Goal: Task Accomplishment & Management: Manage account settings

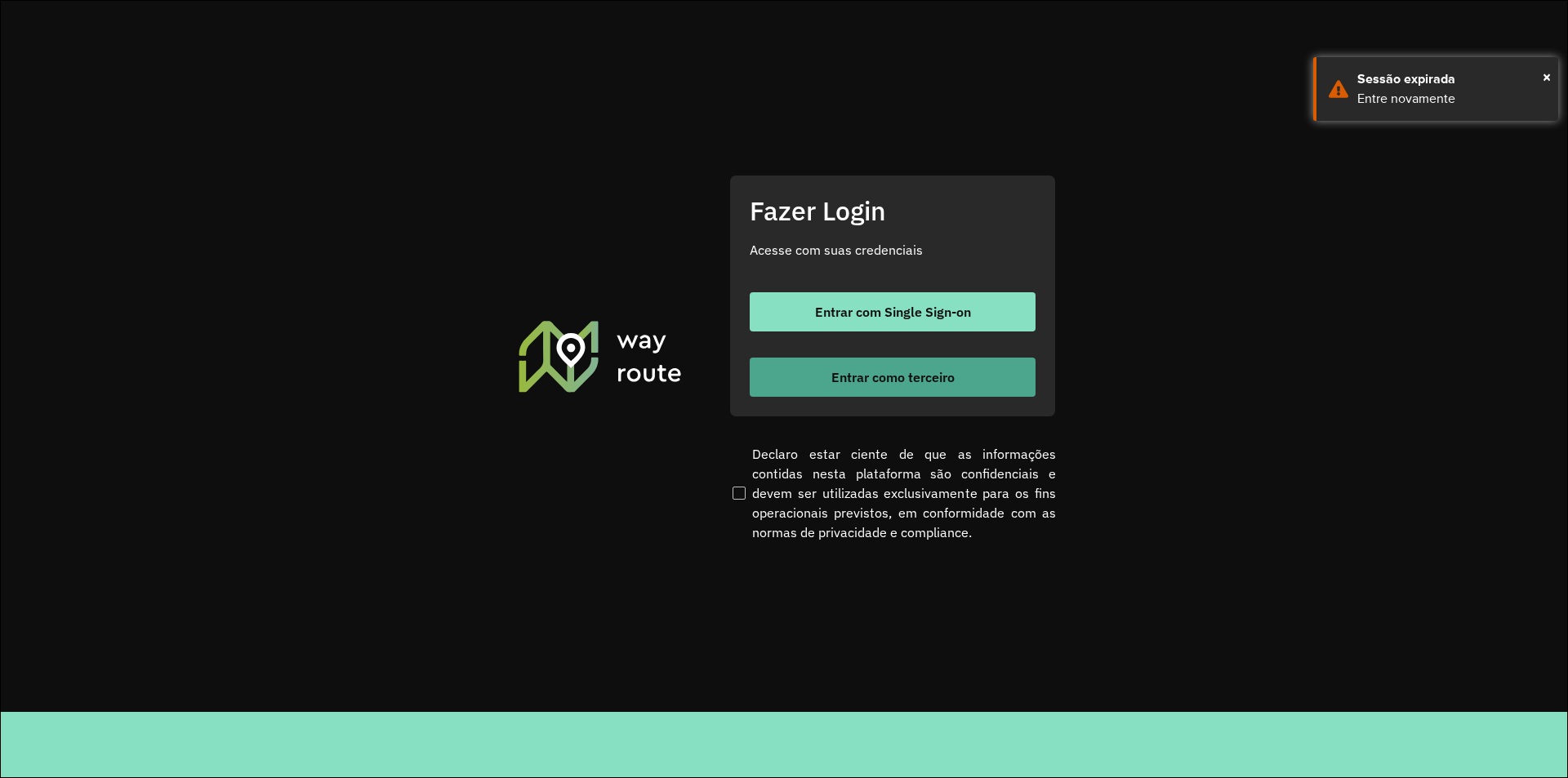
click at [908, 377] on span "Entrar como terceiro" at bounding box center [892, 377] width 124 height 13
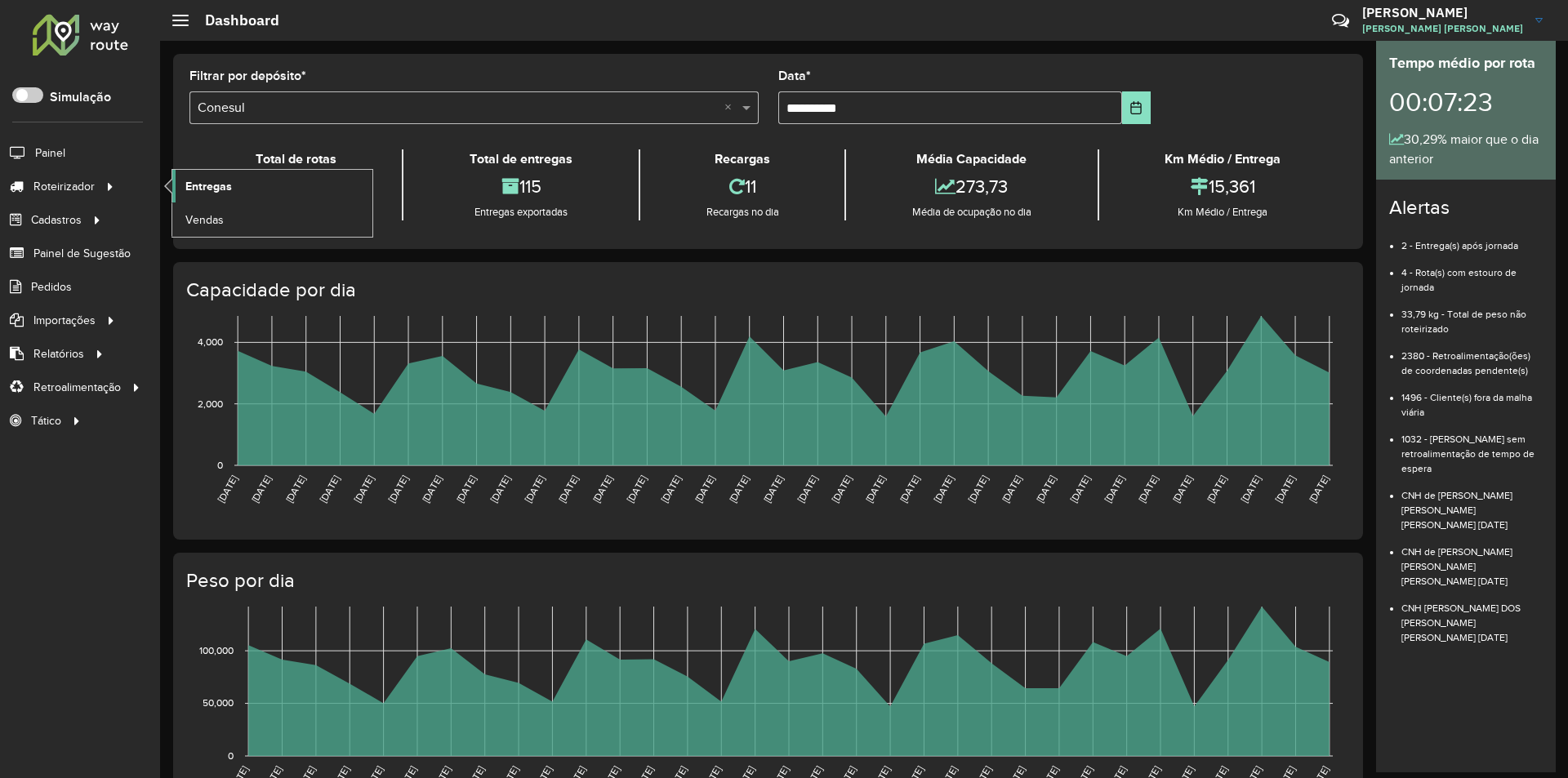
click at [205, 189] on span "Entregas" at bounding box center [208, 186] width 47 height 17
click at [195, 185] on span "Entregas" at bounding box center [208, 186] width 47 height 17
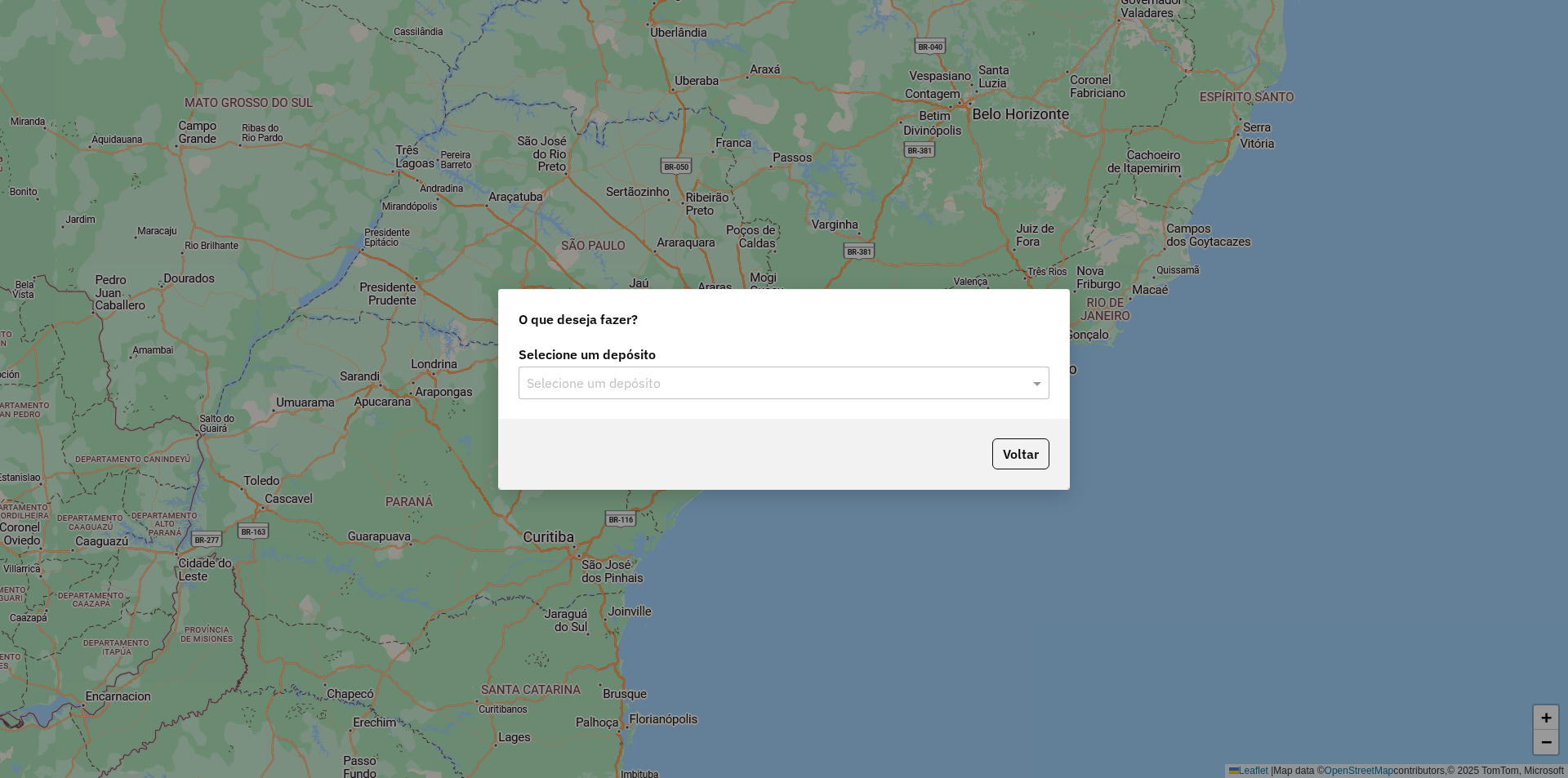
click at [624, 384] on input "text" at bounding box center [767, 384] width 481 height 19
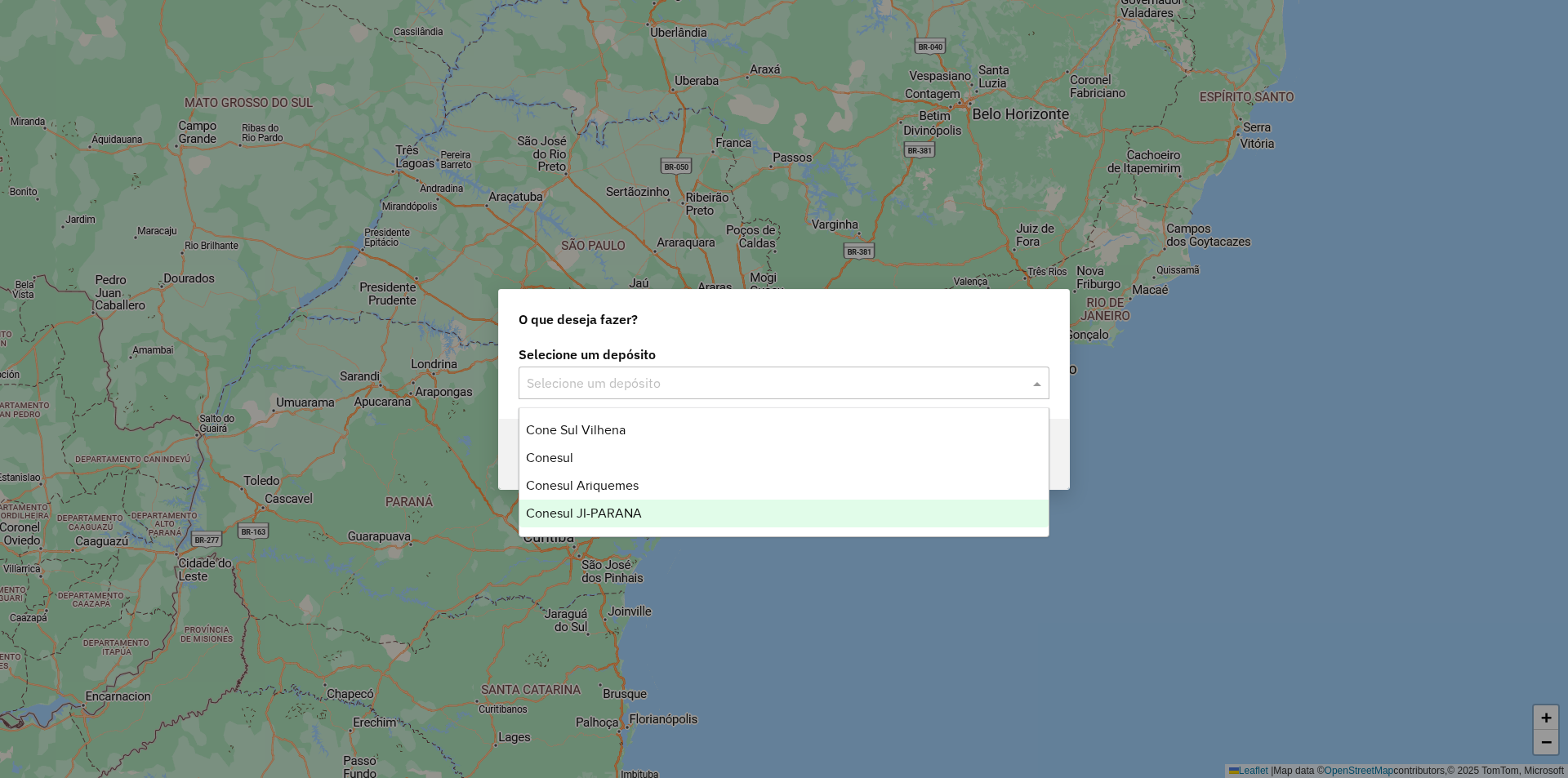
click at [570, 516] on span "Conesul JI-PARANA" at bounding box center [583, 513] width 116 height 14
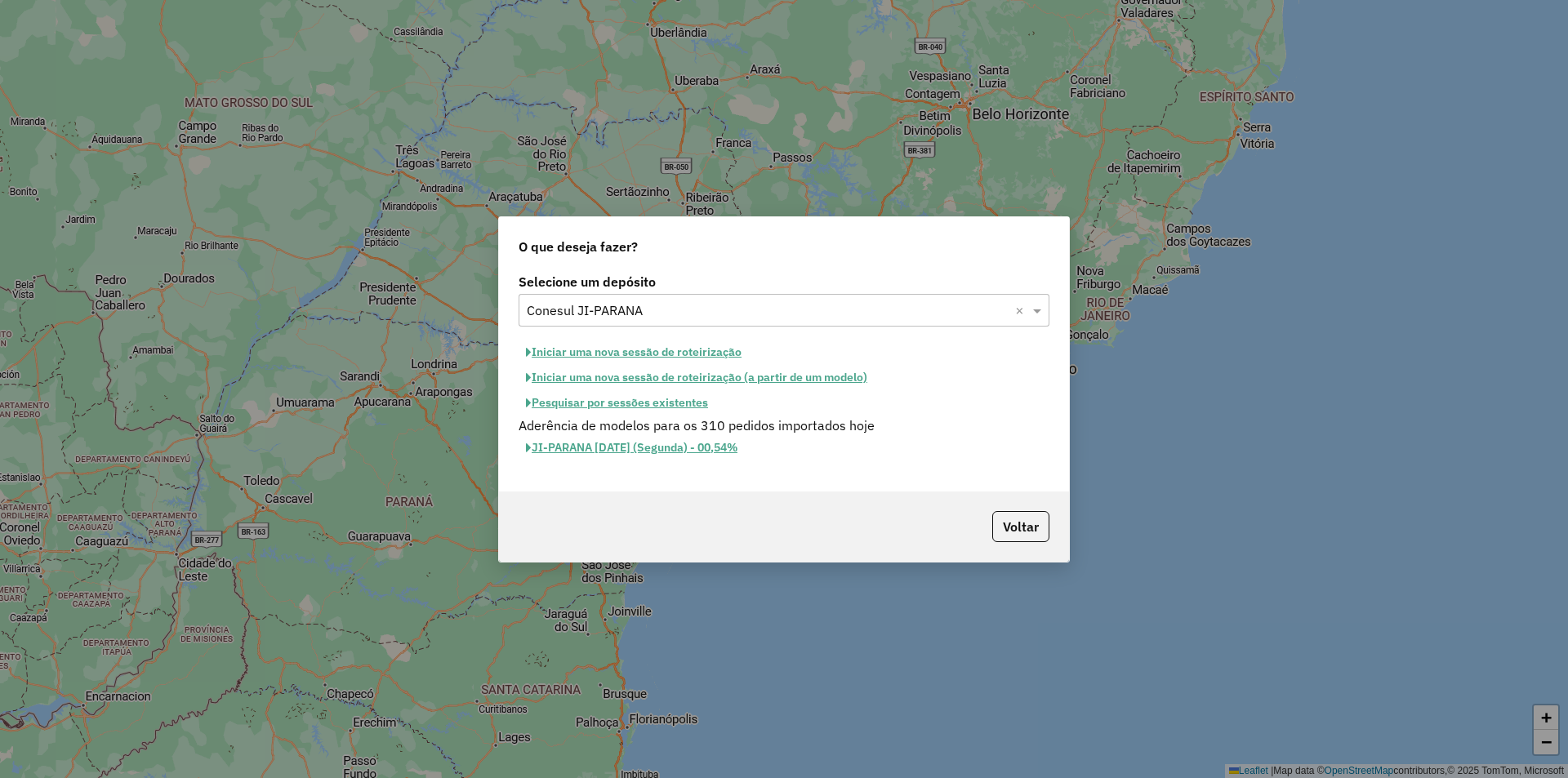
click at [625, 397] on button "Pesquisar por sessões existentes" at bounding box center [616, 403] width 197 height 26
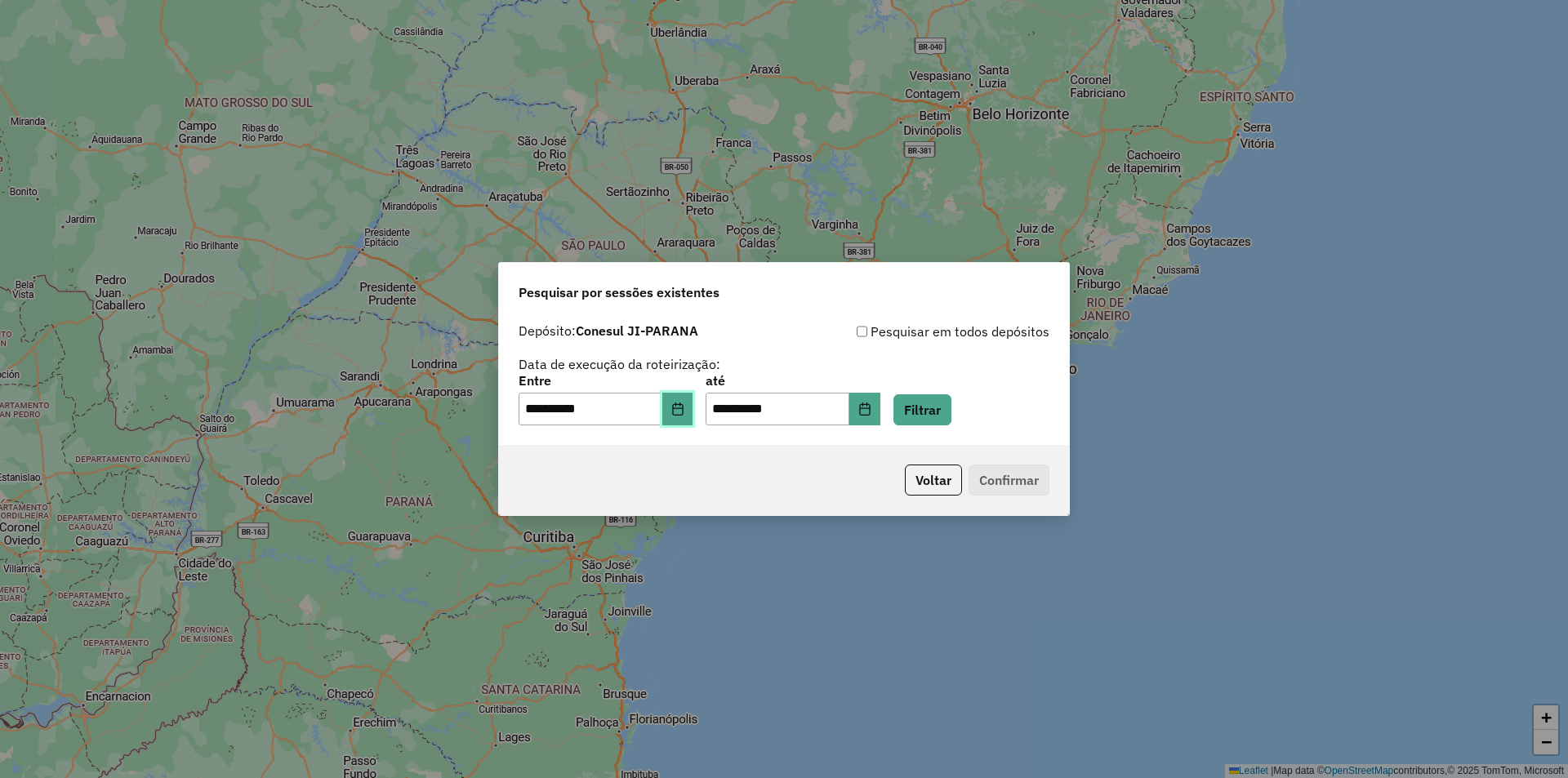
click at [693, 399] on button "Choose Date" at bounding box center [677, 409] width 31 height 33
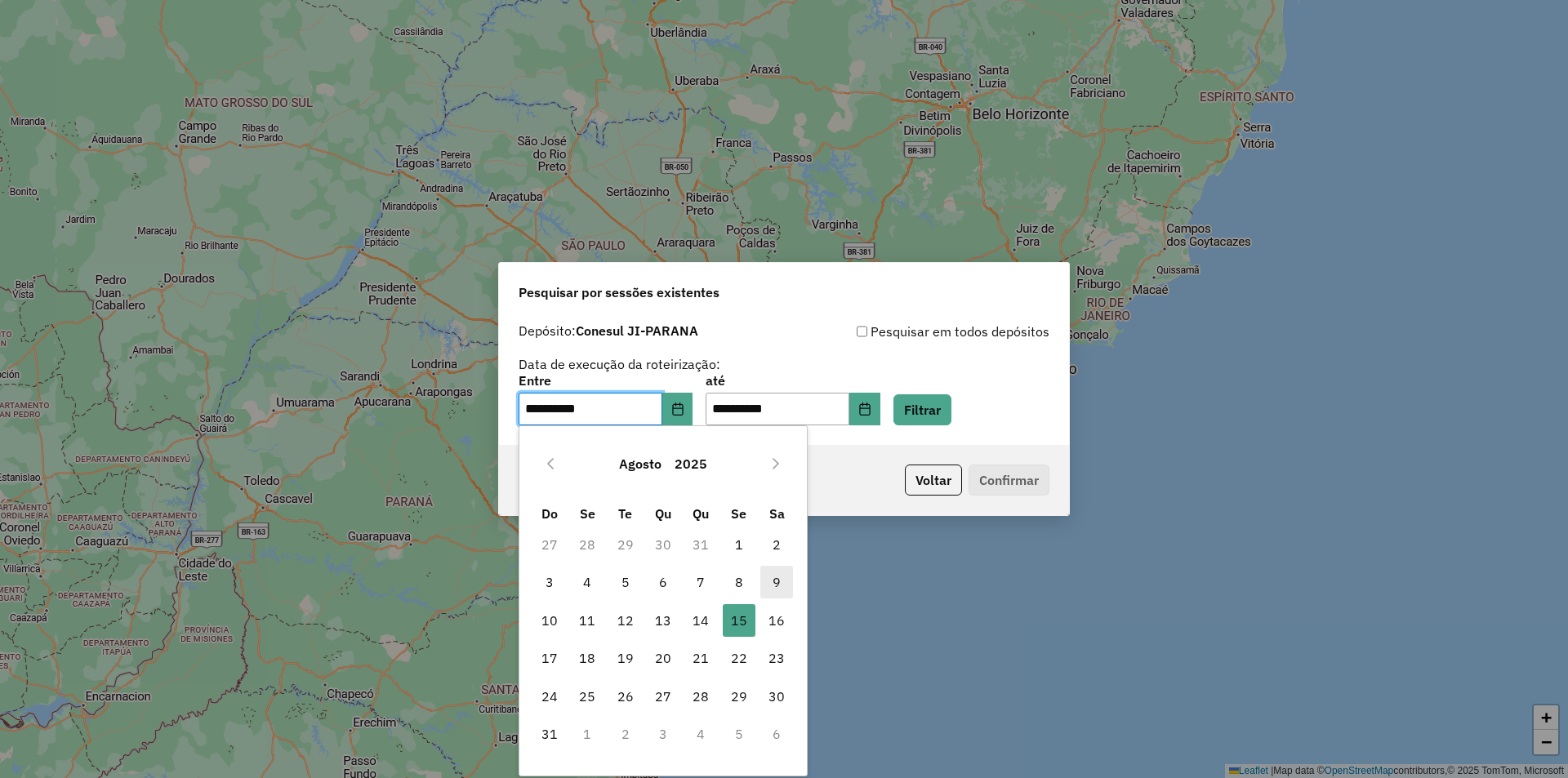
click at [768, 576] on span "9" at bounding box center [776, 582] width 33 height 33
type input "**********"
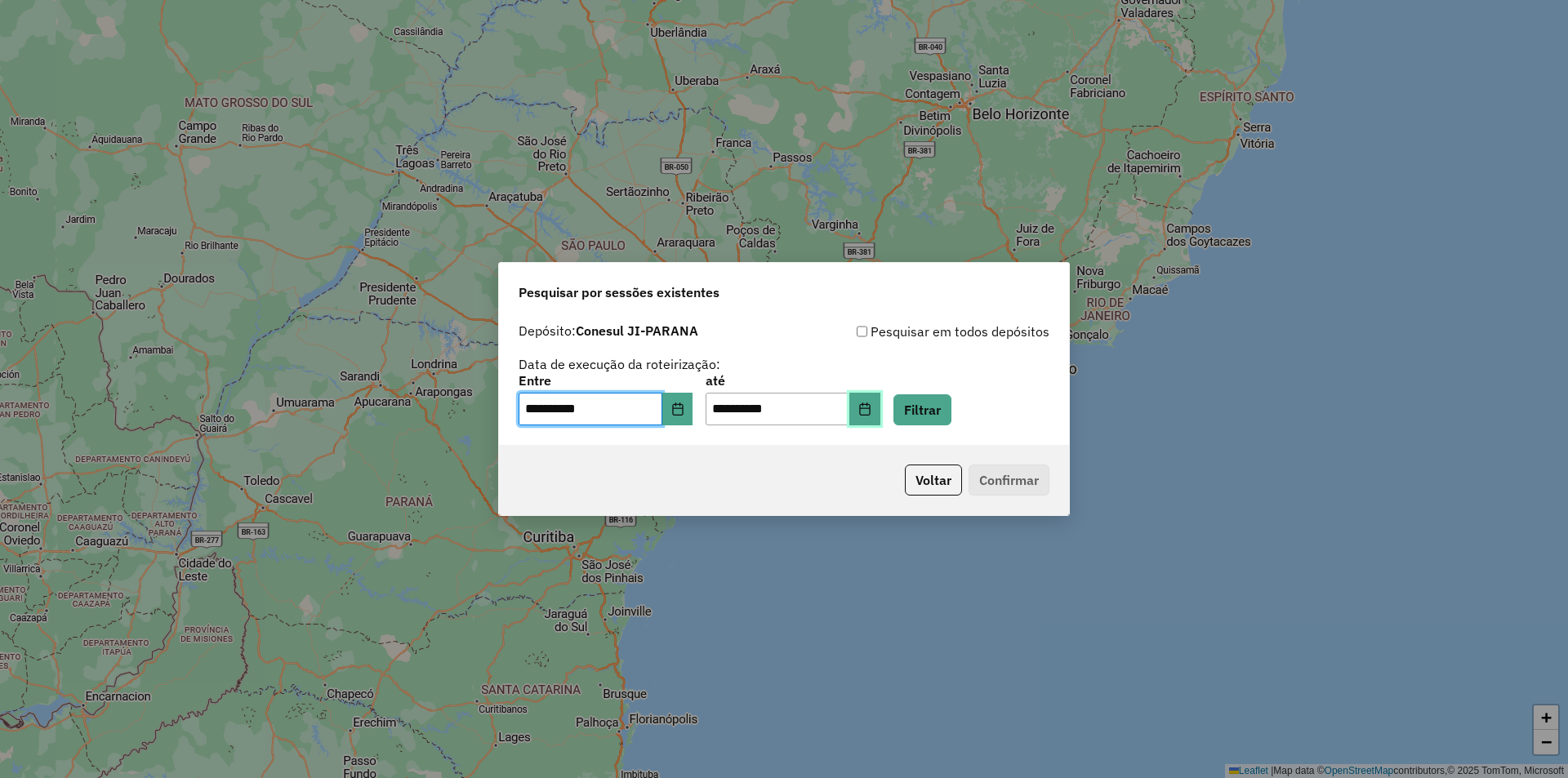
click at [881, 416] on button "Choose Date" at bounding box center [865, 409] width 31 height 33
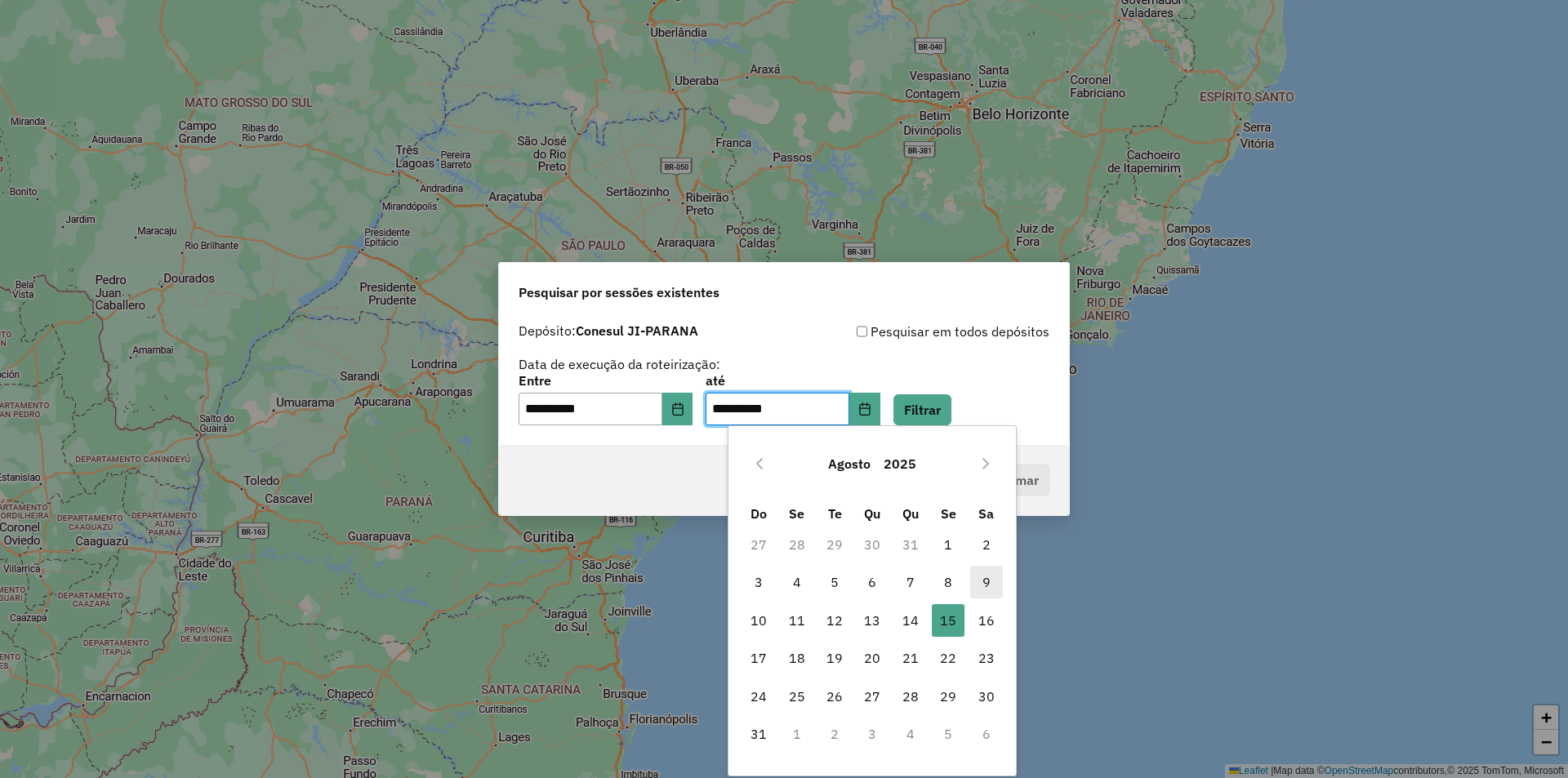
click at [987, 589] on span "9" at bounding box center [987, 582] width 33 height 33
type input "**********"
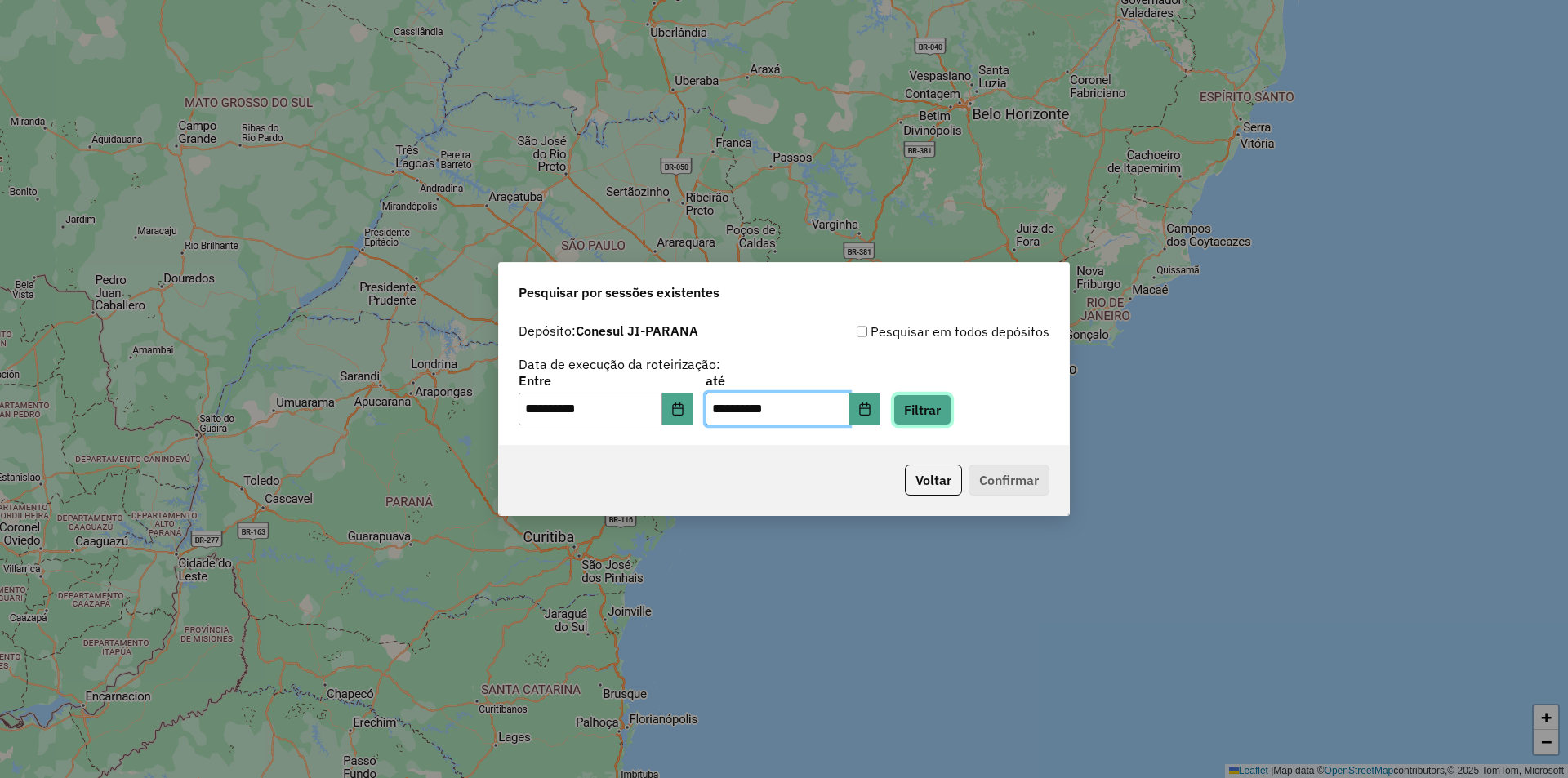
click at [951, 423] on button "Filtrar" at bounding box center [922, 410] width 58 height 31
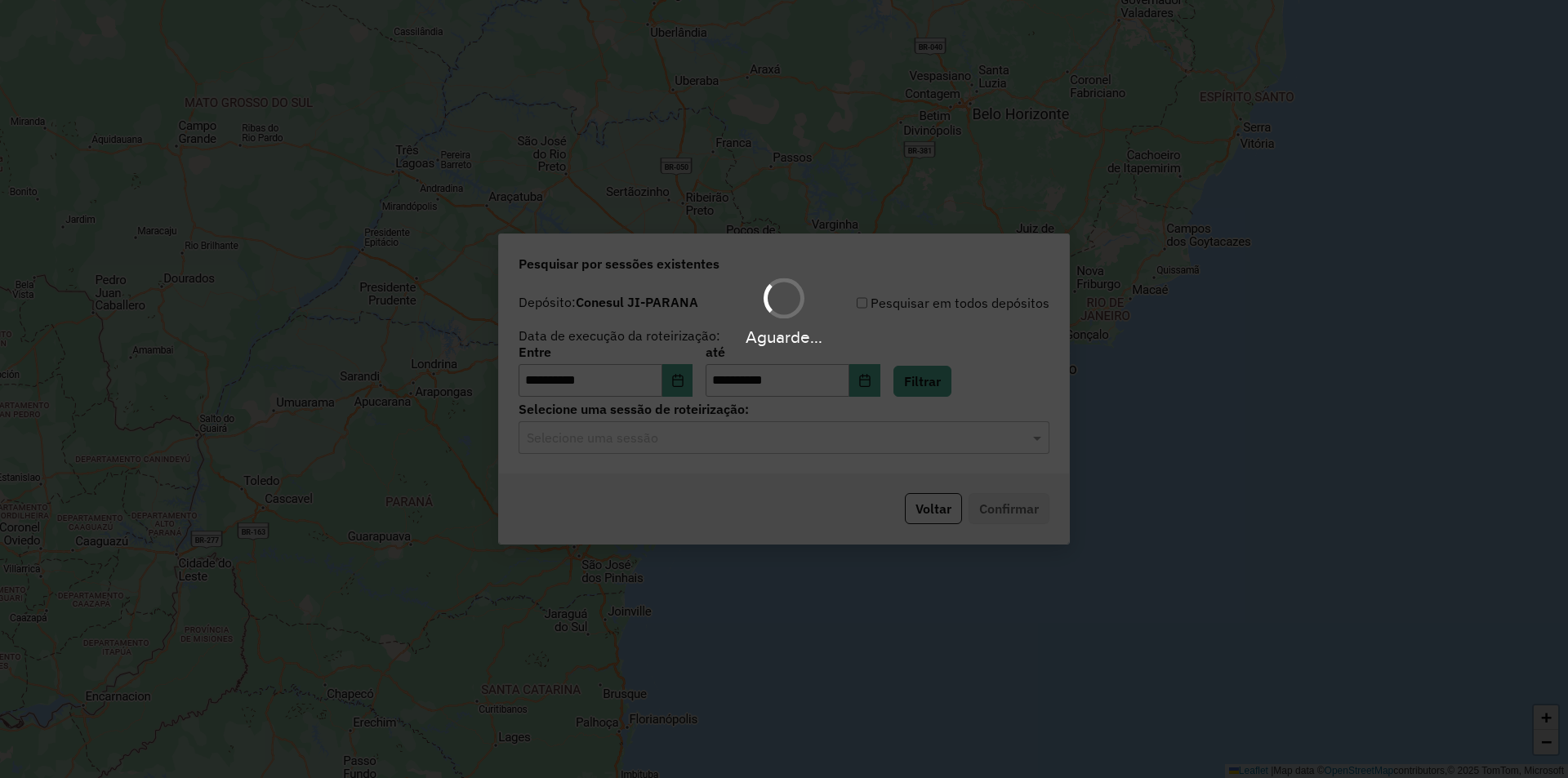
click at [584, 431] on hb-app "**********" at bounding box center [784, 389] width 1568 height 778
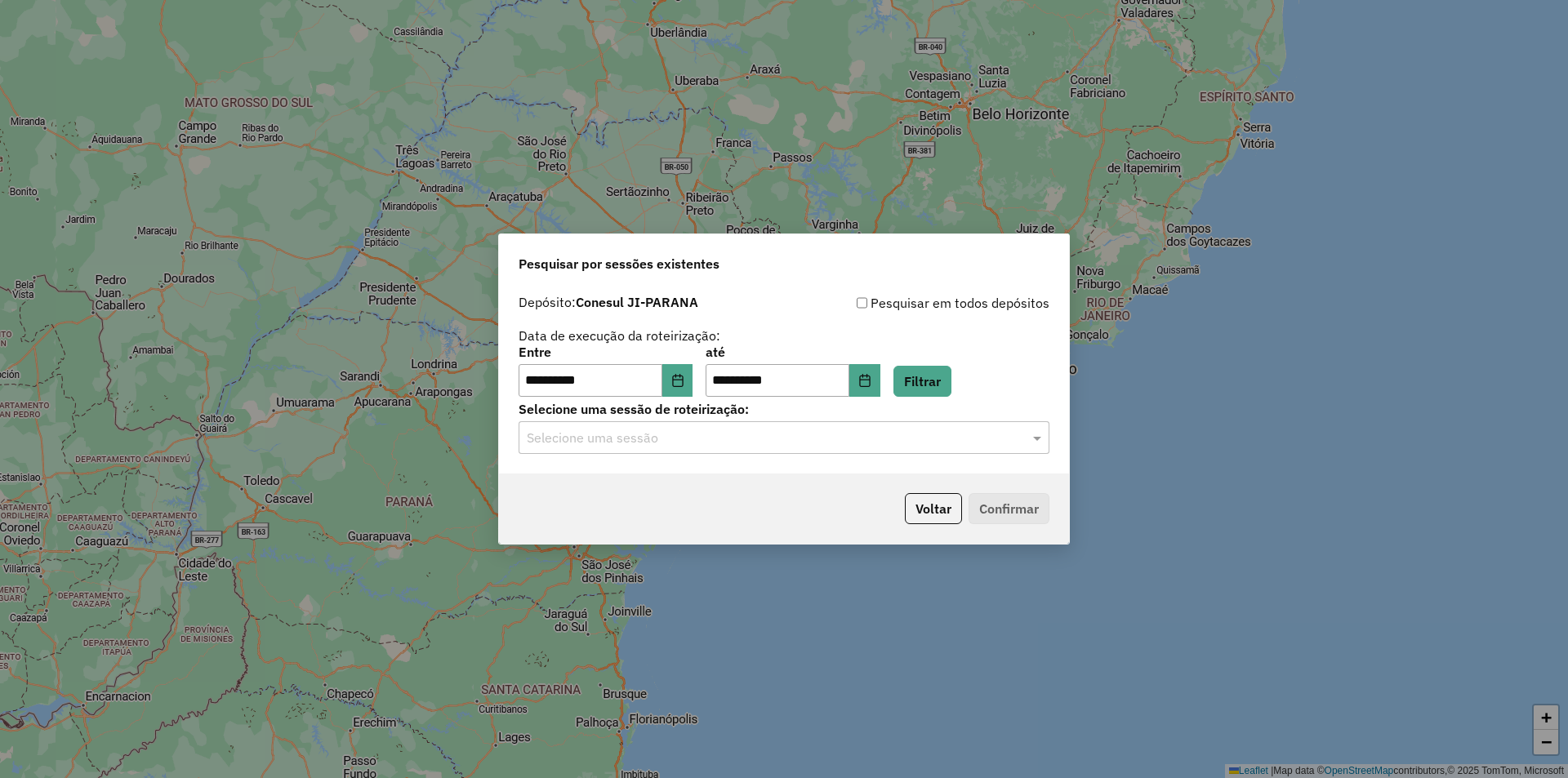
click at [582, 432] on input "text" at bounding box center [767, 438] width 481 height 19
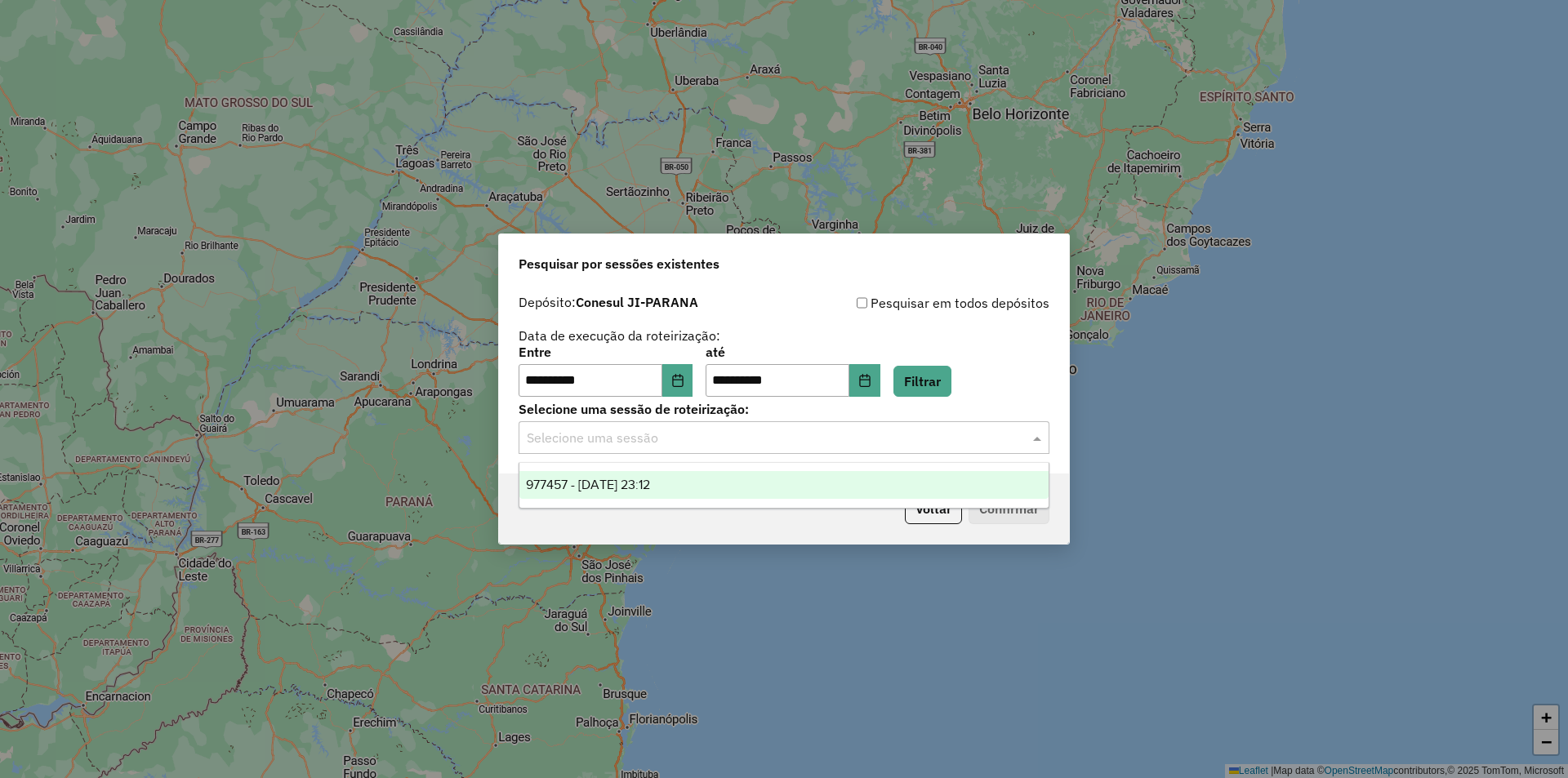
drag, startPoint x: 665, startPoint y: 473, endPoint x: 924, endPoint y: 485, distance: 259.3
click at [666, 473] on div "977457 - 09/08/2025 23:12" at bounding box center [784, 485] width 529 height 27
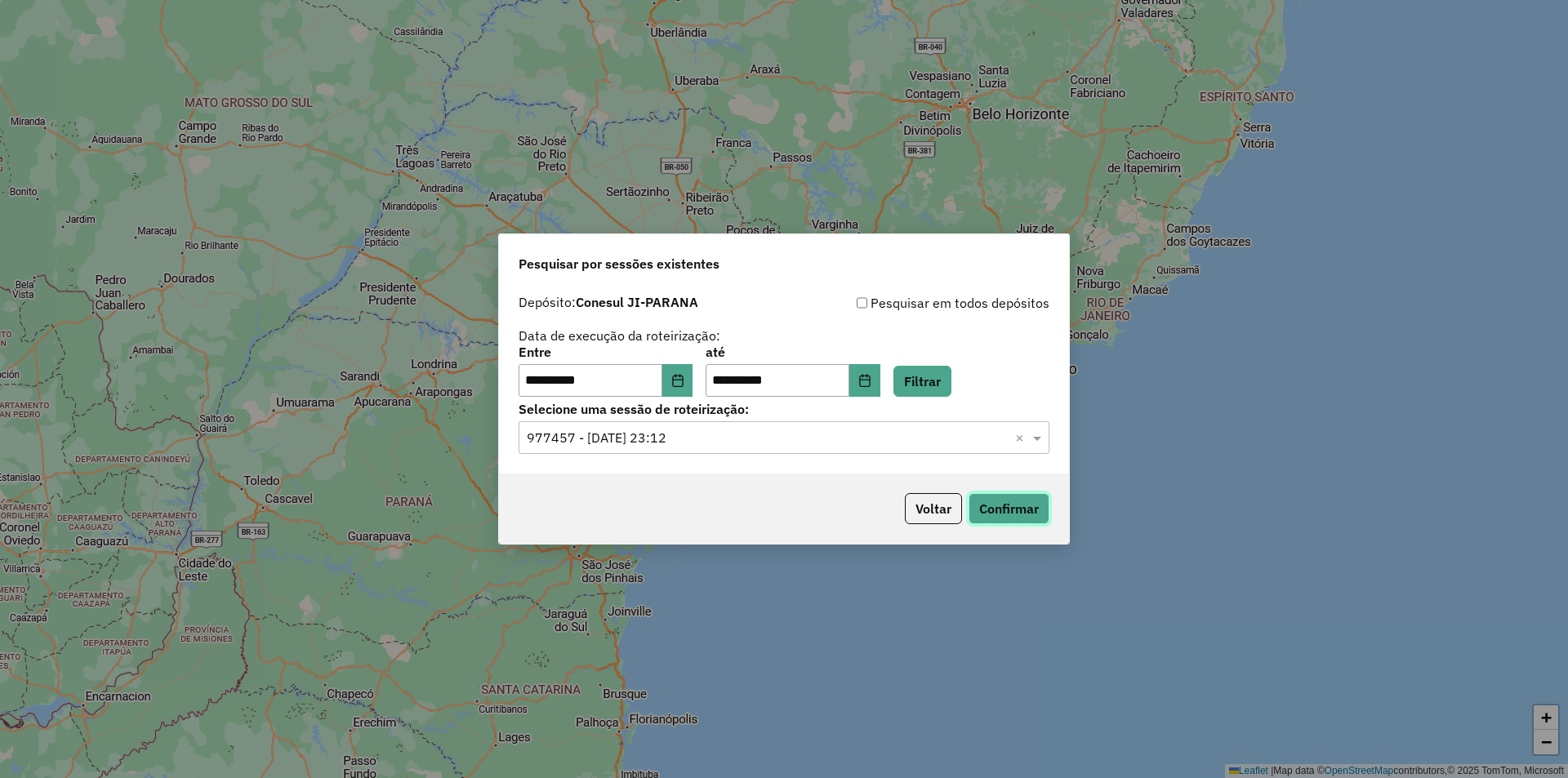
click at [1033, 506] on button "Confirmar" at bounding box center [1009, 509] width 81 height 31
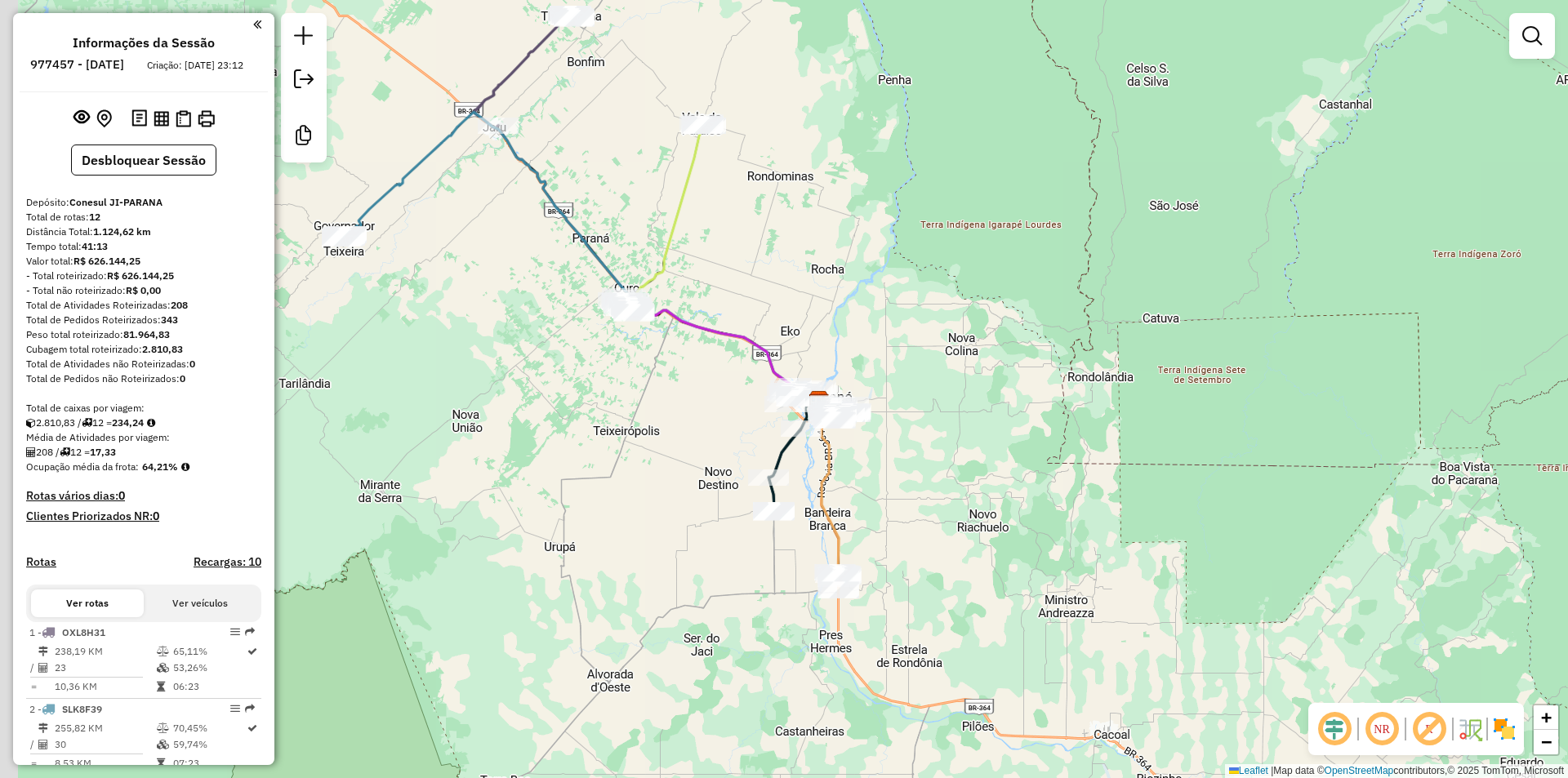
drag, startPoint x: 668, startPoint y: 227, endPoint x: 779, endPoint y: 263, distance: 116.7
click at [788, 284] on icon at bounding box center [725, 262] width 189 height 276
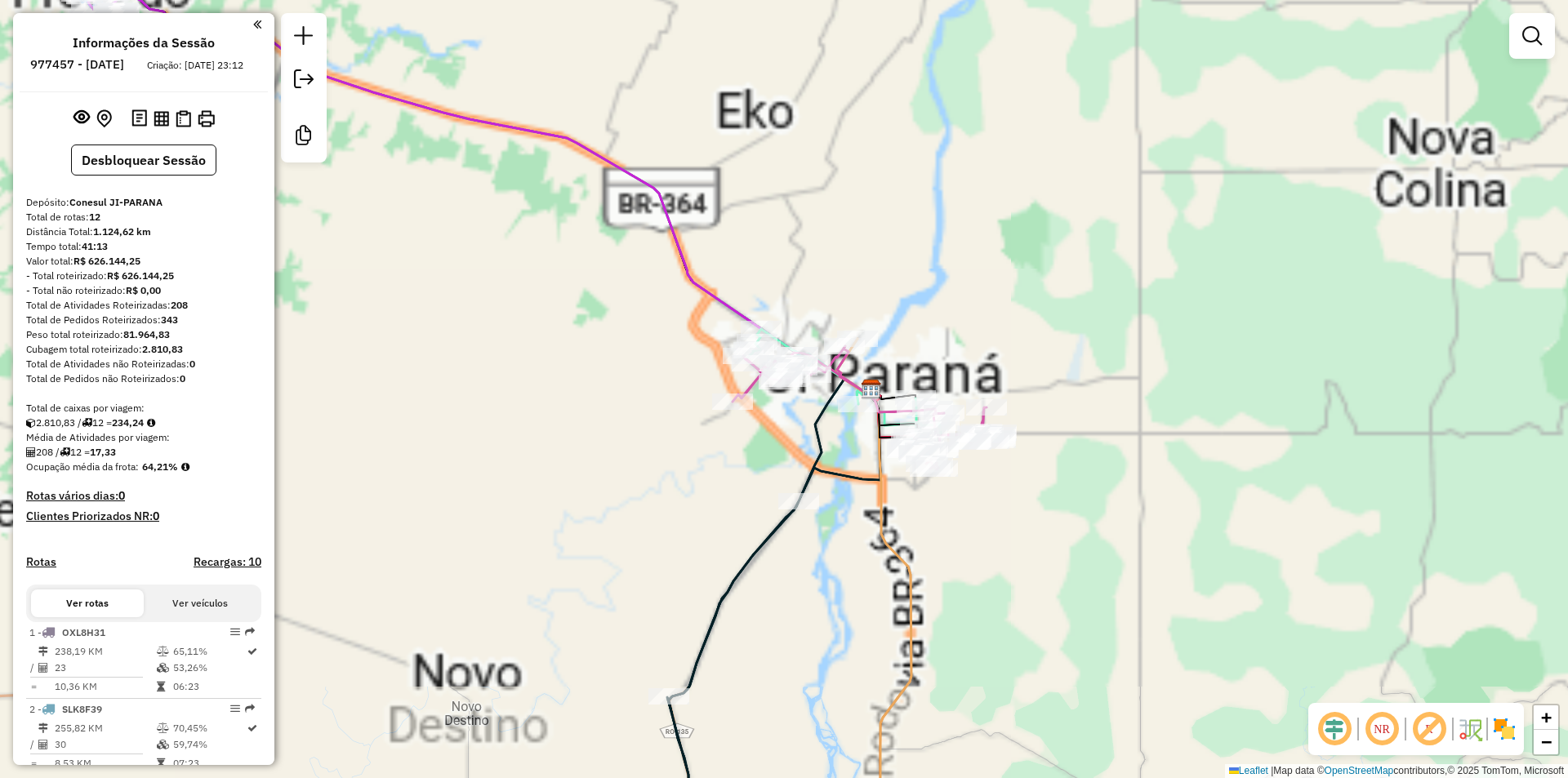
drag, startPoint x: 978, startPoint y: 586, endPoint x: 965, endPoint y: 413, distance: 173.5
click at [965, 416] on div "Janela de atendimento Grade de atendimento Capacidade Transportadoras Veículos …" at bounding box center [784, 389] width 1568 height 778
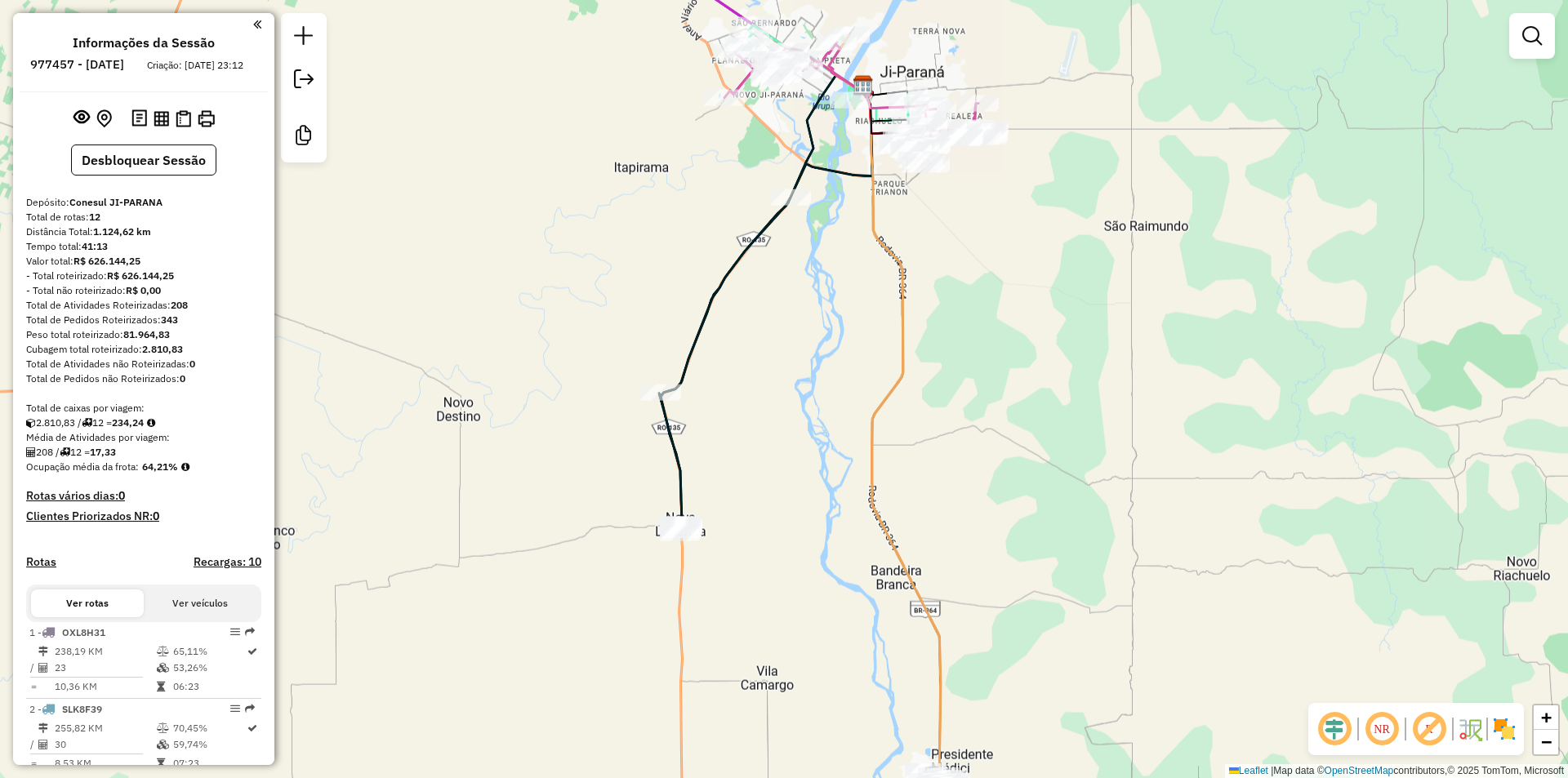
drag, startPoint x: 914, startPoint y: 463, endPoint x: 902, endPoint y: 343, distance: 120.6
click at [910, 351] on div "Janela de atendimento Grade de atendimento Capacidade Transportadoras Veículos …" at bounding box center [784, 389] width 1568 height 778
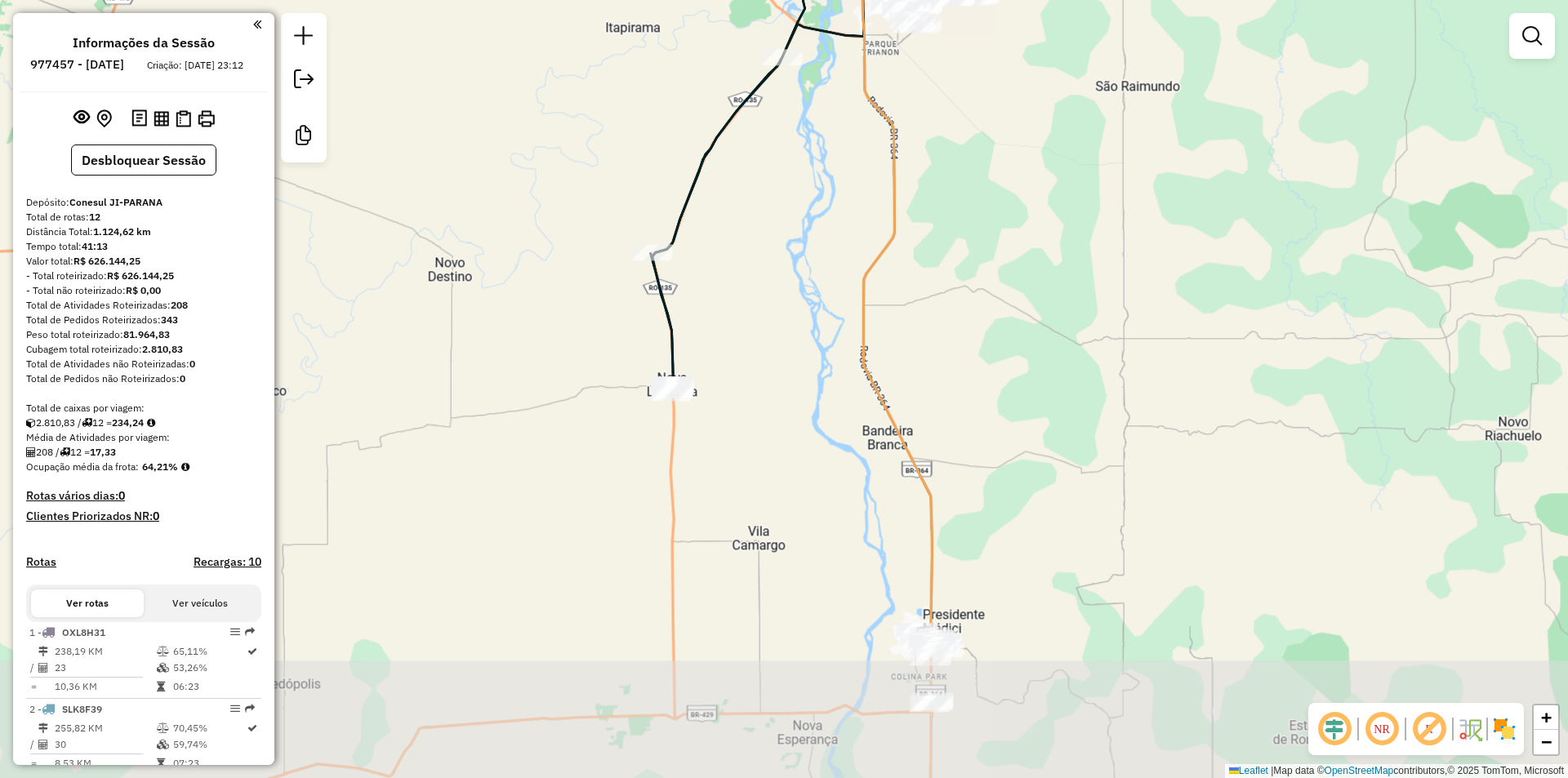
click at [854, 484] on div "Janela de atendimento Grade de atendimento Capacidade Transportadoras Veículos …" at bounding box center [784, 389] width 1568 height 778
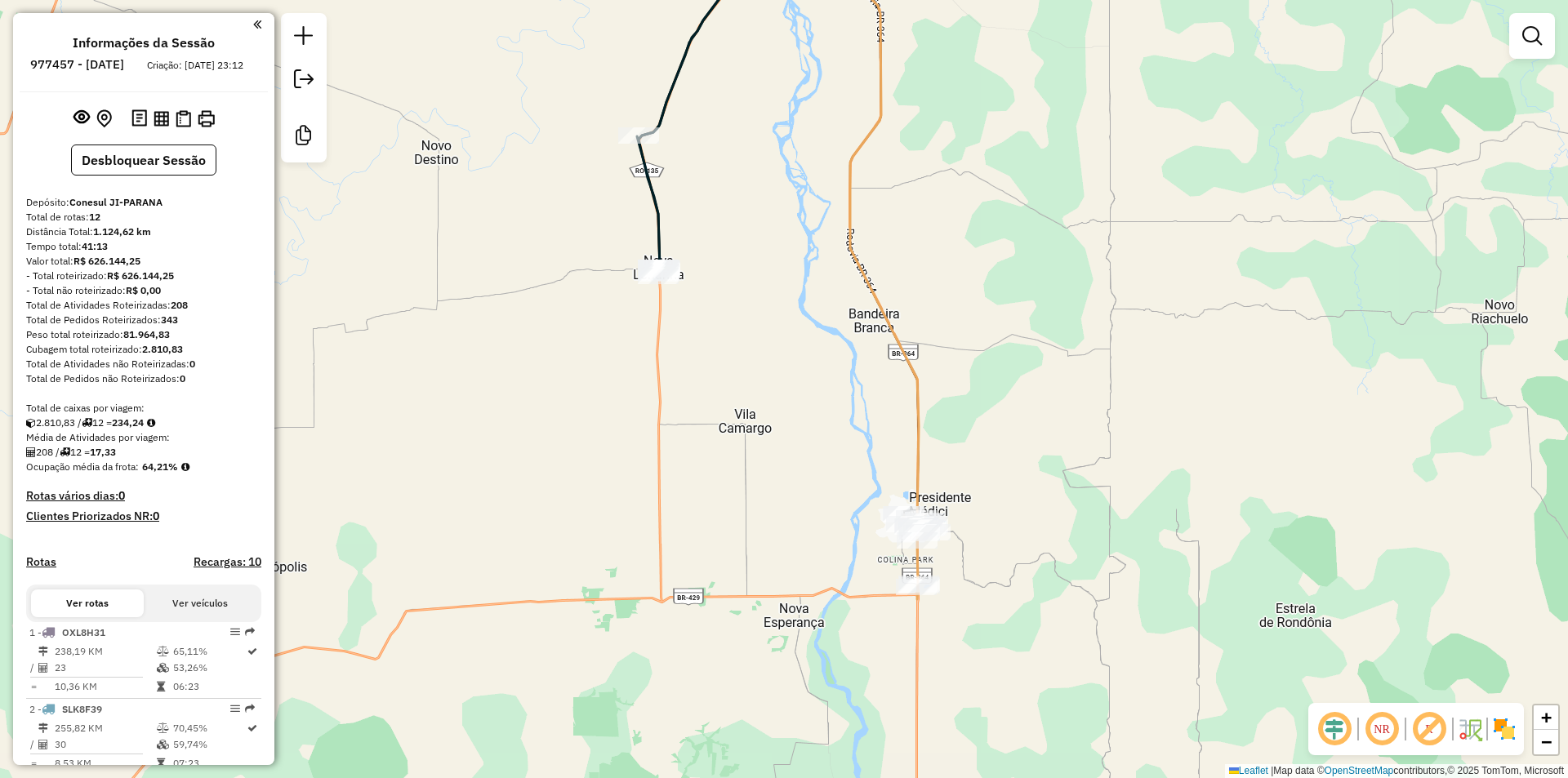
click at [762, 229] on div "Janela de atendimento Grade de atendimento Capacidade Transportadoras Veículos …" at bounding box center [784, 389] width 1568 height 778
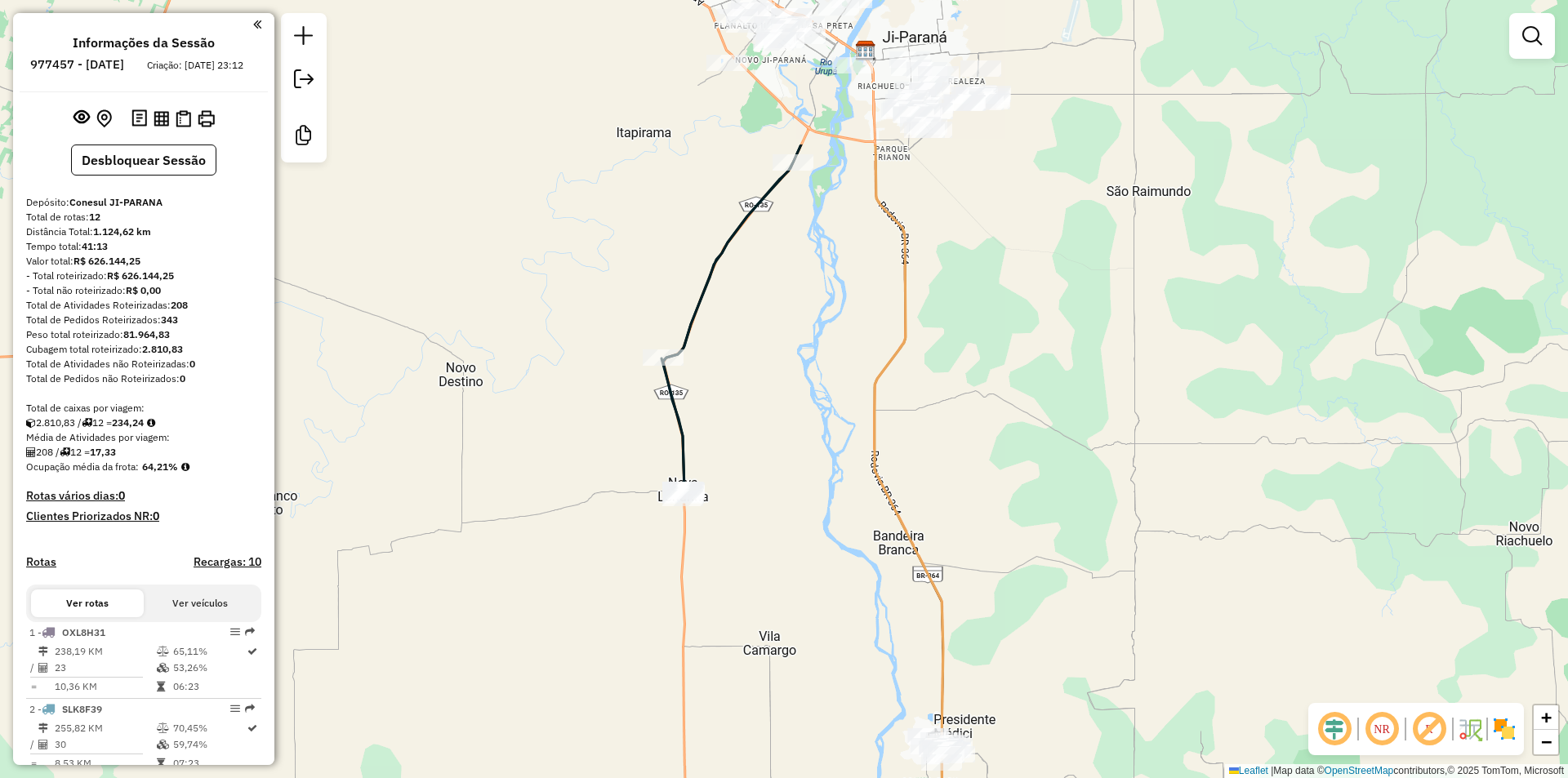
drag, startPoint x: 782, startPoint y: 502, endPoint x: 746, endPoint y: 541, distance: 53.1
click at [760, 578] on div "Janela de atendimento Grade de atendimento Capacidade Transportadoras Veículos …" at bounding box center [784, 389] width 1568 height 778
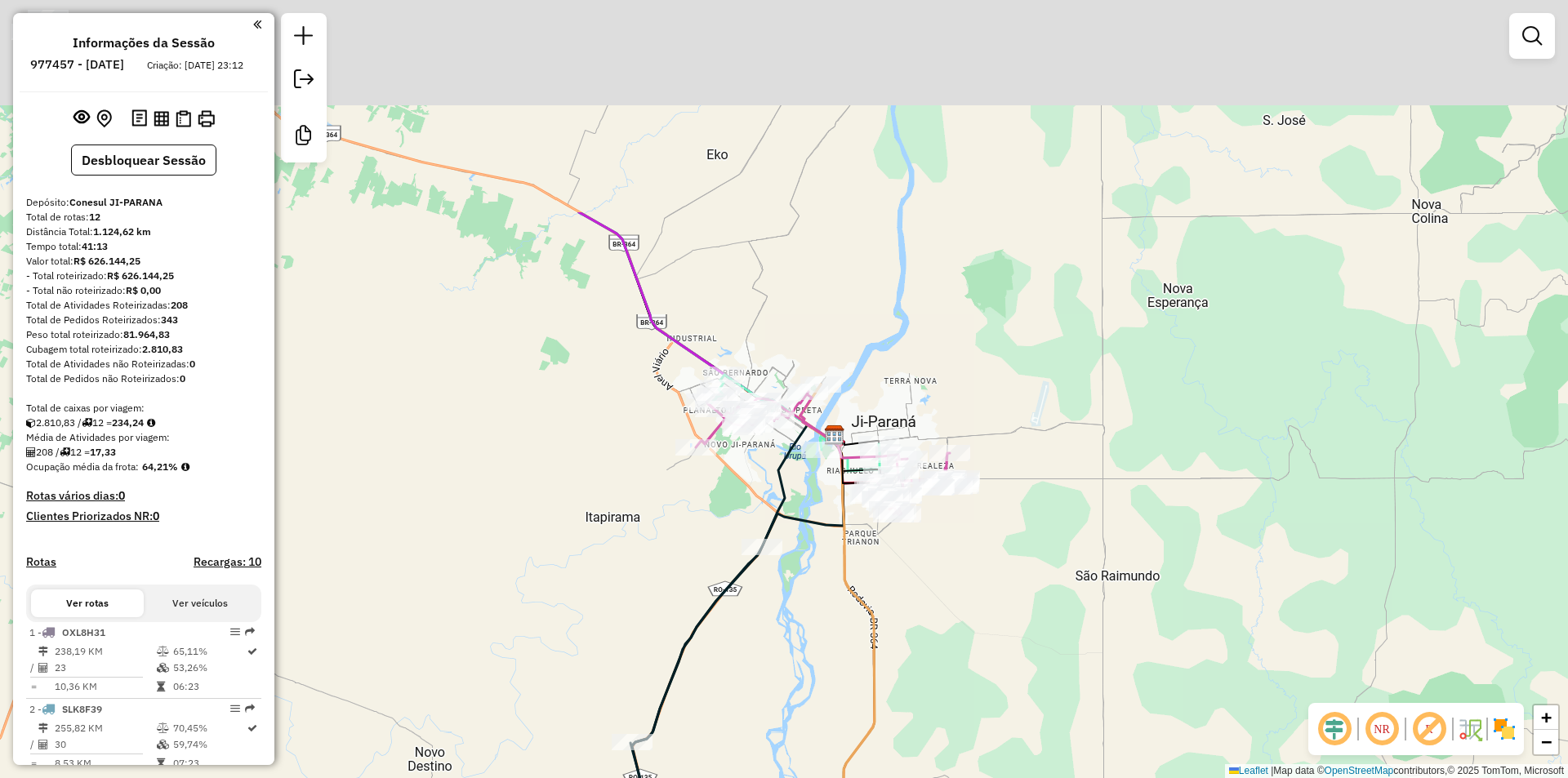
drag, startPoint x: 866, startPoint y: 317, endPoint x: 871, endPoint y: 625, distance: 308.0
click at [871, 625] on icon at bounding box center [861, 765] width 124 height 762
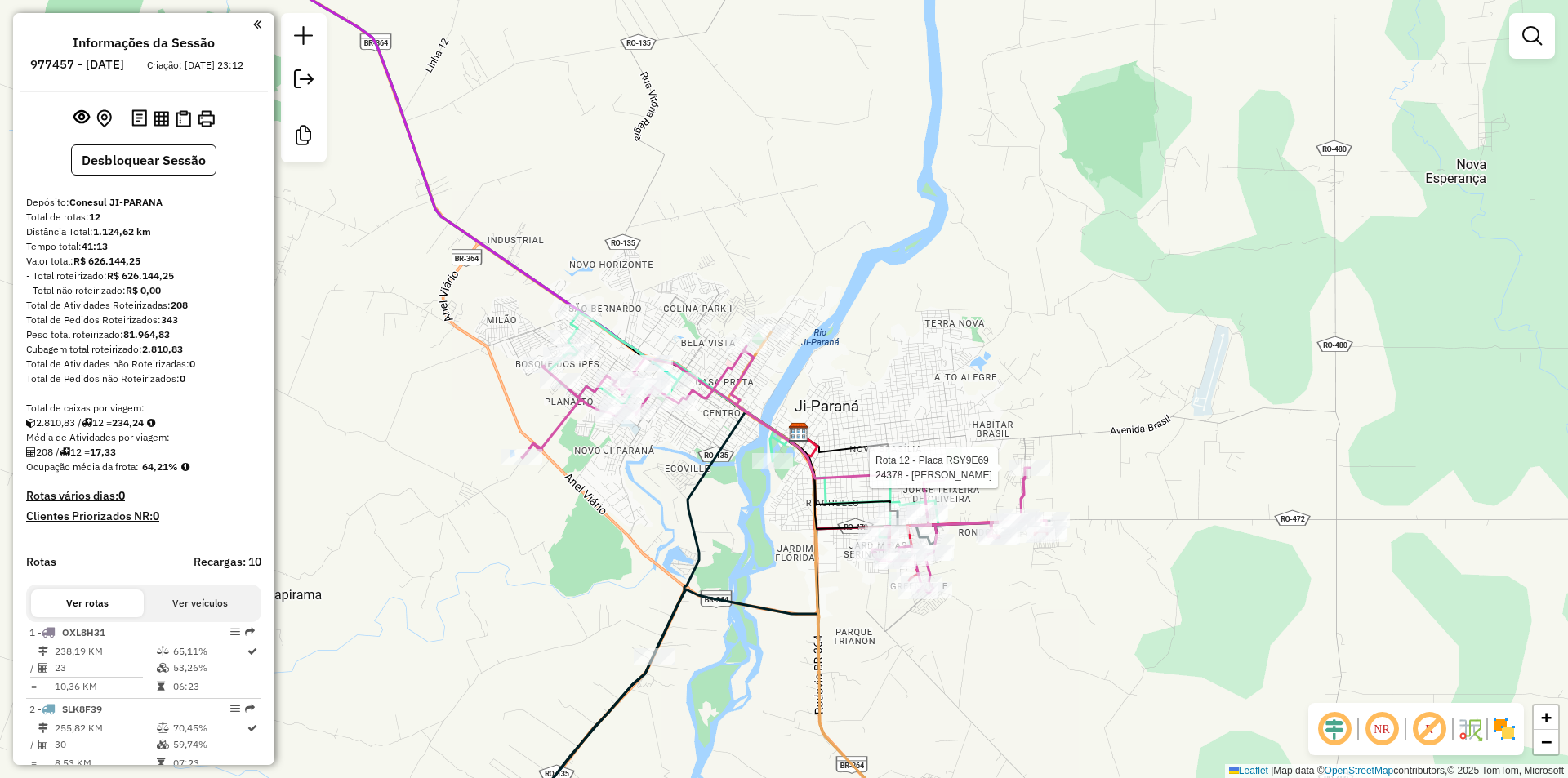
select select "**********"
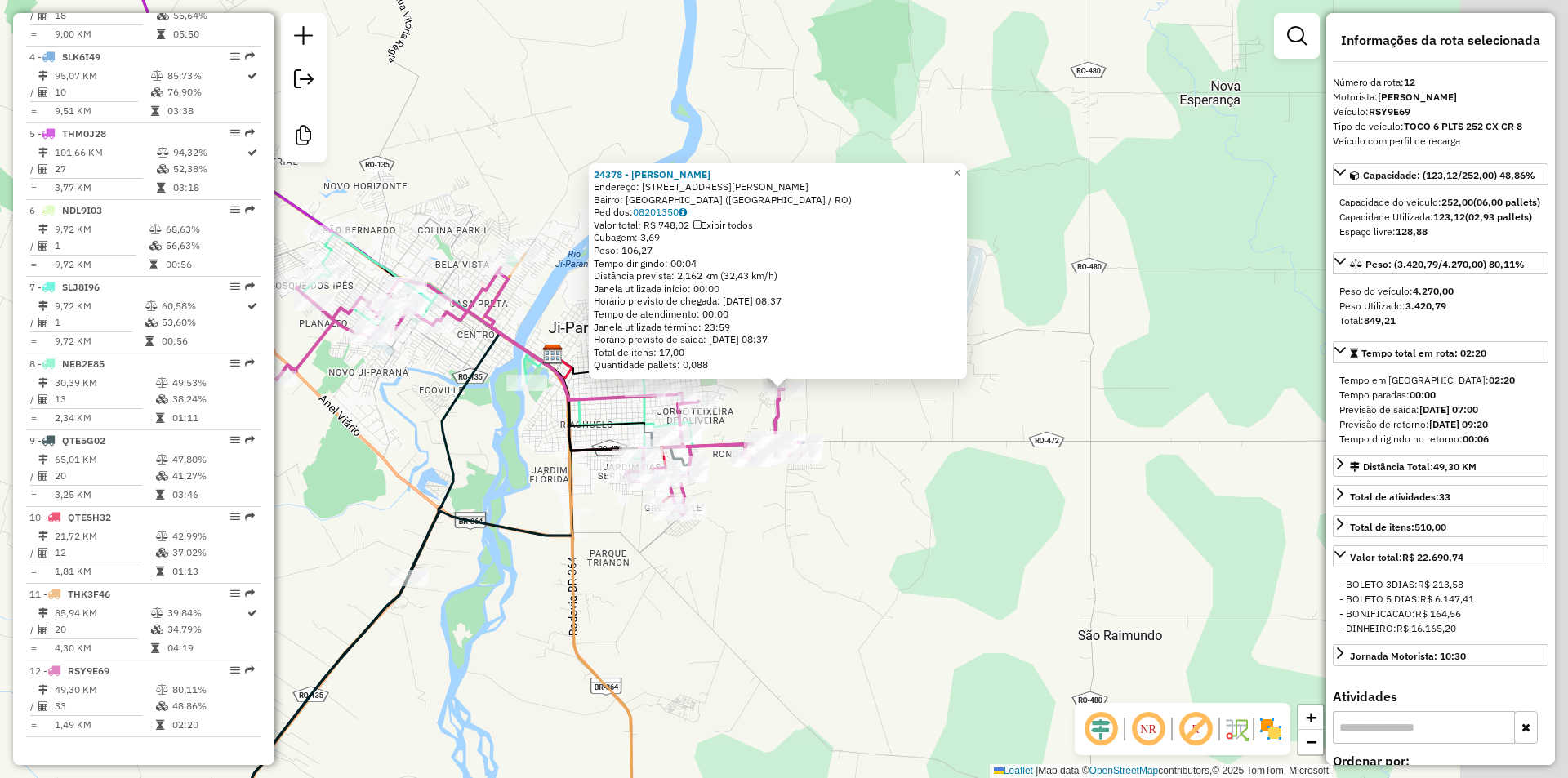
scroll to position [820, 0]
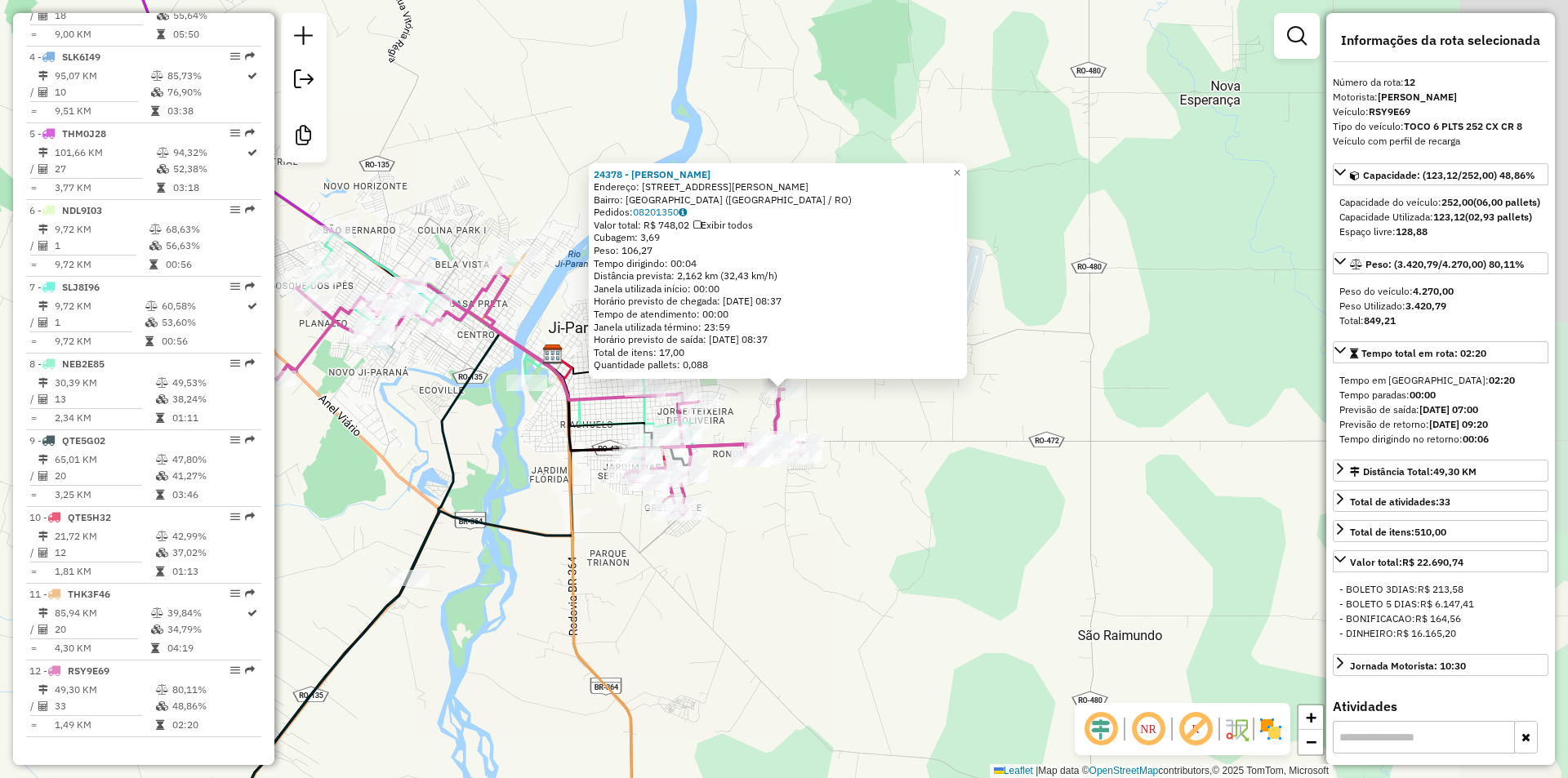
drag, startPoint x: 1053, startPoint y: 489, endPoint x: 1060, endPoint y: 479, distance: 12.2
click at [1060, 479] on div "24378 - EDUARDA SILVA PEREI Endereço: Rua Dionisio Lima Alves 1132 Bairro: PARQ…" at bounding box center [784, 389] width 1568 height 778
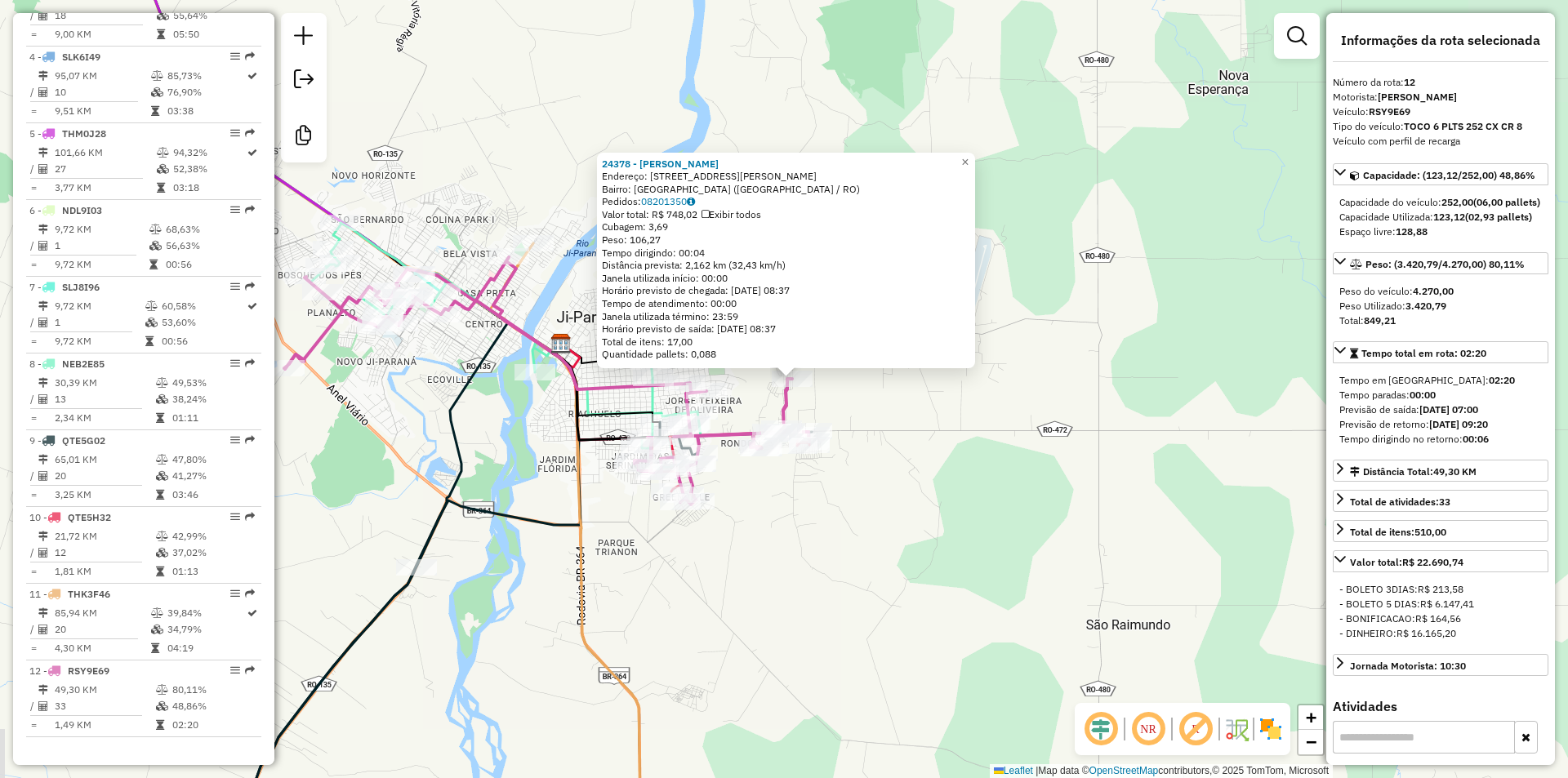
click at [1060, 479] on div "24378 - EDUARDA SILVA PEREI Endereço: Rua Dionisio Lima Alves 1132 Bairro: PARQ…" at bounding box center [784, 389] width 1568 height 778
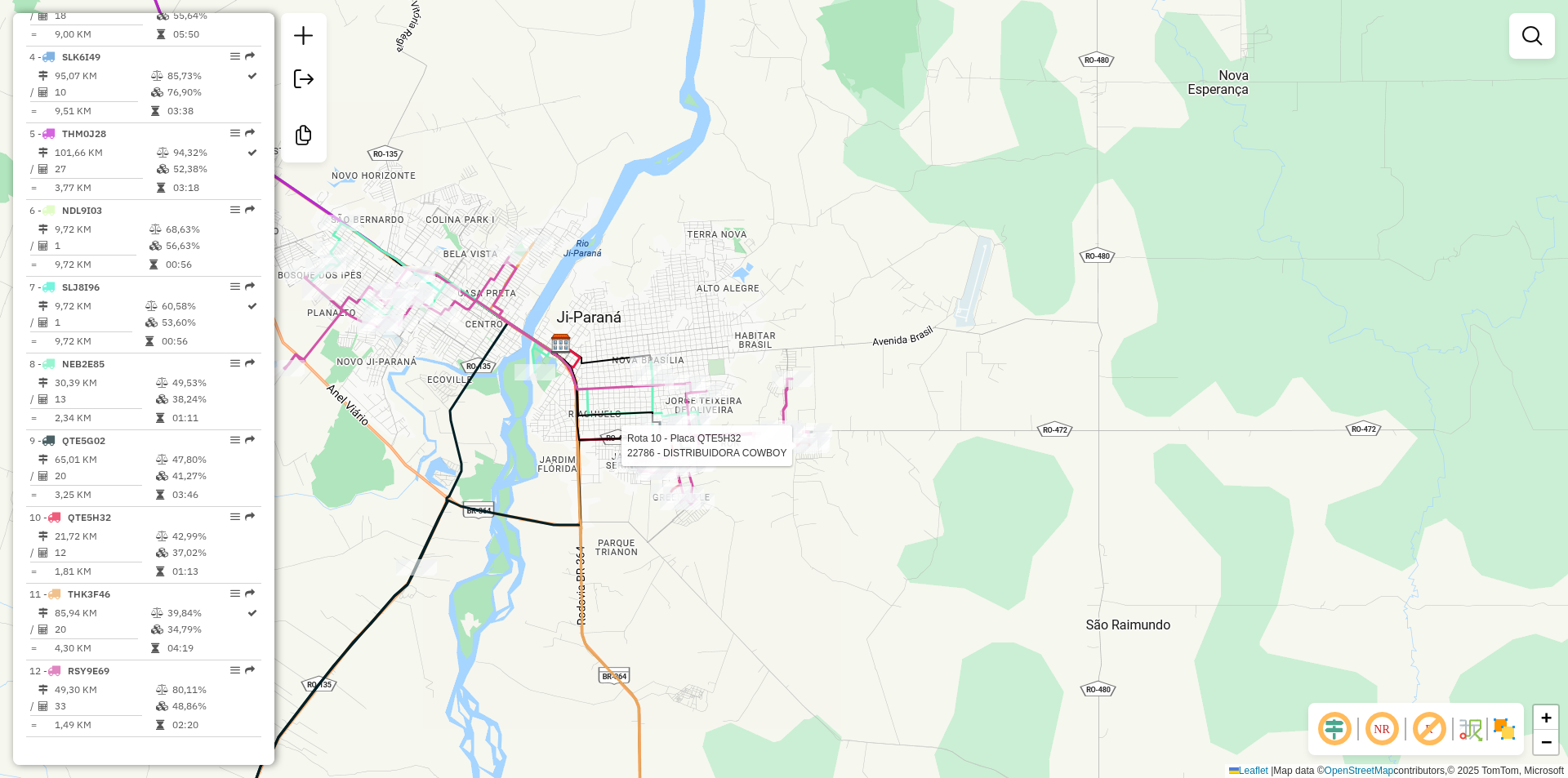
select select "**********"
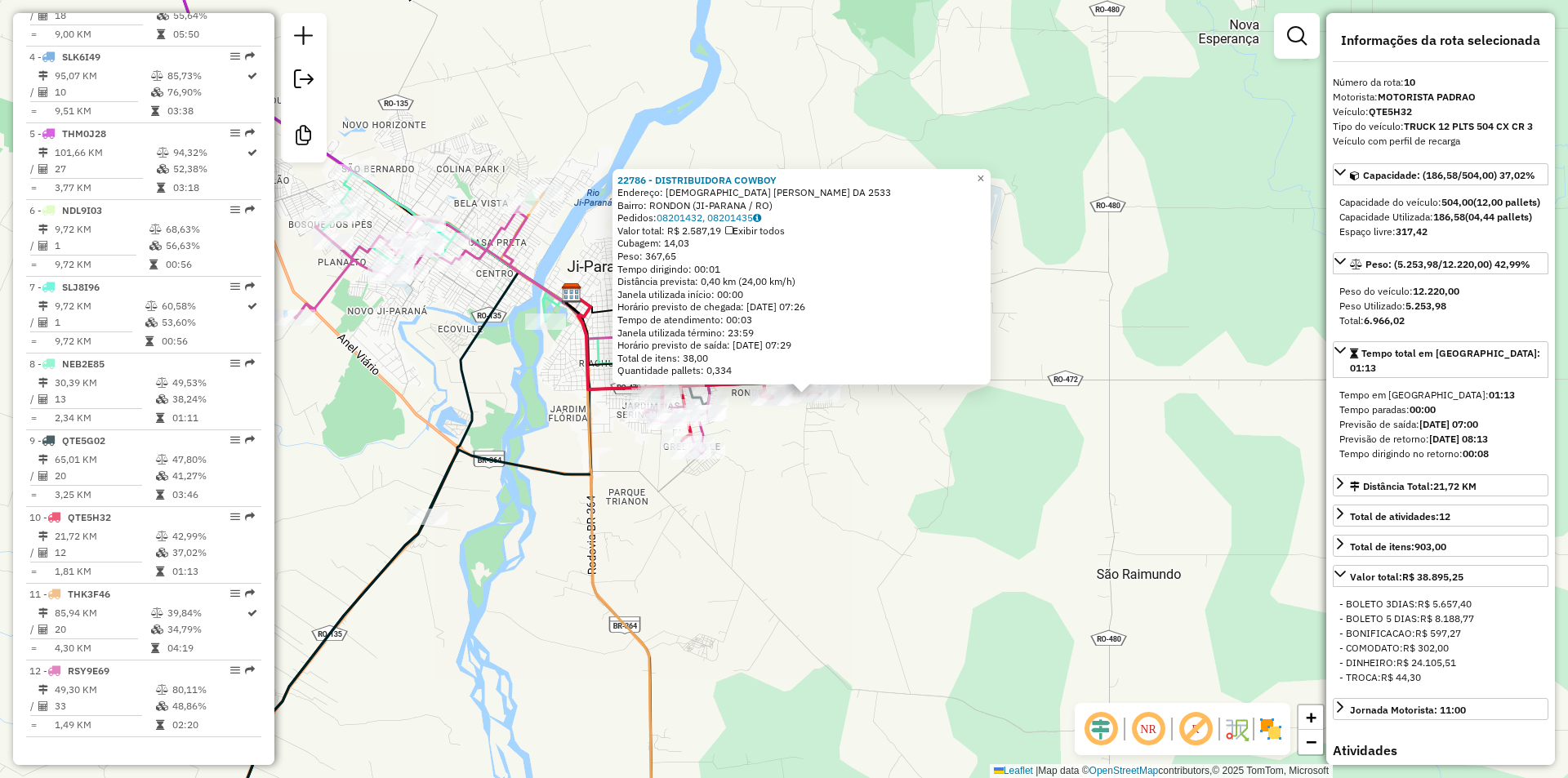
drag, startPoint x: 893, startPoint y: 478, endPoint x: 926, endPoint y: 482, distance: 33.2
click at [926, 482] on div "22786 - DISTRIBUIDORA COWBOY Endereço: PASTOR HERMELINO ALVES DA 2533 Bairro: R…" at bounding box center [784, 389] width 1568 height 778
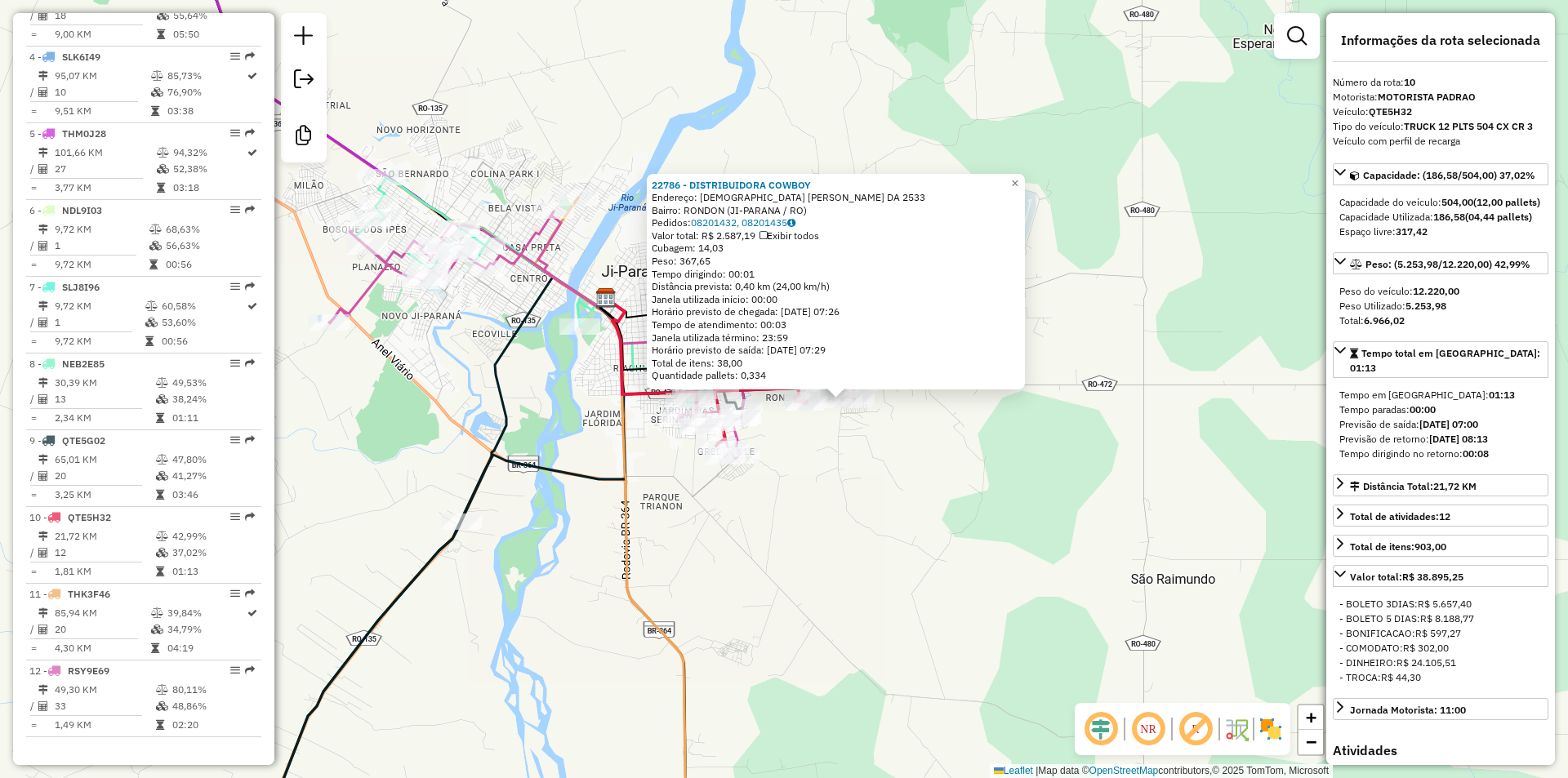
click at [926, 482] on div "22786 - DISTRIBUIDORA COWBOY Endereço: PASTOR HERMELINO ALVES DA 2533 Bairro: R…" at bounding box center [784, 389] width 1568 height 778
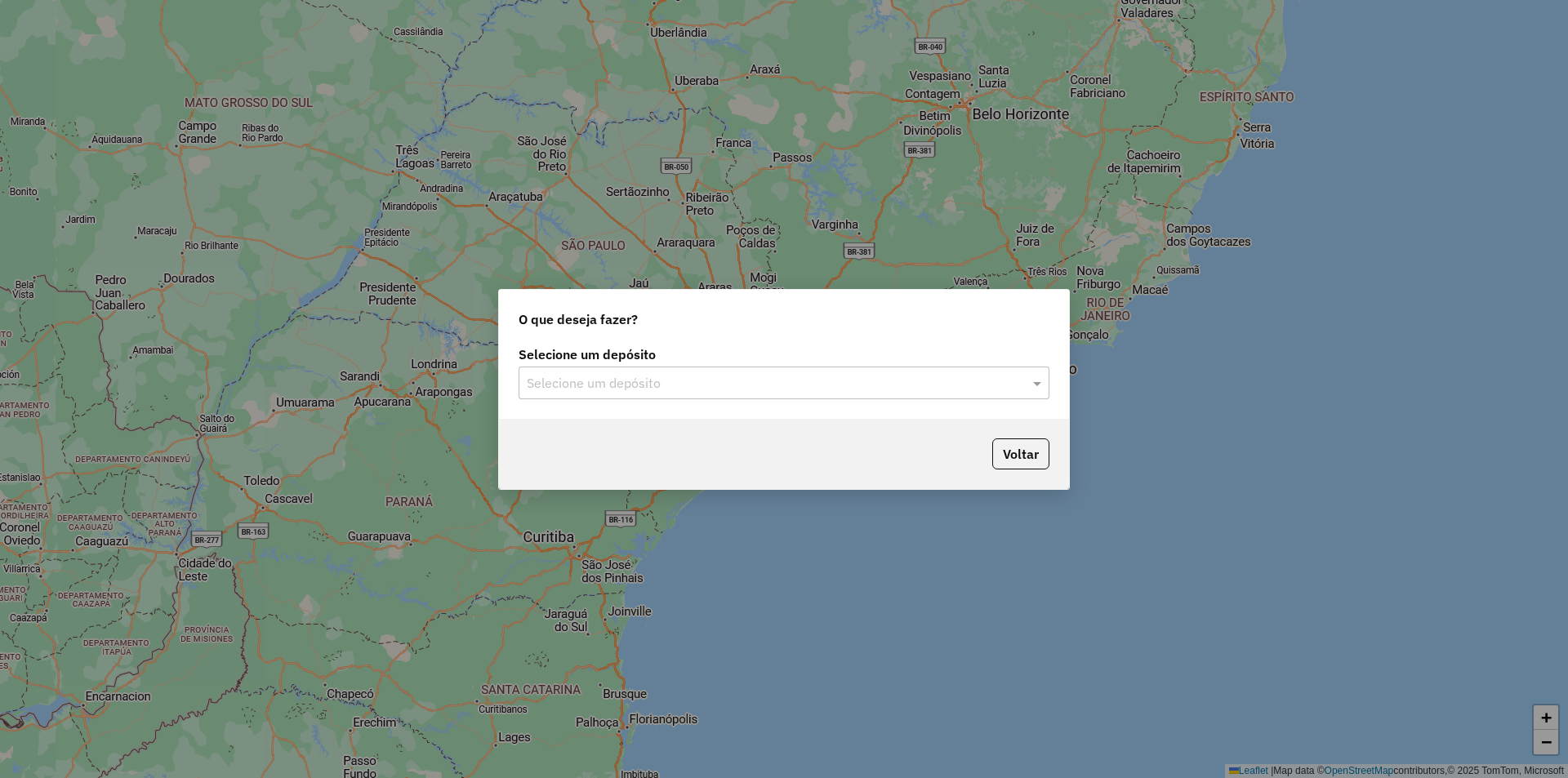
click at [582, 392] on input "text" at bounding box center [767, 384] width 481 height 19
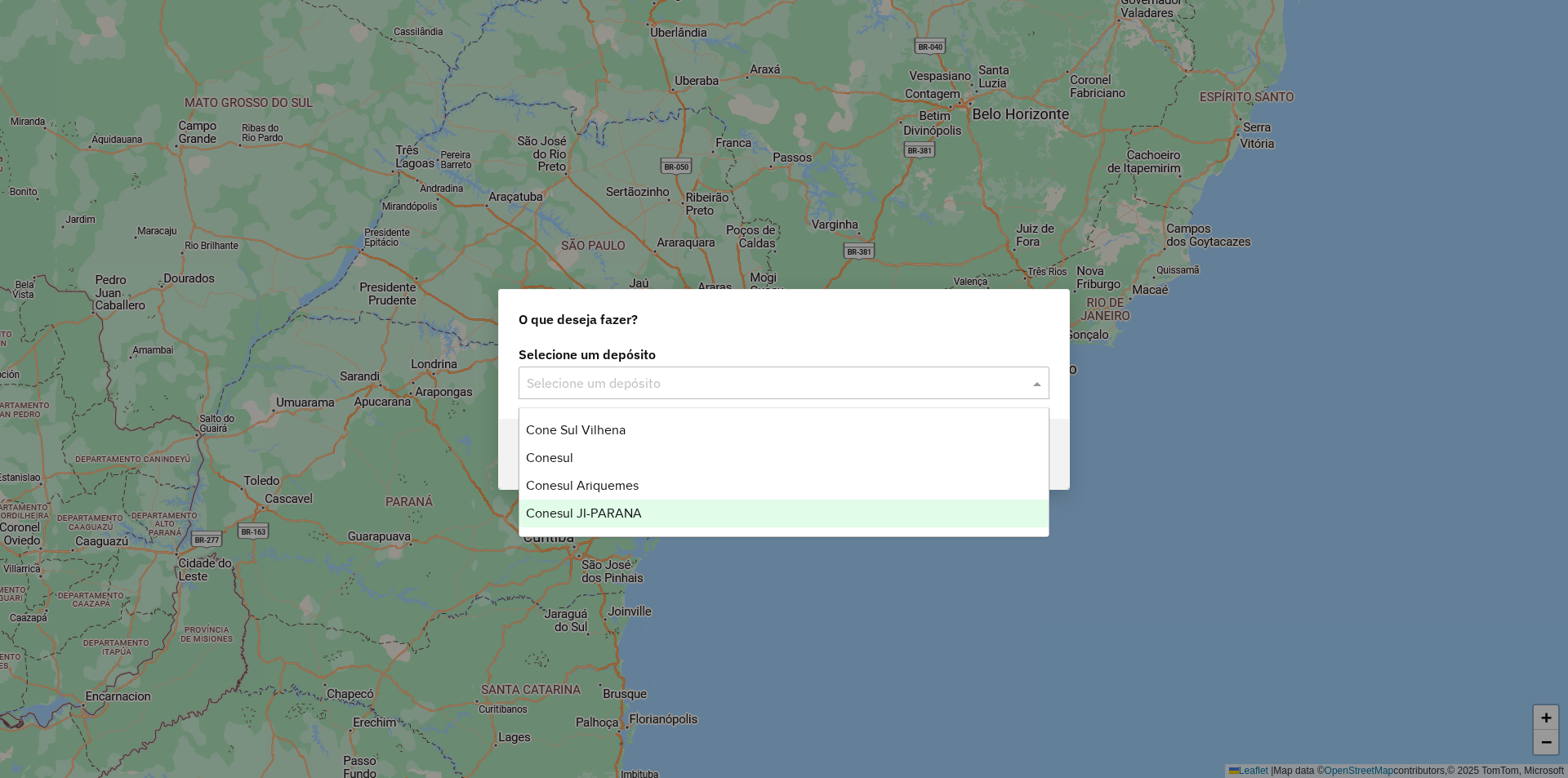
click at [588, 511] on span "Conesul JI-PARANA" at bounding box center [583, 513] width 116 height 14
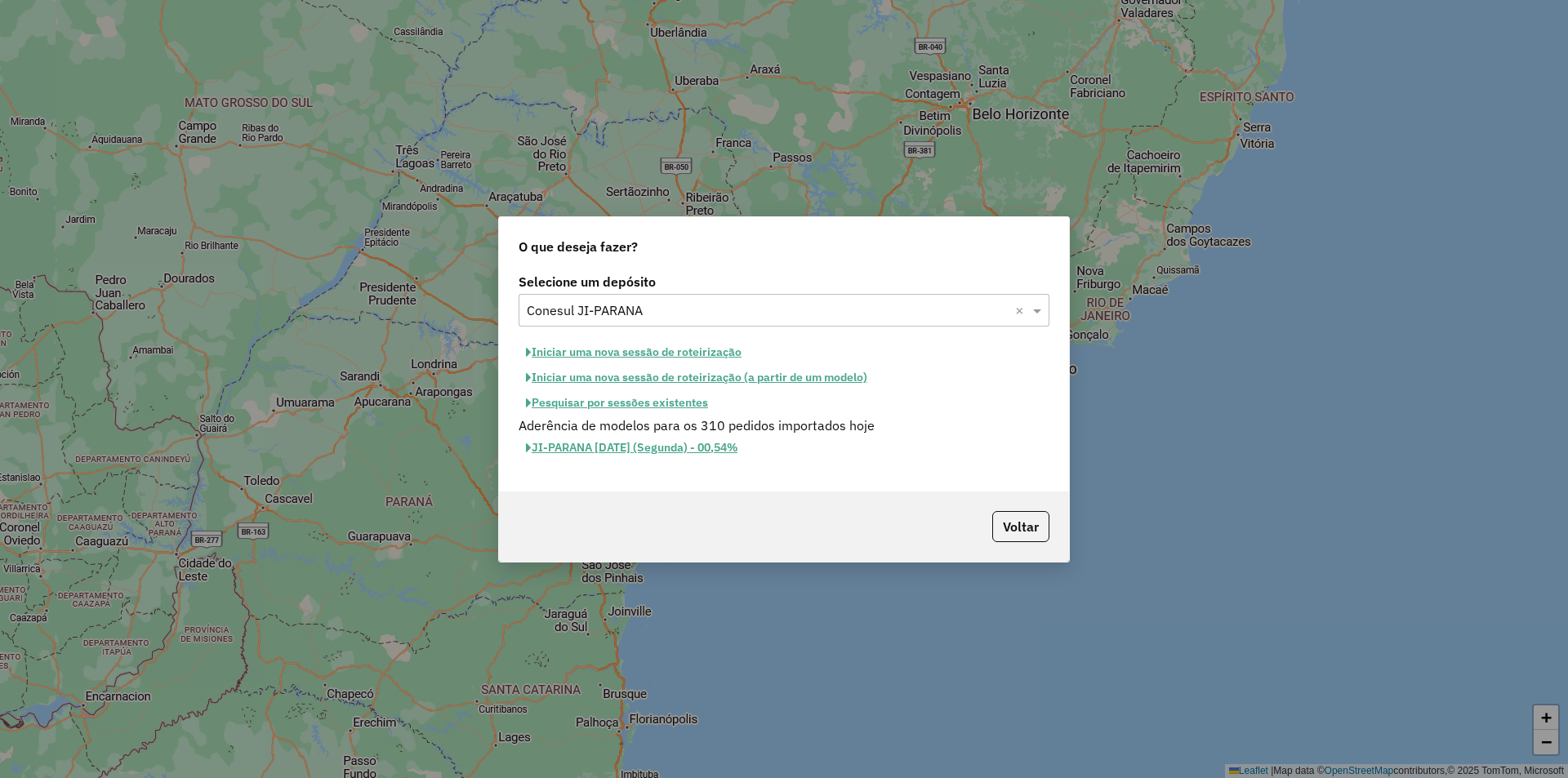
click at [601, 351] on button "Iniciar uma nova sessão de roteirização" at bounding box center [633, 352] width 231 height 26
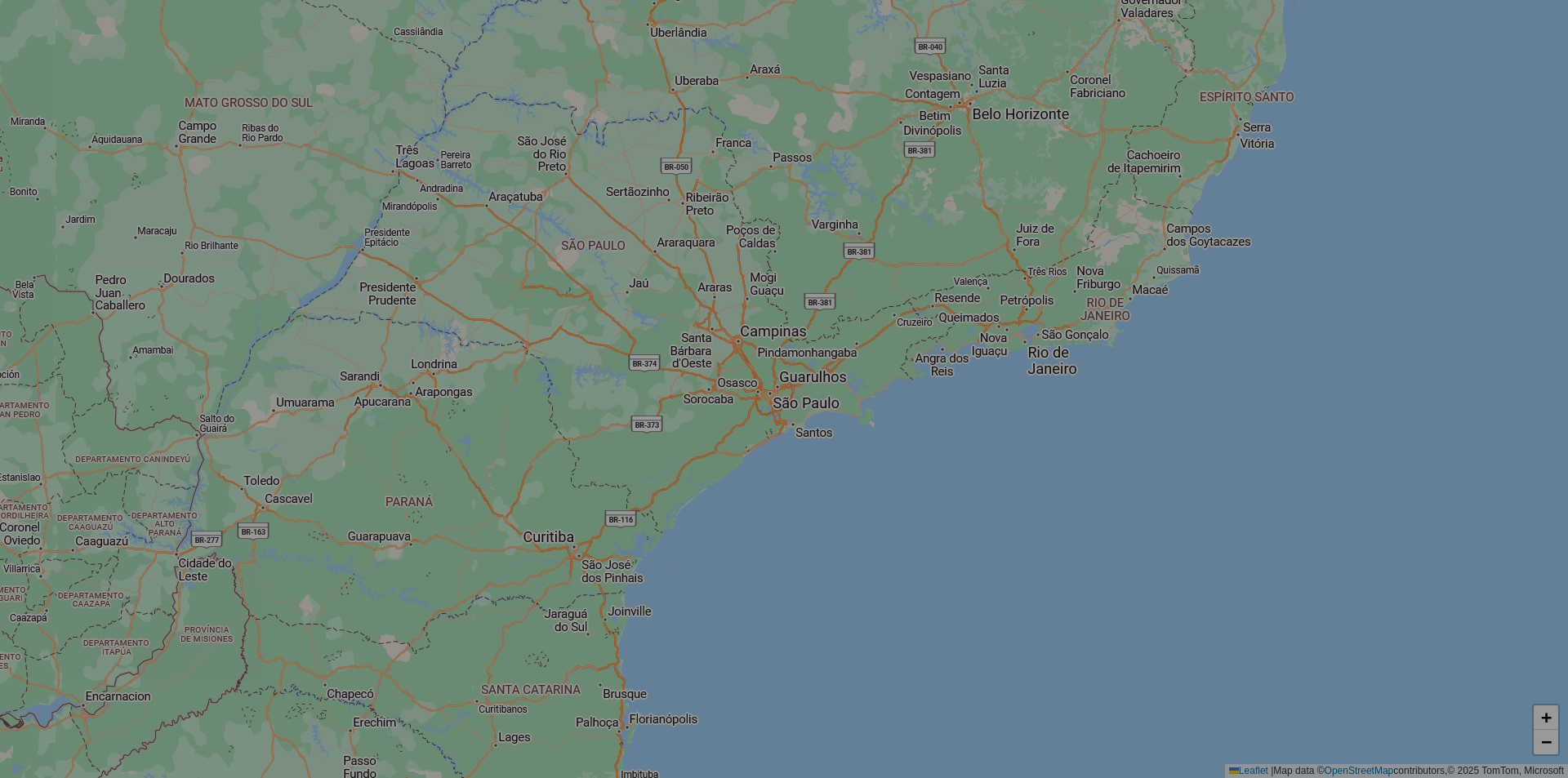
select select "*"
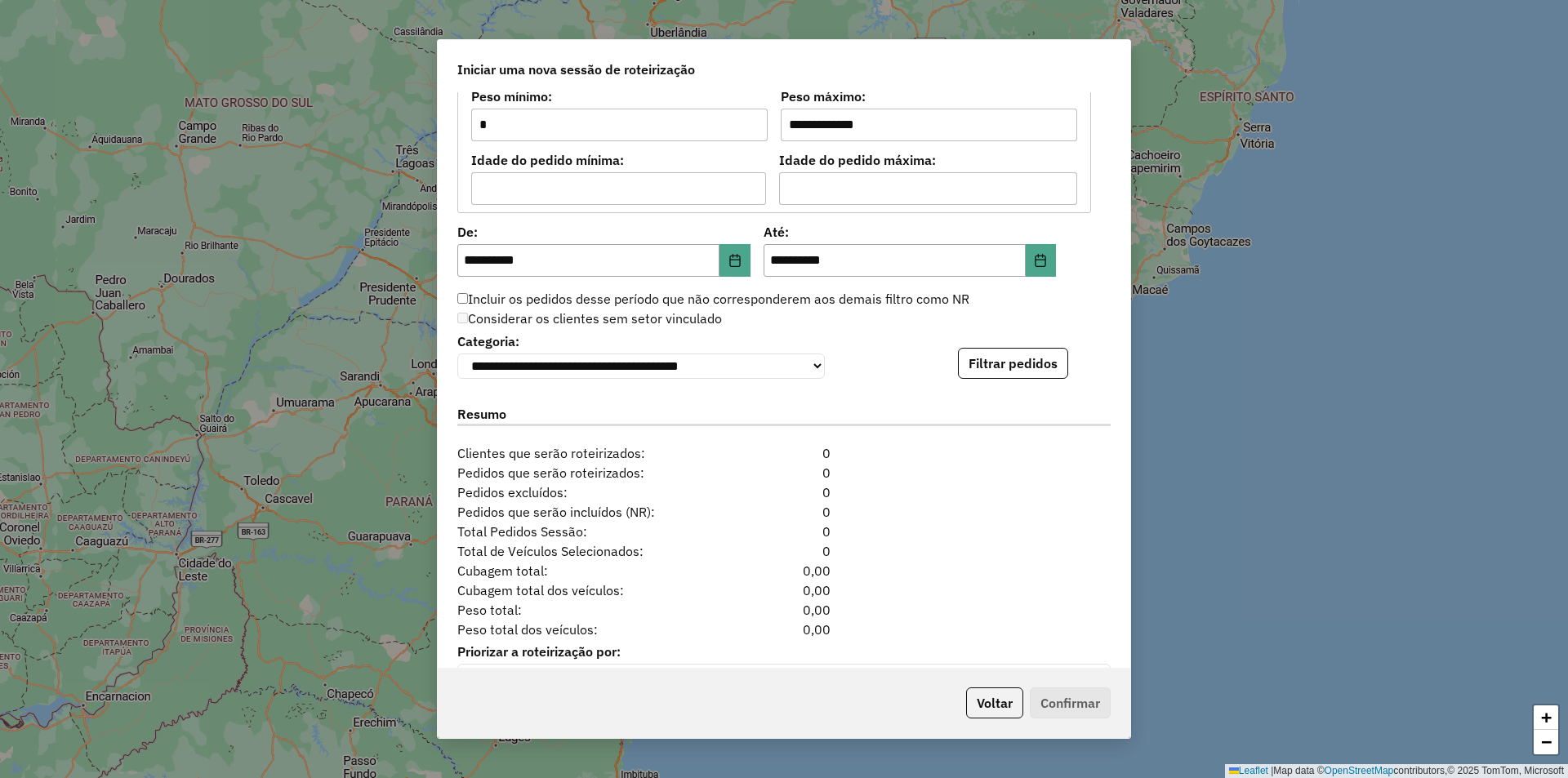
scroll to position [1494, 0]
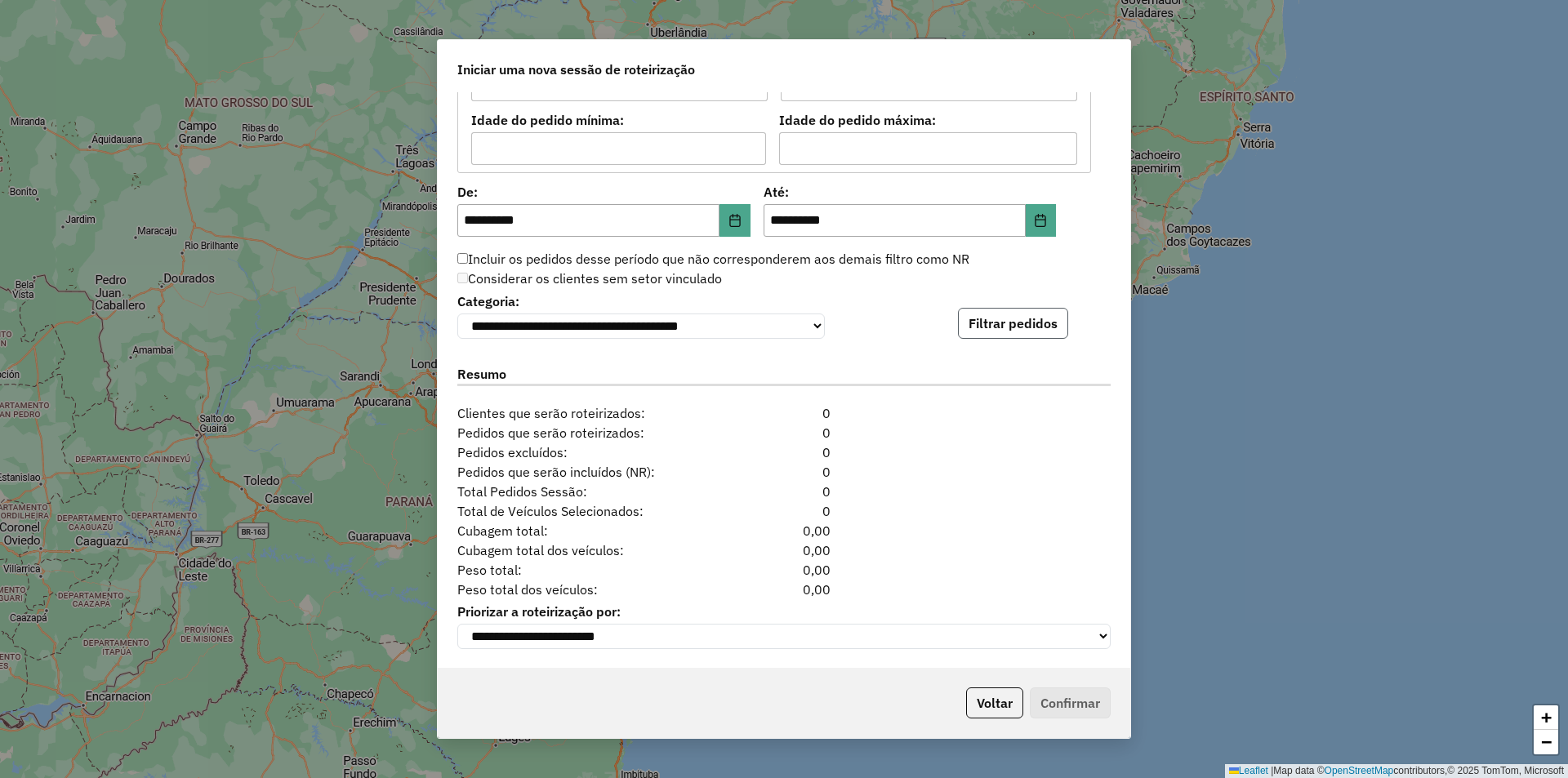
click at [1000, 315] on button "Filtrar pedidos" at bounding box center [1012, 323] width 110 height 31
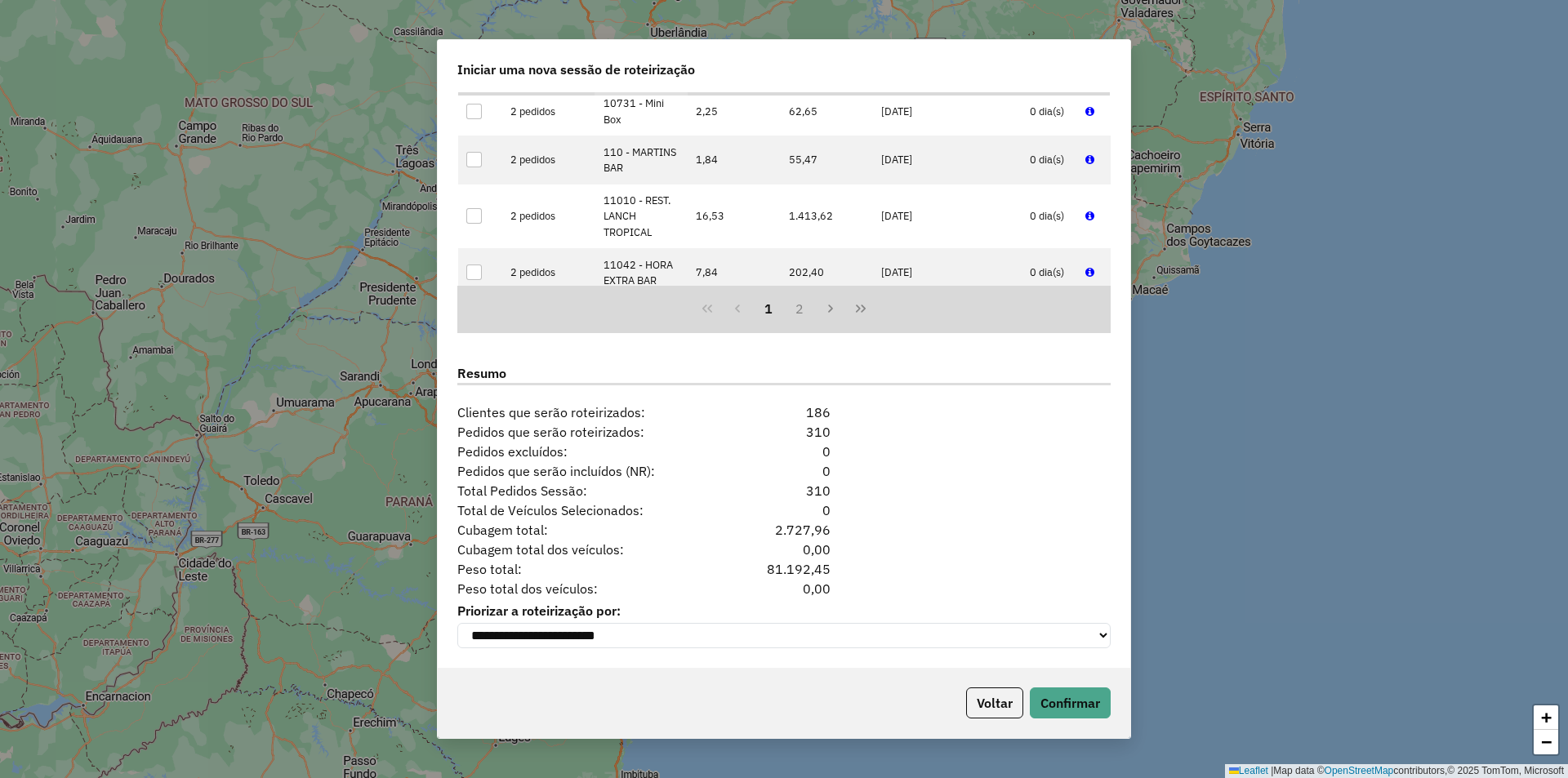
scroll to position [490, 0]
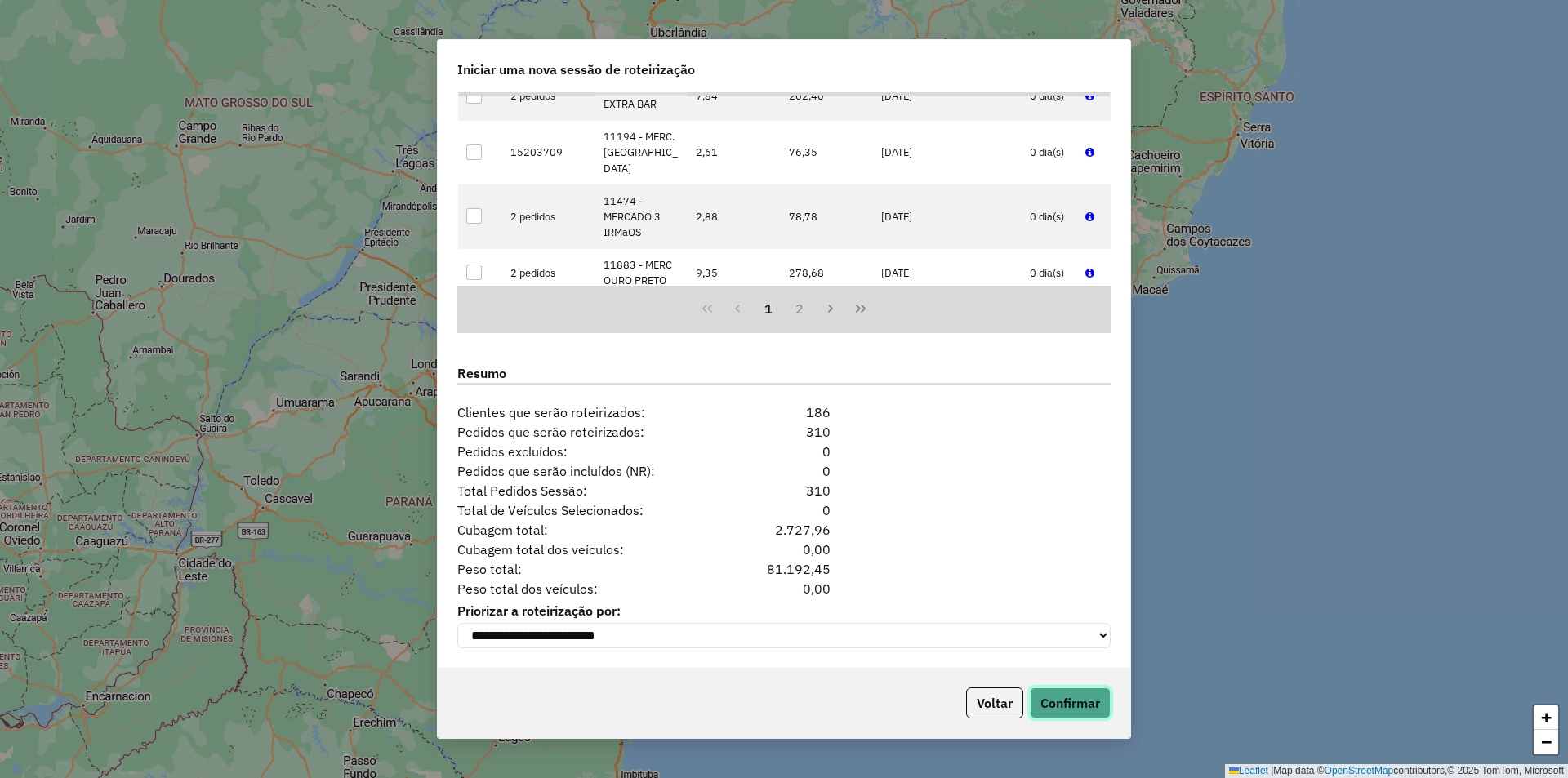
click at [1065, 699] on button "Confirmar" at bounding box center [1070, 703] width 81 height 31
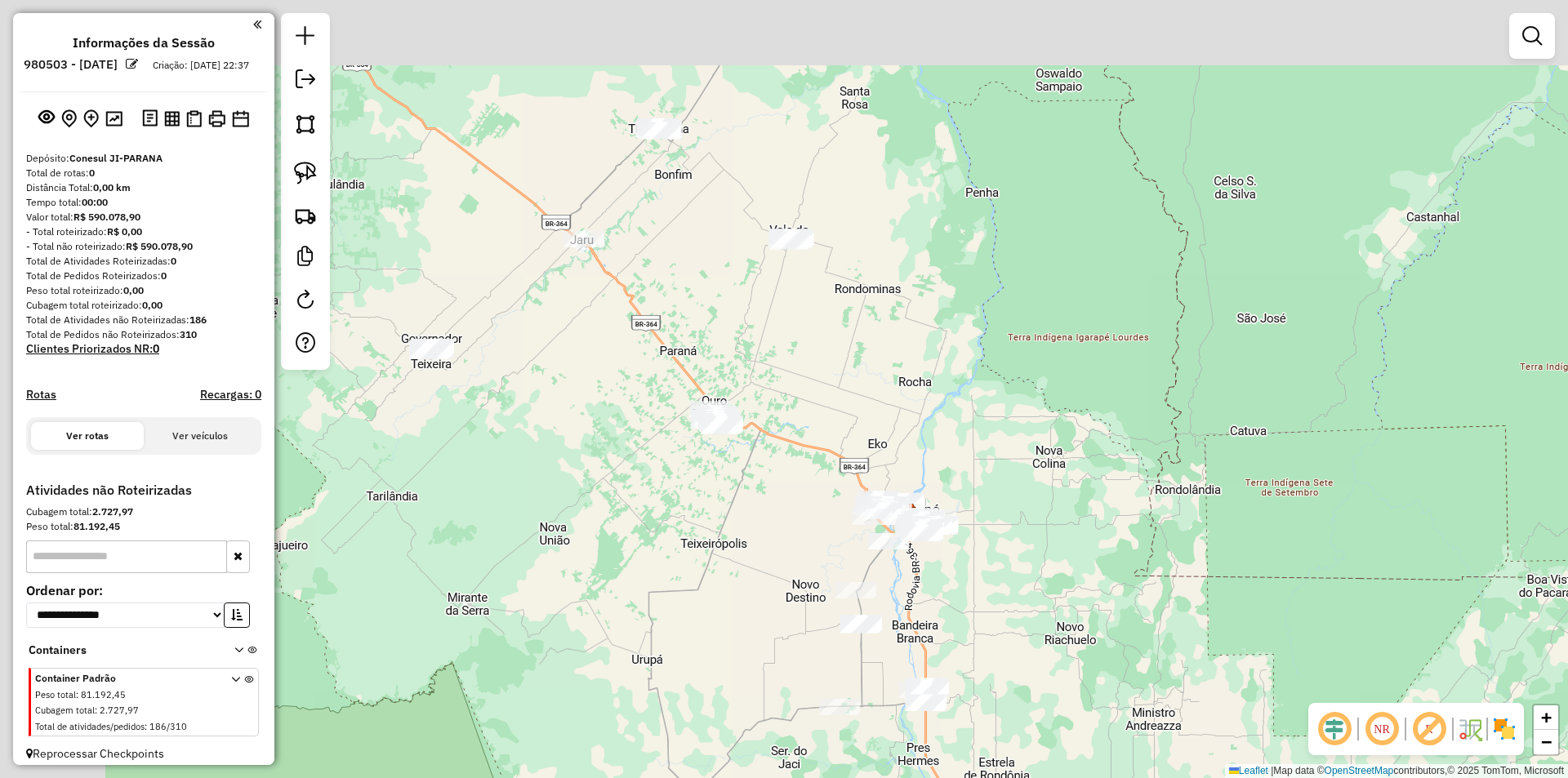
drag, startPoint x: 690, startPoint y: 504, endPoint x: 789, endPoint y: 548, distance: 108.3
click at [786, 548] on div "Janela de atendimento Grade de atendimento Capacidade Transportadoras Veículos …" at bounding box center [784, 389] width 1568 height 778
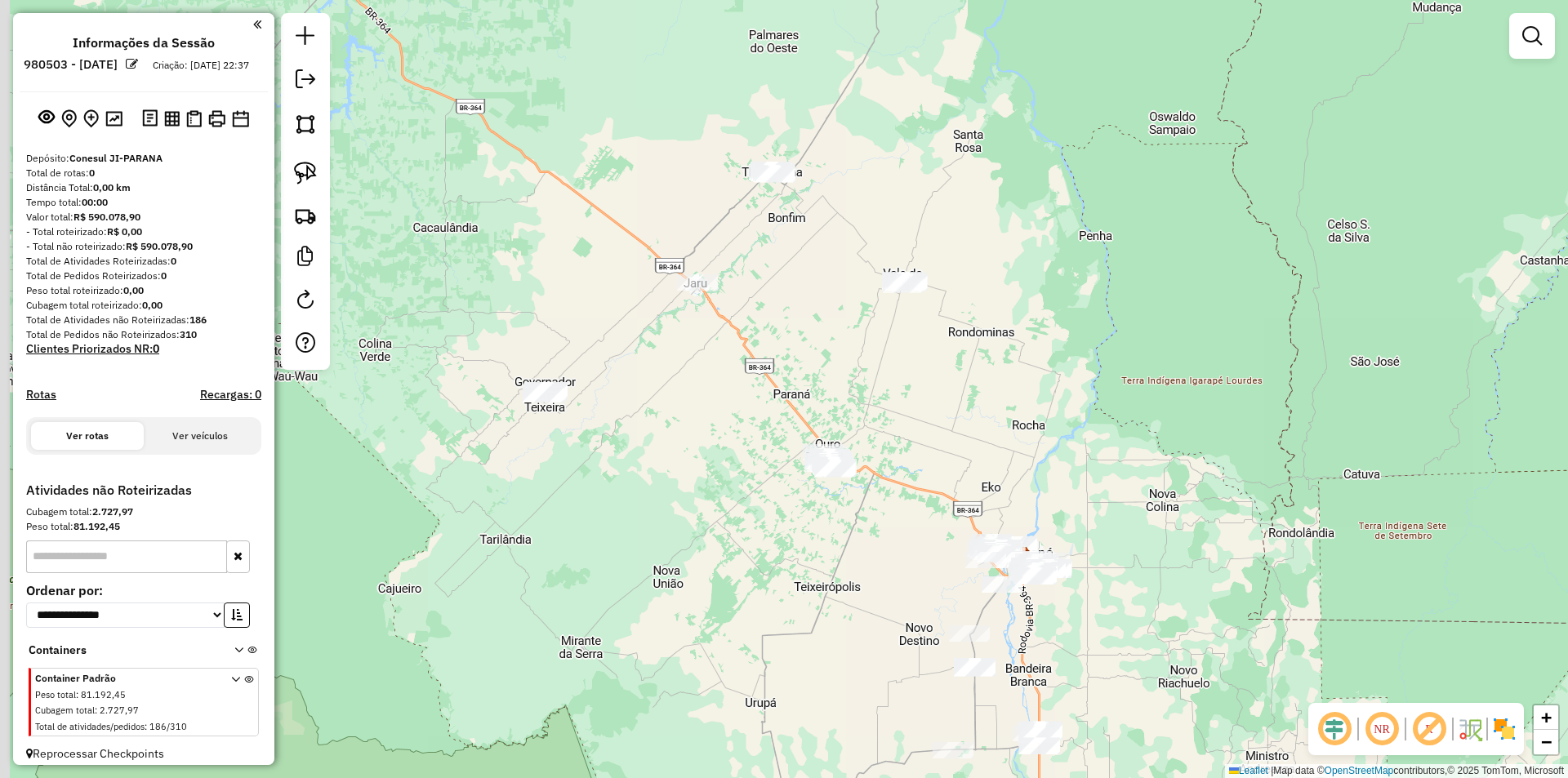
drag, startPoint x: 615, startPoint y: 465, endPoint x: 718, endPoint y: 470, distance: 103.1
click at [718, 470] on div "Janela de atendimento Grade de atendimento Capacidade Transportadoras Veículos …" at bounding box center [784, 389] width 1568 height 778
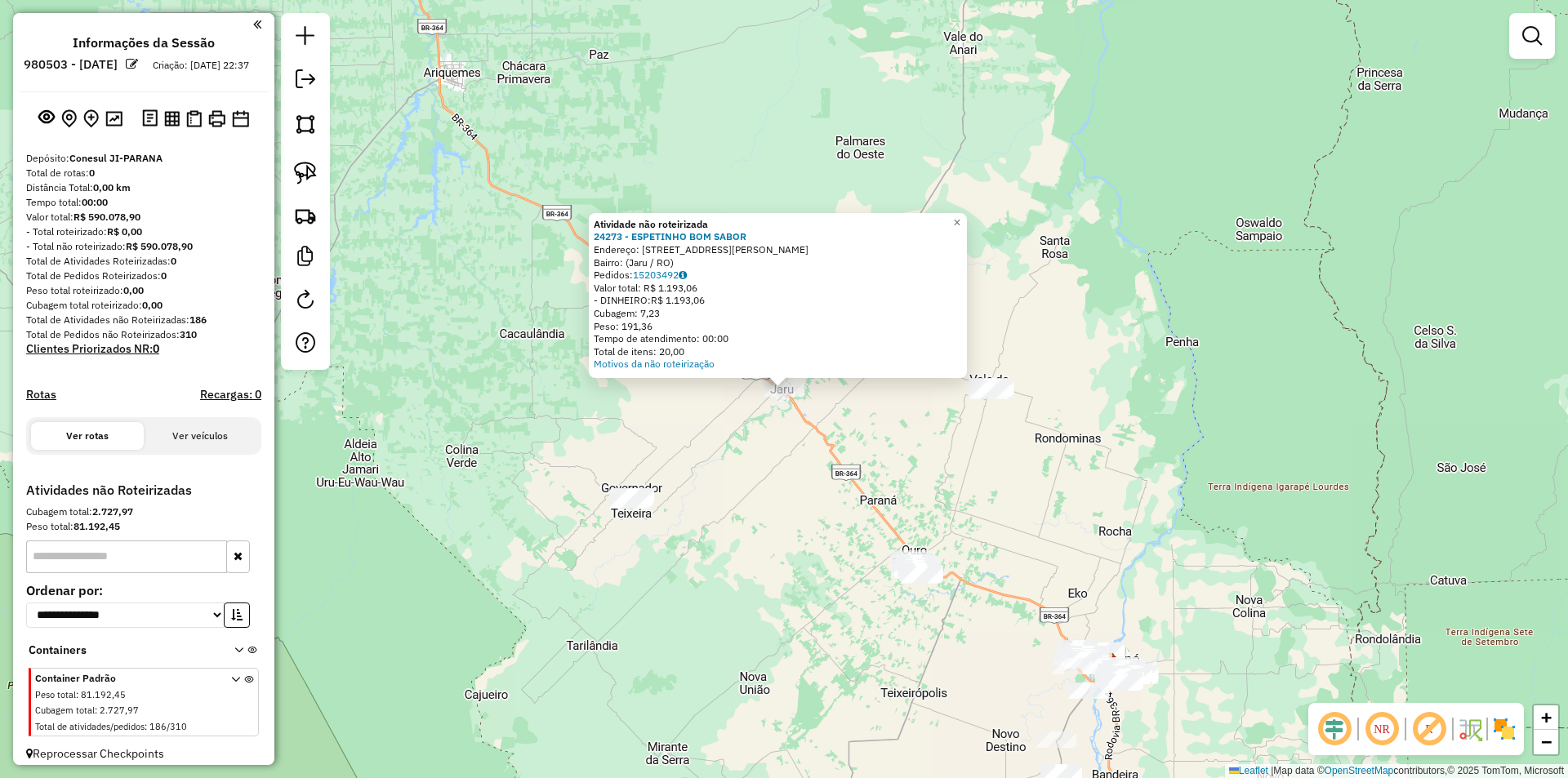
click at [729, 470] on div "Atividade não roteirizada 24273 - ESPETINHO BOM SABOR Endereço: Avenida Dom Ped…" at bounding box center [784, 389] width 1568 height 778
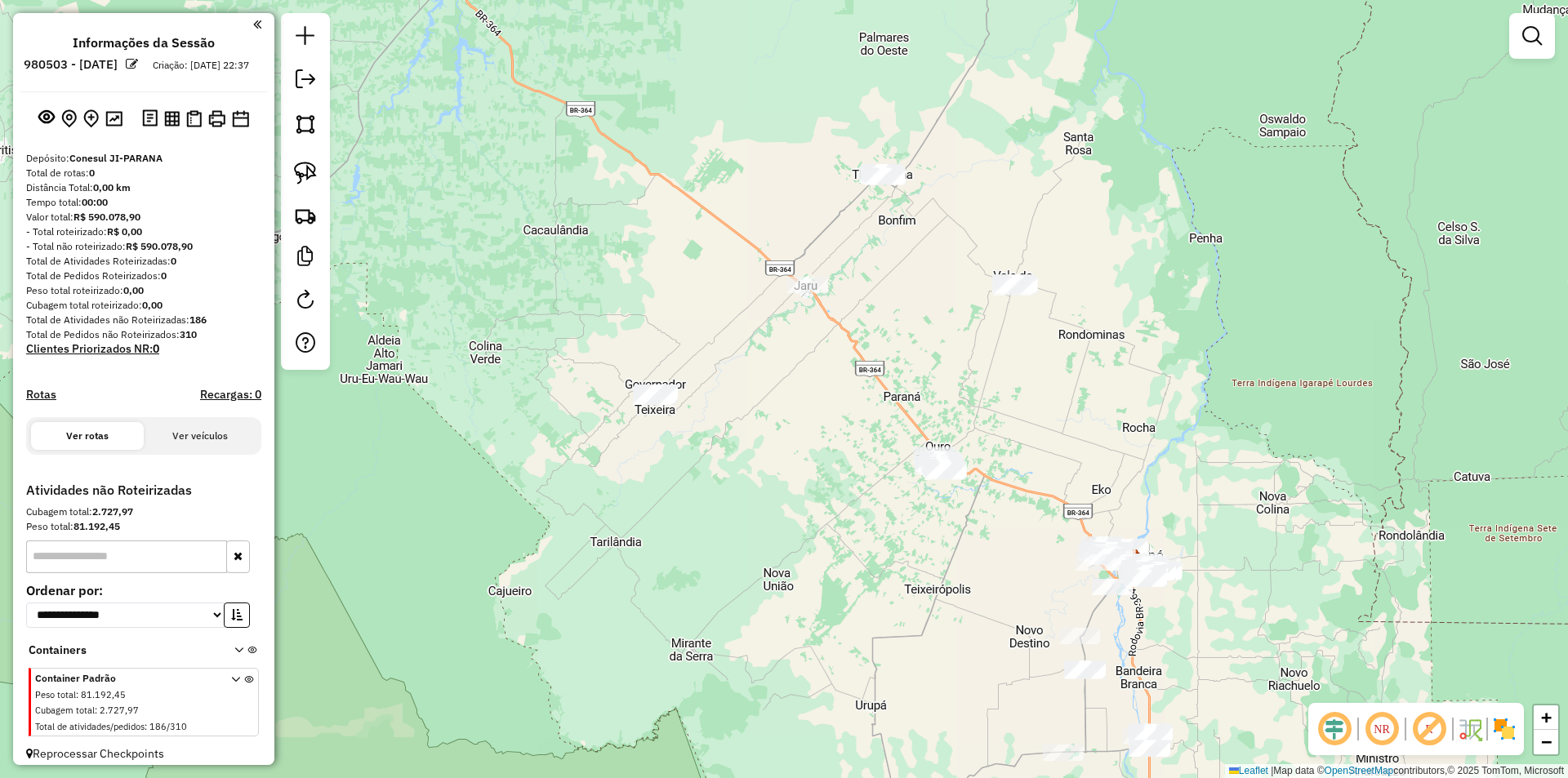
drag, startPoint x: 695, startPoint y: 560, endPoint x: 688, endPoint y: 439, distance: 121.2
click at [719, 448] on div "Janela de atendimento Grade de atendimento Capacidade Transportadoras Veículos …" at bounding box center [784, 389] width 1568 height 778
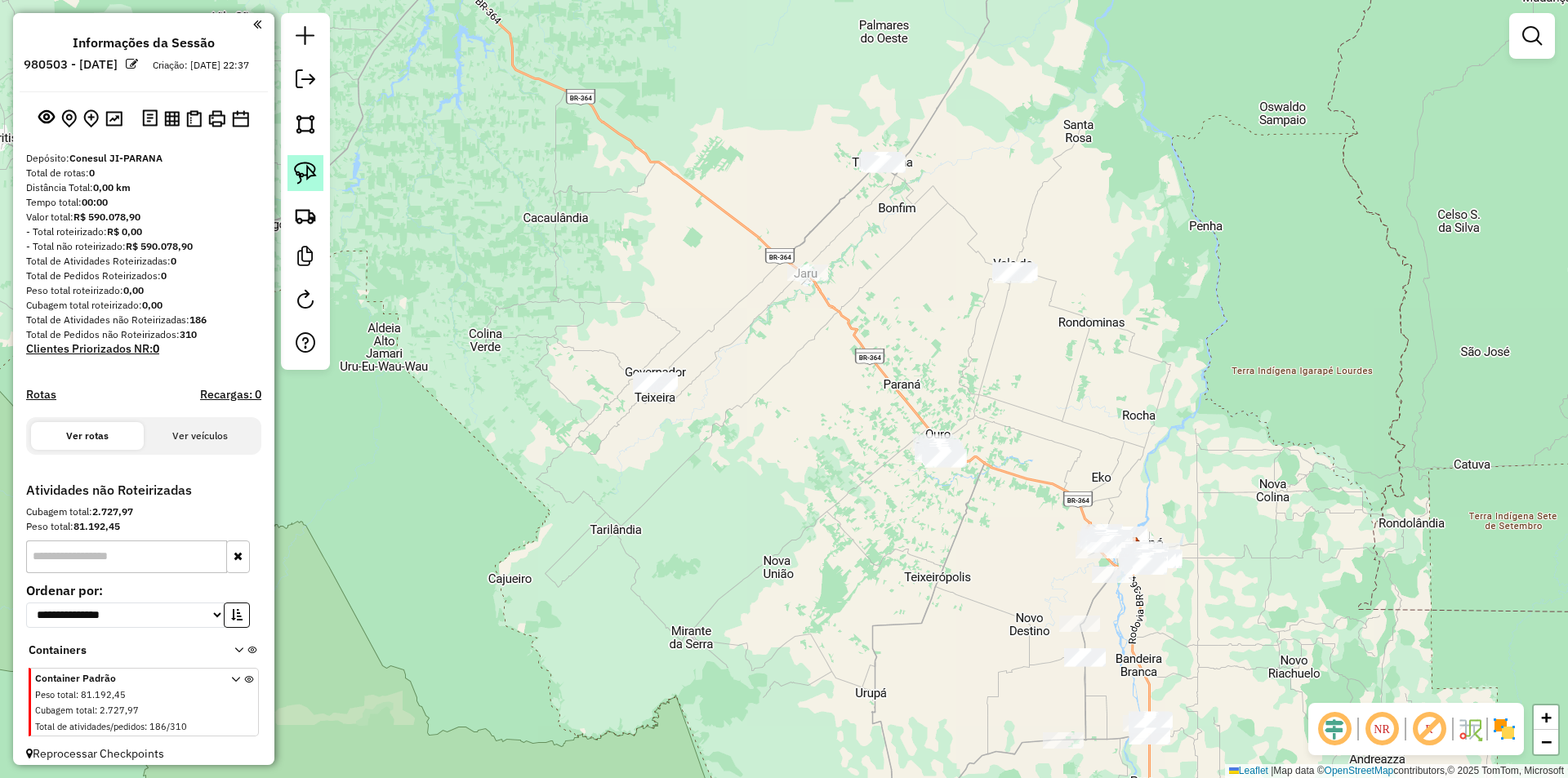
click at [299, 171] on img at bounding box center [305, 173] width 23 height 23
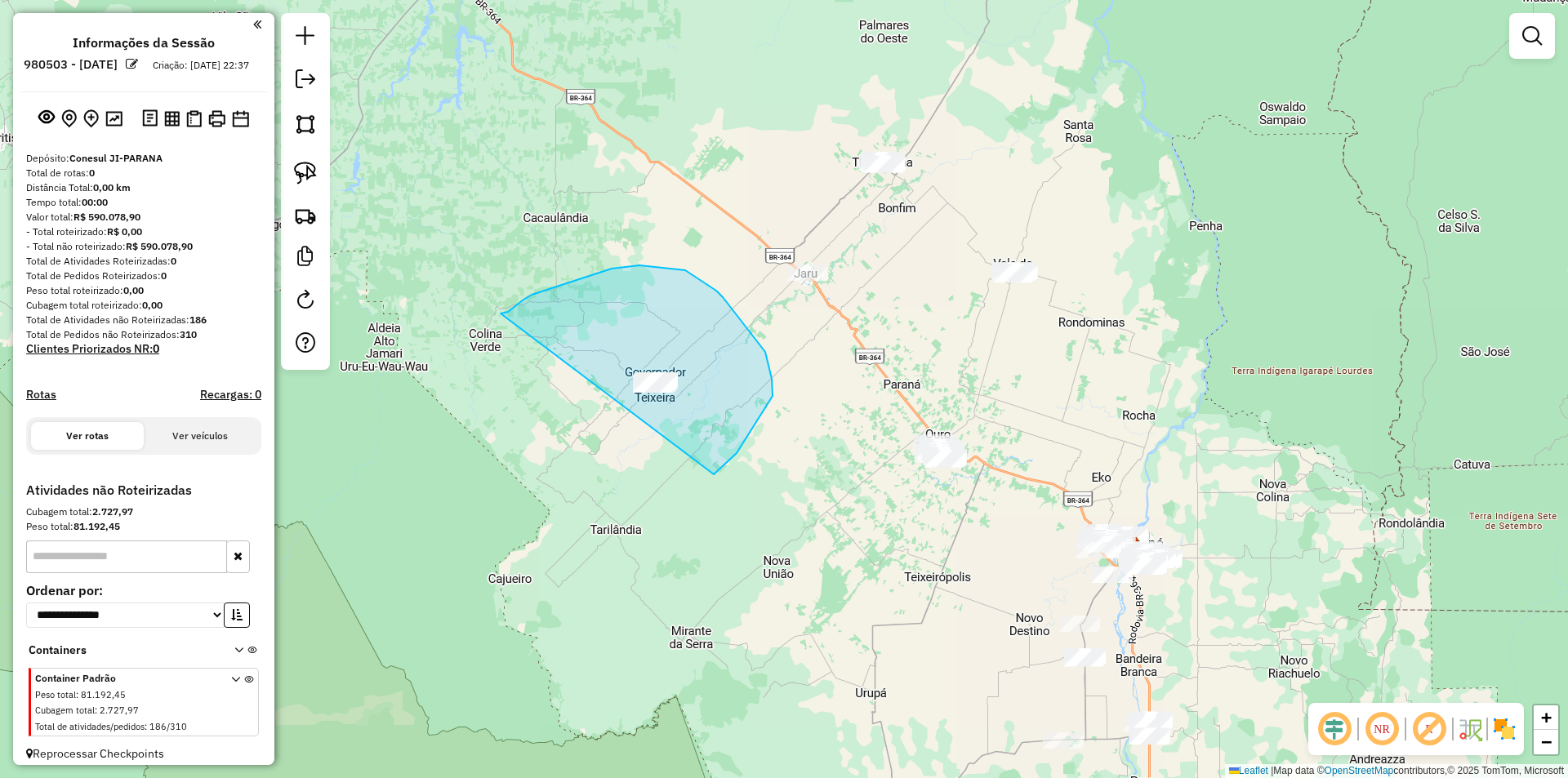
drag, startPoint x: 532, startPoint y: 295, endPoint x: 600, endPoint y: 523, distance: 237.9
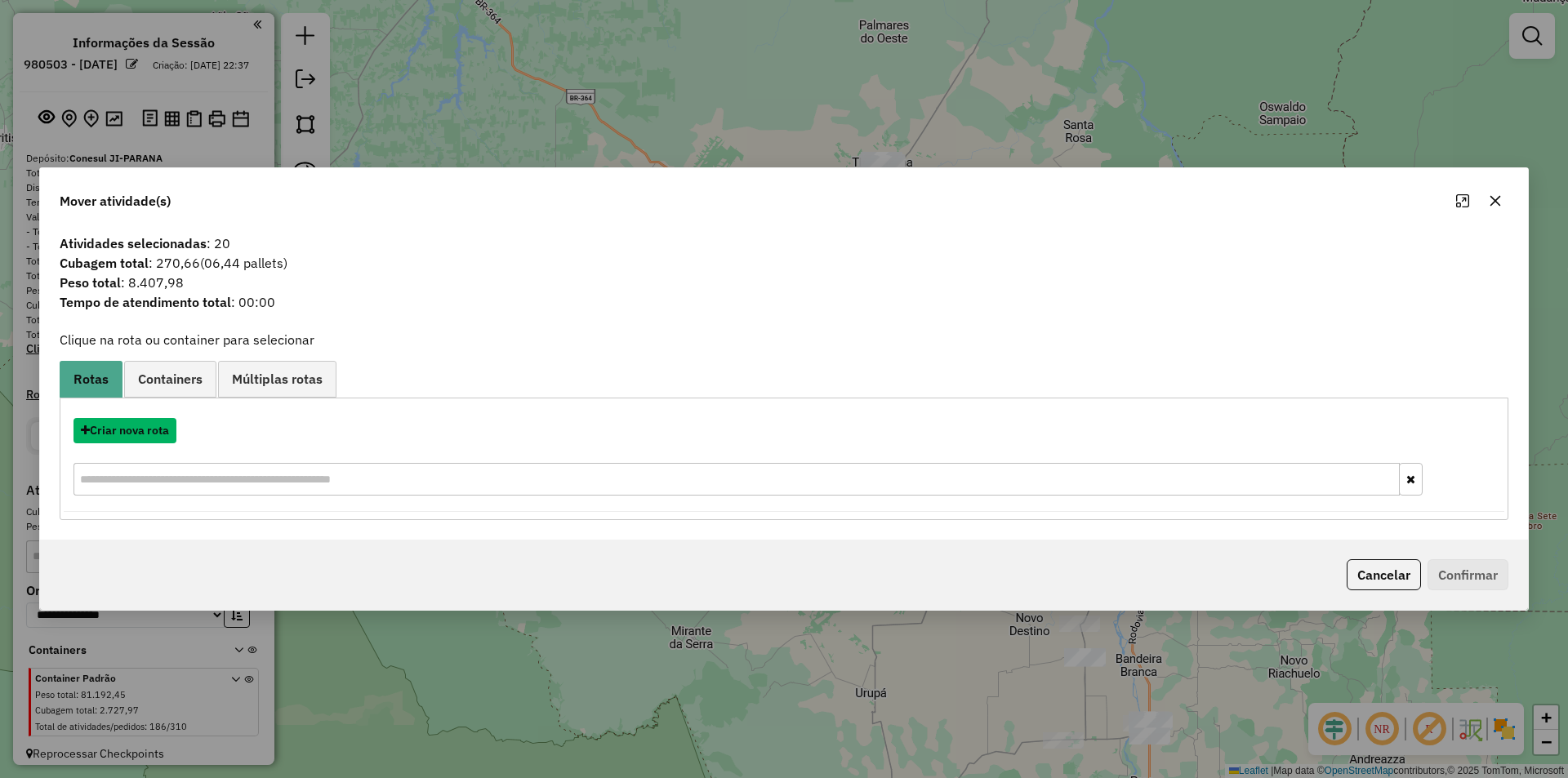
click at [124, 430] on button "Criar nova rota" at bounding box center [124, 431] width 103 height 26
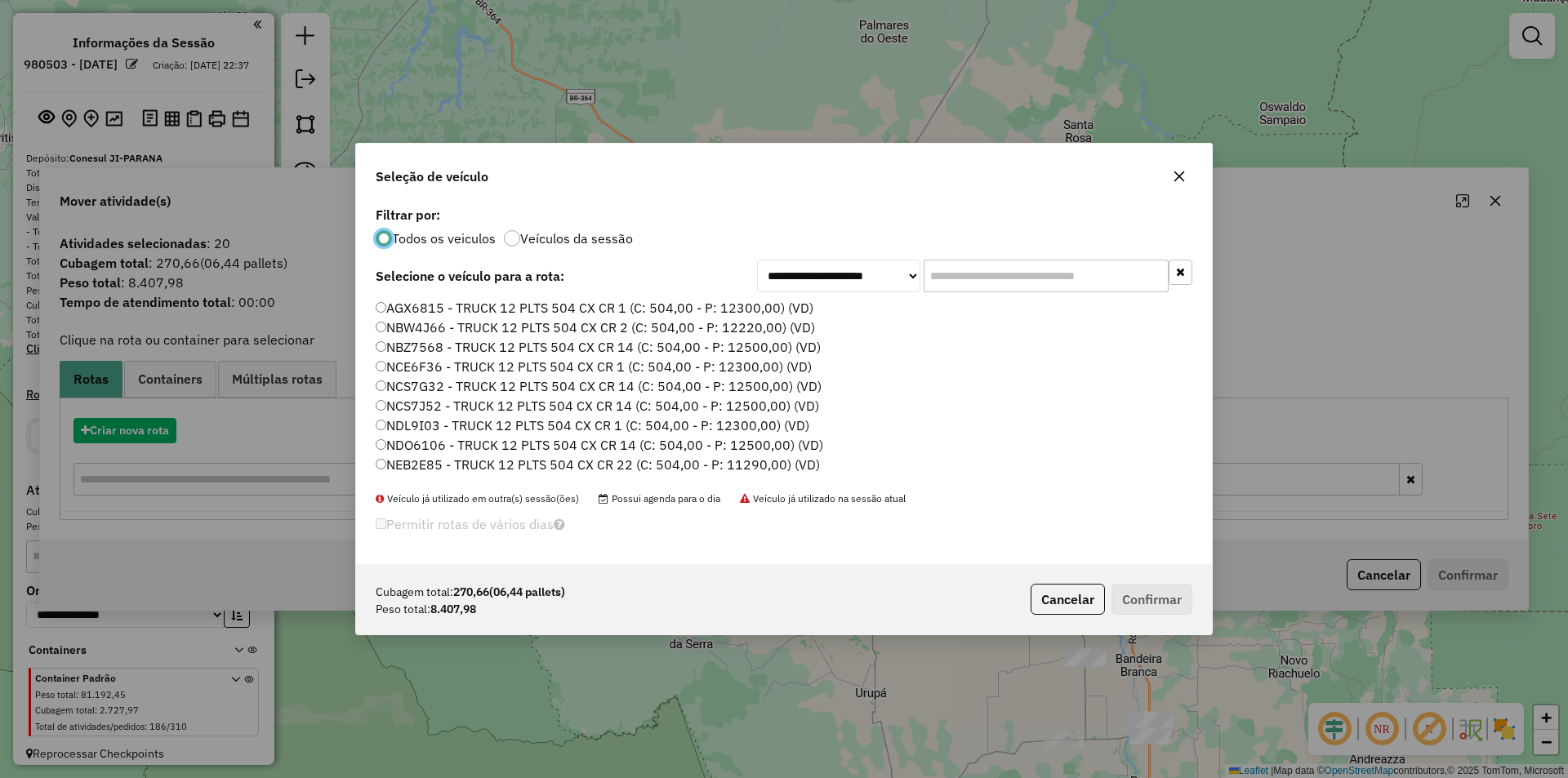
scroll to position [9, 5]
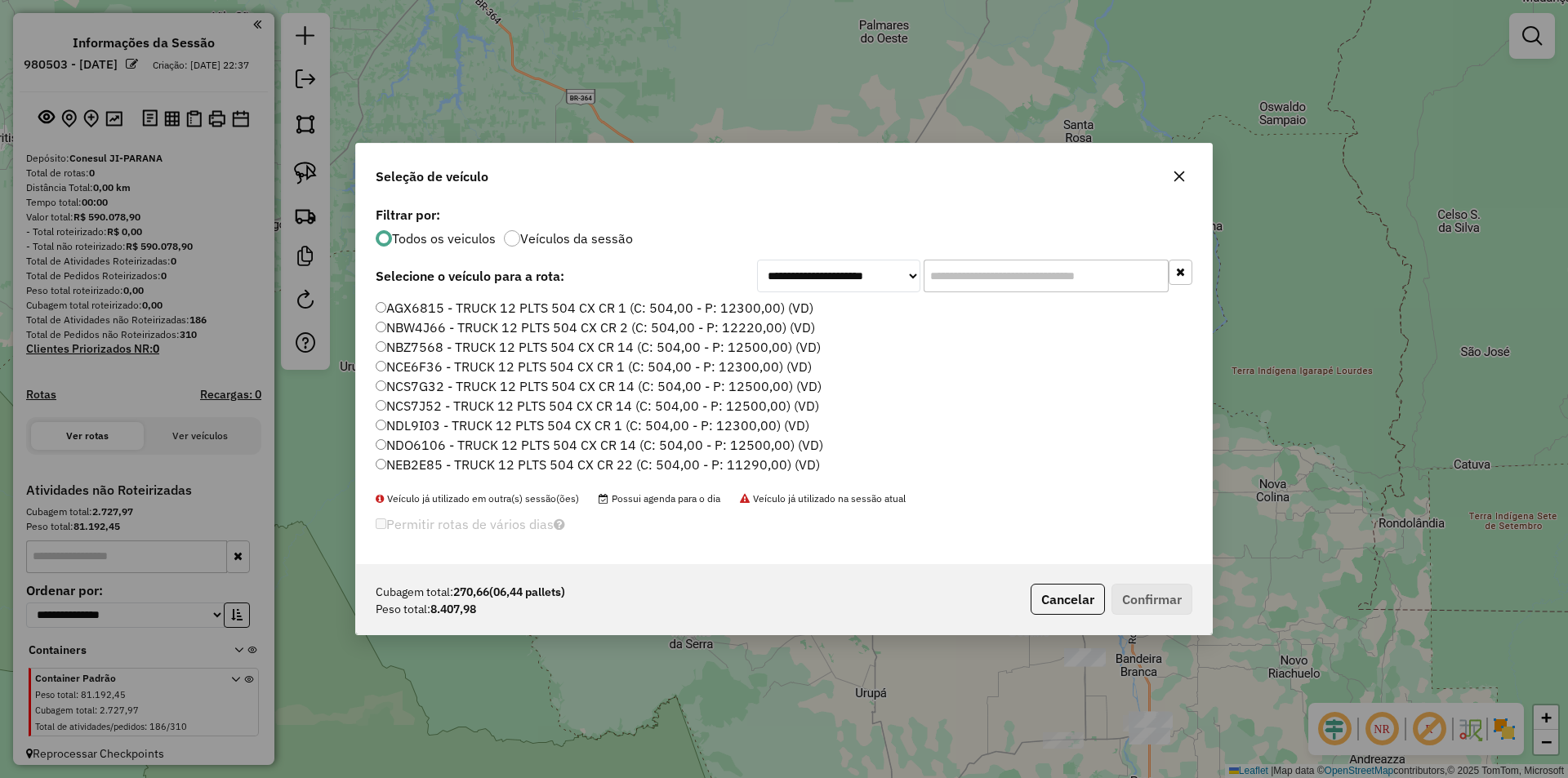
click at [961, 264] on input "text" at bounding box center [1046, 276] width 245 height 33
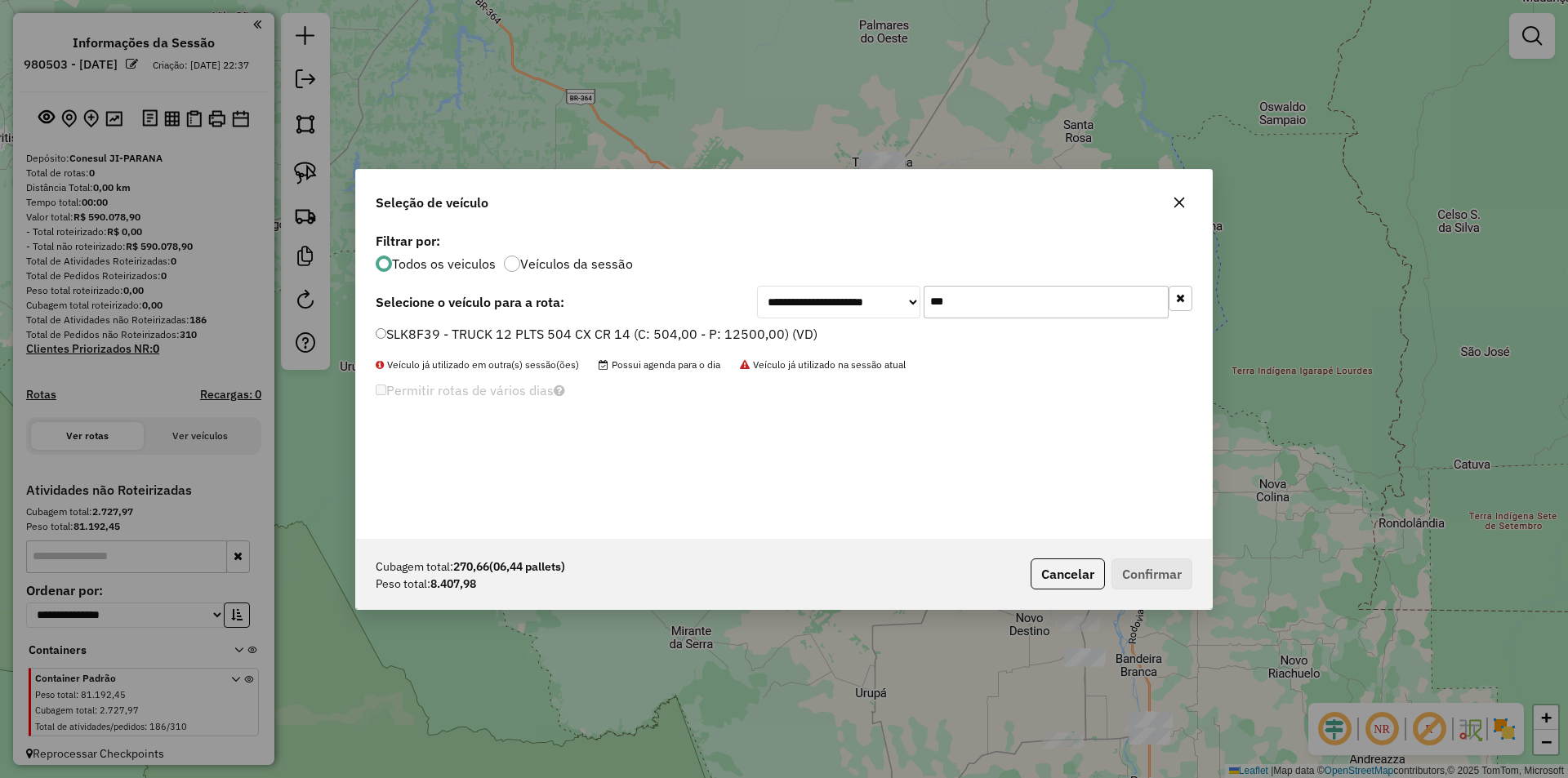
type input "***"
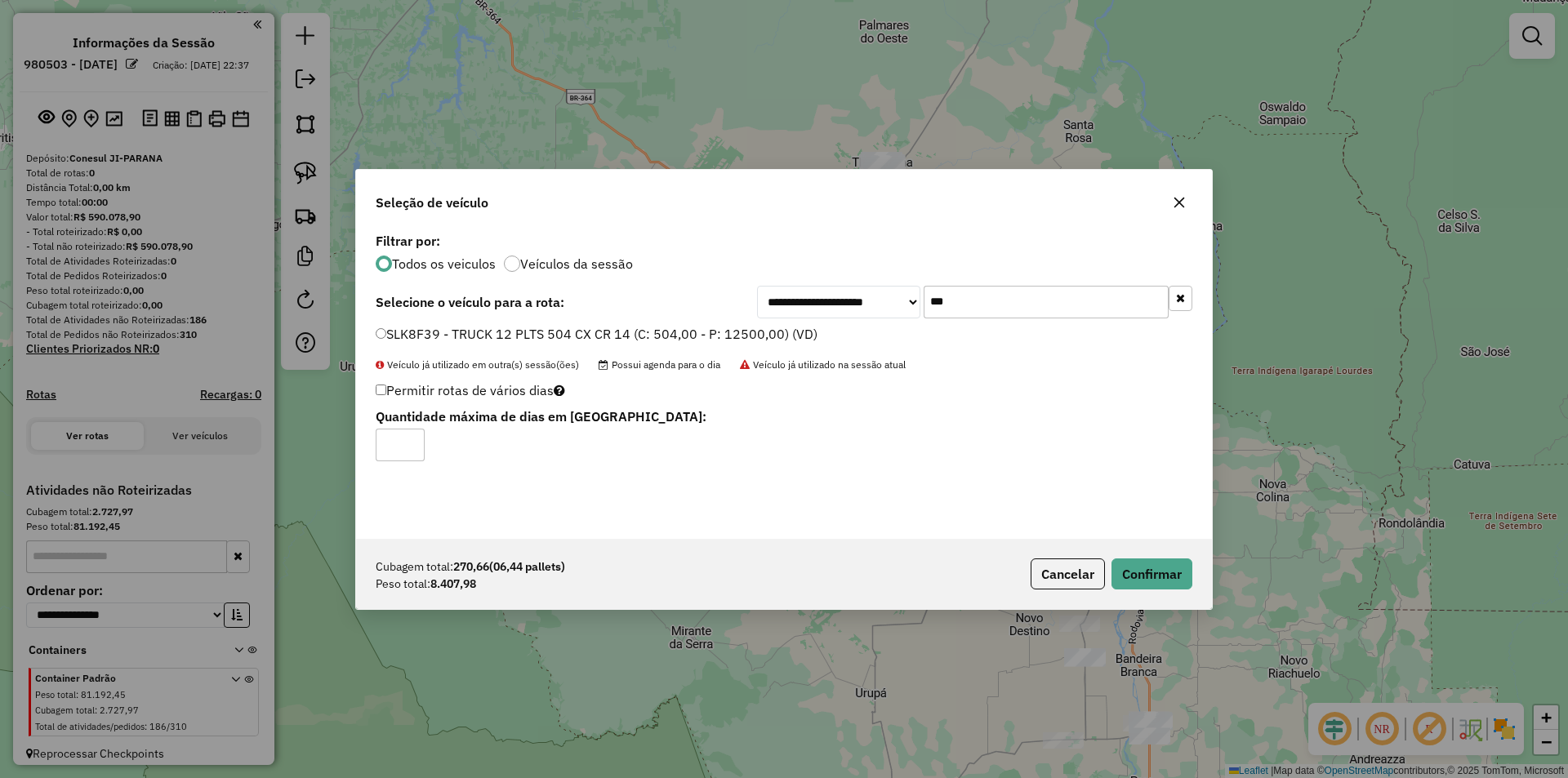
click at [1127, 553] on div "Cubagem total: 270,66 (06,44 pallets) Peso total: 8.407,98 Cancelar Confirmar" at bounding box center [784, 574] width 856 height 70
click at [1150, 567] on button "Confirmar" at bounding box center [1152, 574] width 81 height 31
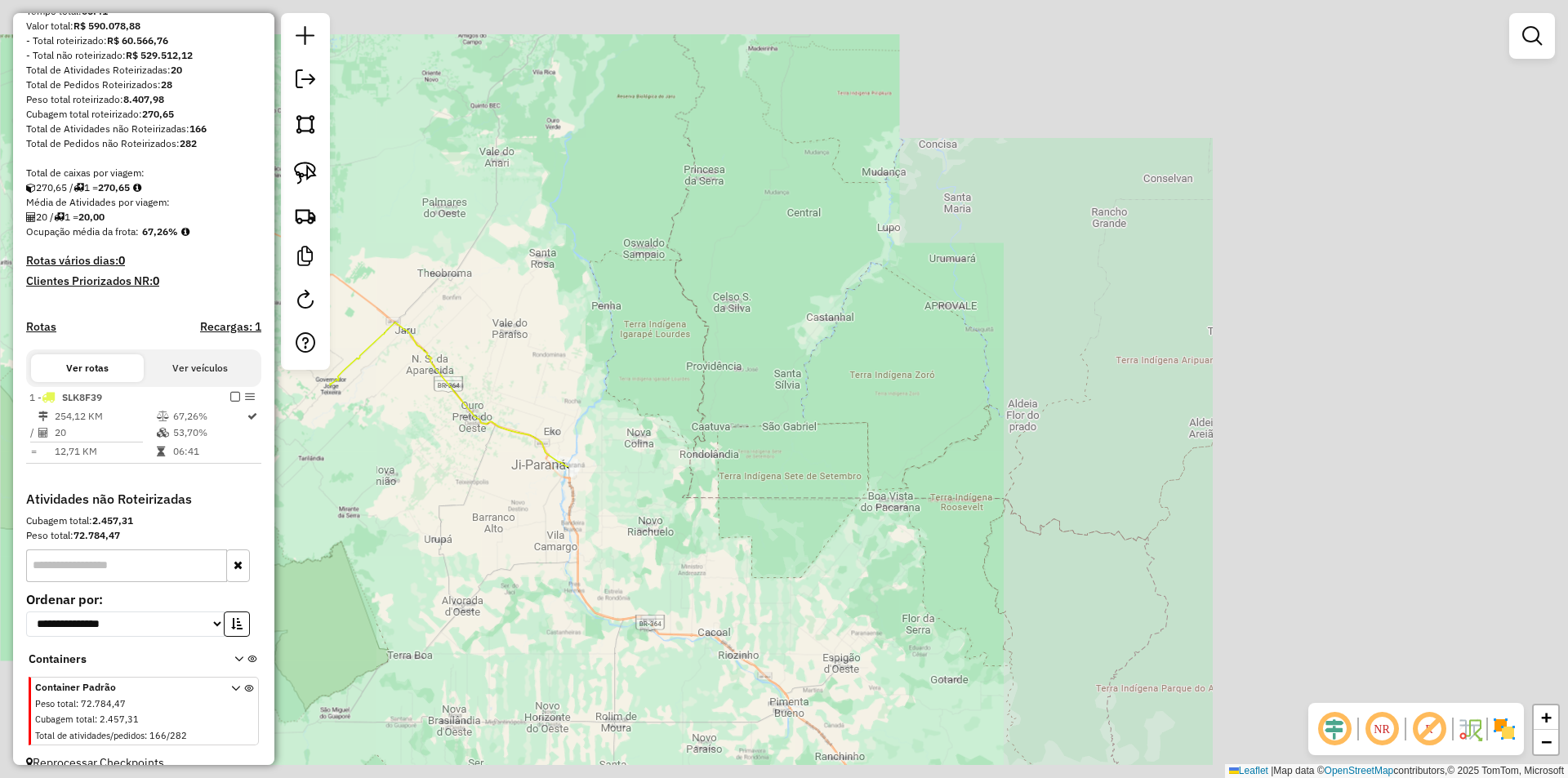
scroll to position [225, 0]
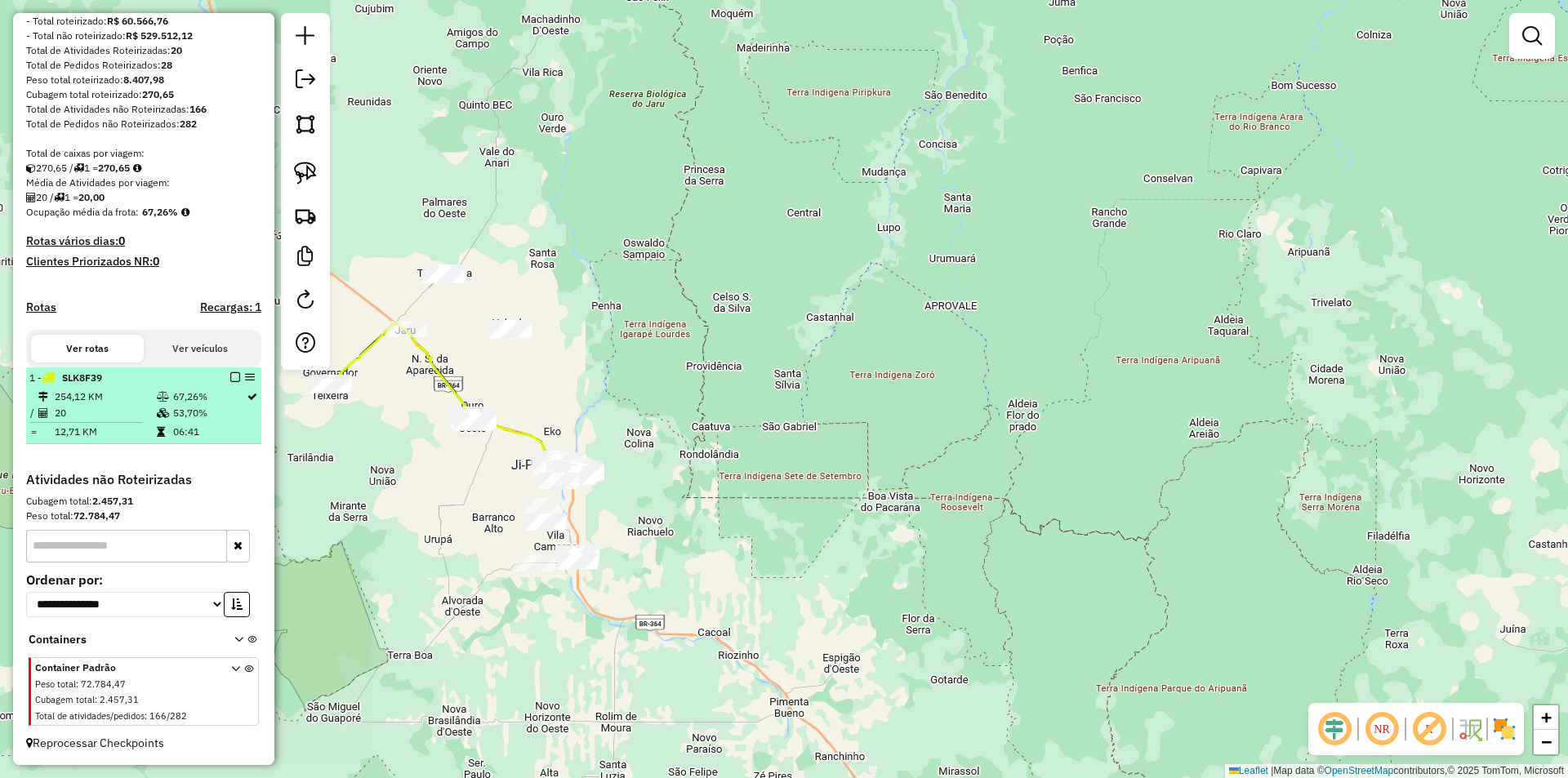
click at [233, 374] on em at bounding box center [235, 377] width 10 height 10
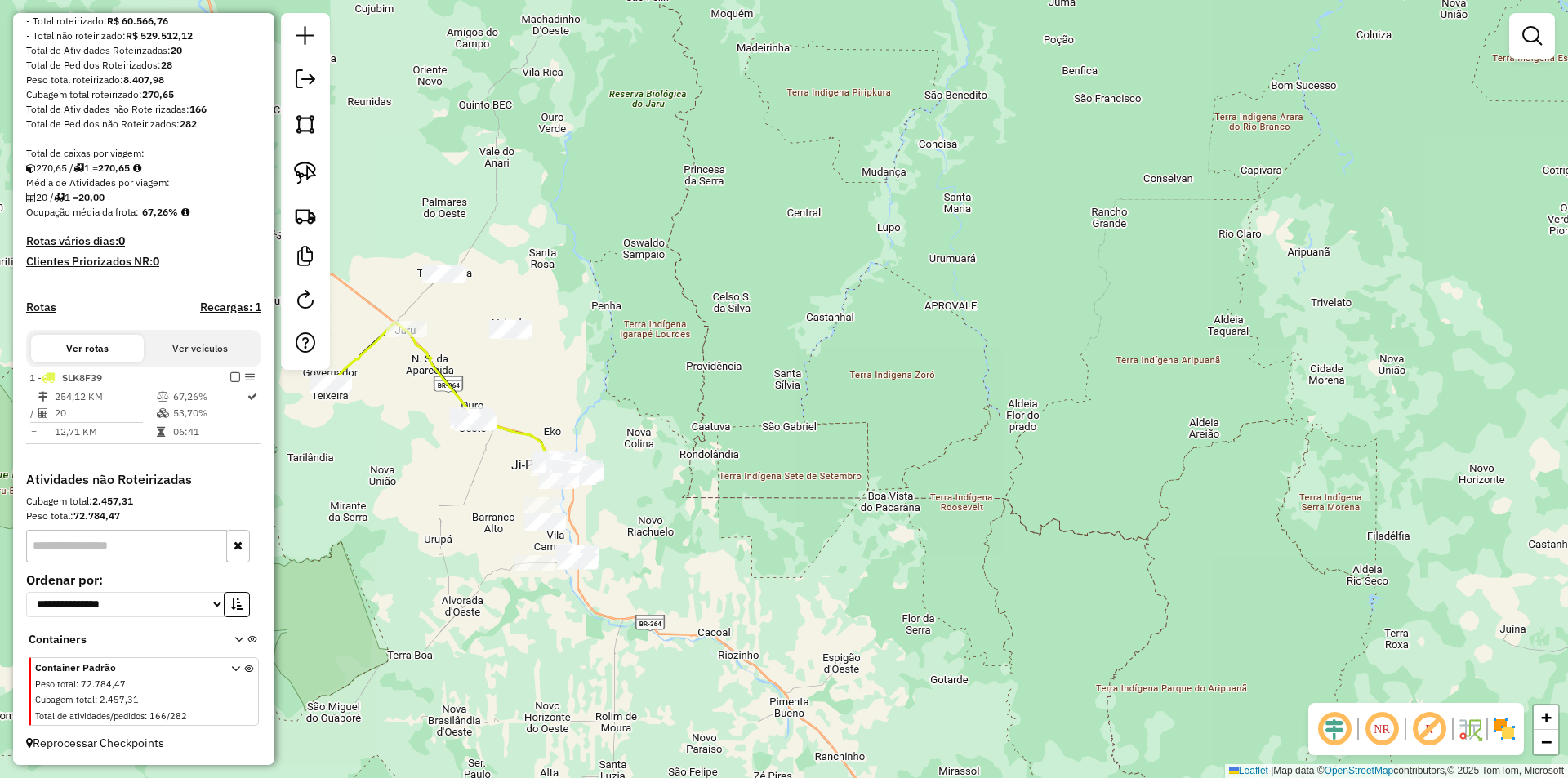
scroll to position [170, 0]
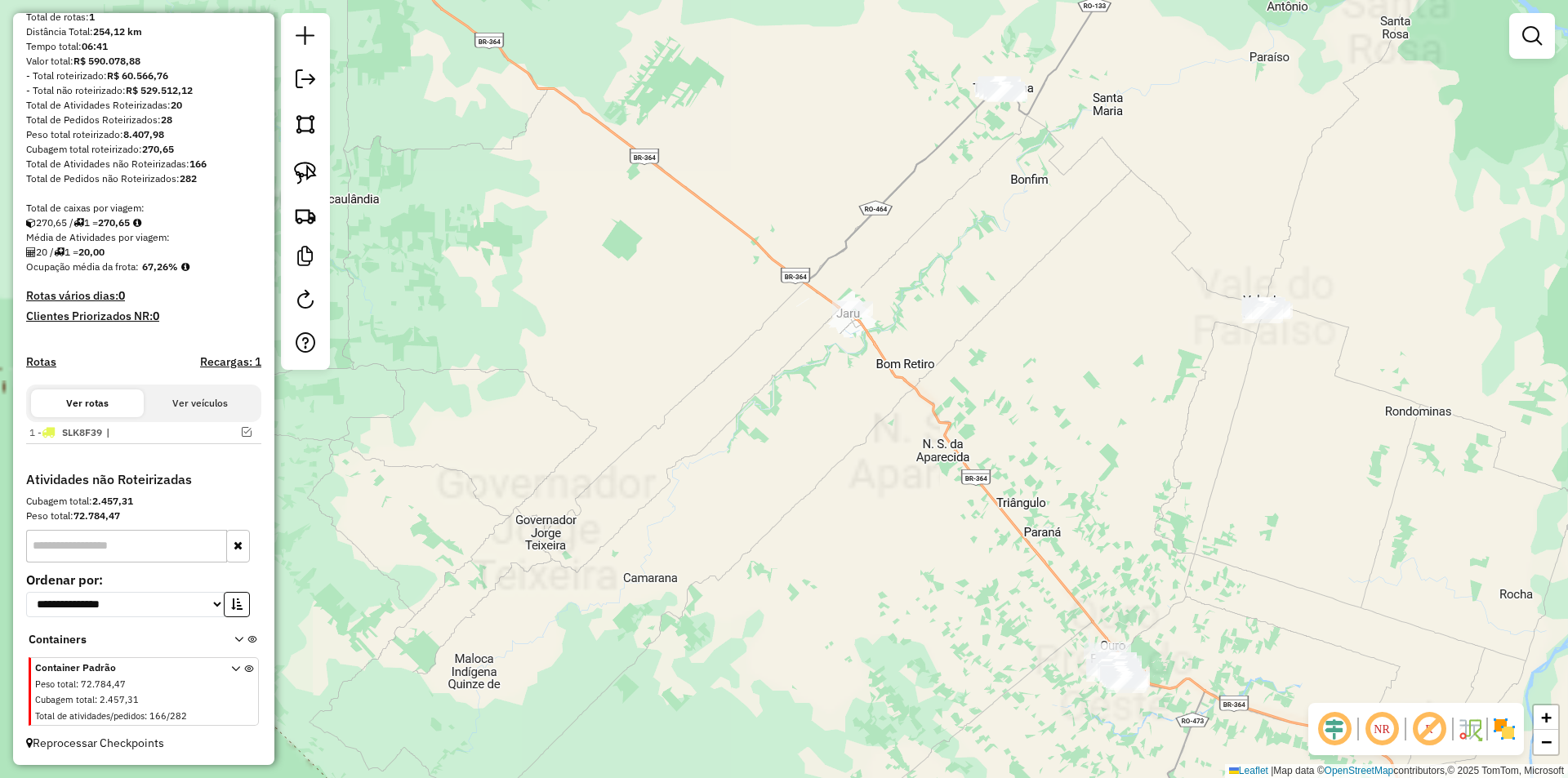
drag, startPoint x: 460, startPoint y: 364, endPoint x: 773, endPoint y: 411, distance: 316.5
click at [773, 411] on div "Janela de atendimento Grade de atendimento Capacidade Transportadoras Veículos …" at bounding box center [784, 389] width 1568 height 778
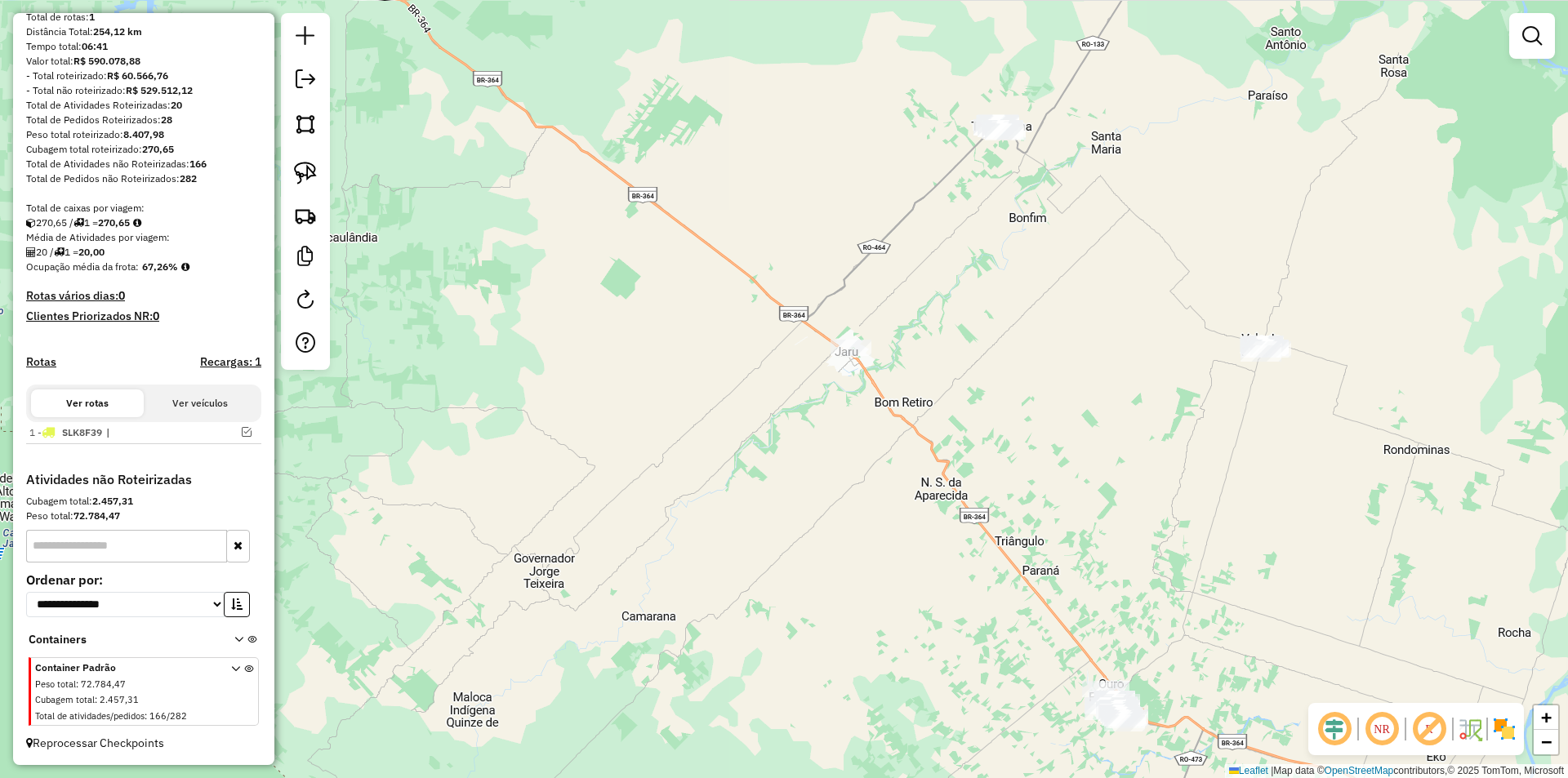
drag, startPoint x: 773, startPoint y: 417, endPoint x: 723, endPoint y: 571, distance: 161.9
click at [730, 578] on div "Janela de atendimento Grade de atendimento Capacidade Transportadoras Veículos …" at bounding box center [784, 389] width 1568 height 778
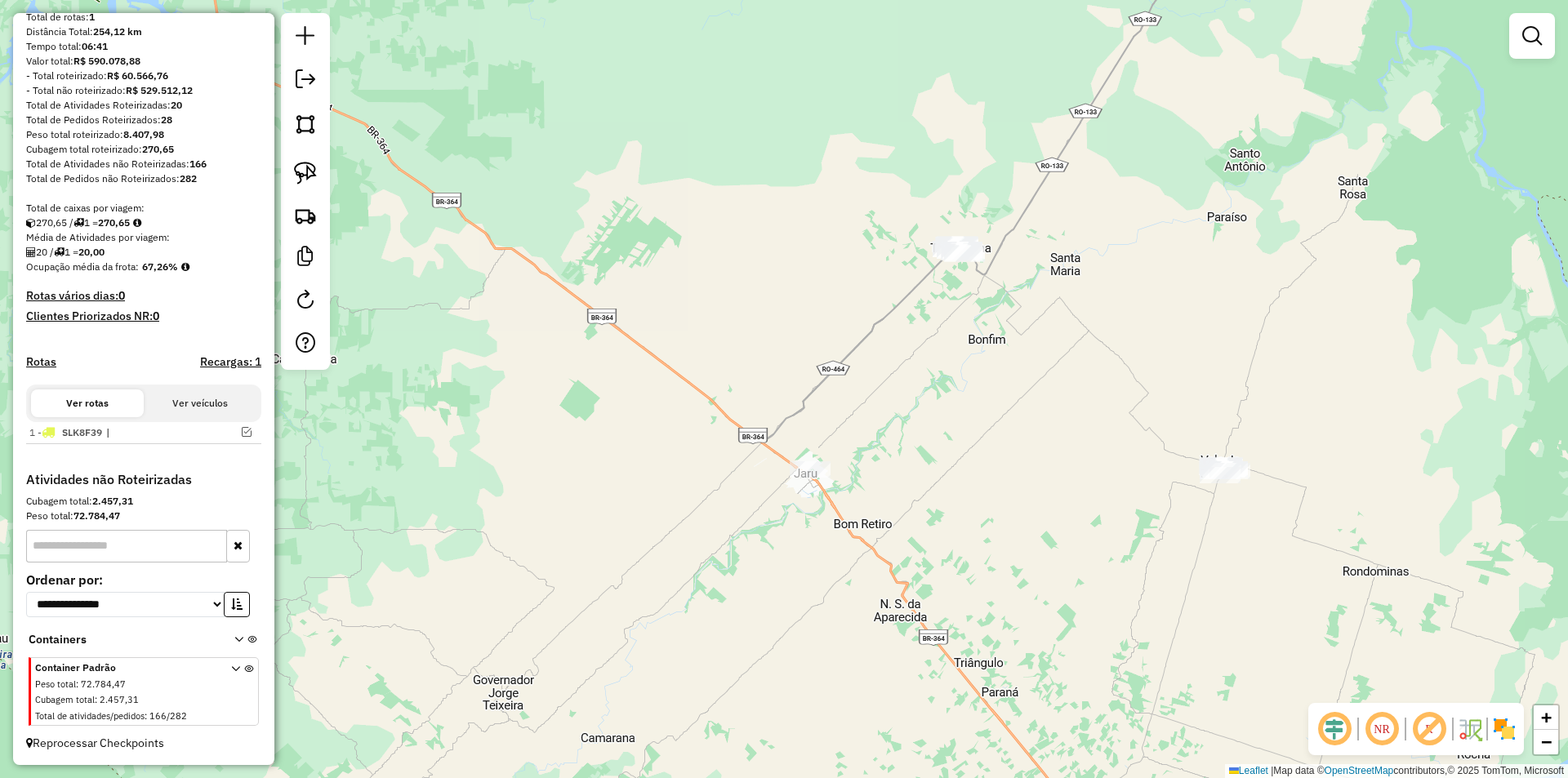
drag, startPoint x: 297, startPoint y: 165, endPoint x: 651, endPoint y: 156, distance: 354.1
click at [297, 167] on img at bounding box center [305, 173] width 23 height 23
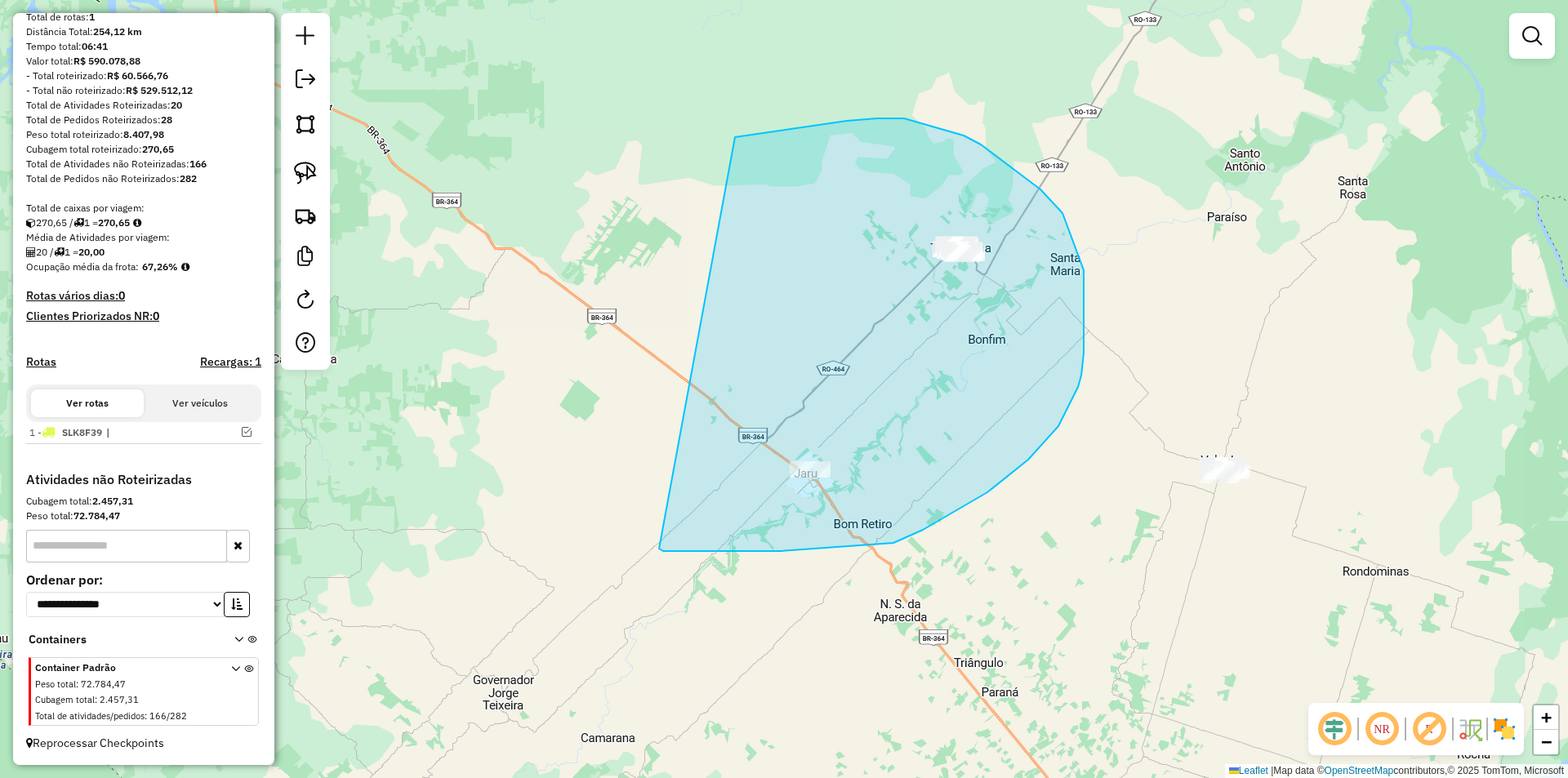
drag, startPoint x: 803, startPoint y: 127, endPoint x: 676, endPoint y: 476, distance: 371.4
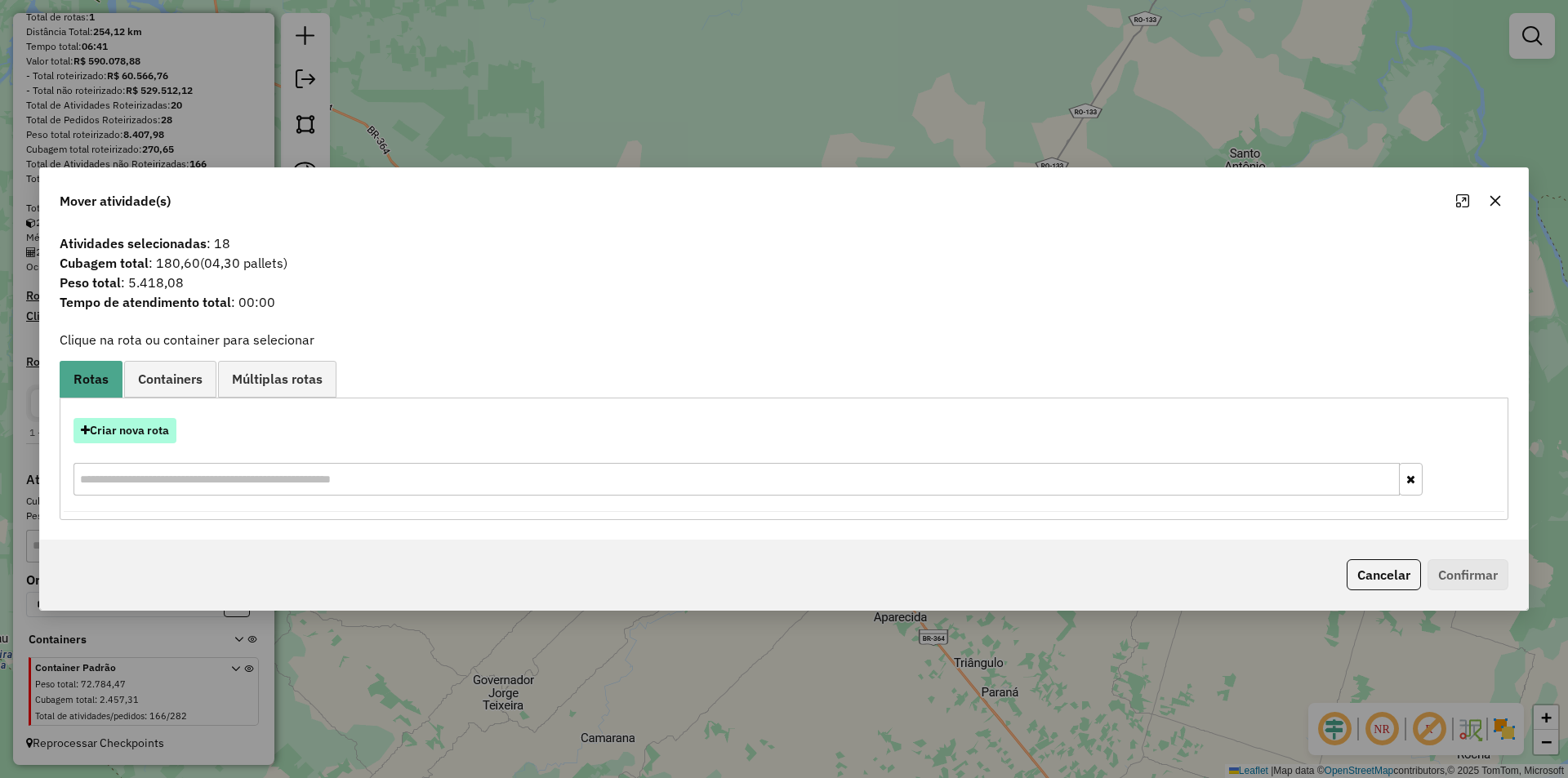
click at [132, 430] on button "Criar nova rota" at bounding box center [124, 431] width 103 height 26
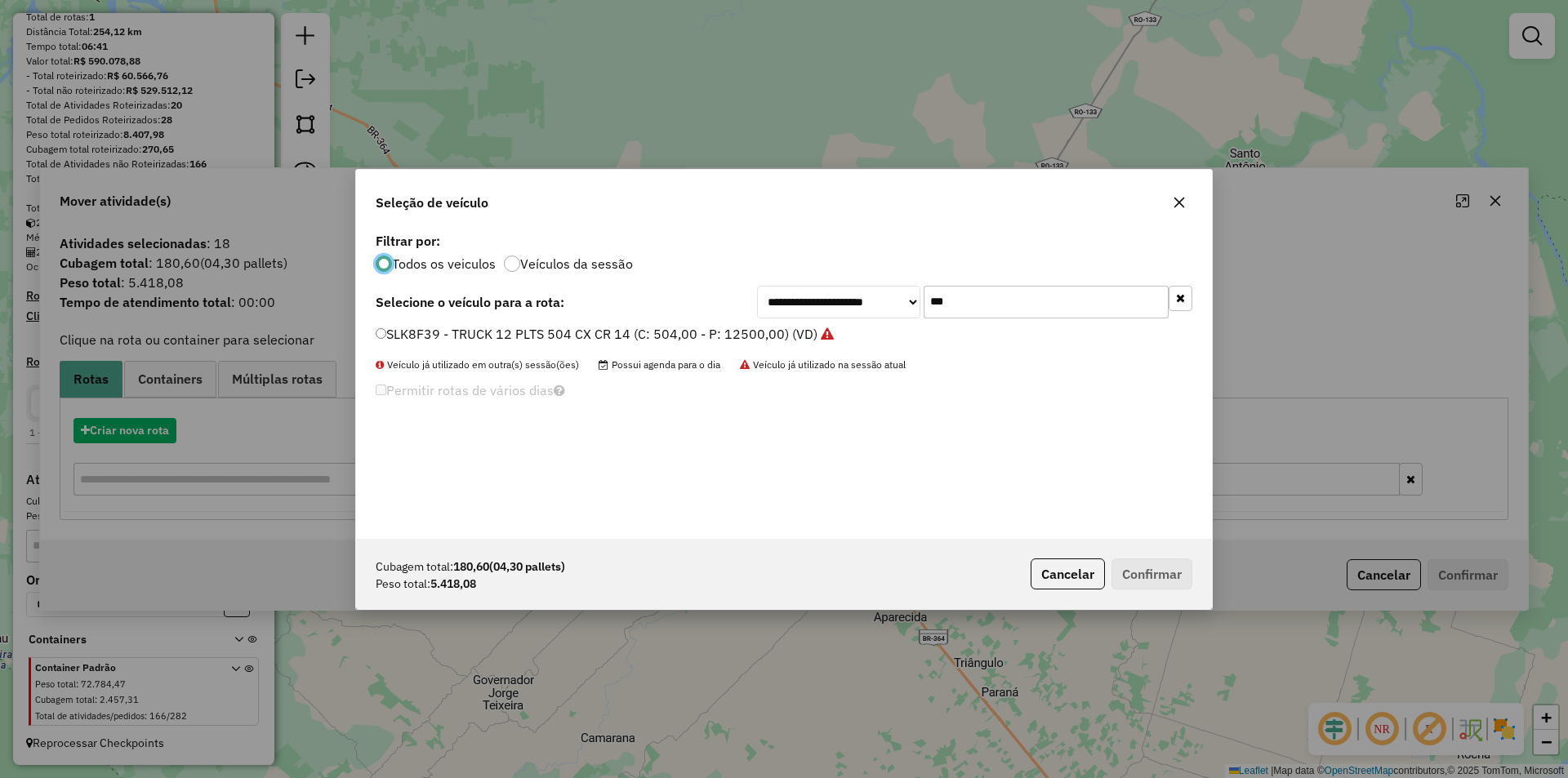
scroll to position [9, 5]
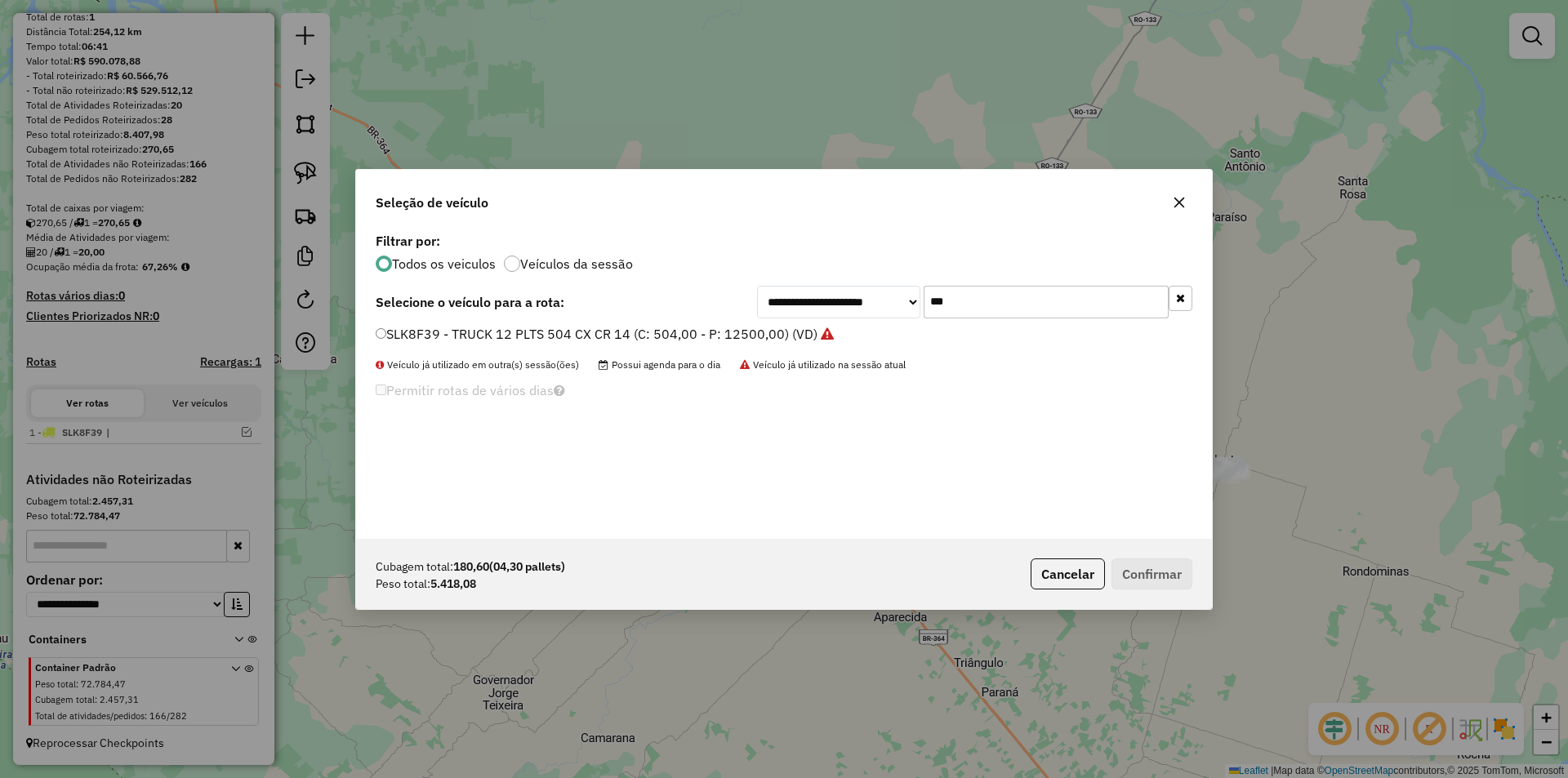
drag, startPoint x: 874, startPoint y: 323, endPoint x: 842, endPoint y: 327, distance: 32.2
click at [857, 326] on div "**********" at bounding box center [784, 384] width 856 height 310
type input "***"
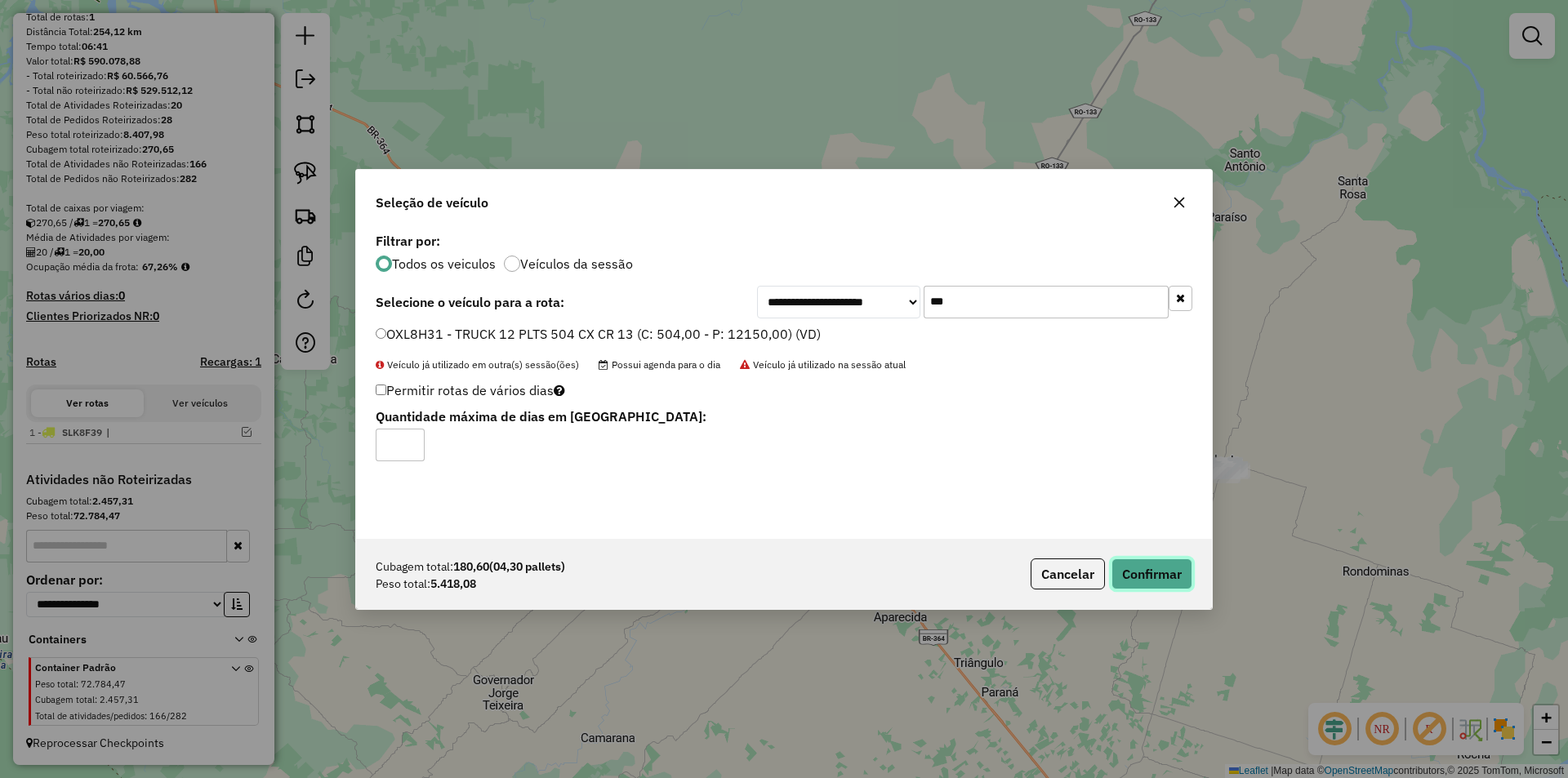
click at [1182, 566] on button "Confirmar" at bounding box center [1152, 574] width 81 height 31
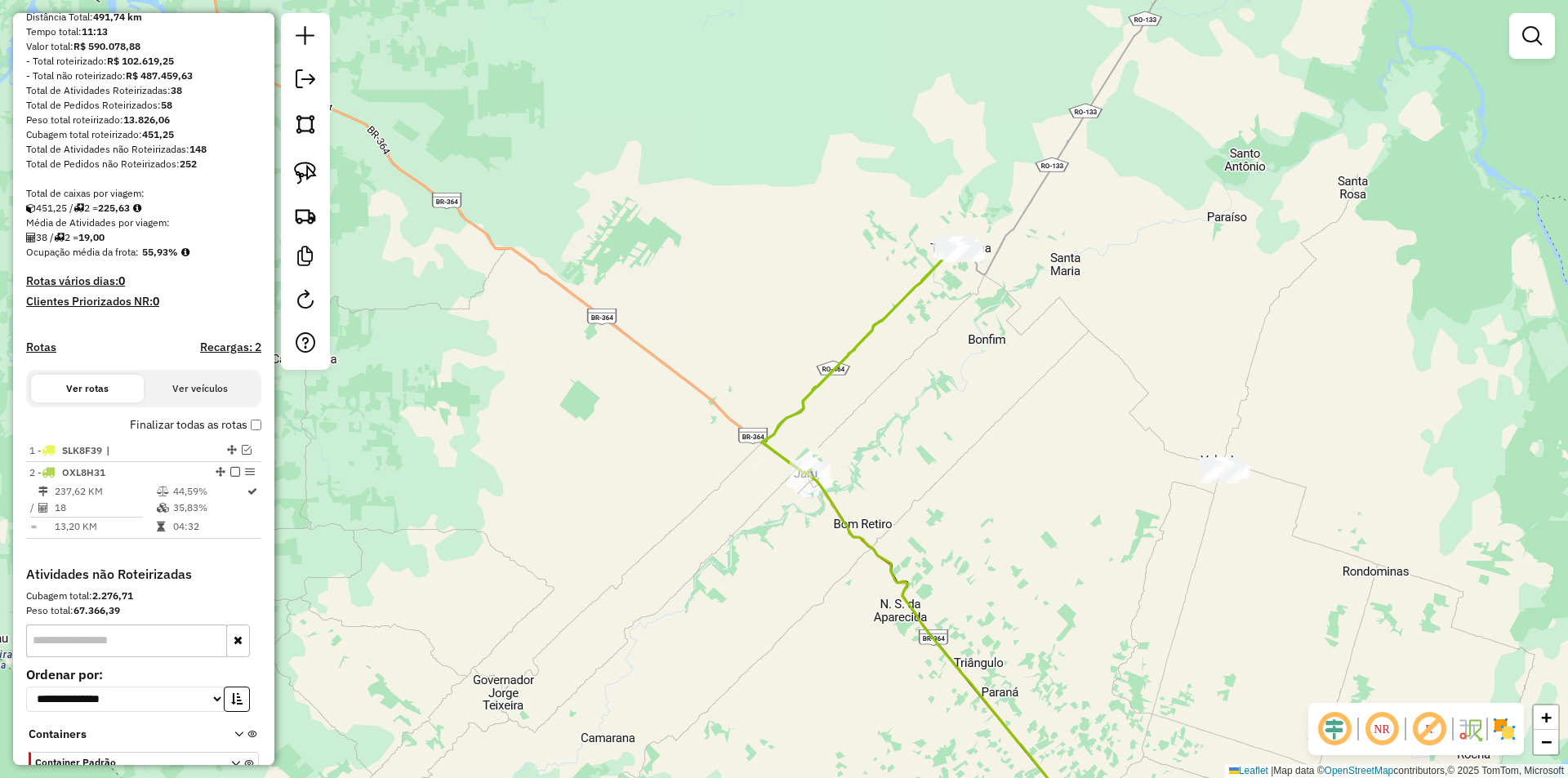
scroll to position [225, 0]
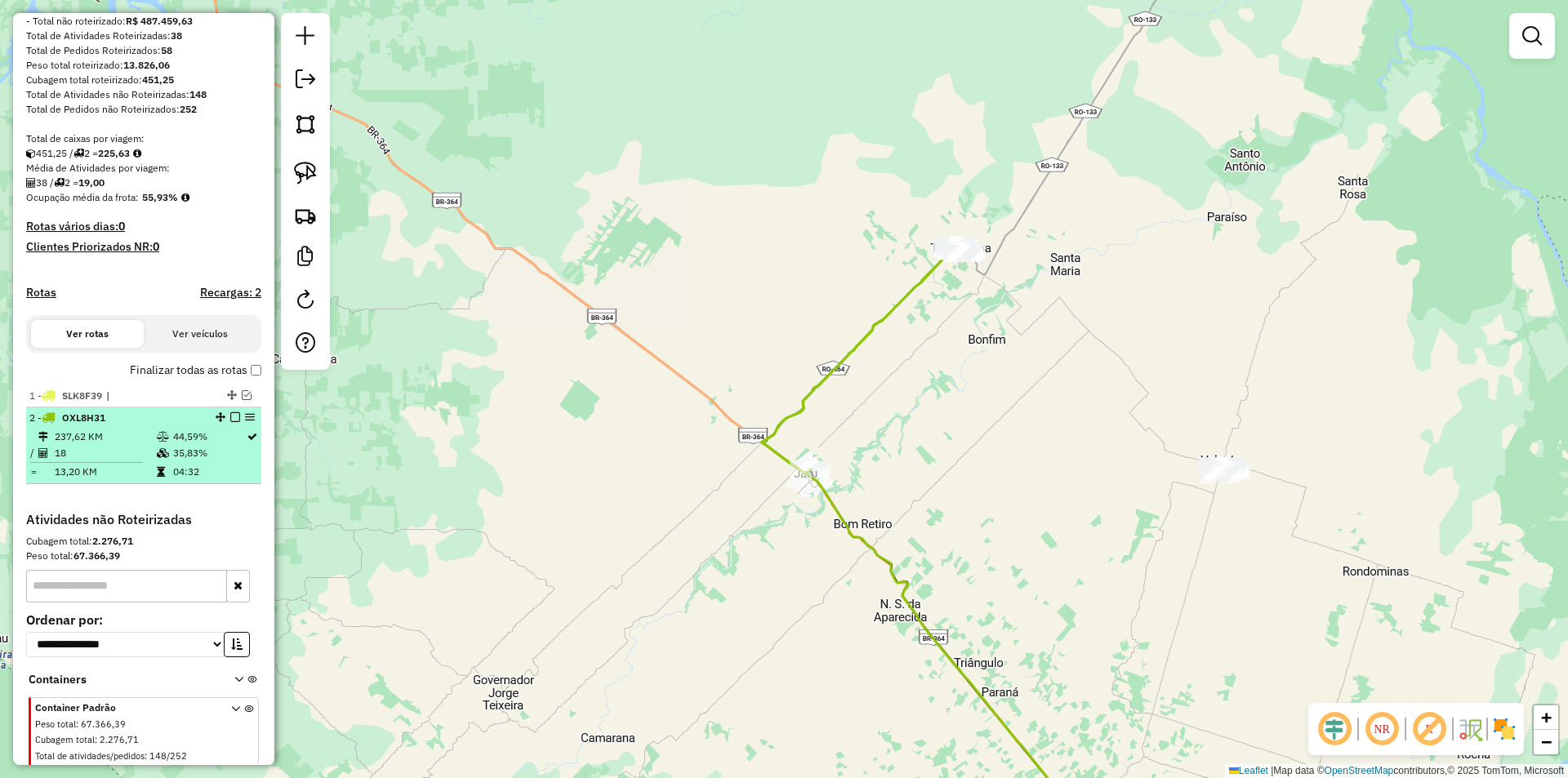
click at [231, 422] on em at bounding box center [235, 416] width 10 height 10
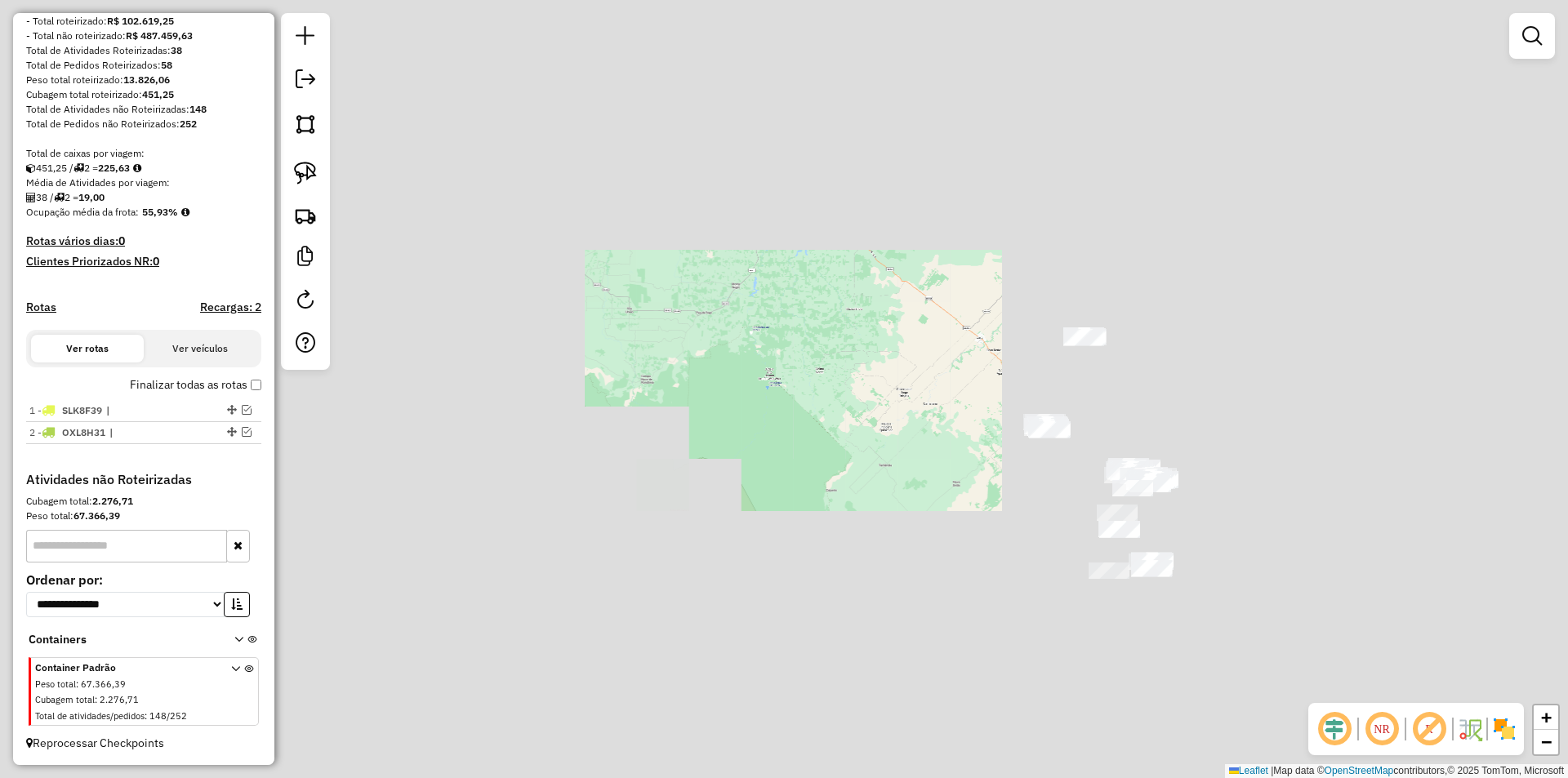
drag, startPoint x: 957, startPoint y: 341, endPoint x: 840, endPoint y: 353, distance: 117.6
click at [843, 353] on div "Janela de atendimento Grade de atendimento Capacidade Transportadoras Veículos …" at bounding box center [784, 389] width 1568 height 778
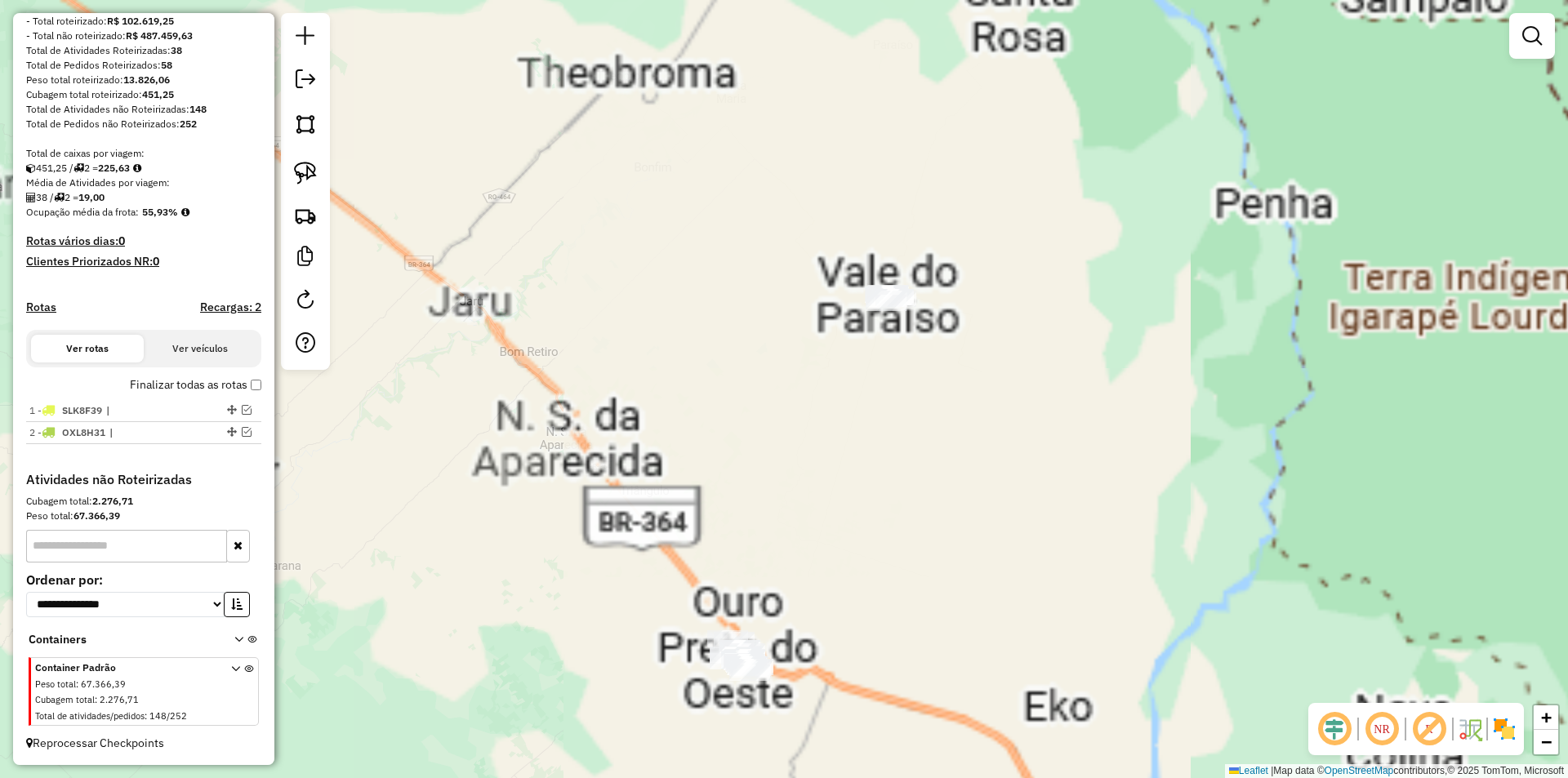
drag, startPoint x: 775, startPoint y: 422, endPoint x: 772, endPoint y: 405, distance: 17.3
click at [775, 412] on div "Janela de atendimento Grade de atendimento Capacidade Transportadoras Veículos …" at bounding box center [784, 389] width 1568 height 778
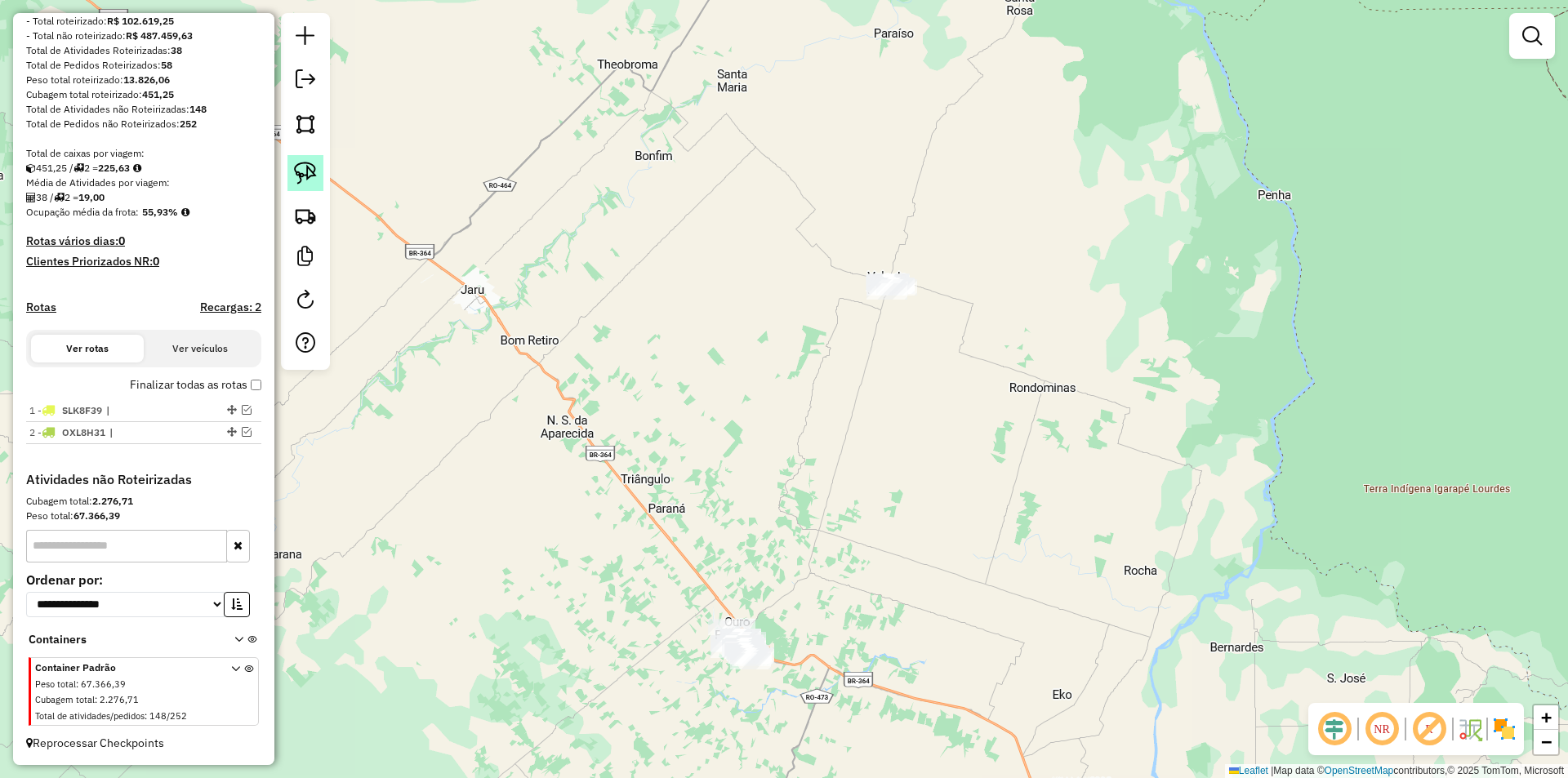
click at [297, 172] on img at bounding box center [305, 173] width 23 height 23
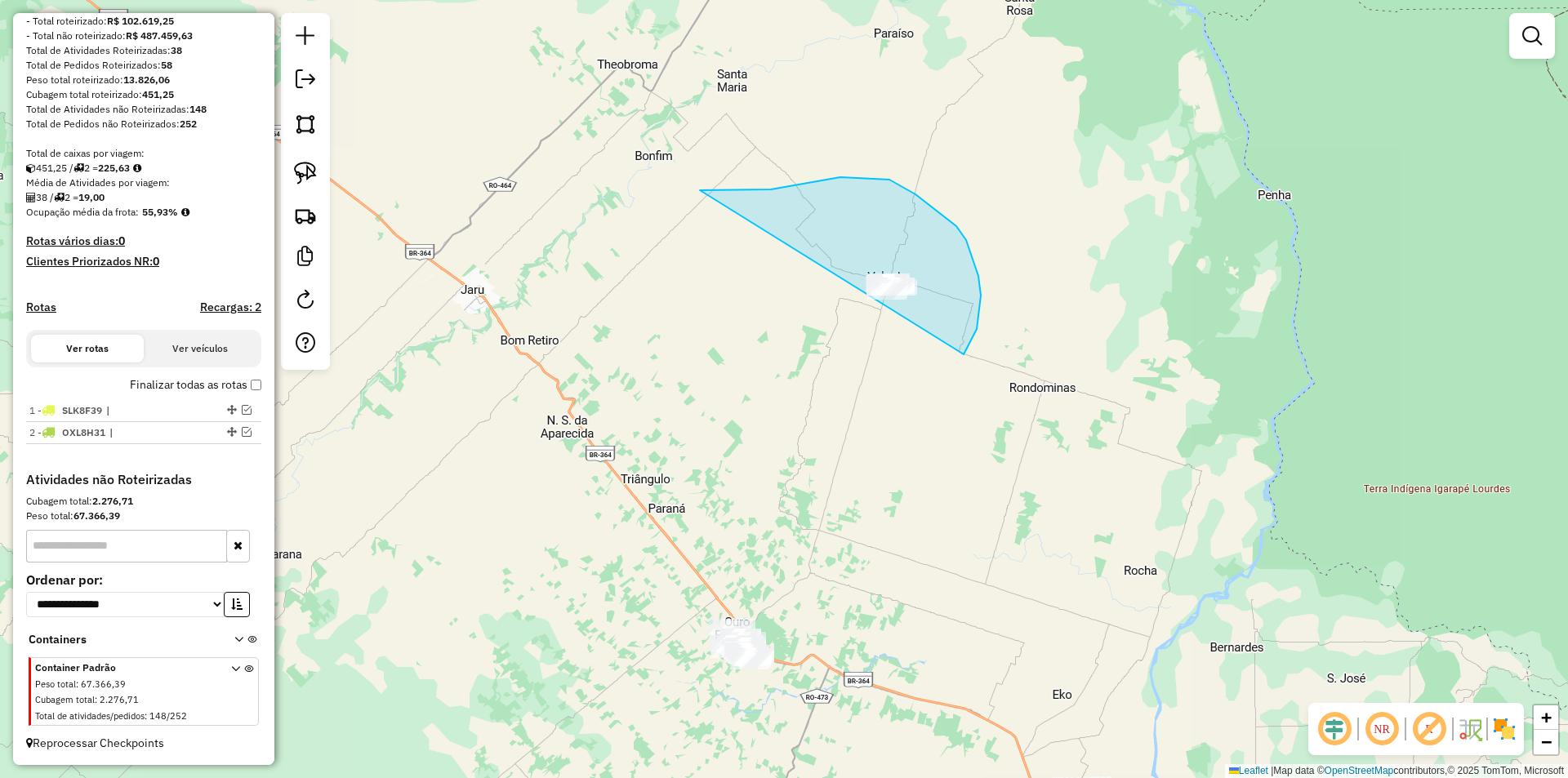
drag, startPoint x: 707, startPoint y: 190, endPoint x: 817, endPoint y: 369, distance: 210.1
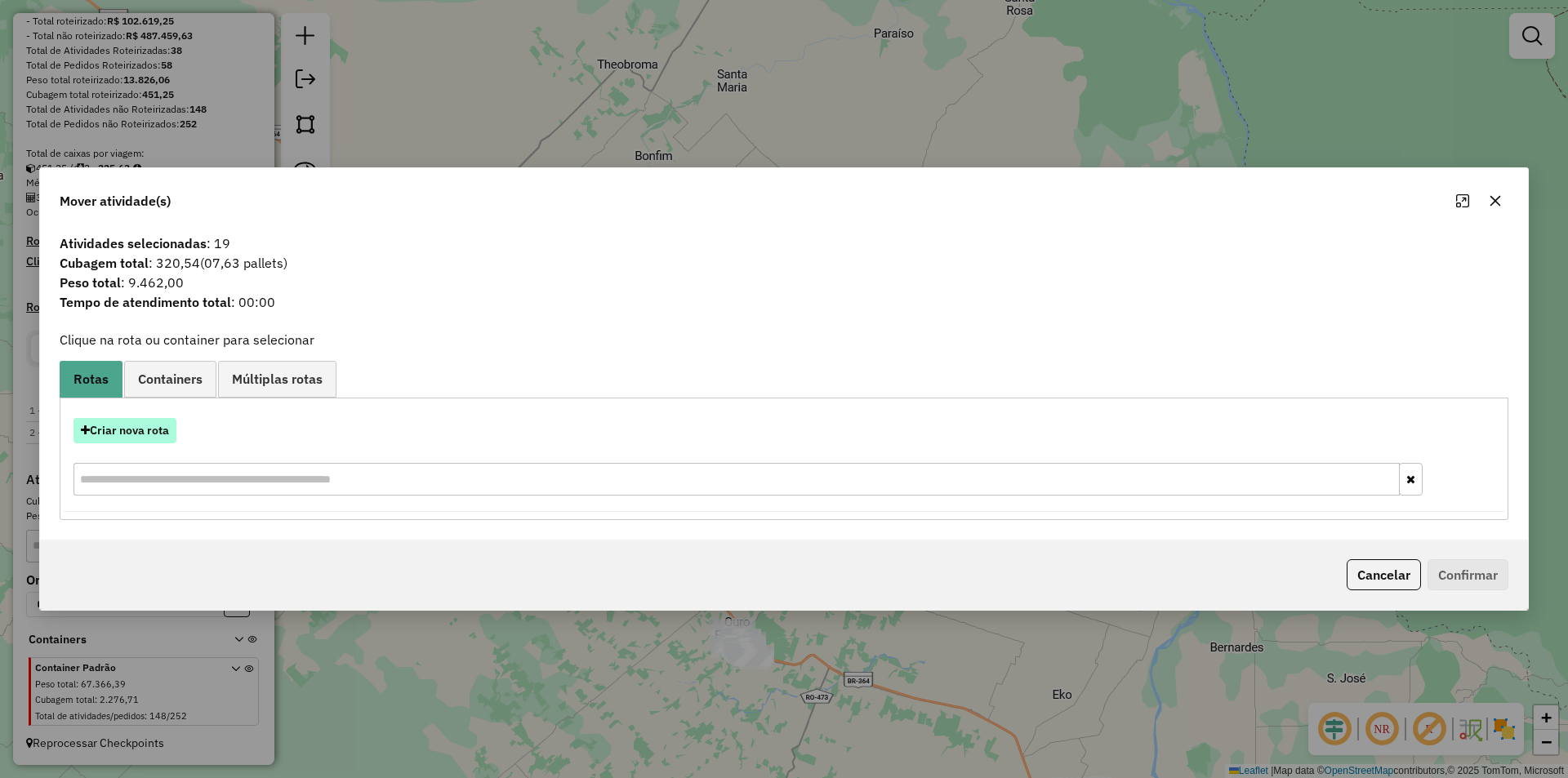
click at [120, 421] on button "Criar nova rota" at bounding box center [124, 431] width 103 height 26
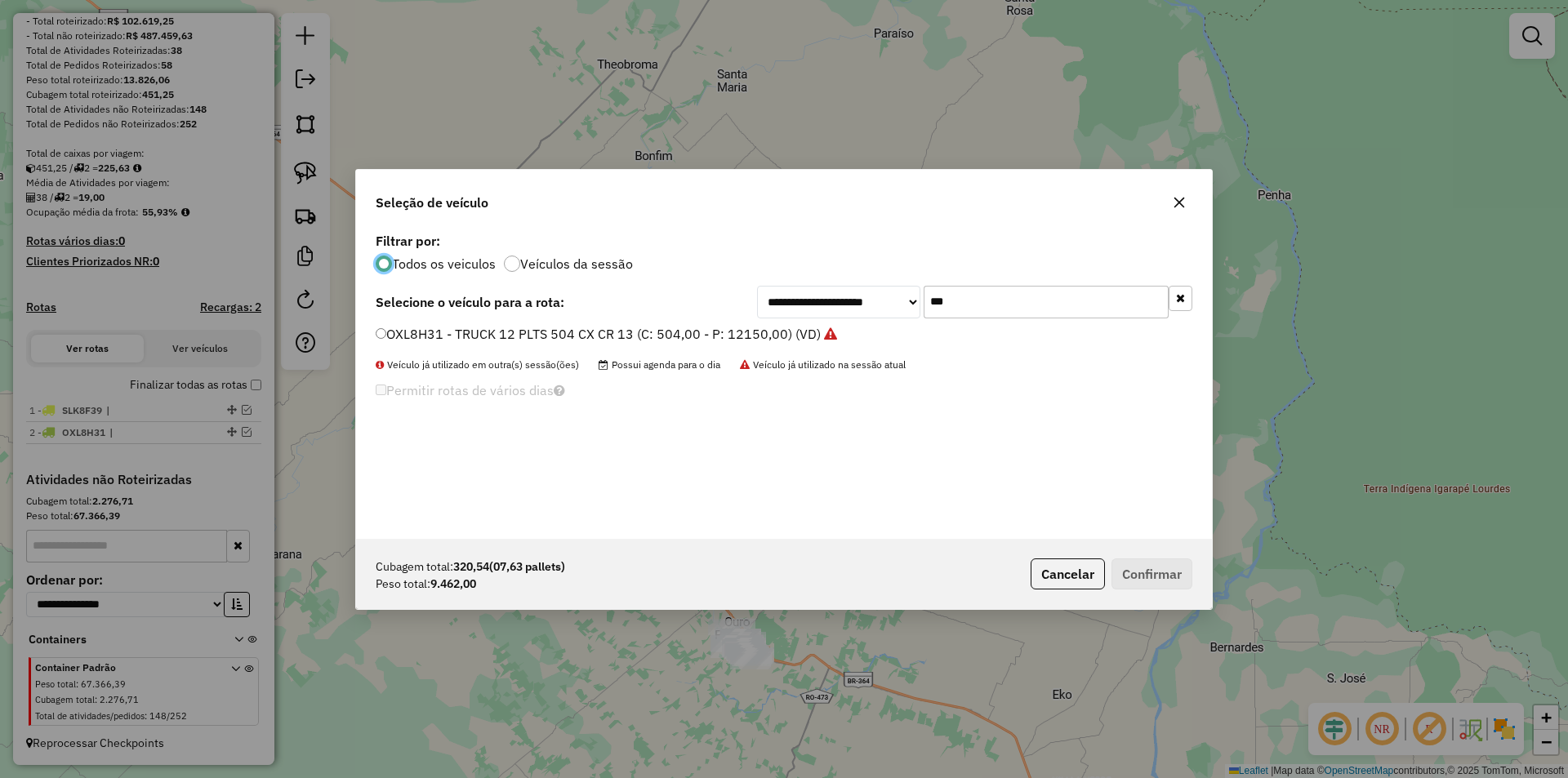
scroll to position [9, 5]
drag, startPoint x: 983, startPoint y: 304, endPoint x: 833, endPoint y: 321, distance: 151.0
click at [835, 320] on div "**********" at bounding box center [784, 384] width 856 height 310
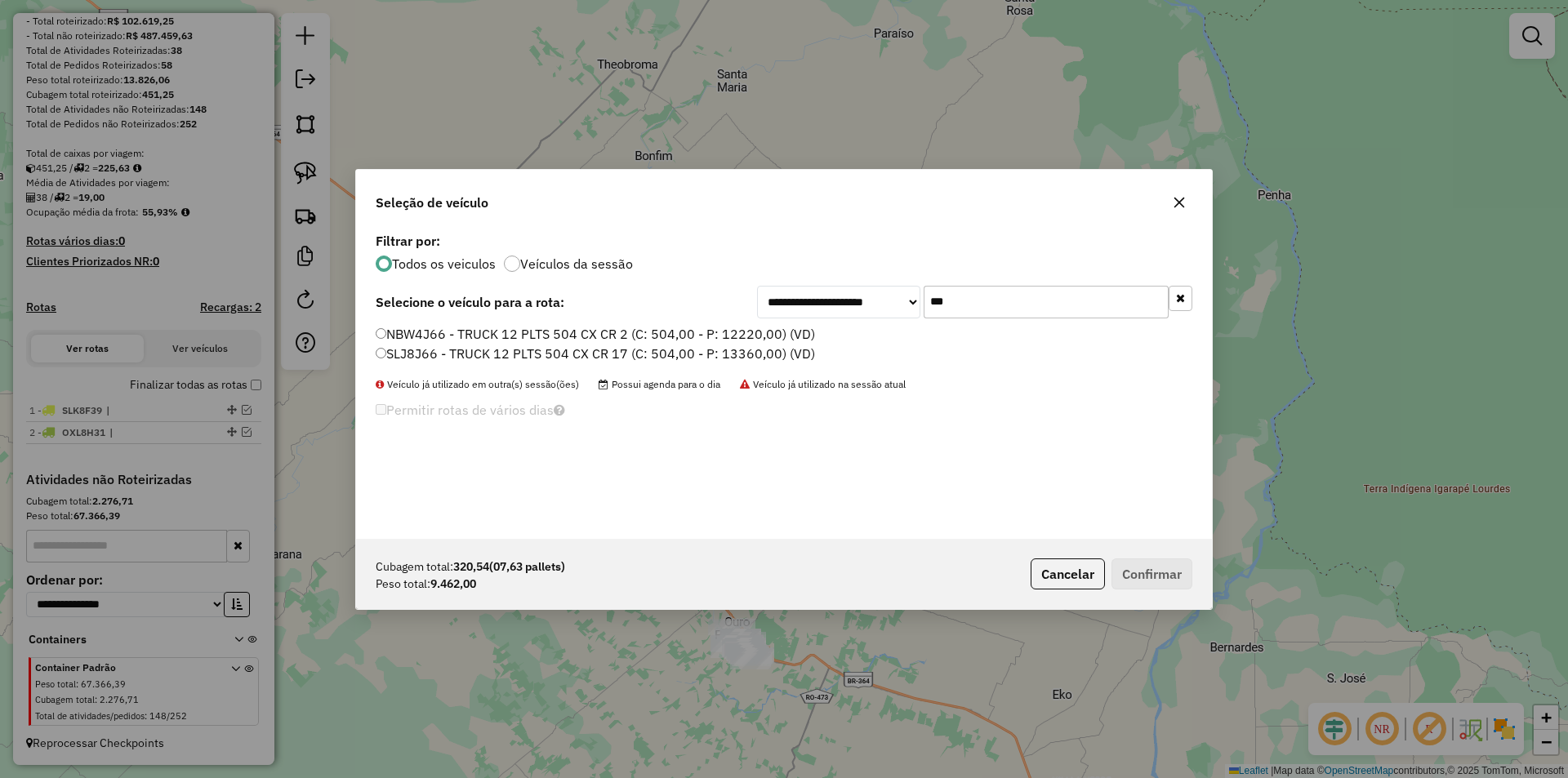
type input "***"
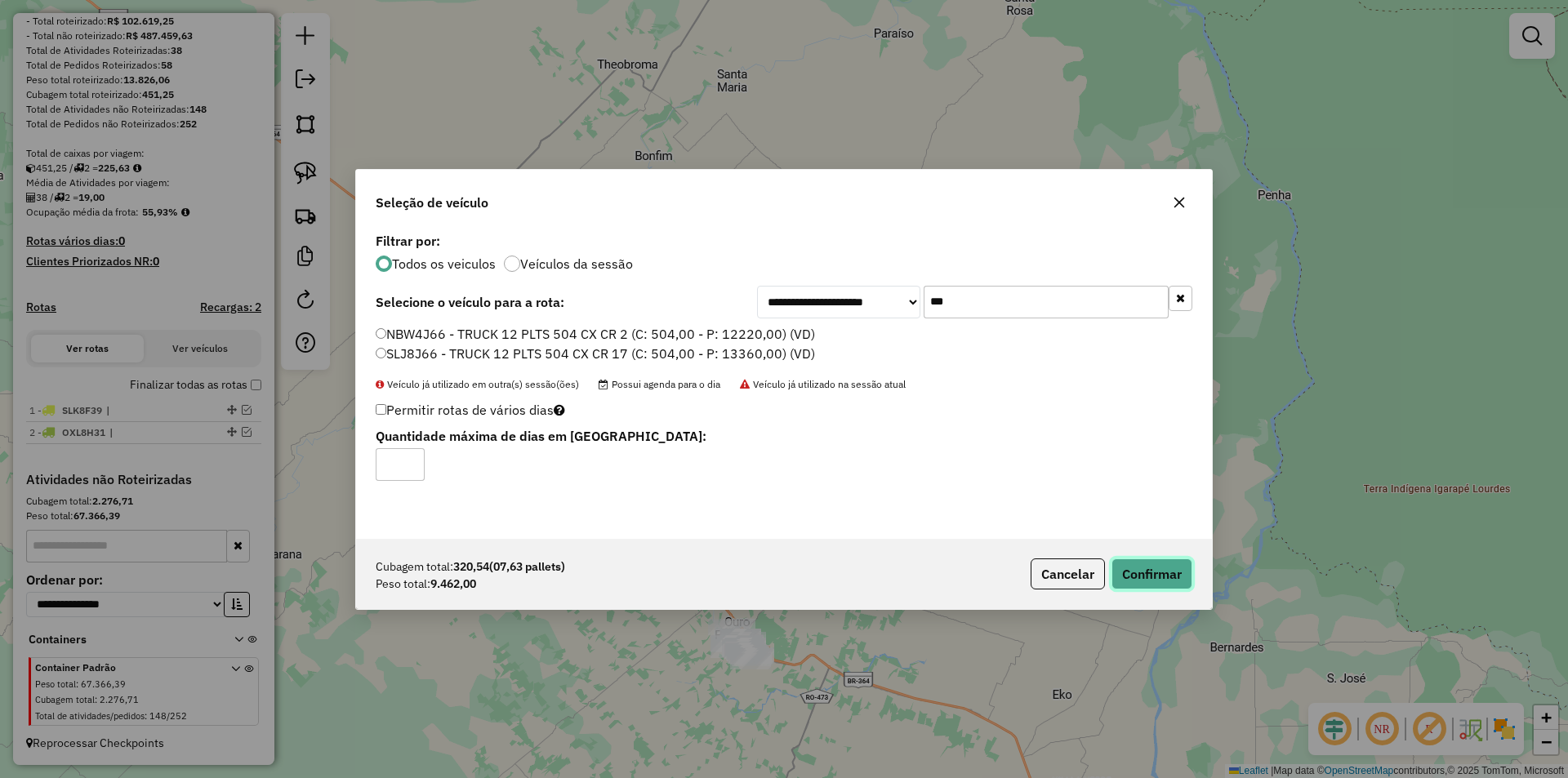
click at [1148, 569] on button "Confirmar" at bounding box center [1152, 574] width 81 height 31
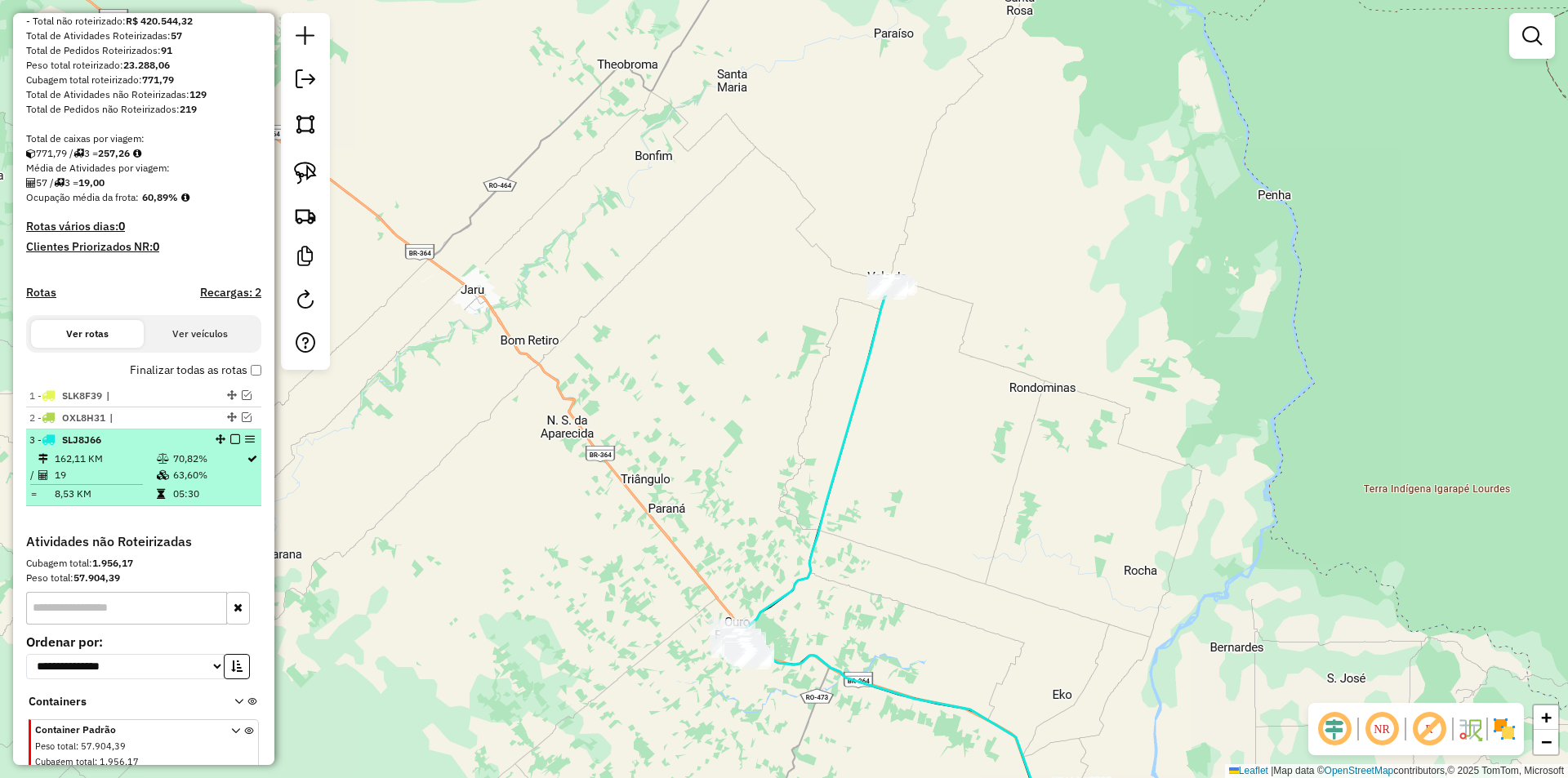
click at [231, 444] on em at bounding box center [235, 439] width 10 height 10
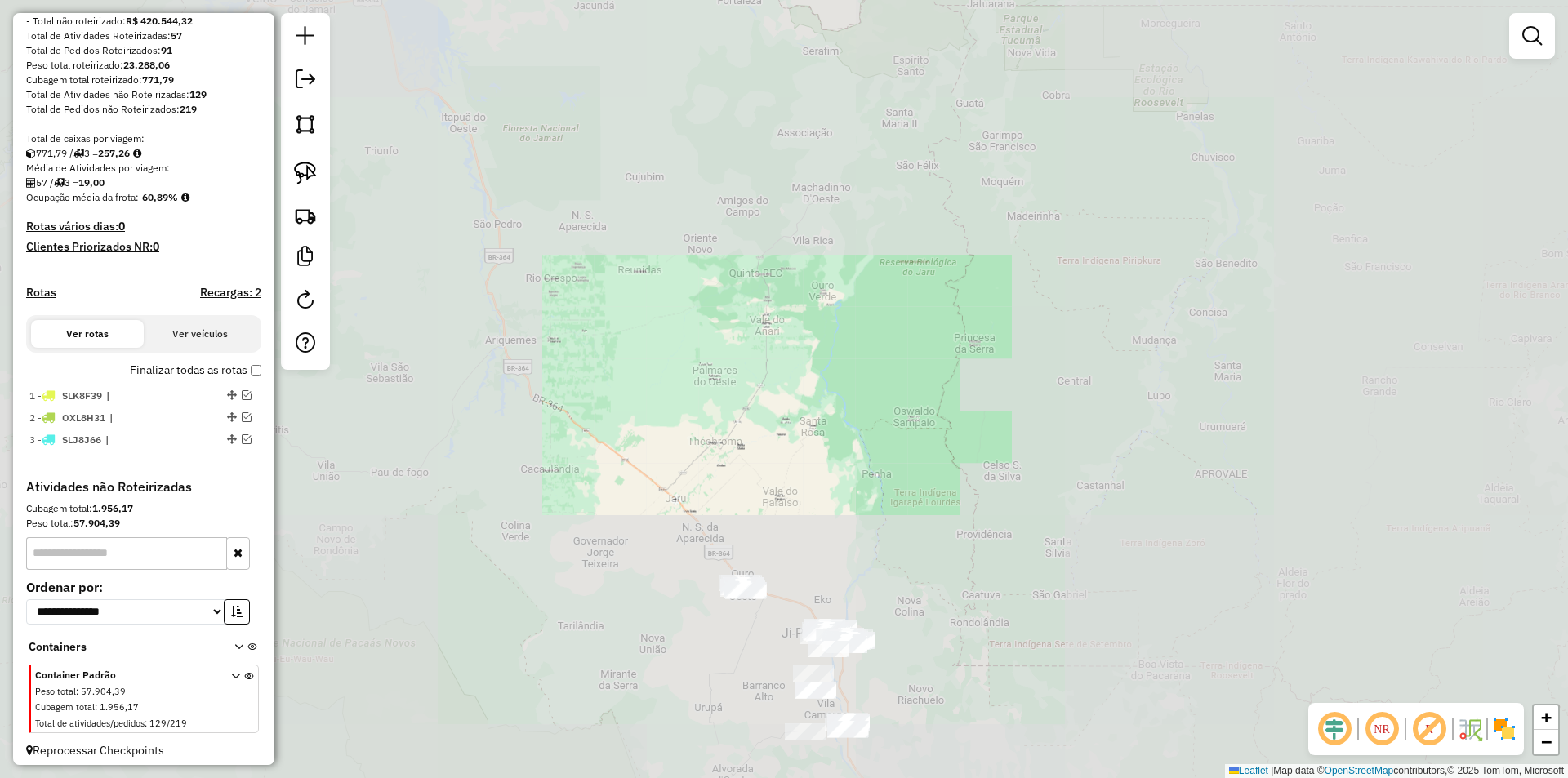
drag, startPoint x: 643, startPoint y: 583, endPoint x: 612, endPoint y: 435, distance: 151.2
click at [613, 442] on div "Janela de atendimento Grade de atendimento Capacidade Transportadoras Veículos …" at bounding box center [784, 389] width 1568 height 778
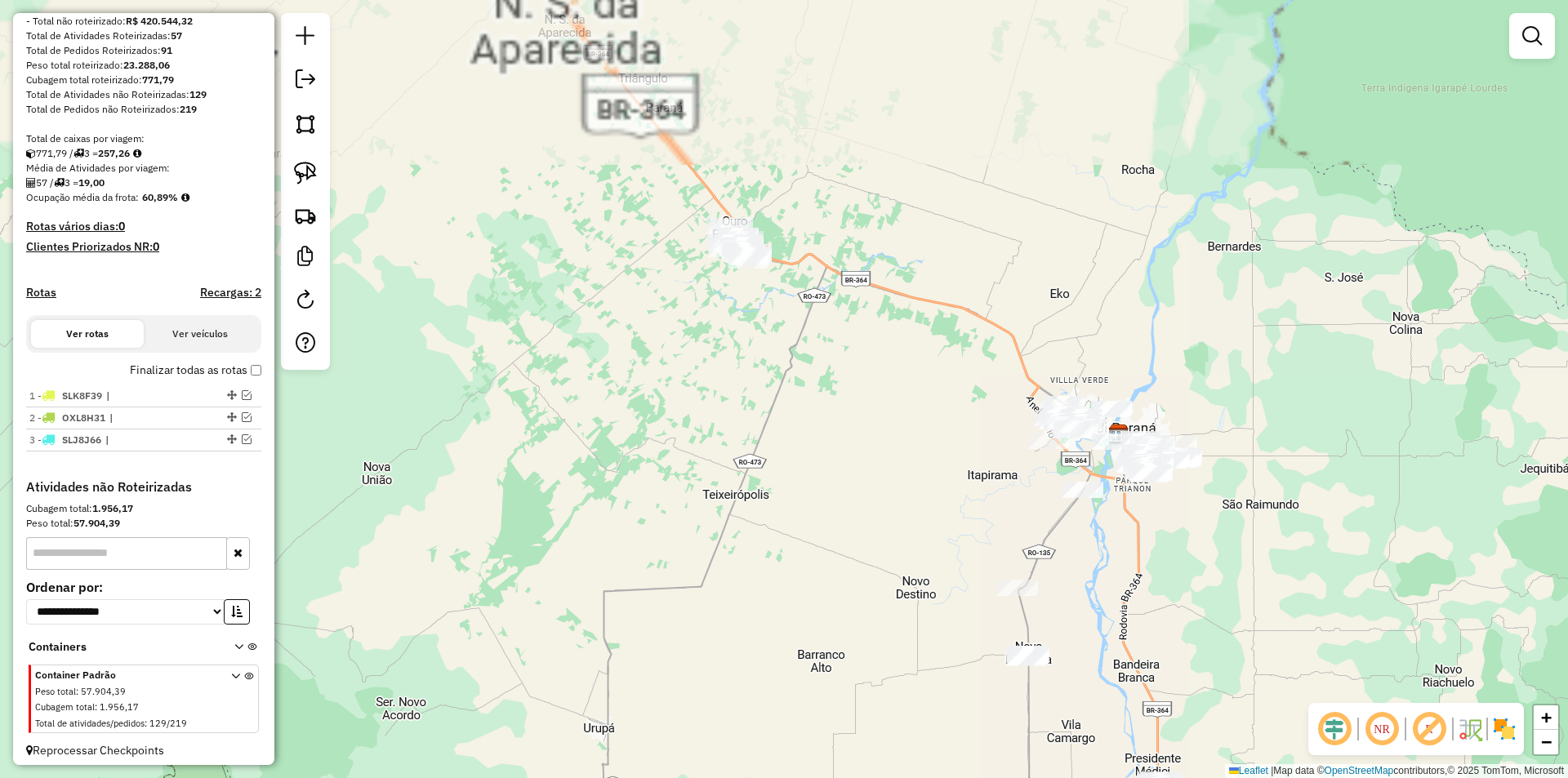
drag, startPoint x: 660, startPoint y: 535, endPoint x: 650, endPoint y: 580, distance: 46.1
click at [654, 578] on div "Janela de atendimento Grade de atendimento Capacidade Transportadoras Veículos …" at bounding box center [784, 389] width 1568 height 778
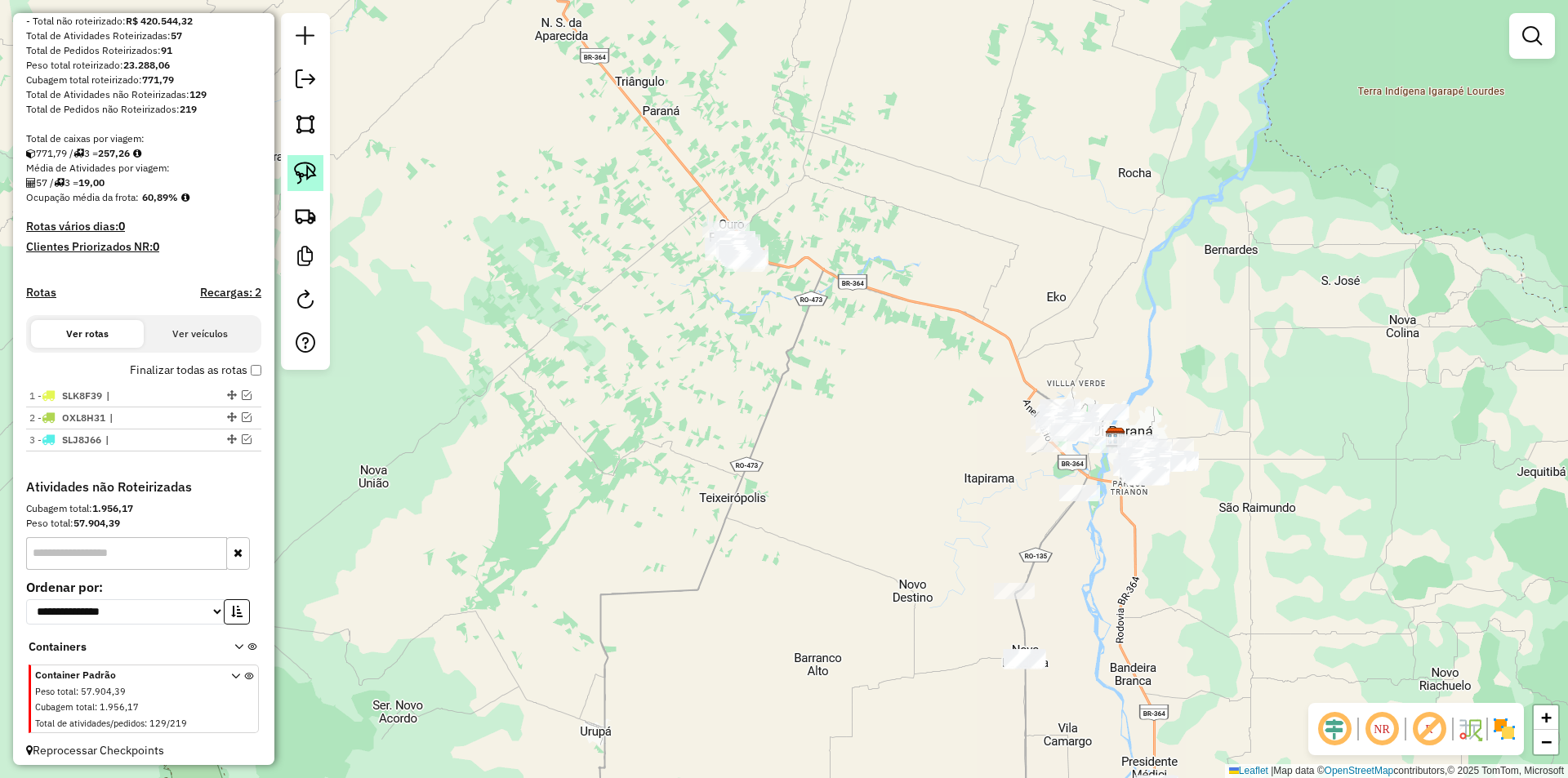
click at [303, 171] on img at bounding box center [305, 173] width 23 height 23
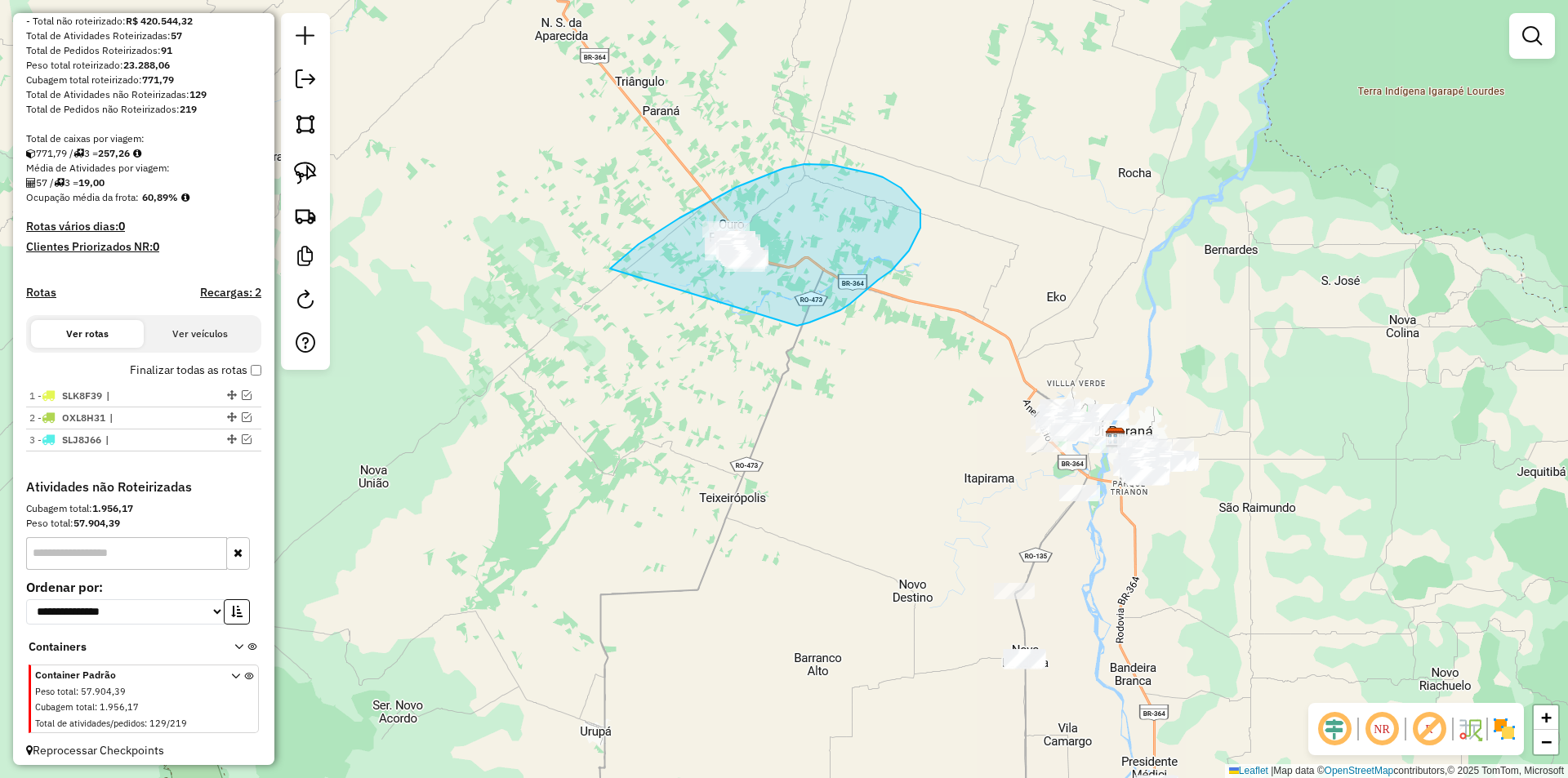
drag, startPoint x: 639, startPoint y: 244, endPoint x: 795, endPoint y: 326, distance: 176.2
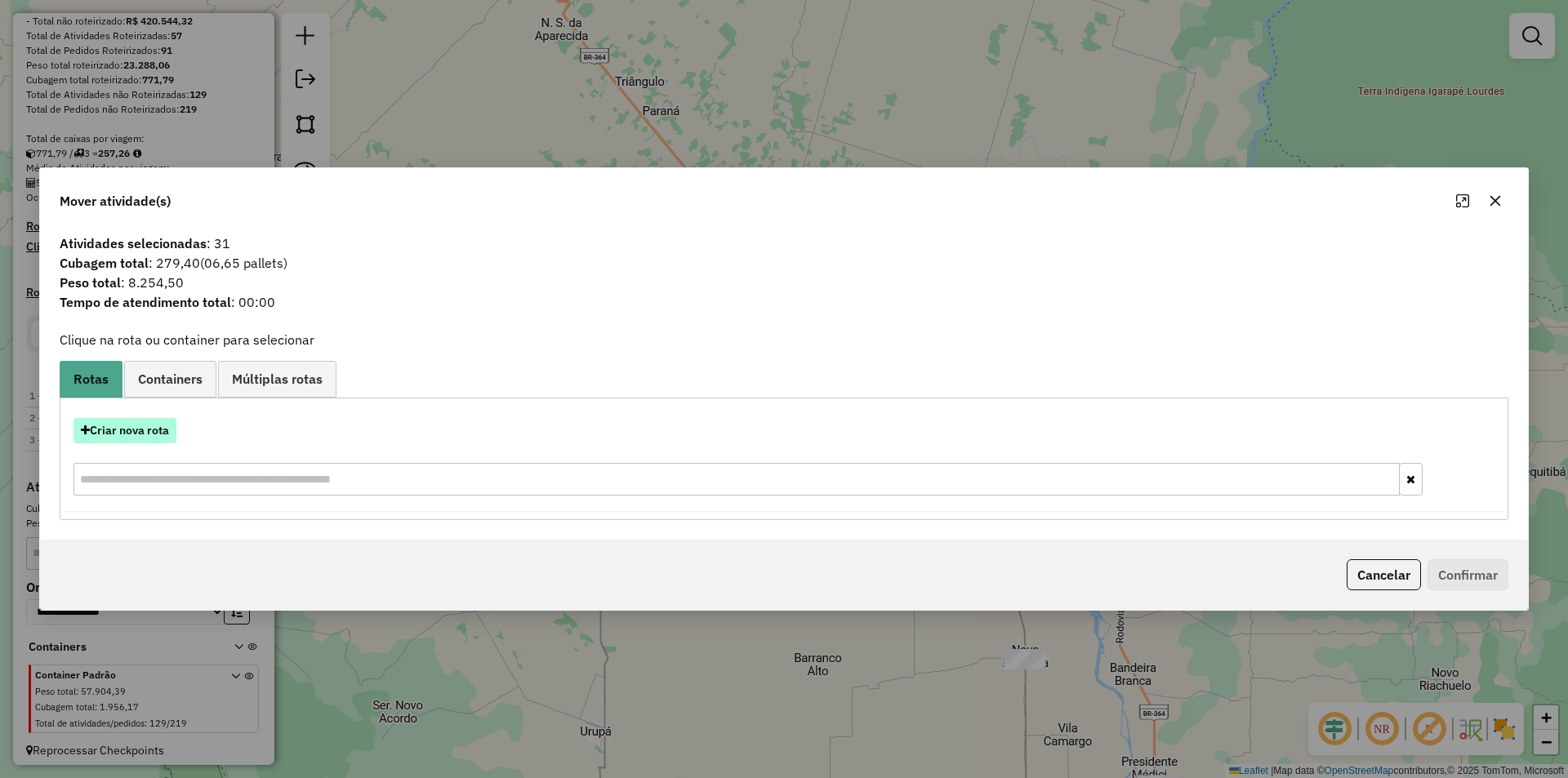
click at [125, 427] on button "Criar nova rota" at bounding box center [124, 431] width 103 height 26
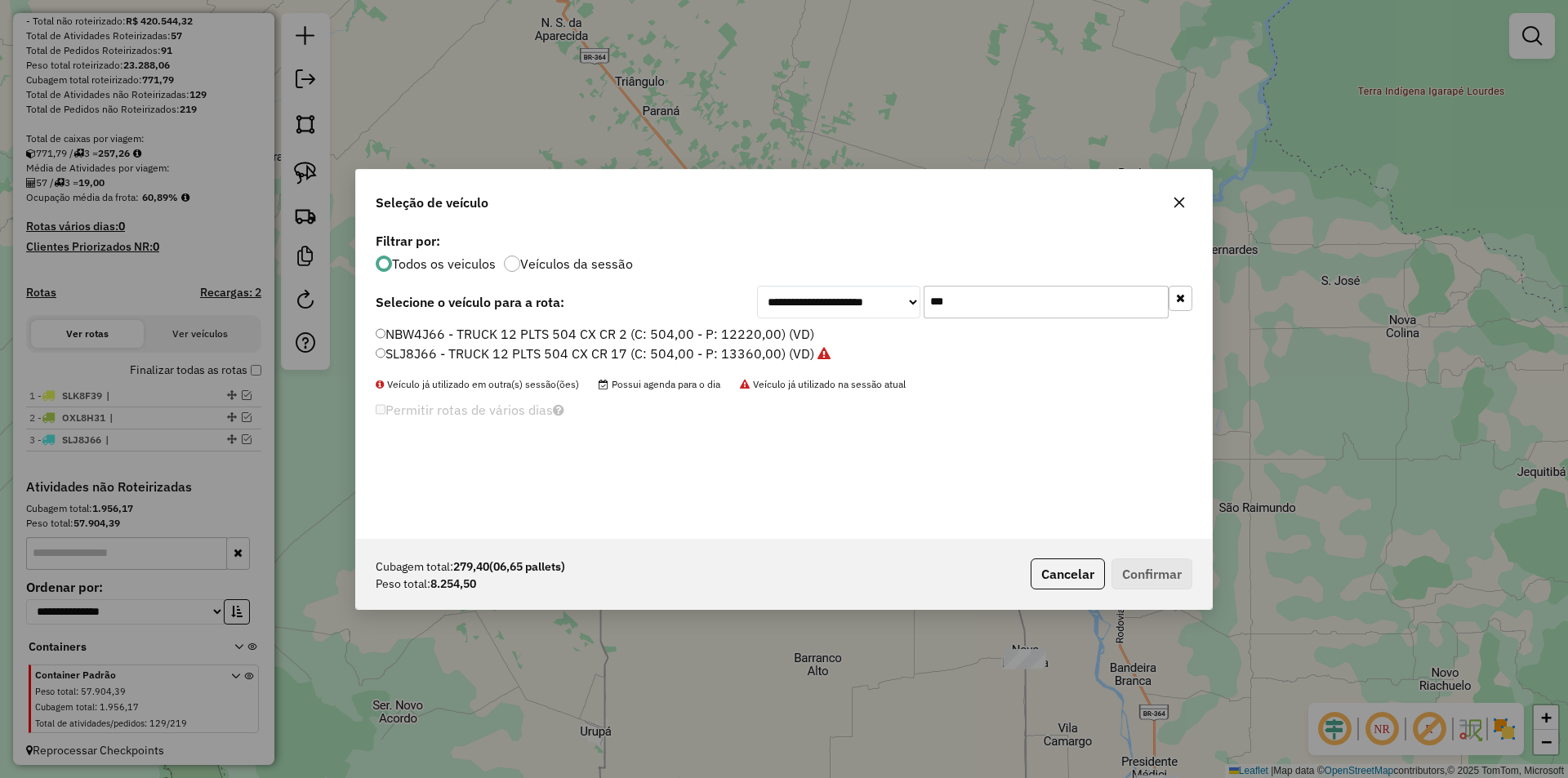
drag, startPoint x: 970, startPoint y: 298, endPoint x: 810, endPoint y: 340, distance: 165.4
click at [809, 340] on div "**********" at bounding box center [784, 384] width 856 height 310
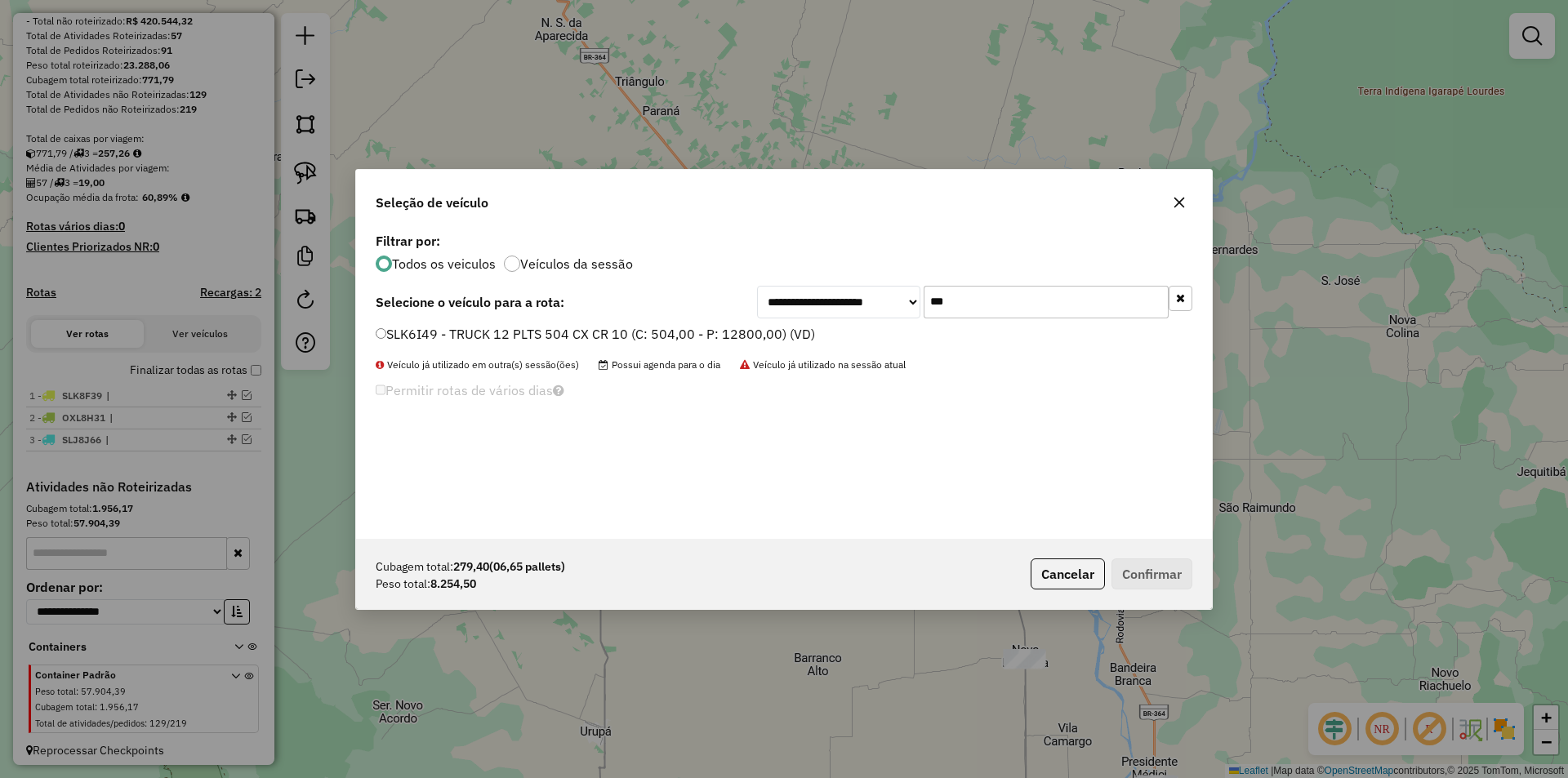
type input "***"
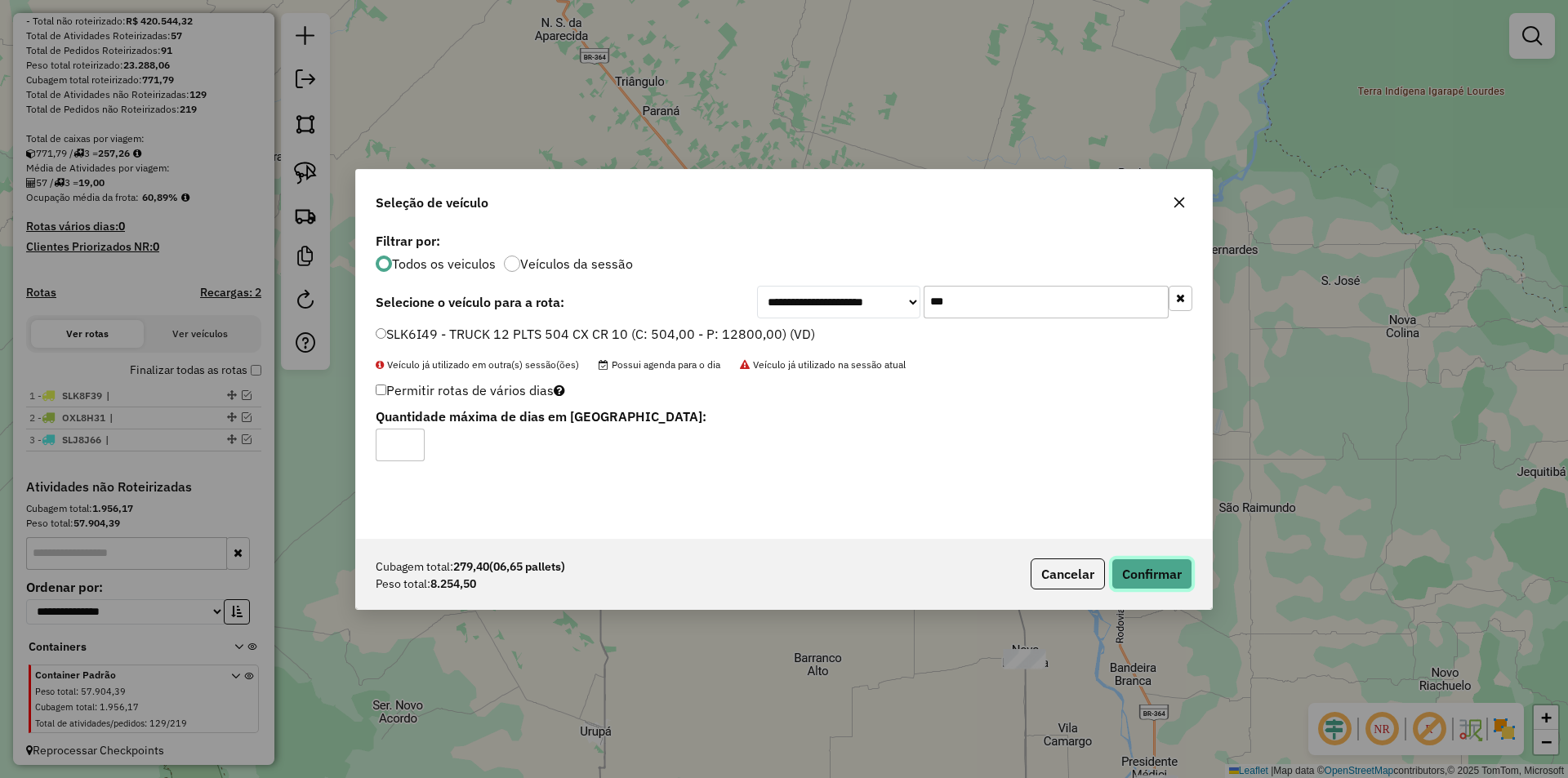
click at [1139, 572] on button "Confirmar" at bounding box center [1152, 574] width 81 height 31
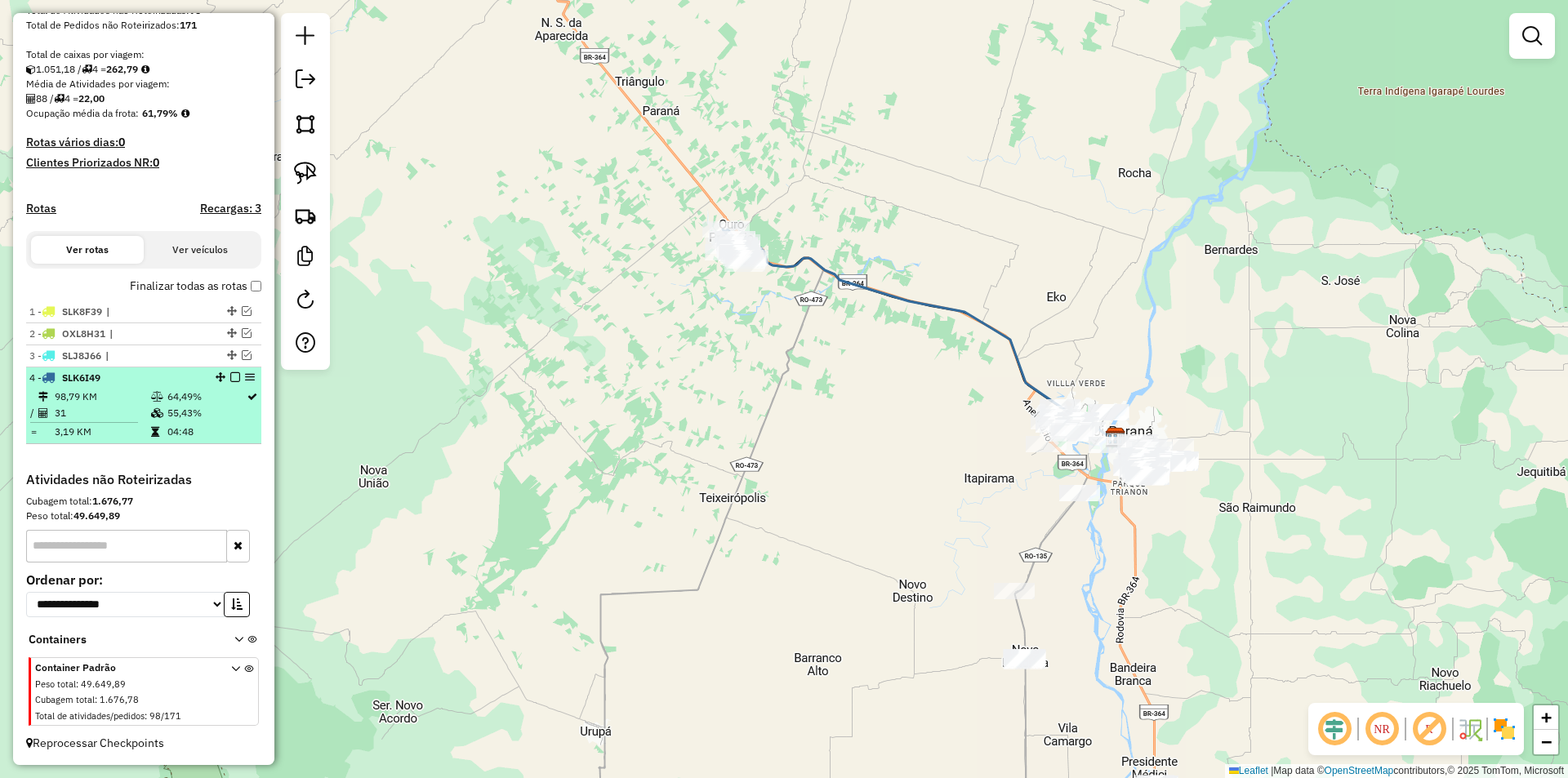
scroll to position [324, 0]
click at [231, 378] on em at bounding box center [235, 377] width 10 height 10
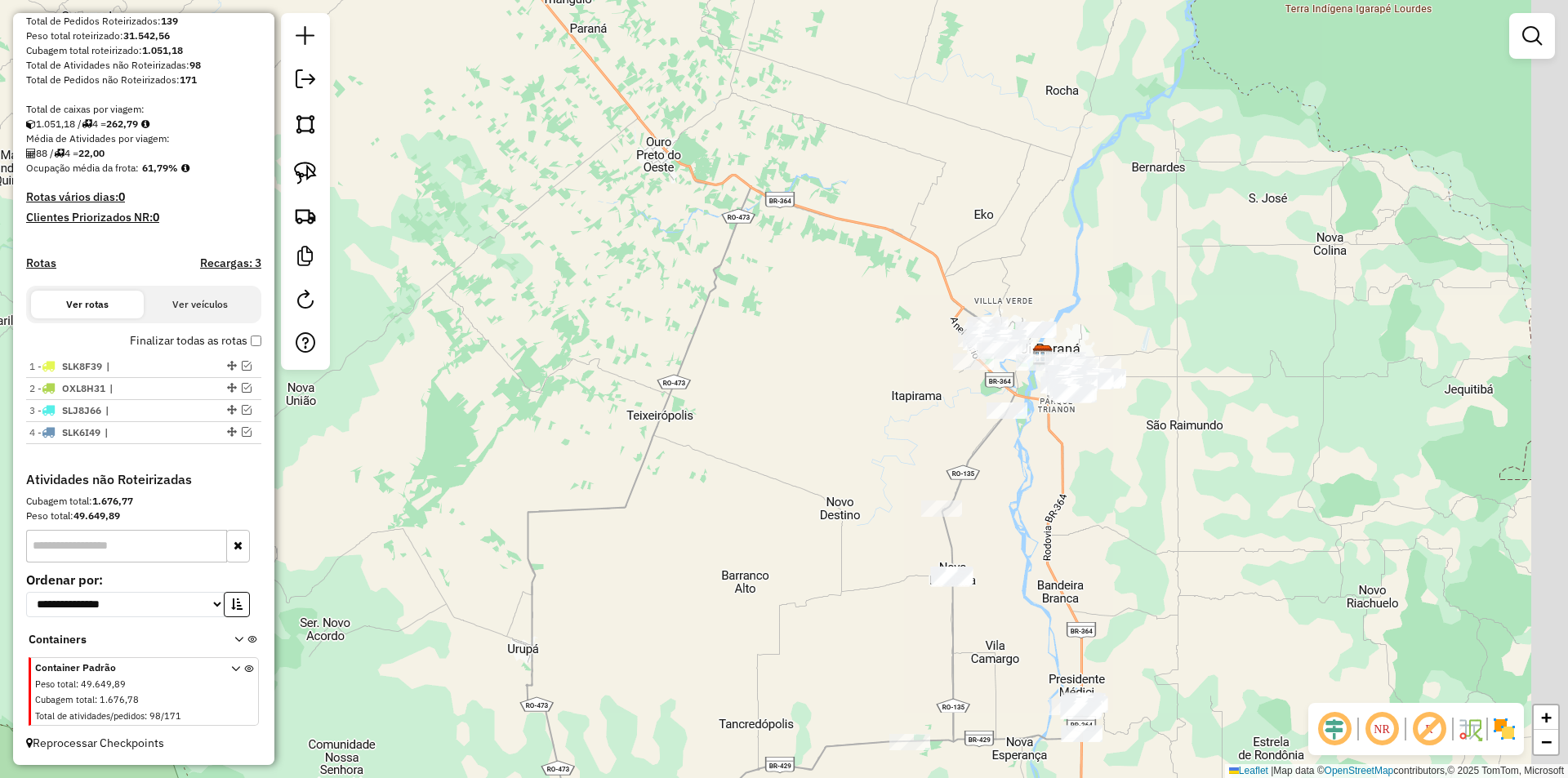
drag, startPoint x: 664, startPoint y: 375, endPoint x: 511, endPoint y: 187, distance: 242.4
click at [511, 187] on div "Janela de atendimento Grade de atendimento Capacidade Transportadoras Veículos …" at bounding box center [784, 389] width 1568 height 778
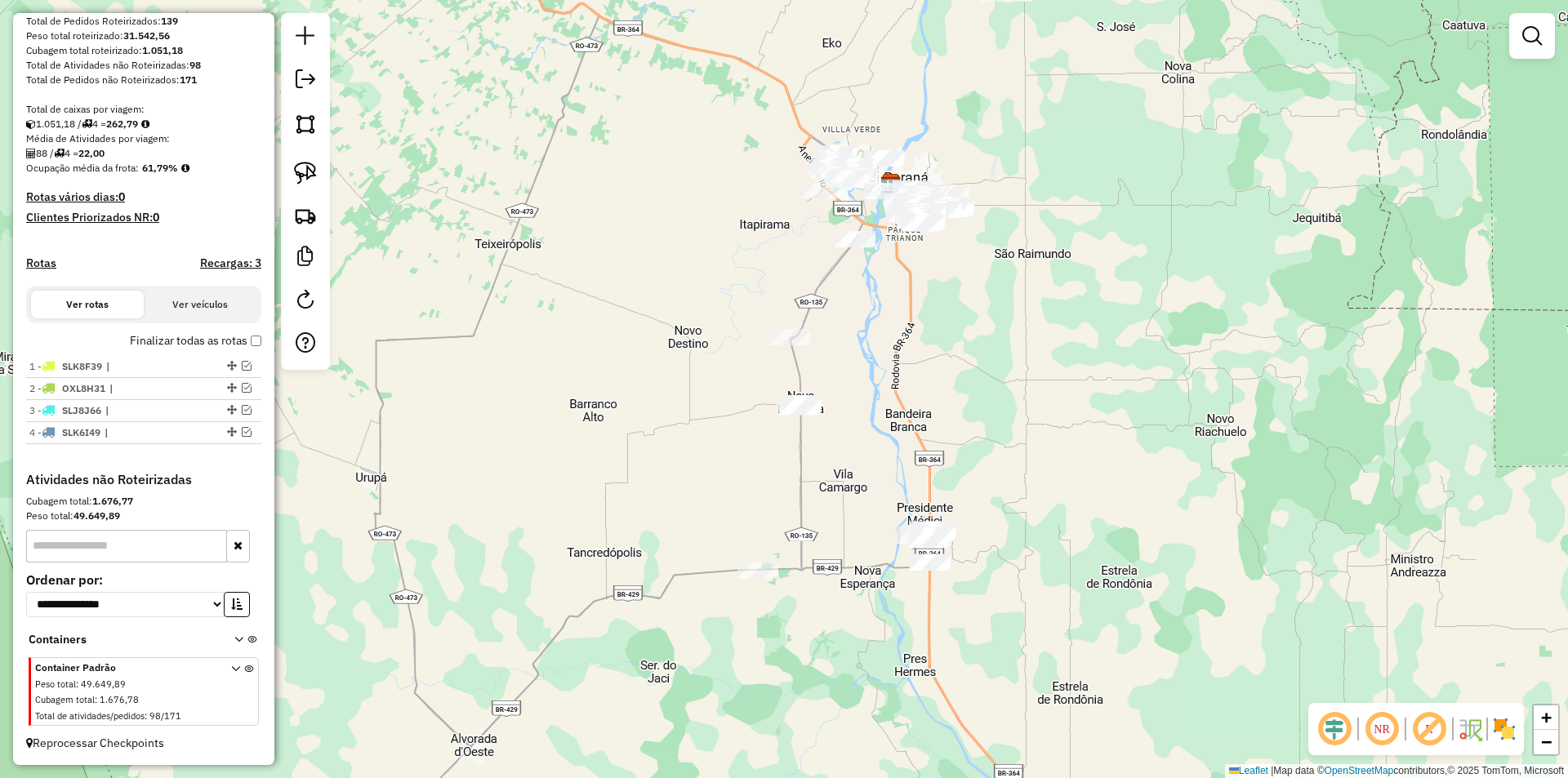
drag, startPoint x: 512, startPoint y: 200, endPoint x: 513, endPoint y: 212, distance: 12.0
click at [513, 212] on div "Janela de atendimento Grade de atendimento Capacidade Transportadoras Veículos …" at bounding box center [784, 389] width 1568 height 778
click at [445, 238] on div "Janela de atendimento Grade de atendimento Capacidade Transportadoras Veículos …" at bounding box center [784, 389] width 1568 height 778
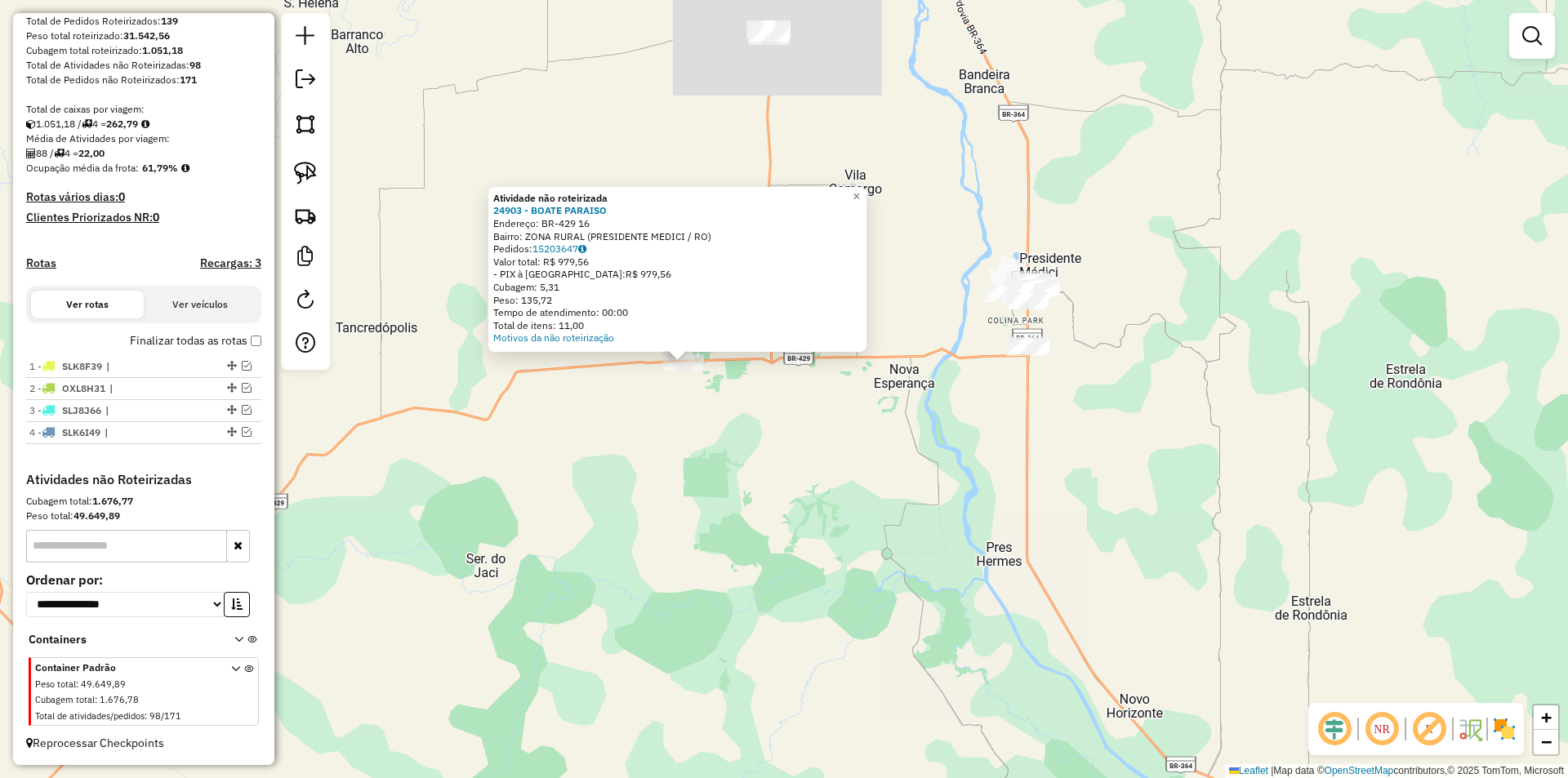
click at [925, 425] on div "Atividade não roteirizada 24903 - BOATE PARAISO Endereço: BR-429 16 Bairro: ZON…" at bounding box center [784, 389] width 1568 height 778
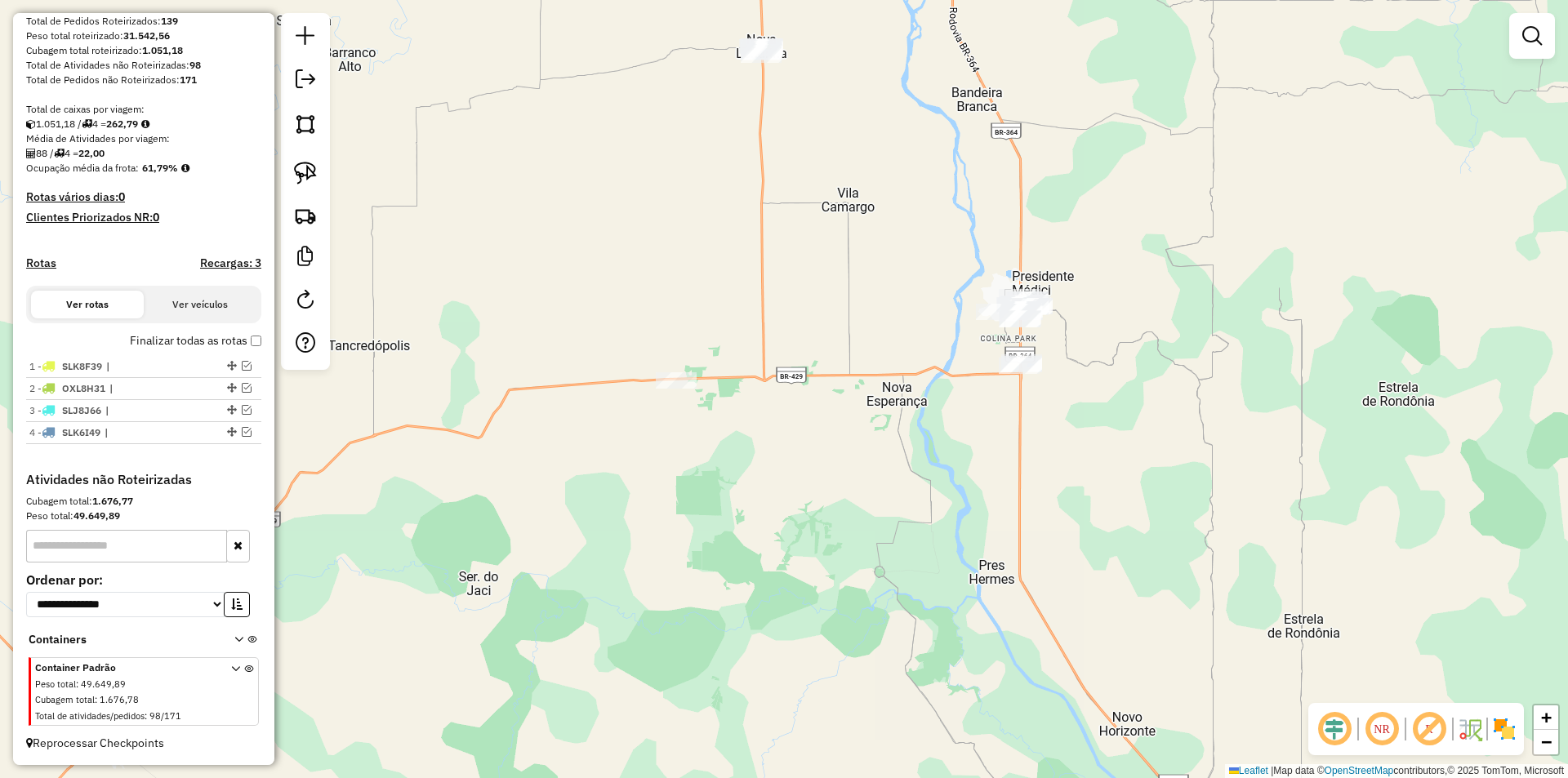
drag, startPoint x: 903, startPoint y: 432, endPoint x: 885, endPoint y: 448, distance: 24.1
click at [895, 448] on div "Janela de atendimento Grade de atendimento Capacidade Transportadoras Veículos …" at bounding box center [784, 389] width 1568 height 778
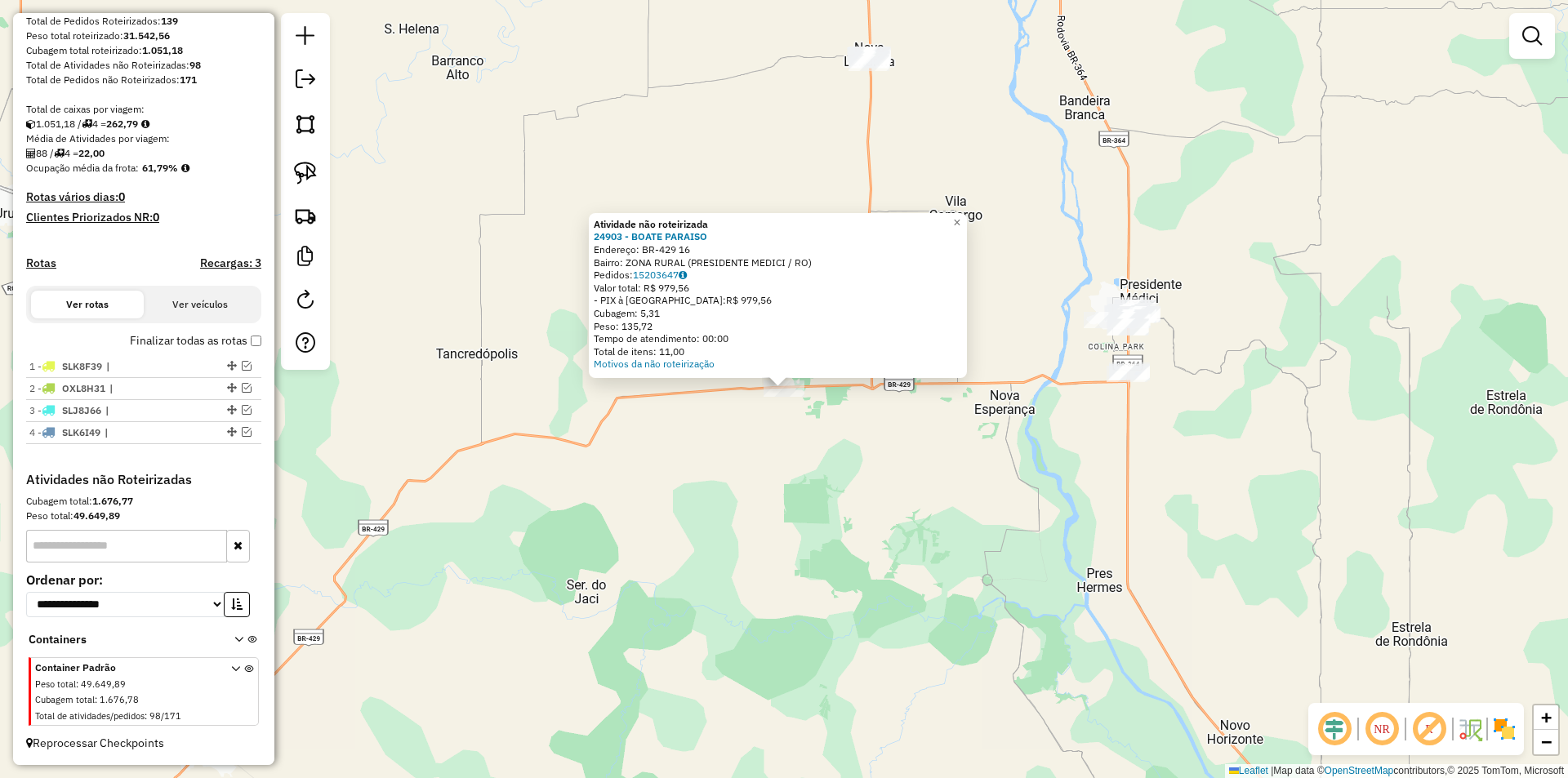
click at [948, 398] on div "Atividade não roteirizada 24903 - BOATE PARAISO Endereço: BR-429 16 Bairro: ZON…" at bounding box center [784, 389] width 1568 height 778
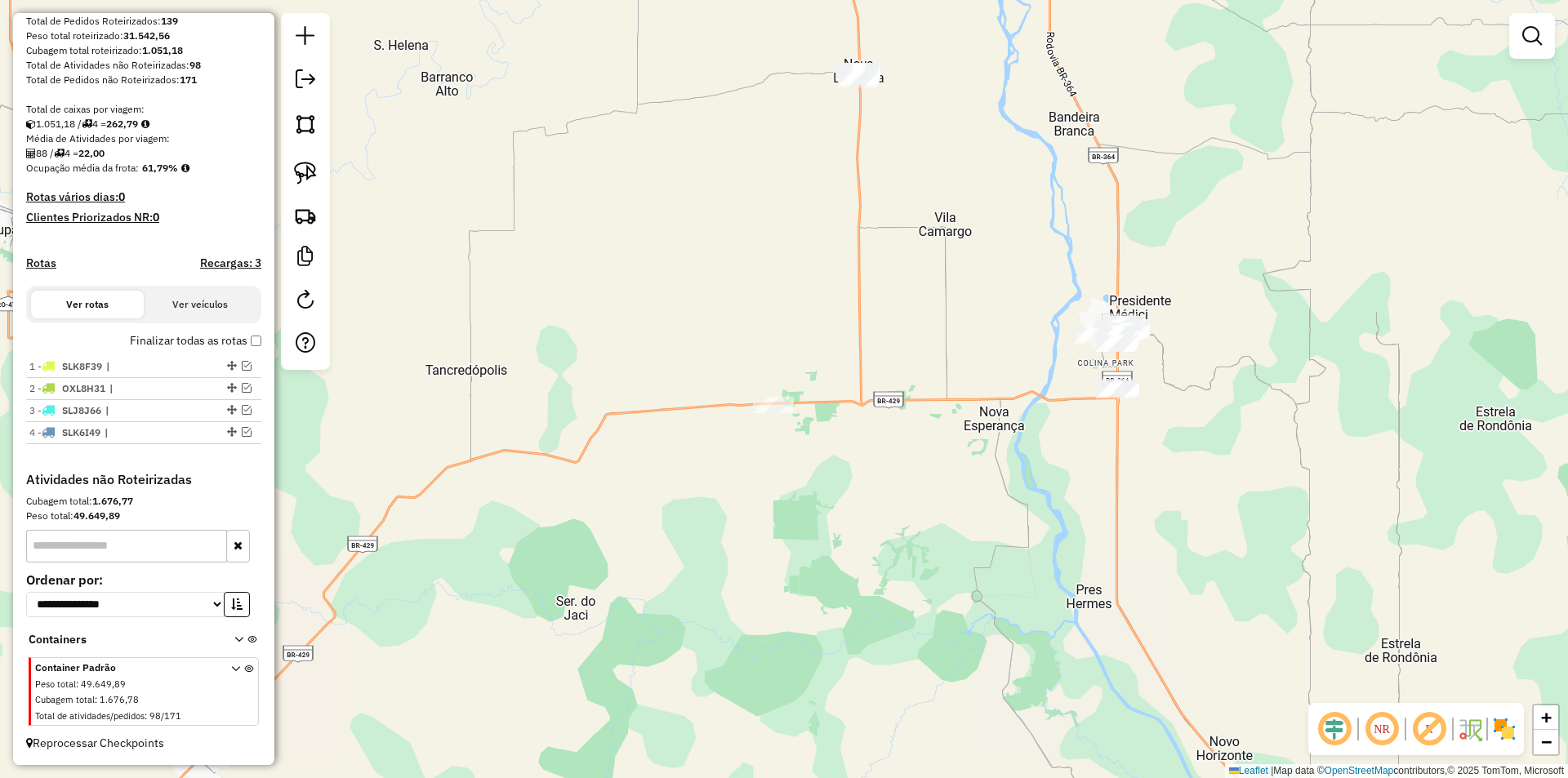
drag, startPoint x: 936, startPoint y: 427, endPoint x: 808, endPoint y: 464, distance: 133.2
click at [818, 468] on div "Janela de atendimento Grade de atendimento Capacidade Transportadoras Veículos …" at bounding box center [784, 389] width 1568 height 778
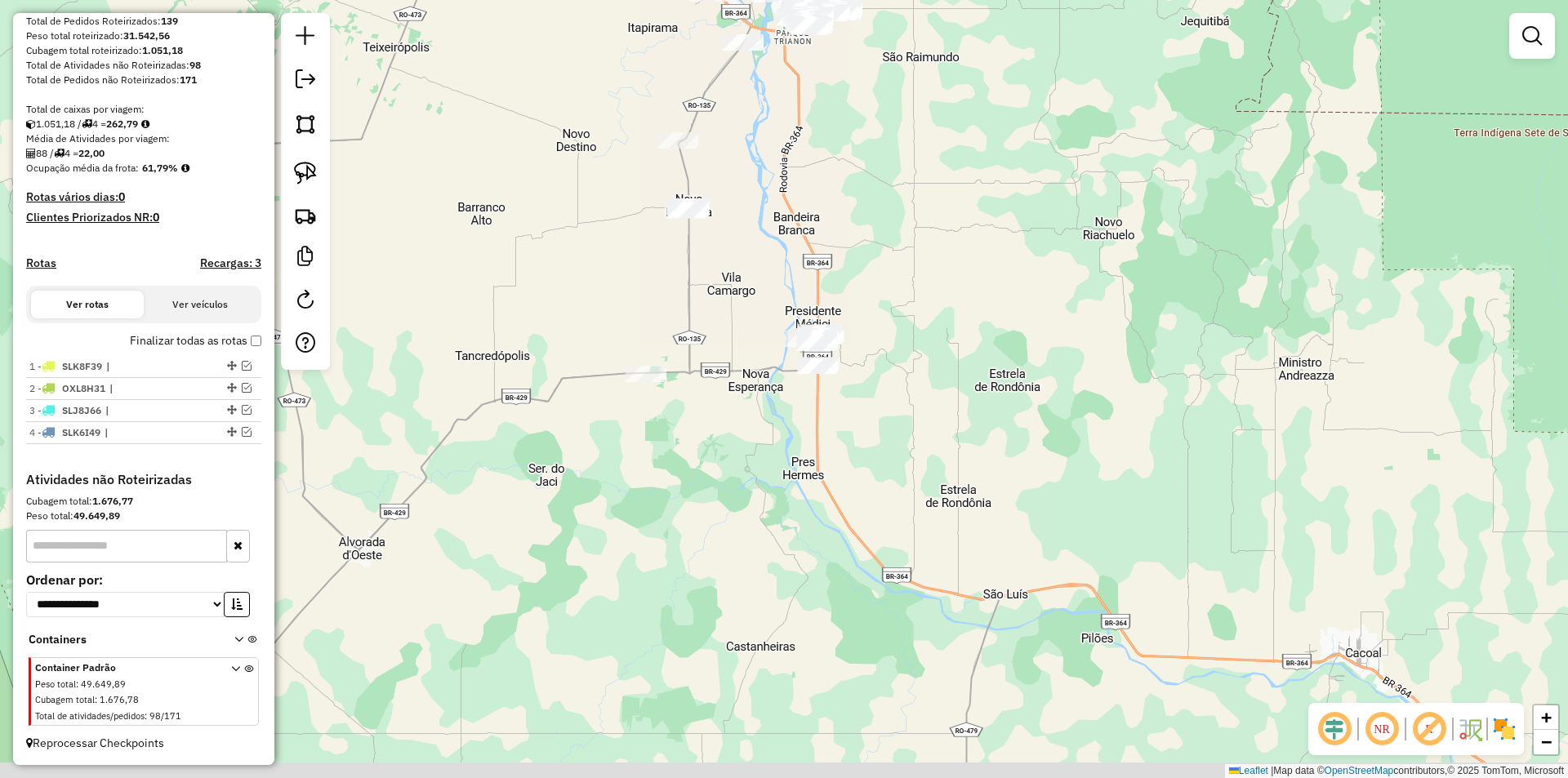
drag, startPoint x: 568, startPoint y: 337, endPoint x: 430, endPoint y: 253, distance: 161.6
click at [499, 292] on div "Janela de atendimento Grade de atendimento Capacidade Transportadoras Veículos …" at bounding box center [784, 389] width 1568 height 778
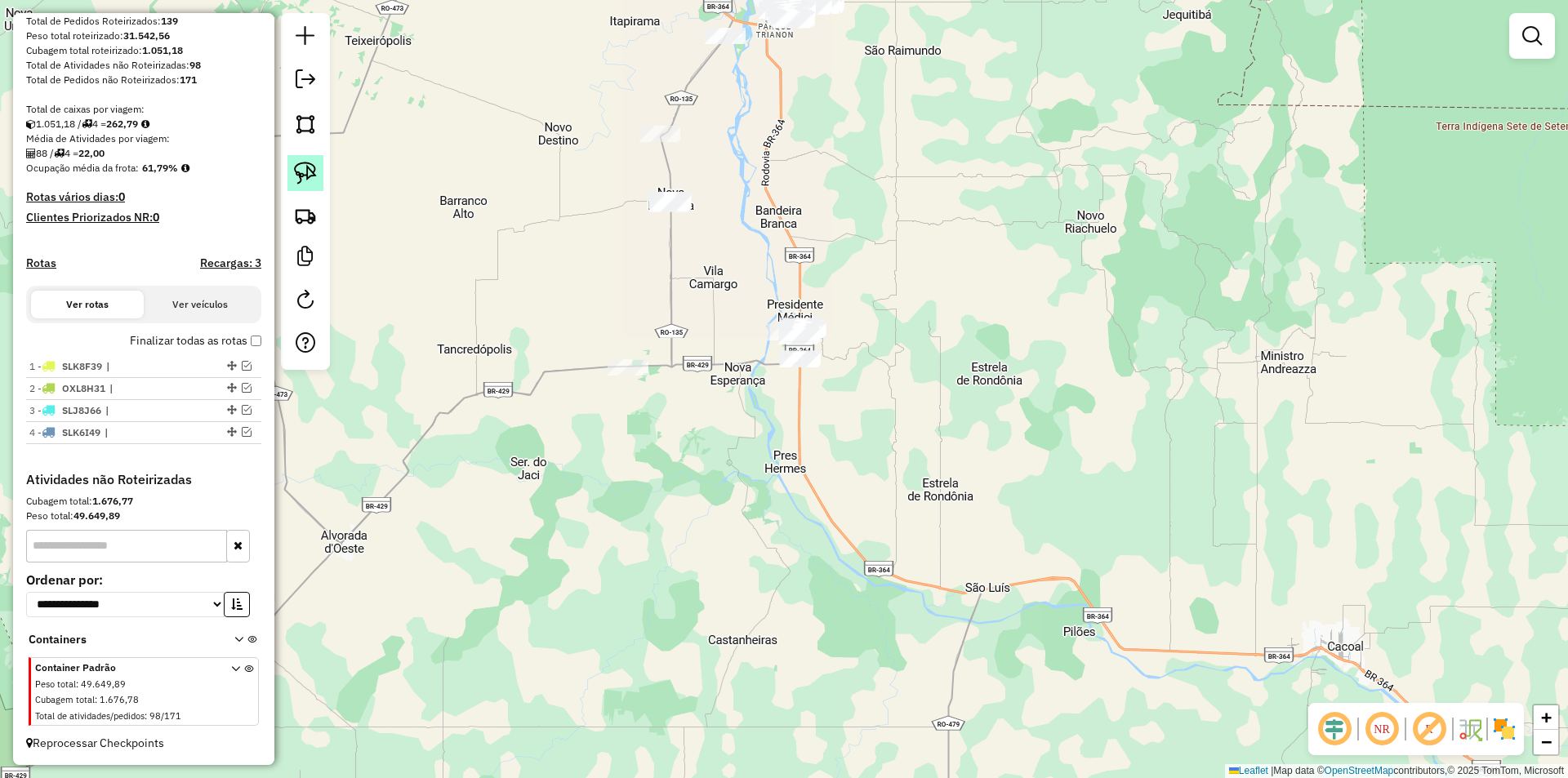
click at [307, 171] on img at bounding box center [305, 173] width 23 height 23
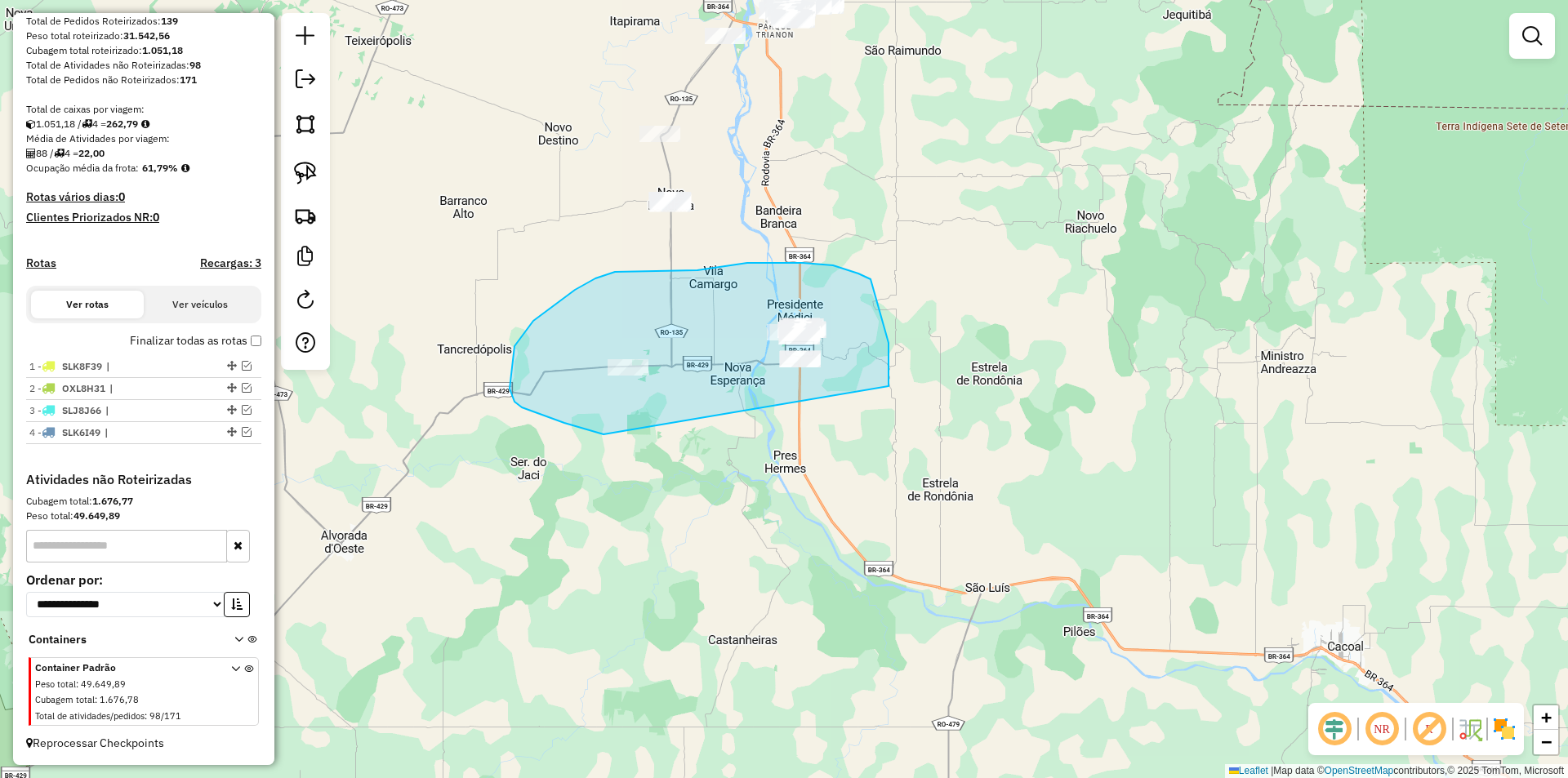
drag, startPoint x: 595, startPoint y: 432, endPoint x: 910, endPoint y: 412, distance: 315.6
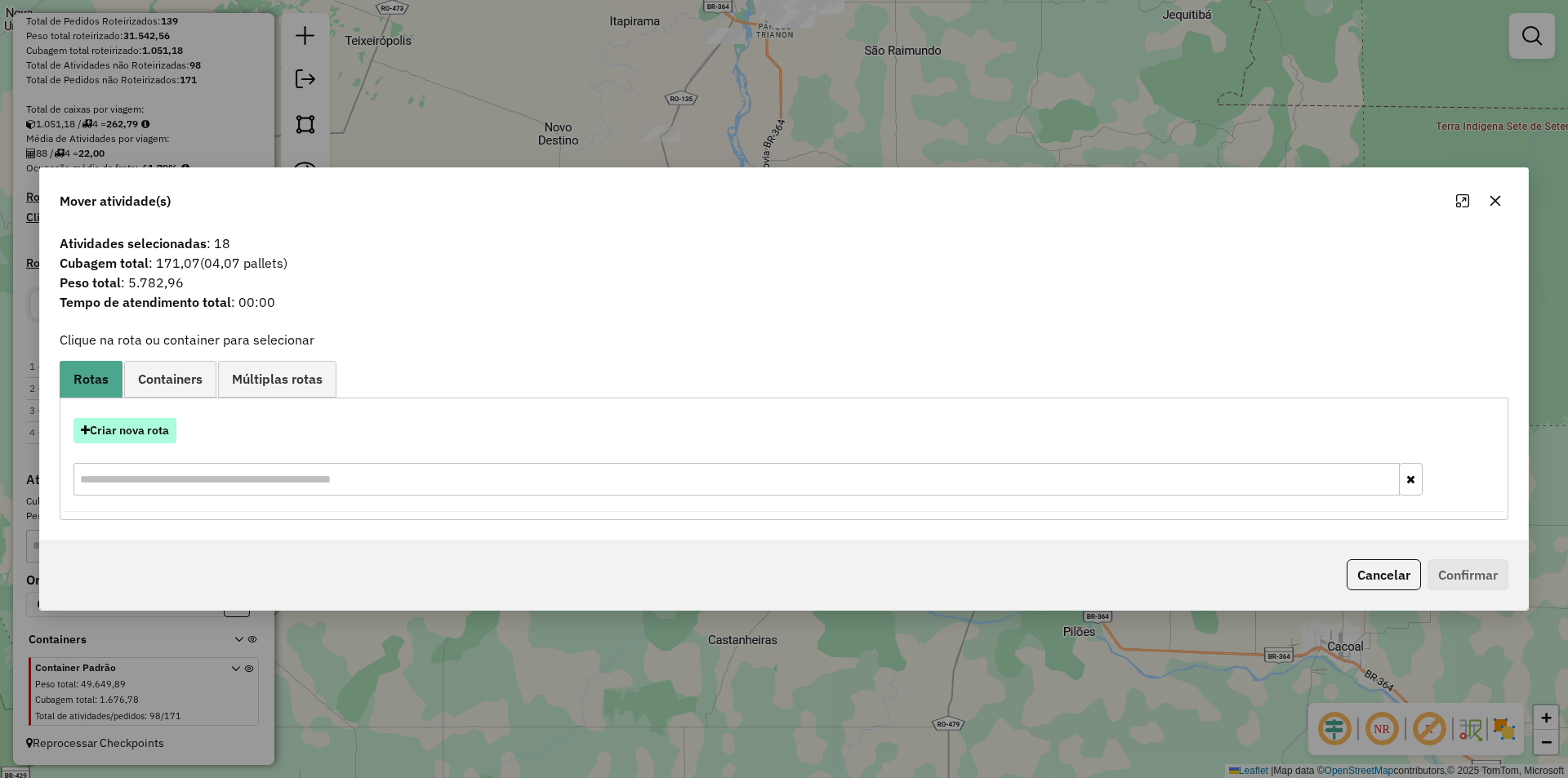
click at [106, 422] on button "Criar nova rota" at bounding box center [124, 431] width 103 height 26
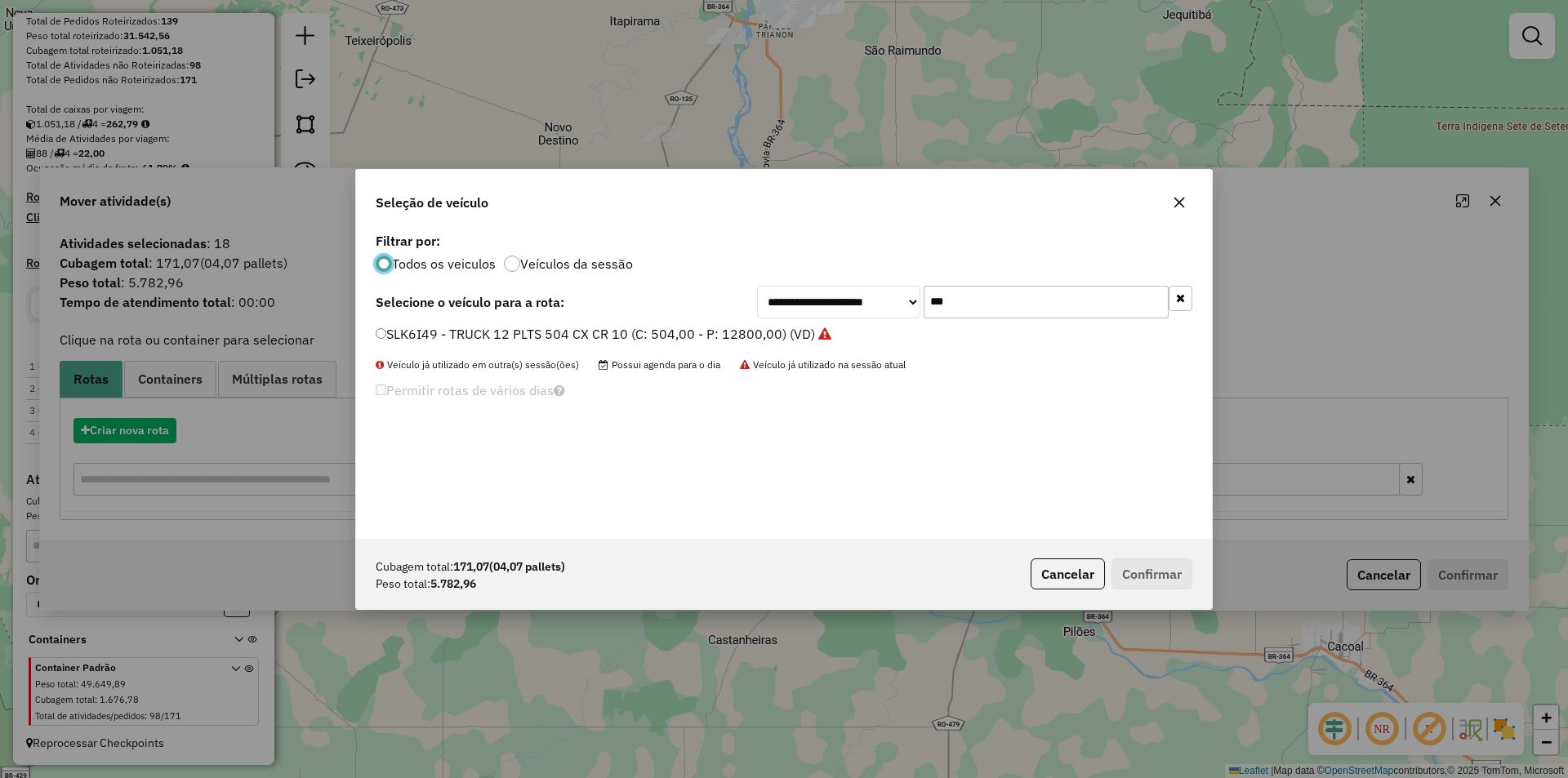
scroll to position [9, 5]
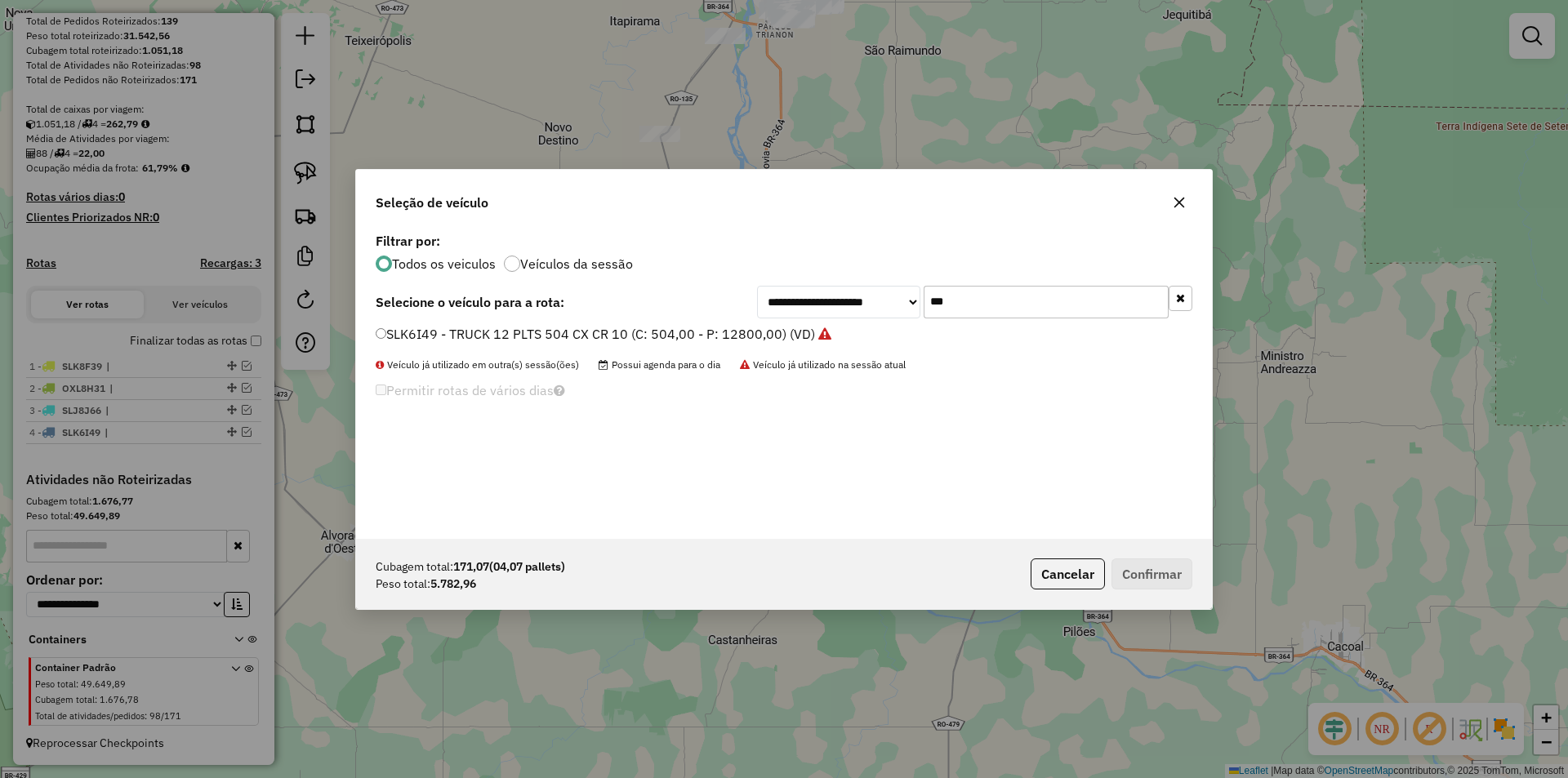
click at [936, 318] on input "***" at bounding box center [1046, 302] width 245 height 33
drag, startPoint x: 956, startPoint y: 305, endPoint x: 863, endPoint y: 314, distance: 93.4
click at [863, 314] on div "**********" at bounding box center [974, 302] width 435 height 33
type input "***"
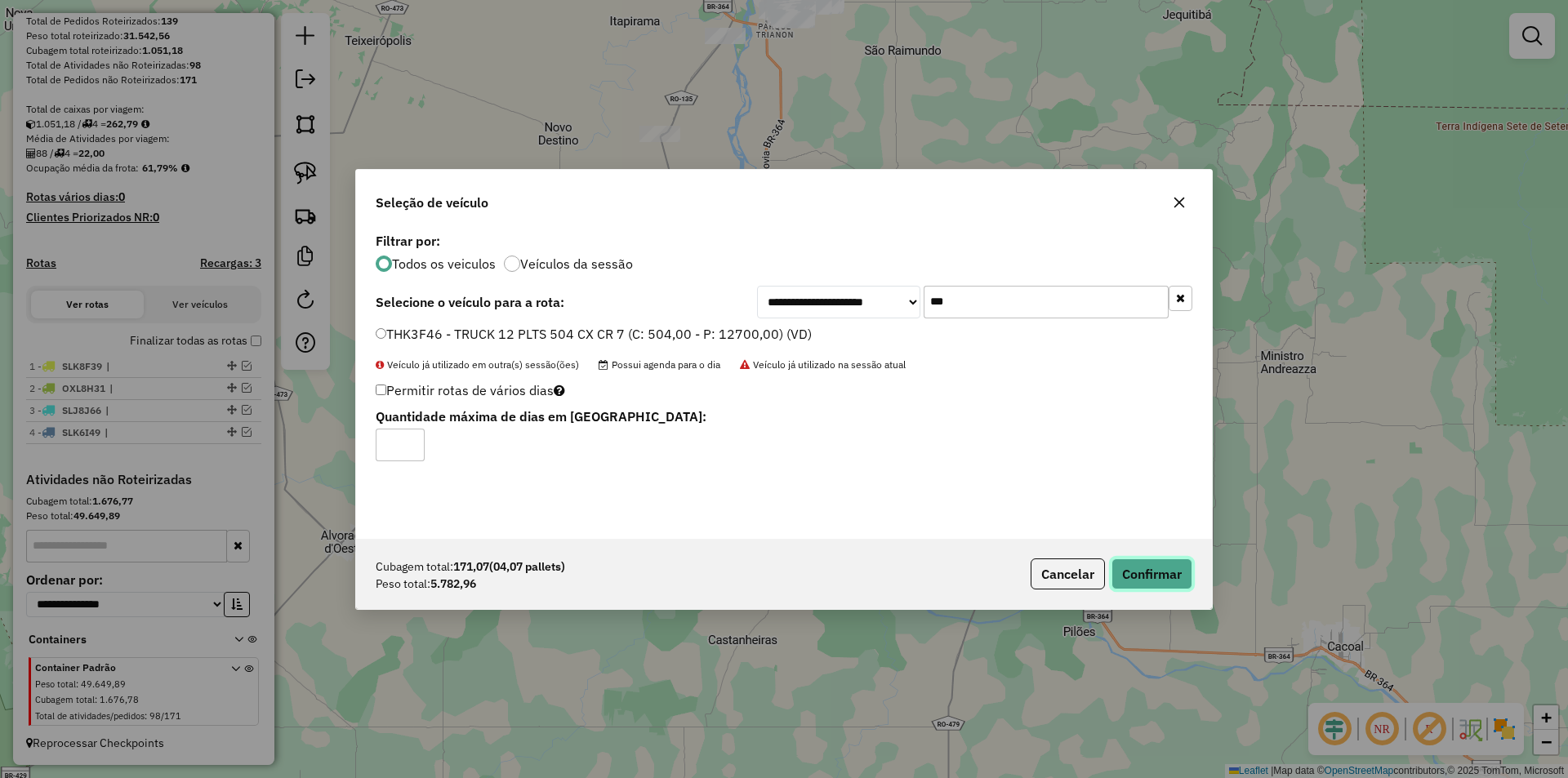
click at [1130, 572] on button "Confirmar" at bounding box center [1152, 574] width 81 height 31
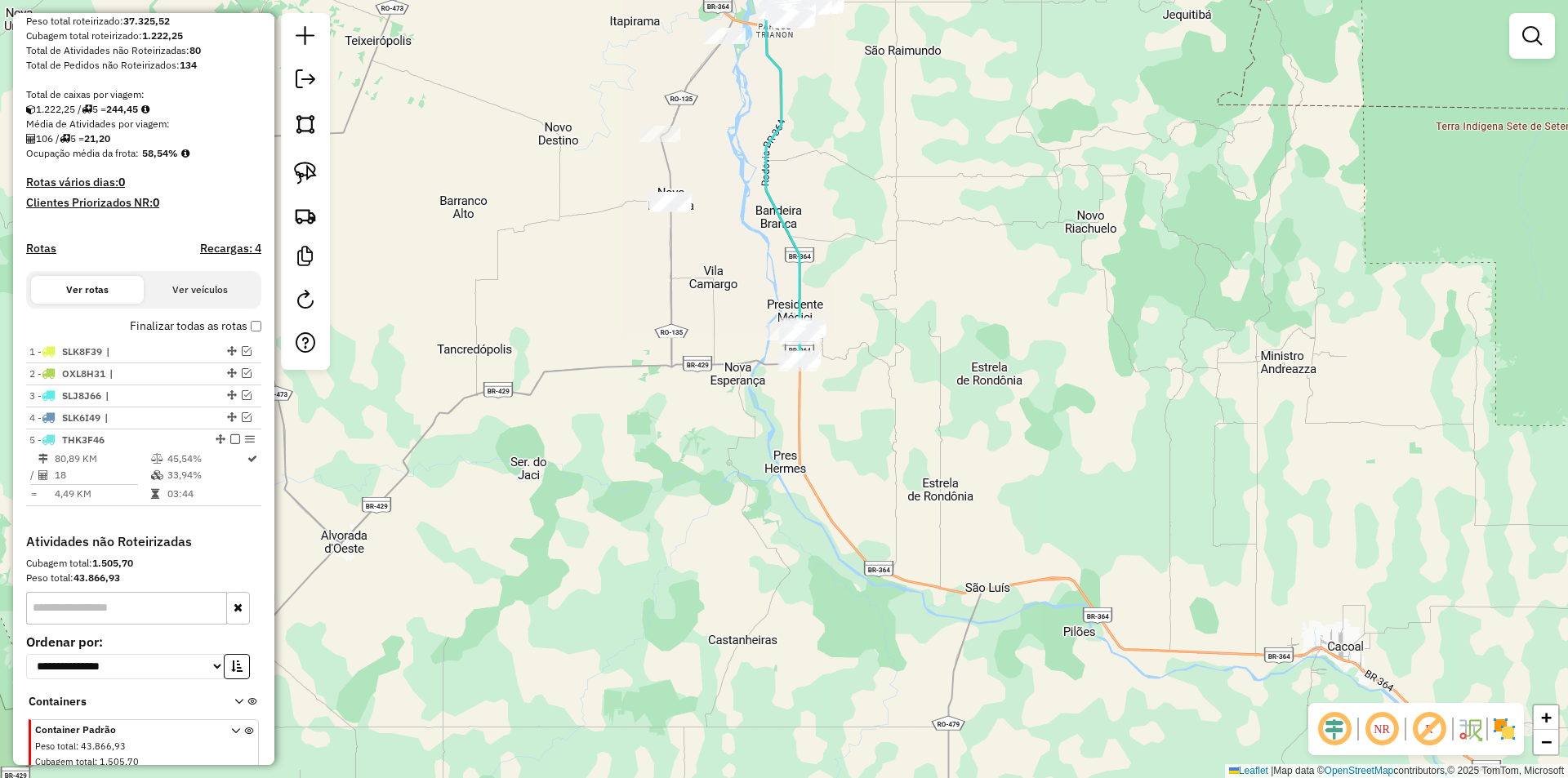
scroll to position [324, 0]
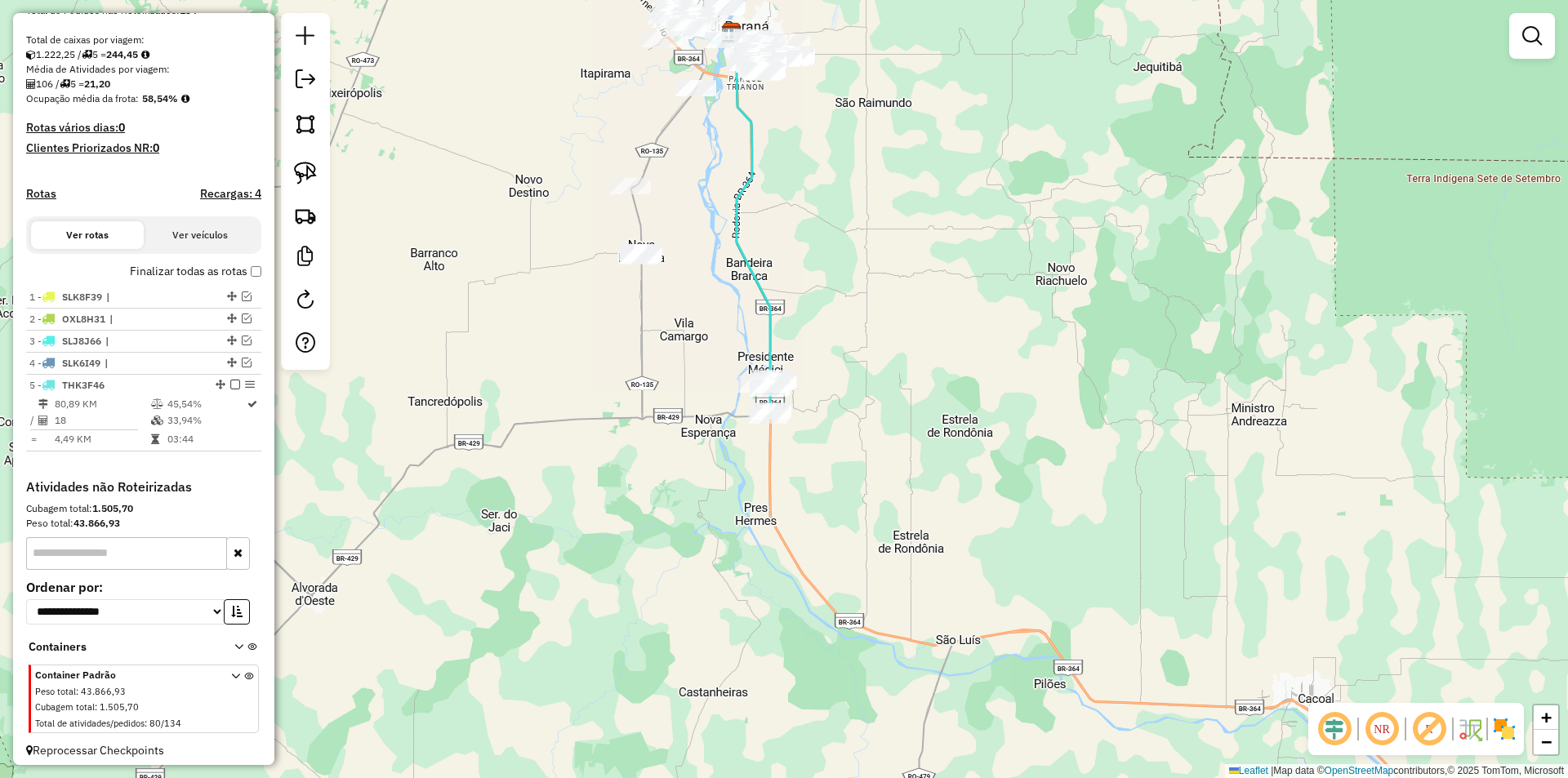
drag, startPoint x: 924, startPoint y: 262, endPoint x: 893, endPoint y: 301, distance: 49.8
click at [893, 301] on div "Janela de atendimento Grade de atendimento Capacidade Transportadoras Veículos …" at bounding box center [784, 389] width 1568 height 778
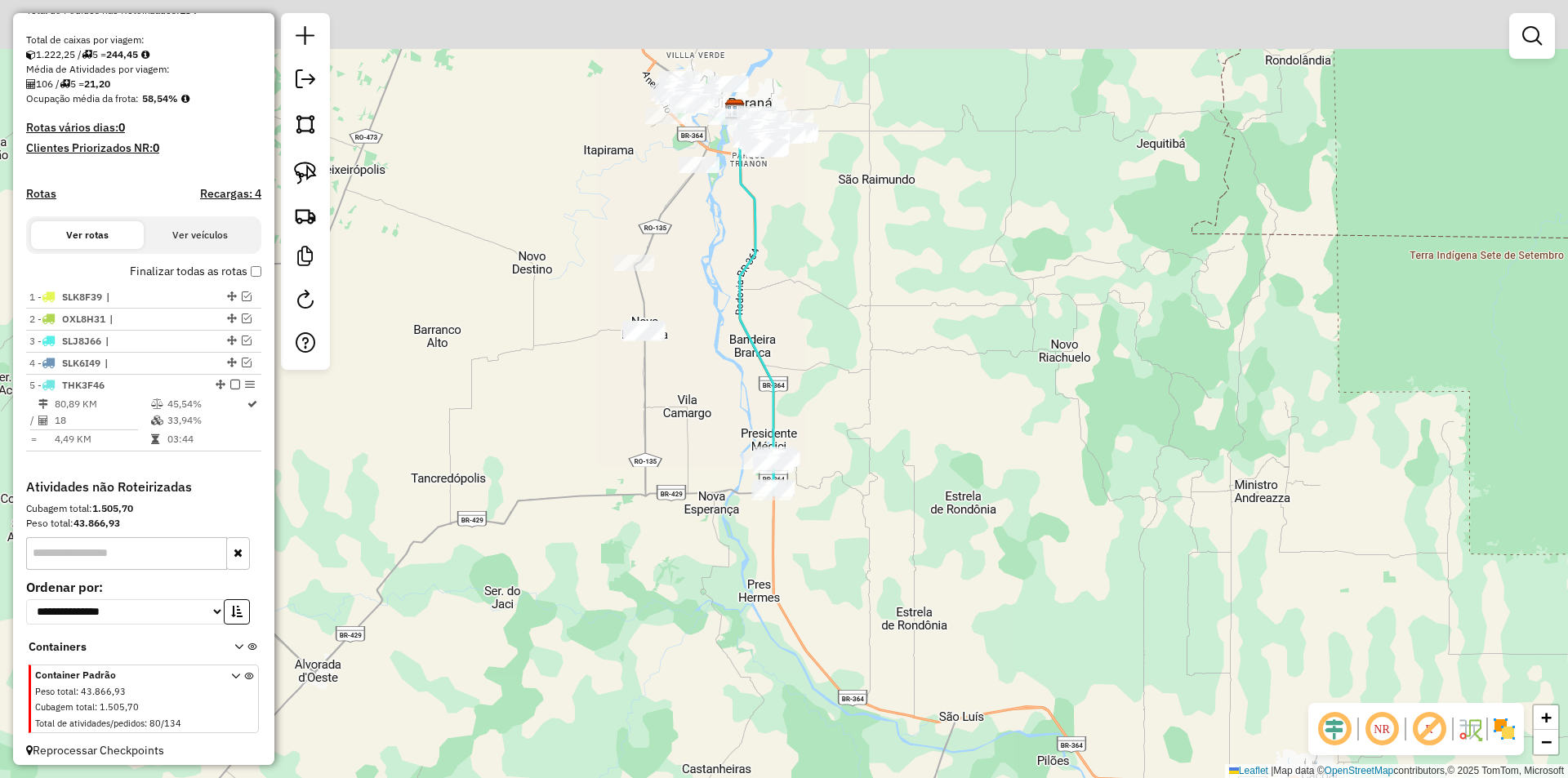
drag, startPoint x: 880, startPoint y: 303, endPoint x: 882, endPoint y: 380, distance: 77.0
click at [882, 380] on div "Janela de atendimento Grade de atendimento Capacidade Transportadoras Veículos …" at bounding box center [784, 389] width 1568 height 778
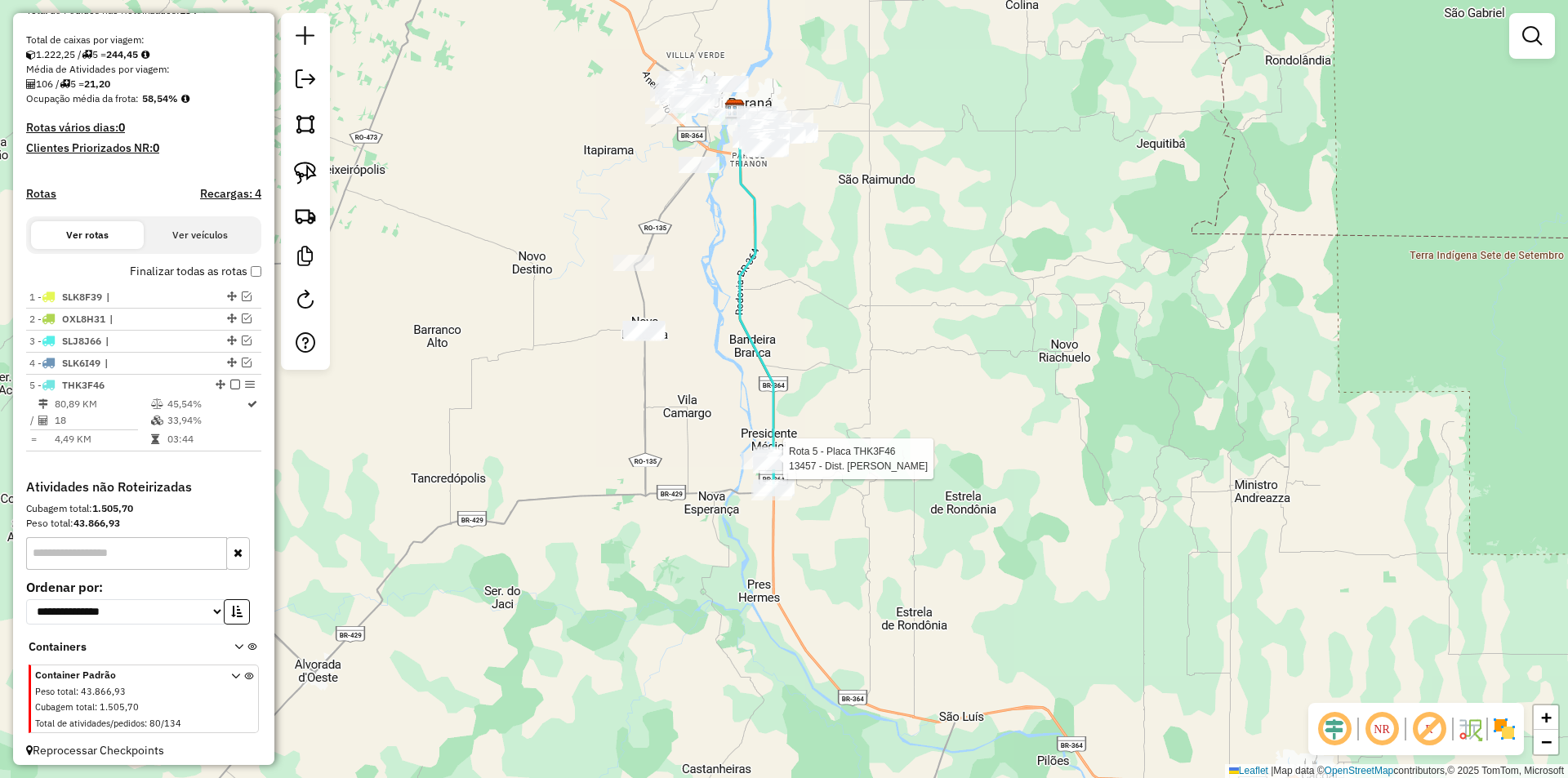
select select "**********"
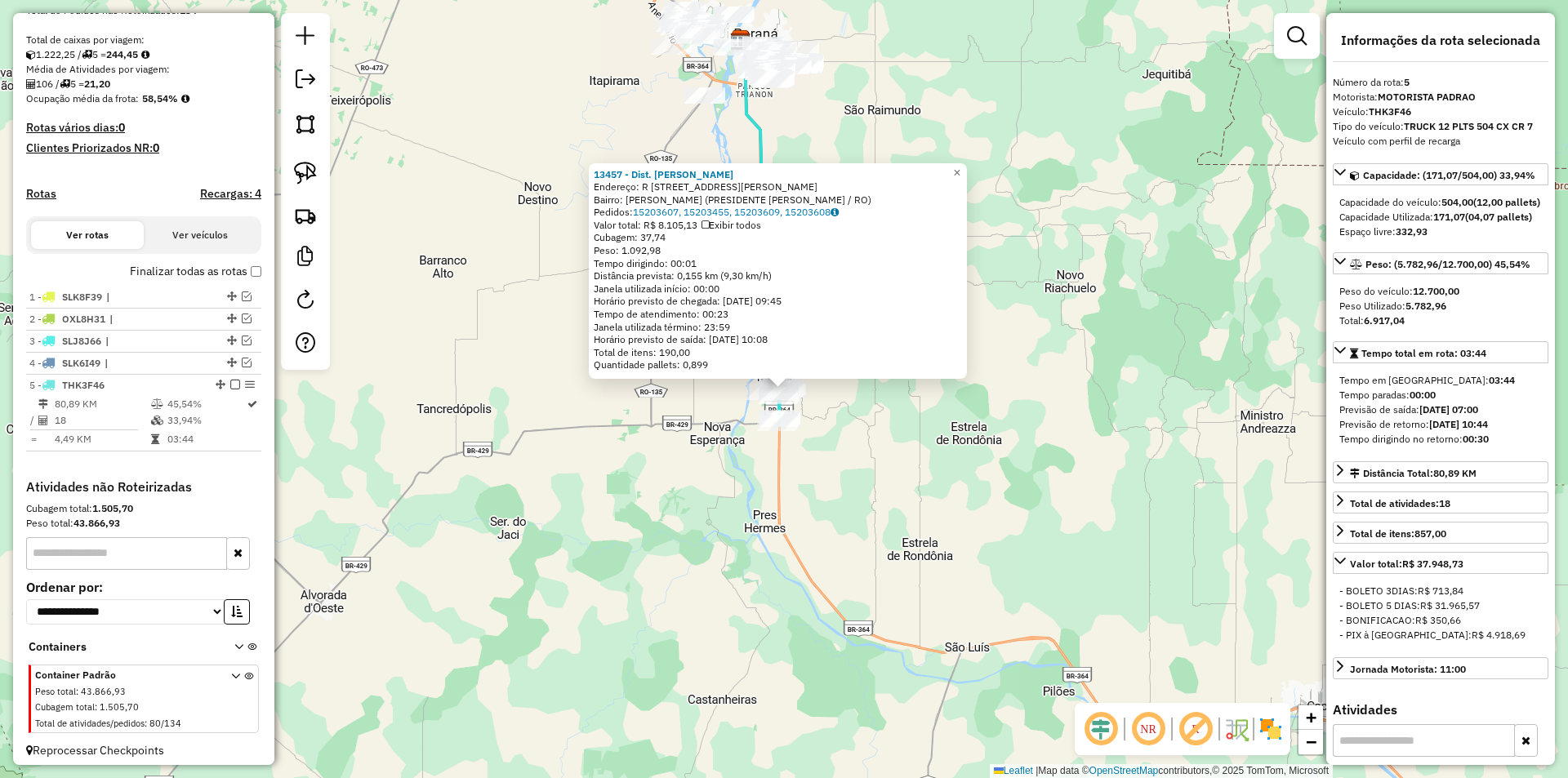
scroll to position [346, 0]
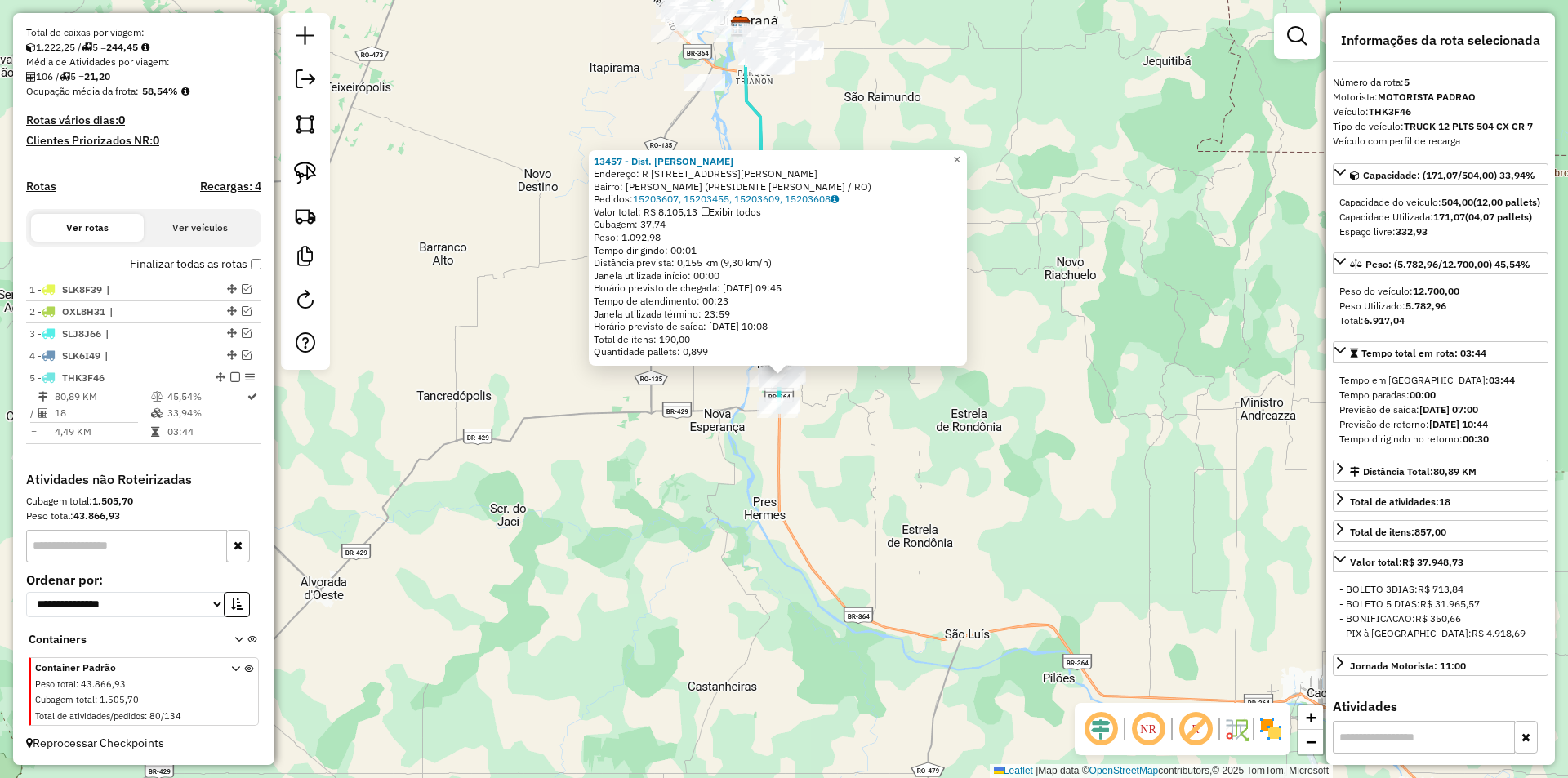
drag, startPoint x: 1077, startPoint y: 417, endPoint x: 1077, endPoint y: 405, distance: 12.0
click at [1077, 405] on div "13457 - Dist. Andrade Endereço: R Rua Valdemar Fernandes da Silv 3409 Bairro: L…" at bounding box center [784, 389] width 1568 height 778
click at [1040, 433] on div "13457 - Dist. Andrade Endereço: R Rua Valdemar Fernandes da Silv 3409 Bairro: L…" at bounding box center [784, 389] width 1568 height 778
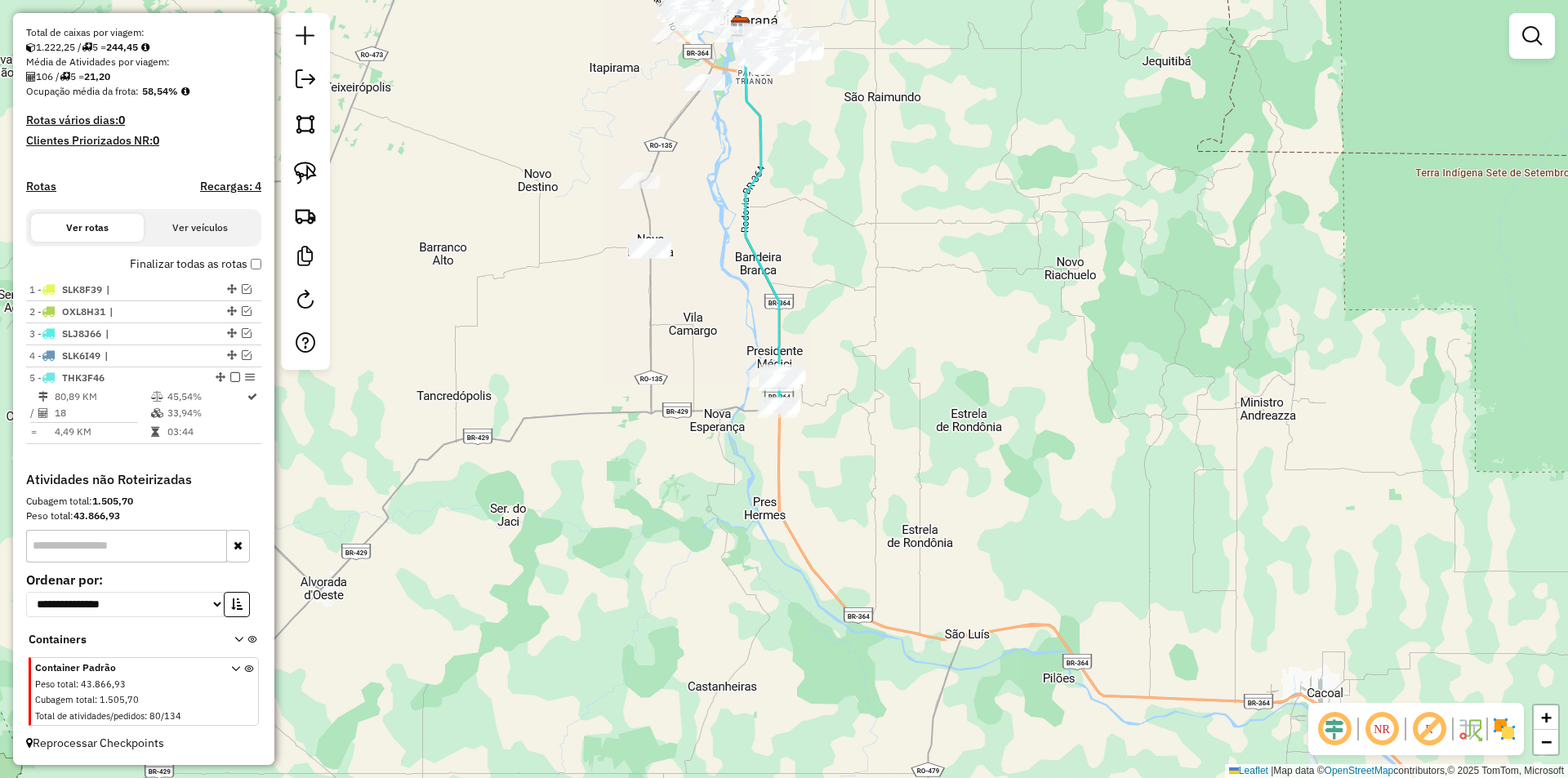
drag, startPoint x: 433, startPoint y: 511, endPoint x: 427, endPoint y: 520, distance: 10.8
click at [433, 519] on div "Janela de atendimento Grade de atendimento Capacidade Transportadoras Veículos …" at bounding box center [784, 389] width 1568 height 778
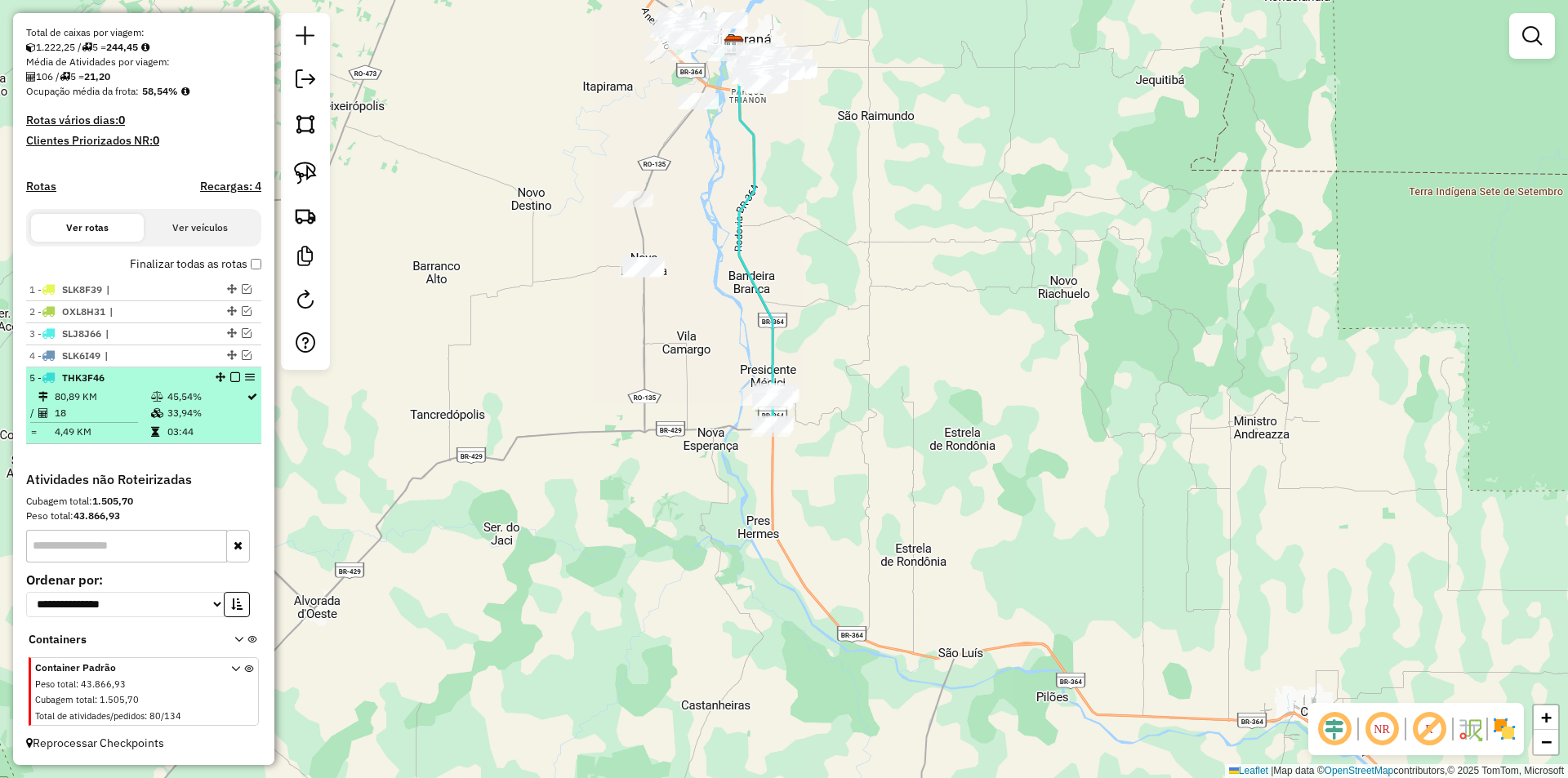
click at [231, 379] on em at bounding box center [235, 377] width 10 height 10
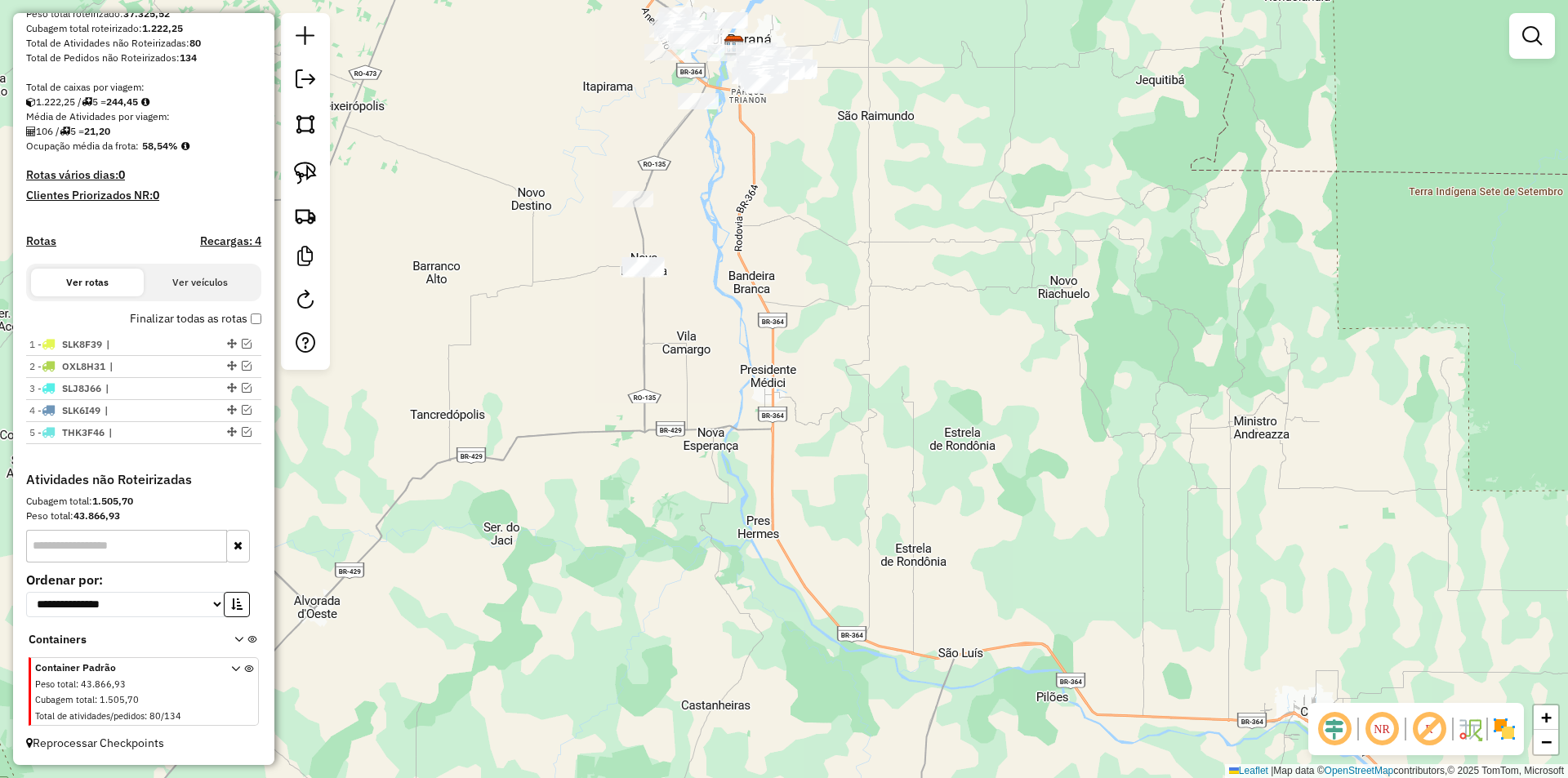
scroll to position [291, 0]
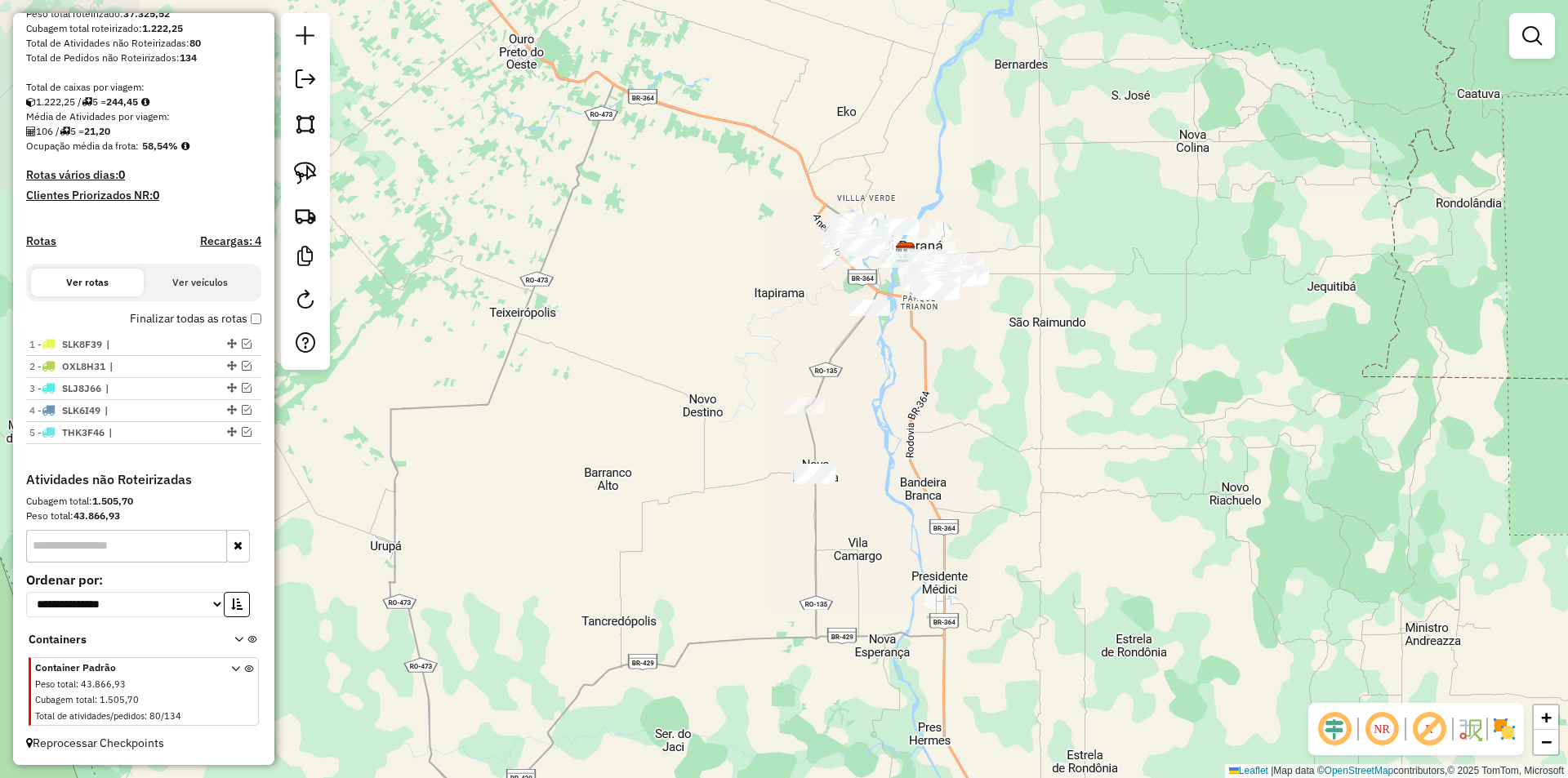
drag, startPoint x: 449, startPoint y: 244, endPoint x: 535, endPoint y: 384, distance: 164.3
click at [620, 442] on div "Janela de atendimento Grade de atendimento Capacidade Transportadoras Veículos …" at bounding box center [784, 389] width 1568 height 778
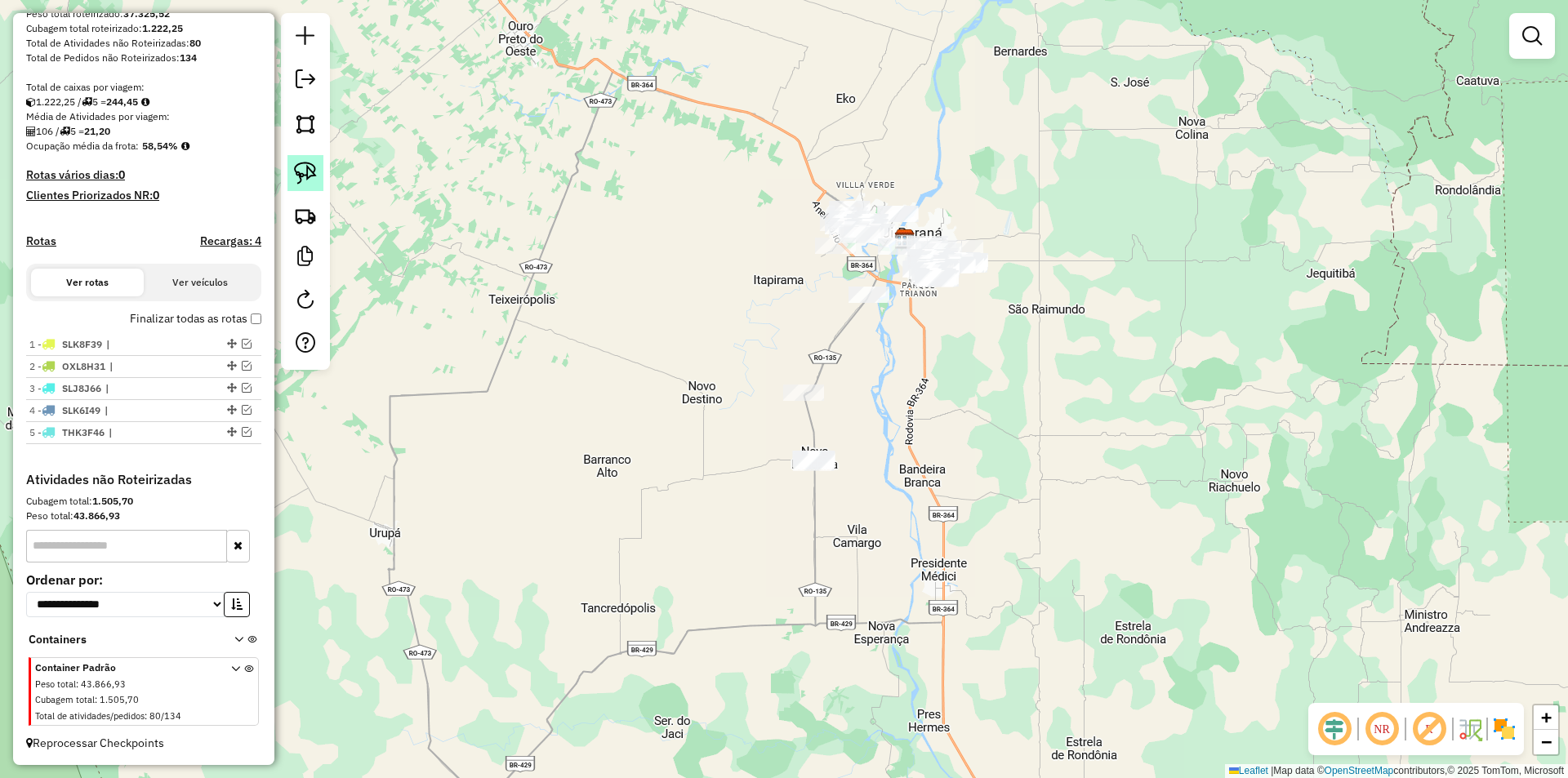
drag, startPoint x: 298, startPoint y: 174, endPoint x: 433, endPoint y: 201, distance: 137.7
click at [298, 176] on img at bounding box center [305, 173] width 23 height 23
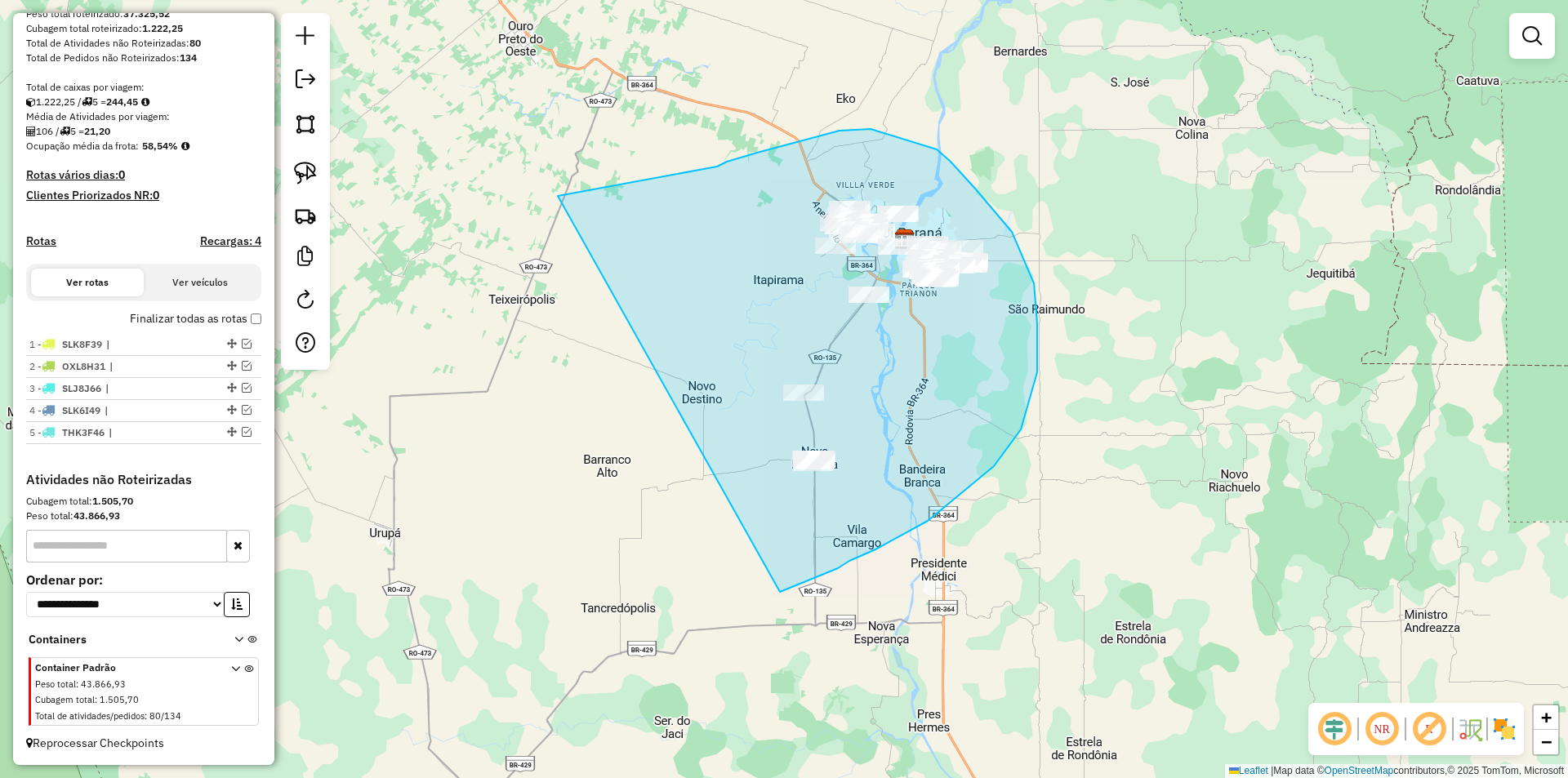
drag, startPoint x: 596, startPoint y: 189, endPoint x: 700, endPoint y: 561, distance: 386.3
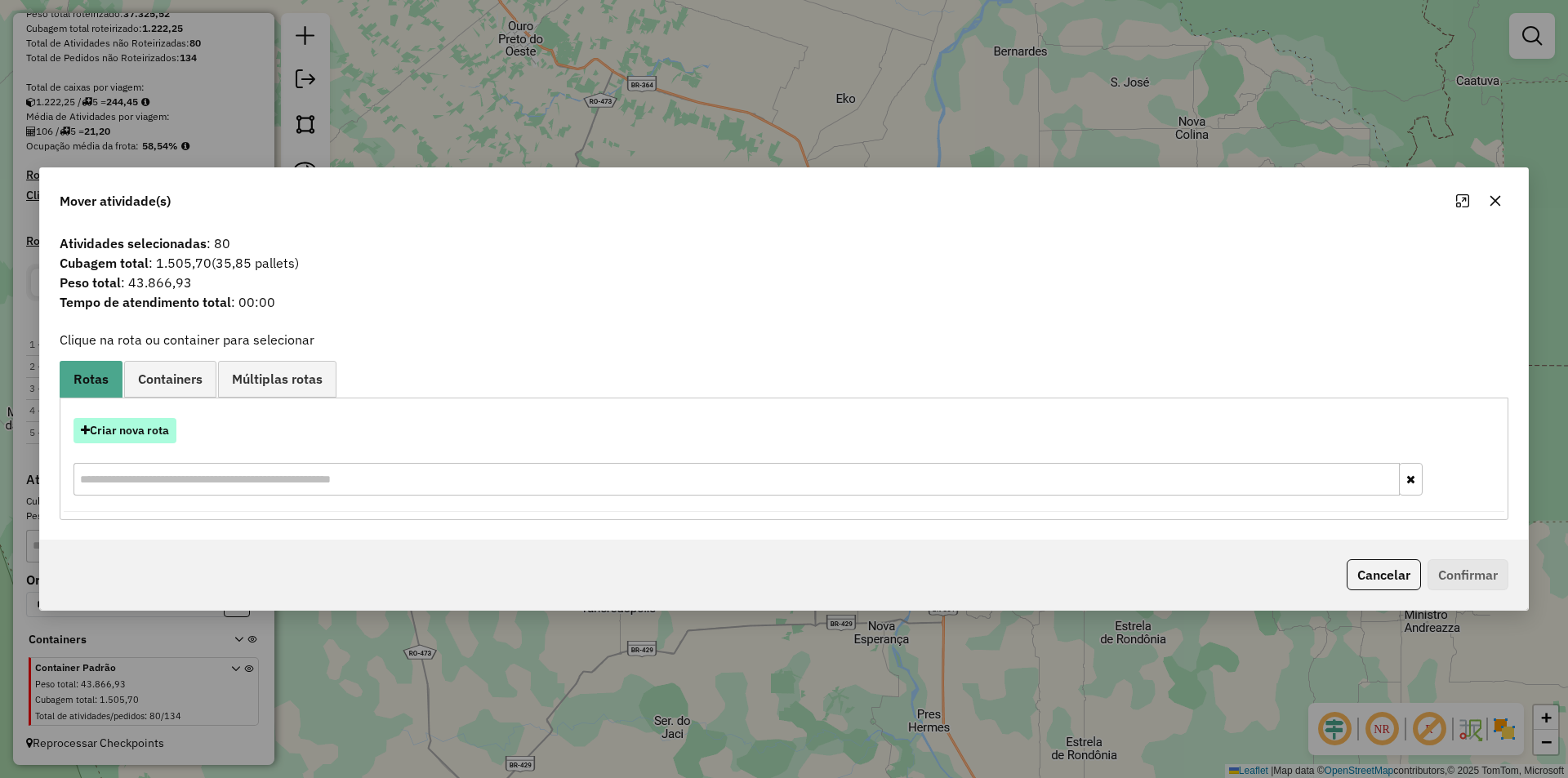
click at [155, 442] on button "Criar nova rota" at bounding box center [124, 431] width 103 height 26
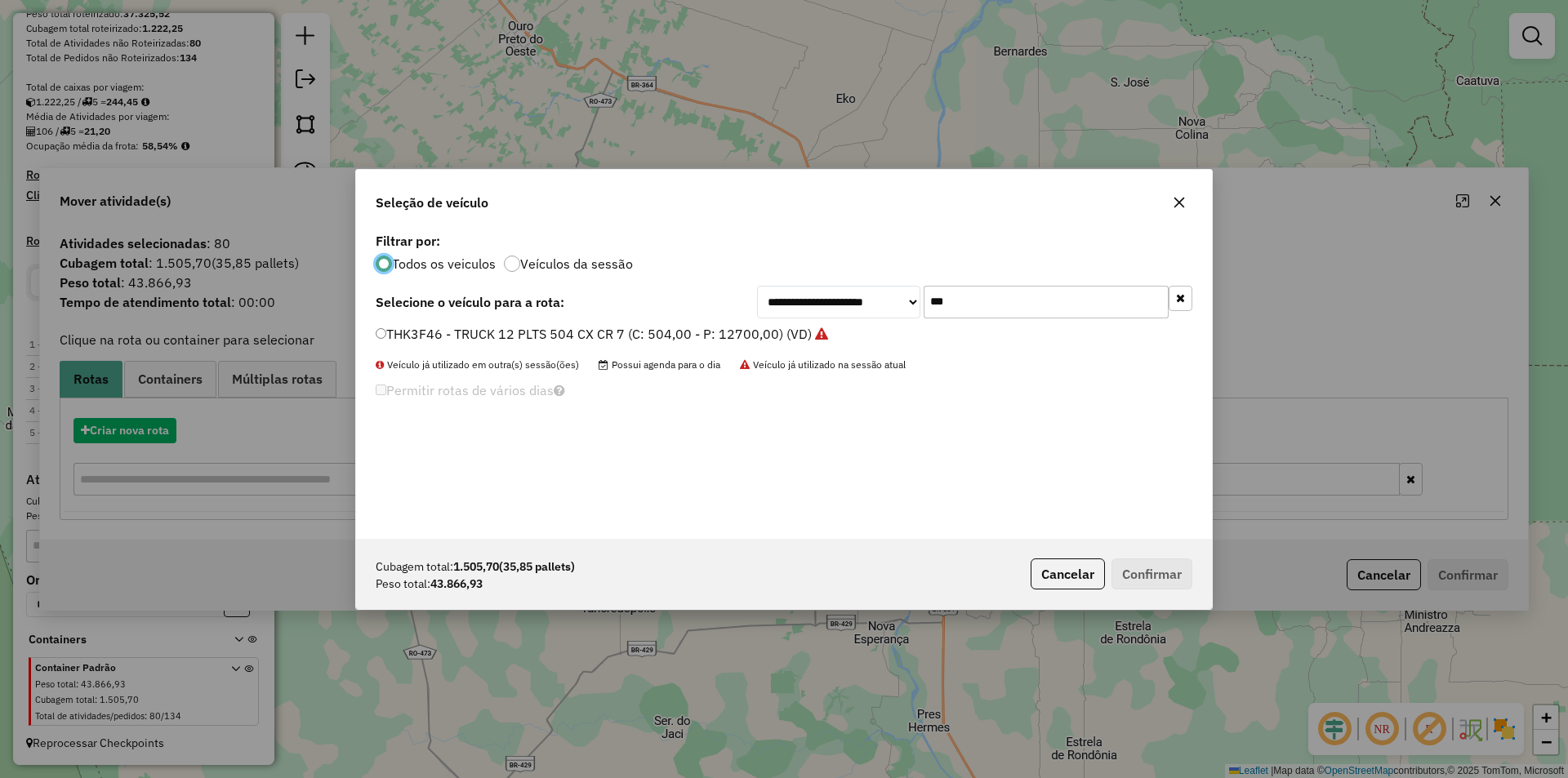
scroll to position [9, 5]
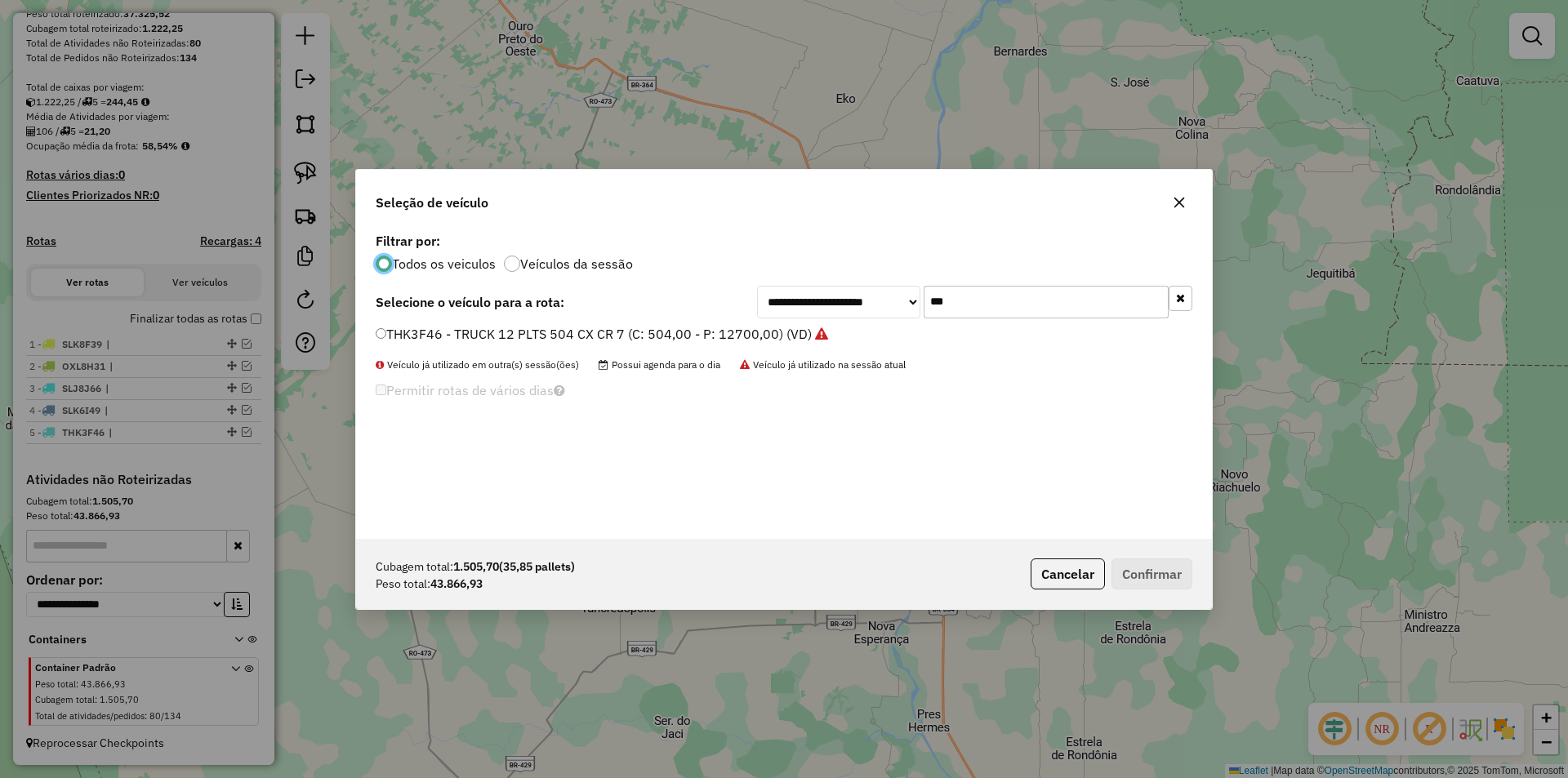
drag, startPoint x: 960, startPoint y: 313, endPoint x: 816, endPoint y: 336, distance: 145.8
click at [816, 336] on div "**********" at bounding box center [784, 384] width 856 height 310
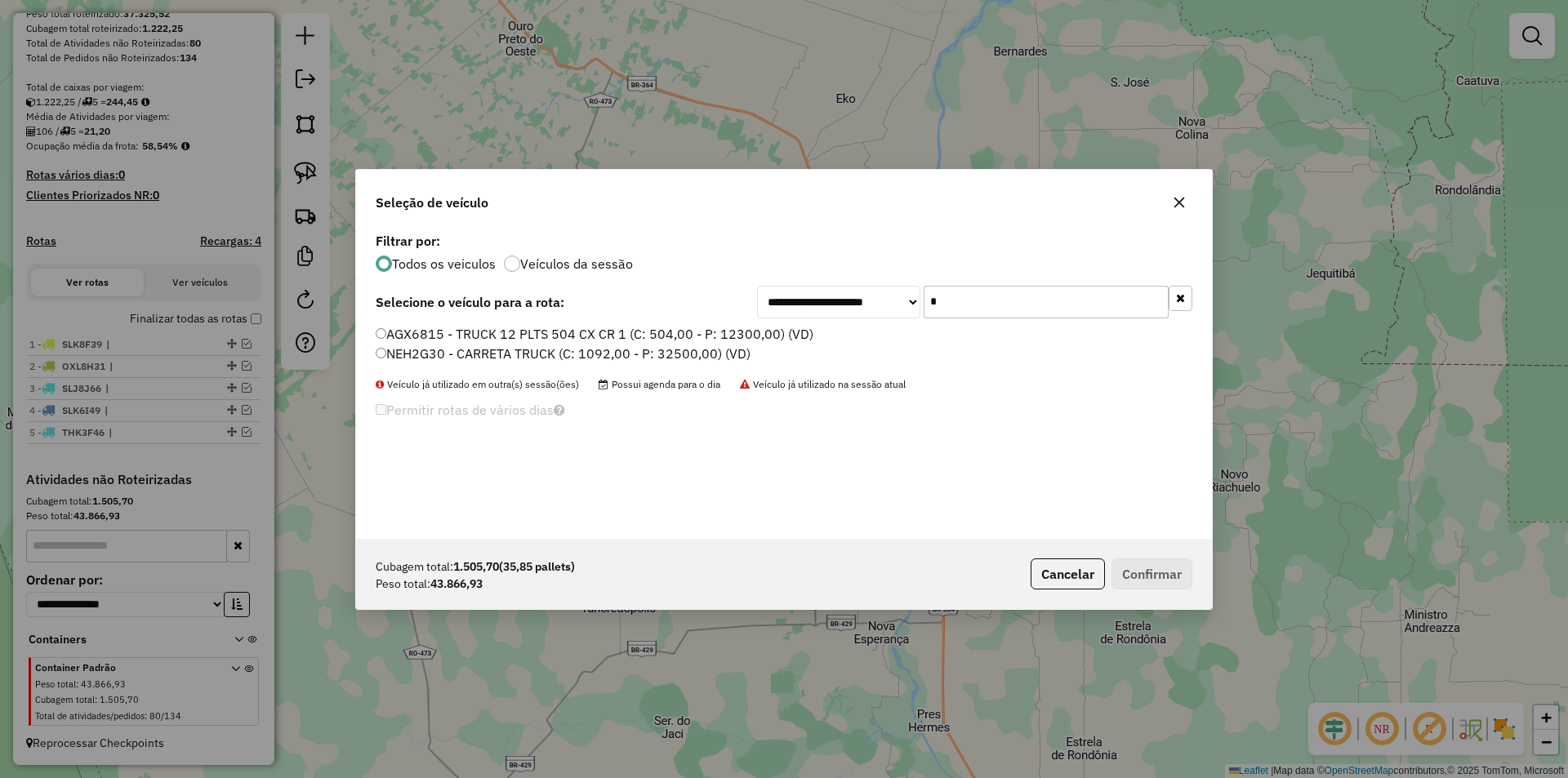
type input "*"
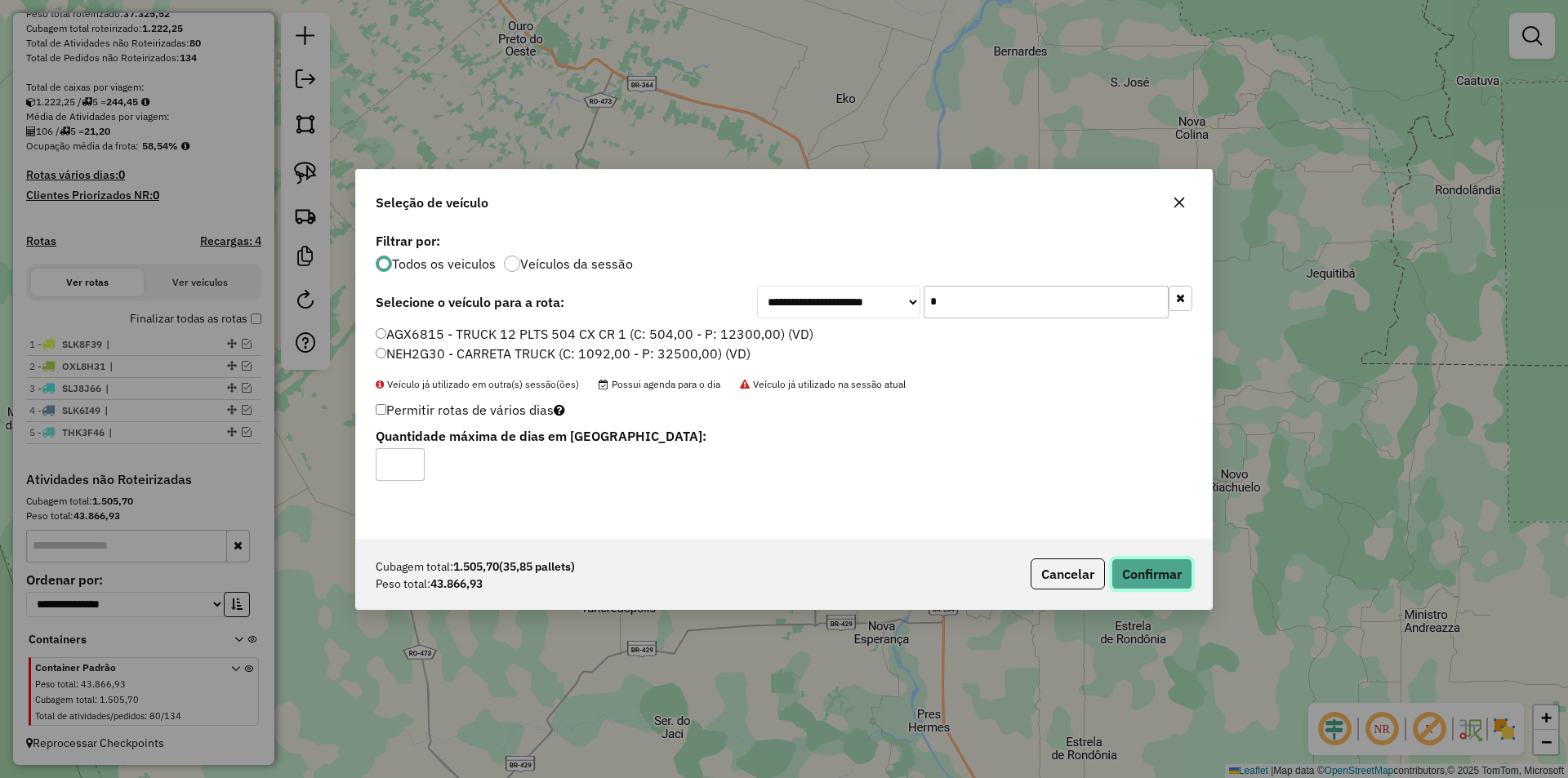
click at [1173, 571] on button "Confirmar" at bounding box center [1152, 574] width 81 height 31
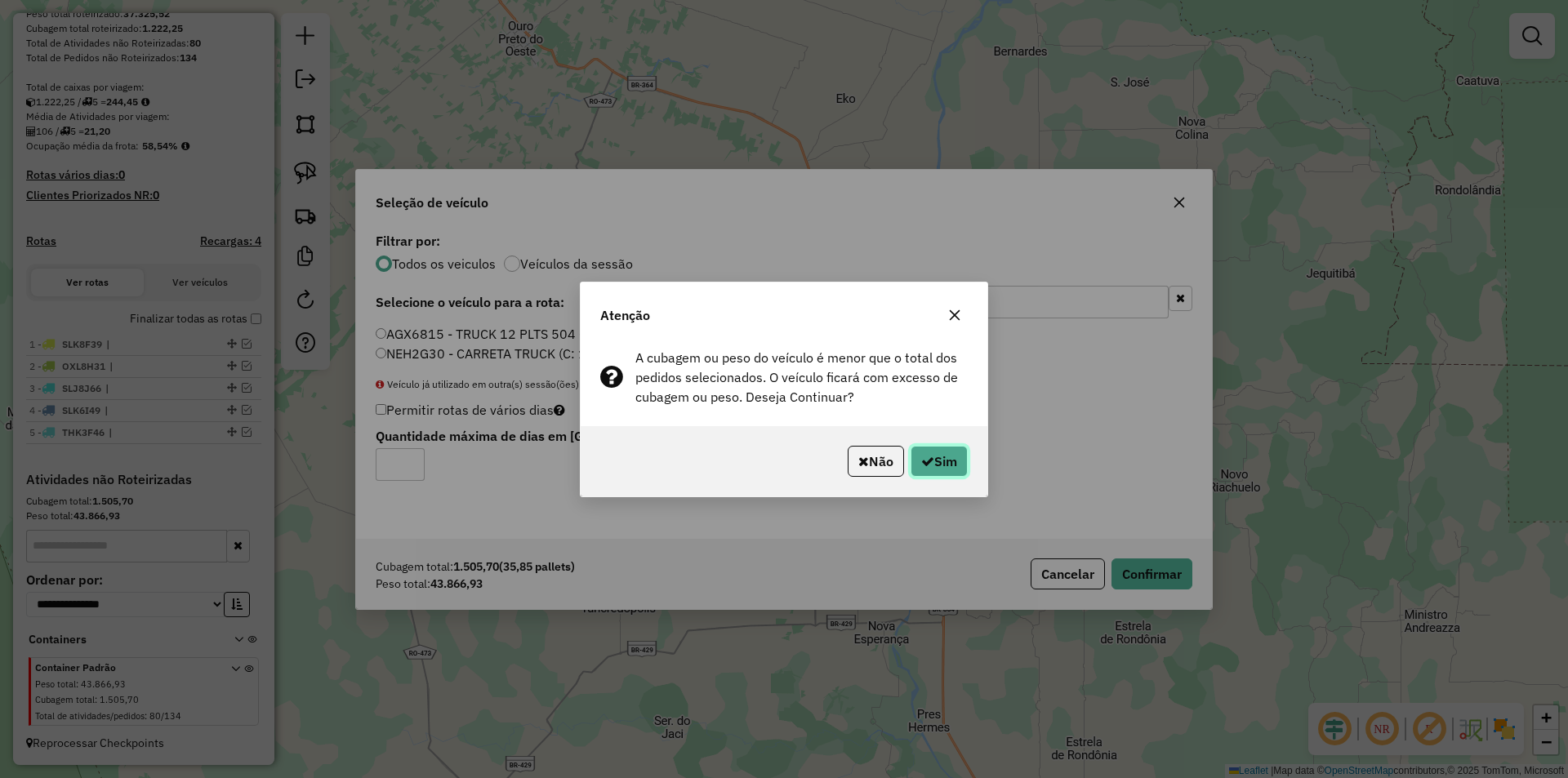
click at [952, 461] on button "Sim" at bounding box center [939, 461] width 57 height 31
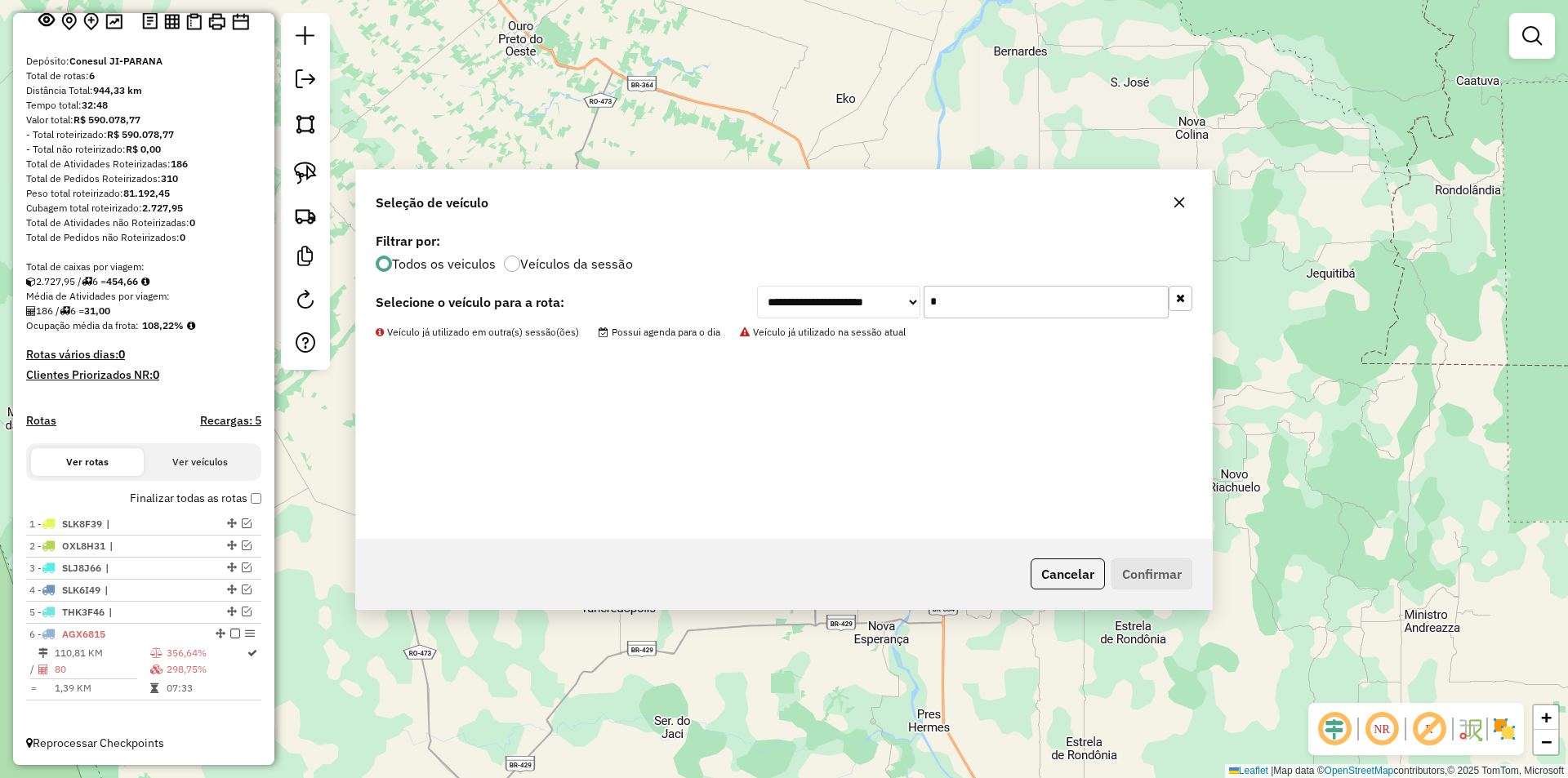
scroll to position [112, 0]
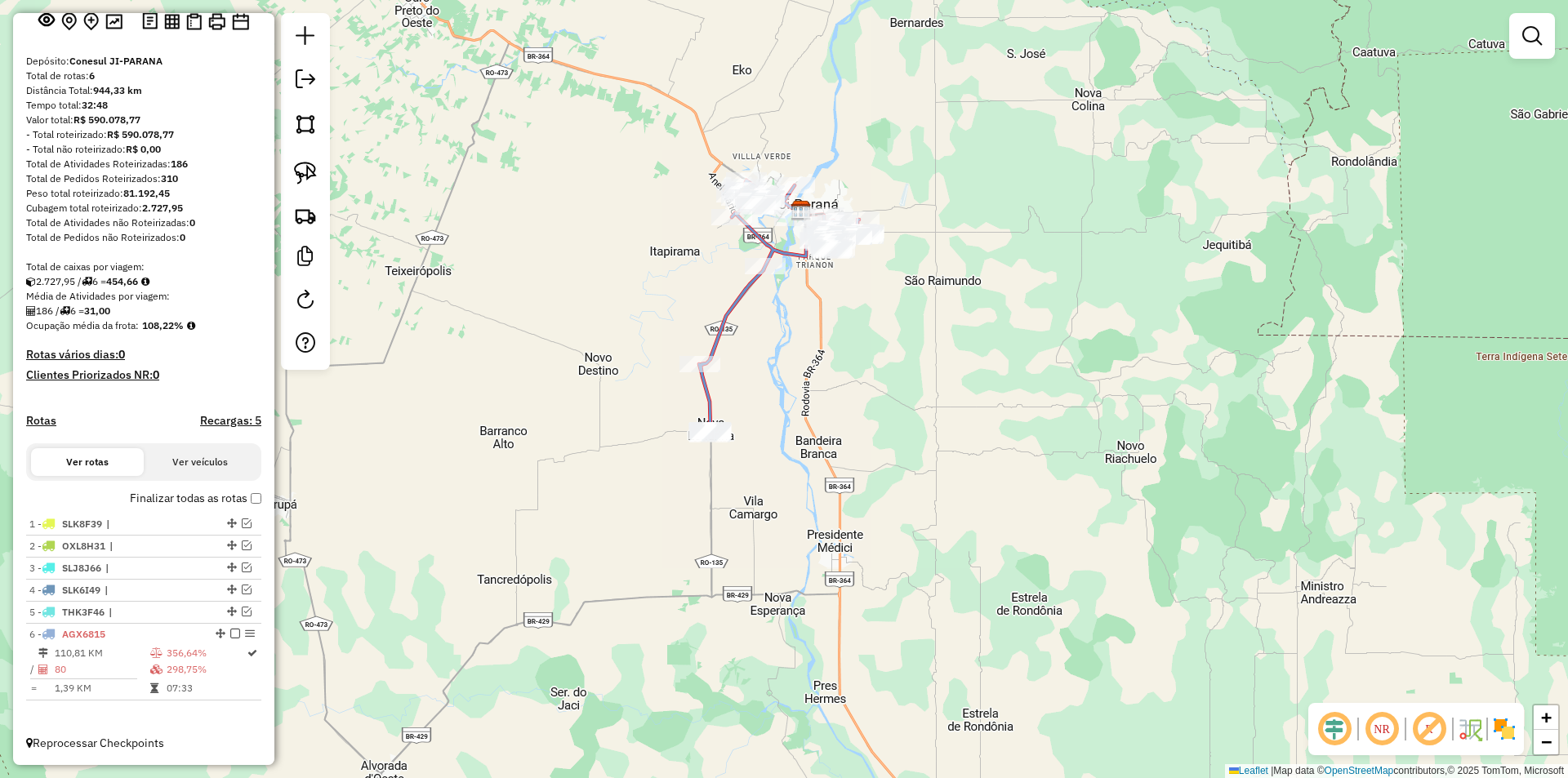
drag, startPoint x: 714, startPoint y: 329, endPoint x: 543, endPoint y: 281, distance: 177.6
click at [586, 294] on div "Janela de atendimento Grade de atendimento Capacidade Transportadoras Veículos …" at bounding box center [784, 389] width 1568 height 778
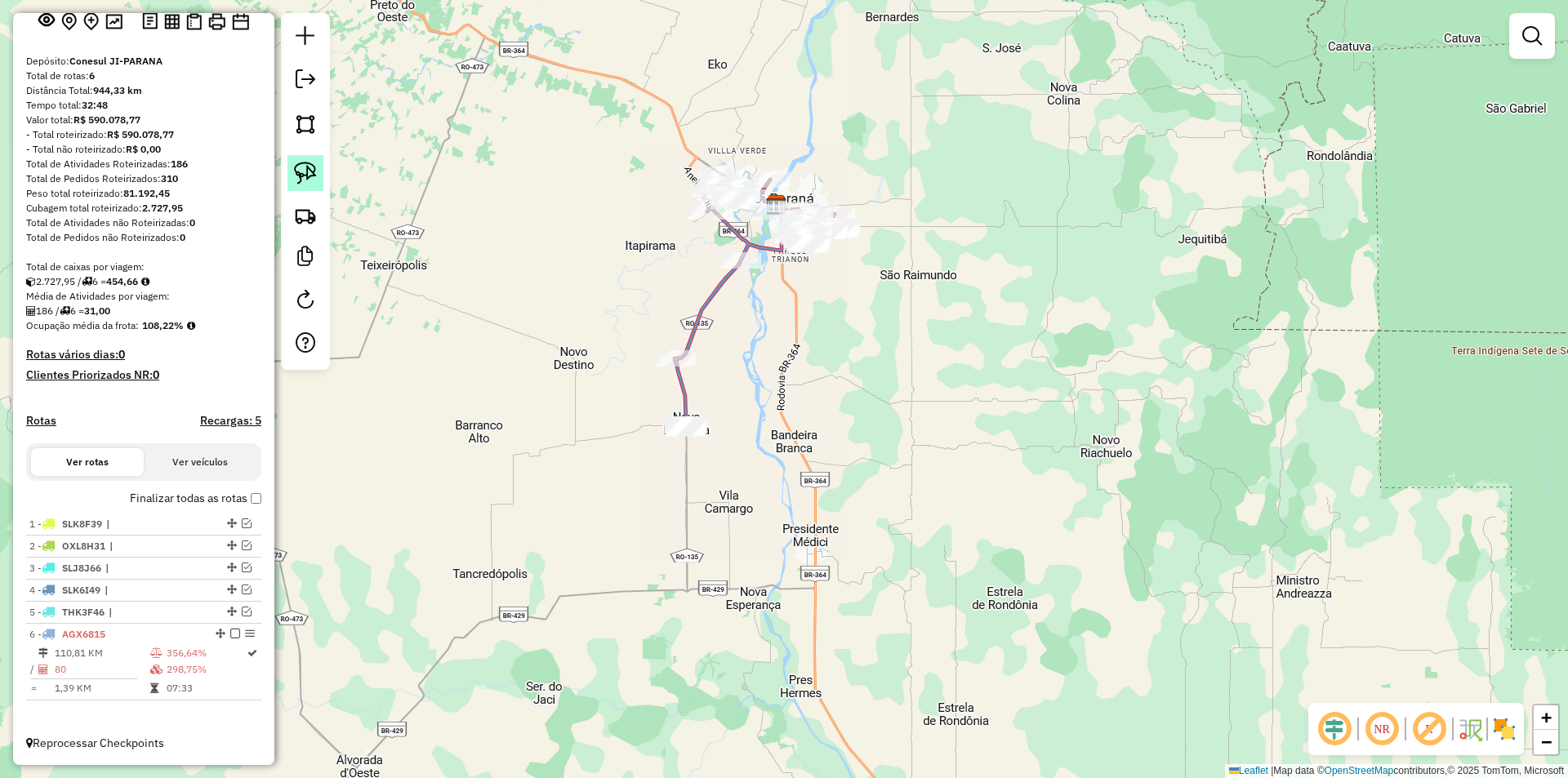
click at [314, 178] on img at bounding box center [305, 173] width 23 height 23
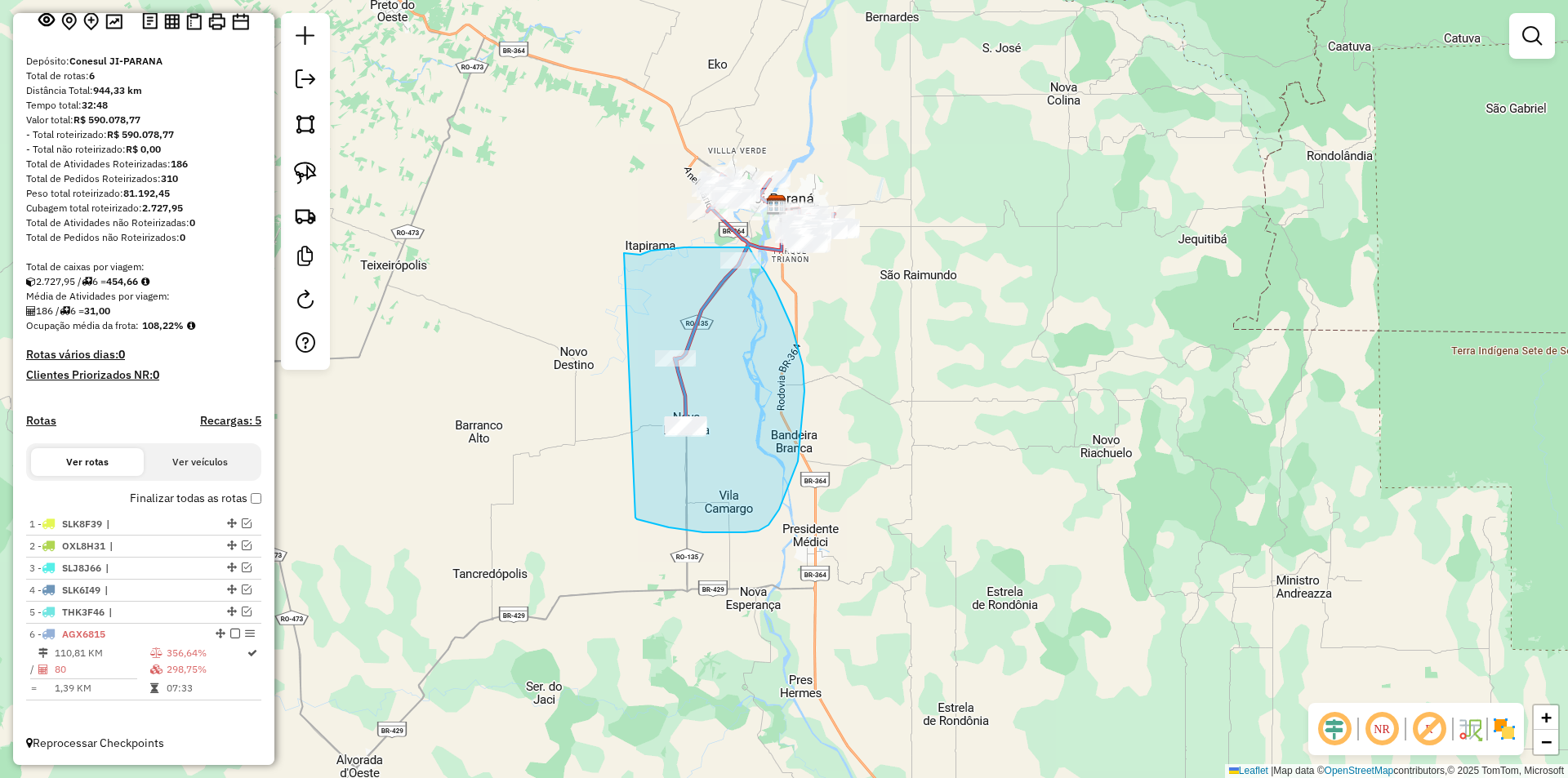
drag, startPoint x: 624, startPoint y: 254, endPoint x: 631, endPoint y: 502, distance: 248.1
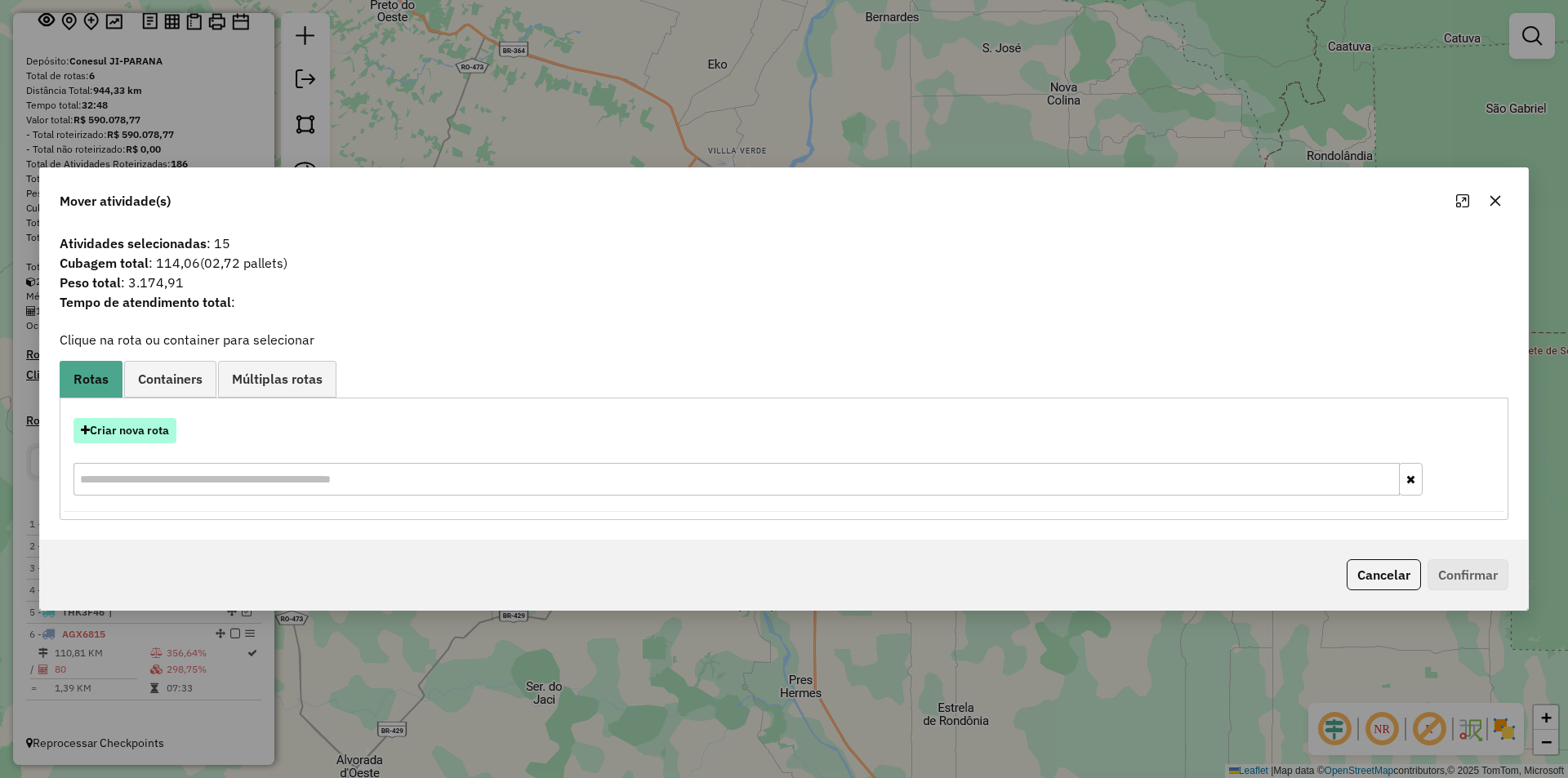
click at [144, 428] on button "Criar nova rota" at bounding box center [124, 431] width 103 height 26
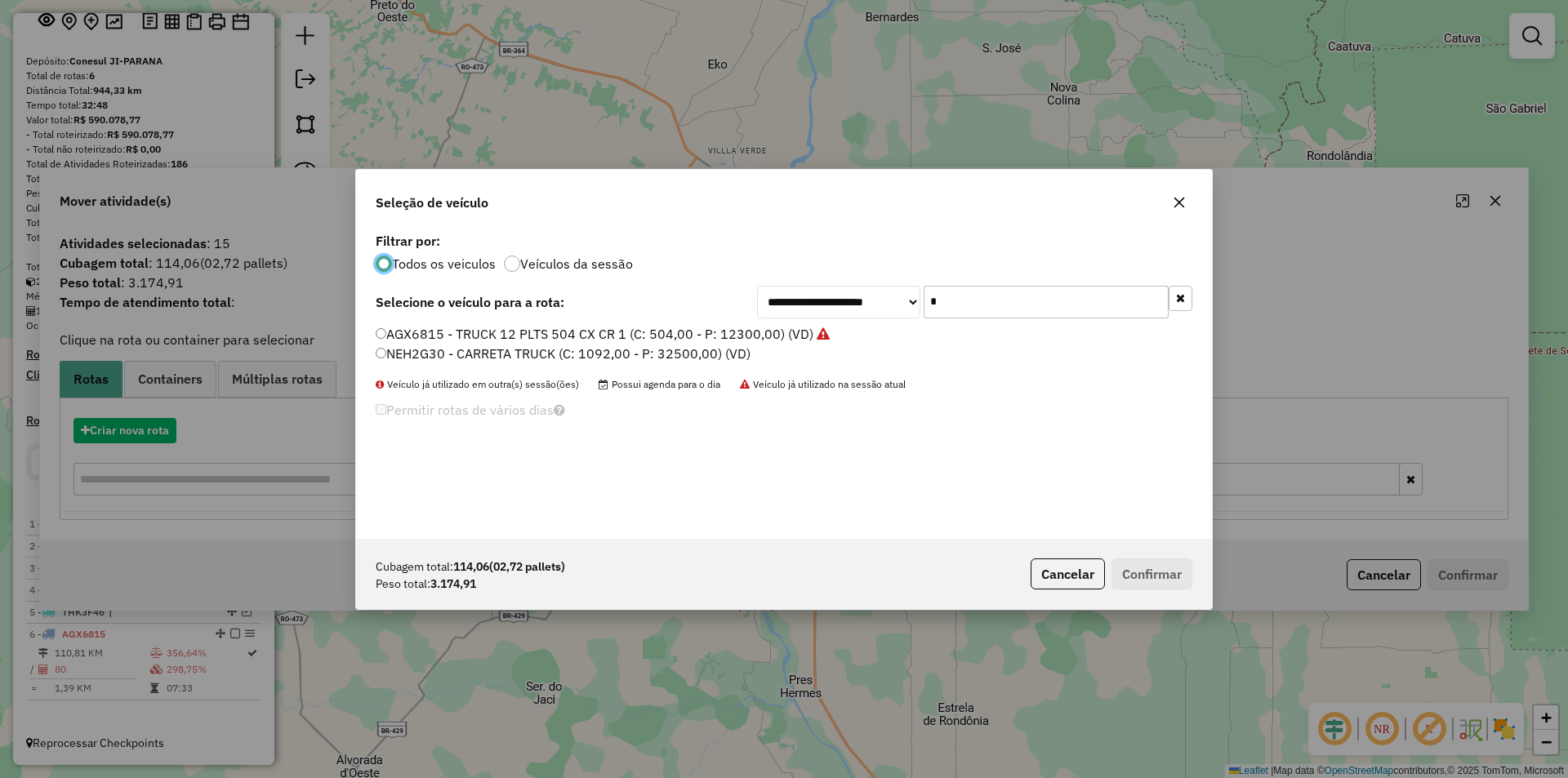
scroll to position [9, 5]
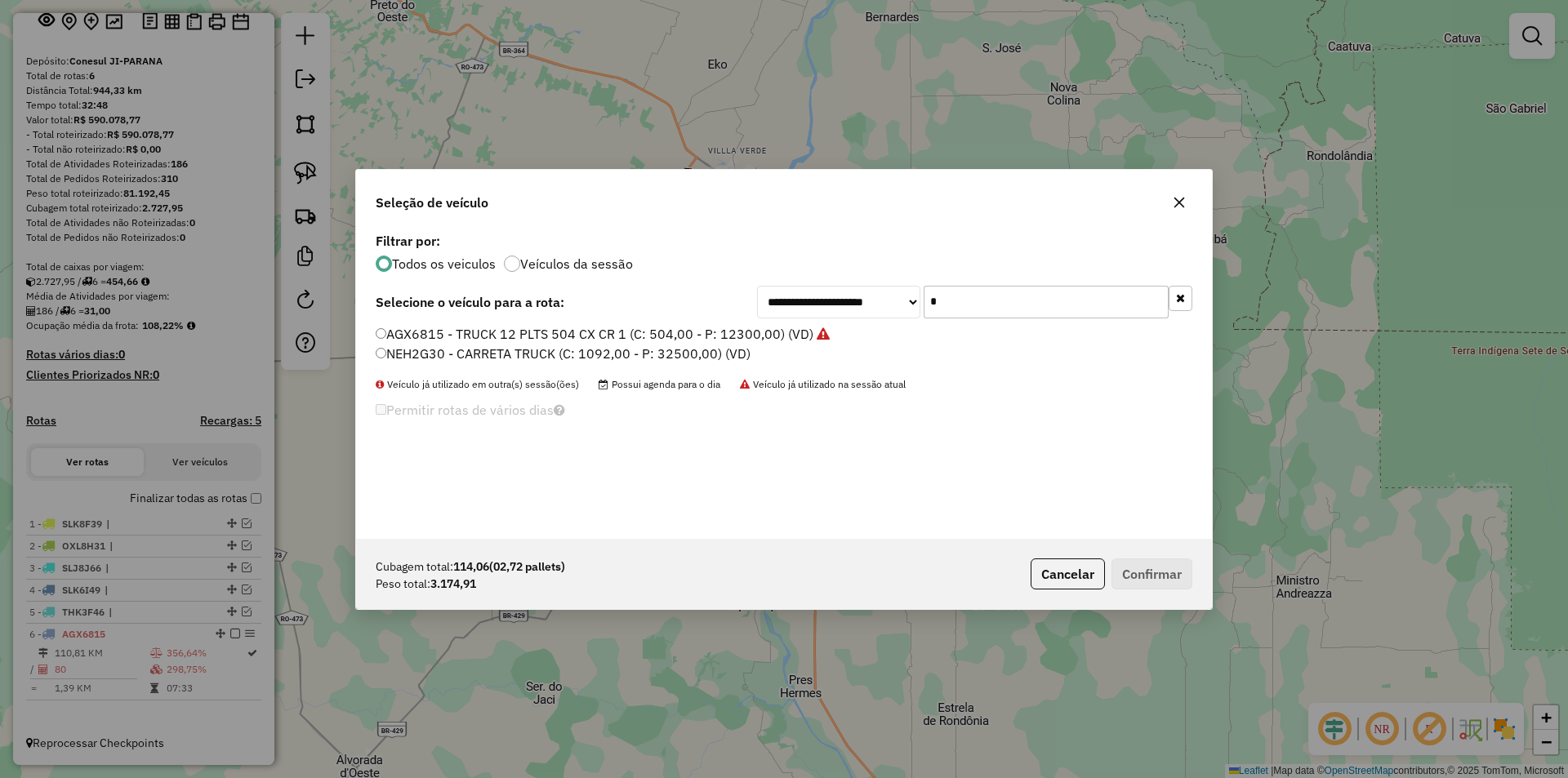
drag, startPoint x: 977, startPoint y: 312, endPoint x: 835, endPoint y: 338, distance: 144.4
click at [838, 337] on div "**********" at bounding box center [784, 384] width 856 height 310
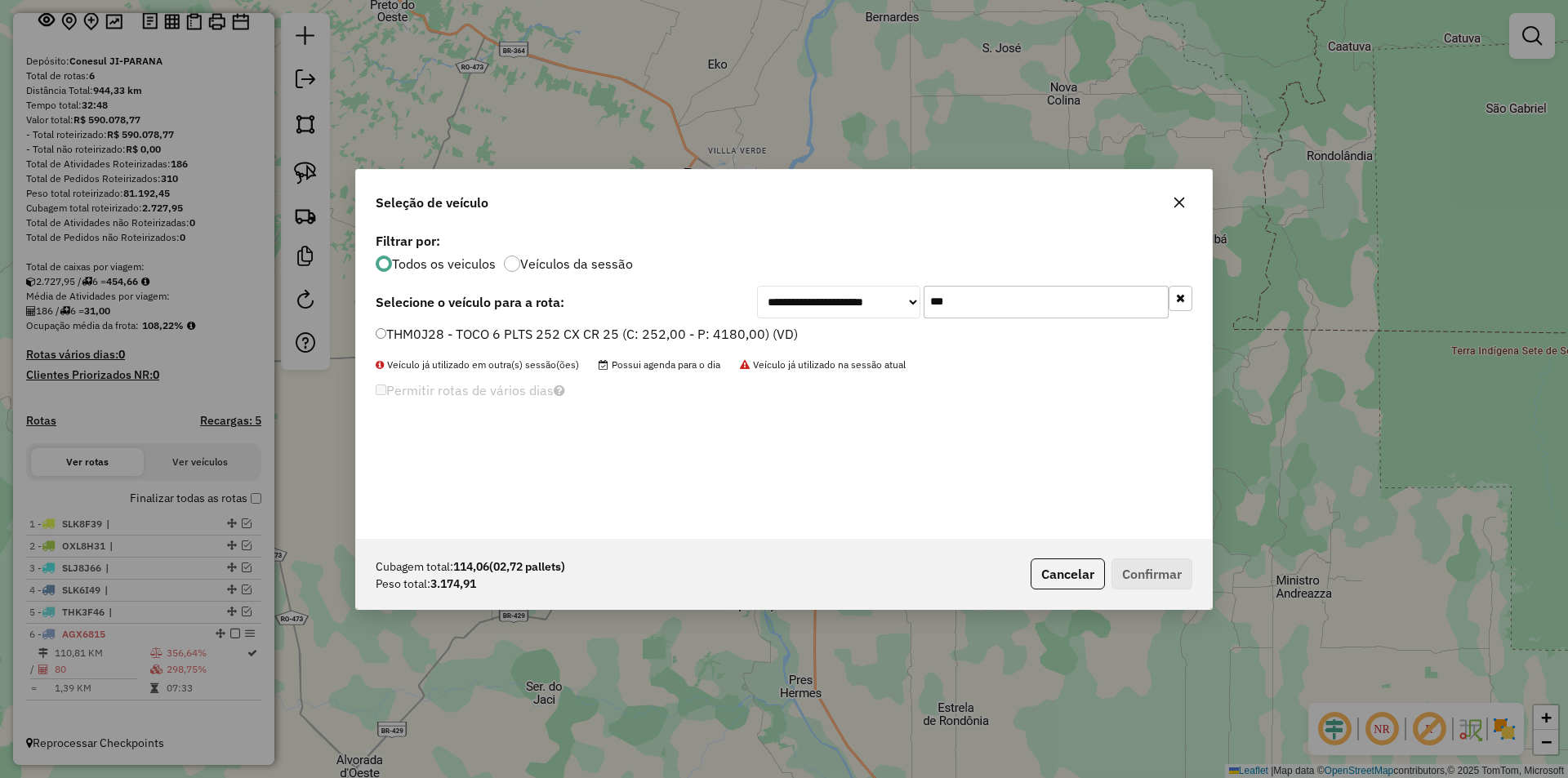
type input "***"
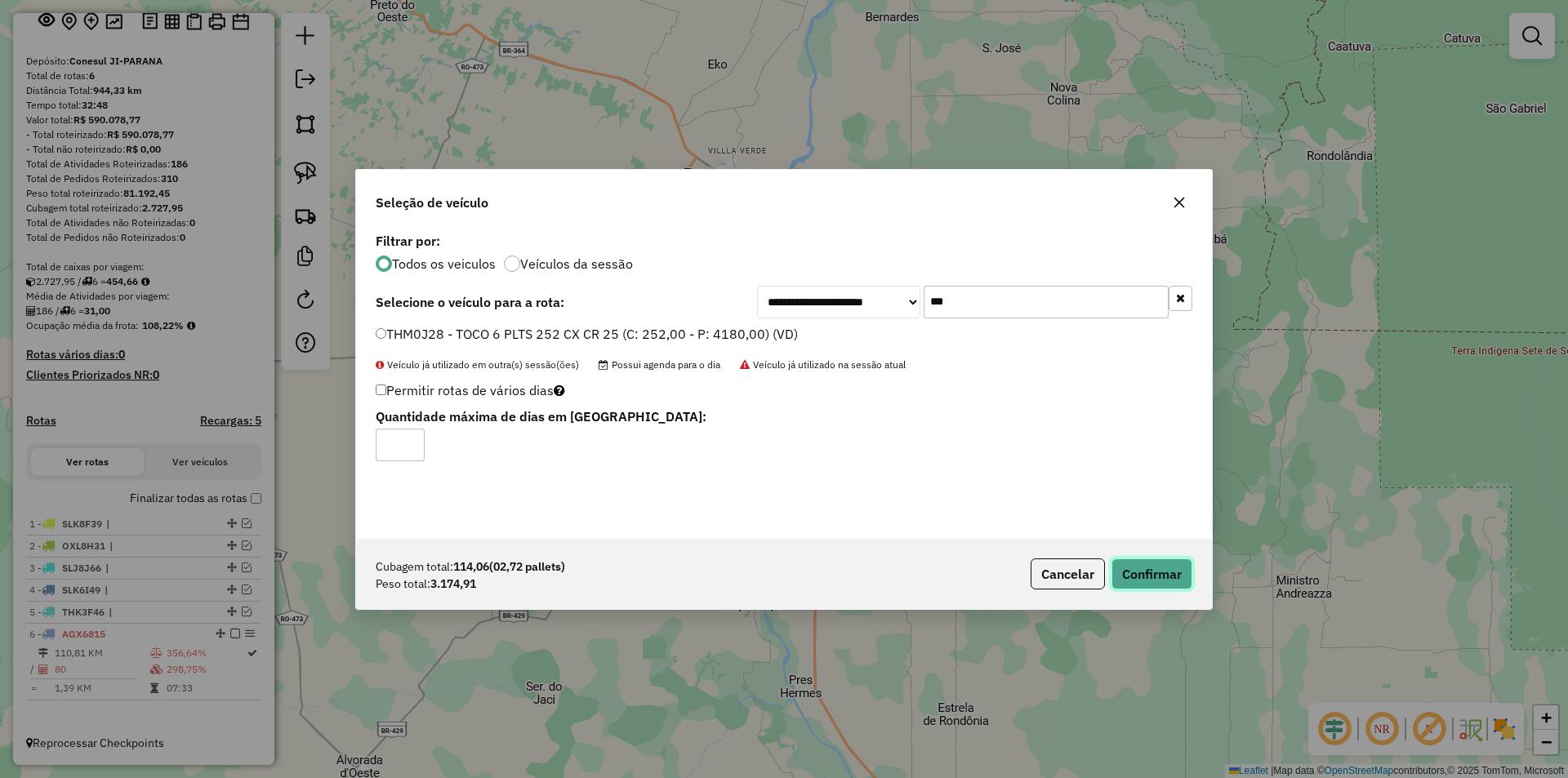
click at [1183, 586] on button "Confirmar" at bounding box center [1152, 574] width 81 height 31
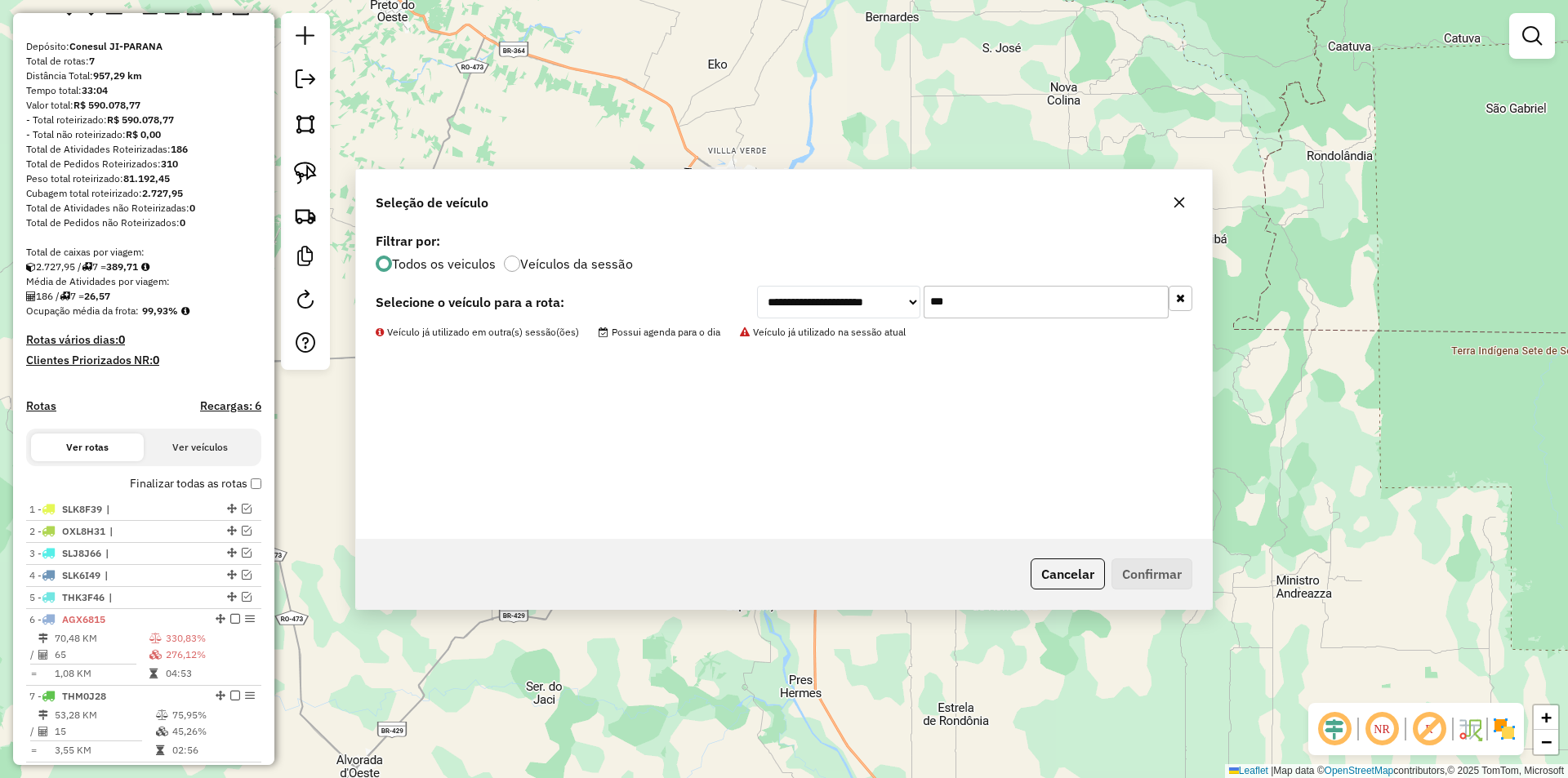
scroll to position [189, 0]
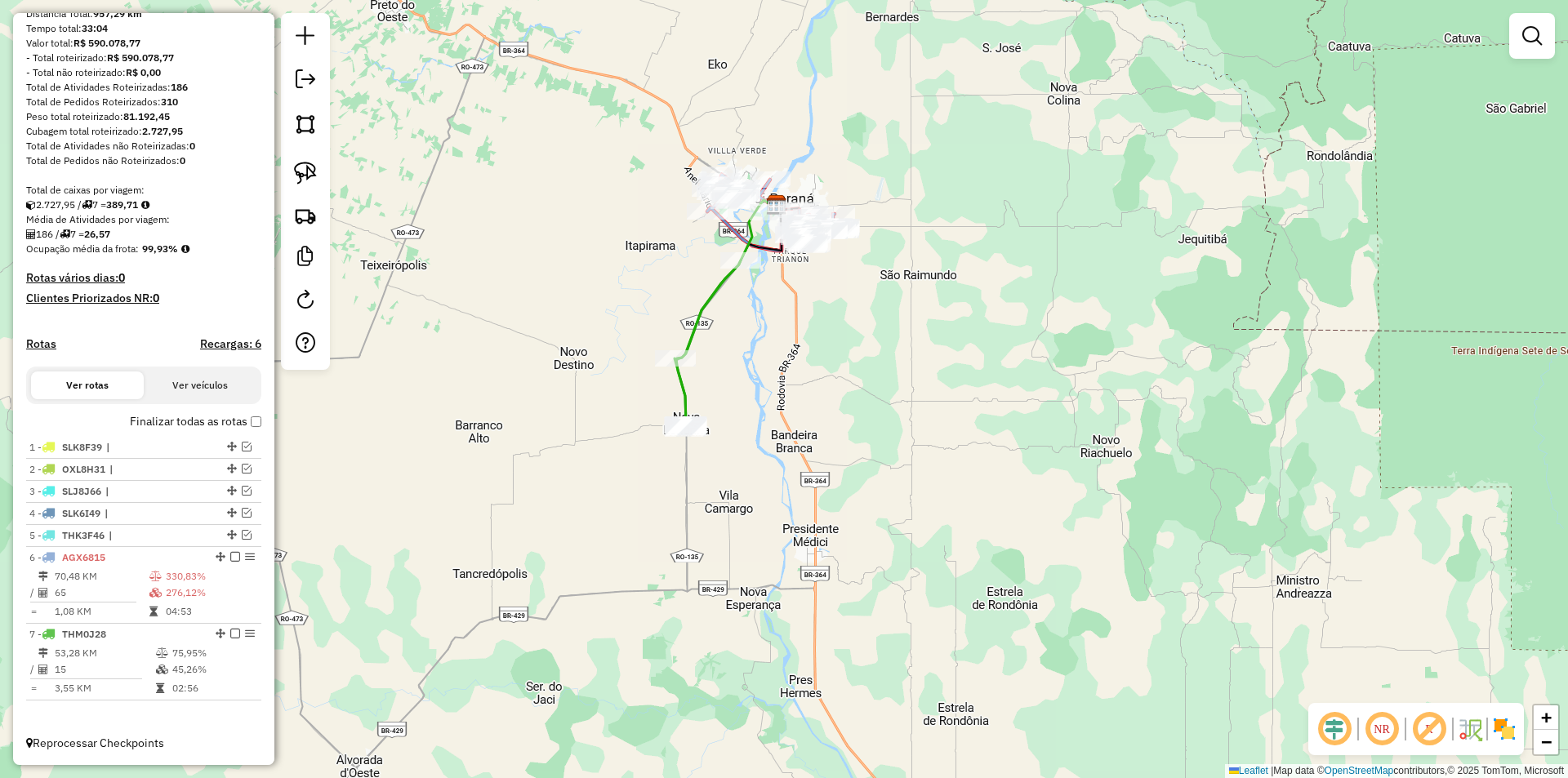
drag, startPoint x: 467, startPoint y: 307, endPoint x: 492, endPoint y: 305, distance: 25.1
click at [492, 305] on div "Janela de atendimento Grade de atendimento Capacidade Transportadoras Veículos …" at bounding box center [784, 389] width 1568 height 778
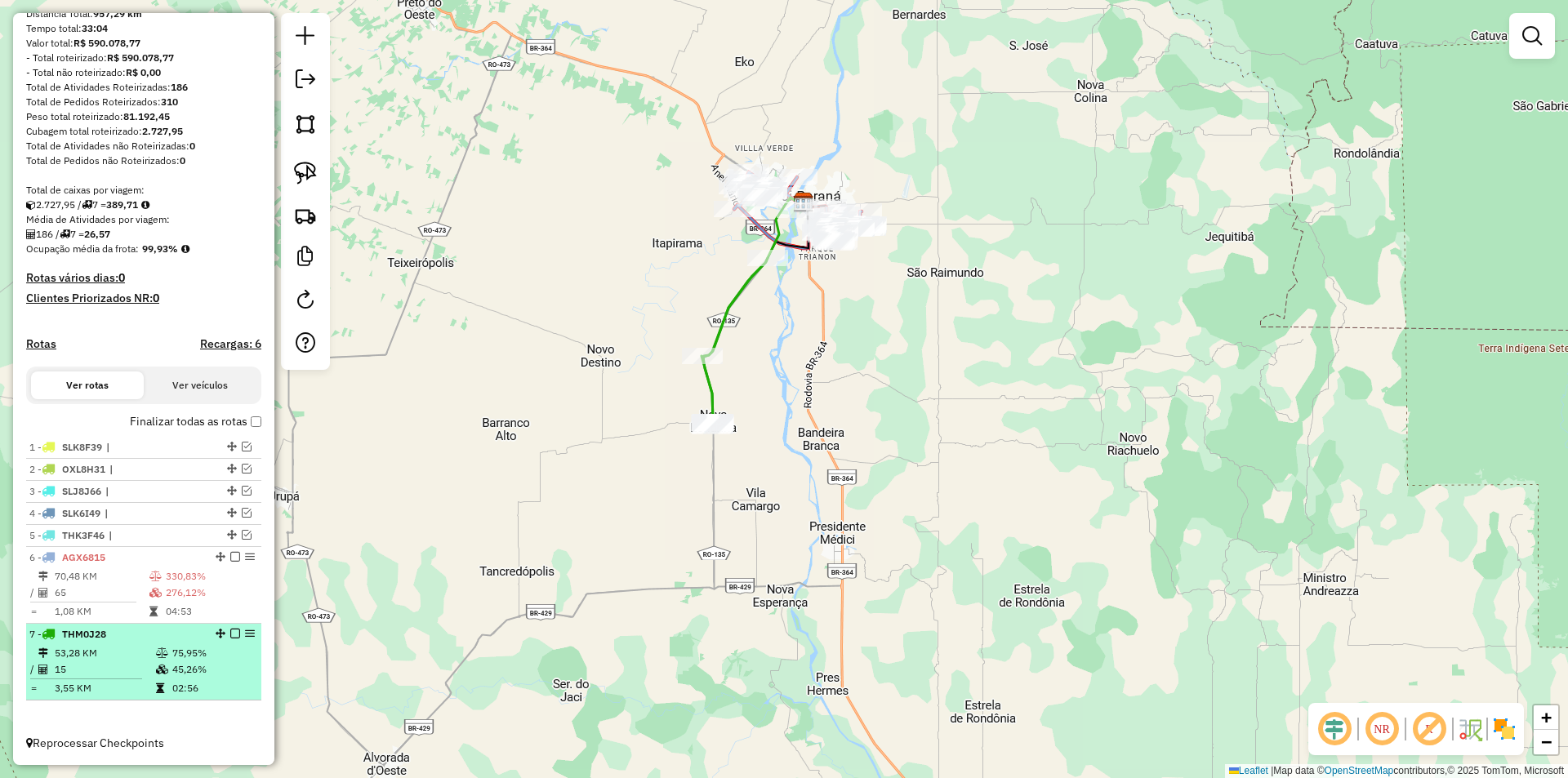
click at [231, 635] on em at bounding box center [235, 633] width 10 height 10
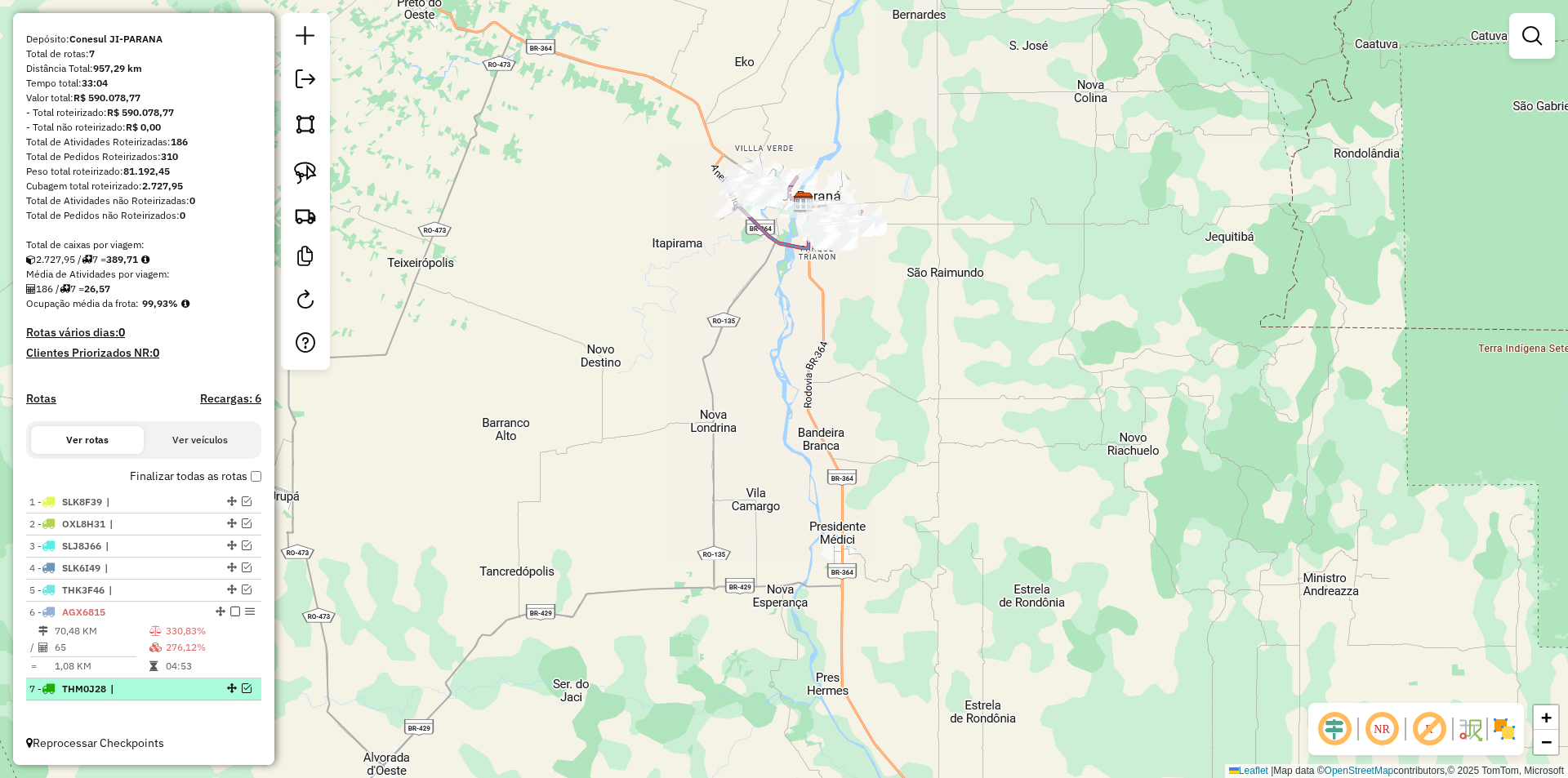
scroll to position [134, 0]
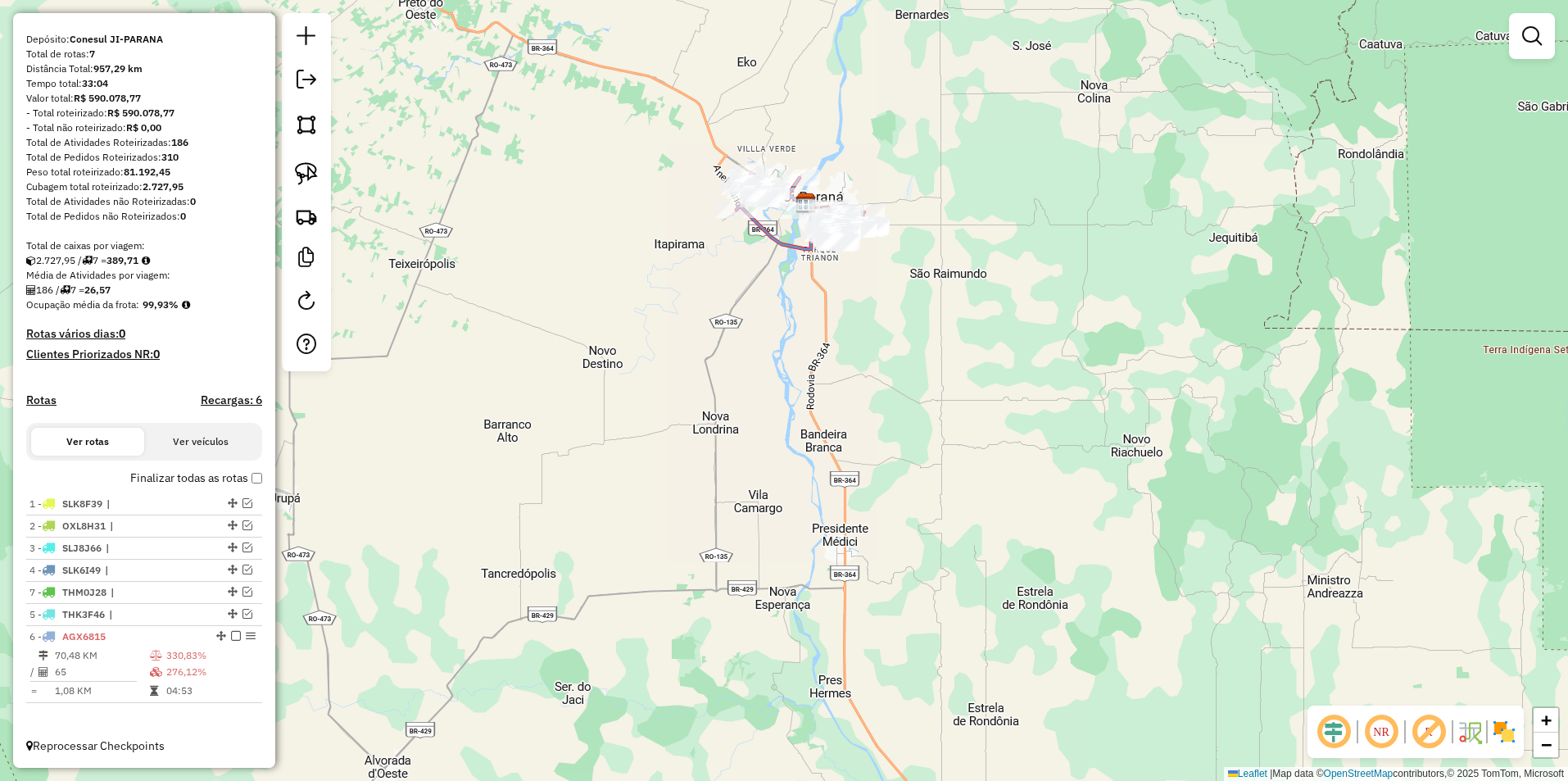
drag, startPoint x: 229, startPoint y: 694, endPoint x: 212, endPoint y: 592, distance: 103.4
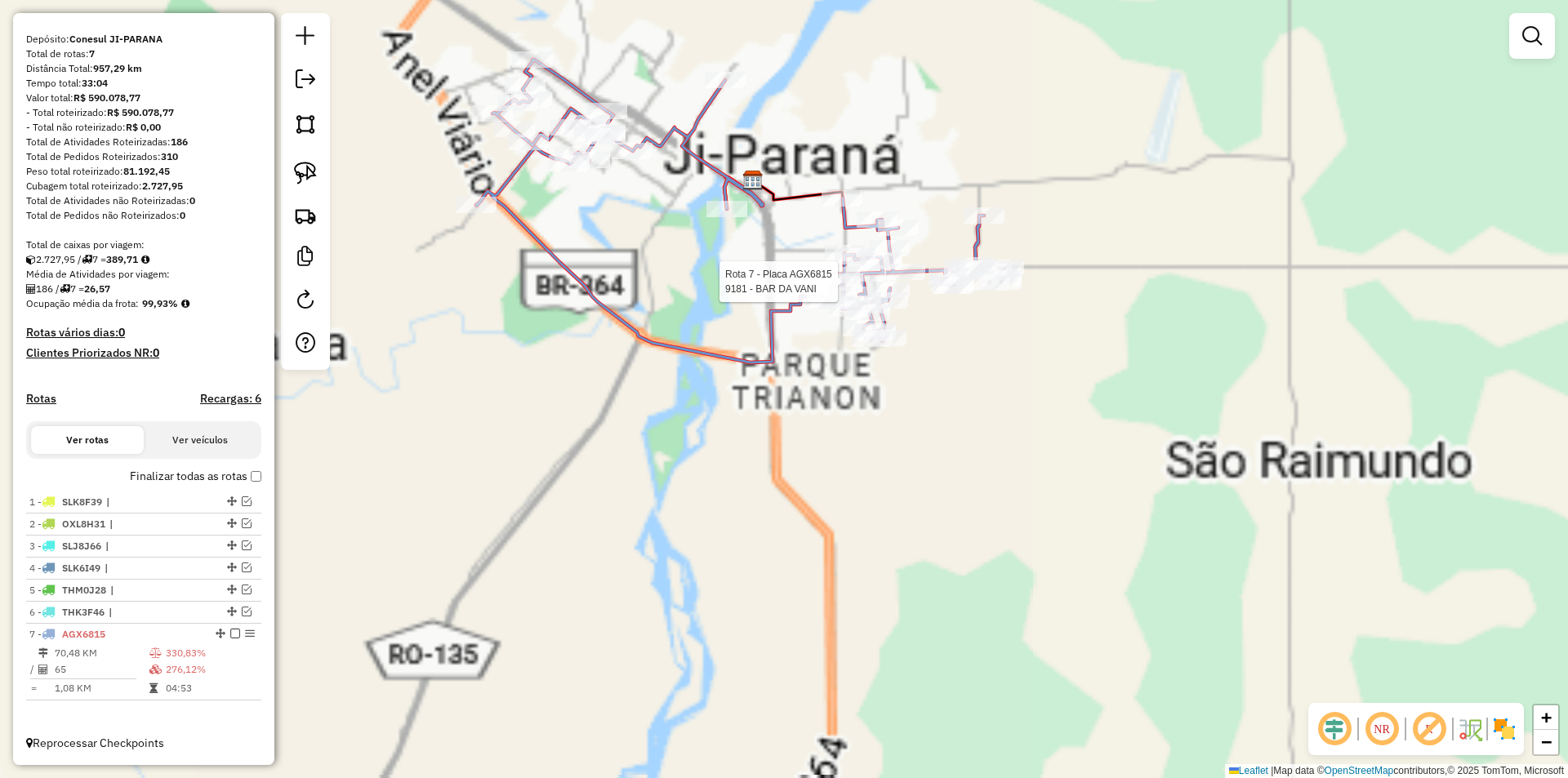
select select "**********"
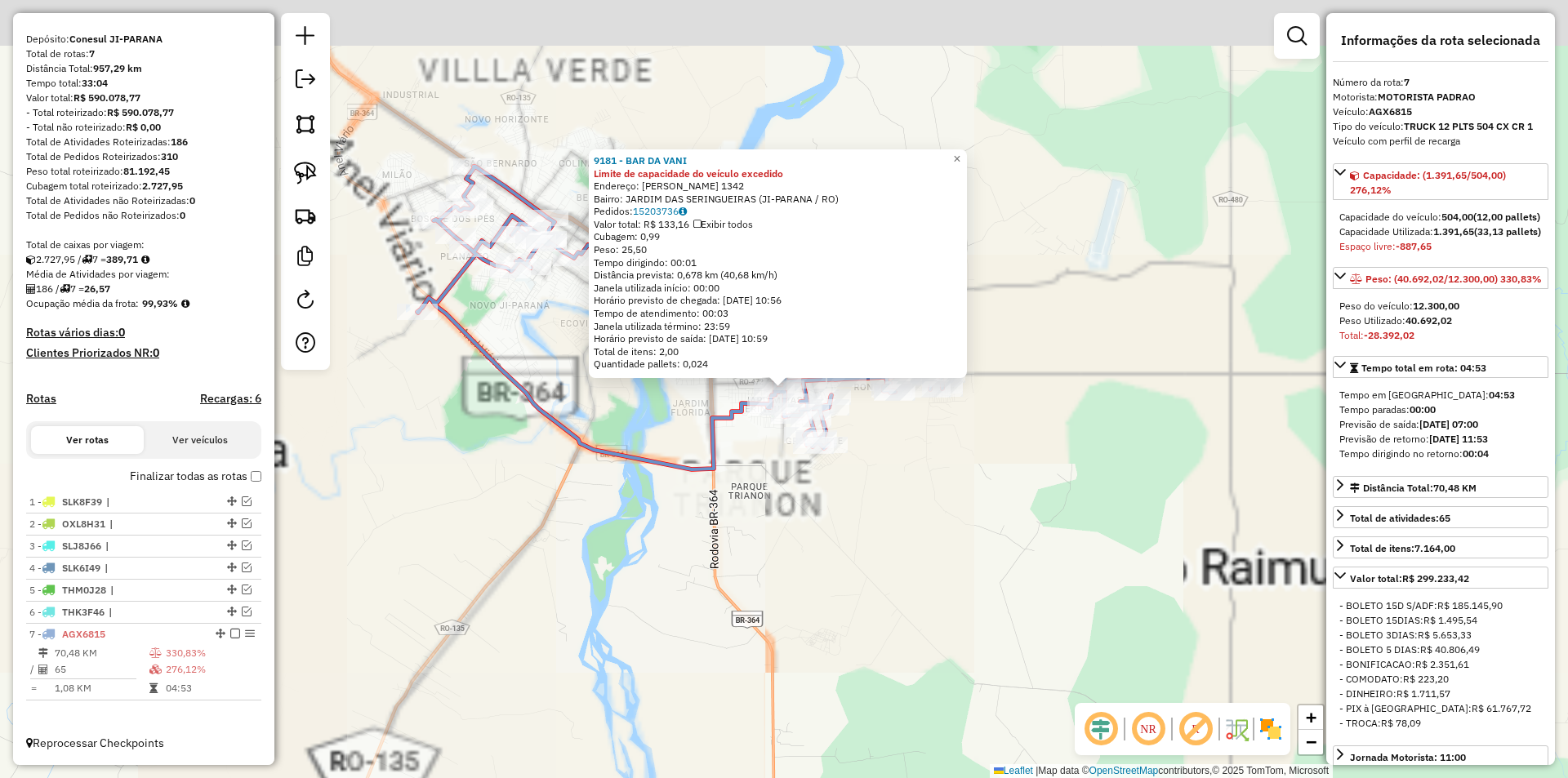
click at [1073, 281] on div "9181 - BAR DA VANI Limite de capacidade do veículo excedido Endereço: MIGUEL LU…" at bounding box center [784, 389] width 1568 height 778
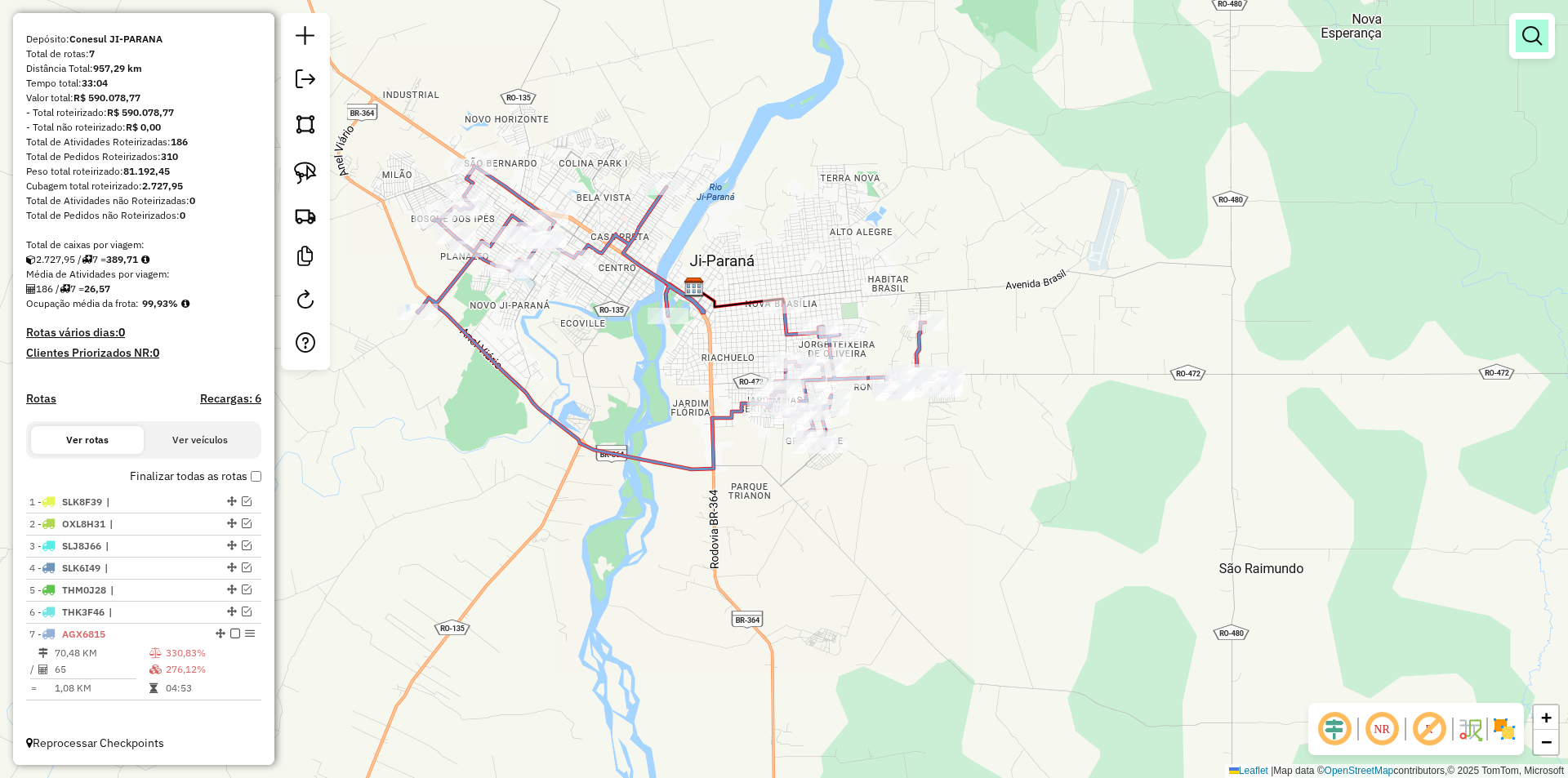
click at [1526, 36] on em at bounding box center [1531, 36] width 19 height 19
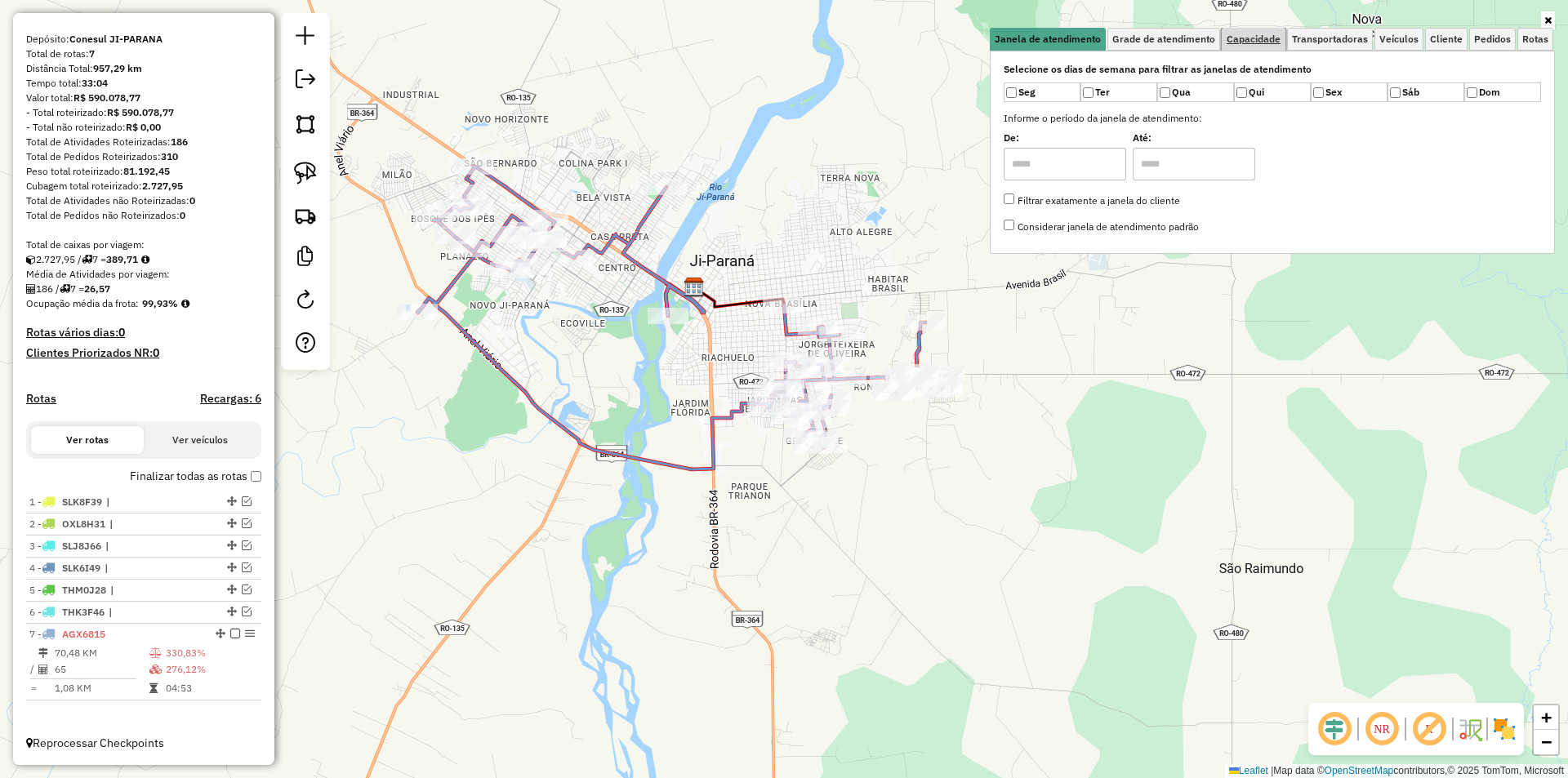
click at [1274, 34] on span "Capacidade" at bounding box center [1253, 38] width 54 height 10
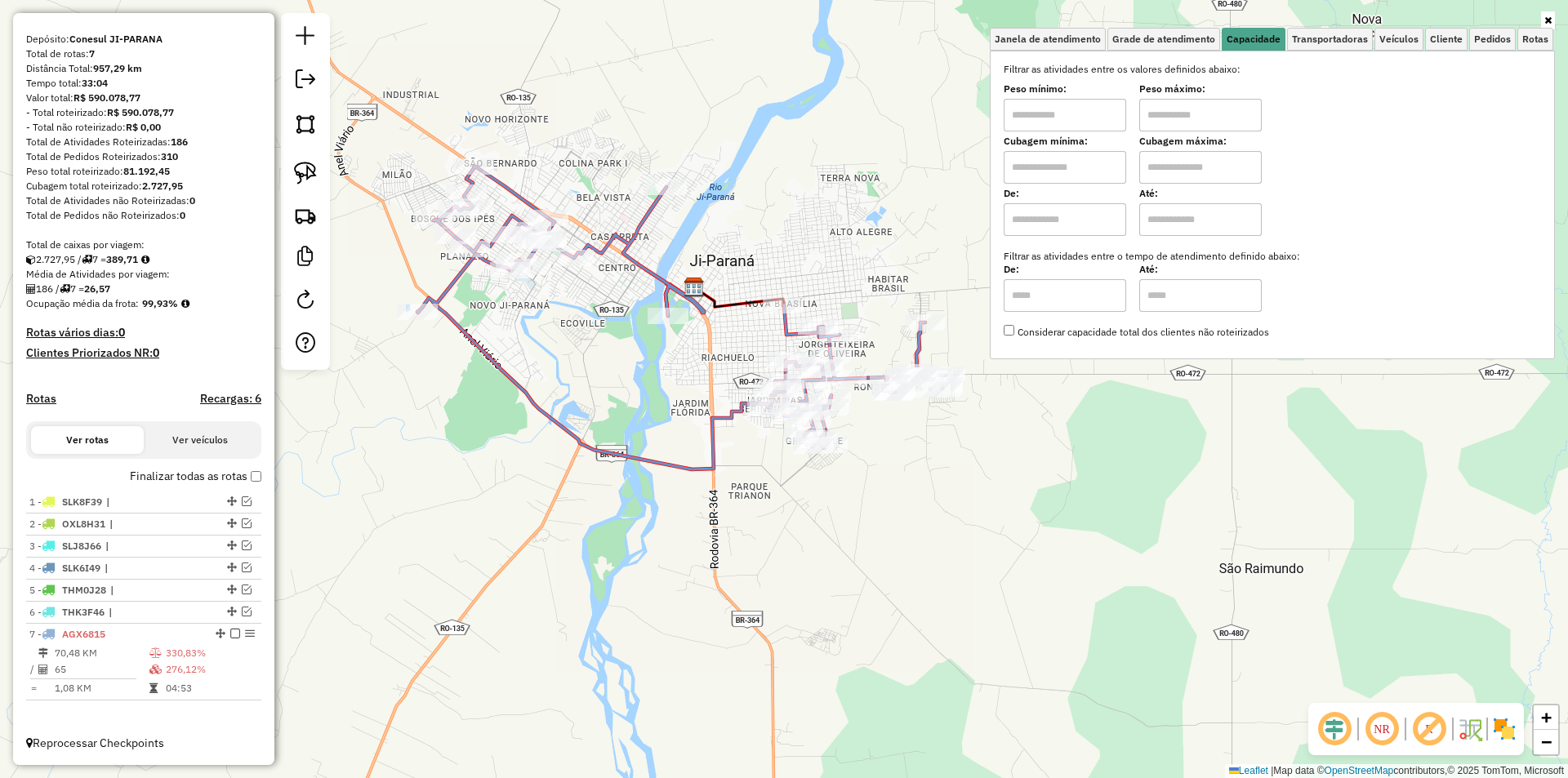
click at [1053, 110] on input "text" at bounding box center [1065, 115] width 123 height 33
type input "****"
click at [1179, 119] on input "text" at bounding box center [1200, 115] width 123 height 33
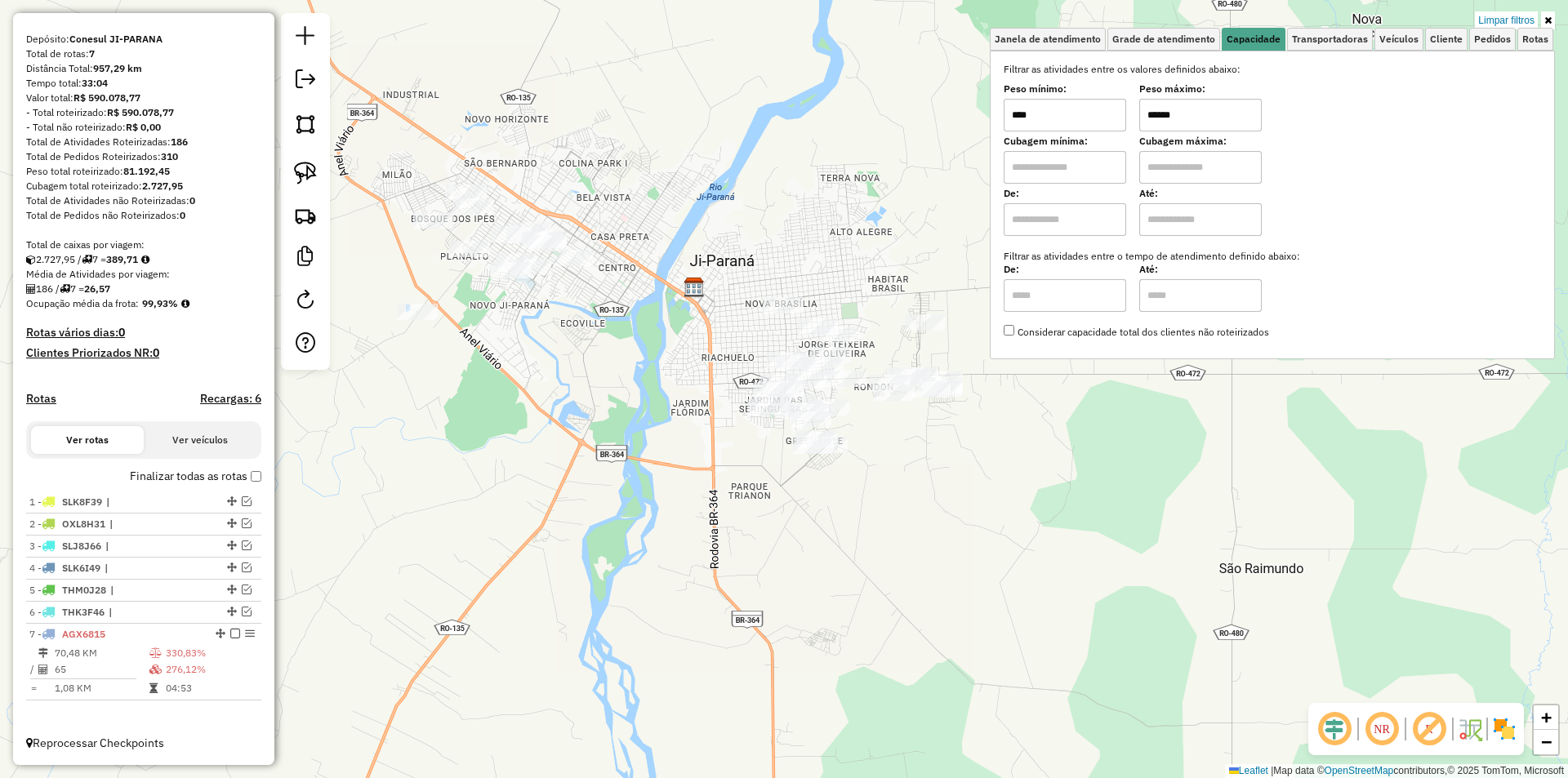
click at [672, 382] on div "Limpar filtros Janela de atendimento Grade de atendimento Capacidade Transporta…" at bounding box center [784, 389] width 1568 height 778
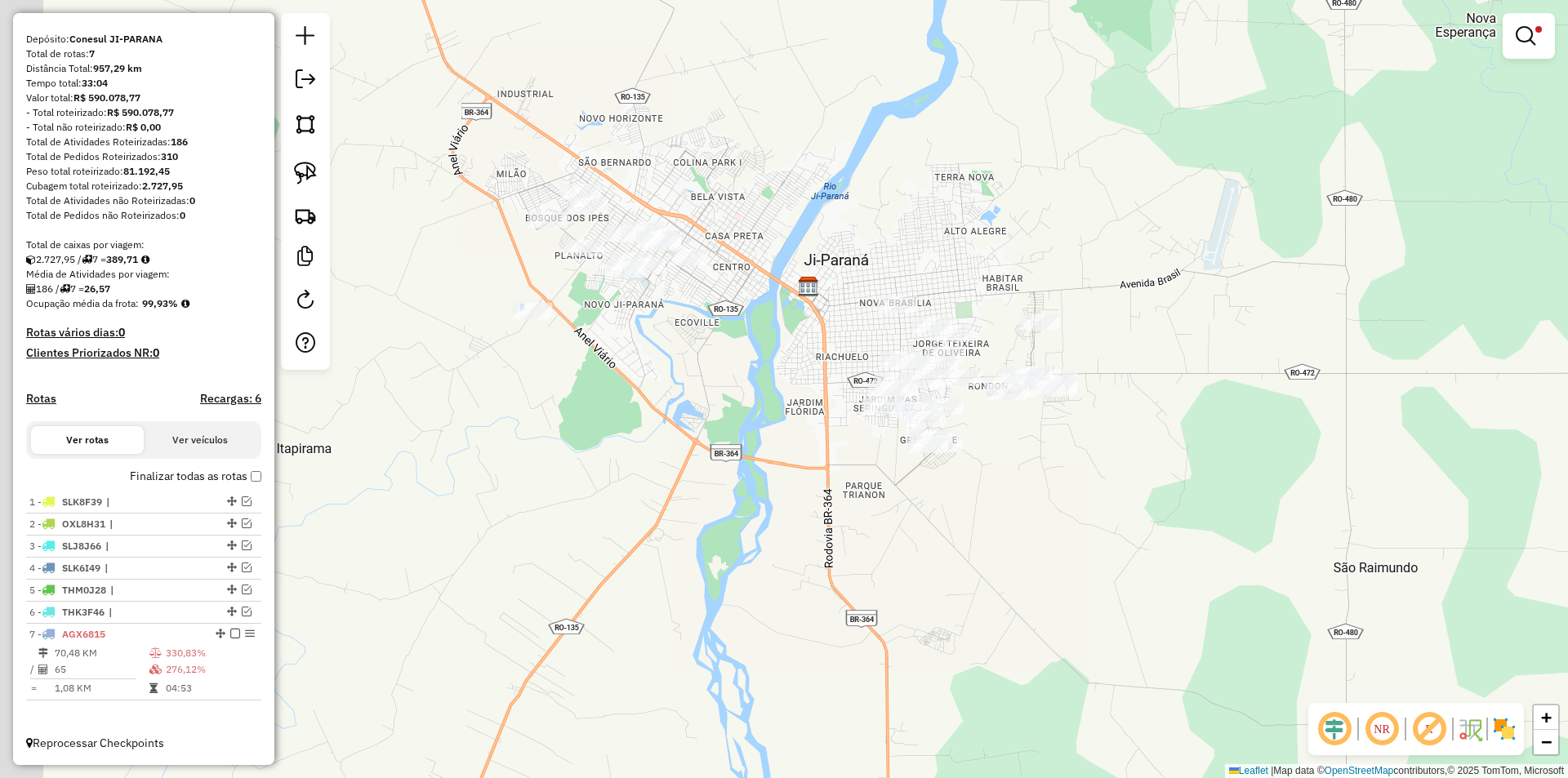
drag, startPoint x: 632, startPoint y: 397, endPoint x: 724, endPoint y: 374, distance: 94.8
click at [759, 394] on div "Limpar filtros Janela de atendimento Grade de atendimento Capacidade Transporta…" at bounding box center [784, 389] width 1568 height 778
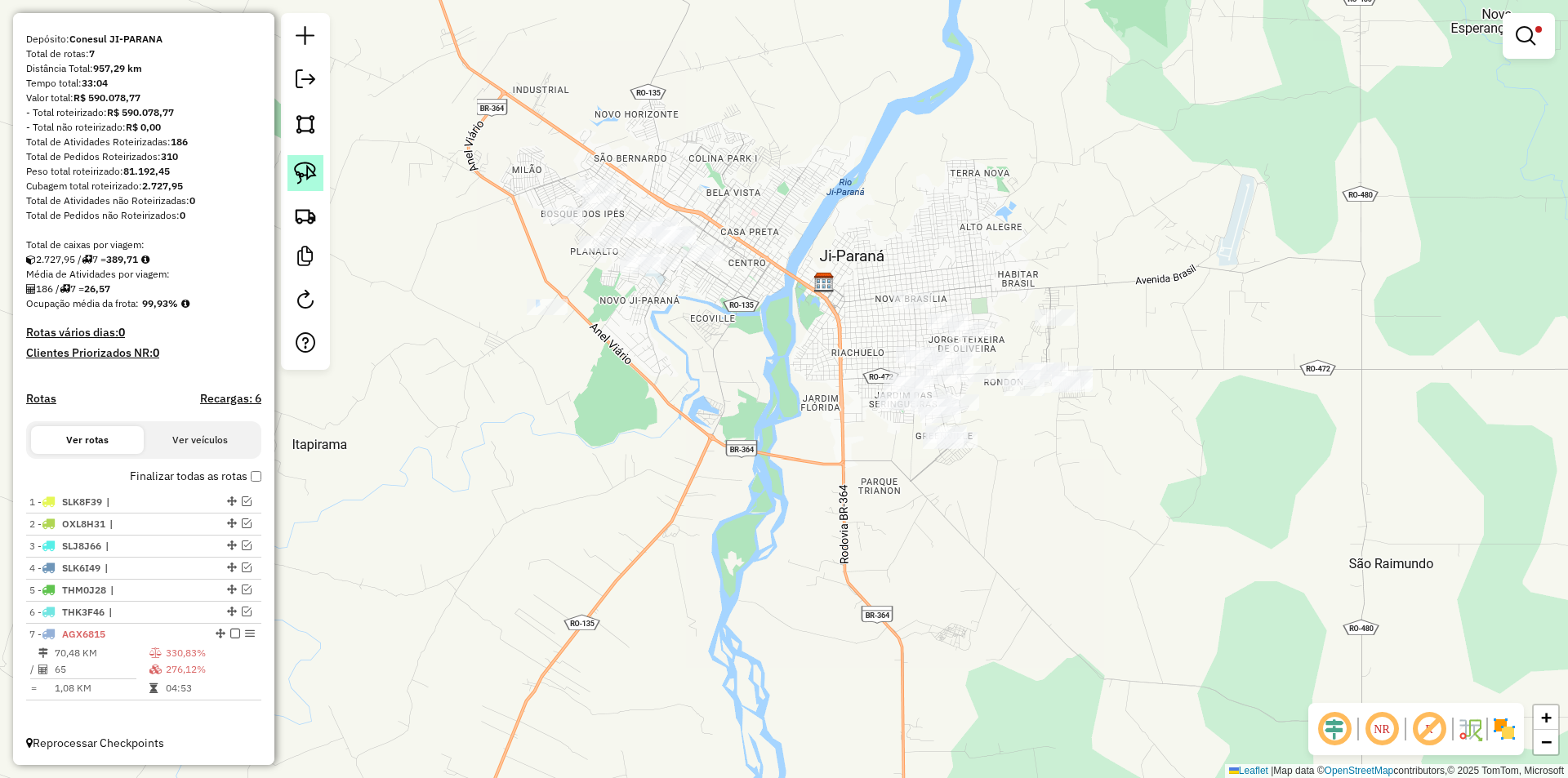
click at [314, 181] on img at bounding box center [305, 173] width 23 height 23
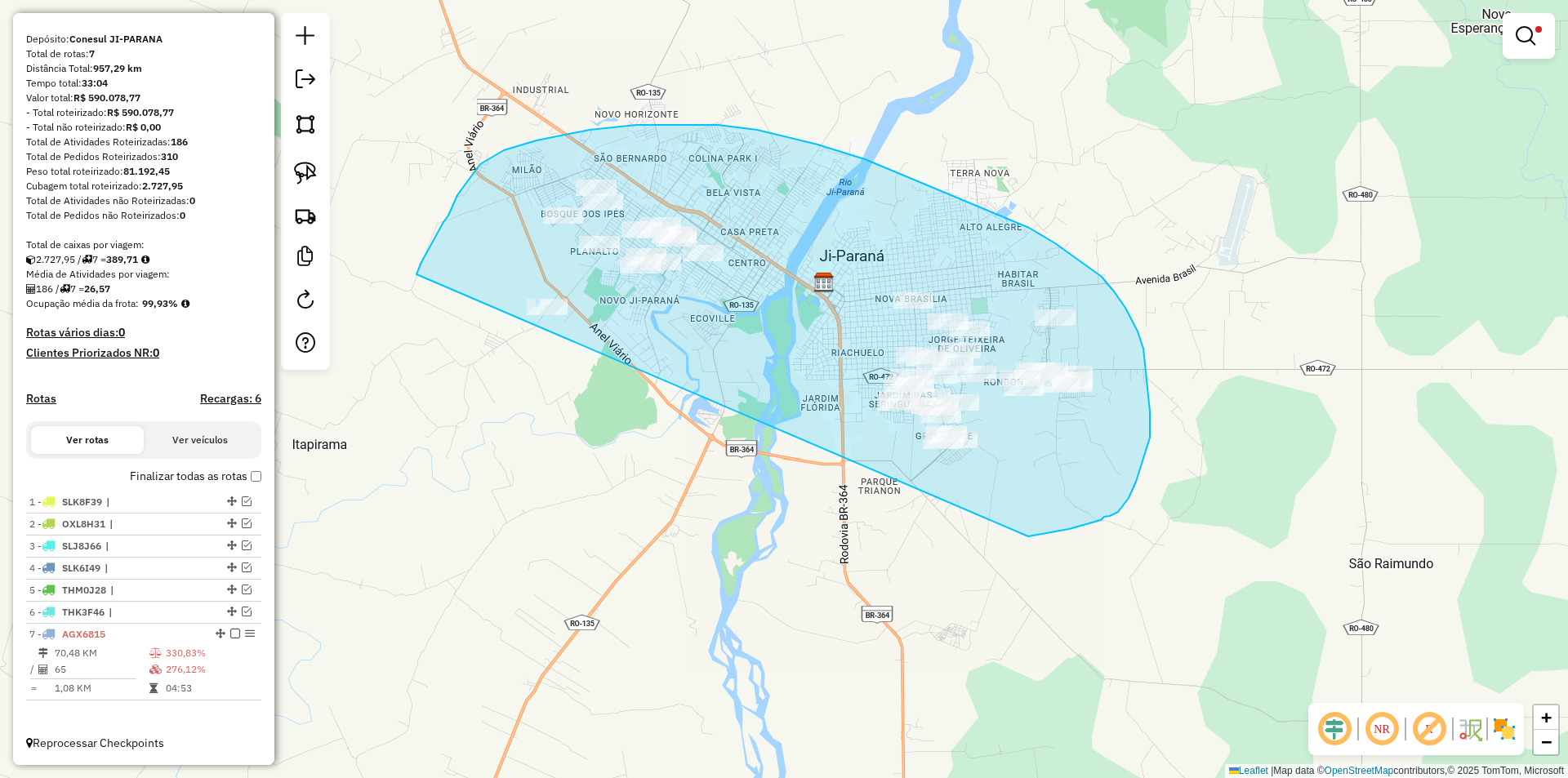
drag, startPoint x: 440, startPoint y: 230, endPoint x: 1028, endPoint y: 536, distance: 662.9
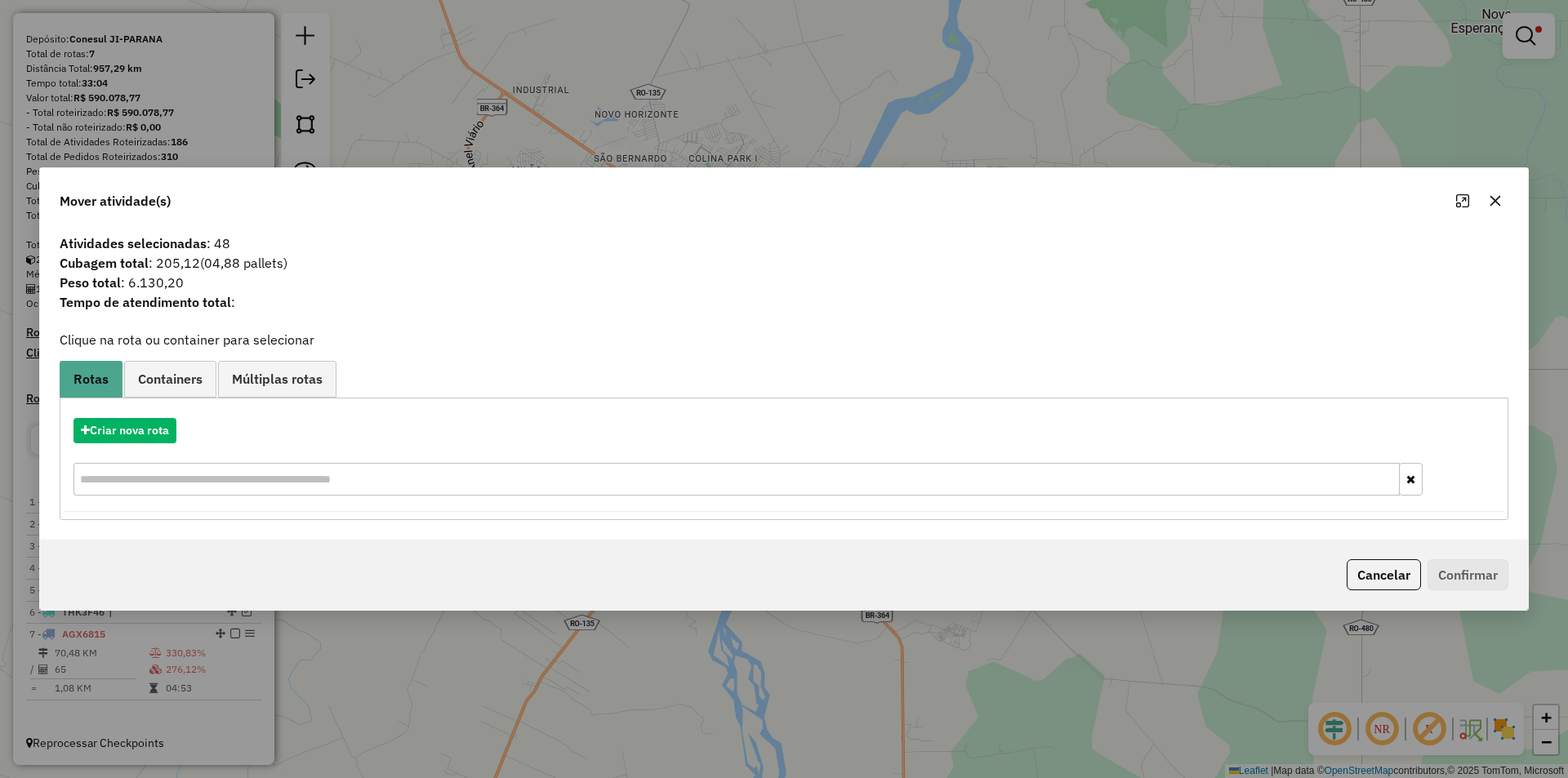
click at [1499, 200] on icon "button" at bounding box center [1495, 200] width 13 height 13
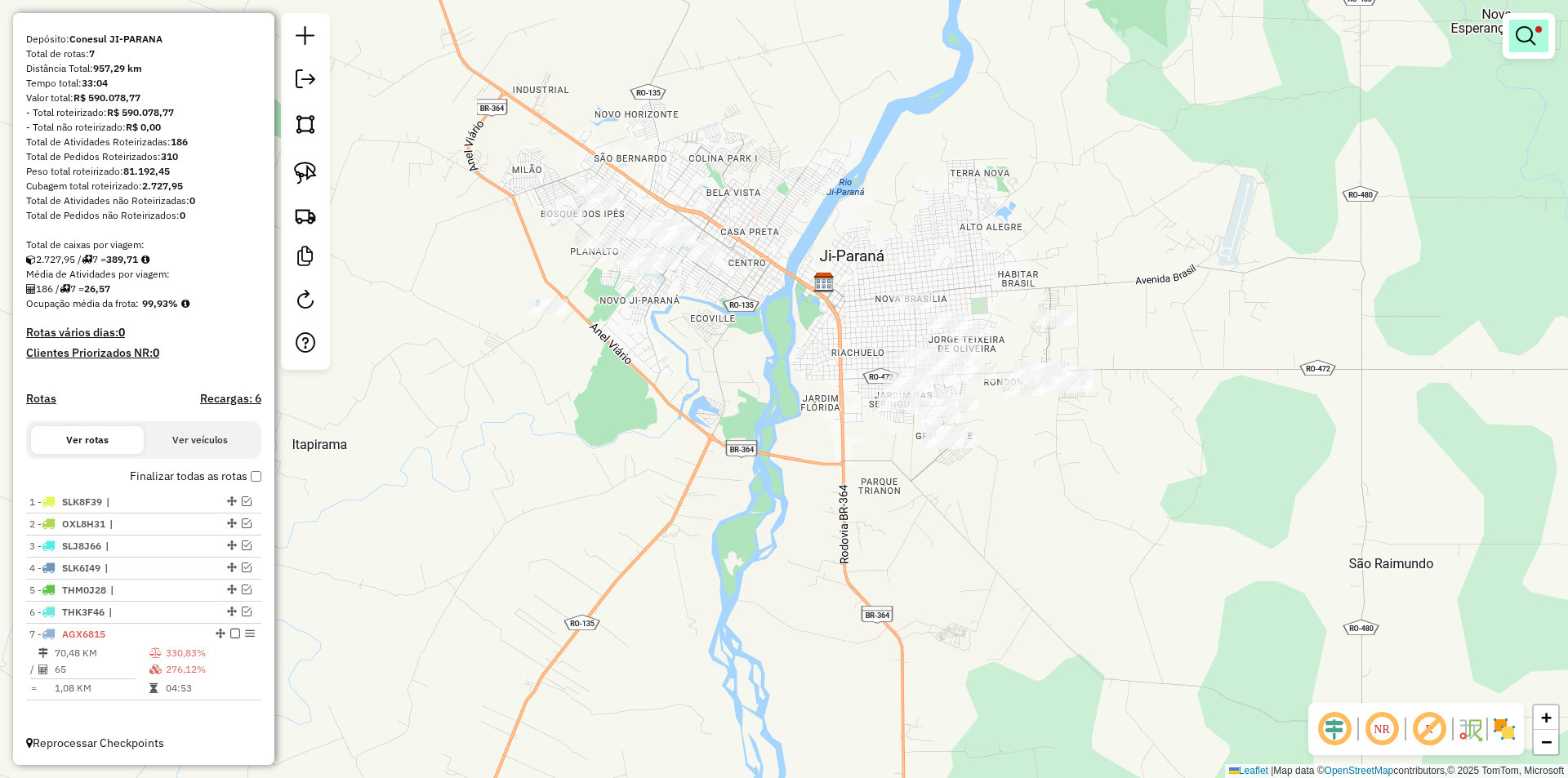
click at [1529, 32] on em at bounding box center [1525, 36] width 19 height 19
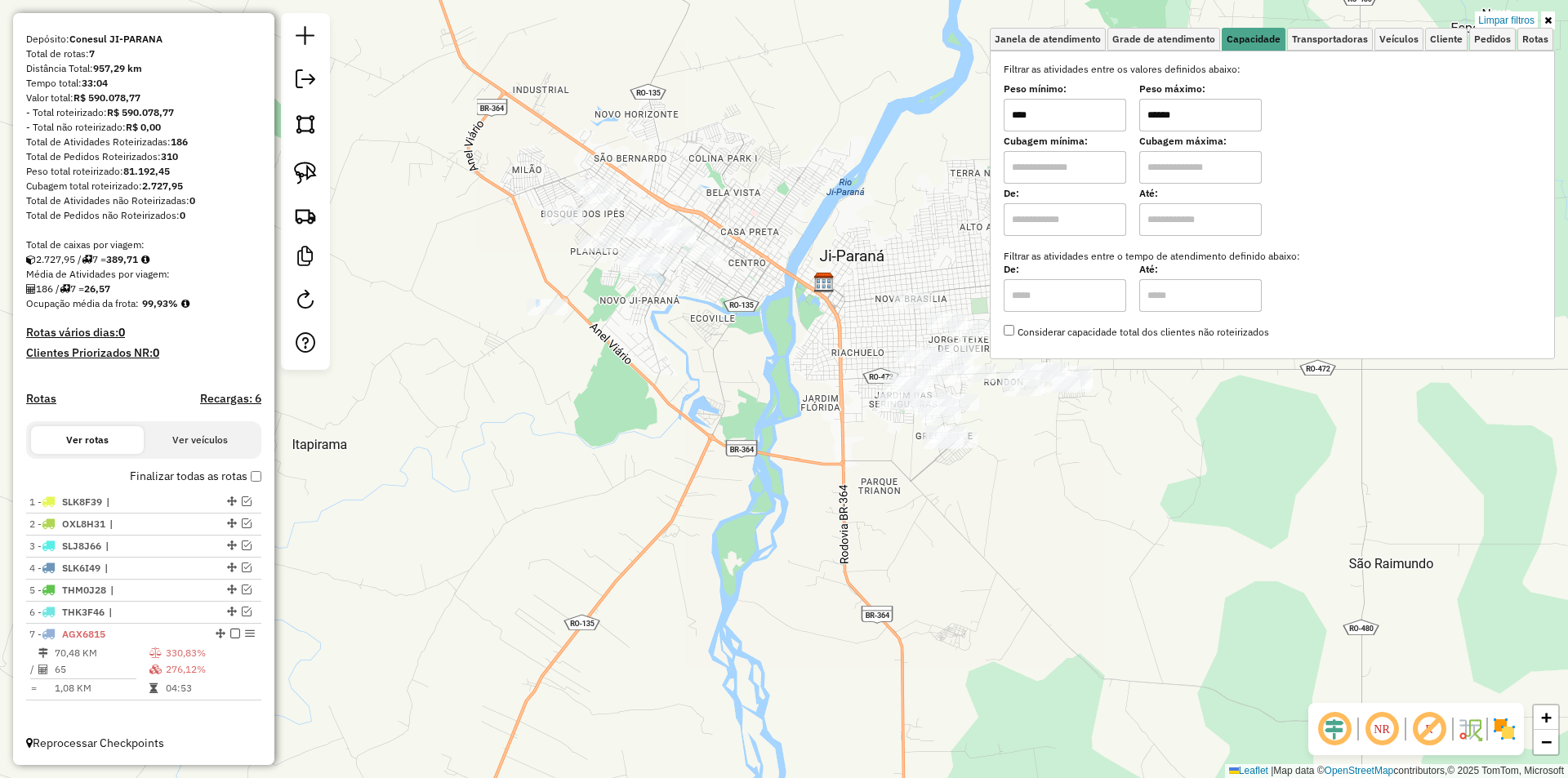
drag, startPoint x: 1152, startPoint y: 113, endPoint x: 1144, endPoint y: 117, distance: 8.9
click at [1144, 117] on input "******" at bounding box center [1200, 115] width 123 height 33
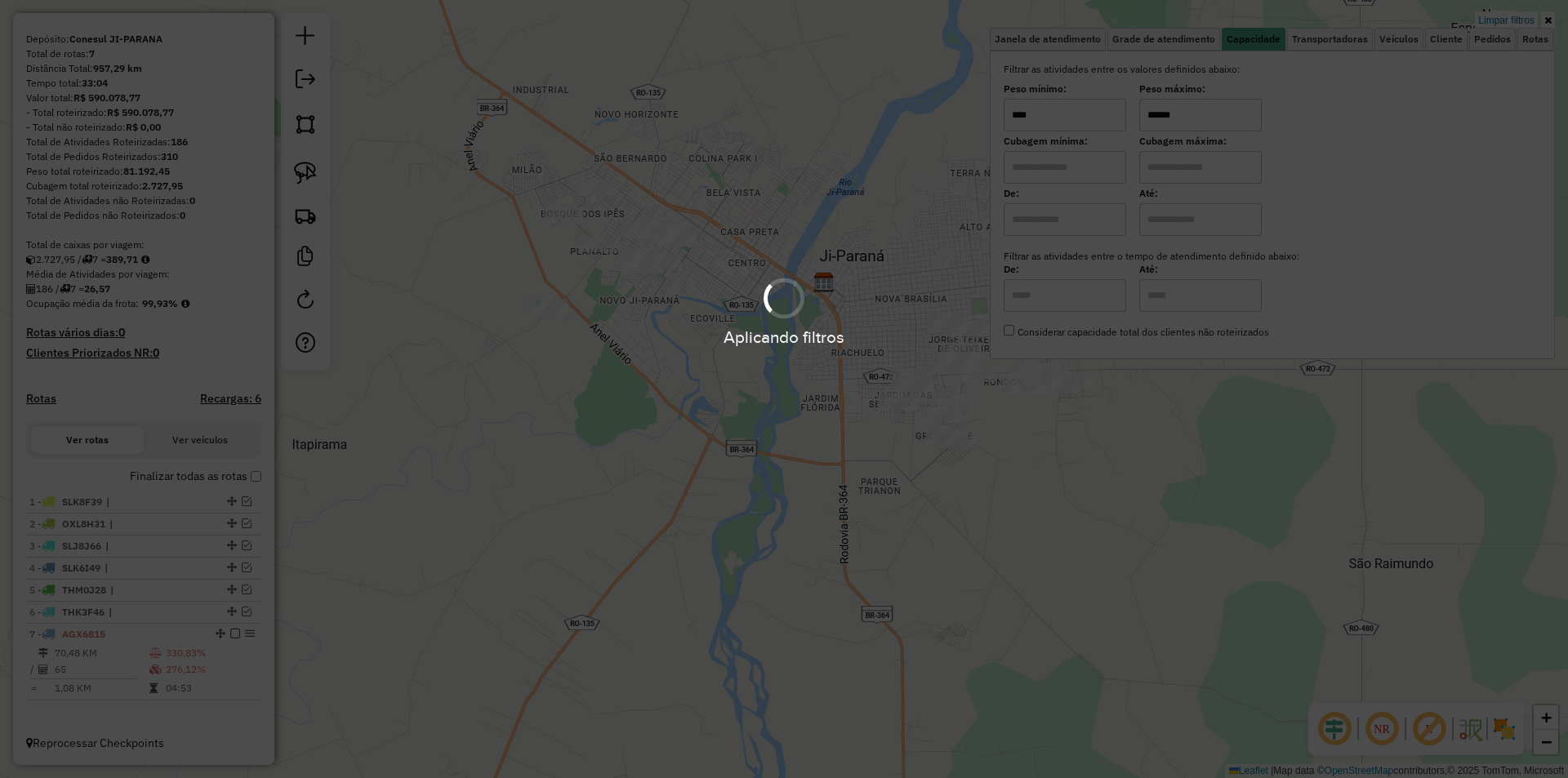
click at [657, 416] on div "Limpar filtros Janela de atendimento Grade de atendimento Capacidade Transporta…" at bounding box center [784, 389] width 1568 height 778
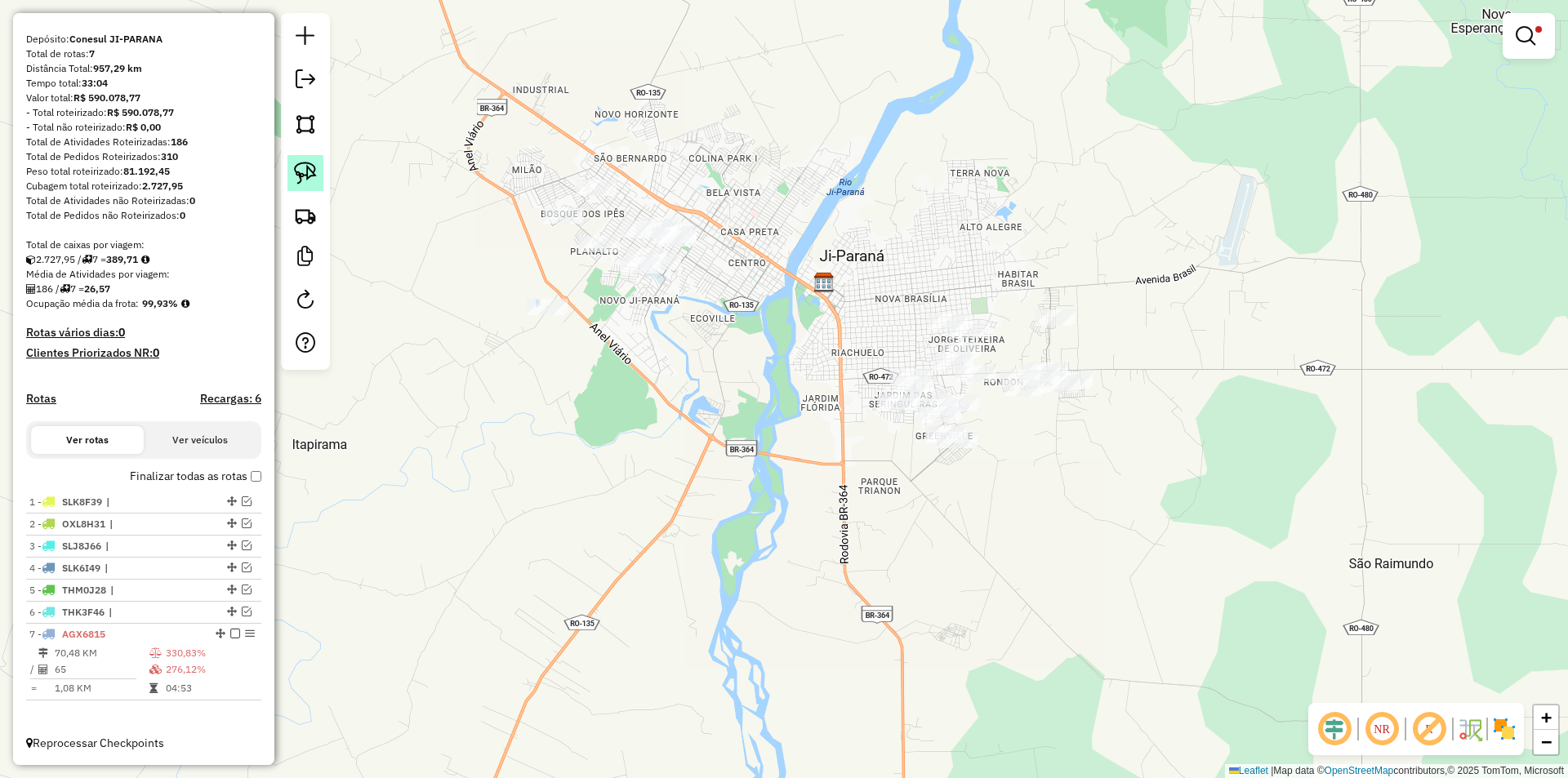
click at [319, 174] on link at bounding box center [305, 172] width 36 height 36
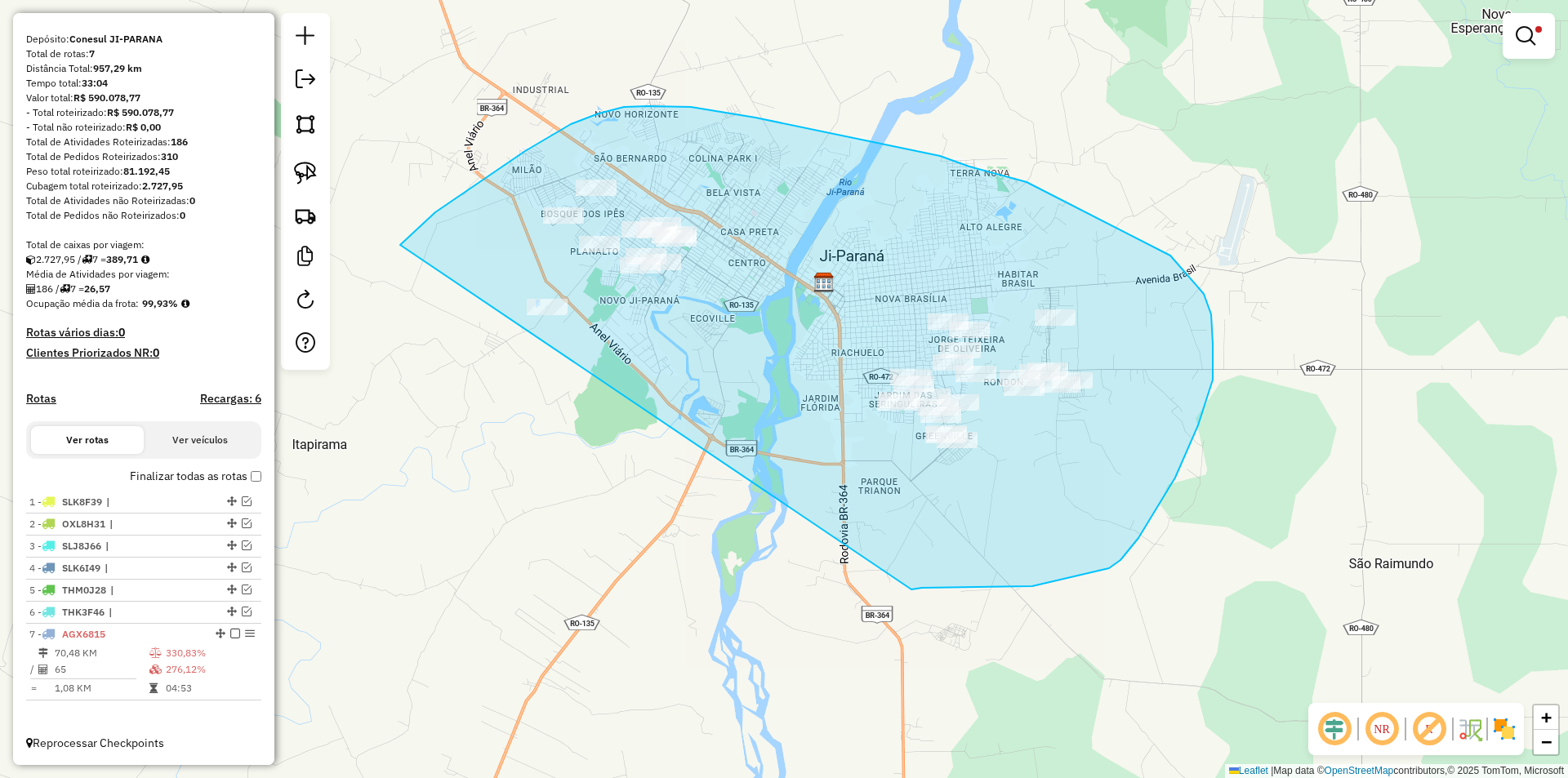
drag, startPoint x: 421, startPoint y: 224, endPoint x: 868, endPoint y: 590, distance: 577.7
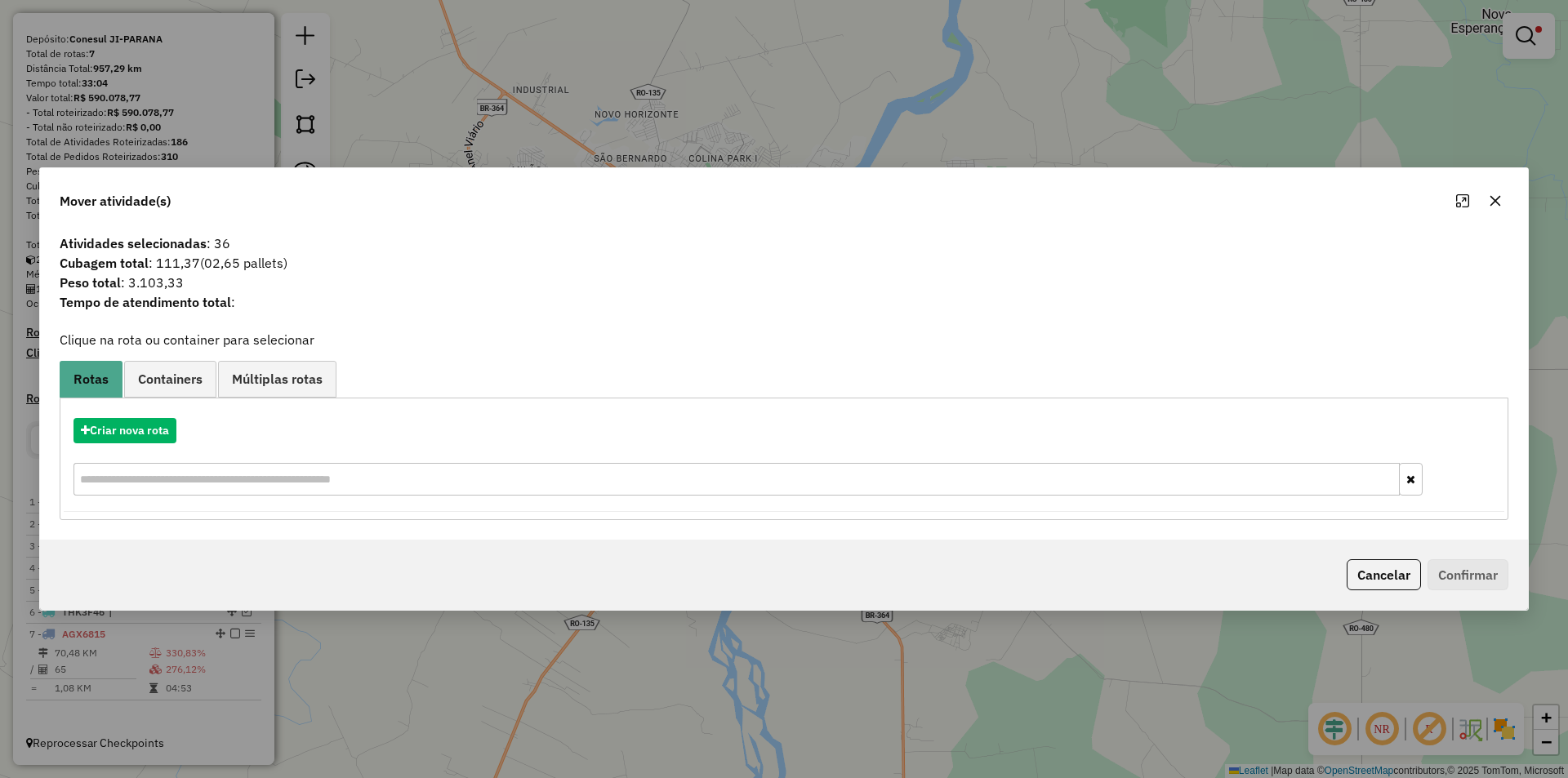
click at [1489, 194] on icon "button" at bounding box center [1495, 200] width 13 height 13
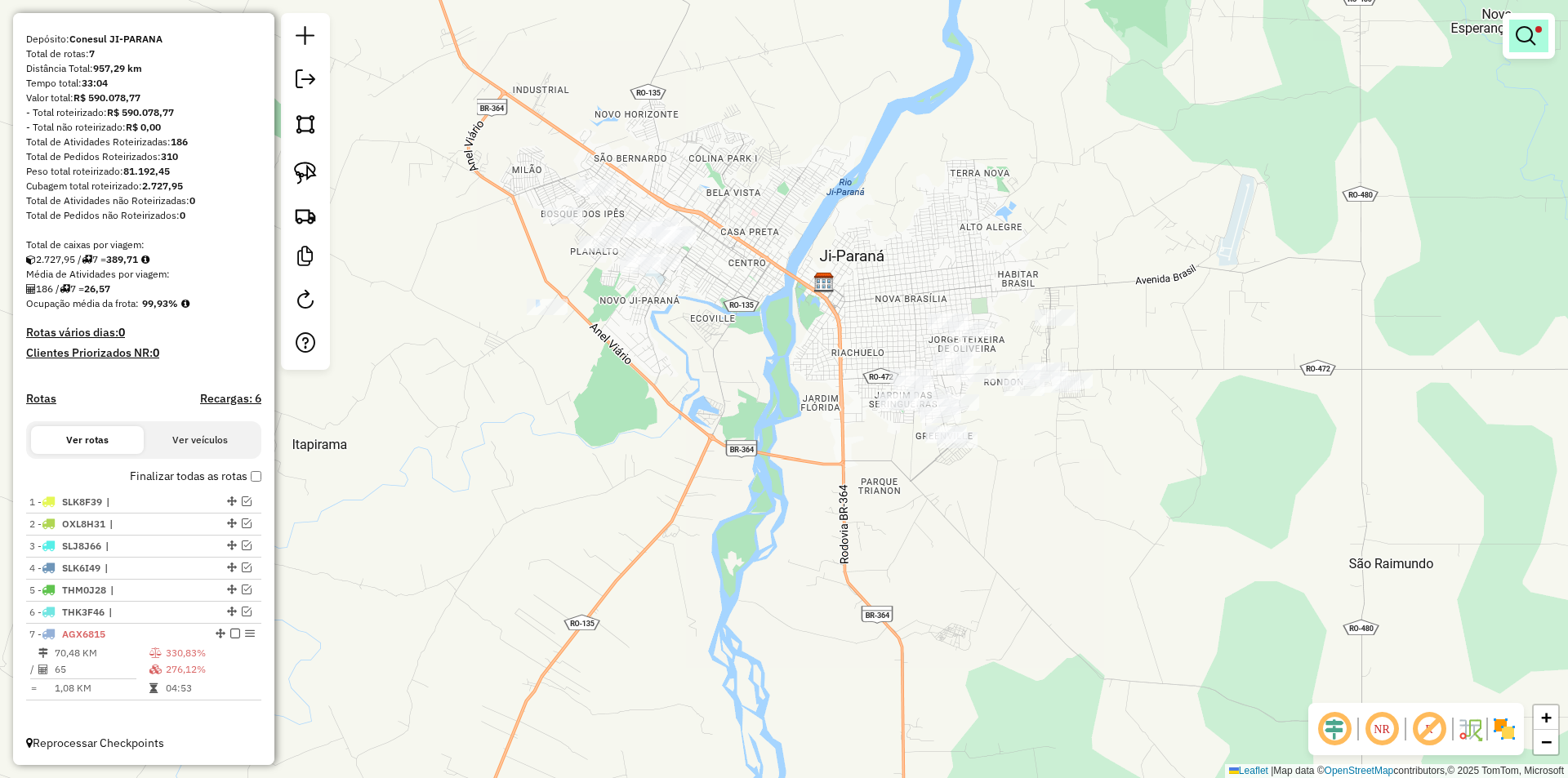
click at [1525, 30] on em at bounding box center [1525, 36] width 19 height 19
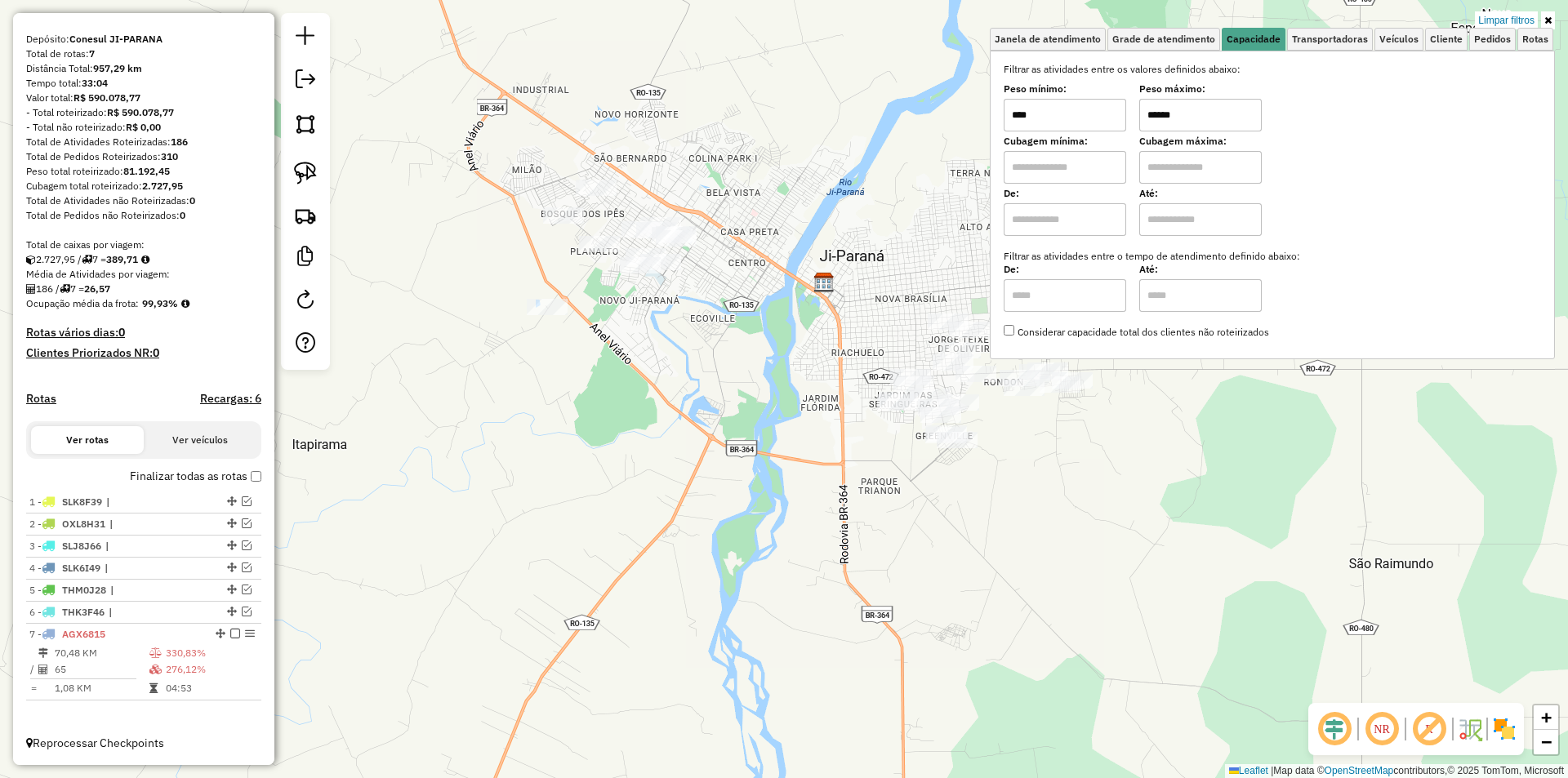
drag, startPoint x: 1195, startPoint y: 115, endPoint x: 1105, endPoint y: 129, distance: 91.1
click at [1116, 126] on div "Peso mínimo: **** Peso máximo: ******" at bounding box center [1271, 109] width 537 height 46
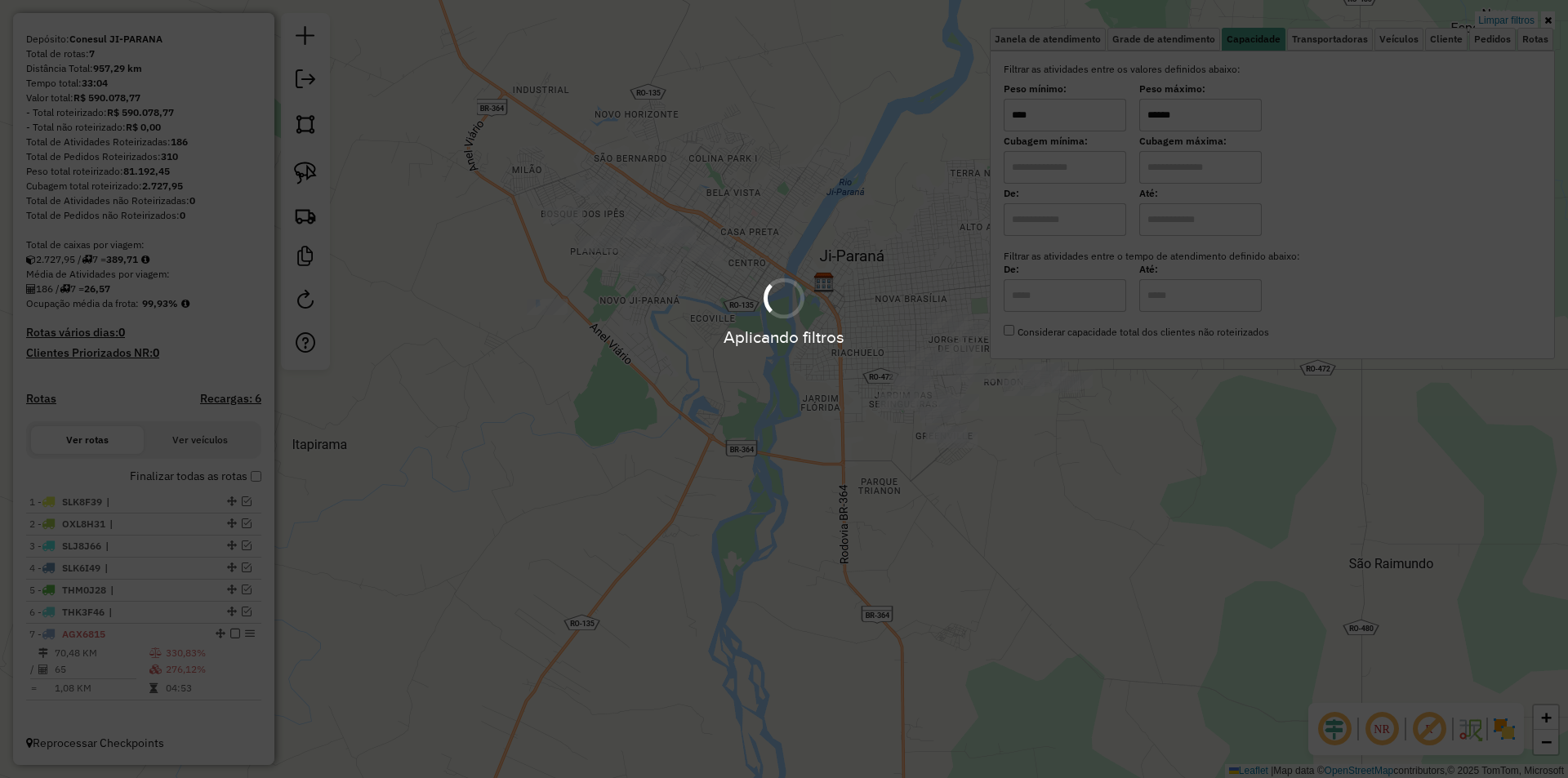
click at [713, 196] on div "Limpar filtros Janela de atendimento Grade de atendimento Capacidade Transporta…" at bounding box center [784, 389] width 1568 height 778
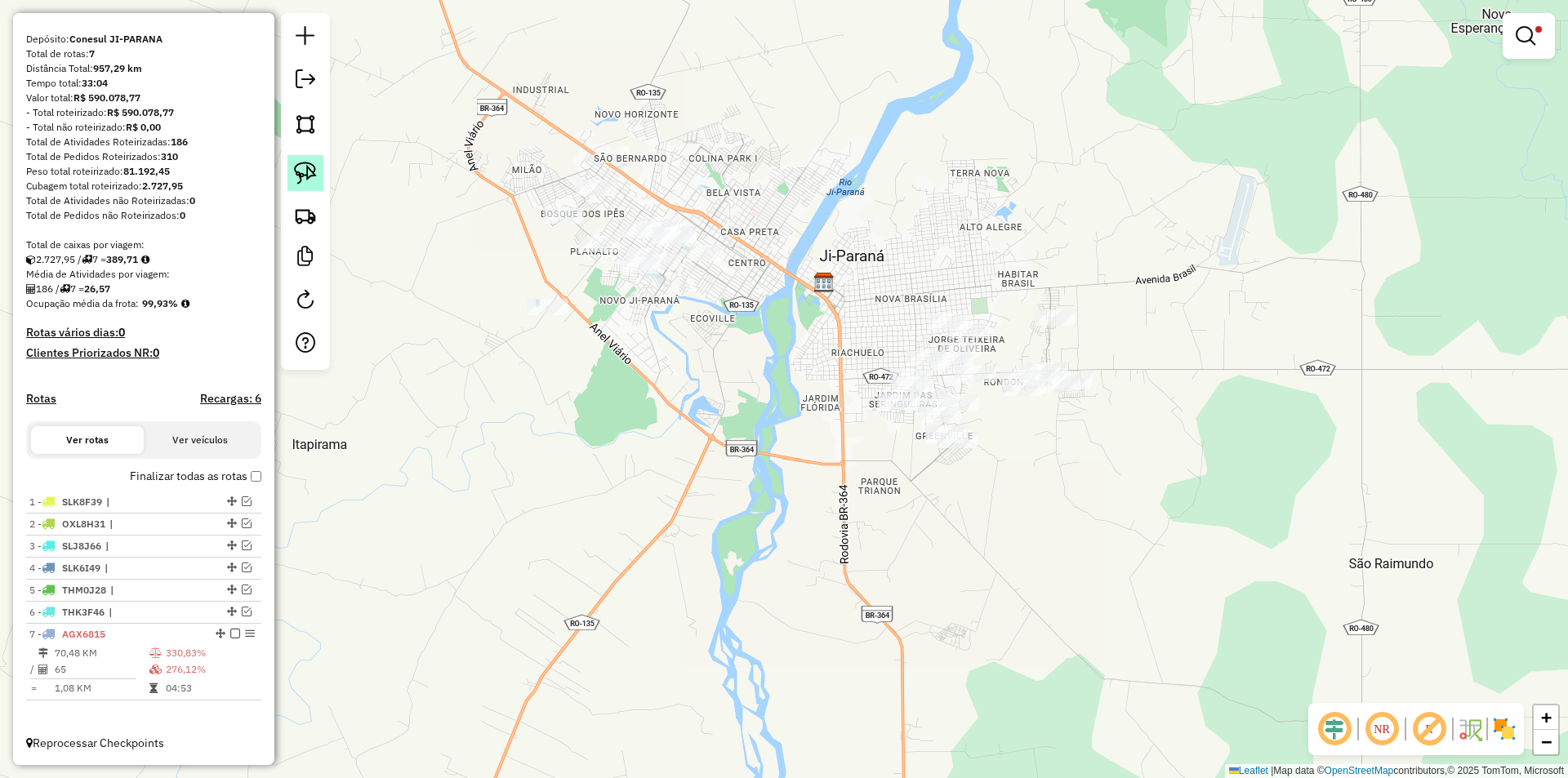
click at [313, 158] on link at bounding box center [305, 172] width 36 height 36
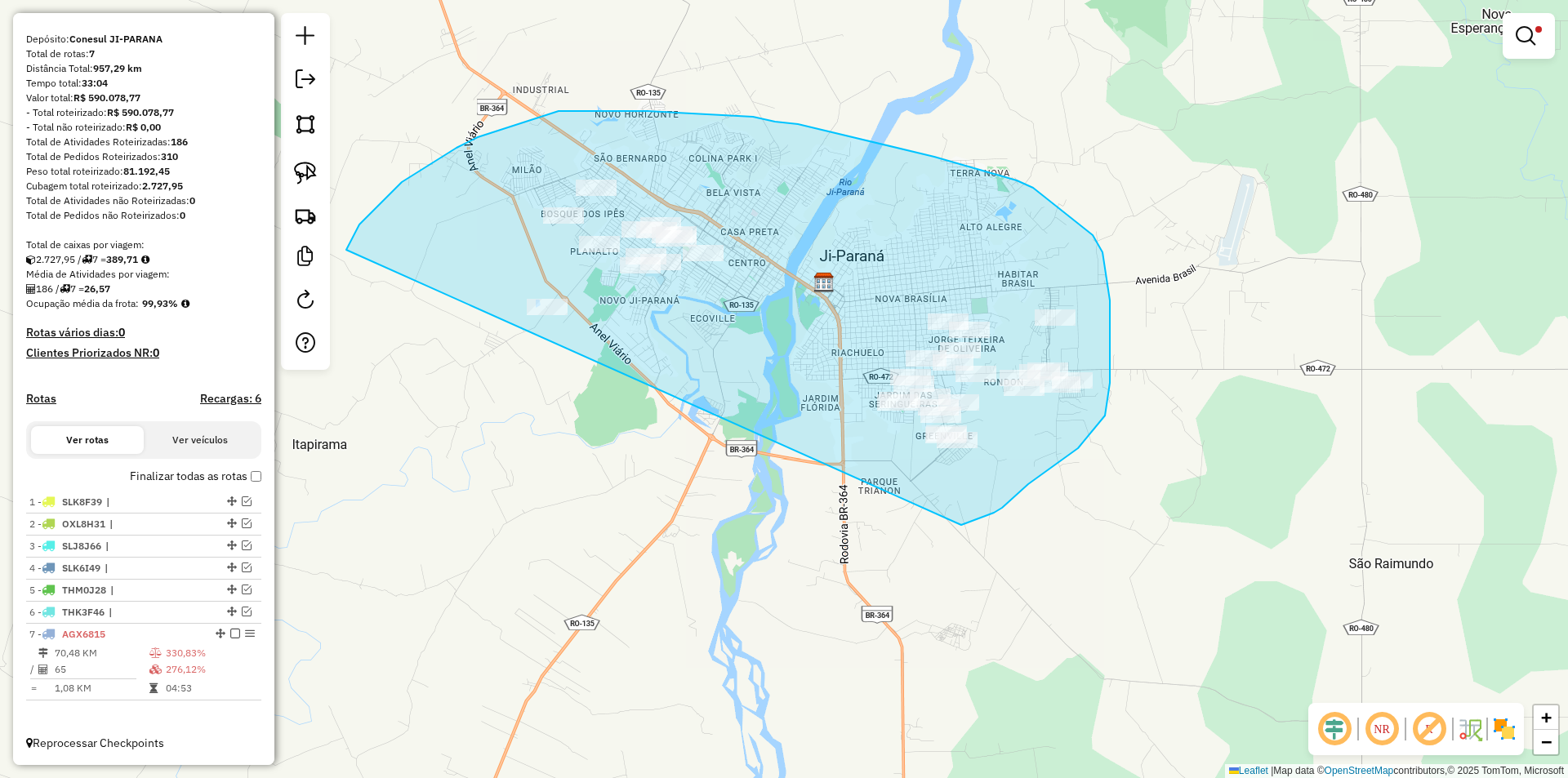
drag, startPoint x: 355, startPoint y: 231, endPoint x: 961, endPoint y: 525, distance: 673.6
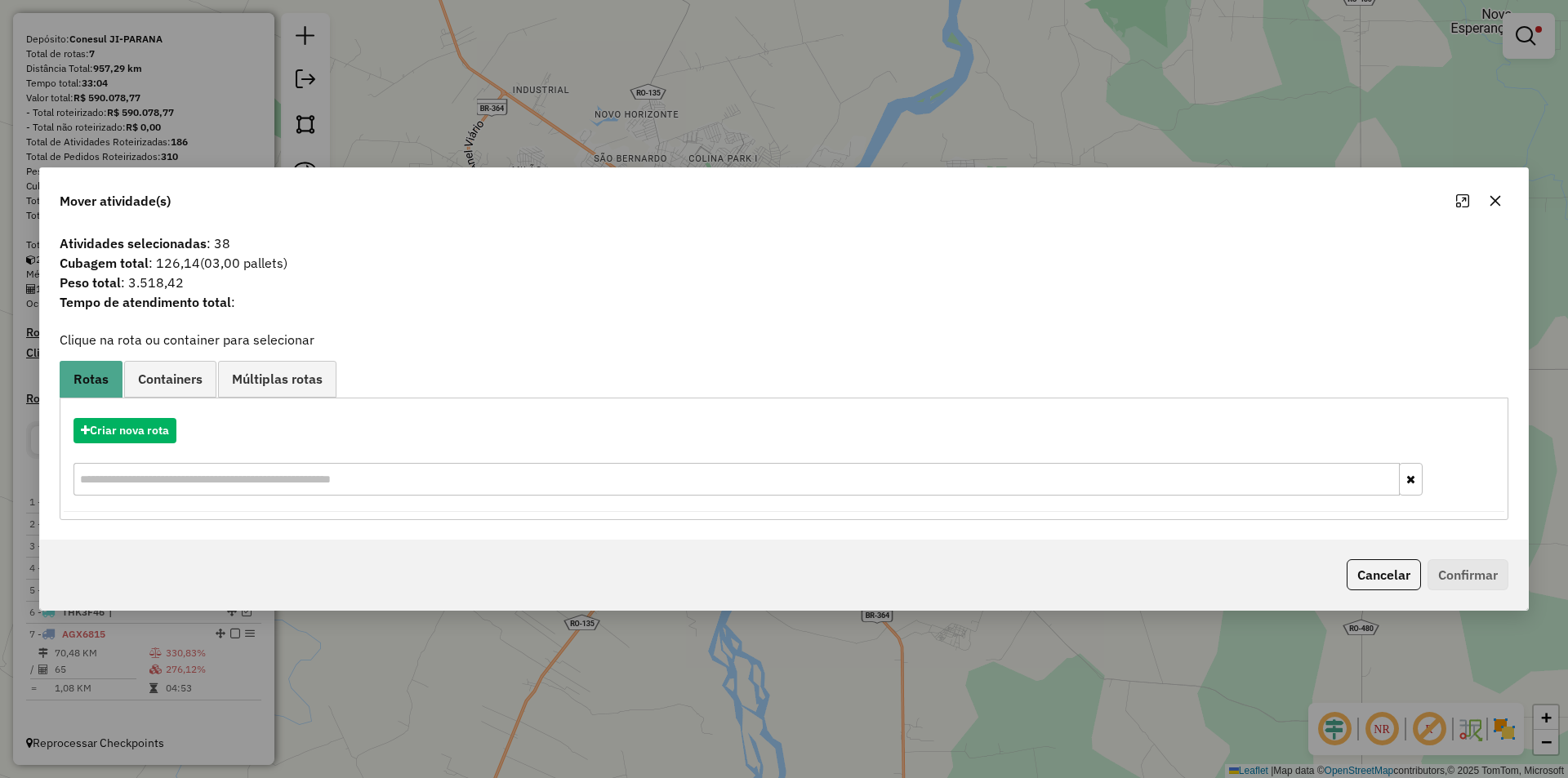
click at [1498, 203] on icon "button" at bounding box center [1496, 200] width 11 height 11
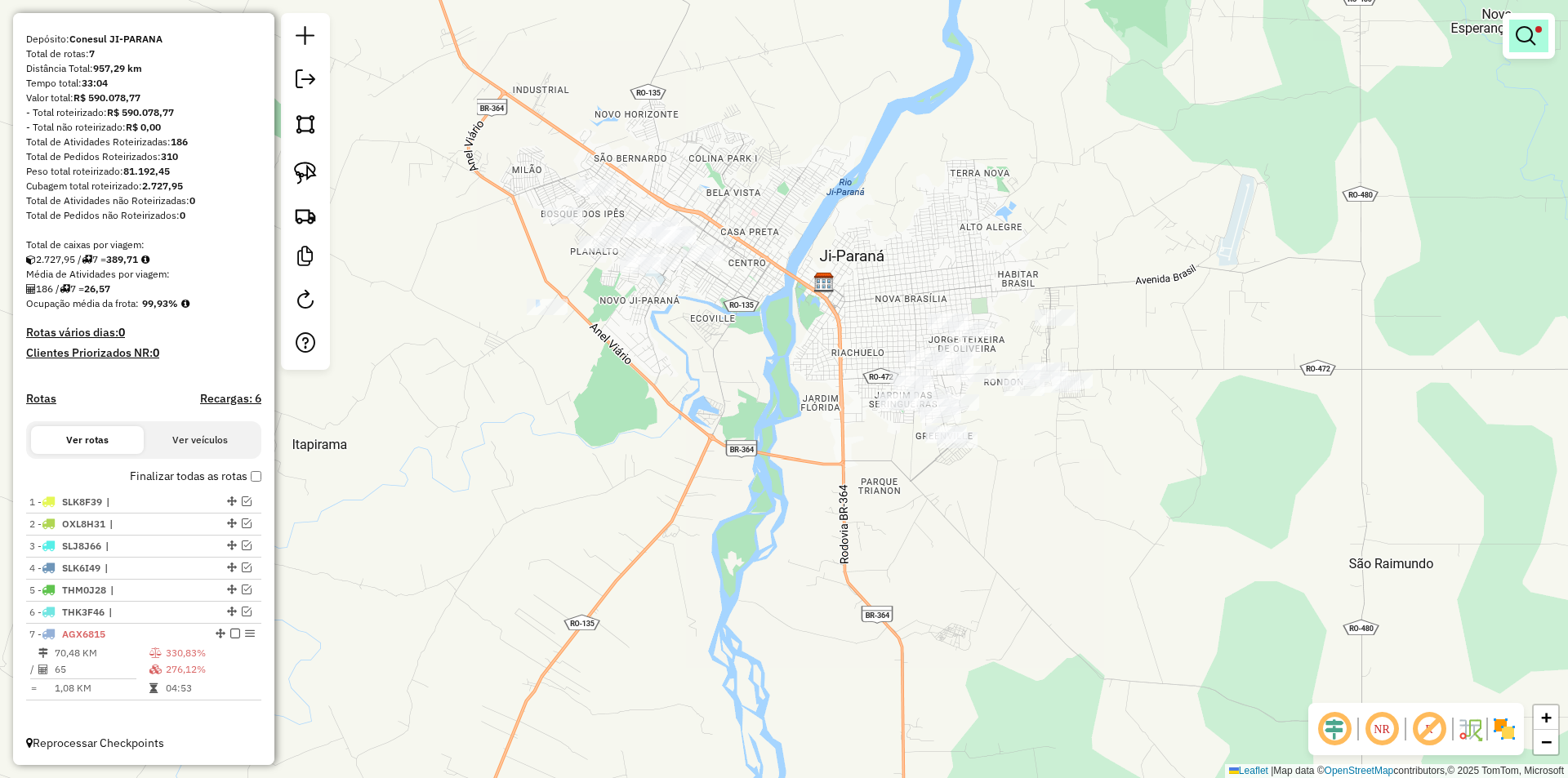
click at [1519, 32] on em at bounding box center [1525, 36] width 19 height 19
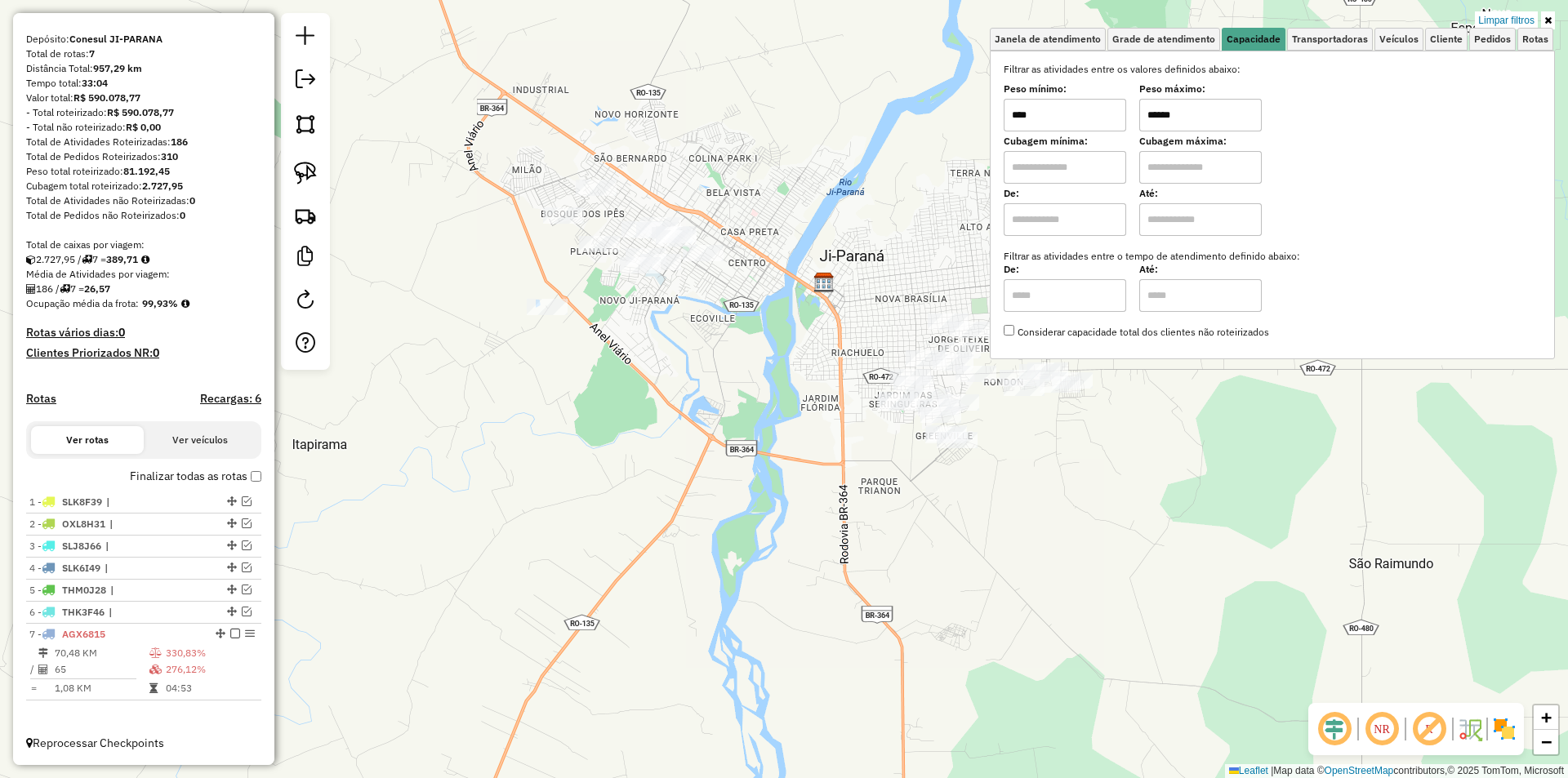
drag, startPoint x: 1198, startPoint y: 106, endPoint x: 1120, endPoint y: 113, distance: 78.3
click at [1129, 116] on div "Peso mínimo: **** Peso máximo: ******" at bounding box center [1271, 109] width 537 height 46
type input "******"
click at [625, 370] on div "Limpar filtros Janela de atendimento Grade de atendimento Capacidade Transporta…" at bounding box center [784, 389] width 1568 height 778
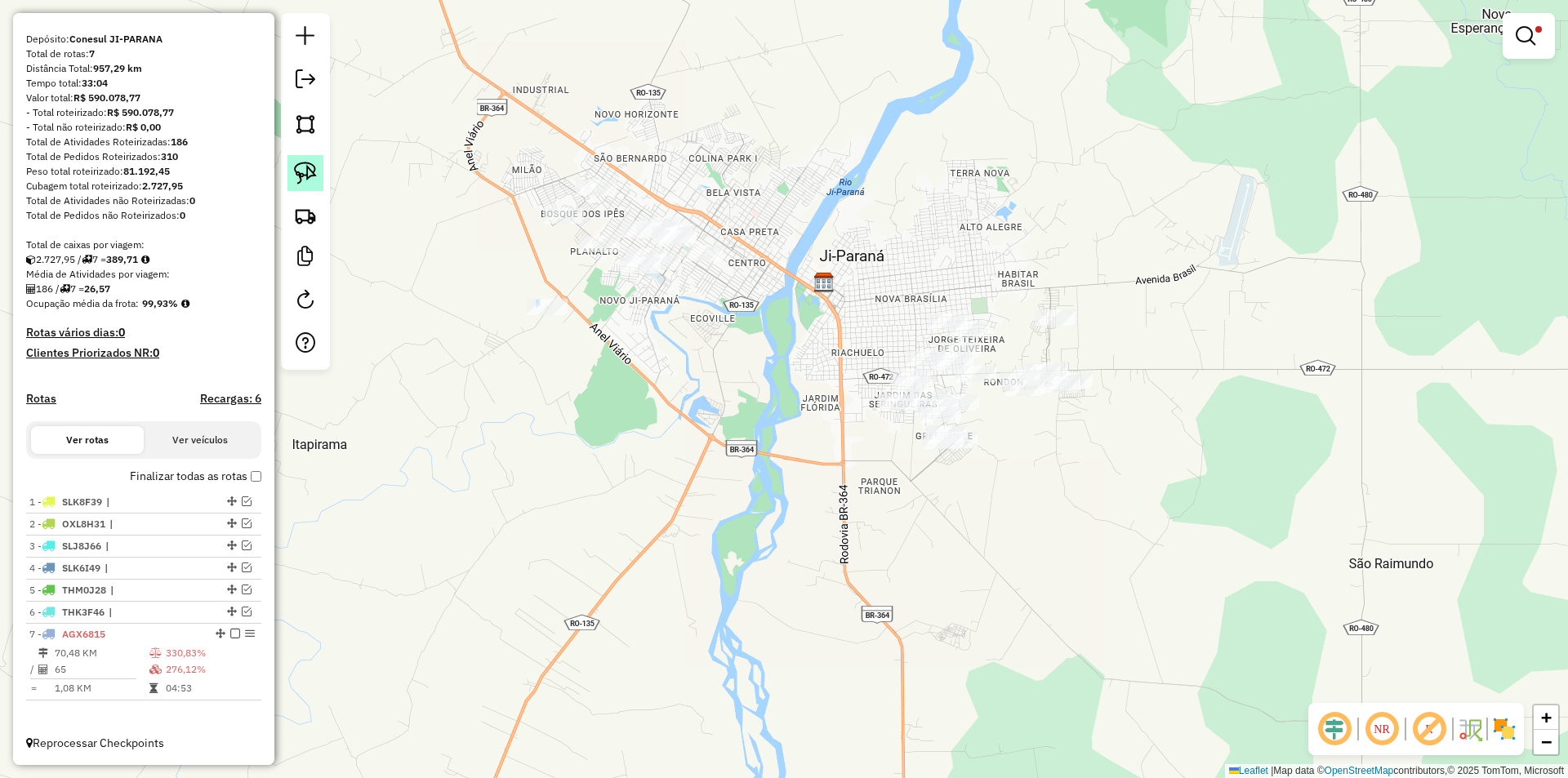
click at [319, 164] on link at bounding box center [305, 172] width 36 height 36
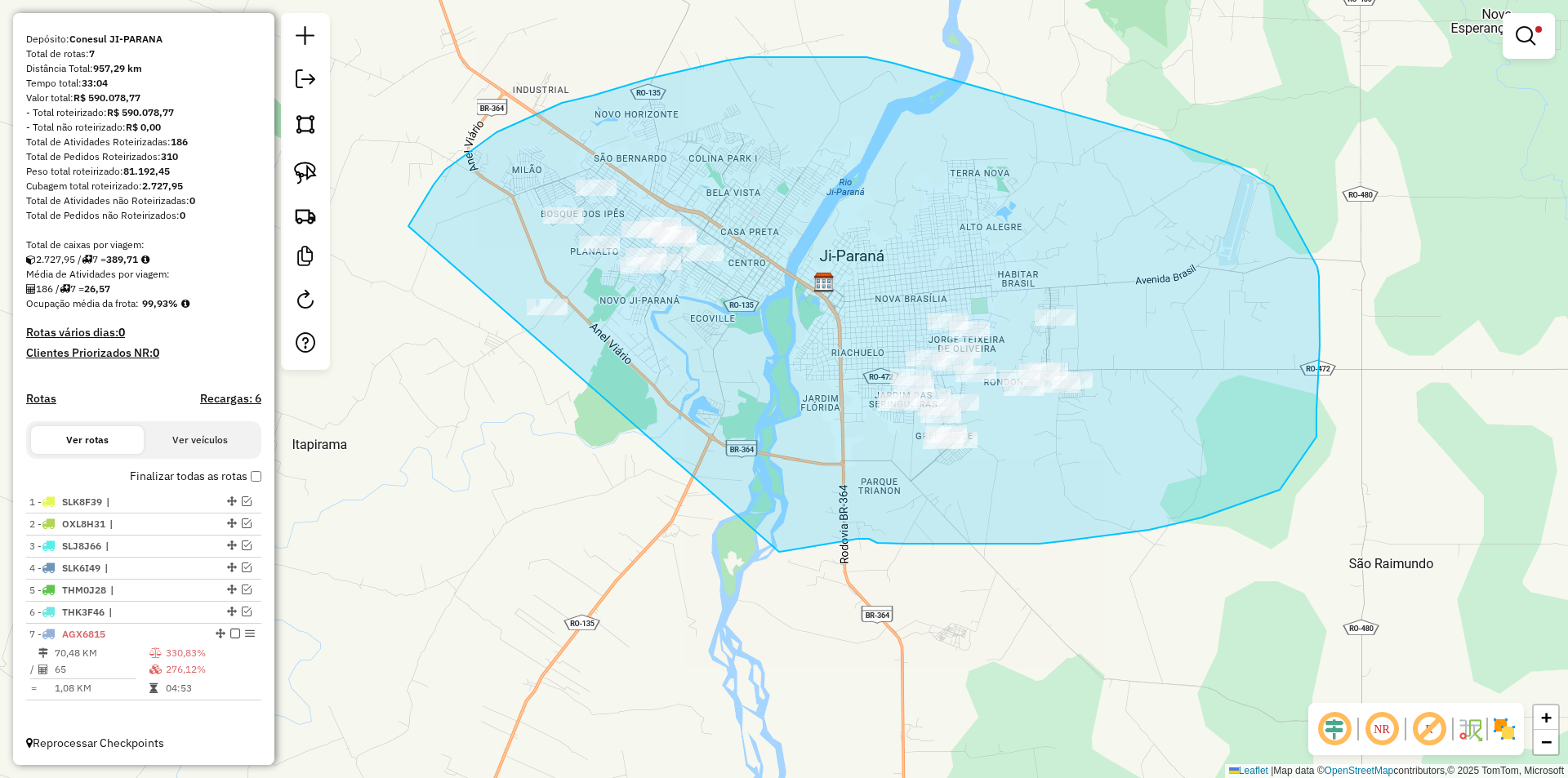
drag, startPoint x: 434, startPoint y: 185, endPoint x: 779, endPoint y: 552, distance: 503.7
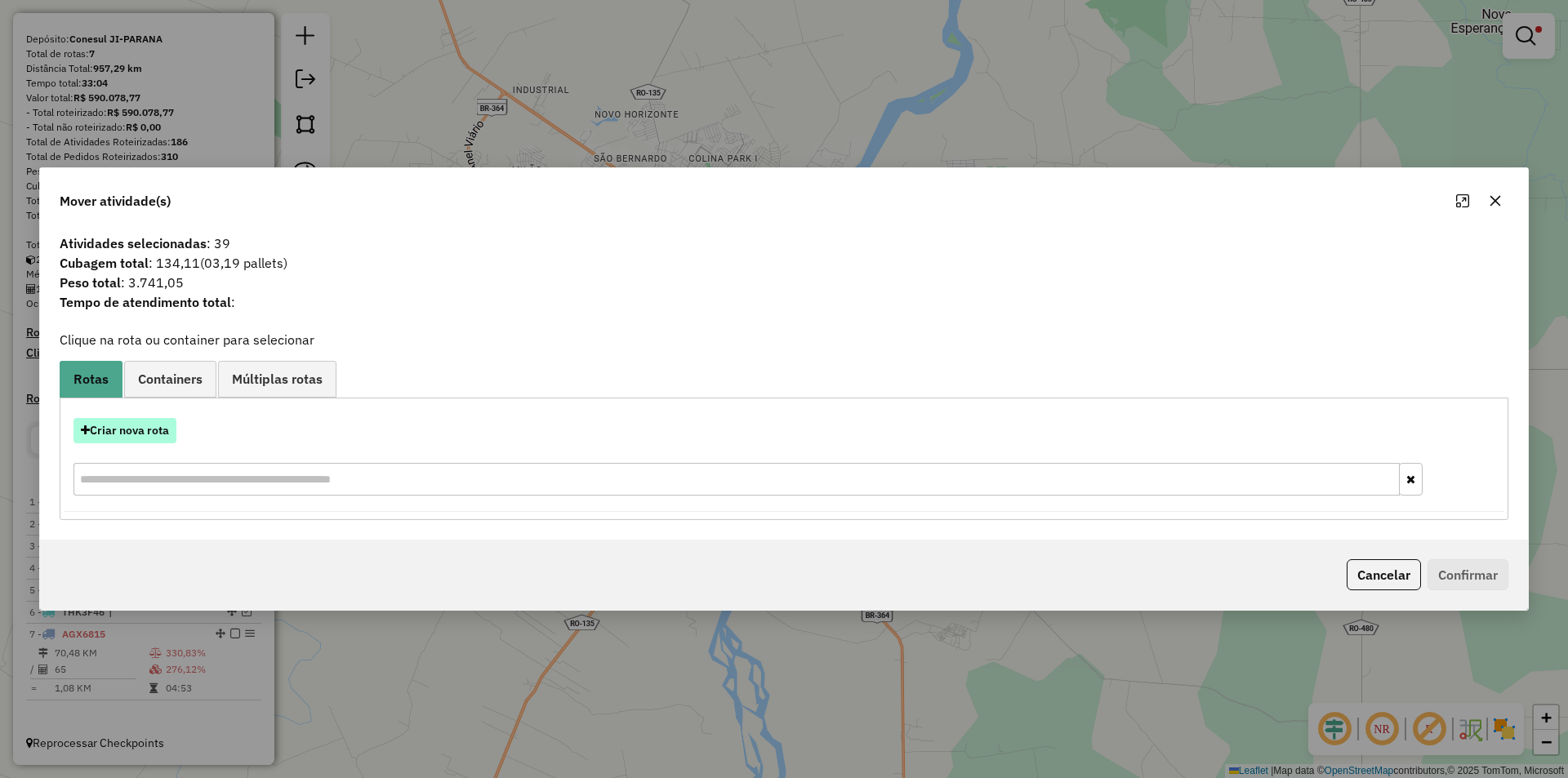
click at [130, 437] on button "Criar nova rota" at bounding box center [124, 431] width 103 height 26
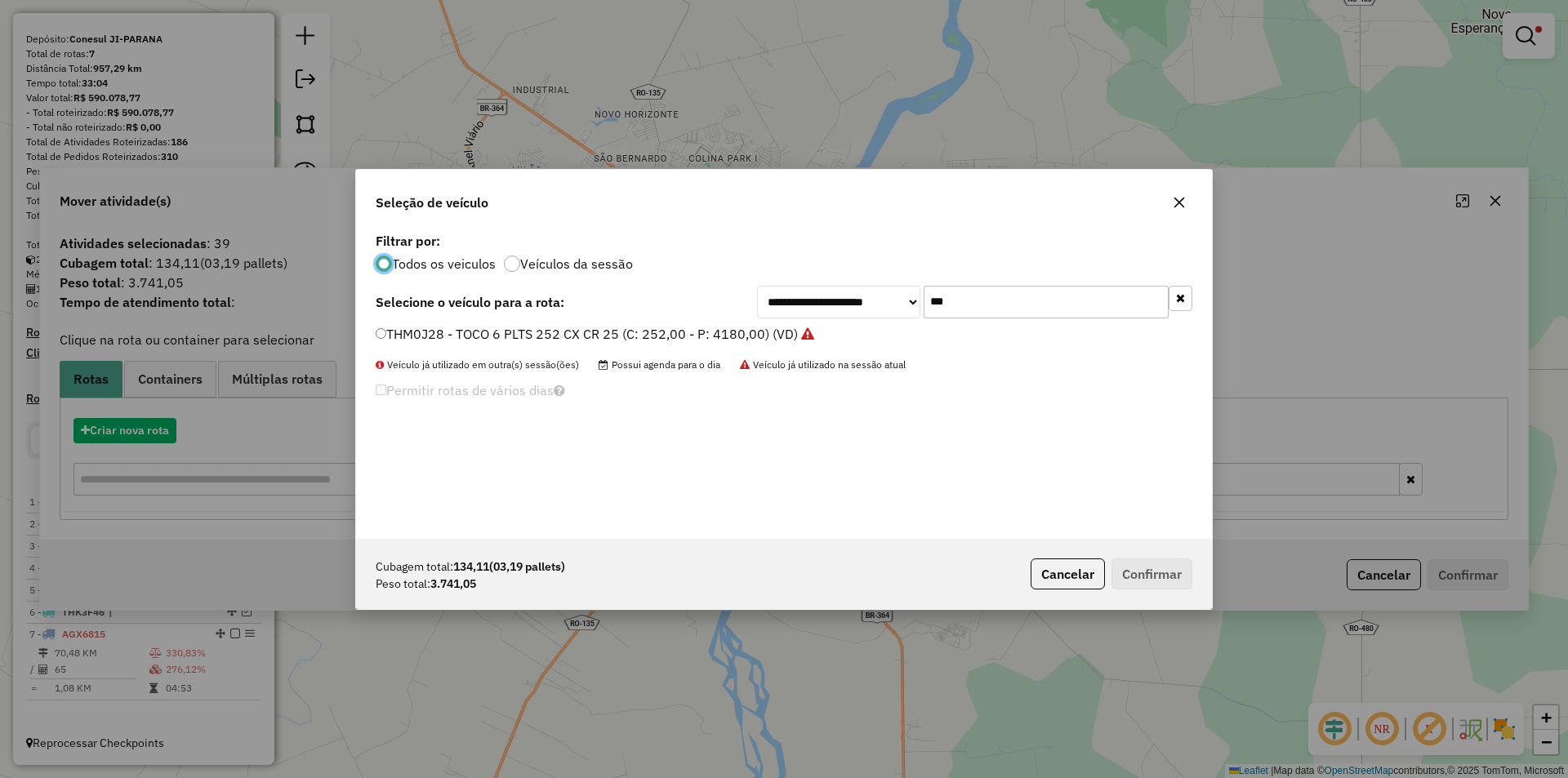
scroll to position [9, 5]
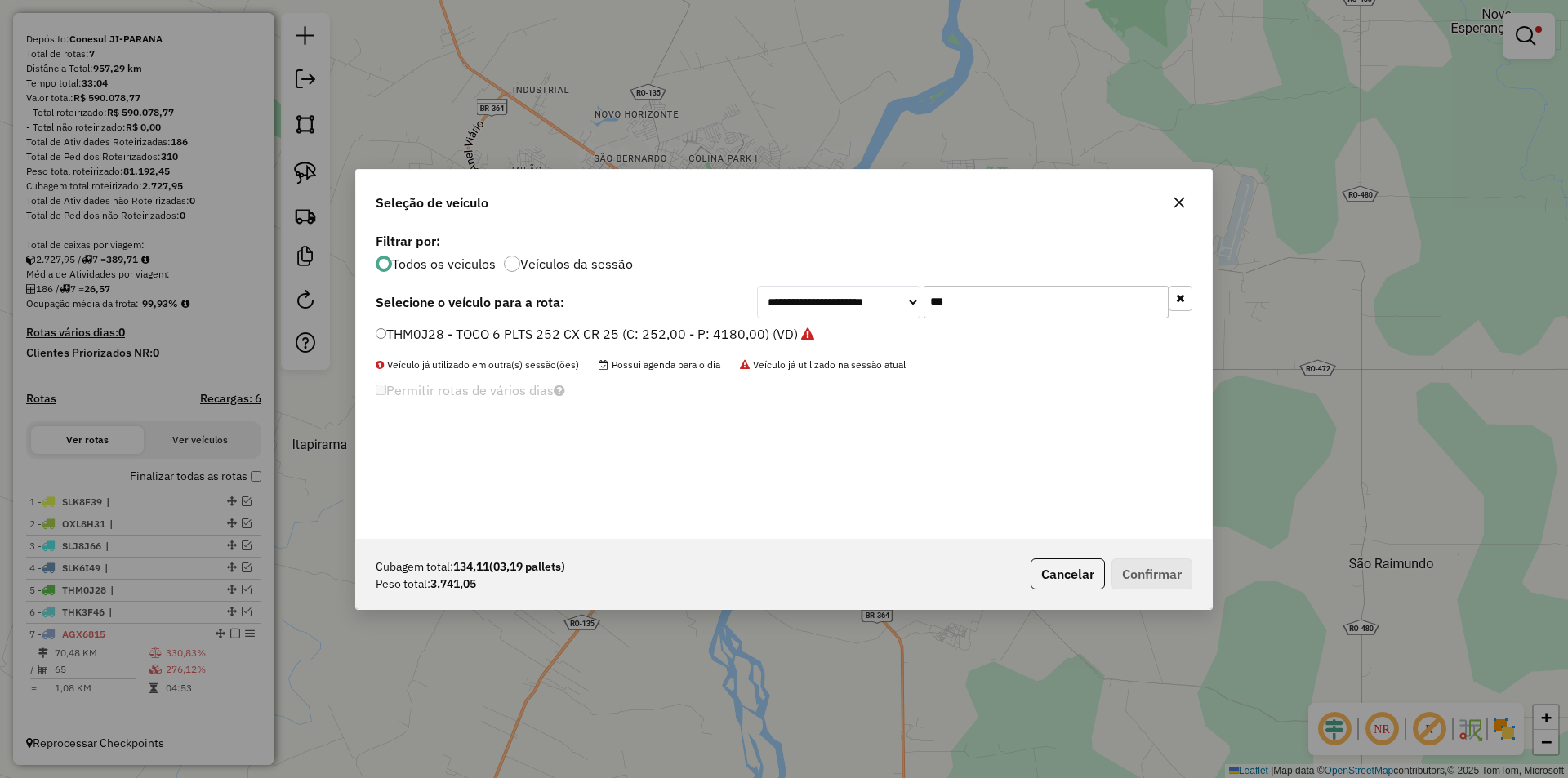
drag, startPoint x: 969, startPoint y: 298, endPoint x: 844, endPoint y: 336, distance: 130.6
click at [844, 336] on div "**********" at bounding box center [784, 384] width 856 height 310
type input "***"
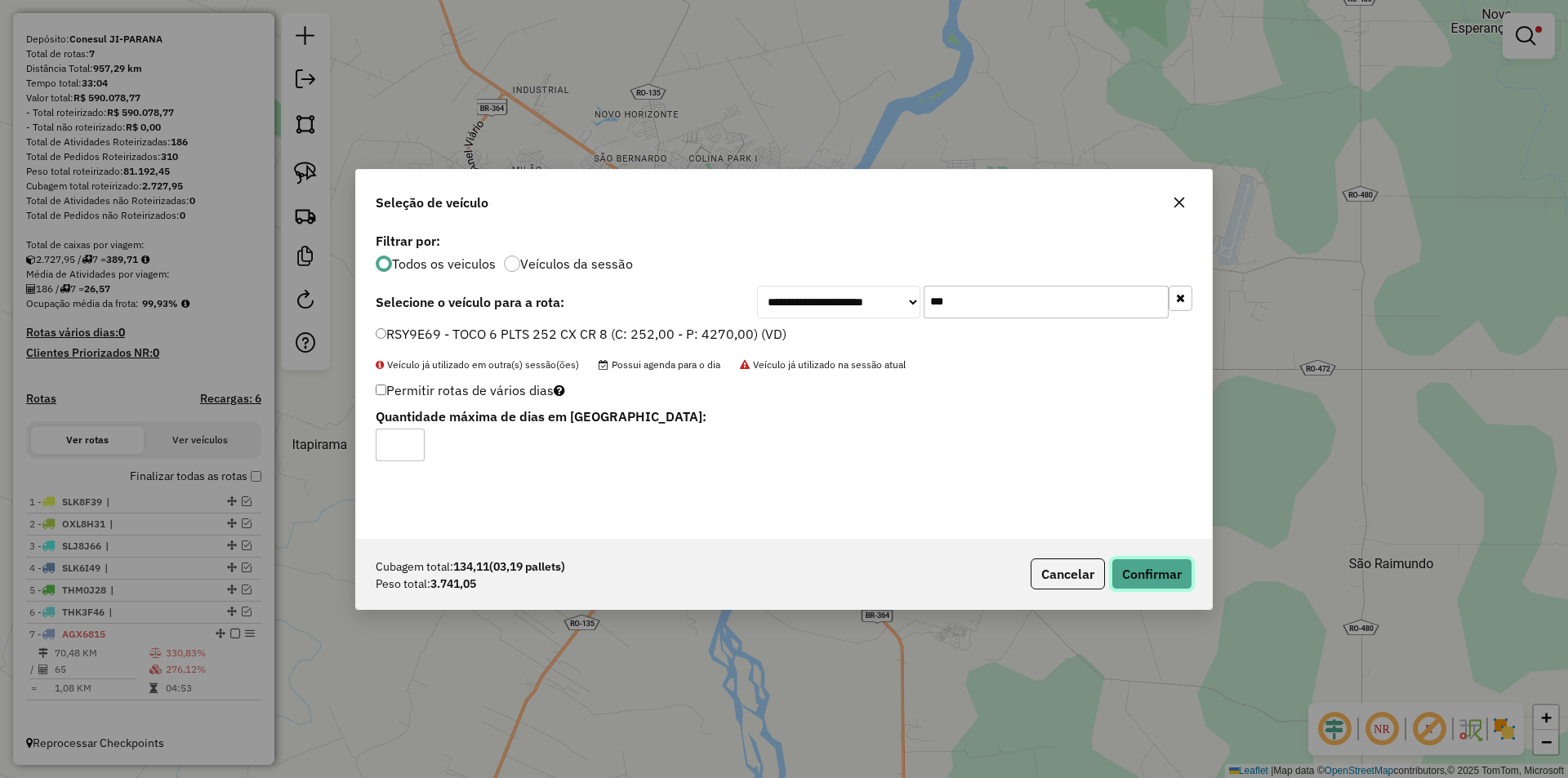
click at [1133, 568] on button "Confirmar" at bounding box center [1152, 574] width 81 height 31
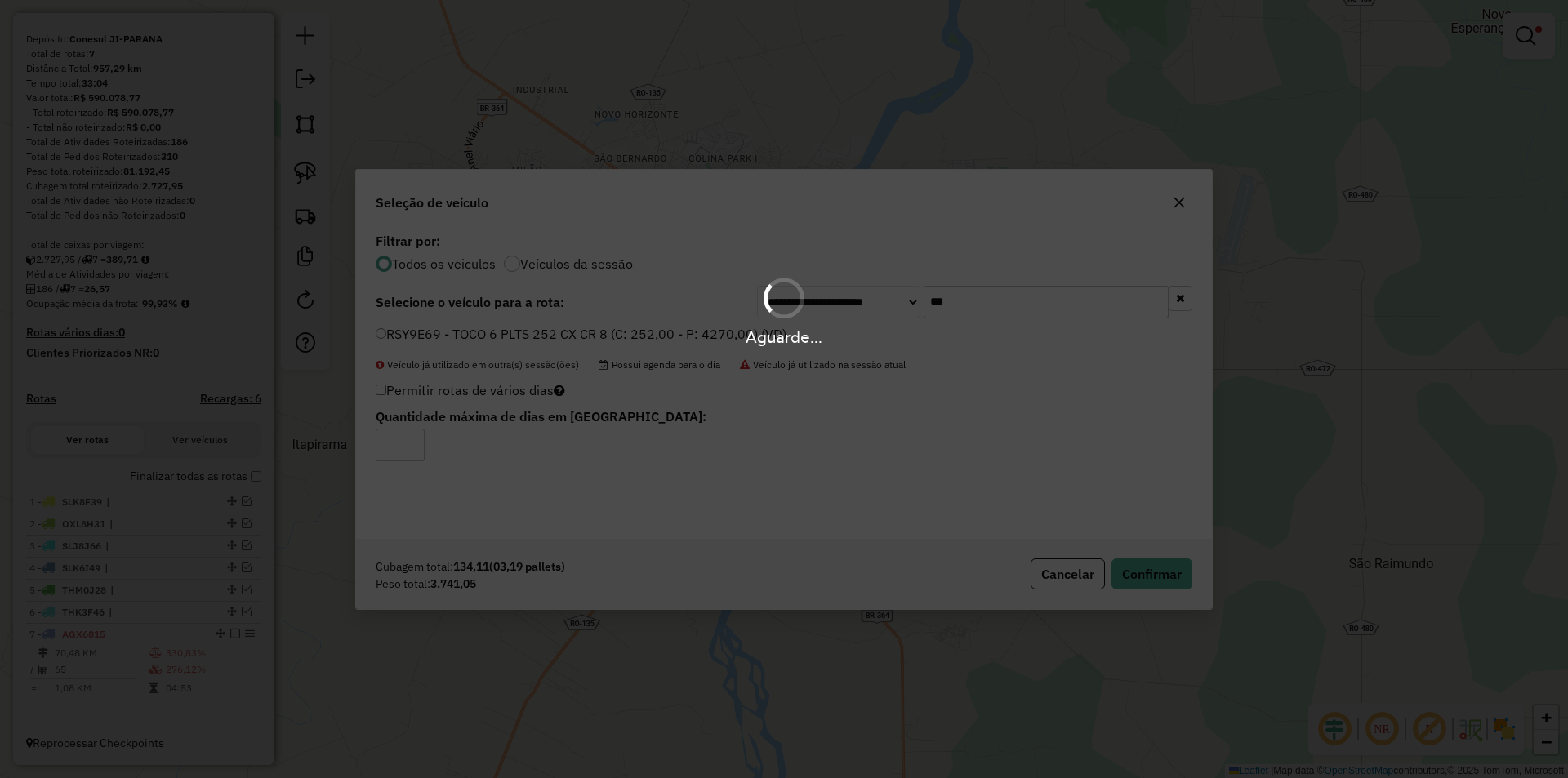
scroll to position [211, 0]
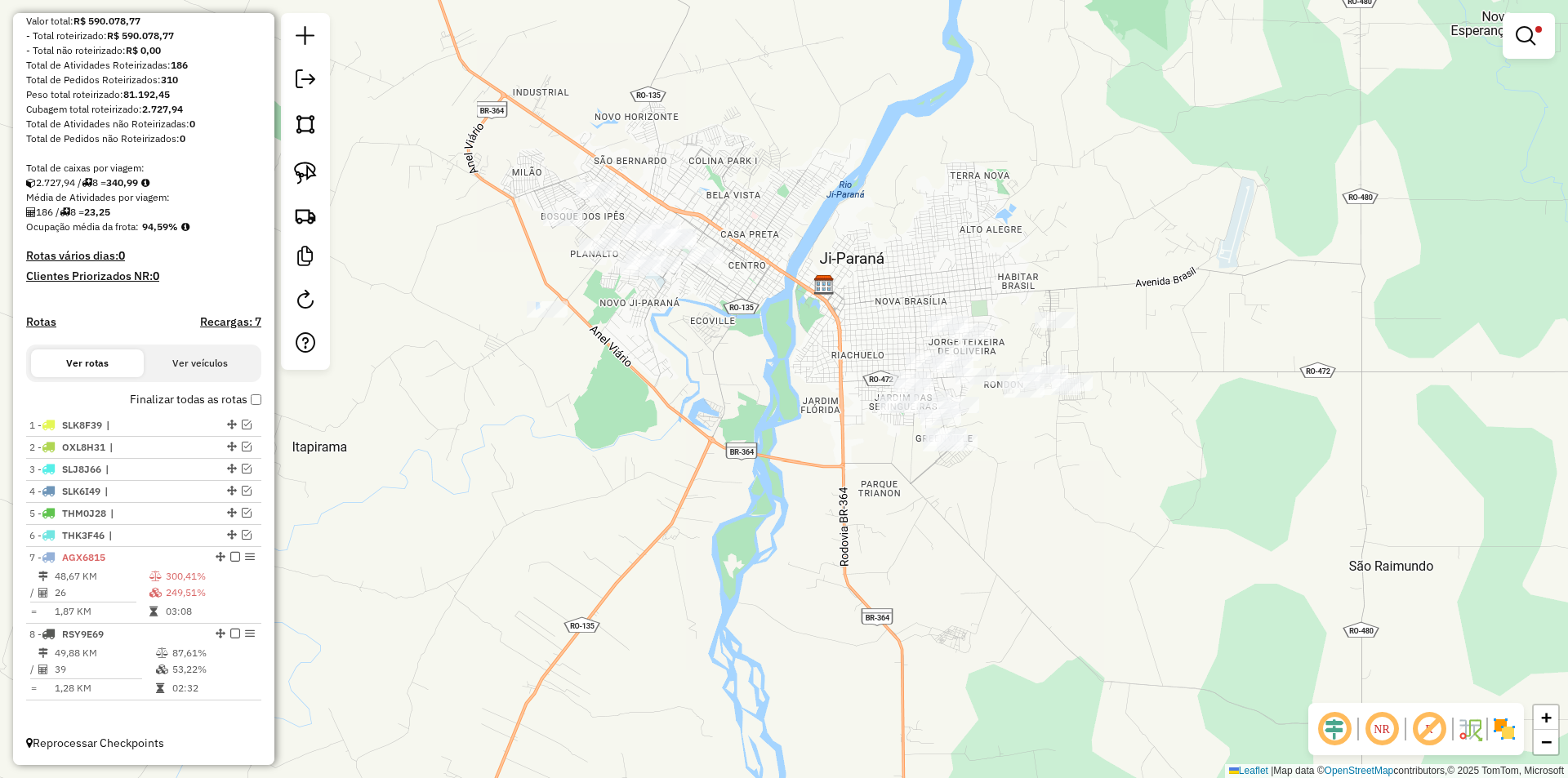
drag, startPoint x: 731, startPoint y: 489, endPoint x: 720, endPoint y: 521, distance: 33.8
click at [731, 502] on div "Limpar filtros Janela de atendimento Grade de atendimento Capacidade Transporta…" at bounding box center [784, 389] width 1568 height 778
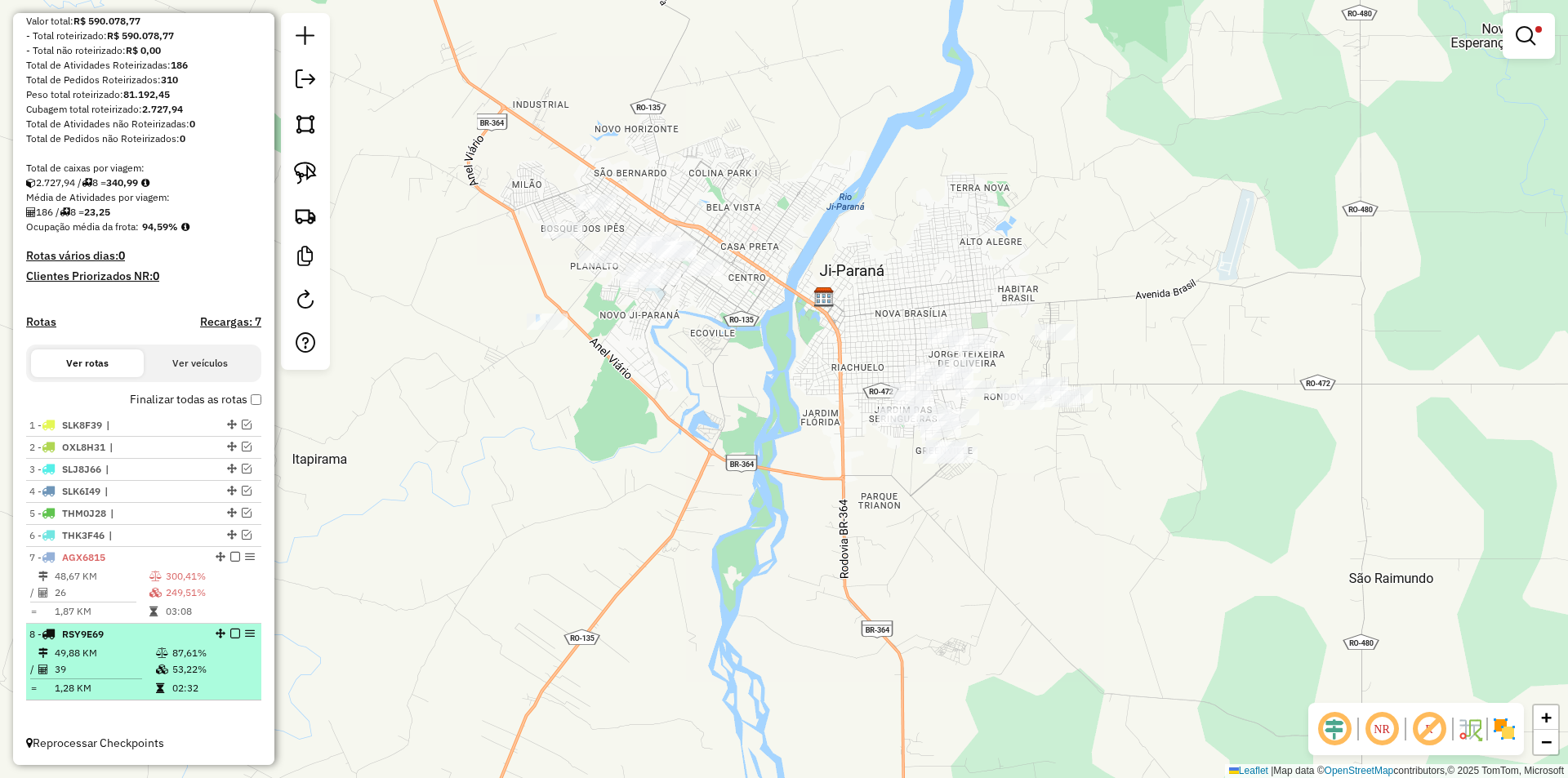
click at [231, 631] on em at bounding box center [235, 633] width 10 height 10
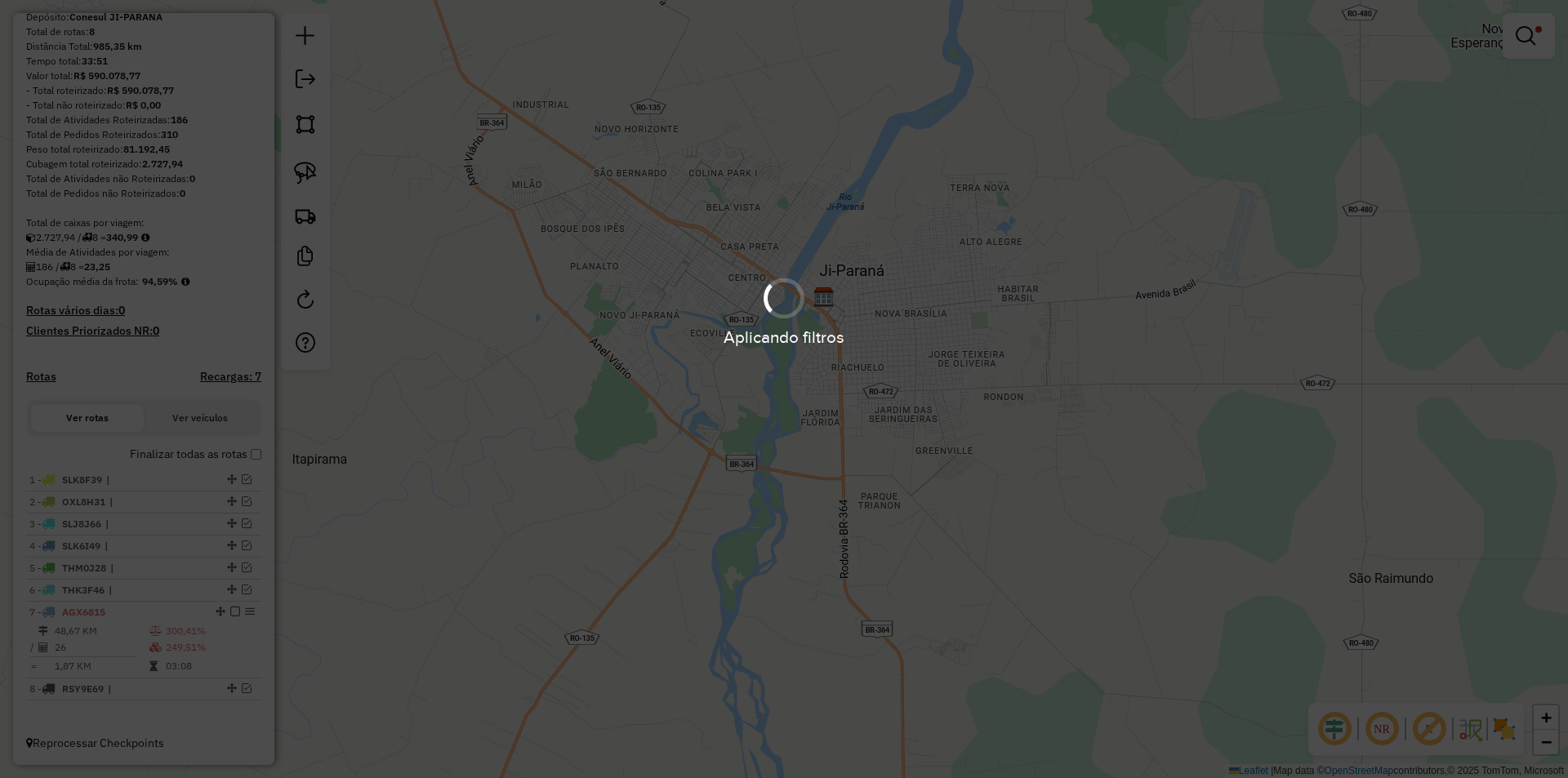
scroll to position [156, 0]
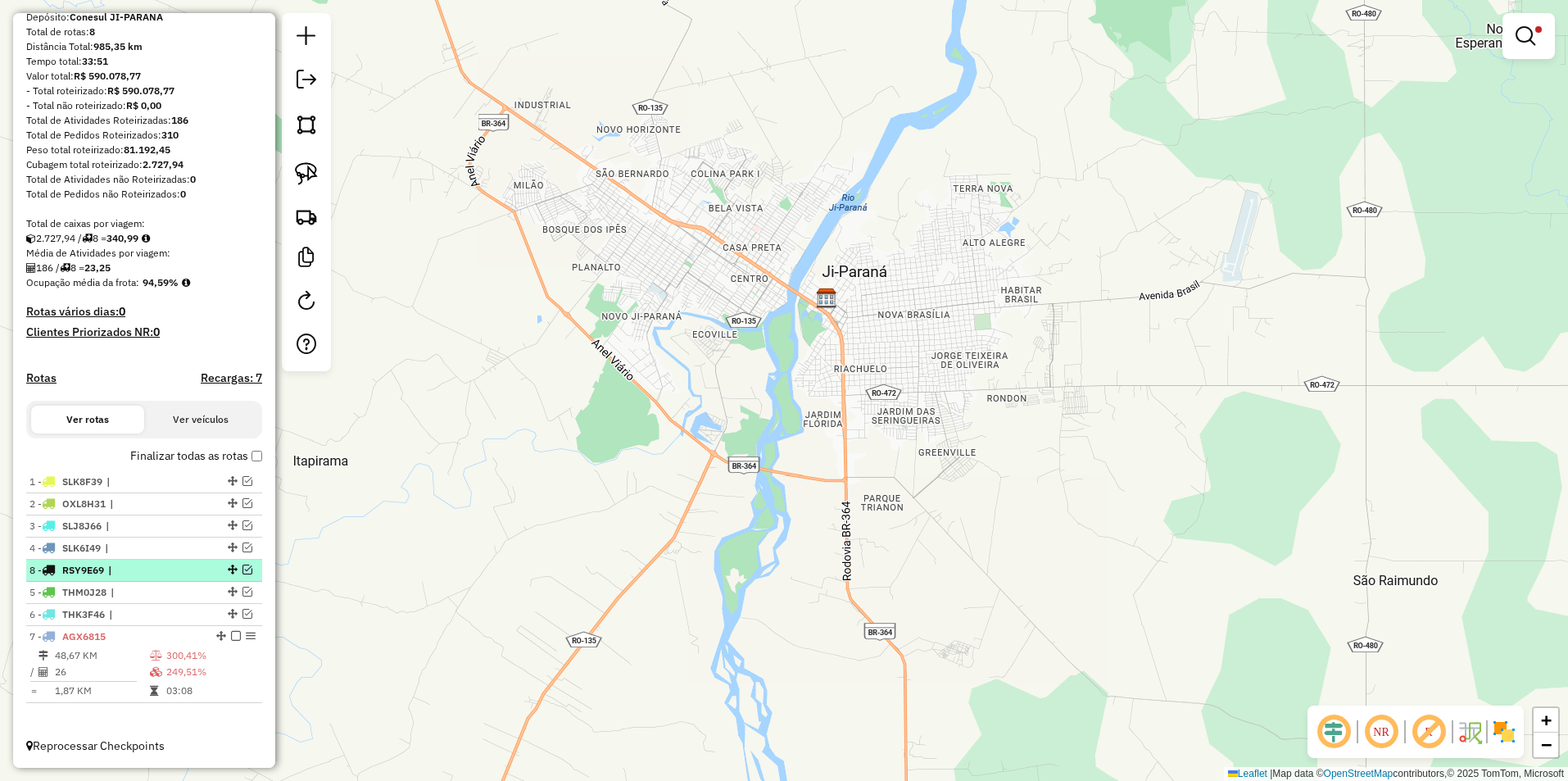
drag, startPoint x: 226, startPoint y: 695, endPoint x: 200, endPoint y: 567, distance: 130.6
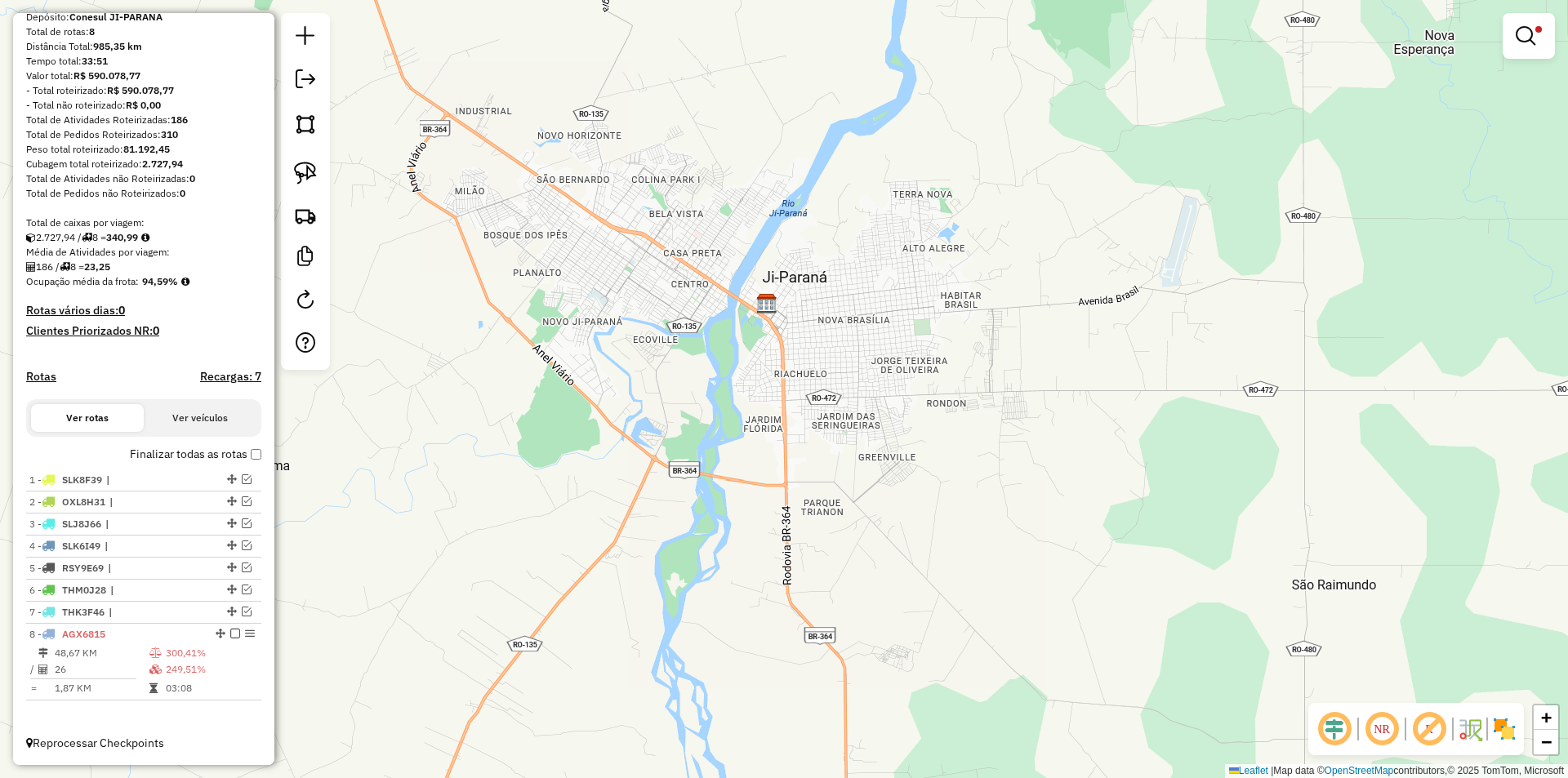
drag, startPoint x: 760, startPoint y: 340, endPoint x: 636, endPoint y: 359, distance: 125.4
click at [635, 360] on div "Limpar filtros Janela de atendimento Grade de atendimento Capacidade Transporta…" at bounding box center [784, 389] width 1568 height 778
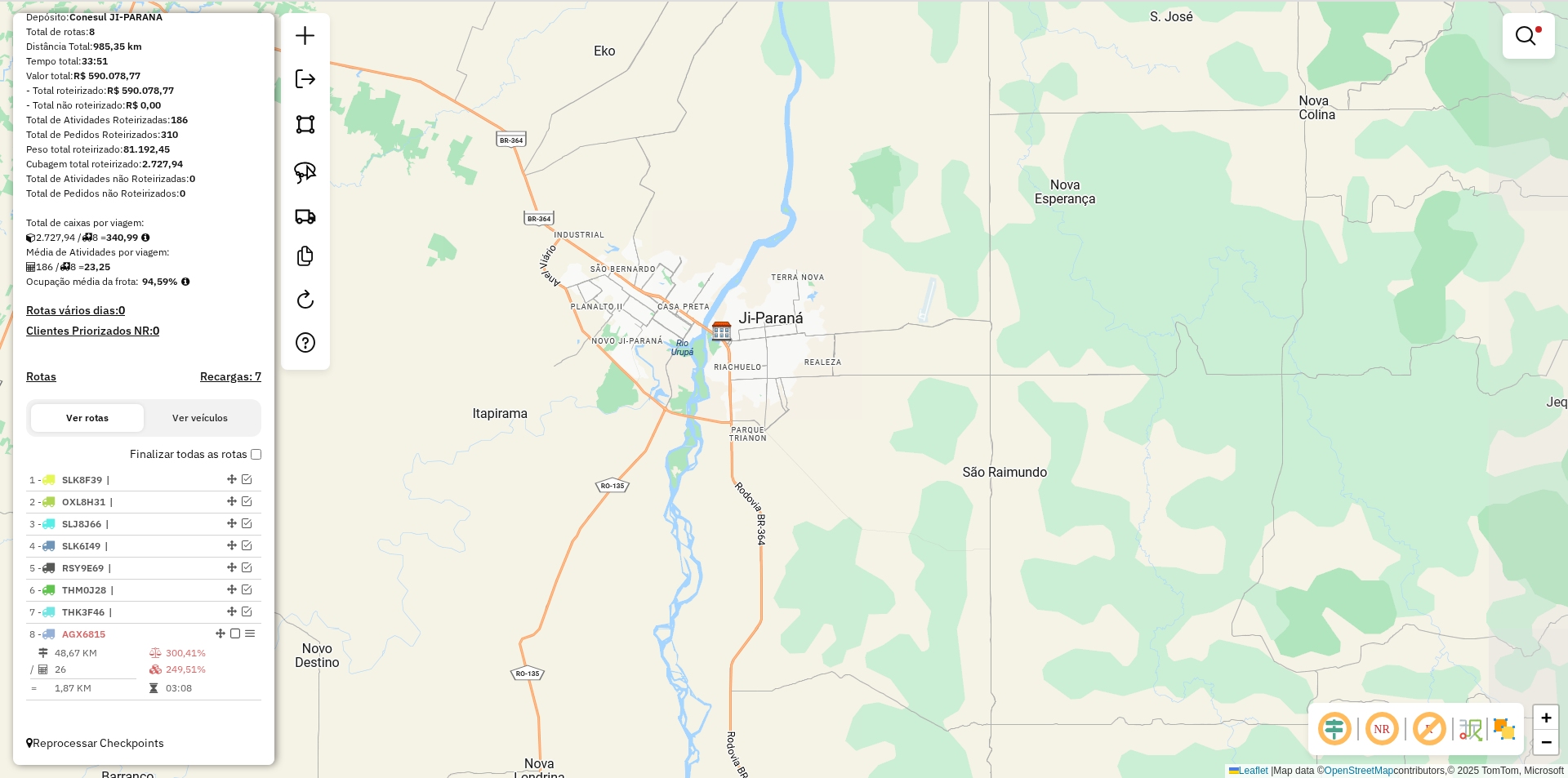
click at [819, 357] on div "Limpar filtros Janela de atendimento Grade de atendimento Capacidade Transporta…" at bounding box center [784, 389] width 1568 height 778
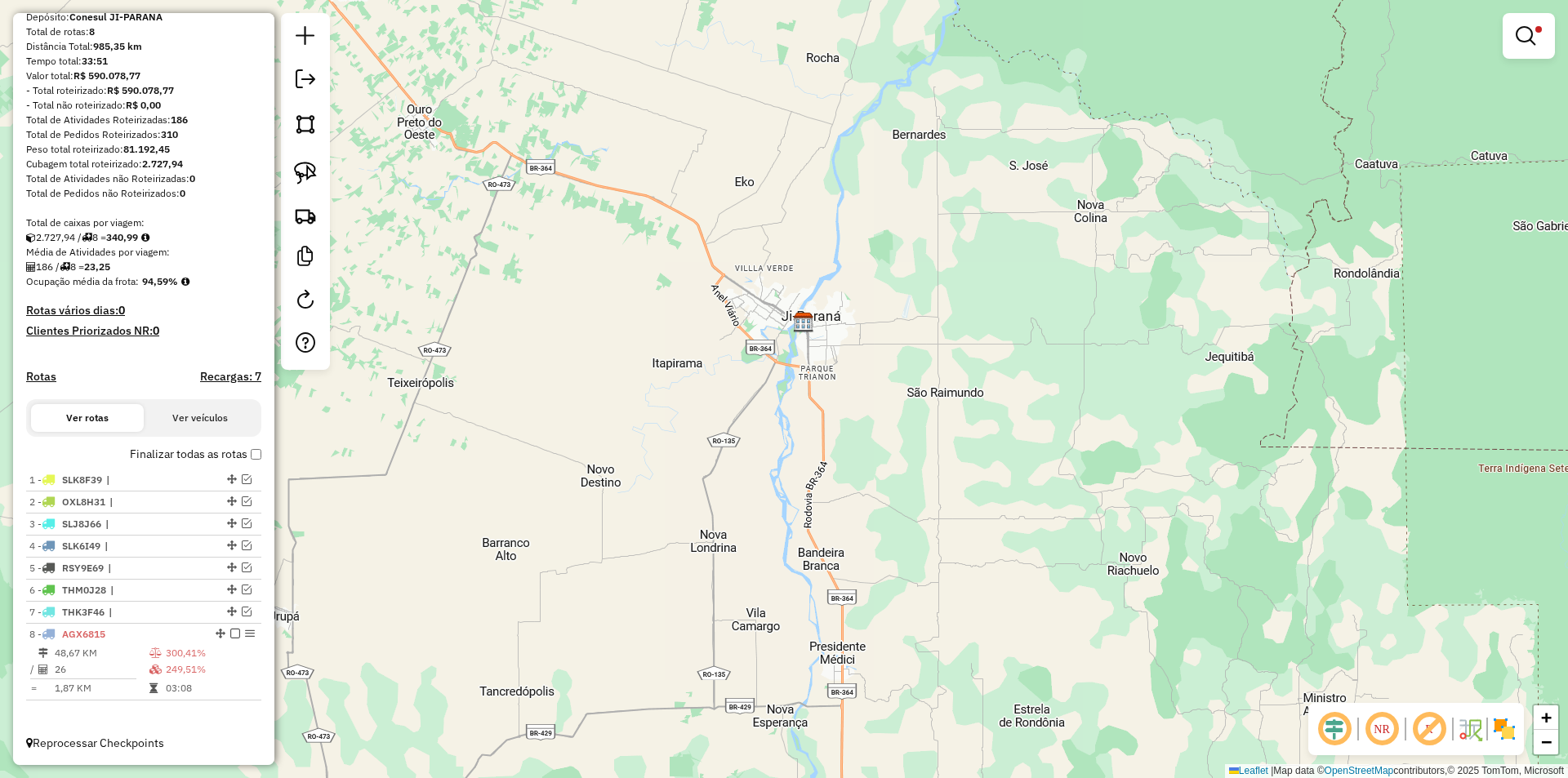
click at [585, 443] on div "Limpar filtros Janela de atendimento Grade de atendimento Capacidade Transporta…" at bounding box center [784, 389] width 1568 height 778
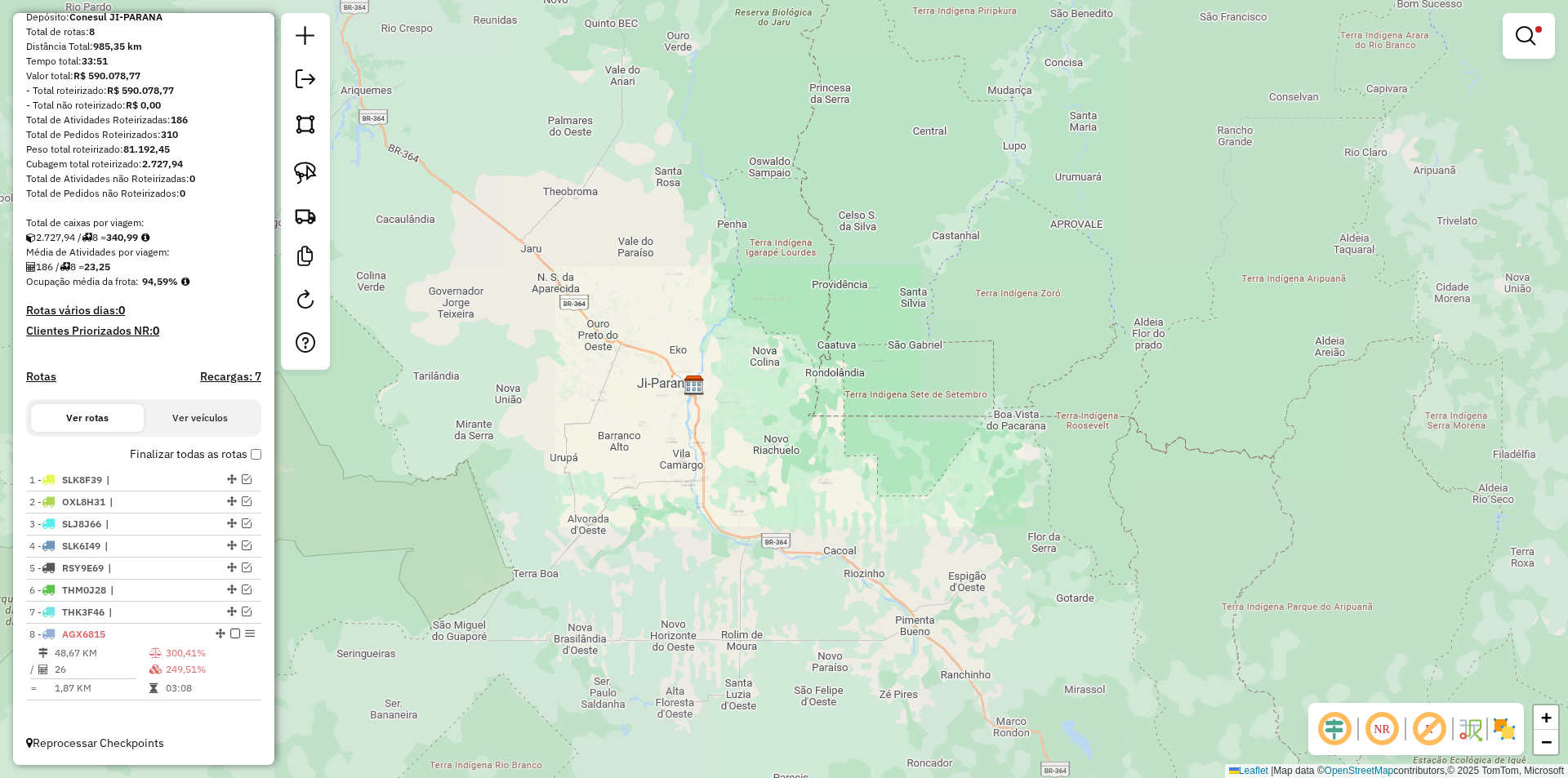
drag, startPoint x: 690, startPoint y: 415, endPoint x: 694, endPoint y: 443, distance: 28.3
click at [693, 442] on div "Limpar filtros Janela de atendimento Grade de atendimento Capacidade Transporta…" at bounding box center [784, 389] width 1568 height 778
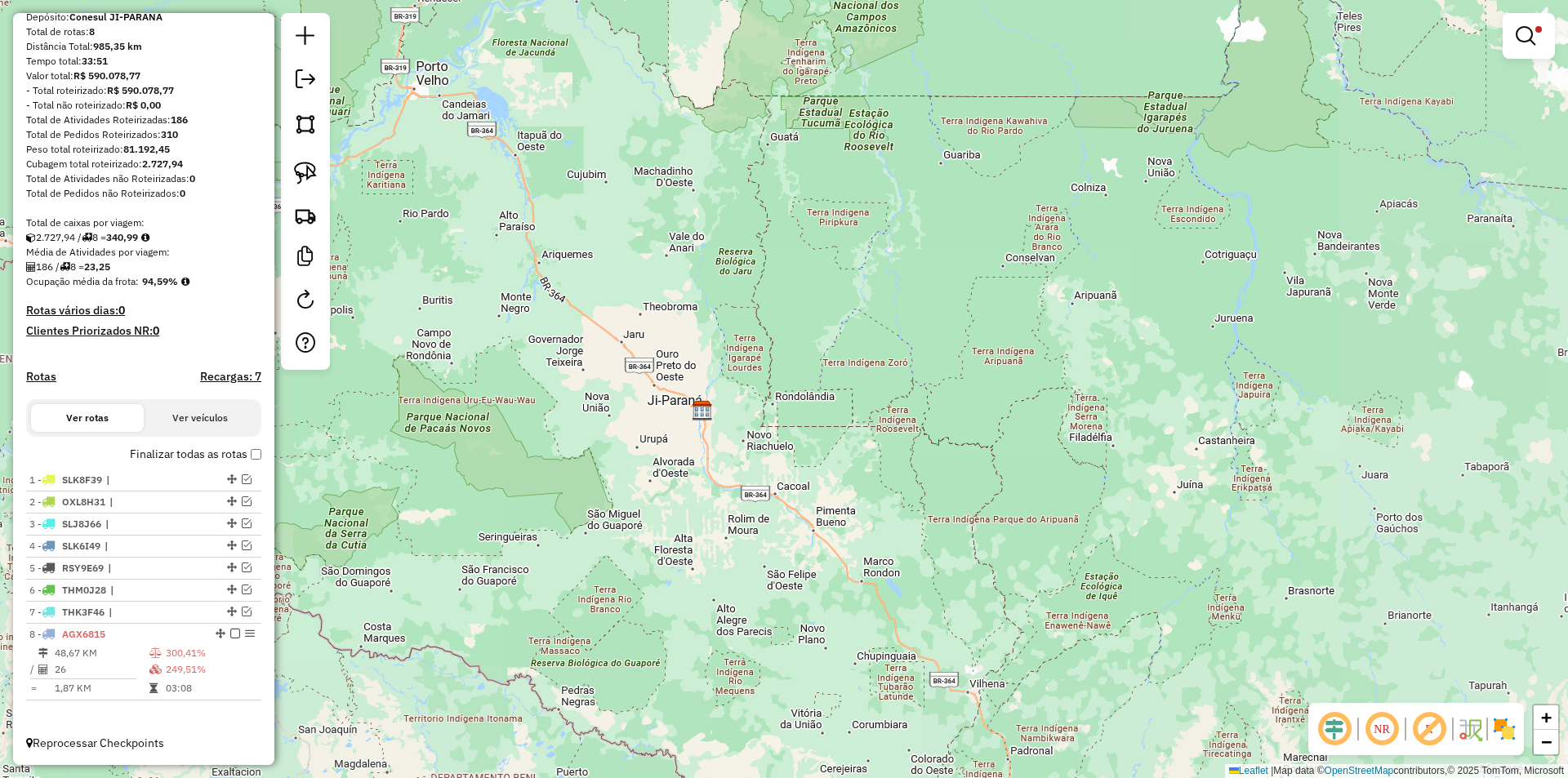
click at [723, 418] on div "Limpar filtros Janela de atendimento Grade de atendimento Capacidade Transporta…" at bounding box center [784, 389] width 1568 height 778
drag, startPoint x: 723, startPoint y: 422, endPoint x: 727, endPoint y: 434, distance: 12.6
click at [727, 434] on div "Limpar filtros Janela de atendimento Grade de atendimento Capacidade Transporta…" at bounding box center [784, 389] width 1568 height 778
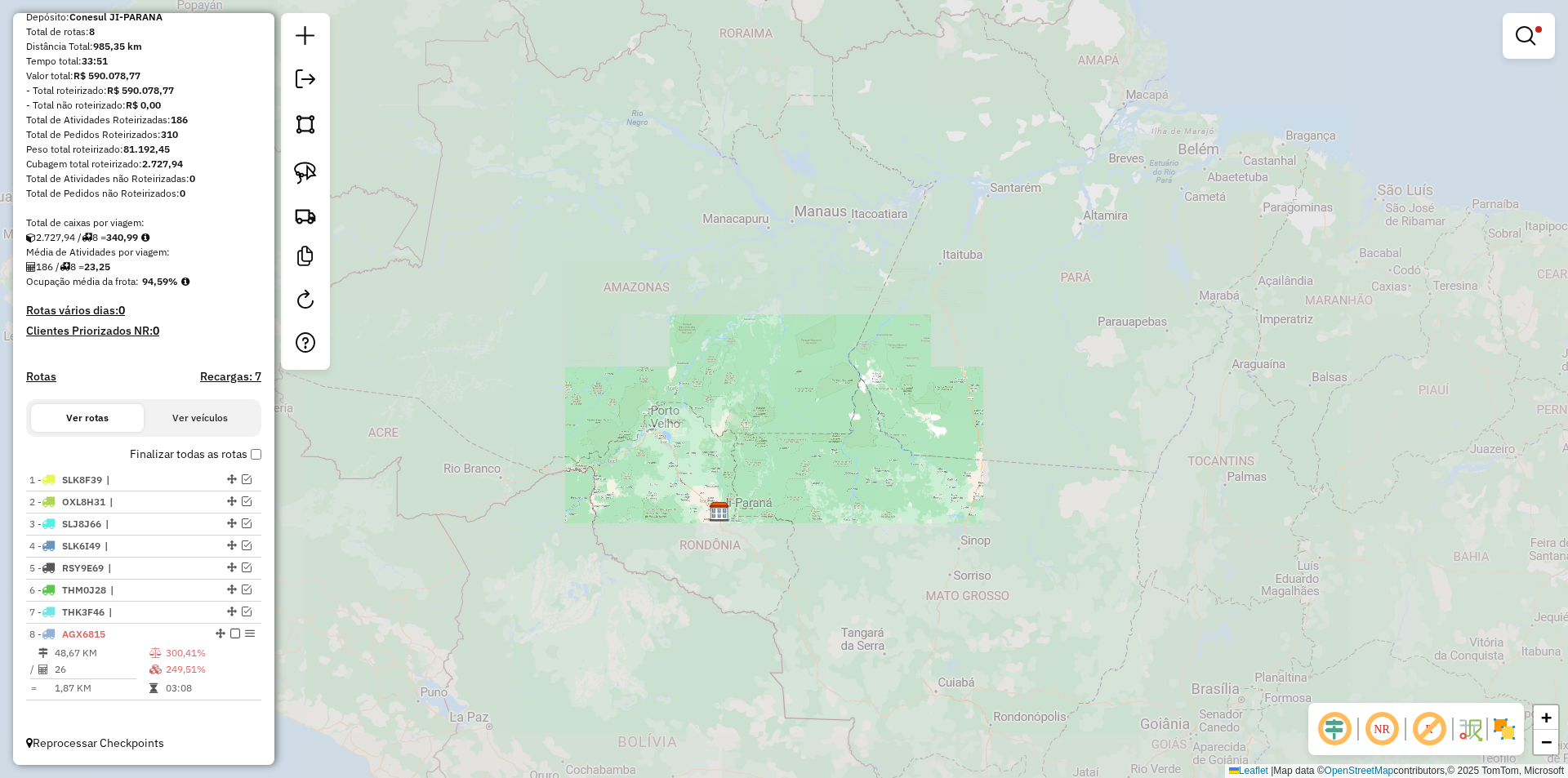
click at [748, 527] on div "Limpar filtros Janela de atendimento Grade de atendimento Capacidade Transporta…" at bounding box center [784, 389] width 1568 height 778
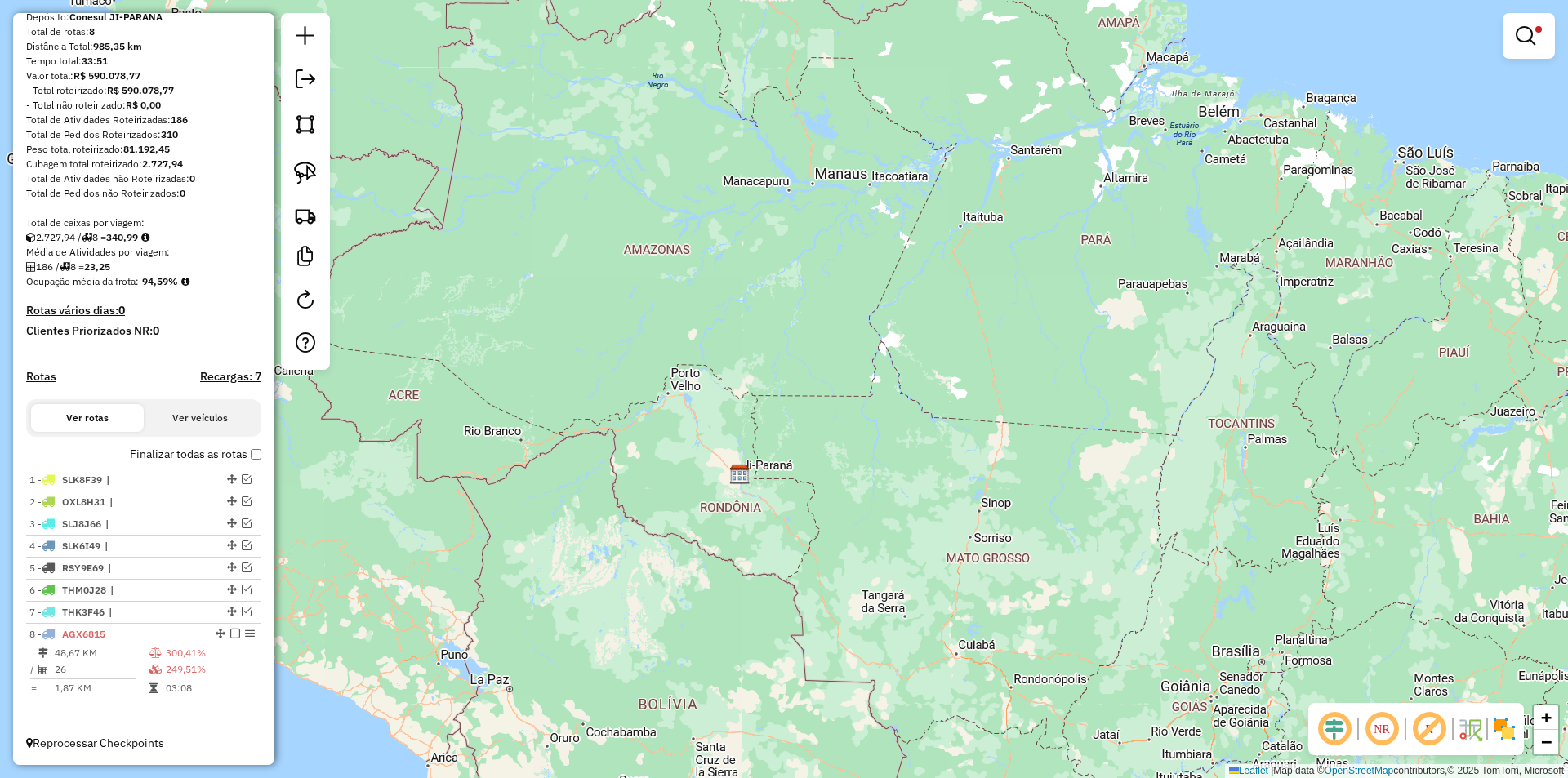
drag, startPoint x: 623, startPoint y: 535, endPoint x: 654, endPoint y: 483, distance: 60.5
click at [645, 493] on div "Limpar filtros Janela de atendimento Grade de atendimento Capacidade Transporta…" at bounding box center [784, 389] width 1568 height 778
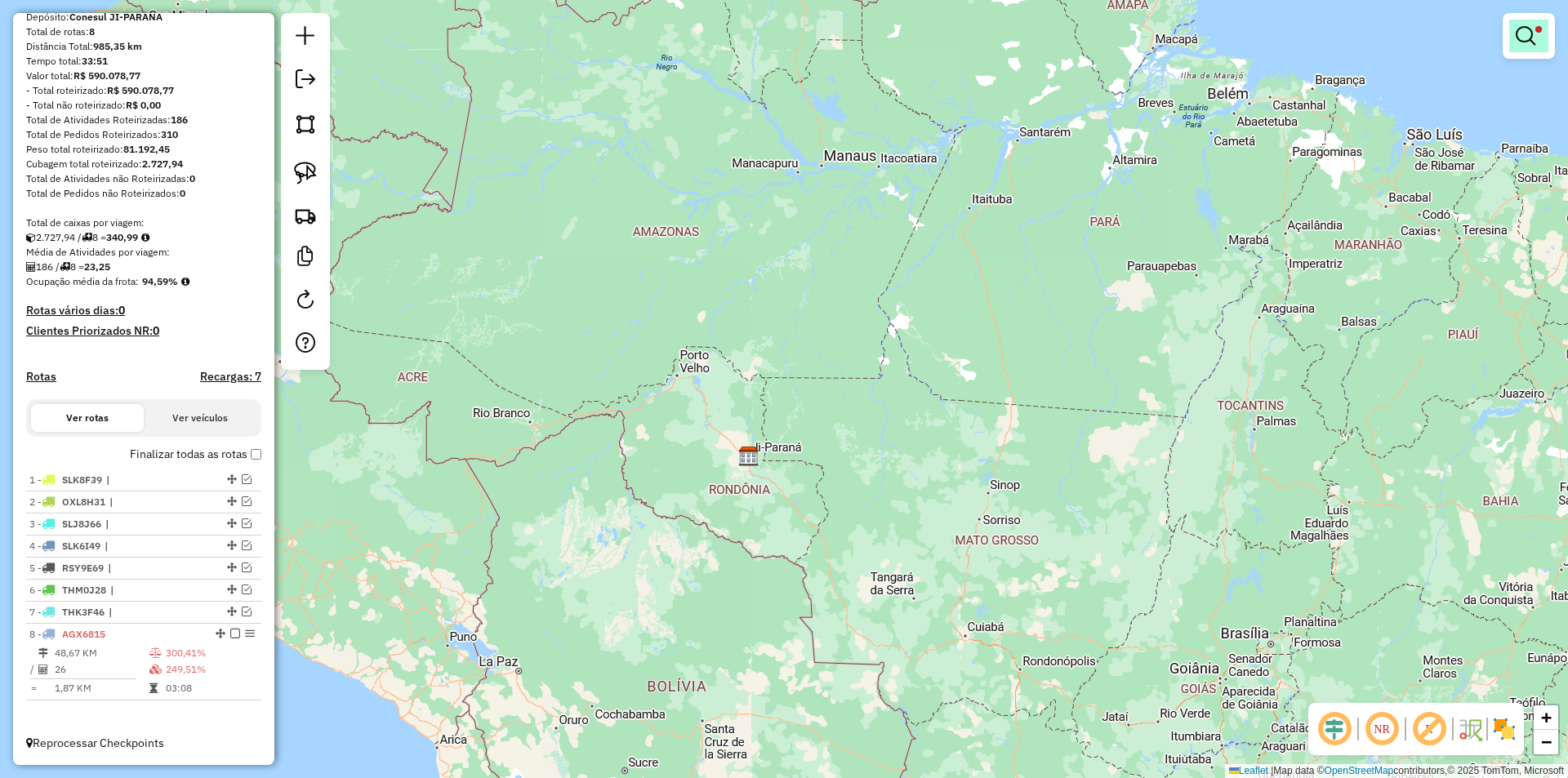
click at [1529, 35] on em at bounding box center [1525, 36] width 19 height 19
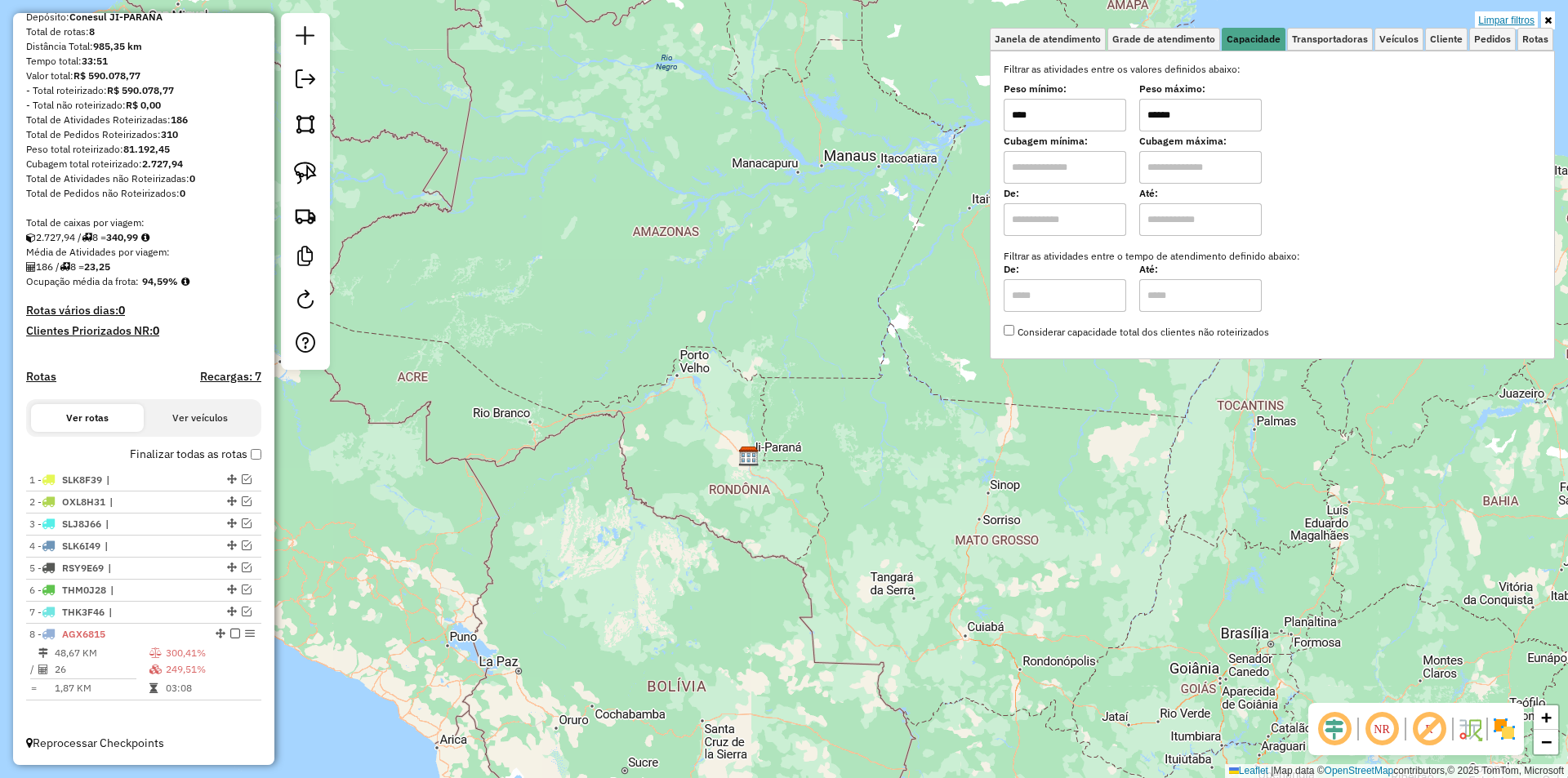
click at [1527, 16] on link "Limpar filtros" at bounding box center [1506, 20] width 63 height 18
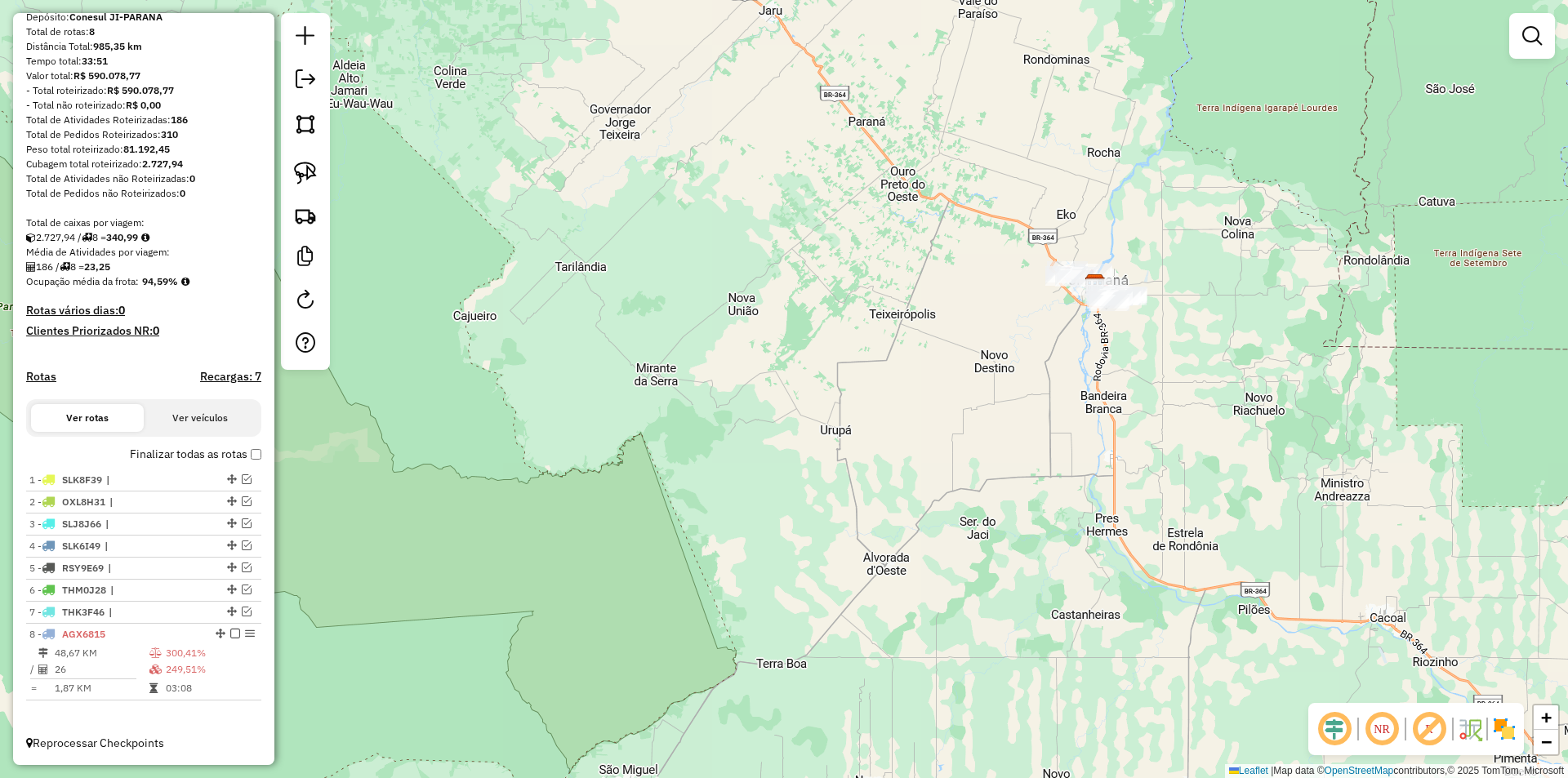
click at [724, 605] on div "Janela de atendimento Grade de atendimento Capacidade Transportadoras Veículos …" at bounding box center [784, 389] width 1568 height 778
drag, startPoint x: 666, startPoint y: 598, endPoint x: 687, endPoint y: 635, distance: 42.5
click at [688, 634] on div "Janela de atendimento Grade de atendimento Capacidade Transportadoras Veículos …" at bounding box center [784, 389] width 1568 height 778
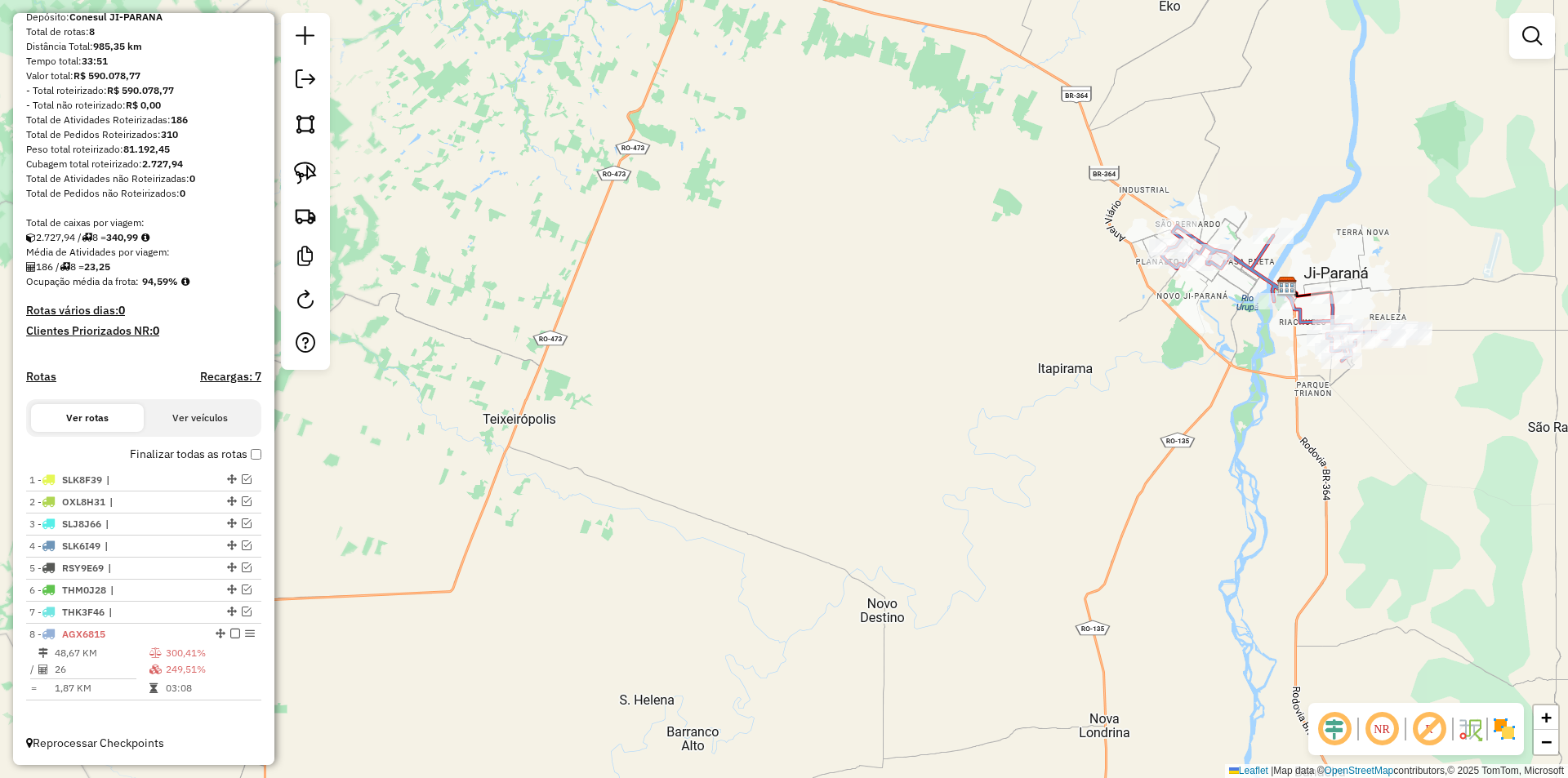
drag, startPoint x: 1191, startPoint y: 320, endPoint x: 942, endPoint y: 382, distance: 256.6
click at [955, 381] on div "Janela de atendimento Grade de atendimento Capacidade Transportadoras Veículos …" at bounding box center [784, 389] width 1568 height 778
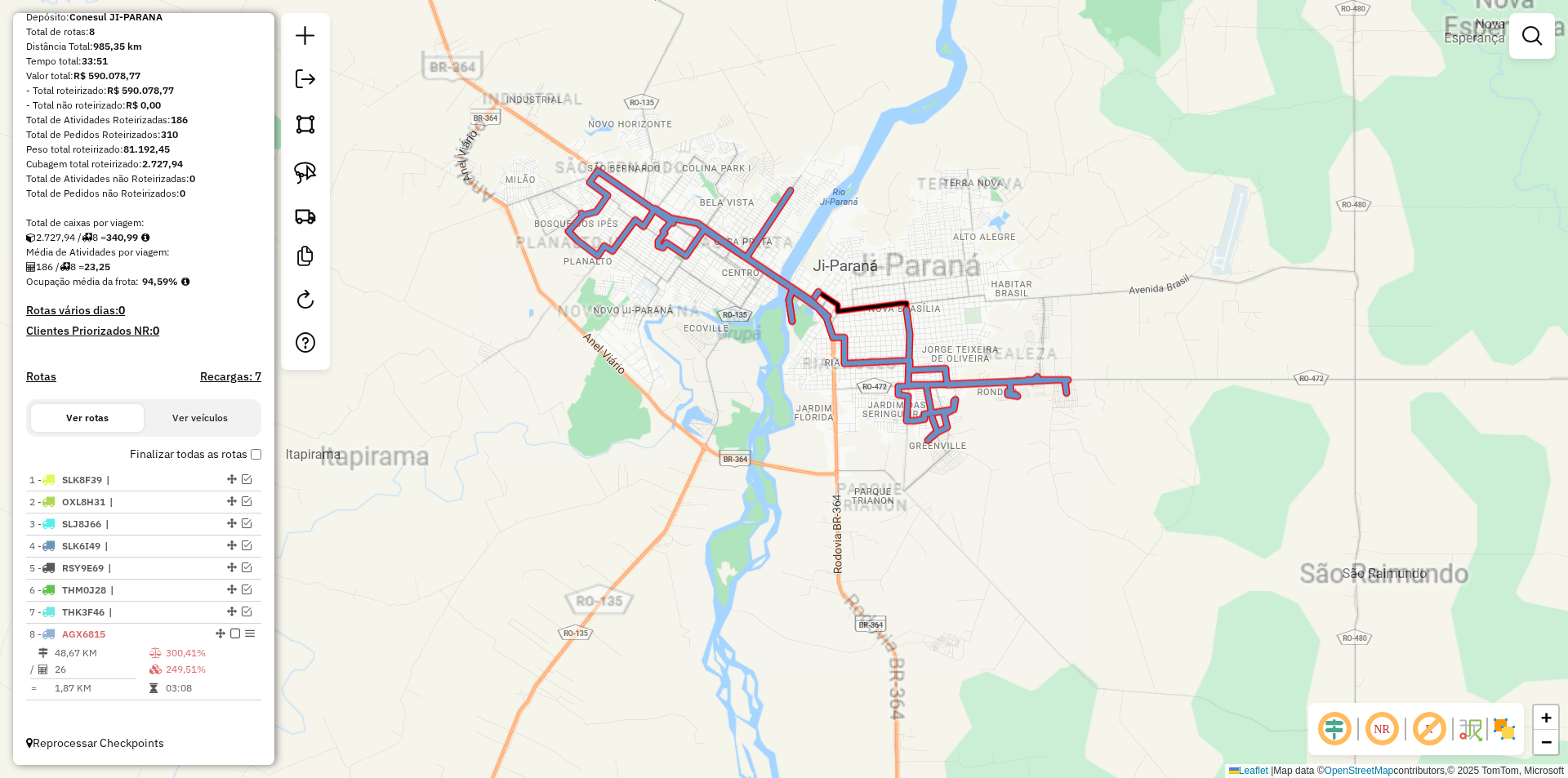
click at [830, 465] on div "Rota 8 - Placa AGX6815 24504 - CONVENIENCIA LD Janela de atendimento Grade de a…" at bounding box center [784, 389] width 1568 height 778
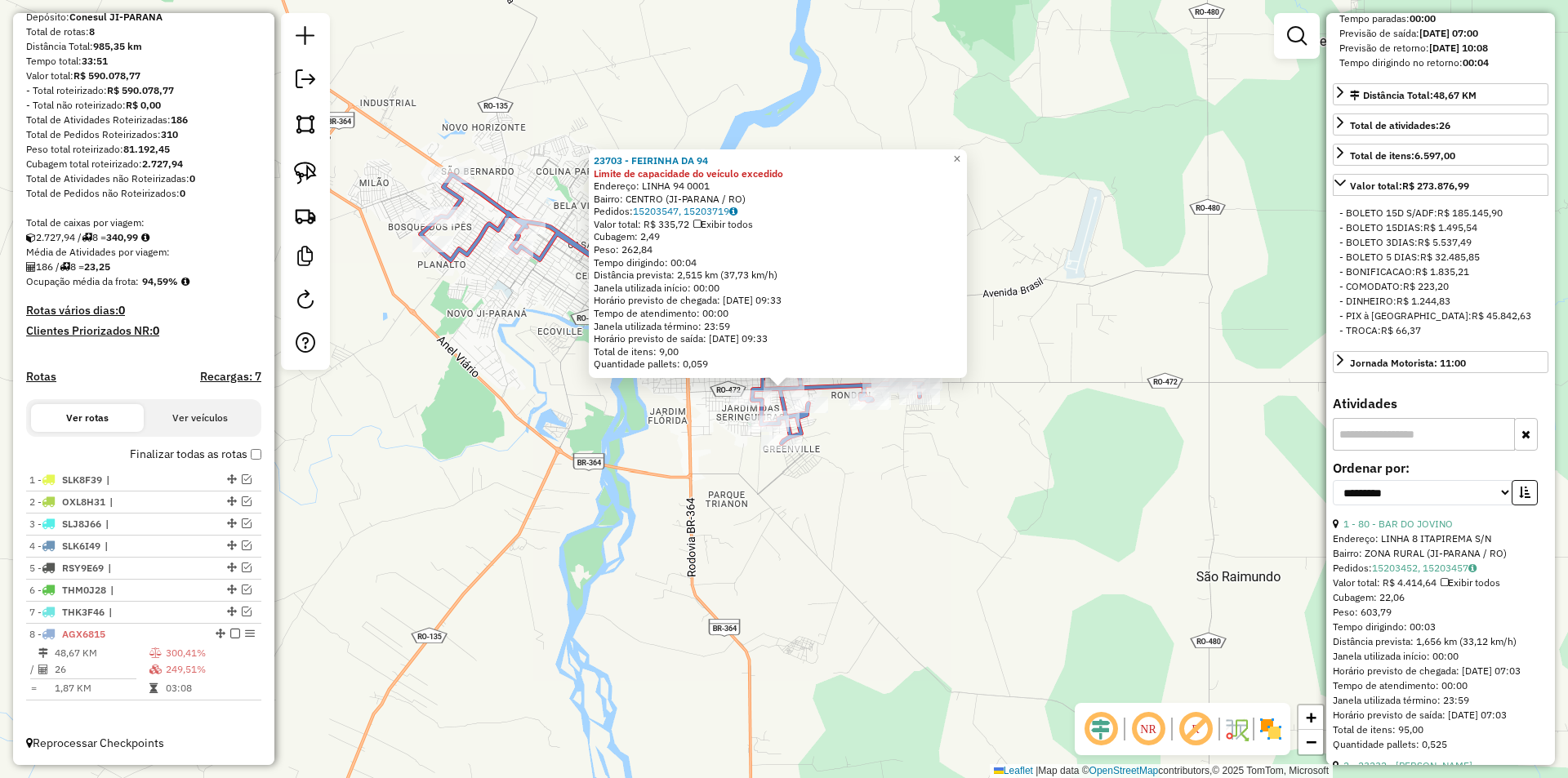
scroll to position [408, 0]
click at [1365, 502] on select "**********" at bounding box center [1422, 491] width 179 height 26
select select "*********"
click at [1333, 502] on select "**********" at bounding box center [1422, 491] width 179 height 26
click at [1519, 495] on icon "button" at bounding box center [1524, 490] width 11 height 11
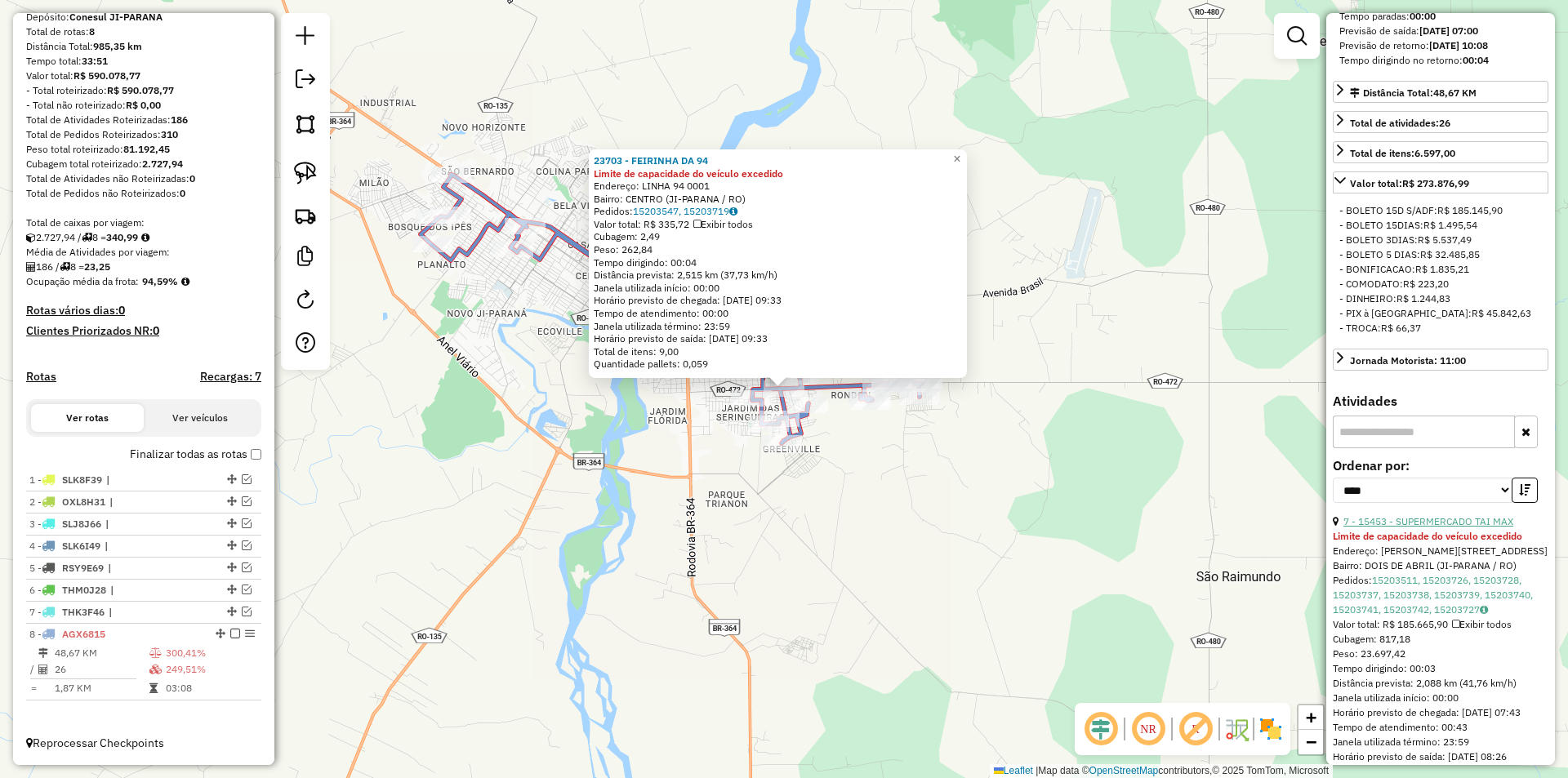
click at [1415, 527] on link "7 - 15453 - SUPERMERCADO TAI MAX" at bounding box center [1428, 521] width 170 height 12
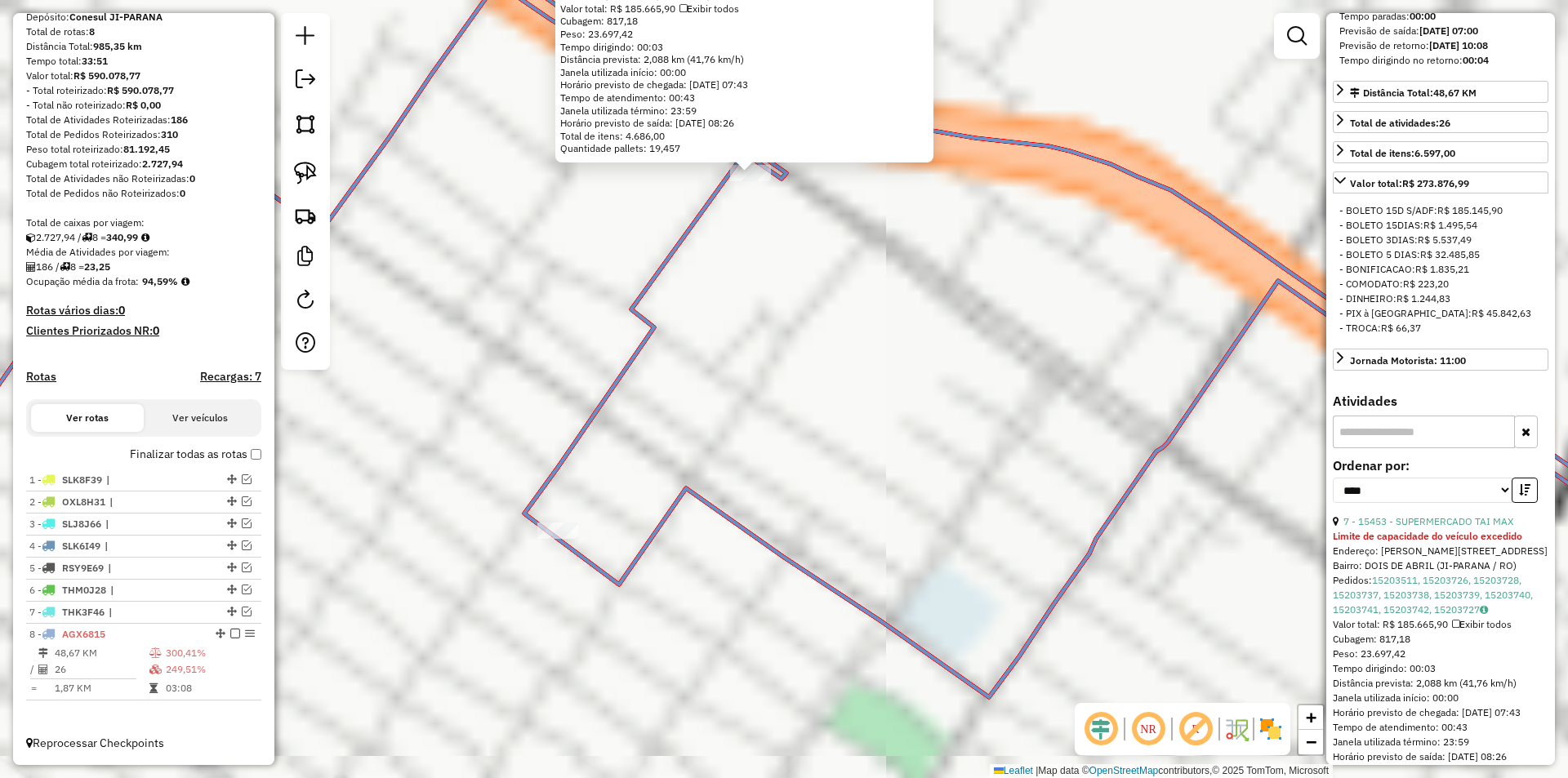
drag, startPoint x: 715, startPoint y: 351, endPoint x: 748, endPoint y: 520, distance: 172.2
click at [748, 520] on div "15453 - SUPERMERCADO TAI MAX Limite de capacidade do veículo excedido Endereço:…" at bounding box center [784, 389] width 1568 height 778
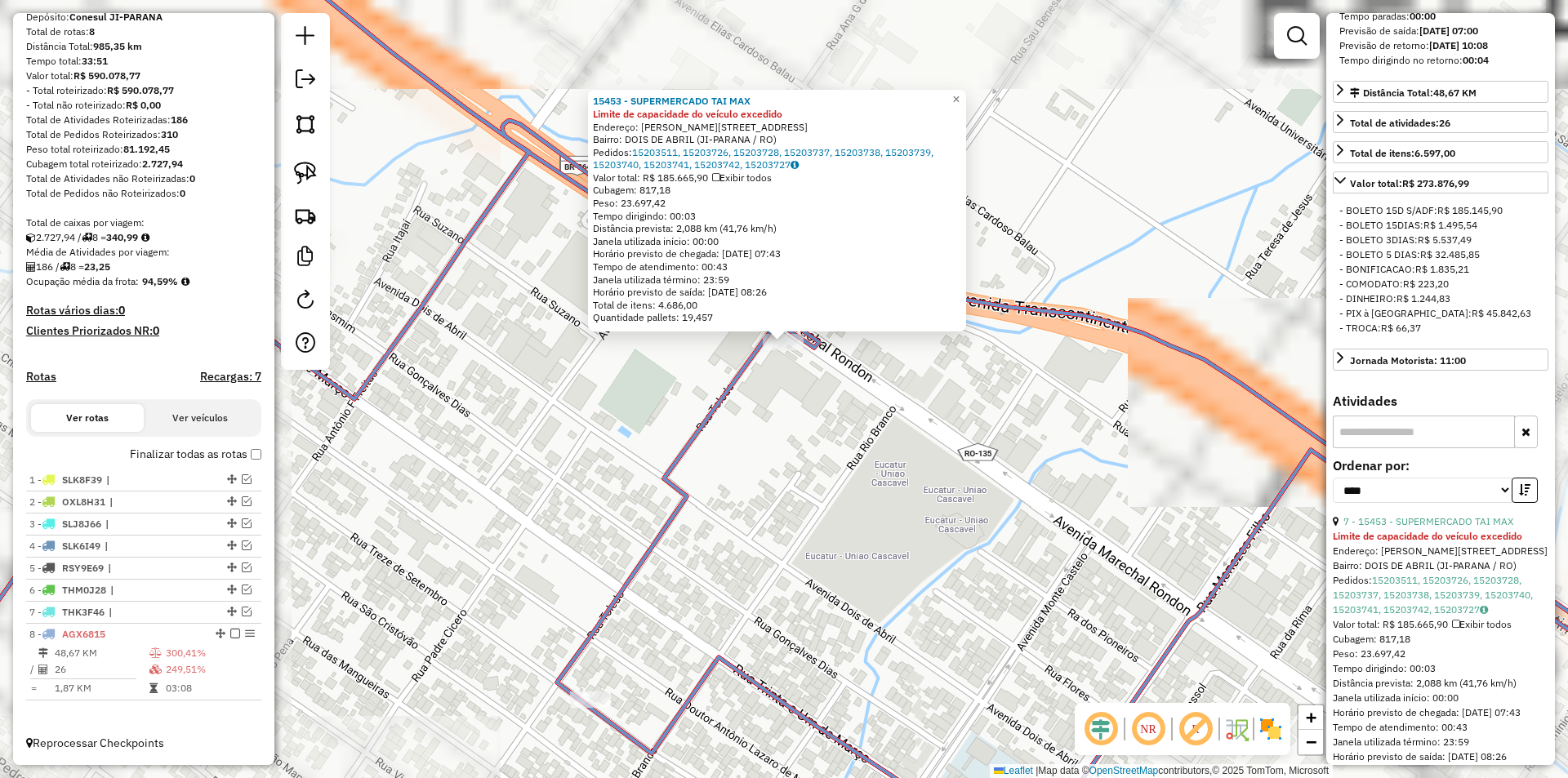
click at [748, 484] on div "15453 - SUPERMERCADO TAI MAX Limite de capacidade do veículo excedido Endereço:…" at bounding box center [784, 389] width 1568 height 778
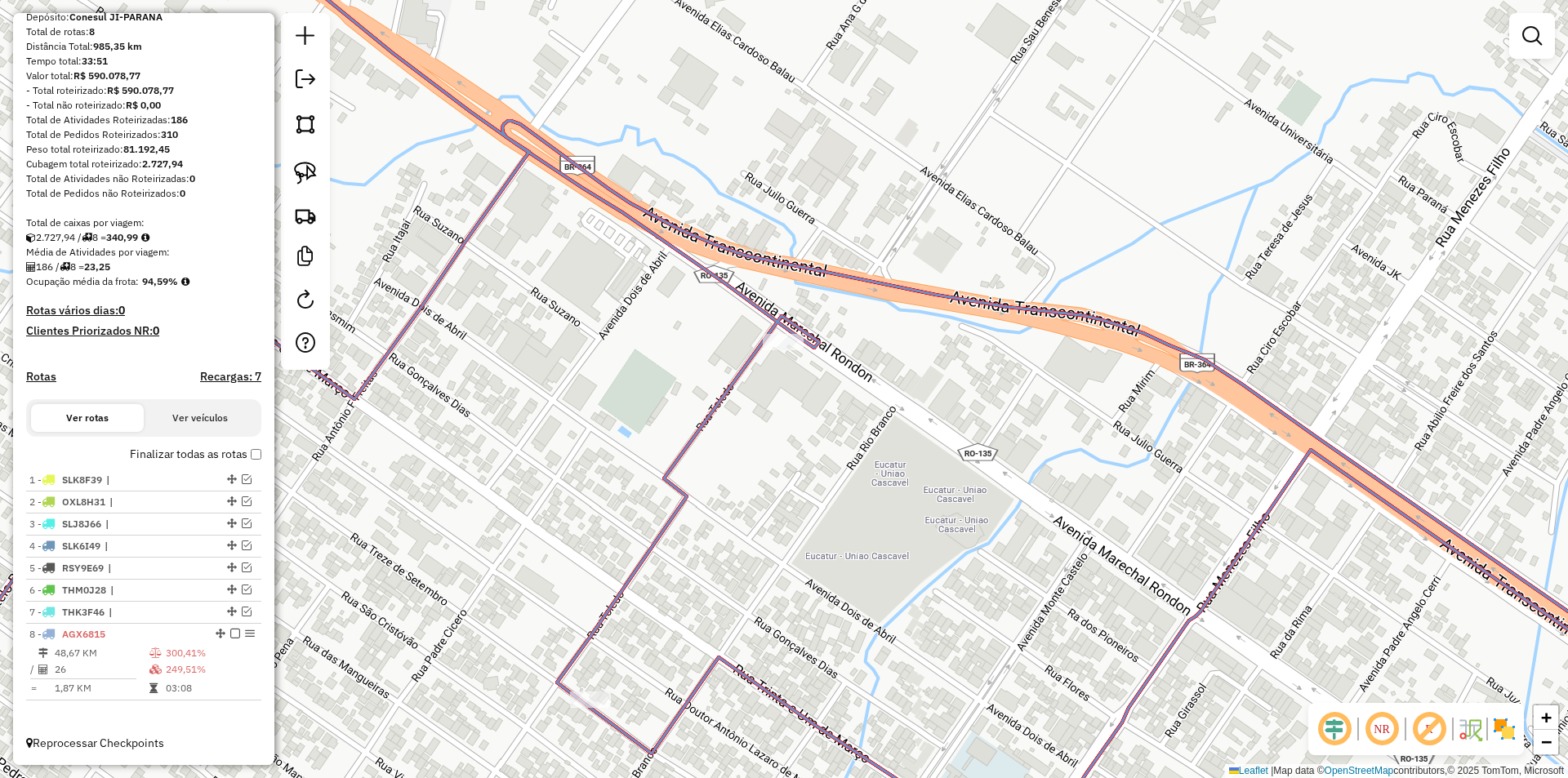
click at [278, 159] on div "Janela de atendimento Grade de atendimento Capacidade Transportadoras Veículos …" at bounding box center [784, 389] width 1568 height 778
click at [307, 167] on img at bounding box center [305, 173] width 23 height 23
drag, startPoint x: 697, startPoint y: 282, endPoint x: 774, endPoint y: 394, distance: 135.9
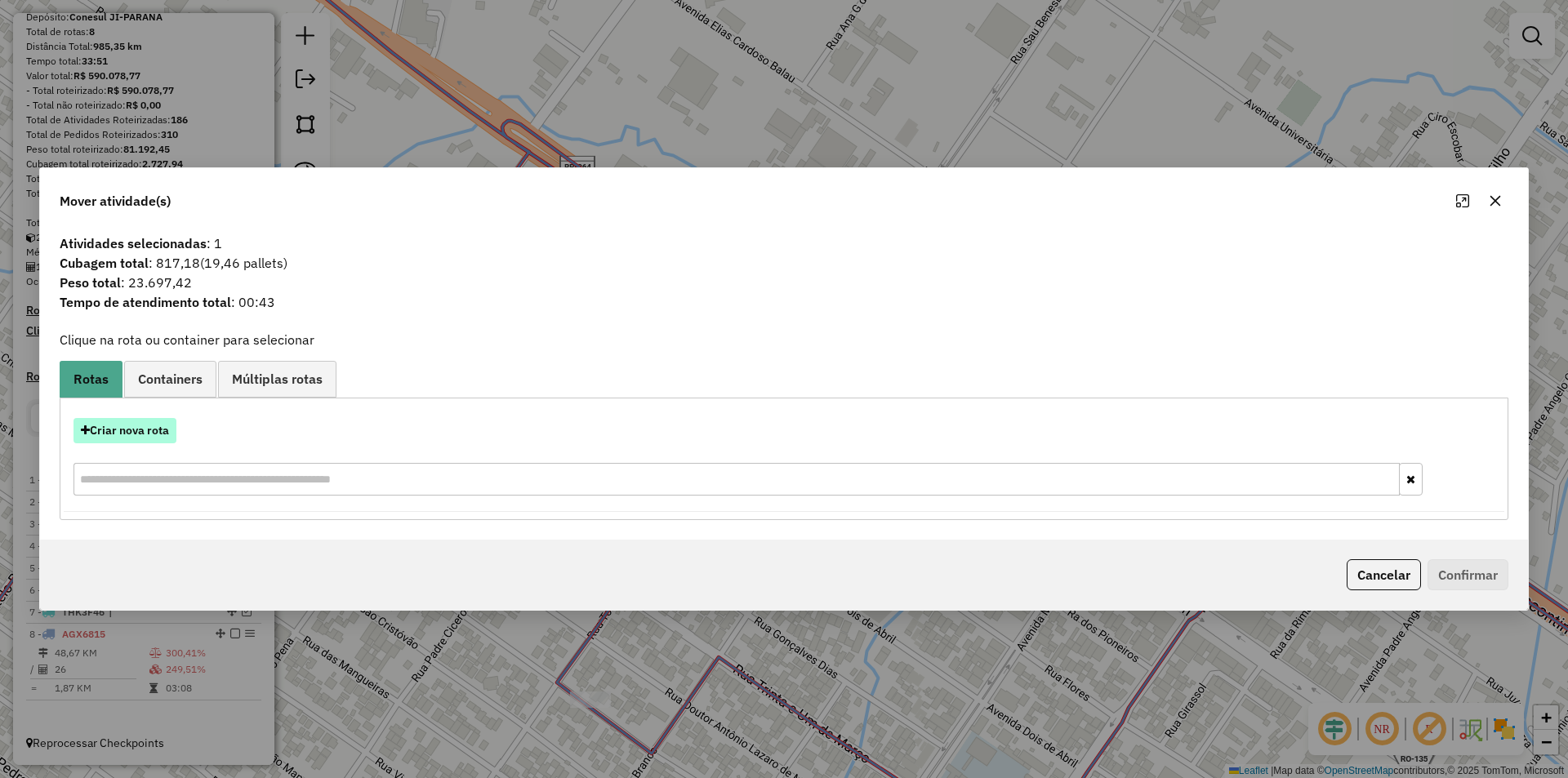
click at [121, 428] on button "Criar nova rota" at bounding box center [124, 431] width 103 height 26
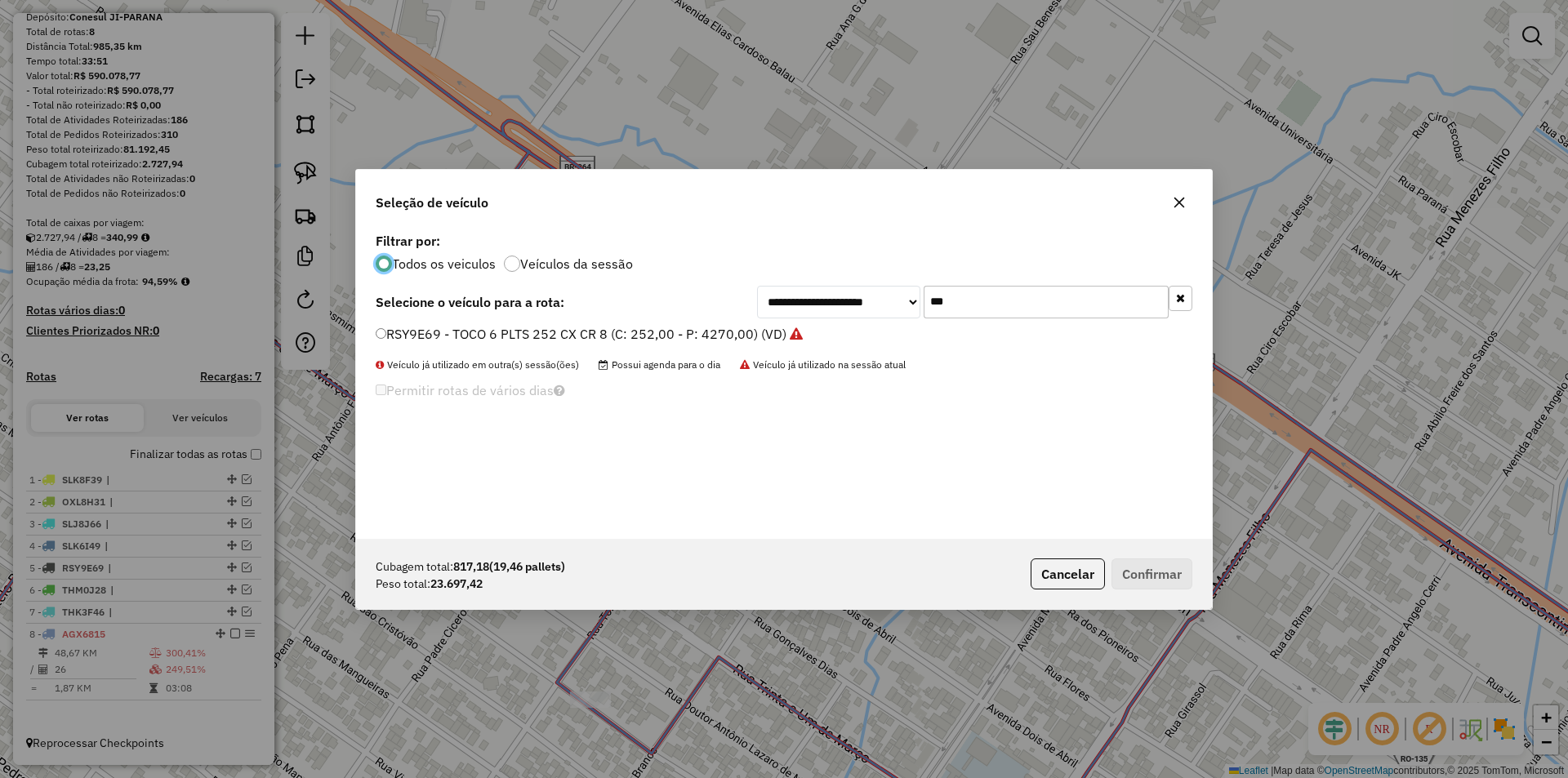
scroll to position [9, 5]
drag, startPoint x: 957, startPoint y: 305, endPoint x: 881, endPoint y: 326, distance: 78.8
click at [881, 326] on div "**********" at bounding box center [784, 384] width 856 height 310
drag, startPoint x: 970, startPoint y: 299, endPoint x: 853, endPoint y: 324, distance: 119.6
click at [854, 324] on div "**********" at bounding box center [784, 384] width 856 height 310
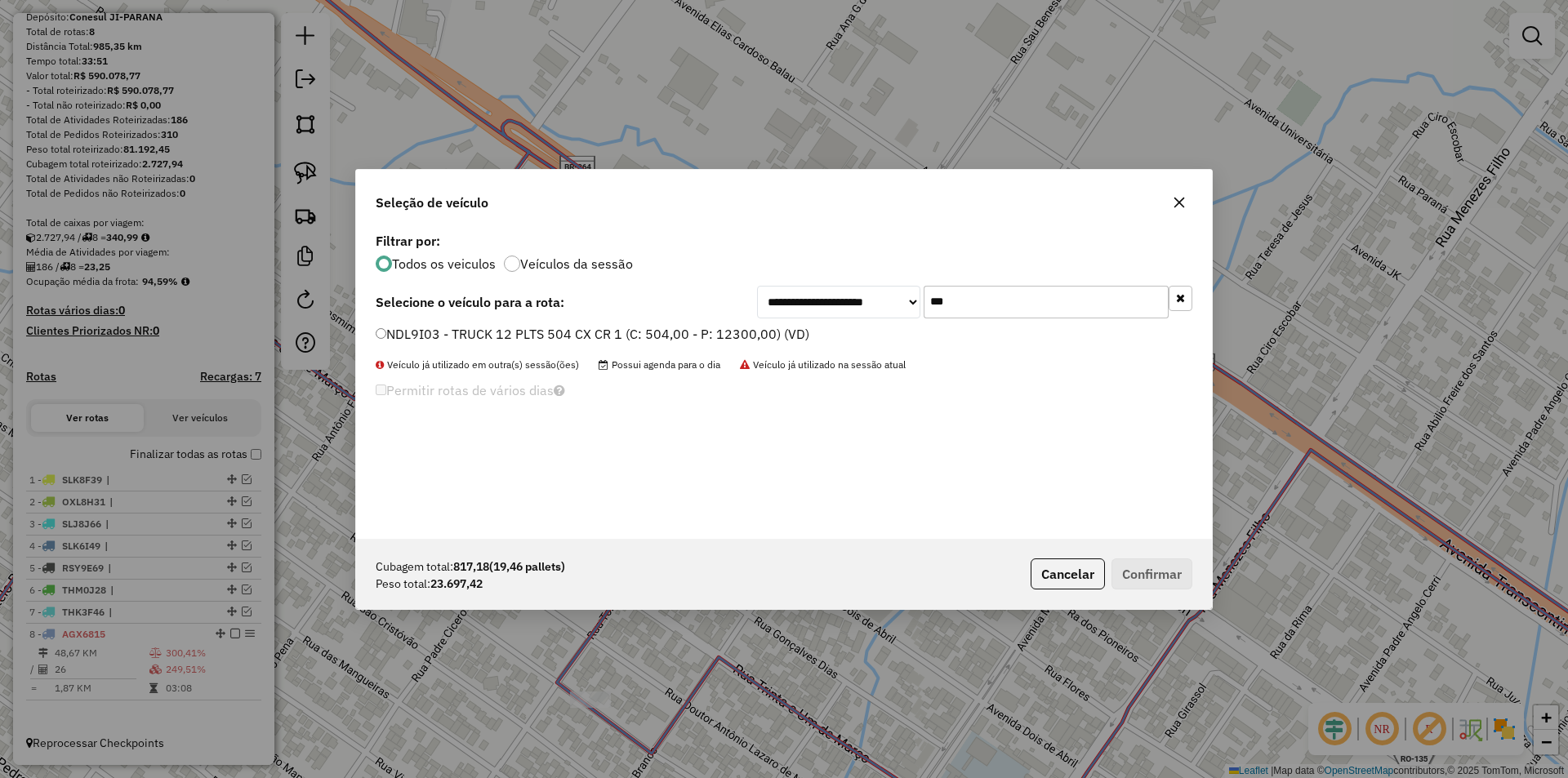
type input "***"
click at [388, 336] on label "NDL9I03 - TRUCK 12 PLTS 504 CX CR 1 (C: 504,00 - P: 12300,00) (VD)" at bounding box center [592, 333] width 434 height 19
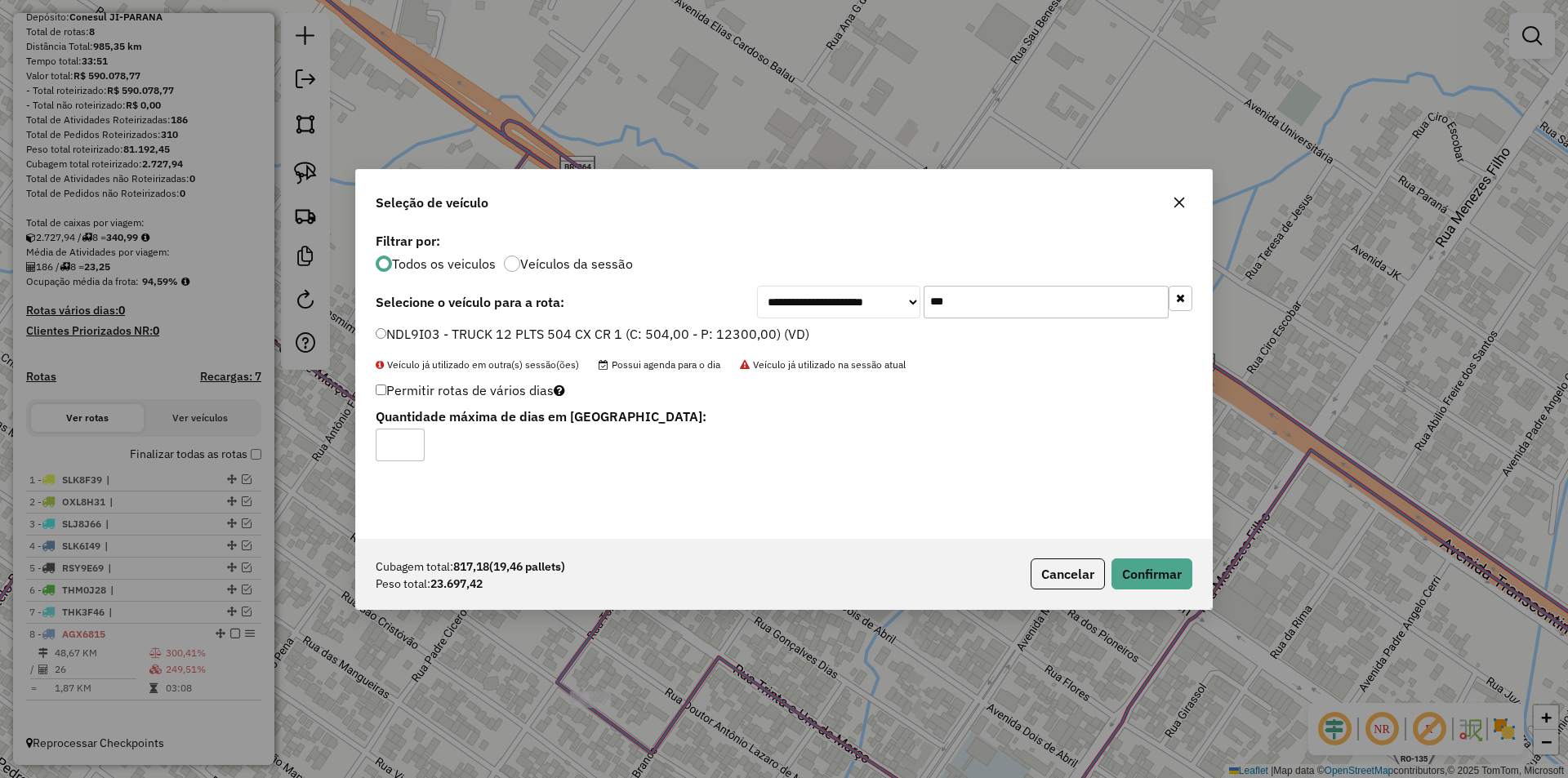
click at [1130, 552] on div "Cubagem total: 817,18 (19,46 pallets) Peso total: 23.697,42 Cancelar Confirmar" at bounding box center [784, 574] width 856 height 70
click at [1142, 564] on button "Confirmar" at bounding box center [1152, 574] width 81 height 31
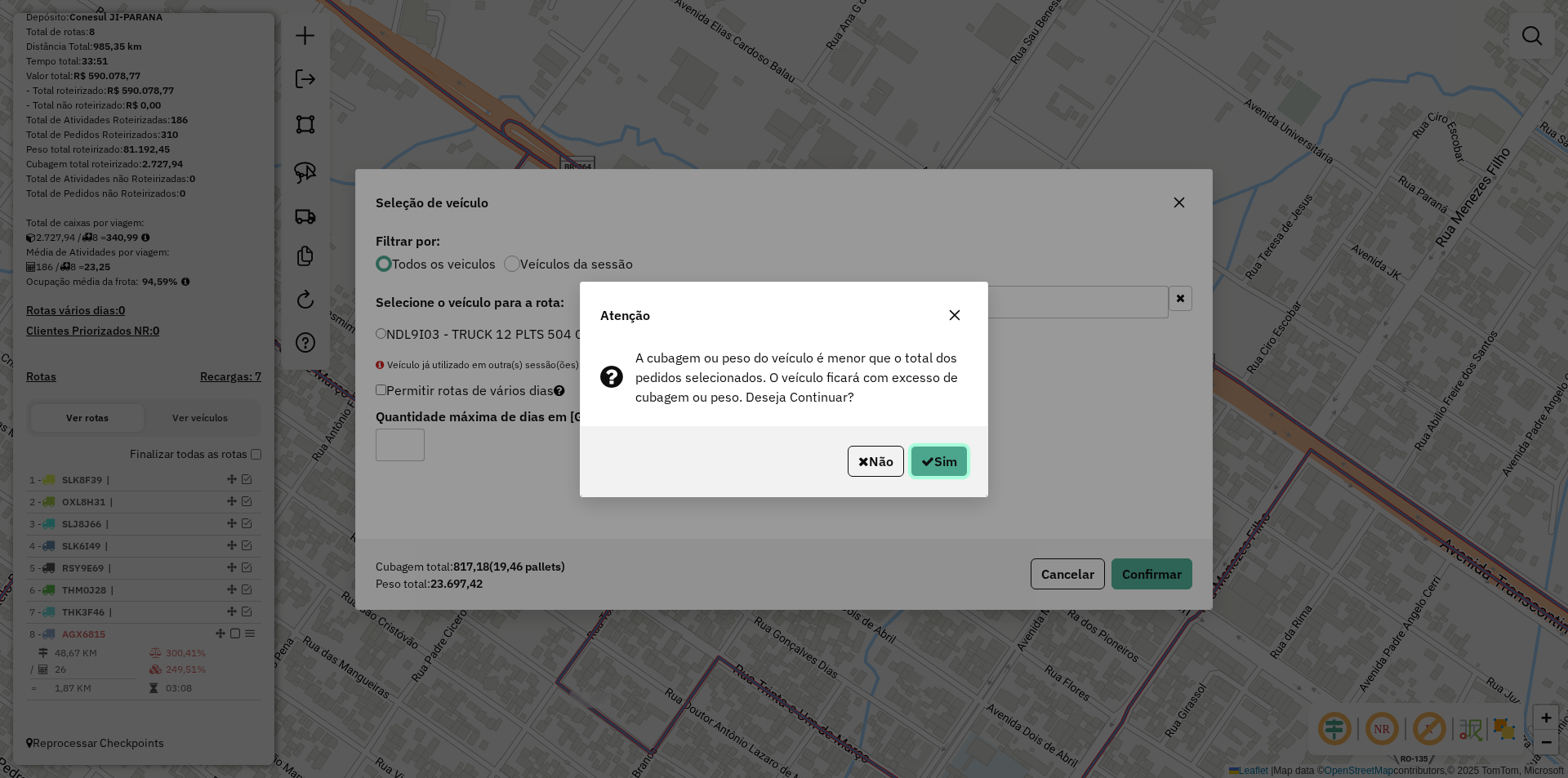
click at [957, 450] on button "Sim" at bounding box center [939, 461] width 57 height 31
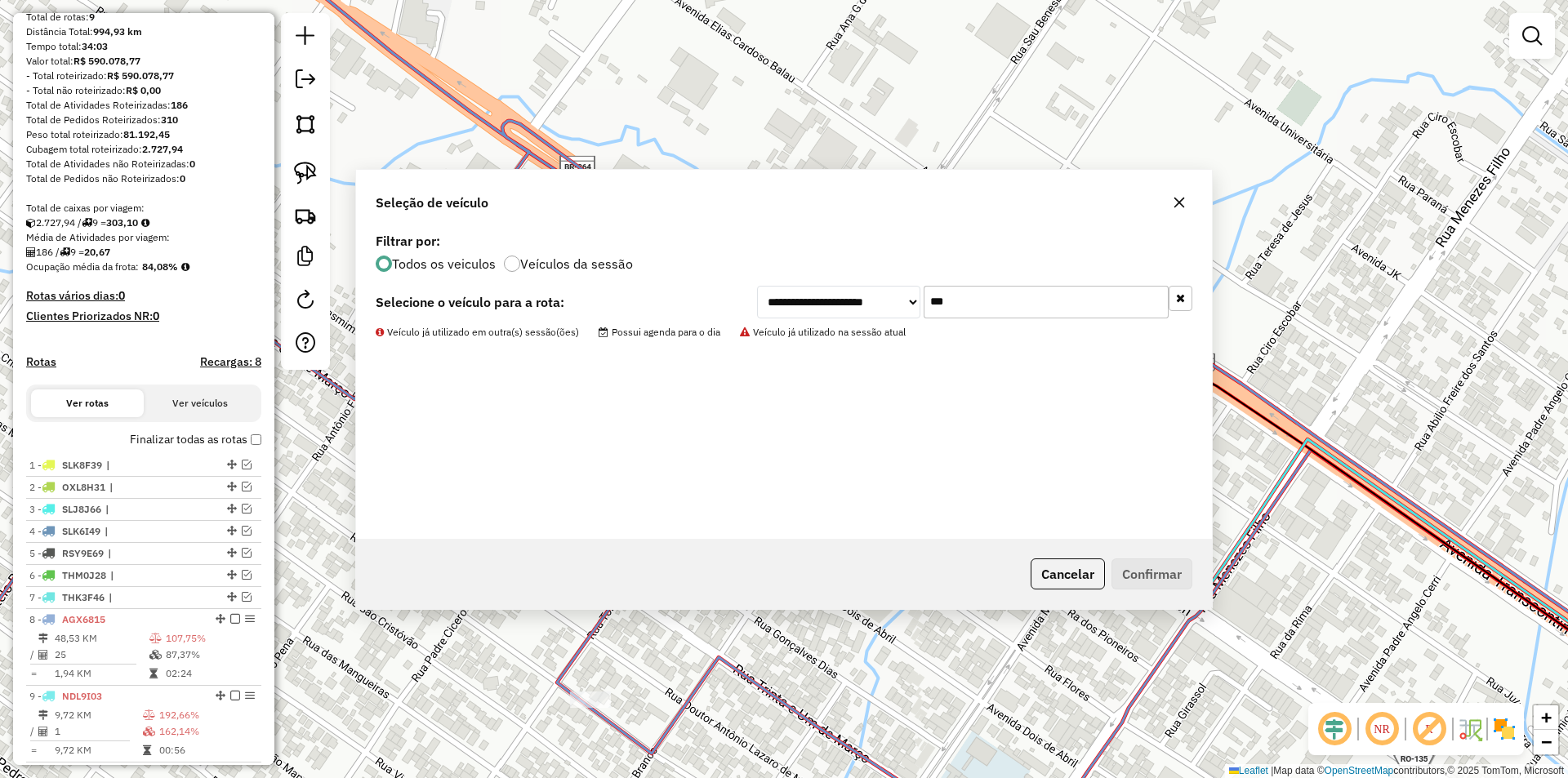
scroll to position [232, 0]
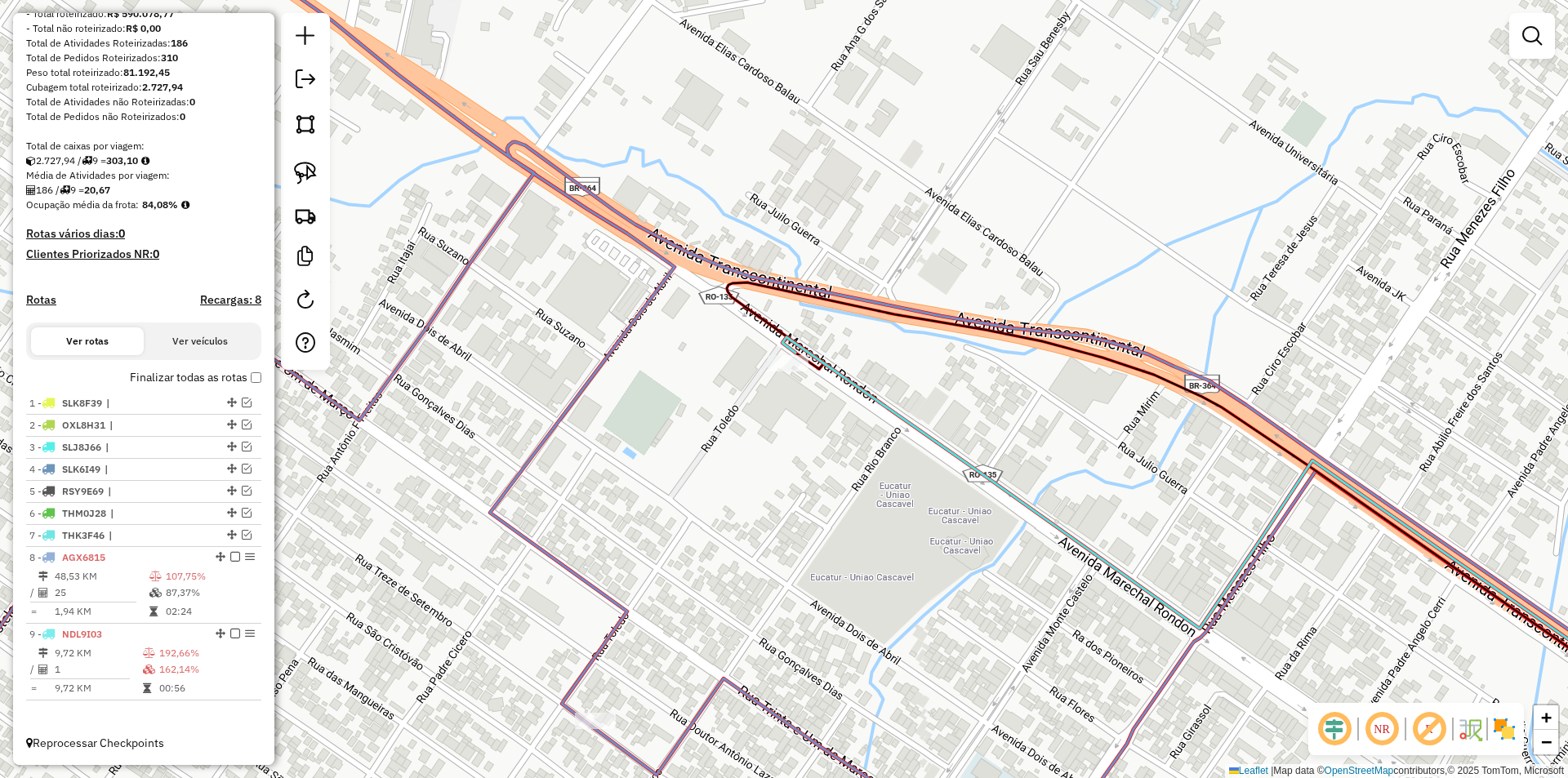
click at [814, 457] on div "Janela de atendimento Grade de atendimento Capacidade Transportadoras Veículos …" at bounding box center [784, 389] width 1568 height 778
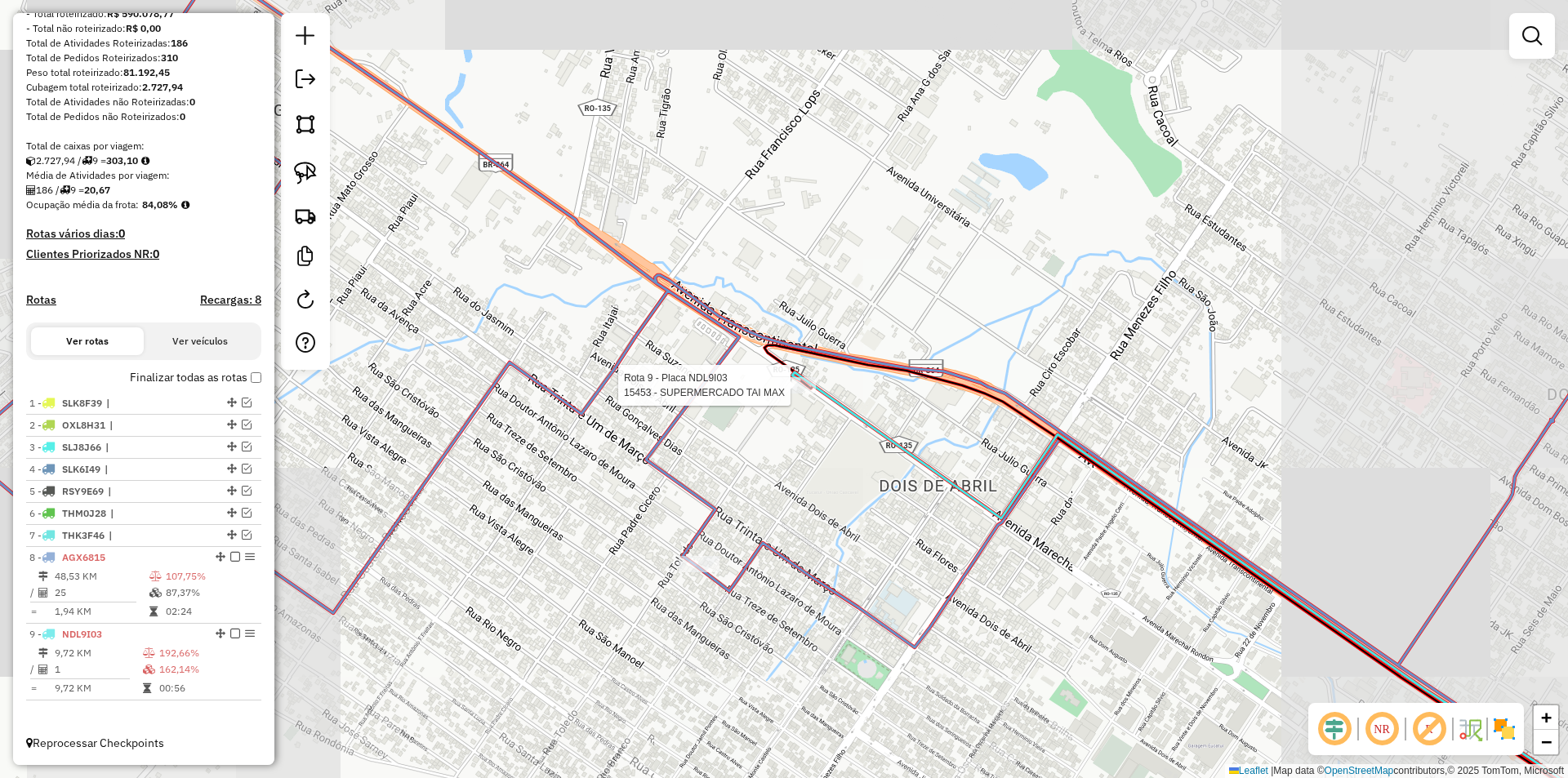
select select "*********"
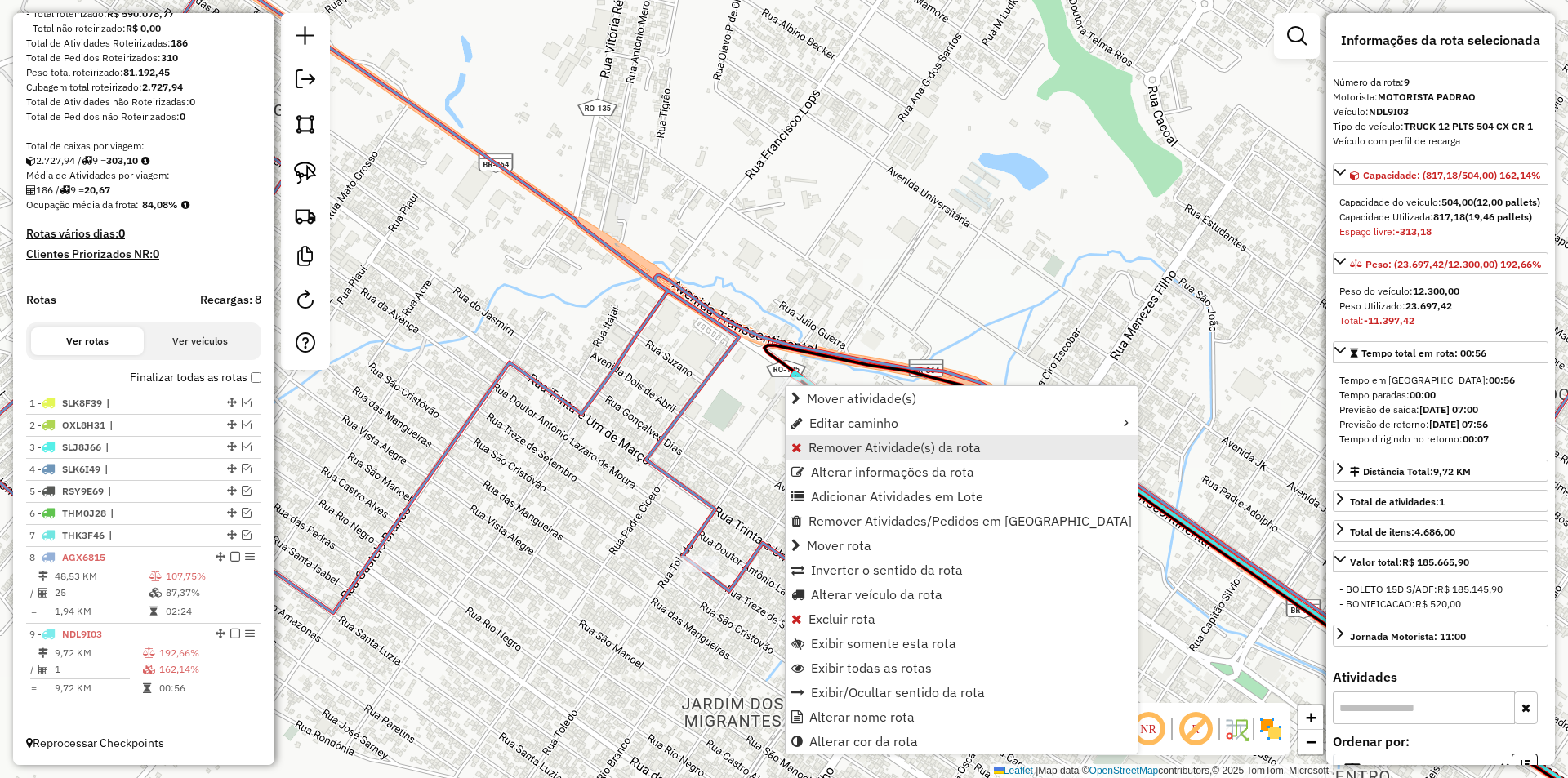
click at [850, 450] on span "Remover Atividade(s) da rota" at bounding box center [894, 448] width 172 height 13
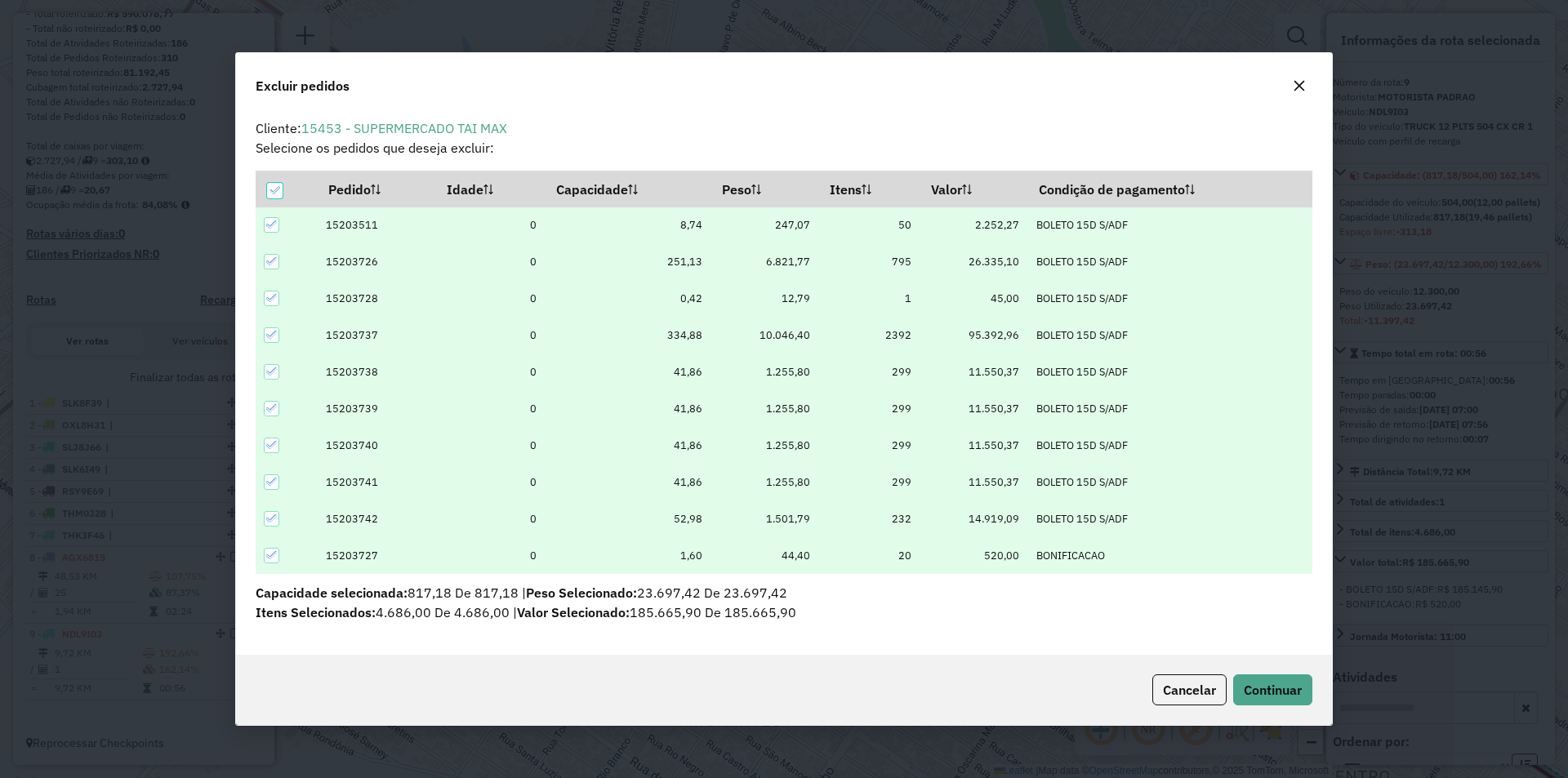
scroll to position [0, 0]
click at [276, 188] on icon at bounding box center [274, 190] width 11 height 11
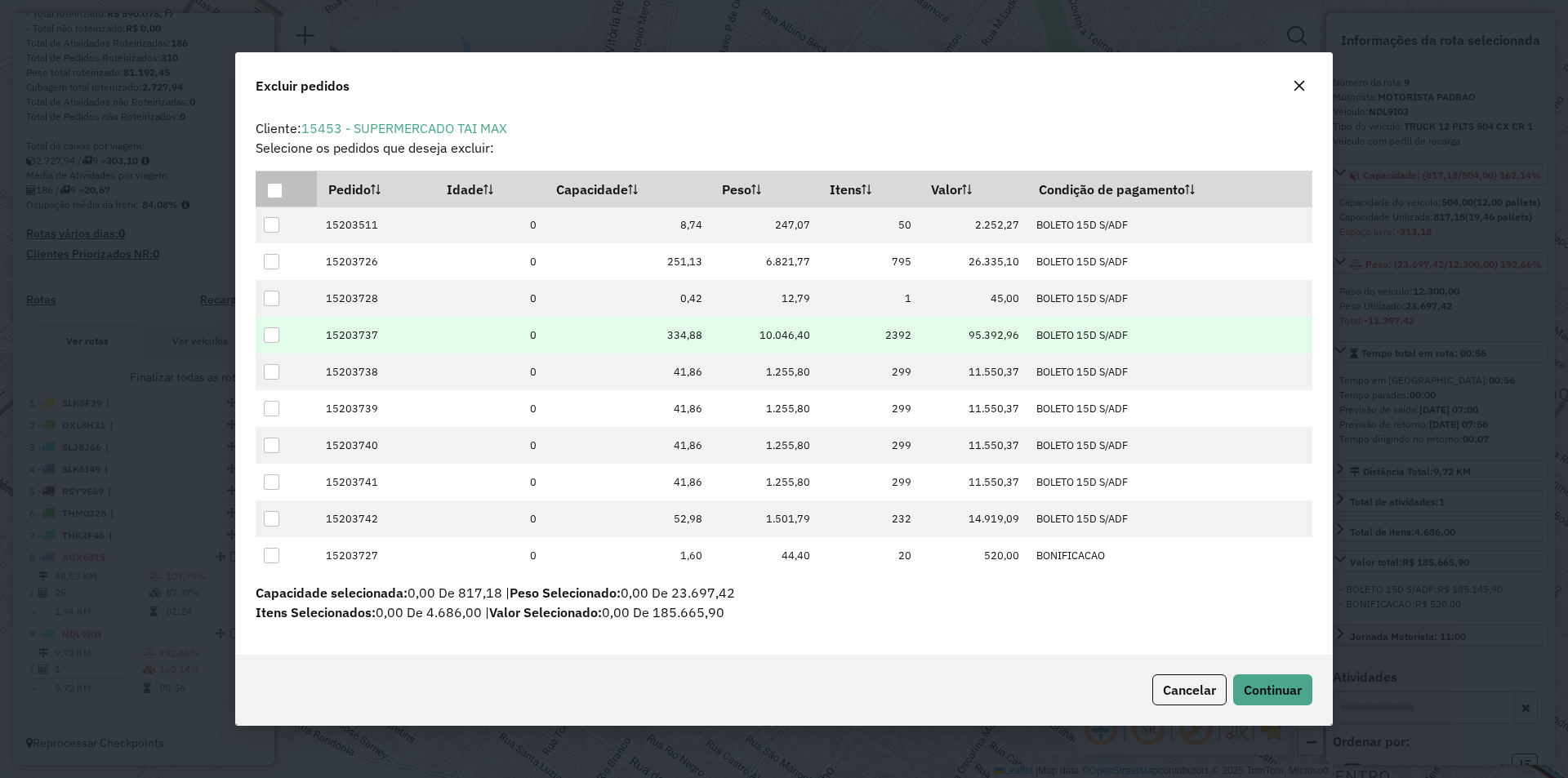
click at [272, 337] on div at bounding box center [271, 335] width 16 height 16
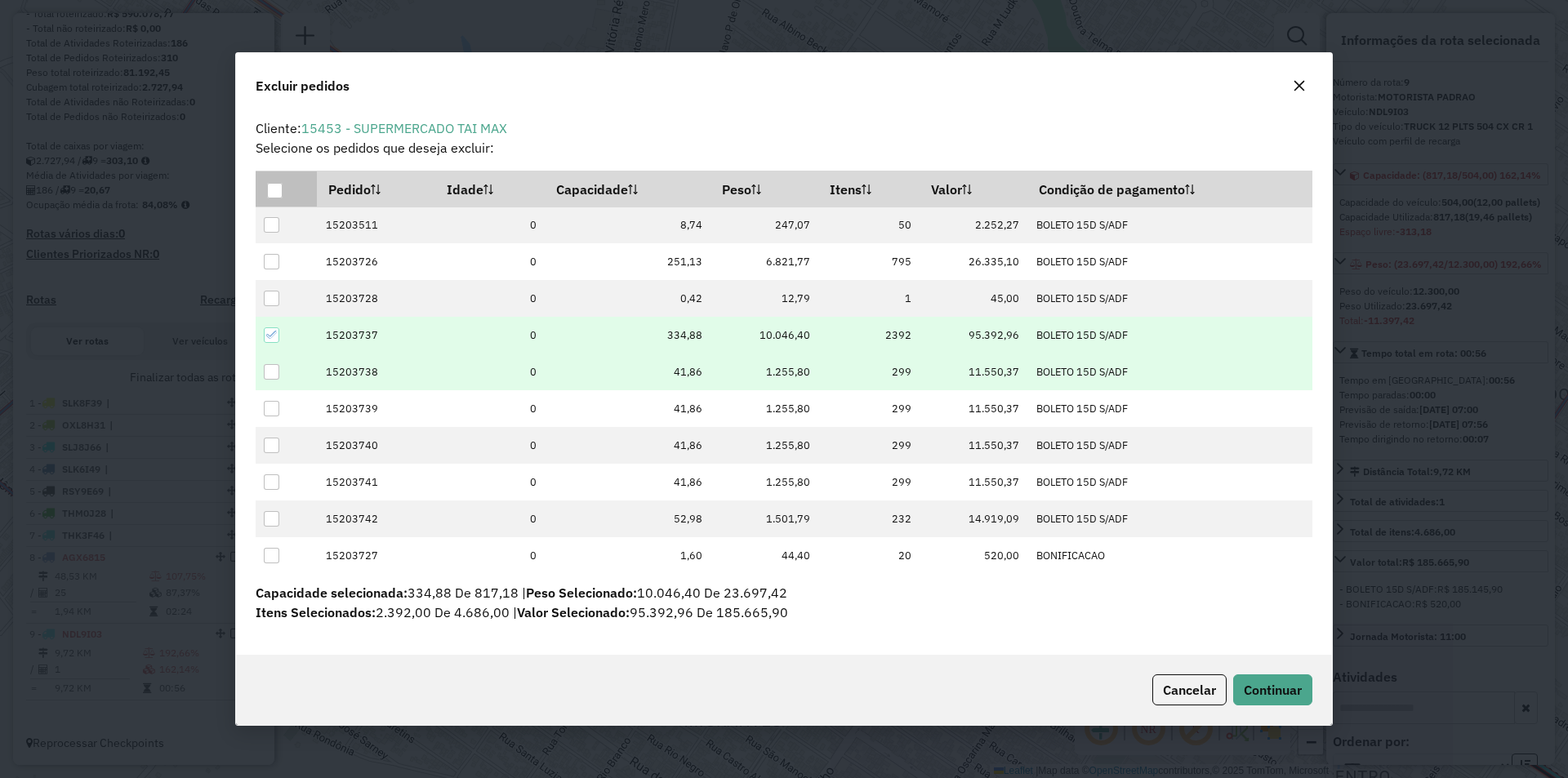
click at [276, 373] on div at bounding box center [271, 372] width 16 height 16
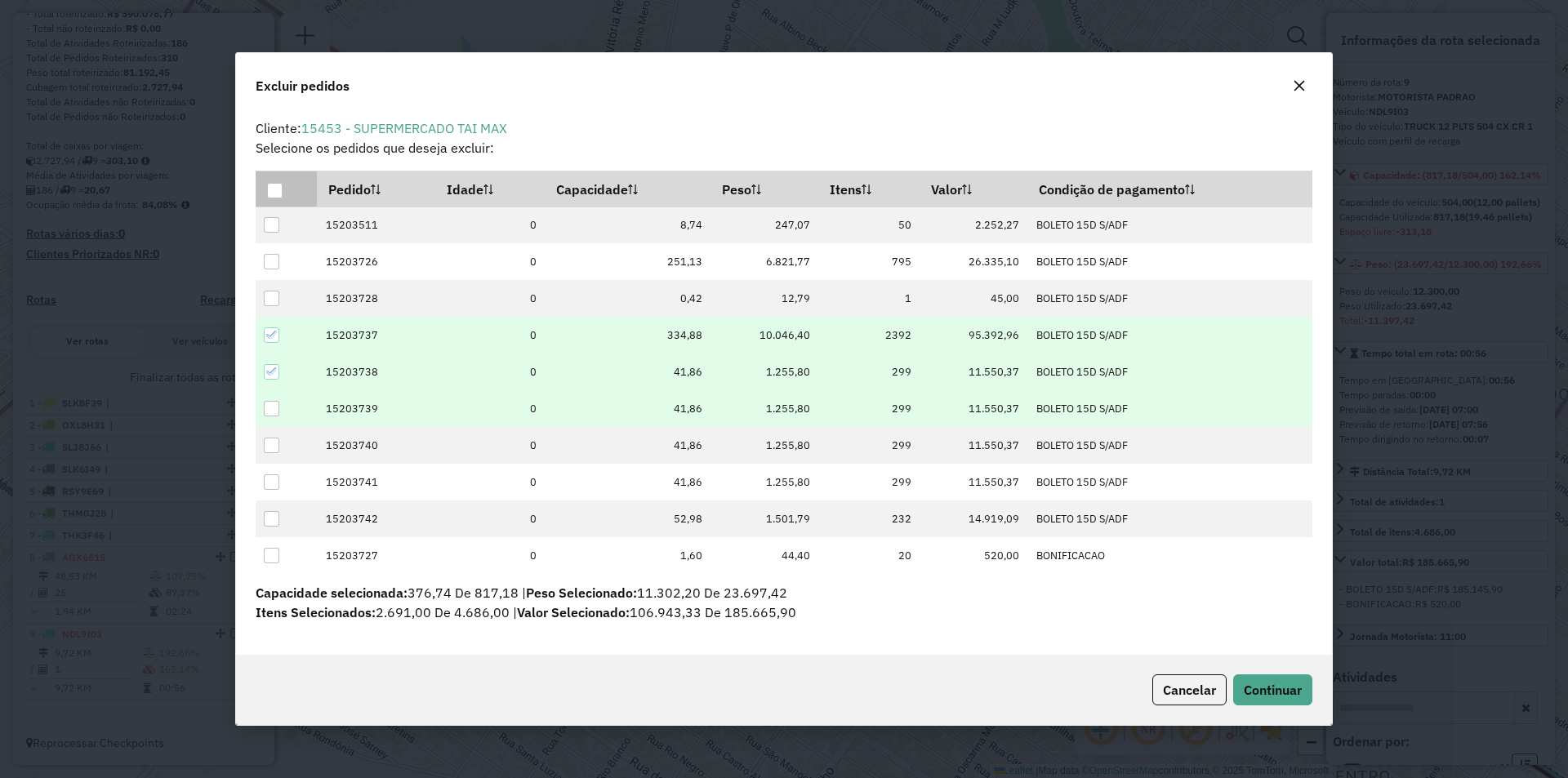
click at [268, 410] on div at bounding box center [271, 408] width 16 height 16
click at [1260, 687] on span "Continuar" at bounding box center [1272, 690] width 58 height 16
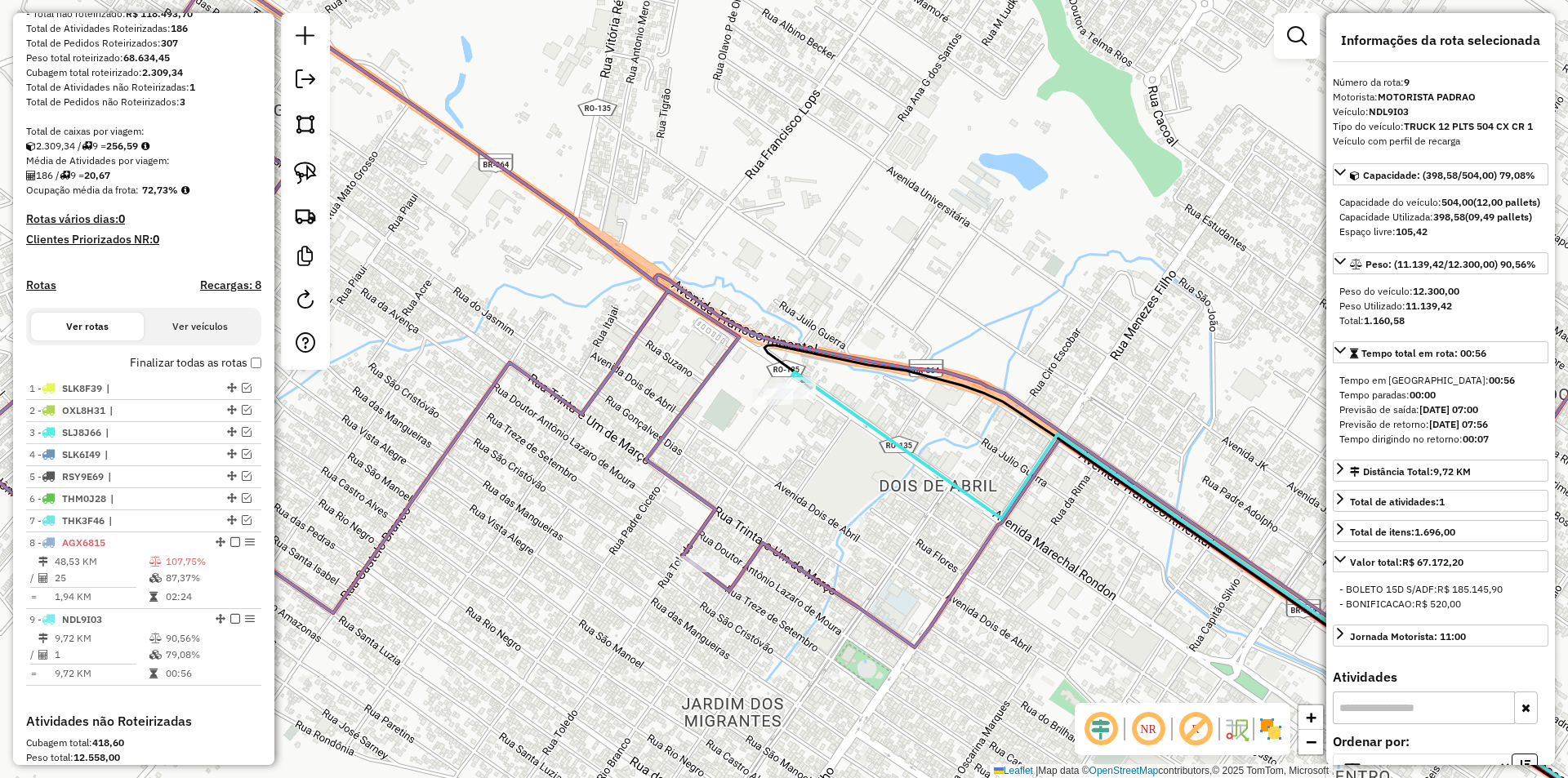
scroll to position [489, 0]
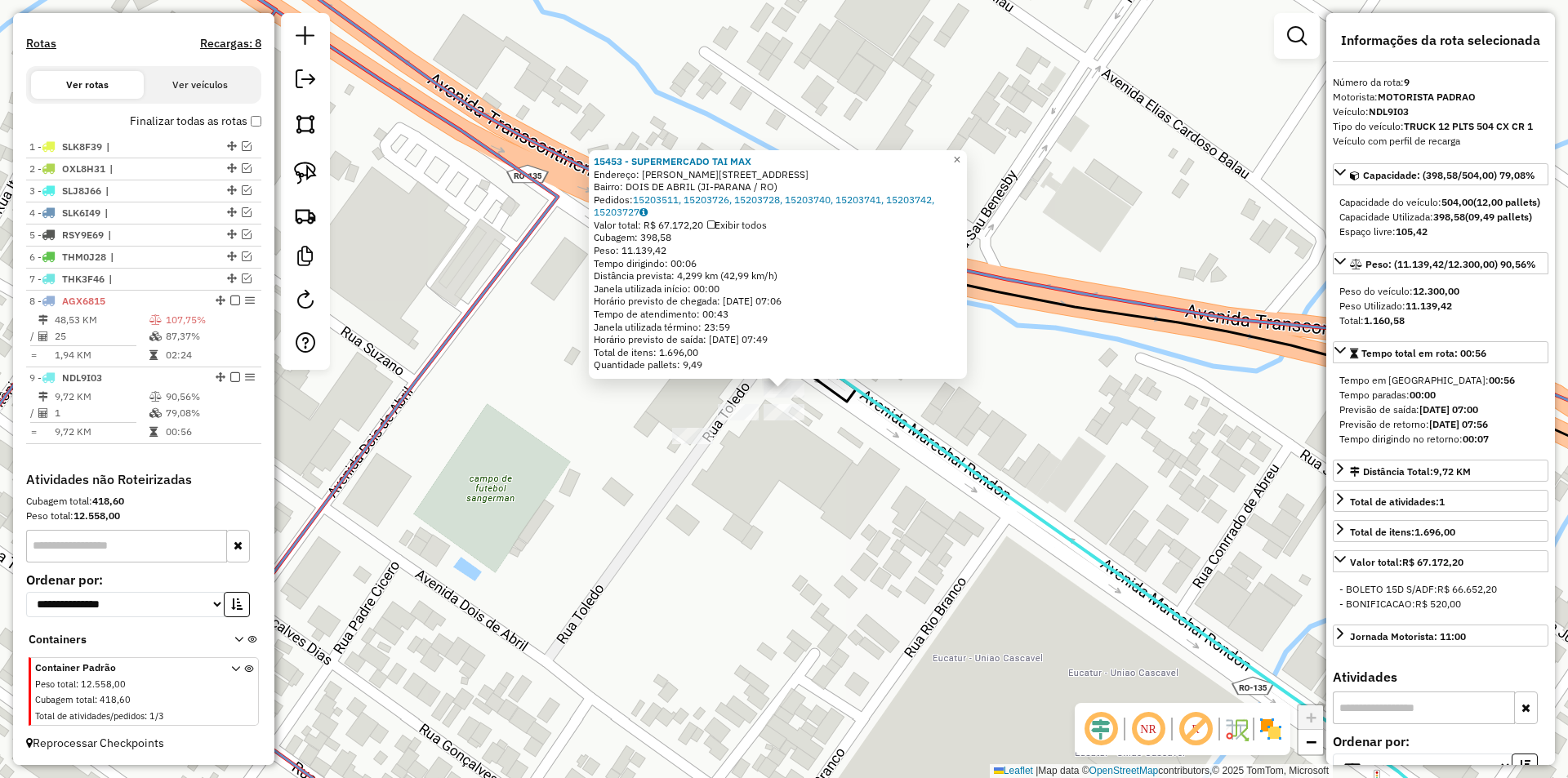
click at [849, 525] on div "15453 - SUPERMERCADO TAI MAX Endereço: R MARECHAL RONDON 3017 3017 Bairro: DOIS…" at bounding box center [784, 389] width 1568 height 778
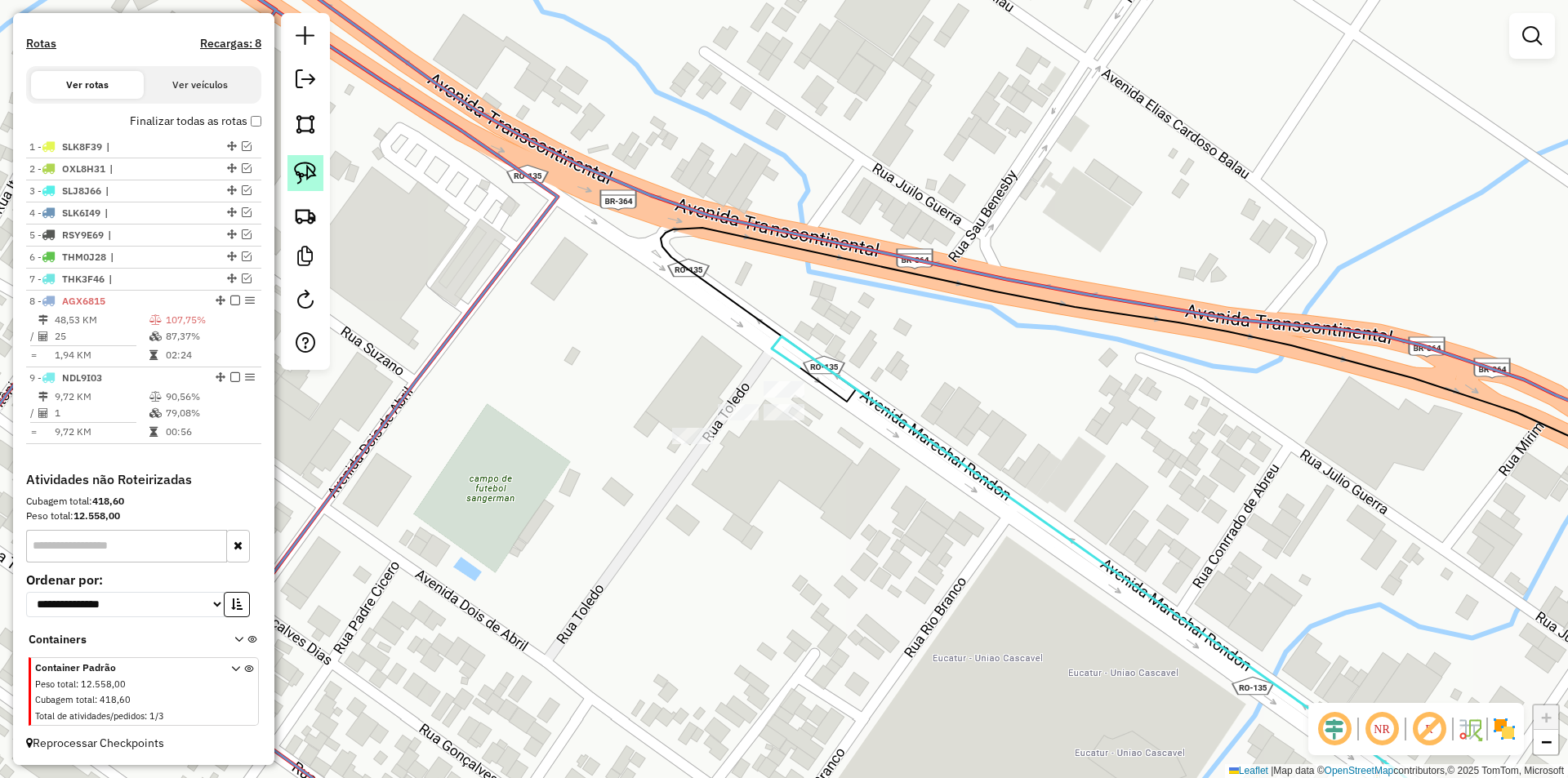
drag, startPoint x: 314, startPoint y: 168, endPoint x: 475, endPoint y: 307, distance: 212.7
click at [314, 170] on img at bounding box center [305, 173] width 23 height 23
drag, startPoint x: 662, startPoint y: 455, endPoint x: 838, endPoint y: 418, distance: 179.8
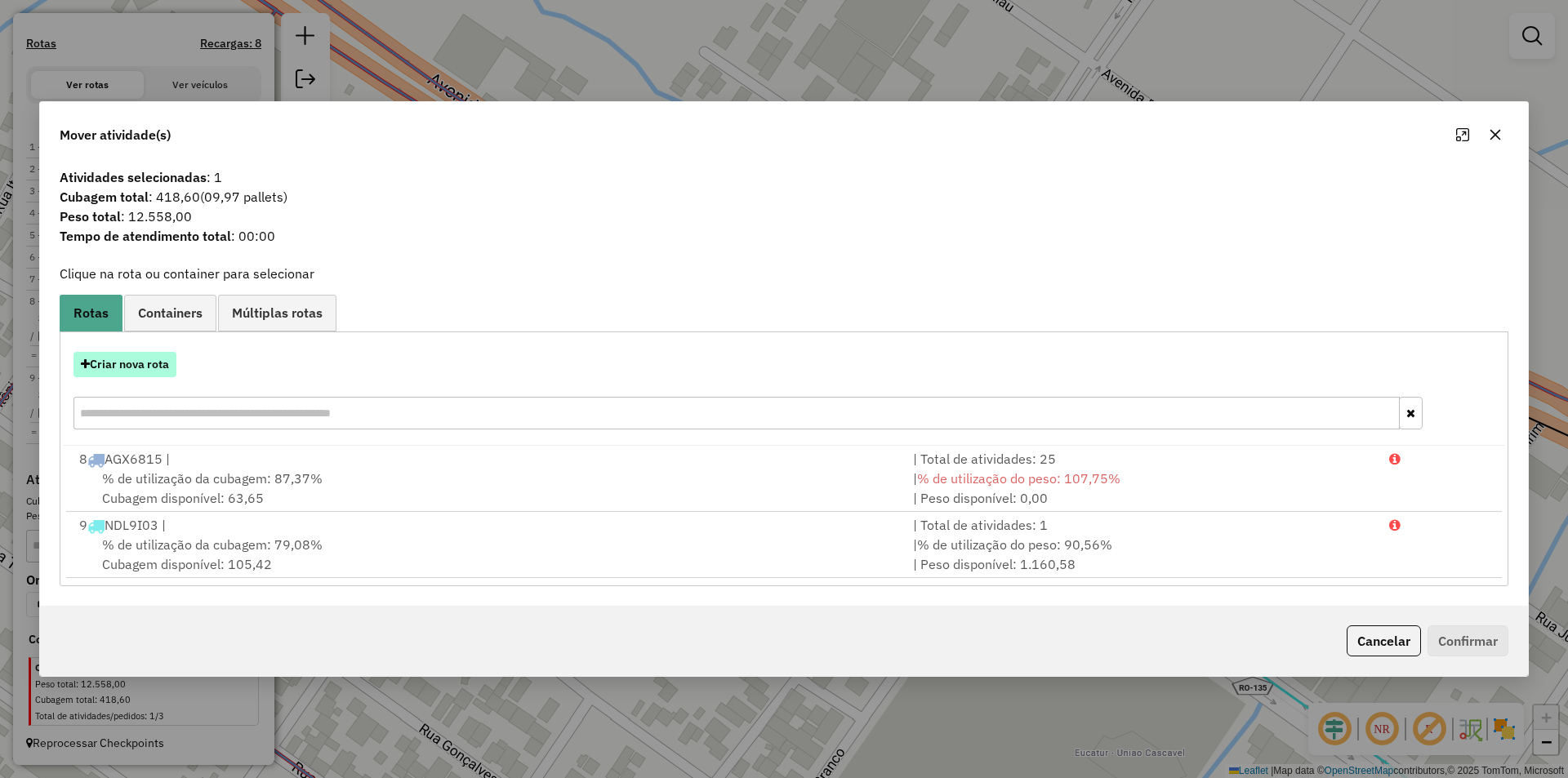
click at [151, 374] on button "Criar nova rota" at bounding box center [124, 364] width 103 height 26
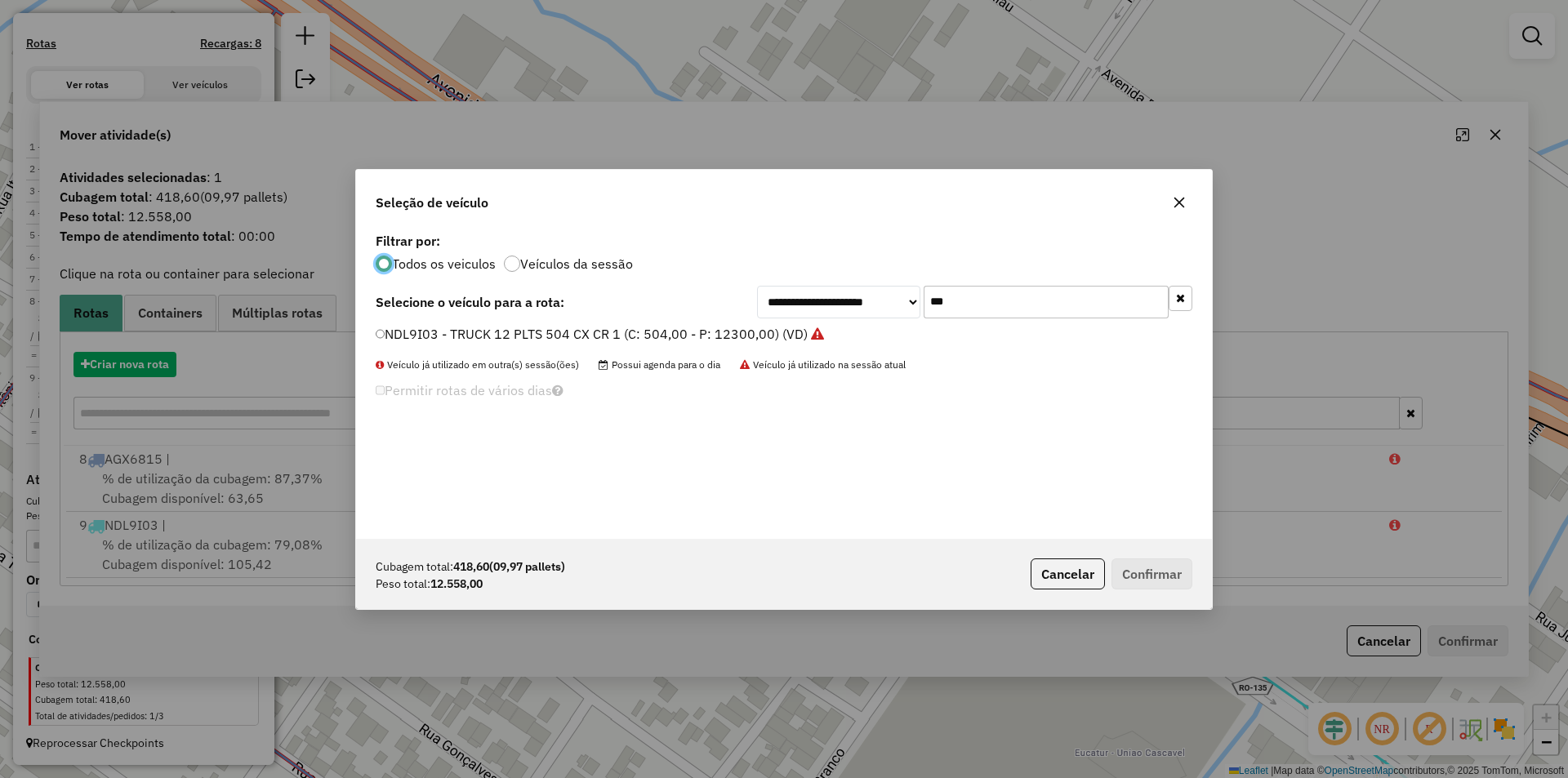
scroll to position [9, 5]
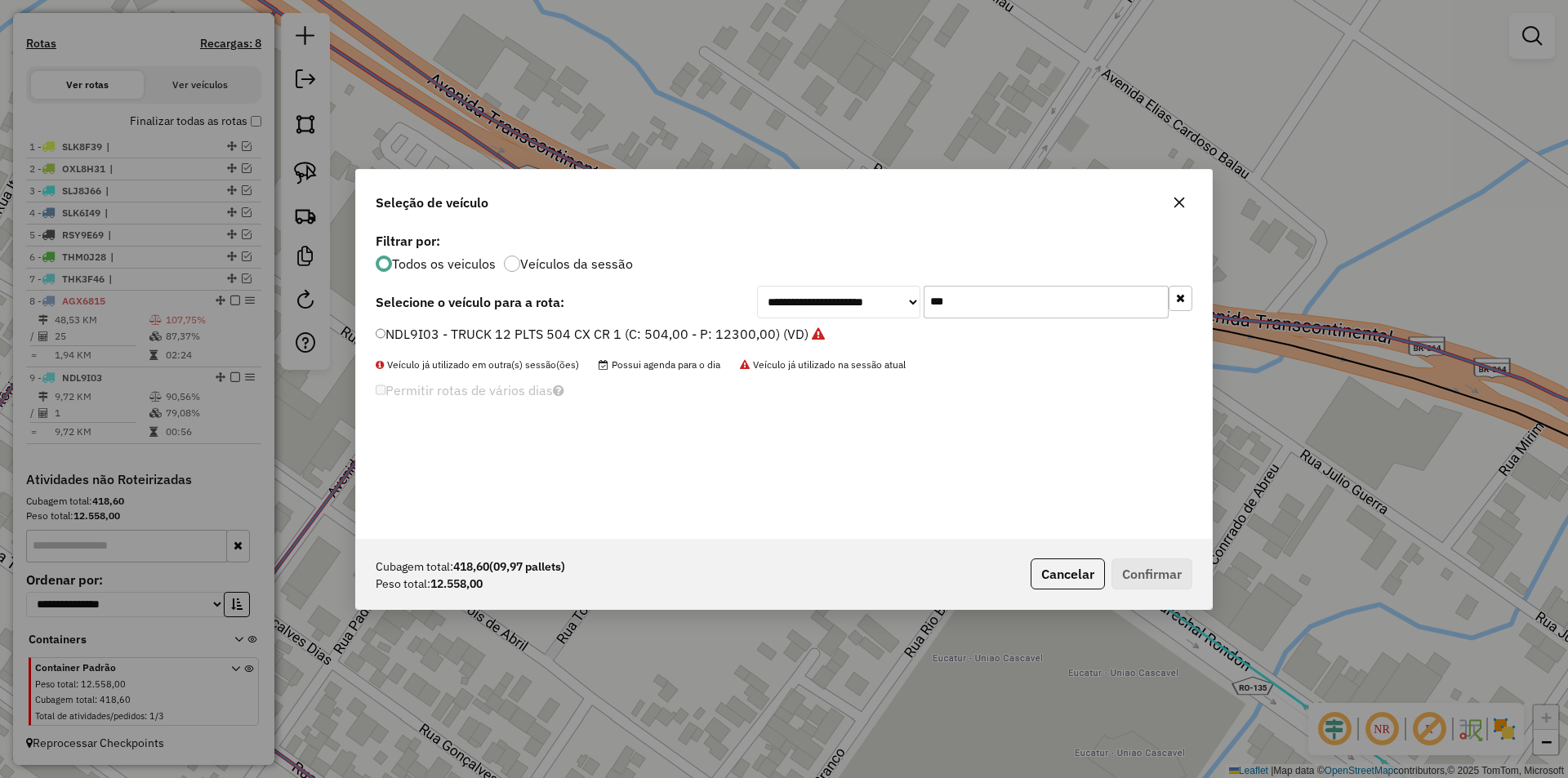
drag, startPoint x: 836, startPoint y: 325, endPoint x: 805, endPoint y: 333, distance: 32.0
click at [805, 333] on div "**********" at bounding box center [784, 384] width 856 height 310
type input "***"
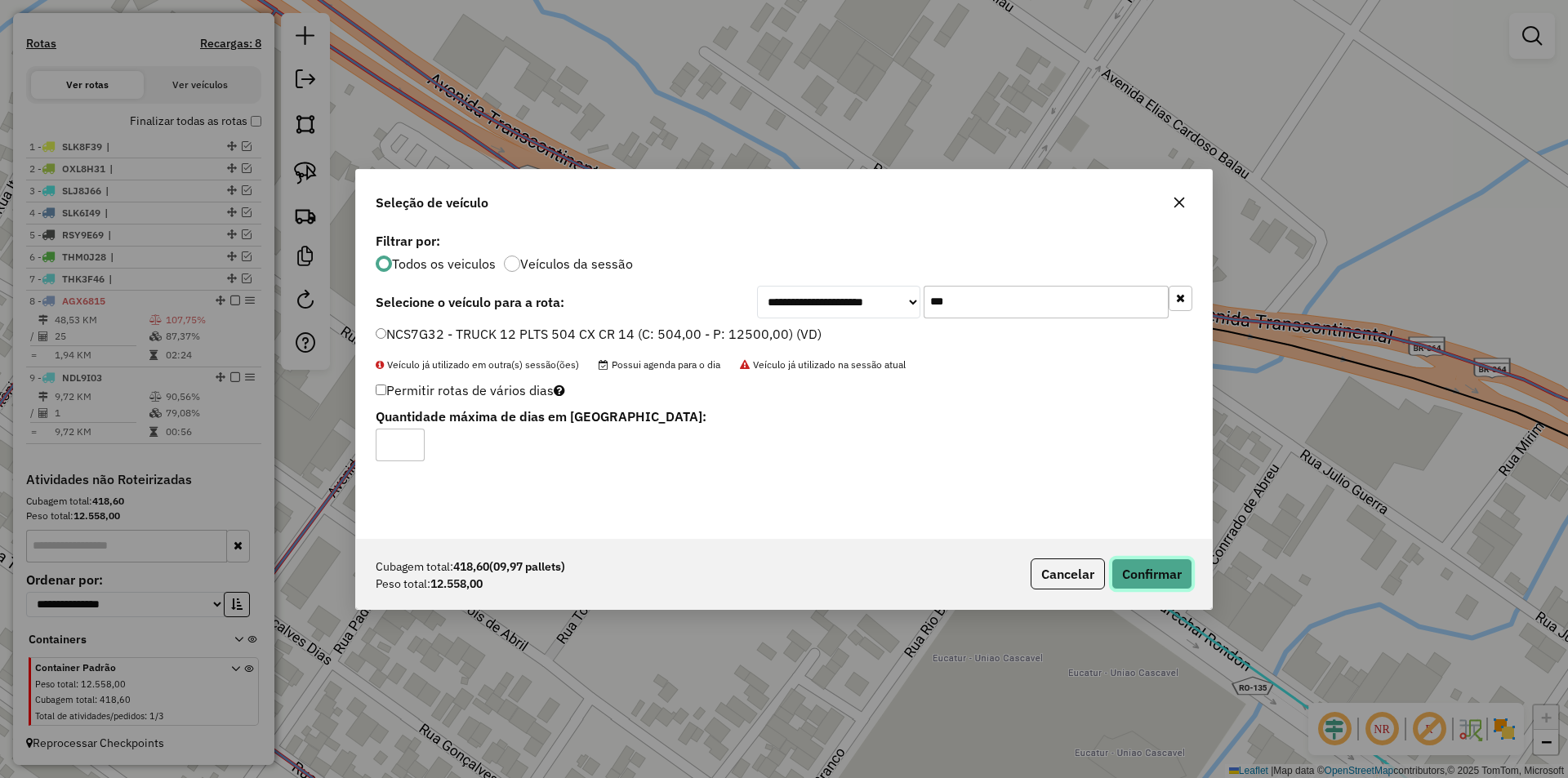
click at [1143, 566] on button "Confirmar" at bounding box center [1152, 574] width 81 height 31
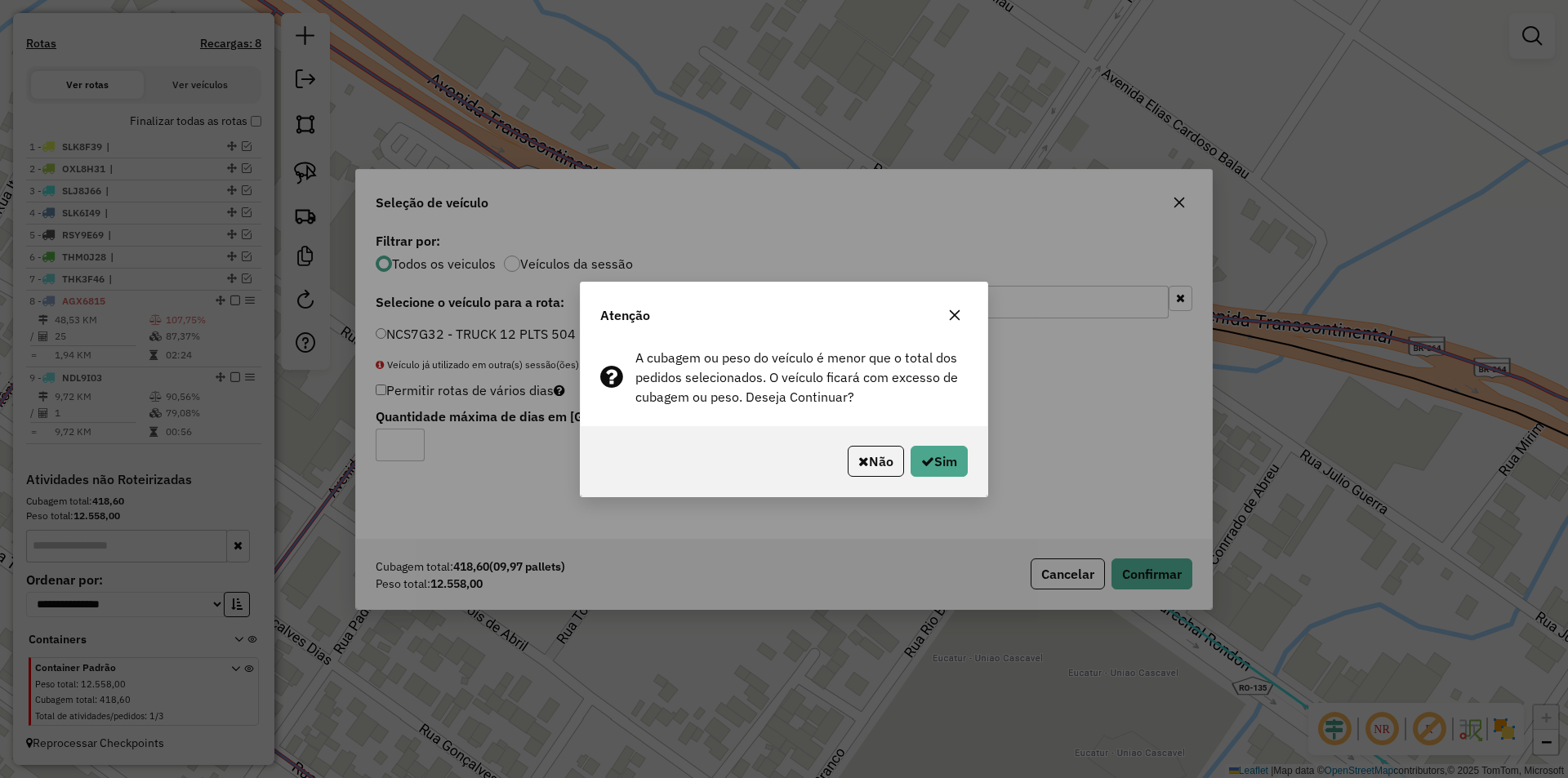
click at [957, 313] on icon "button" at bounding box center [955, 315] width 13 height 13
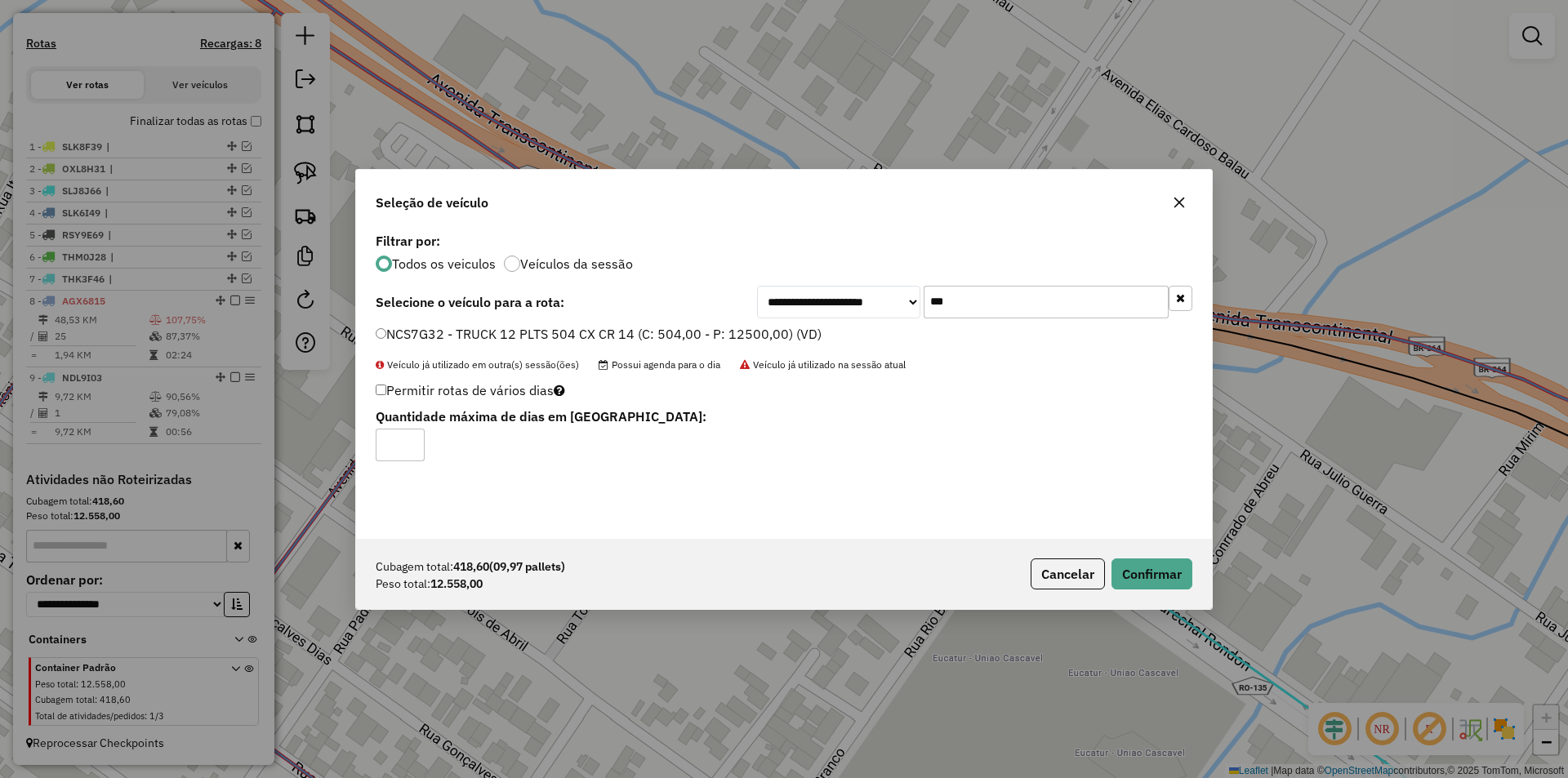
click at [1178, 215] on button "button" at bounding box center [1179, 202] width 27 height 27
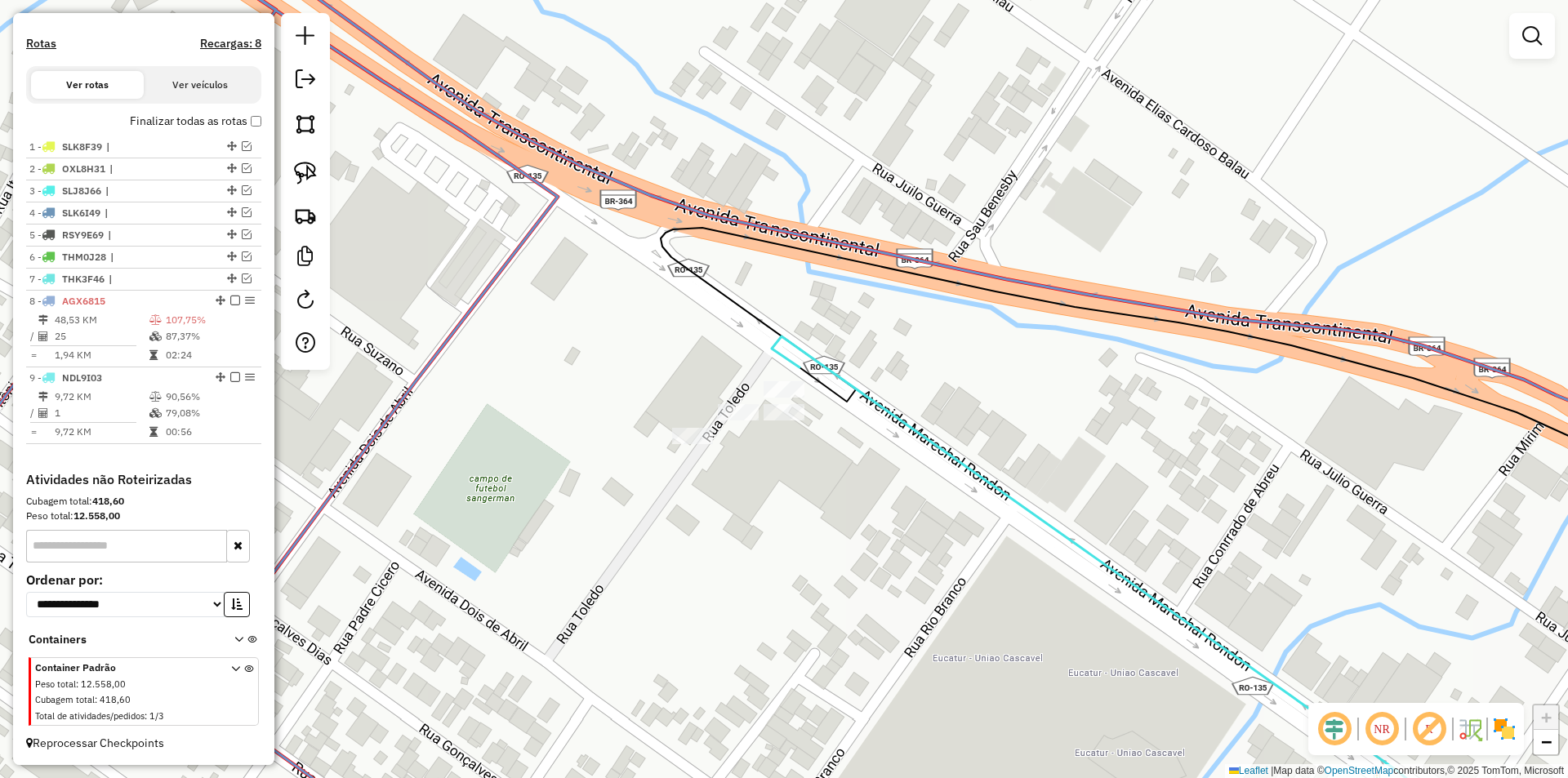
click at [703, 478] on div "Rota 9 - Placa NDL9I03 15453 - SUPERMERCADO TAI MAX Janela de atendimento Grade…" at bounding box center [784, 389] width 1568 height 778
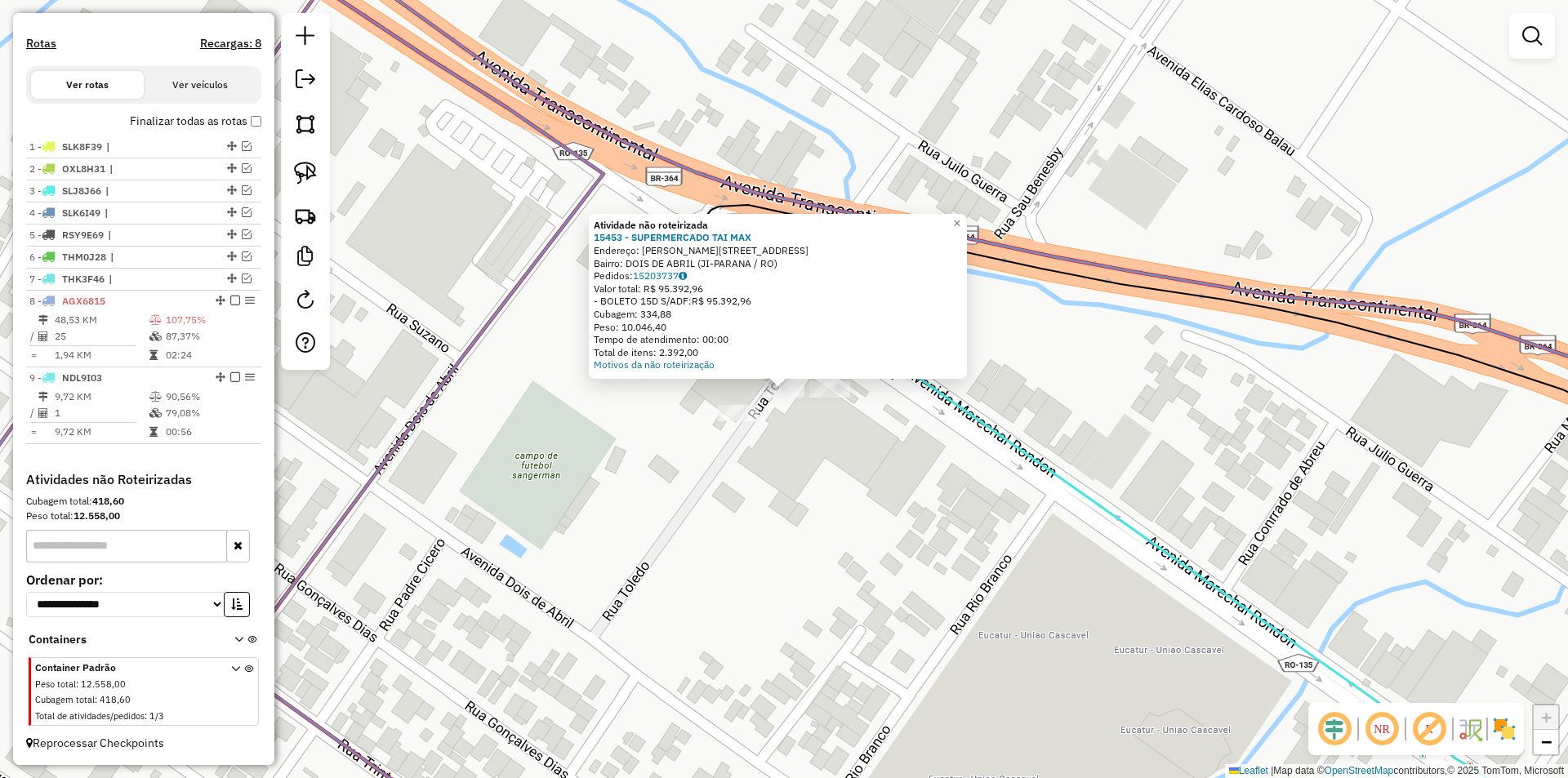
click at [752, 440] on div "Atividade não roteirizada 15453 - SUPERMERCADO TAI MAX Endereço: R MARECHAL RON…" at bounding box center [784, 389] width 1568 height 778
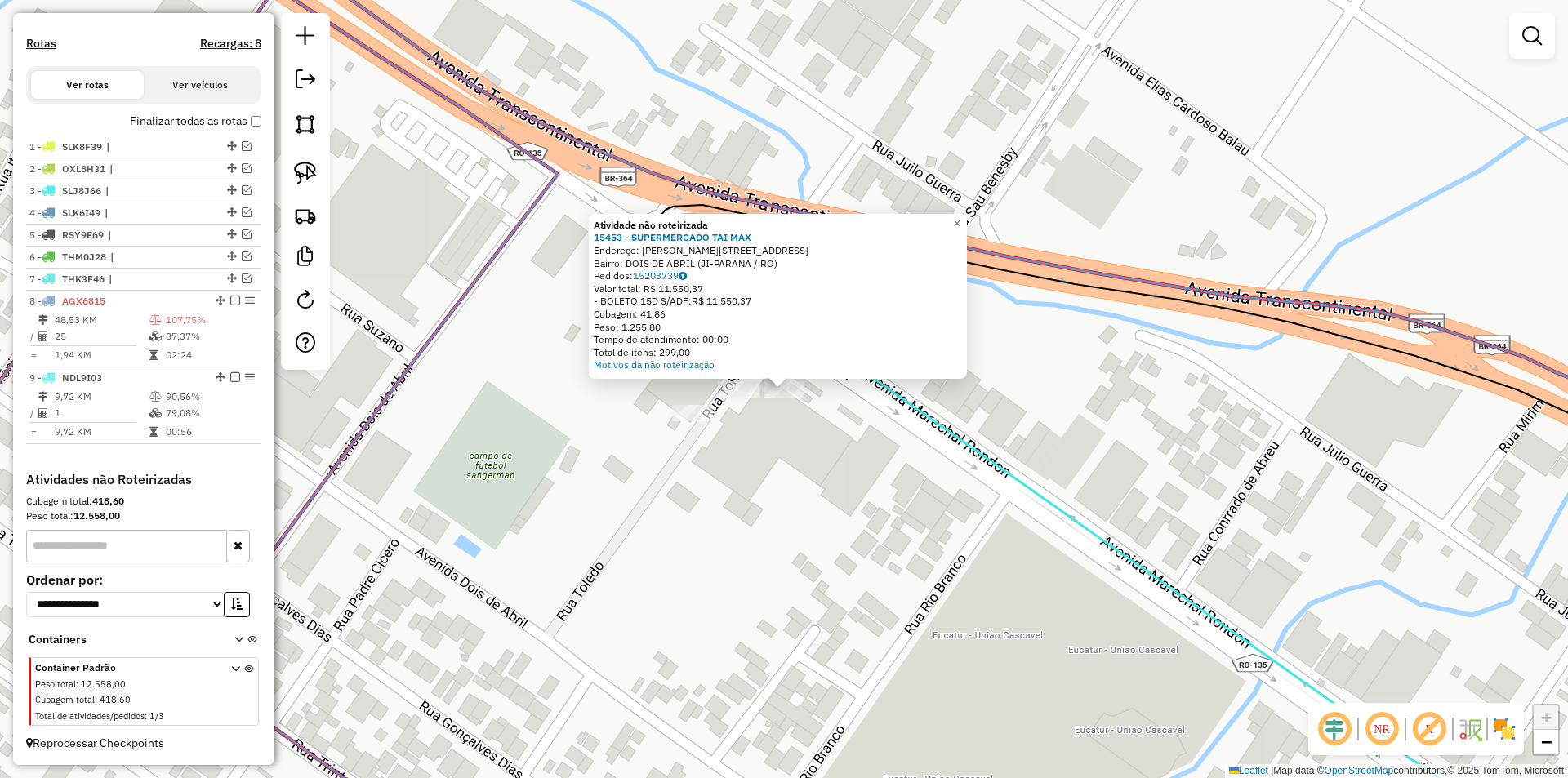
click at [773, 475] on div "Atividade não roteirizada 15453 - SUPERMERCADO TAI MAX Endereço: R MARECHAL RON…" at bounding box center [784, 389] width 1568 height 778
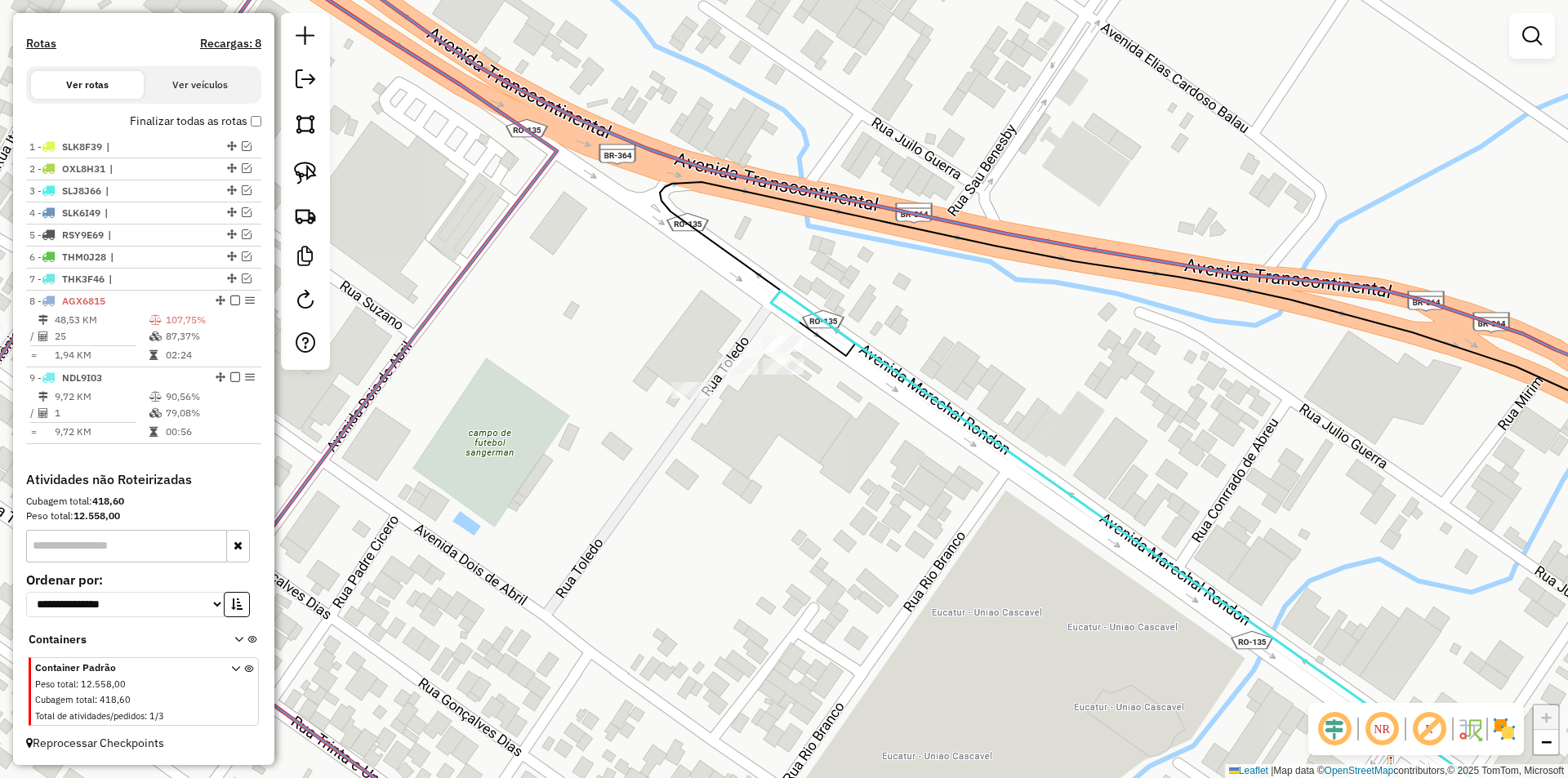
drag, startPoint x: 760, startPoint y: 421, endPoint x: 760, endPoint y: 402, distance: 19.0
click at [760, 402] on div "Janela de atendimento Grade de atendimento Capacidade Transportadoras Veículos …" at bounding box center [784, 389] width 1568 height 778
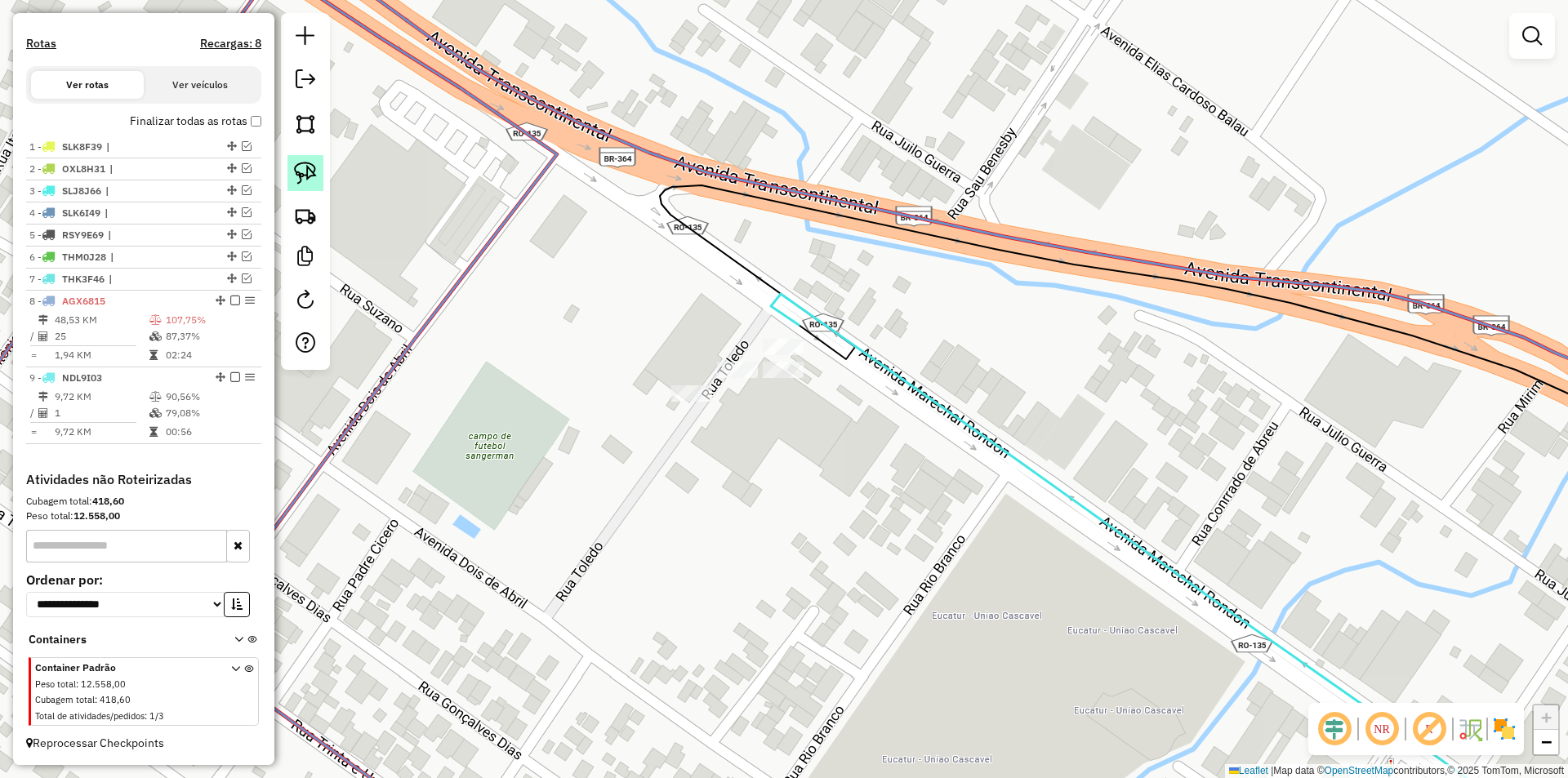
drag, startPoint x: 307, startPoint y: 163, endPoint x: 391, endPoint y: 218, distance: 100.4
click at [308, 163] on img at bounding box center [305, 173] width 23 height 23
drag, startPoint x: 775, startPoint y: 420, endPoint x: 820, endPoint y: 384, distance: 57.6
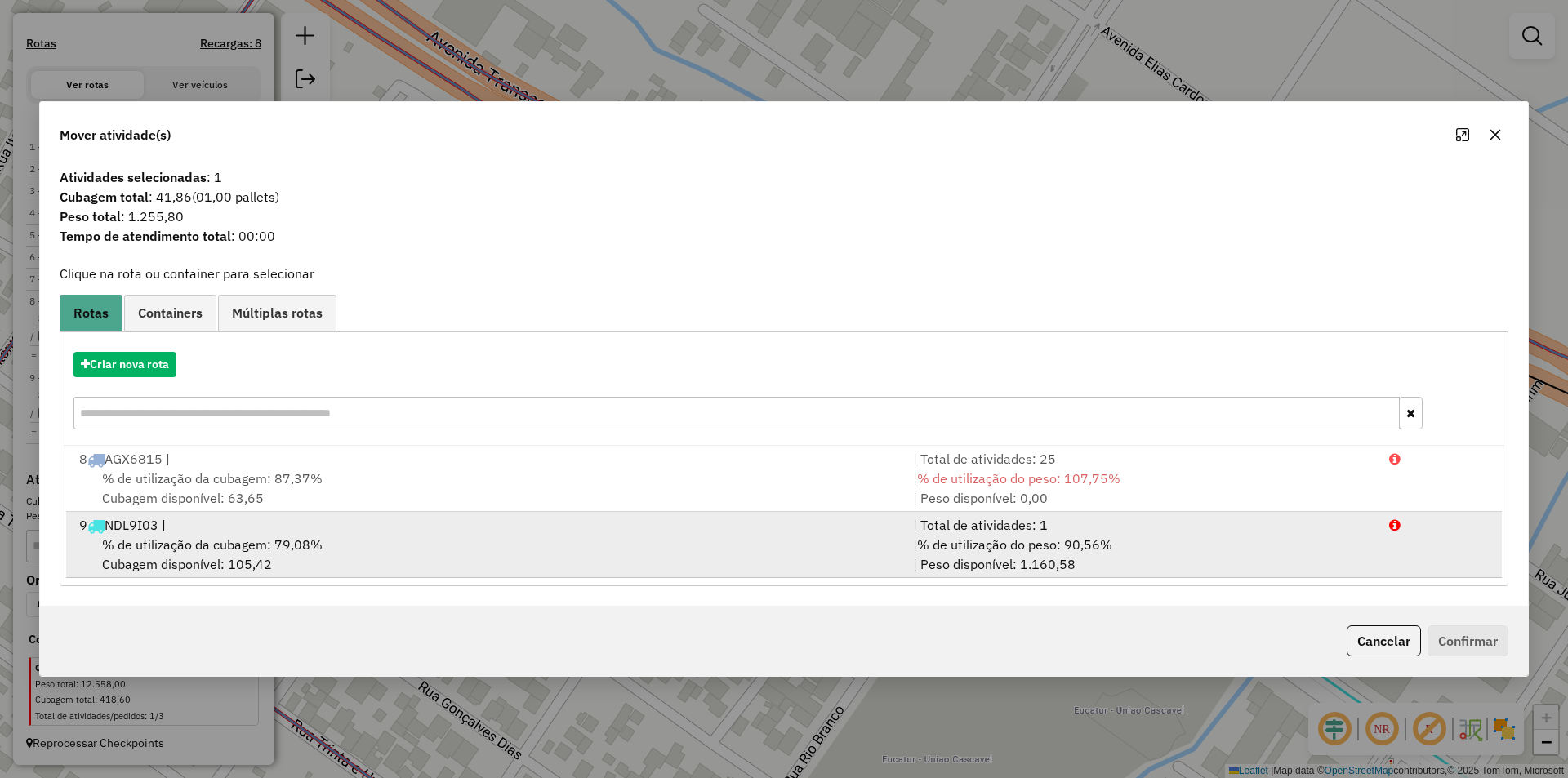
click at [170, 535] on div "% de utilização da cubagem: 79,08% Cubagem disponível: 105,42" at bounding box center [486, 554] width 834 height 39
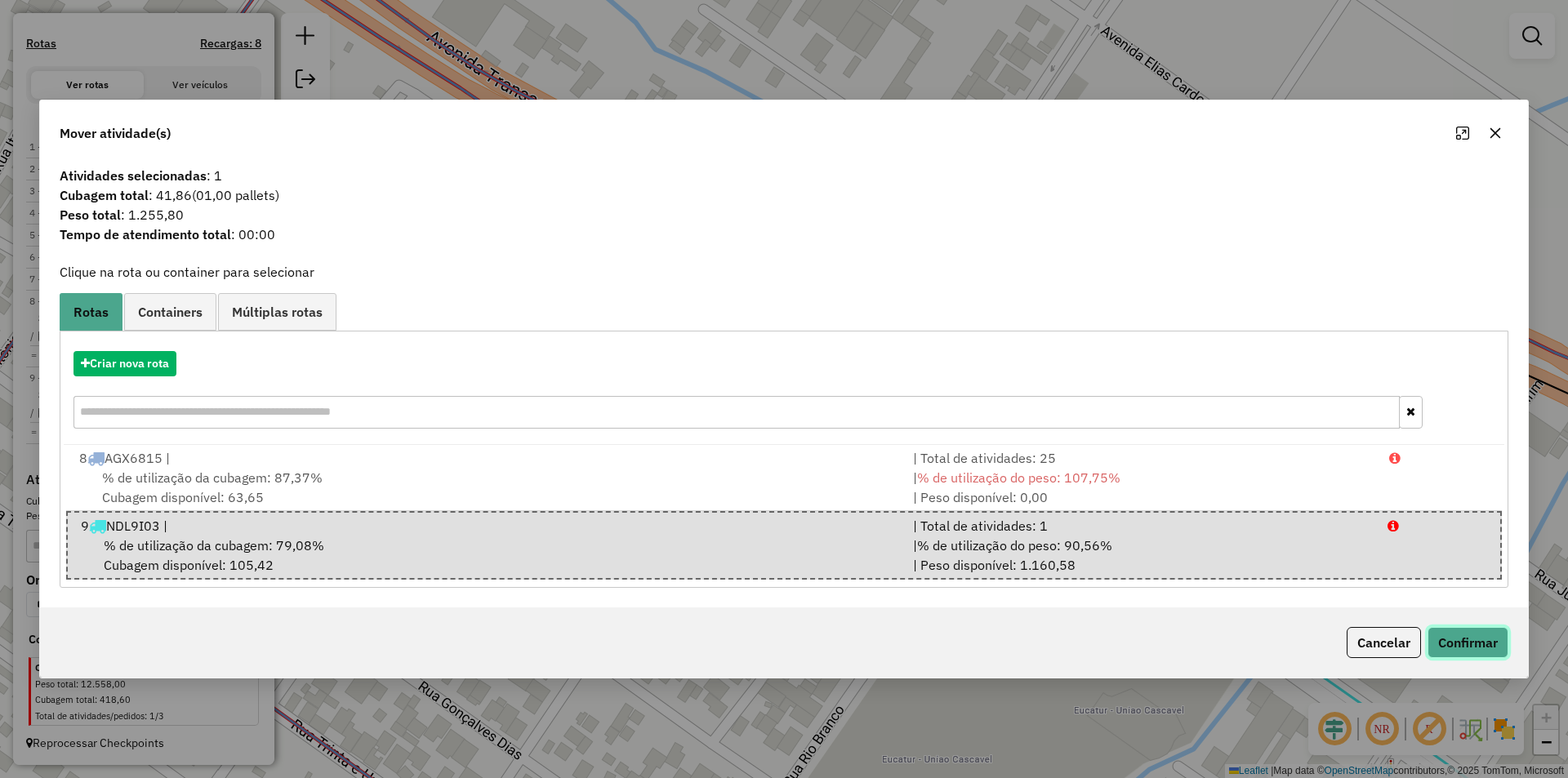
click at [1460, 634] on button "Confirmar" at bounding box center [1467, 643] width 81 height 31
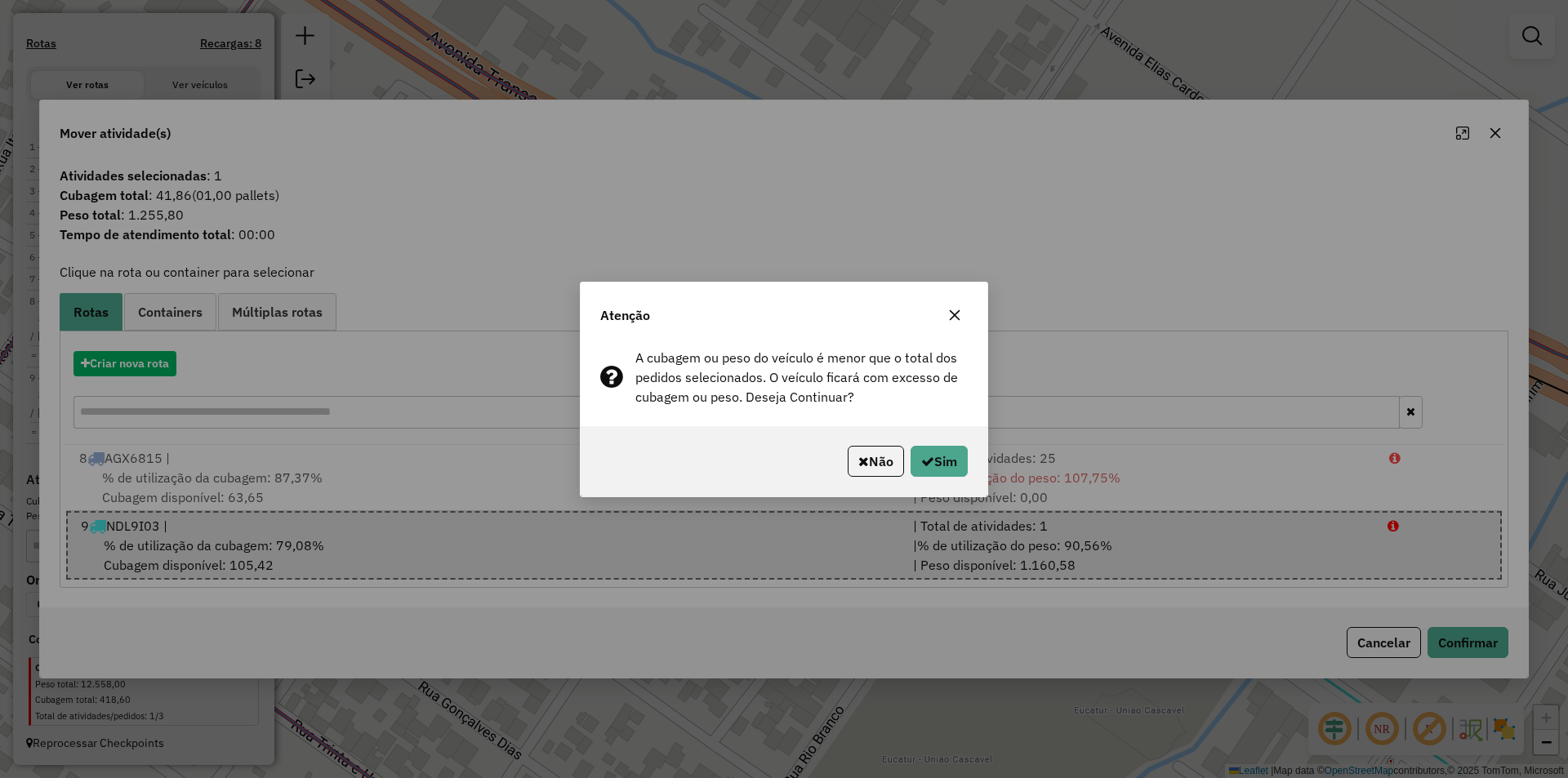
click at [1488, 134] on div "Atenção A cubagem ou peso do veículo é menor que o total dos pedidos selecionad…" at bounding box center [784, 389] width 1568 height 778
click at [872, 465] on button "Não" at bounding box center [876, 461] width 57 height 31
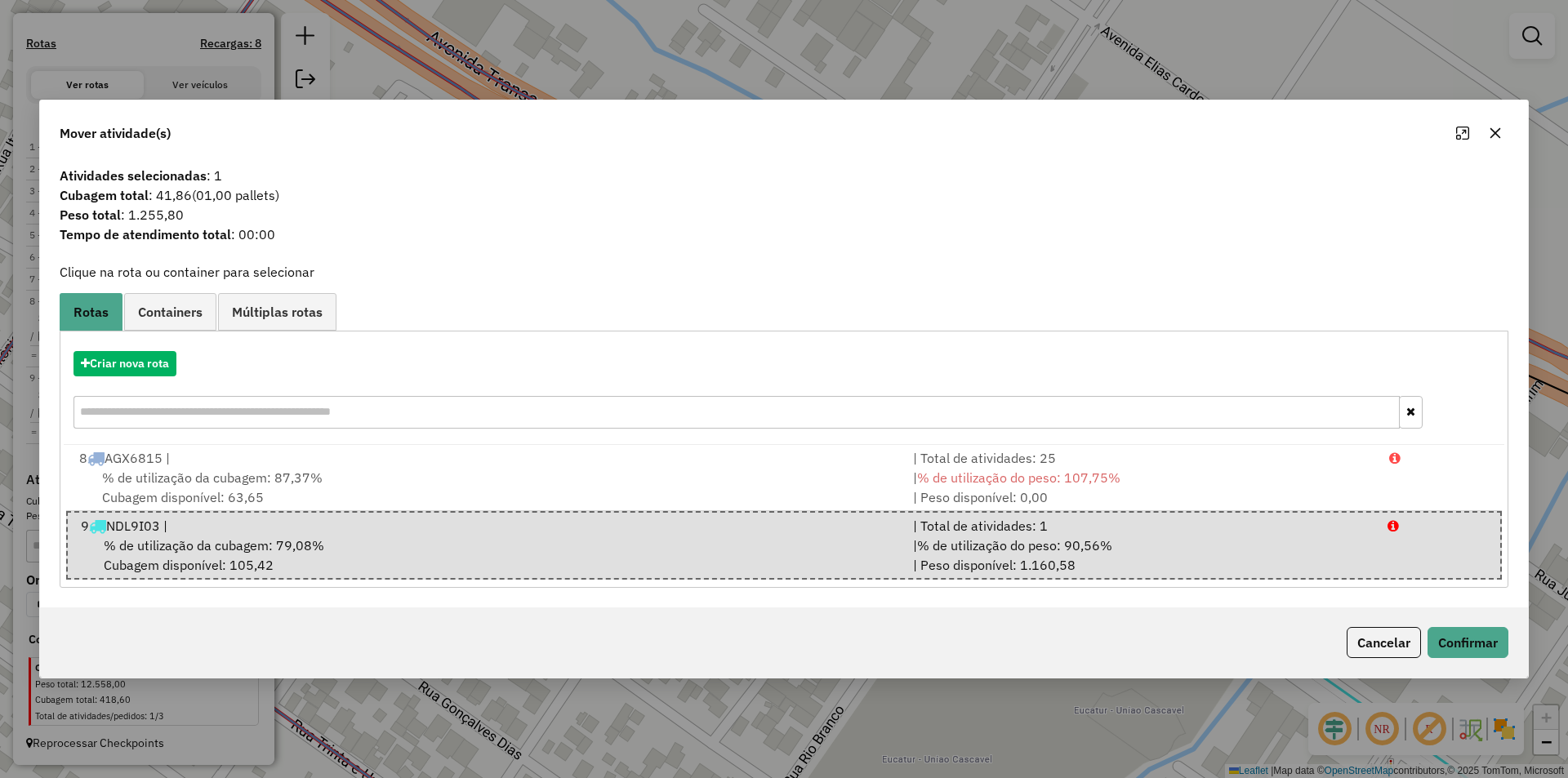
click at [1494, 135] on icon "button" at bounding box center [1496, 134] width 11 height 11
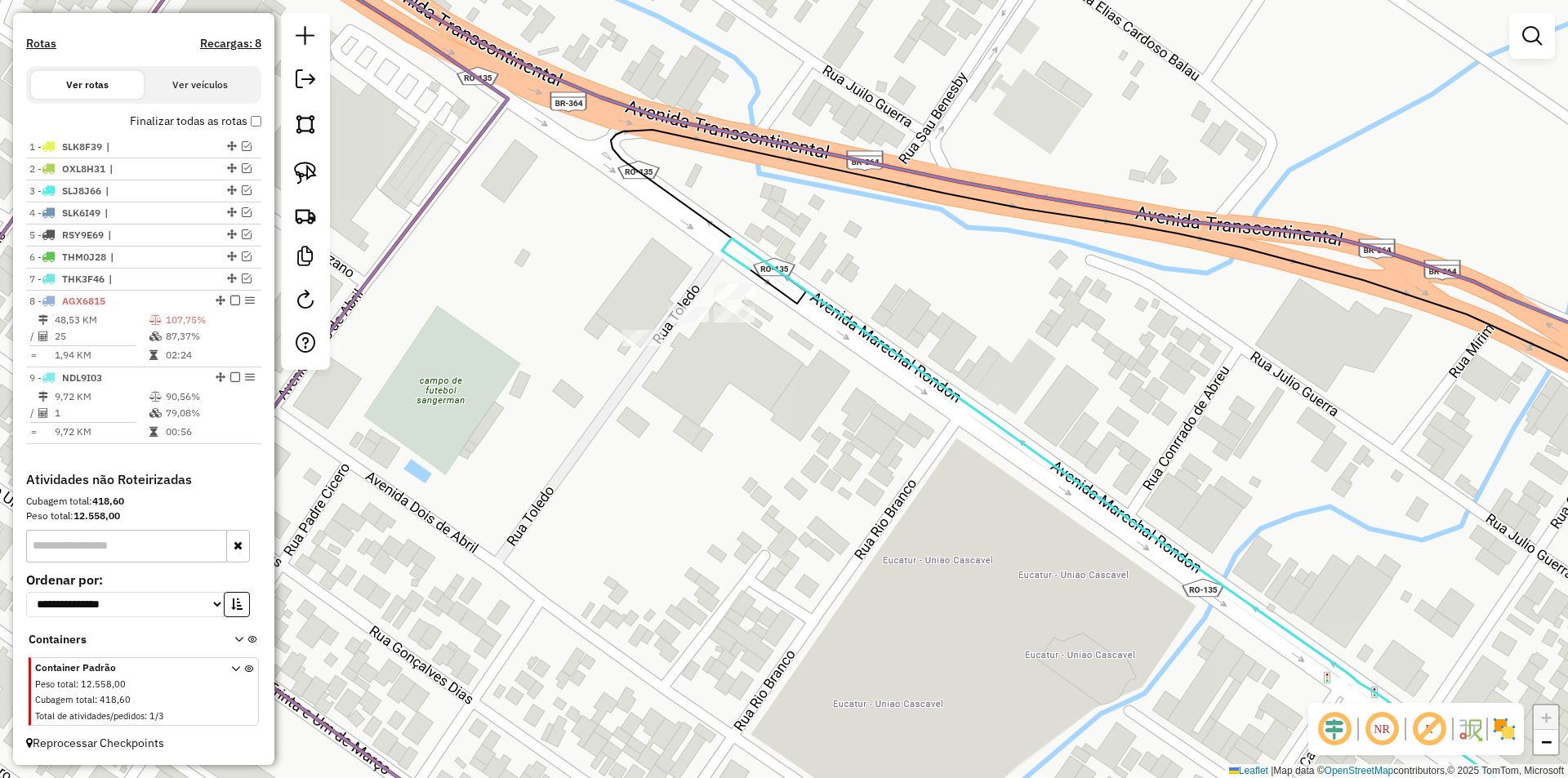
drag, startPoint x: 662, startPoint y: 458, endPoint x: 642, endPoint y: 412, distance: 50.2
click at [642, 412] on div "Janela de atendimento Grade de atendimento Capacidade Transportadoras Veículos …" at bounding box center [784, 389] width 1568 height 778
click at [301, 177] on img at bounding box center [305, 173] width 23 height 23
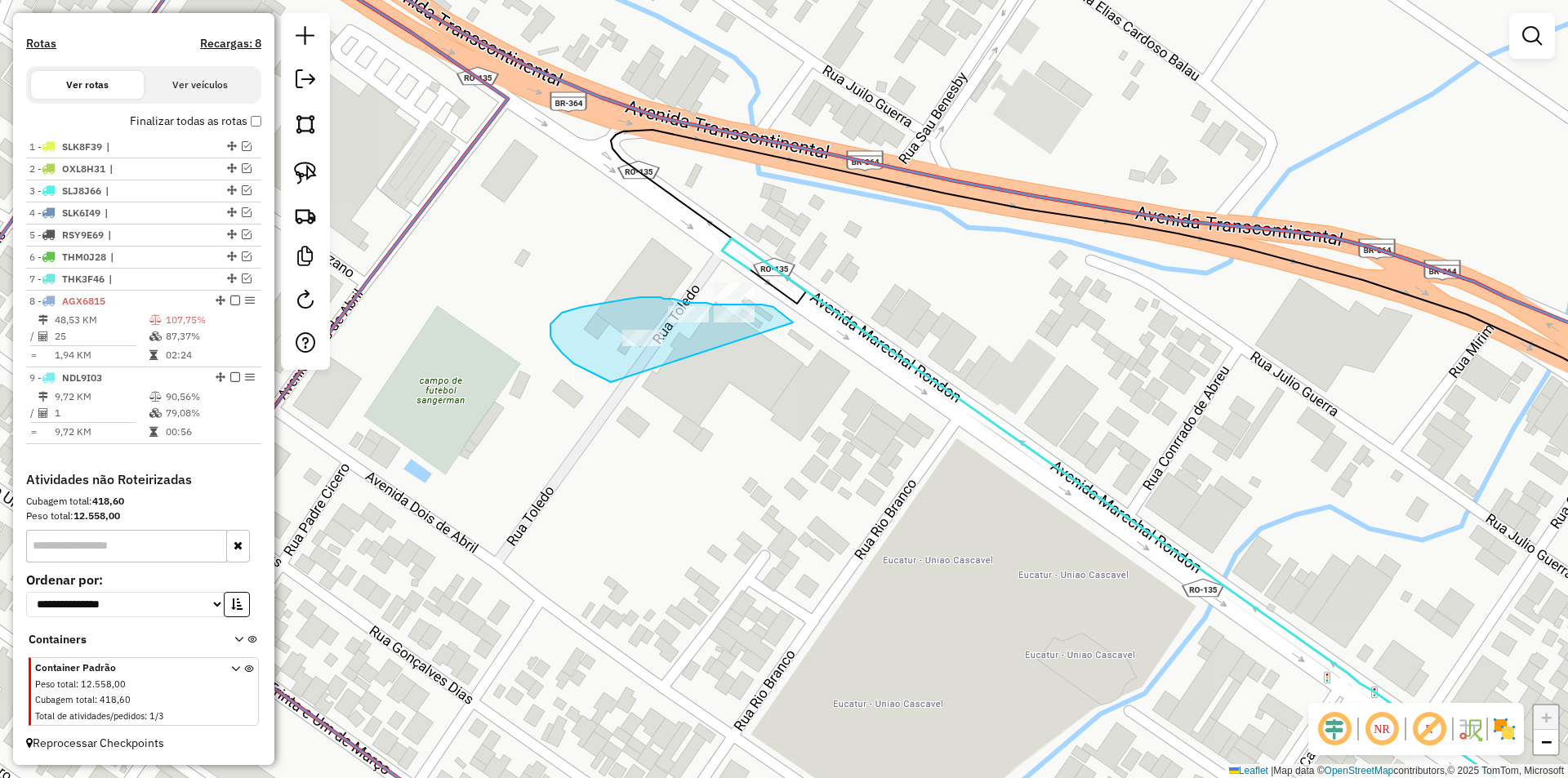
drag, startPoint x: 600, startPoint y: 375, endPoint x: 797, endPoint y: 330, distance: 202.1
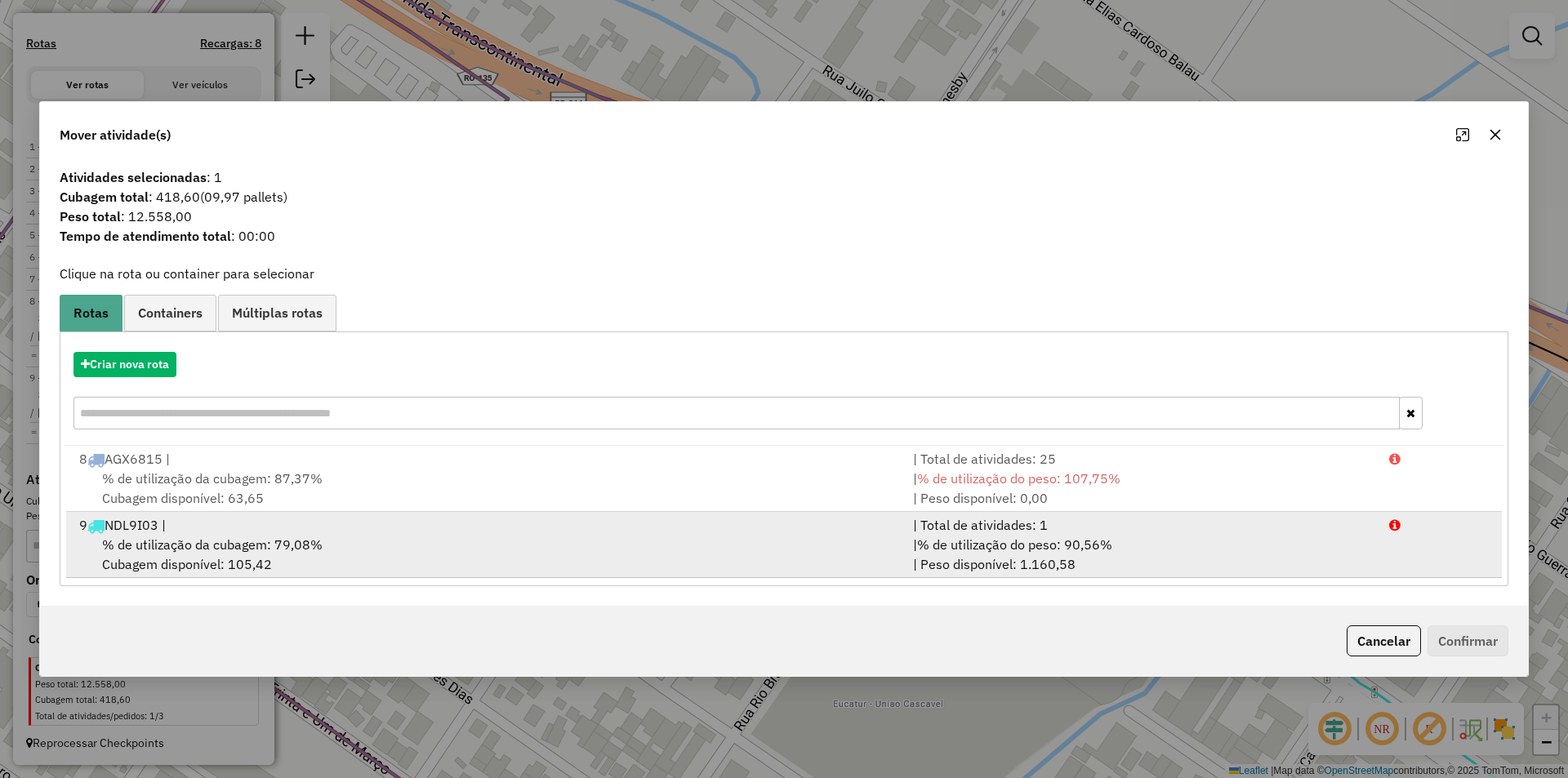
drag, startPoint x: 171, startPoint y: 548, endPoint x: 266, endPoint y: 542, distance: 95.2
click at [178, 548] on span "% de utilização da cubagem: 79,08%" at bounding box center [212, 545] width 221 height 16
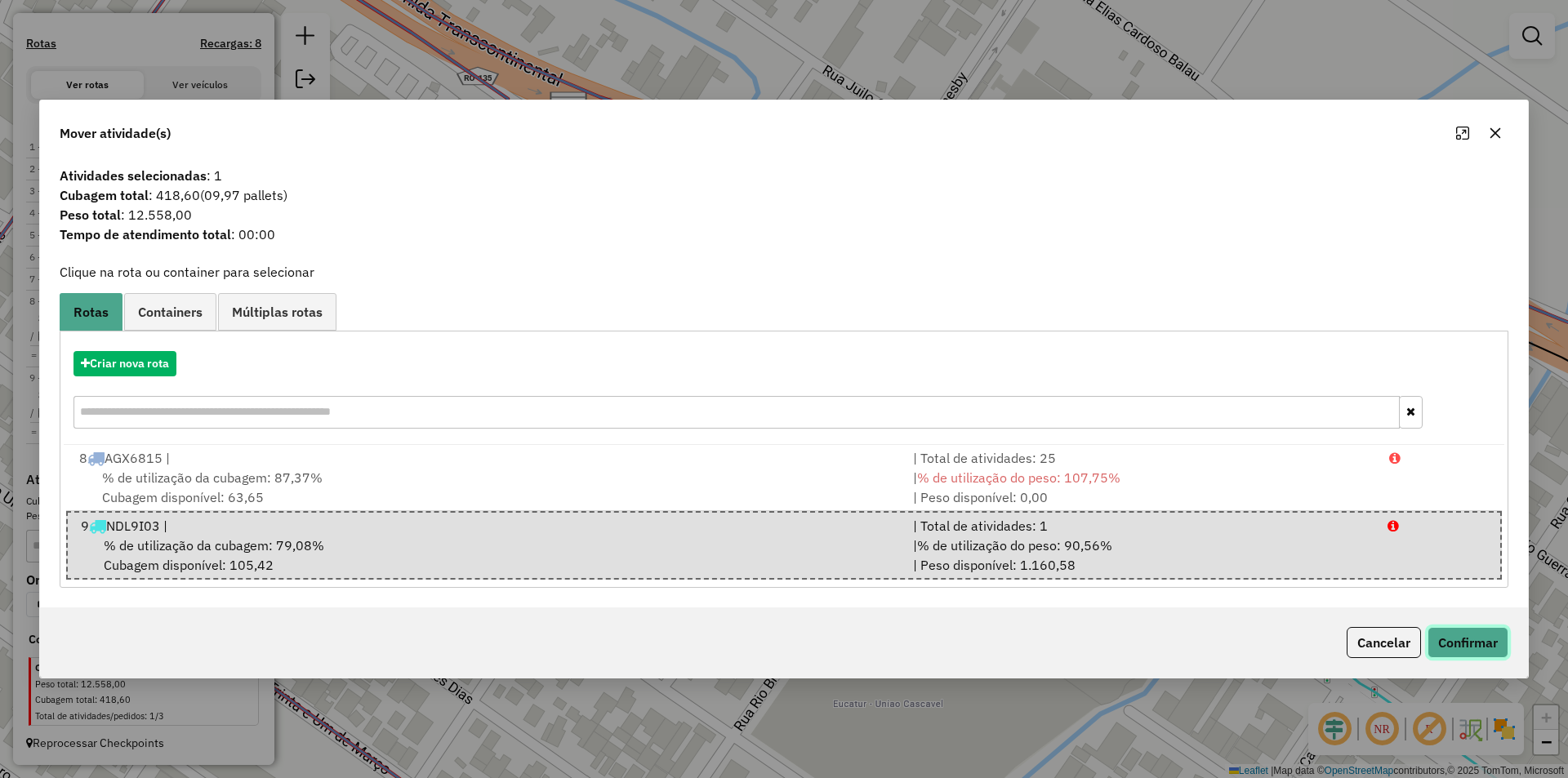
click at [1454, 646] on button "Confirmar" at bounding box center [1467, 643] width 81 height 31
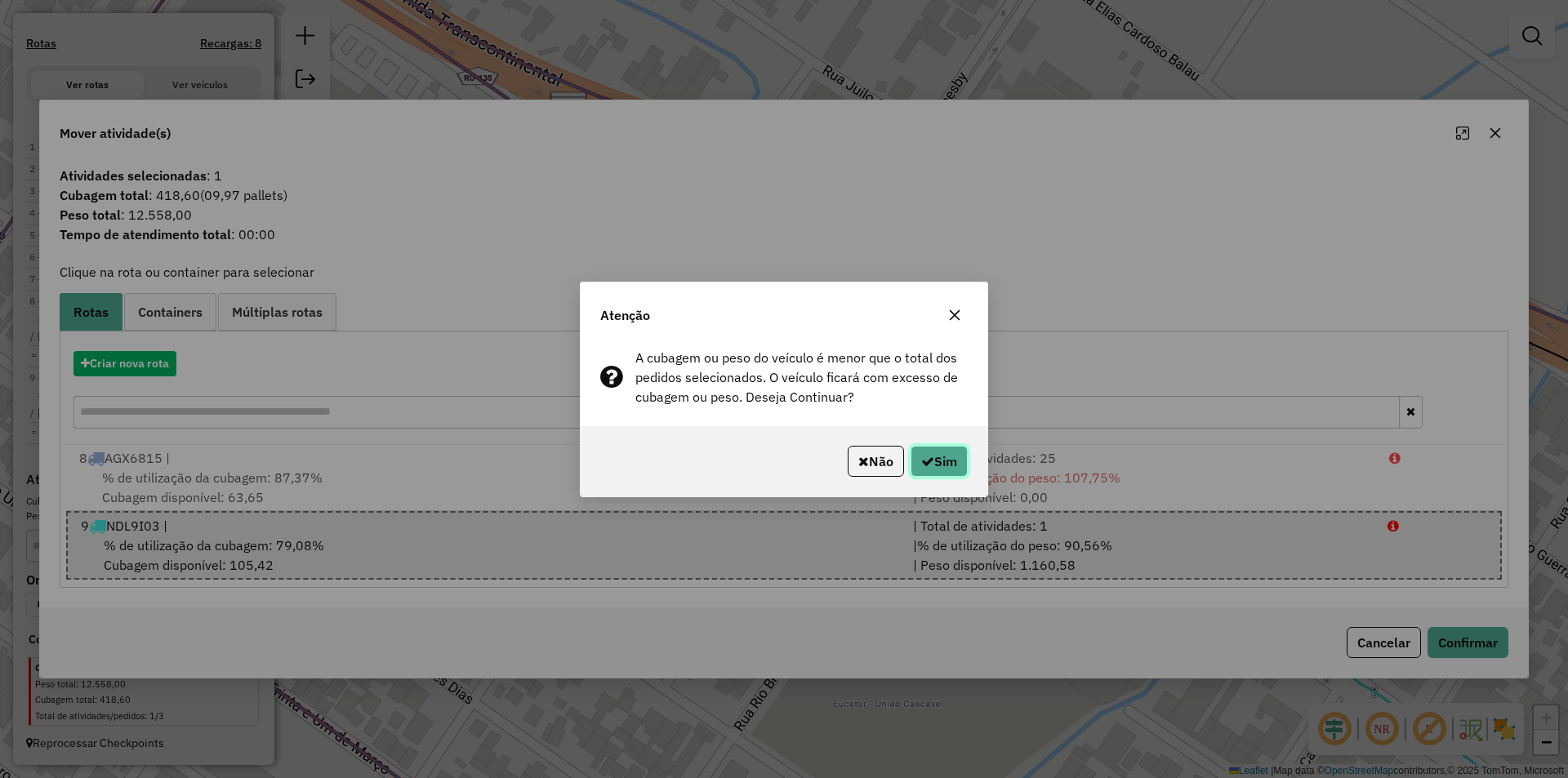
click at [947, 461] on button "Sim" at bounding box center [939, 461] width 57 height 31
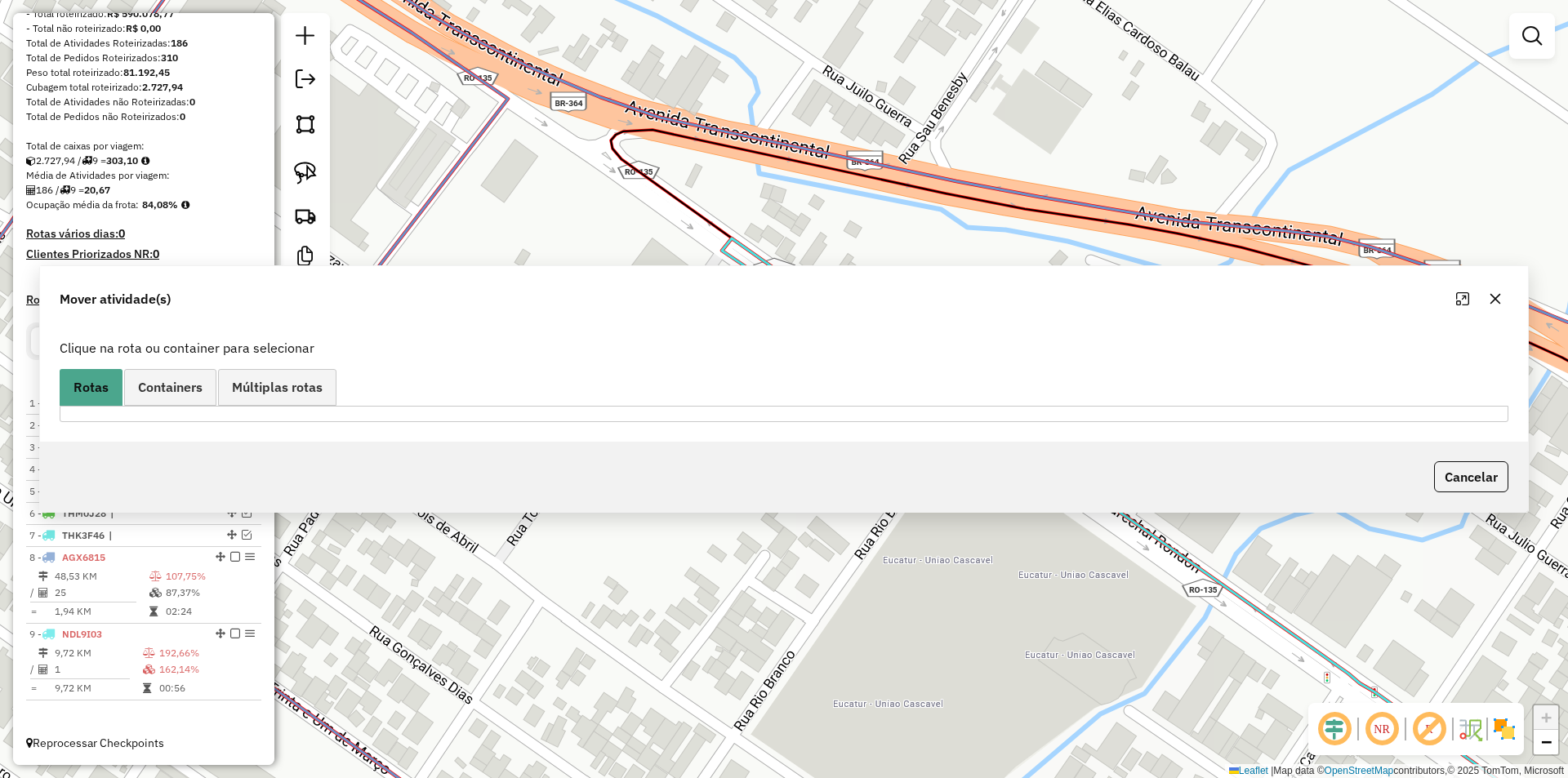
scroll to position [232, 0]
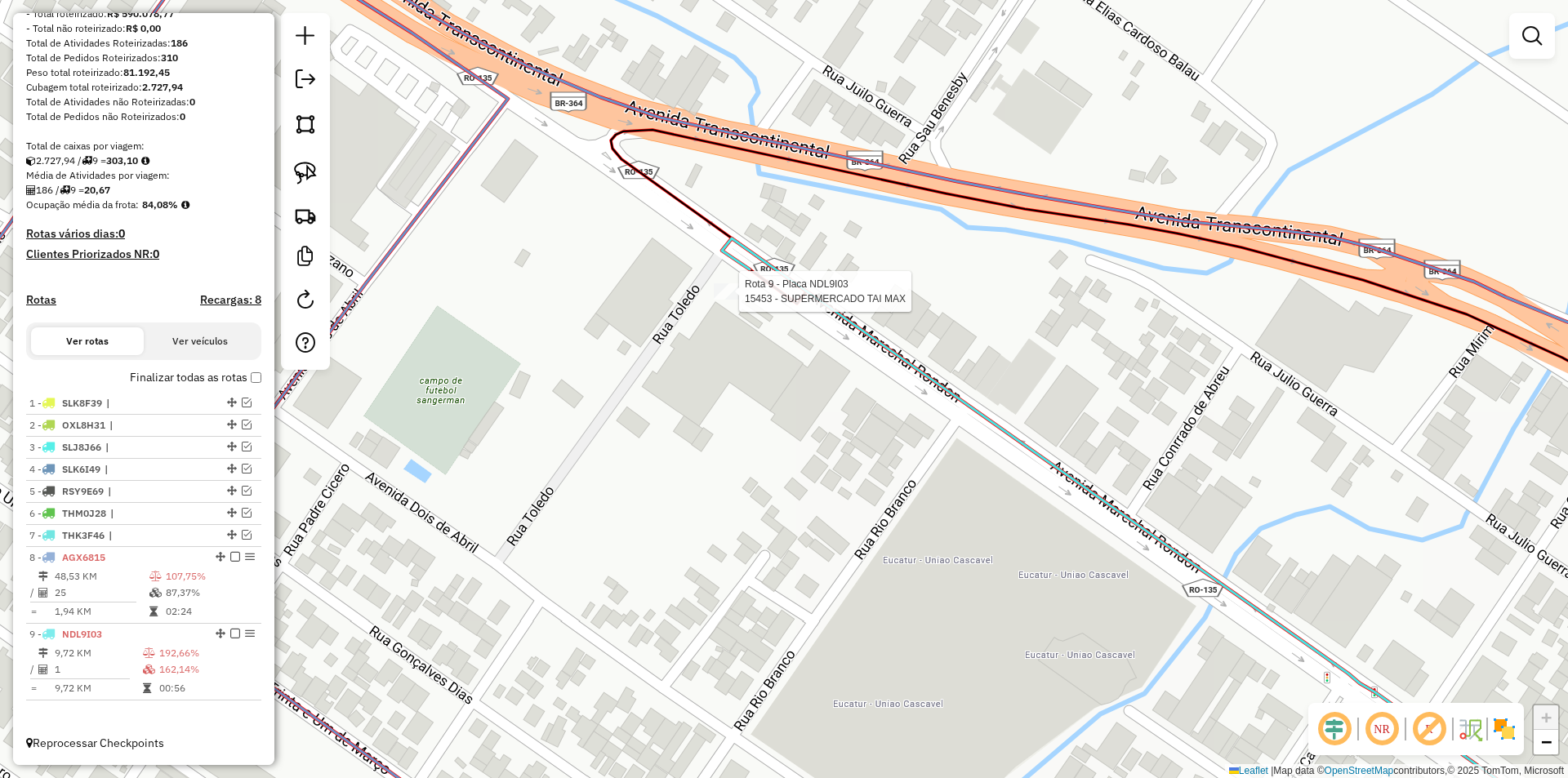
select select "*********"
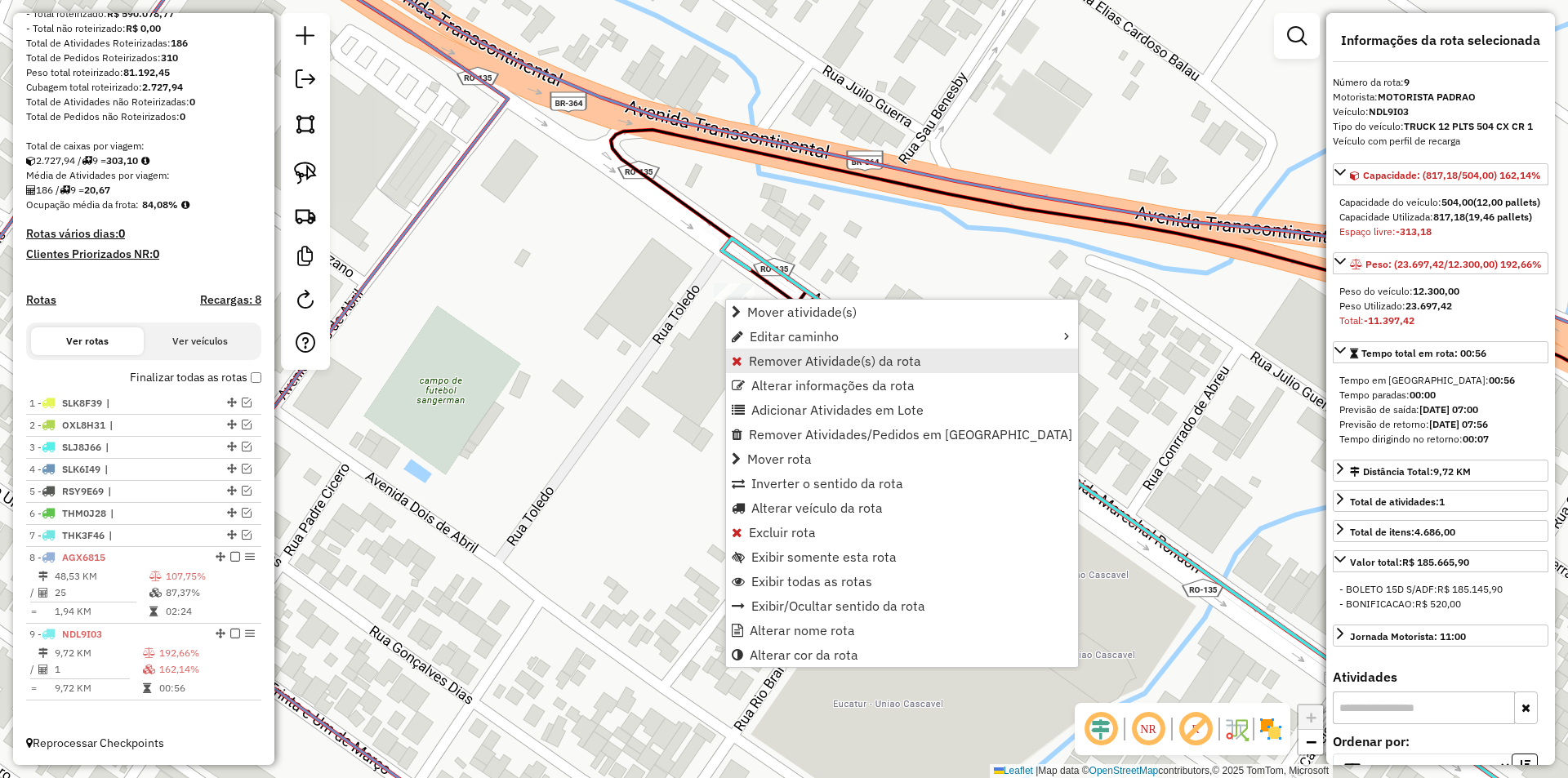
click at [782, 367] on span "Remover Atividade(s) da rota" at bounding box center [835, 361] width 172 height 13
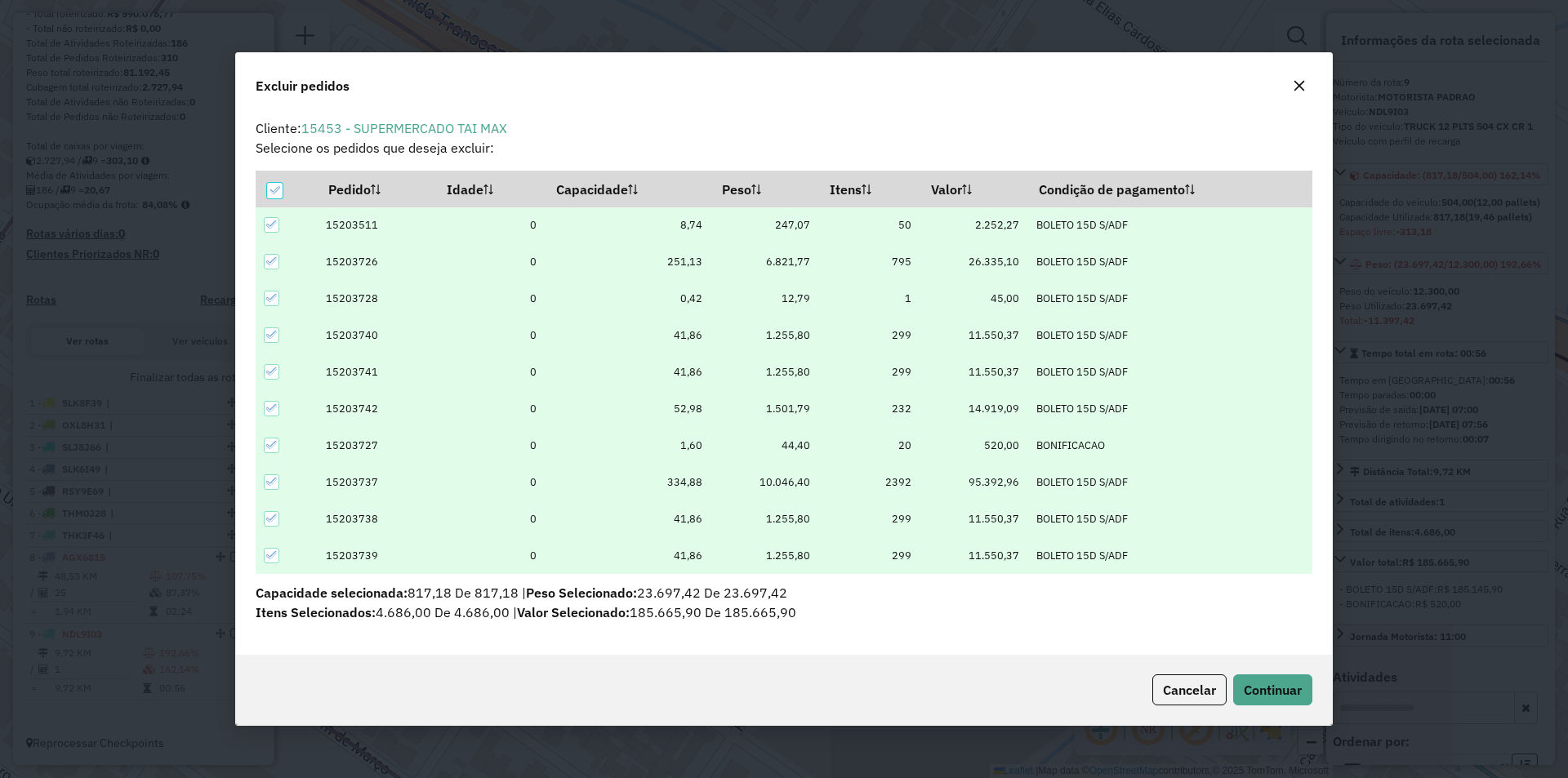
scroll to position [0, 0]
click at [281, 195] on div at bounding box center [275, 190] width 16 height 16
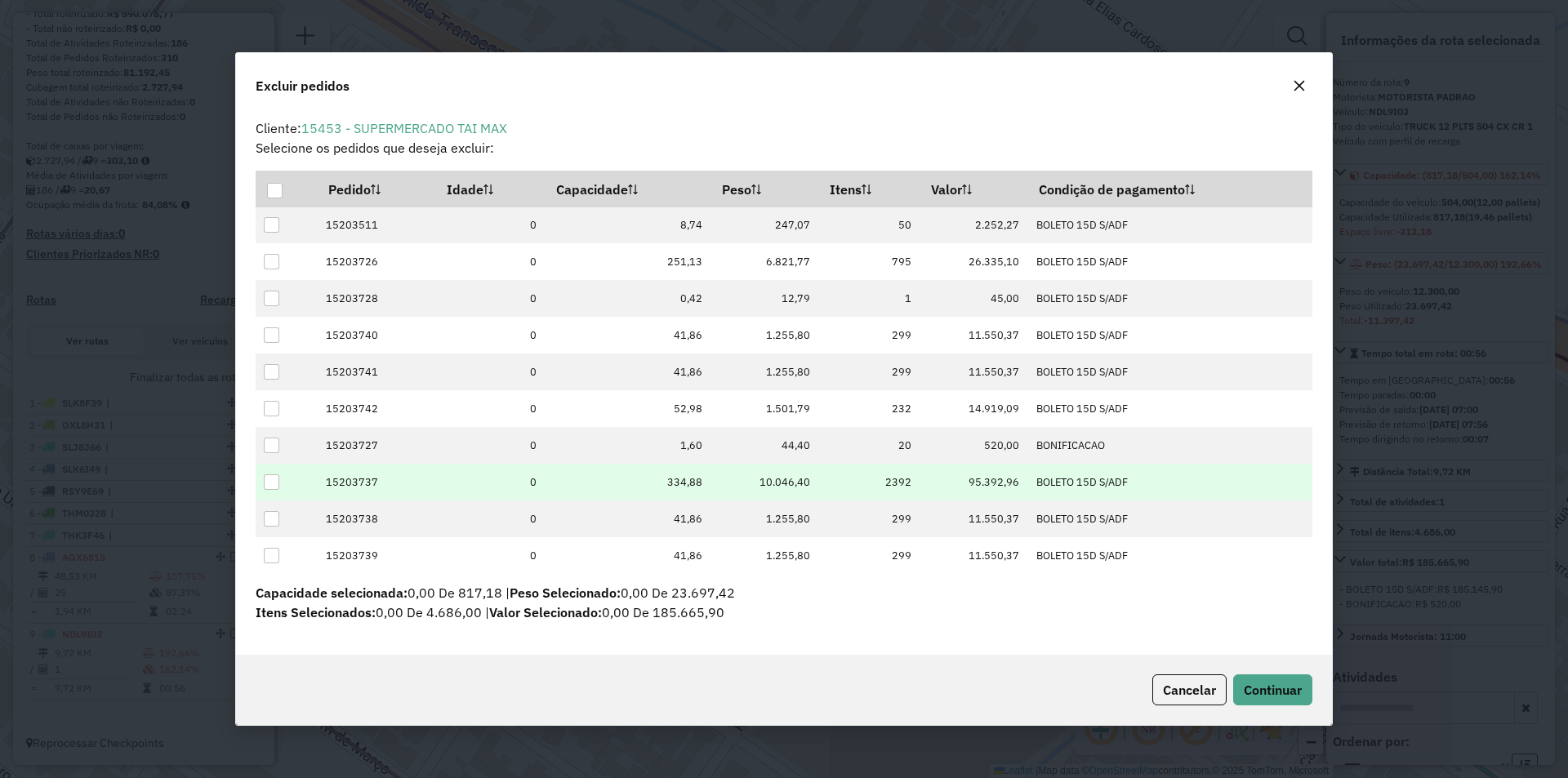
click at [274, 479] on div at bounding box center [271, 481] width 16 height 16
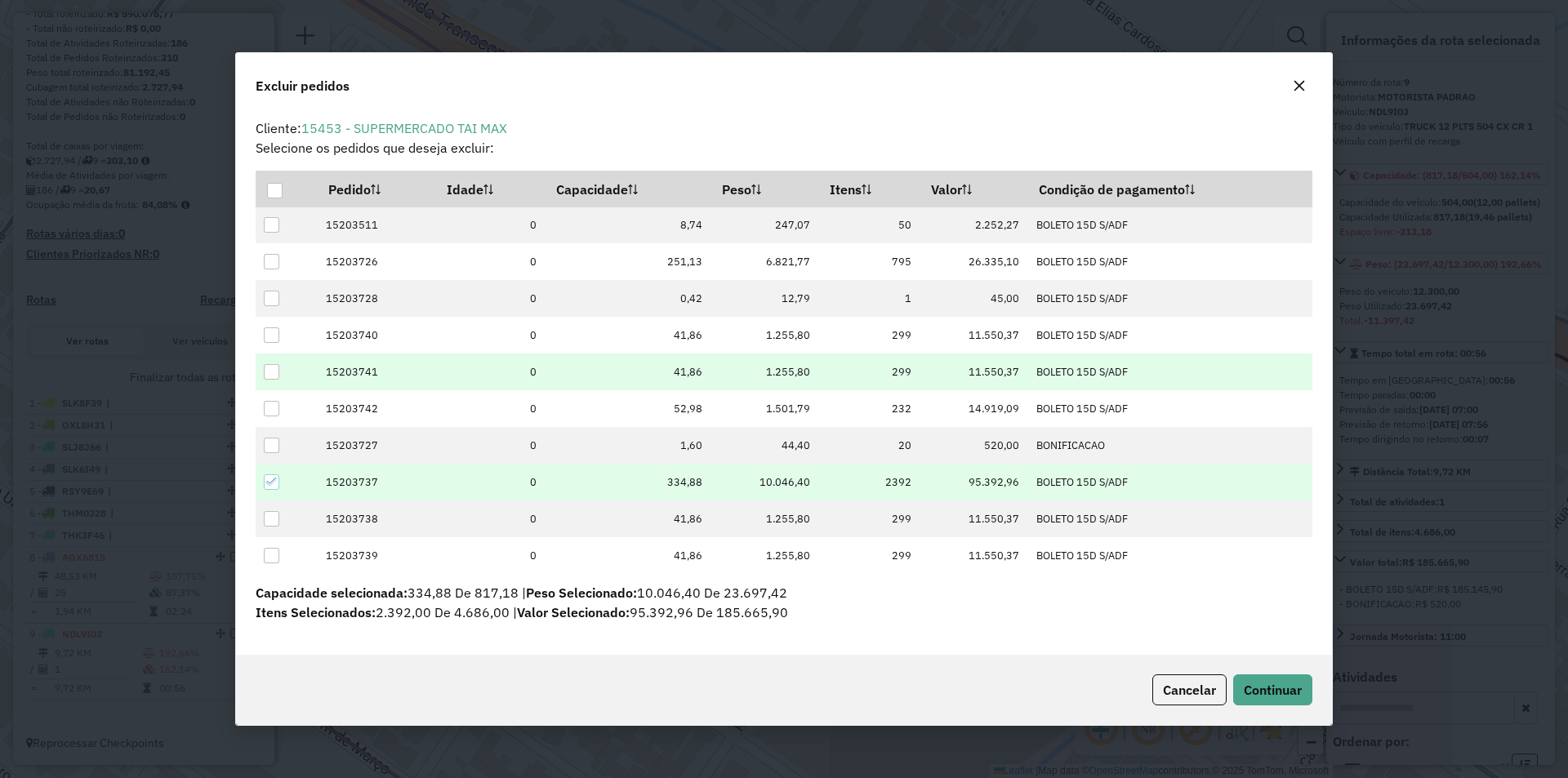
drag, startPoint x: 268, startPoint y: 334, endPoint x: 255, endPoint y: 383, distance: 50.7
click at [268, 337] on div at bounding box center [271, 335] width 16 height 16
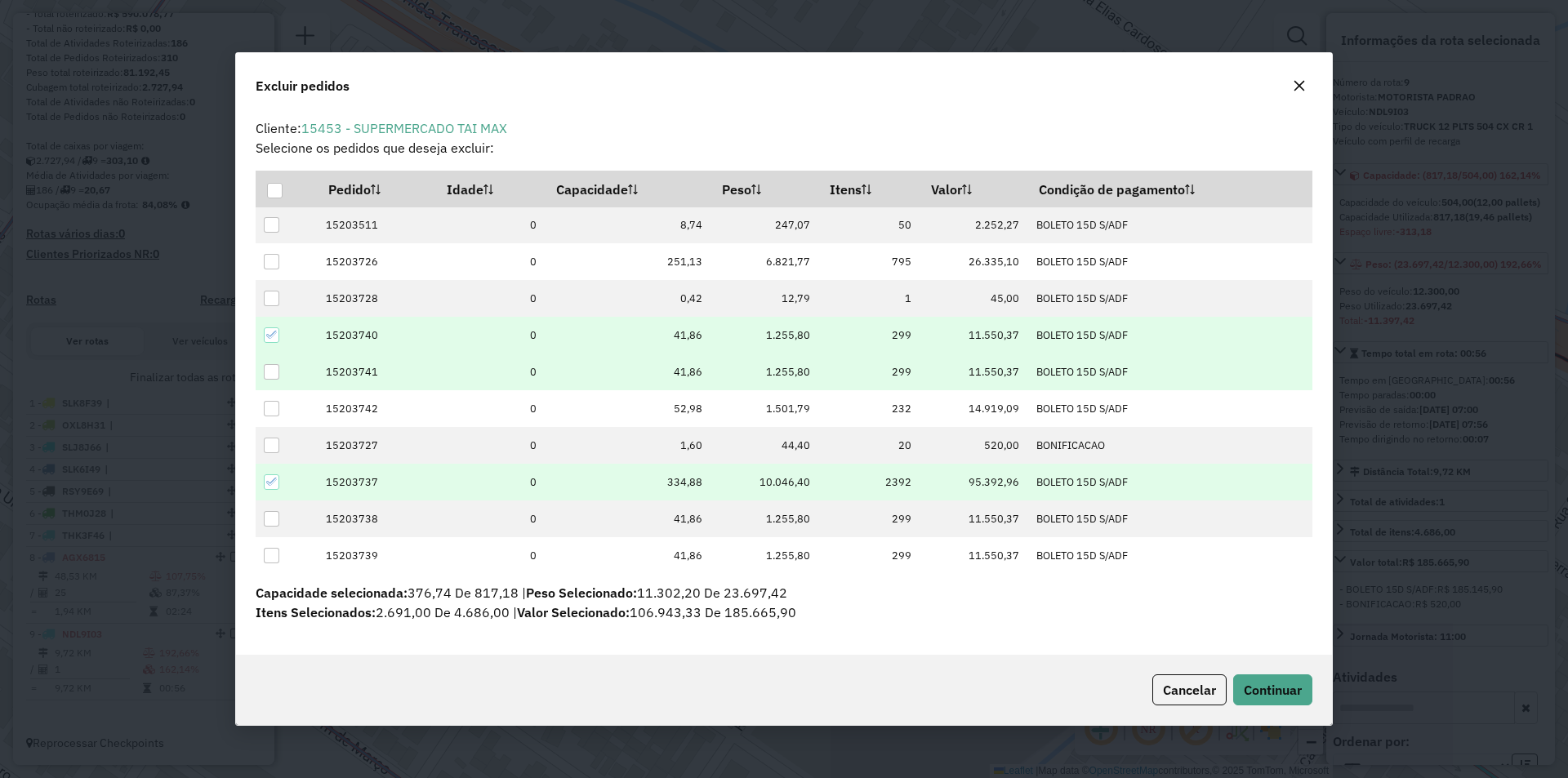
click at [265, 372] on div at bounding box center [271, 372] width 16 height 16
click at [1276, 689] on span "Continuar" at bounding box center [1272, 690] width 58 height 16
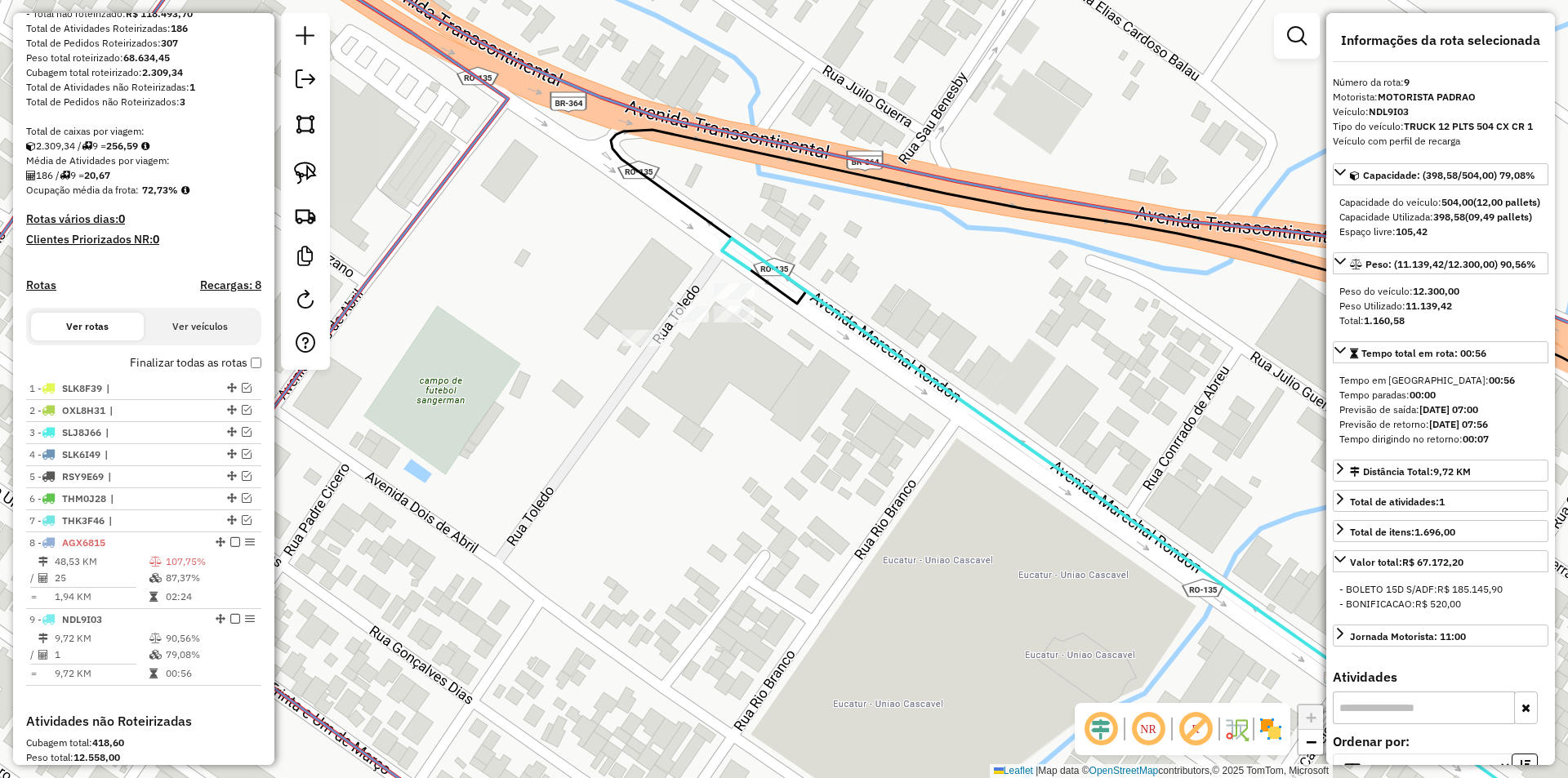
scroll to position [489, 0]
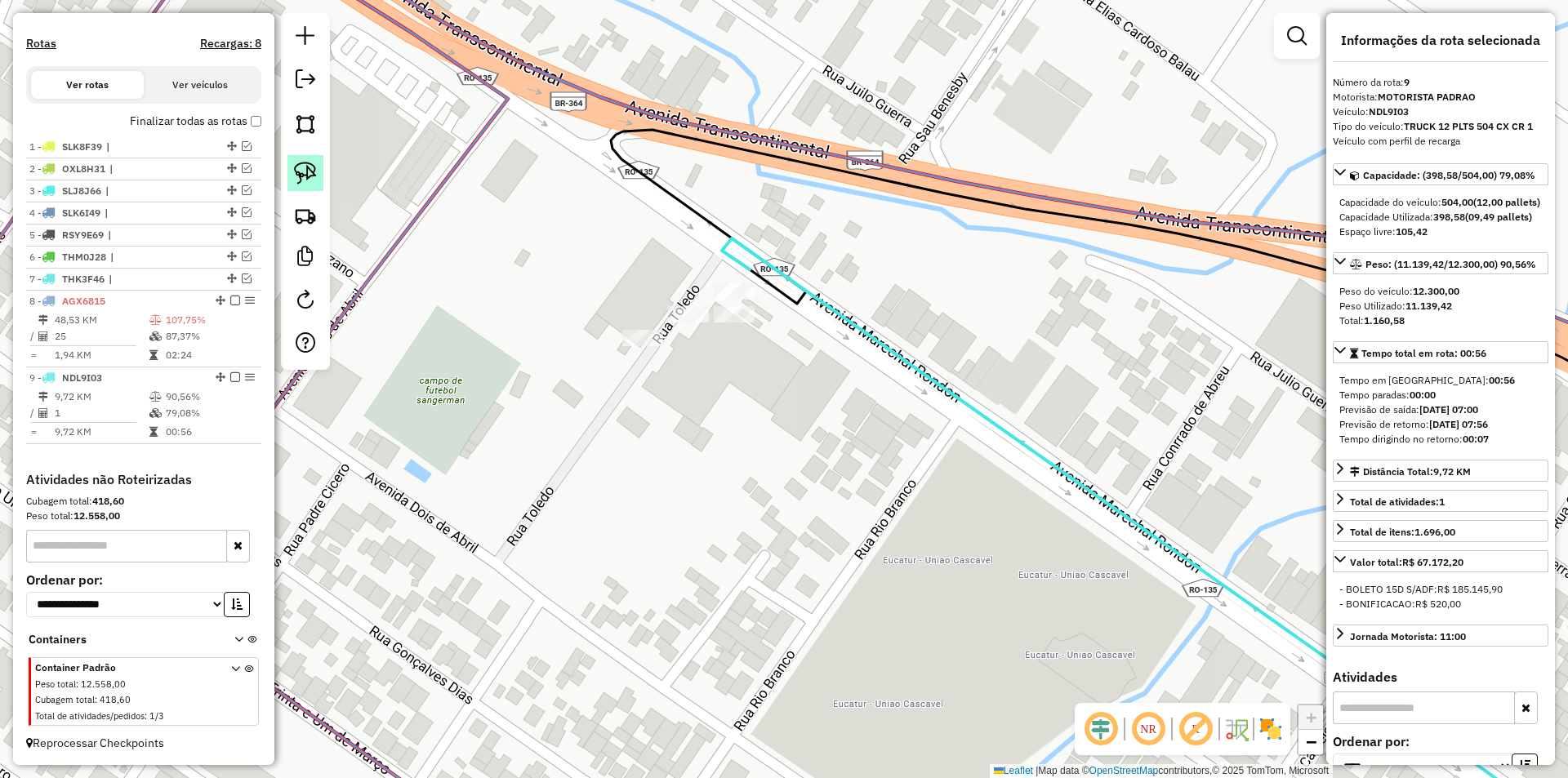
click at [297, 177] on img at bounding box center [305, 173] width 23 height 23
drag, startPoint x: 601, startPoint y: 362, endPoint x: 775, endPoint y: 326, distance: 177.7
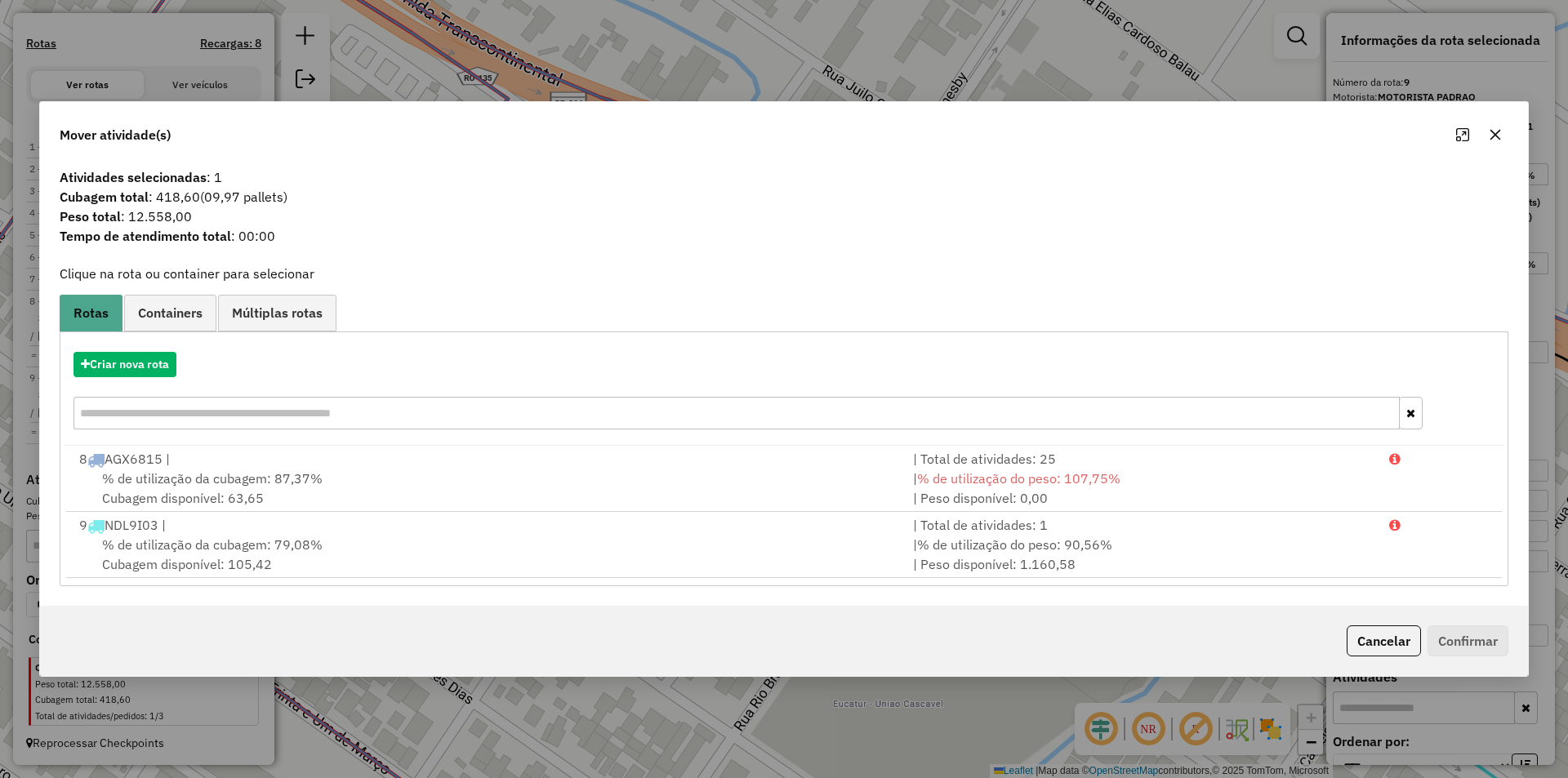
drag, startPoint x: 128, startPoint y: 360, endPoint x: 87, endPoint y: 381, distance: 46.1
click at [87, 381] on div "Criar nova rota" at bounding box center [784, 393] width 1441 height 106
click at [115, 369] on button "Criar nova rota" at bounding box center [124, 364] width 103 height 26
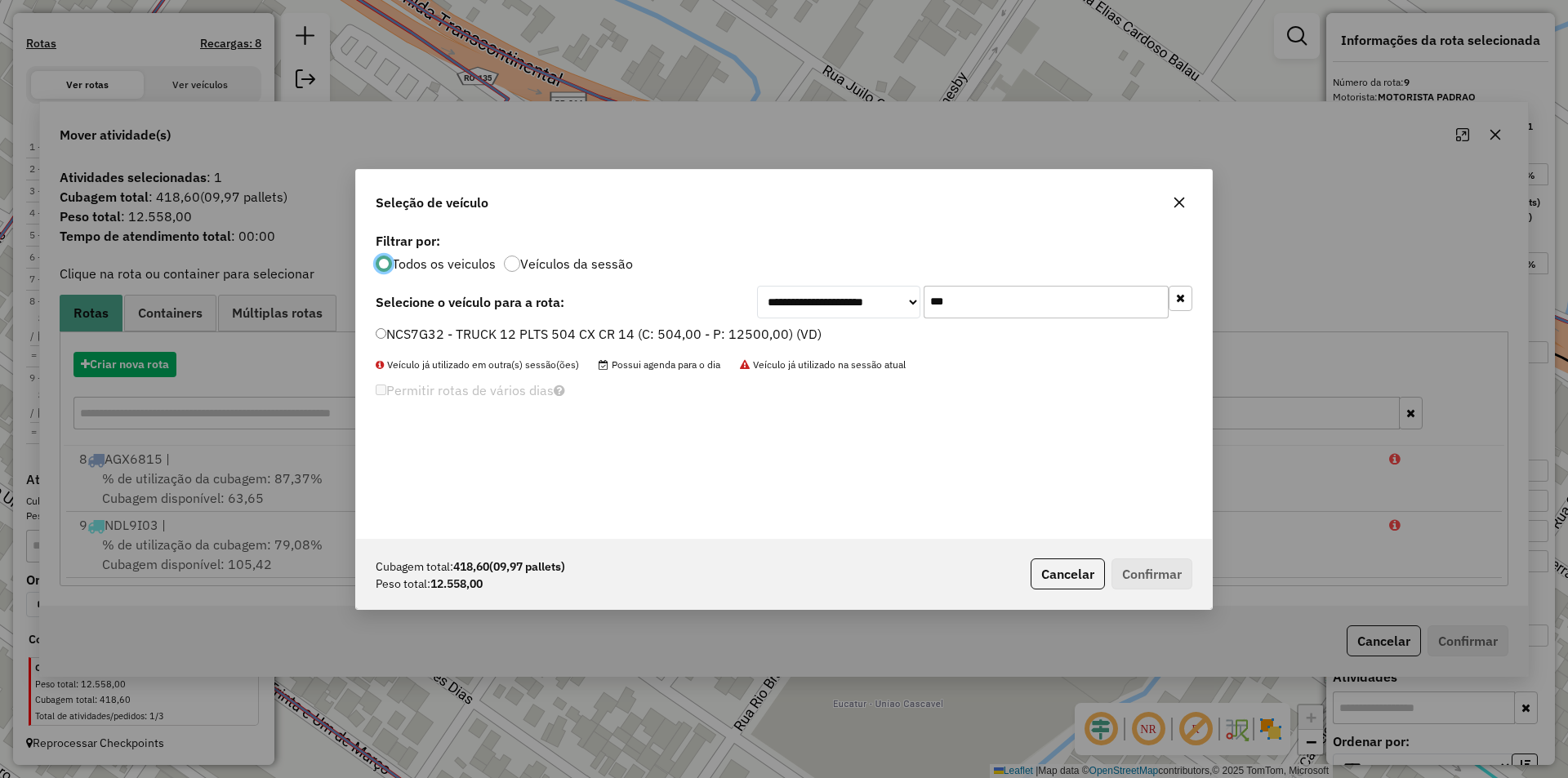
scroll to position [9, 5]
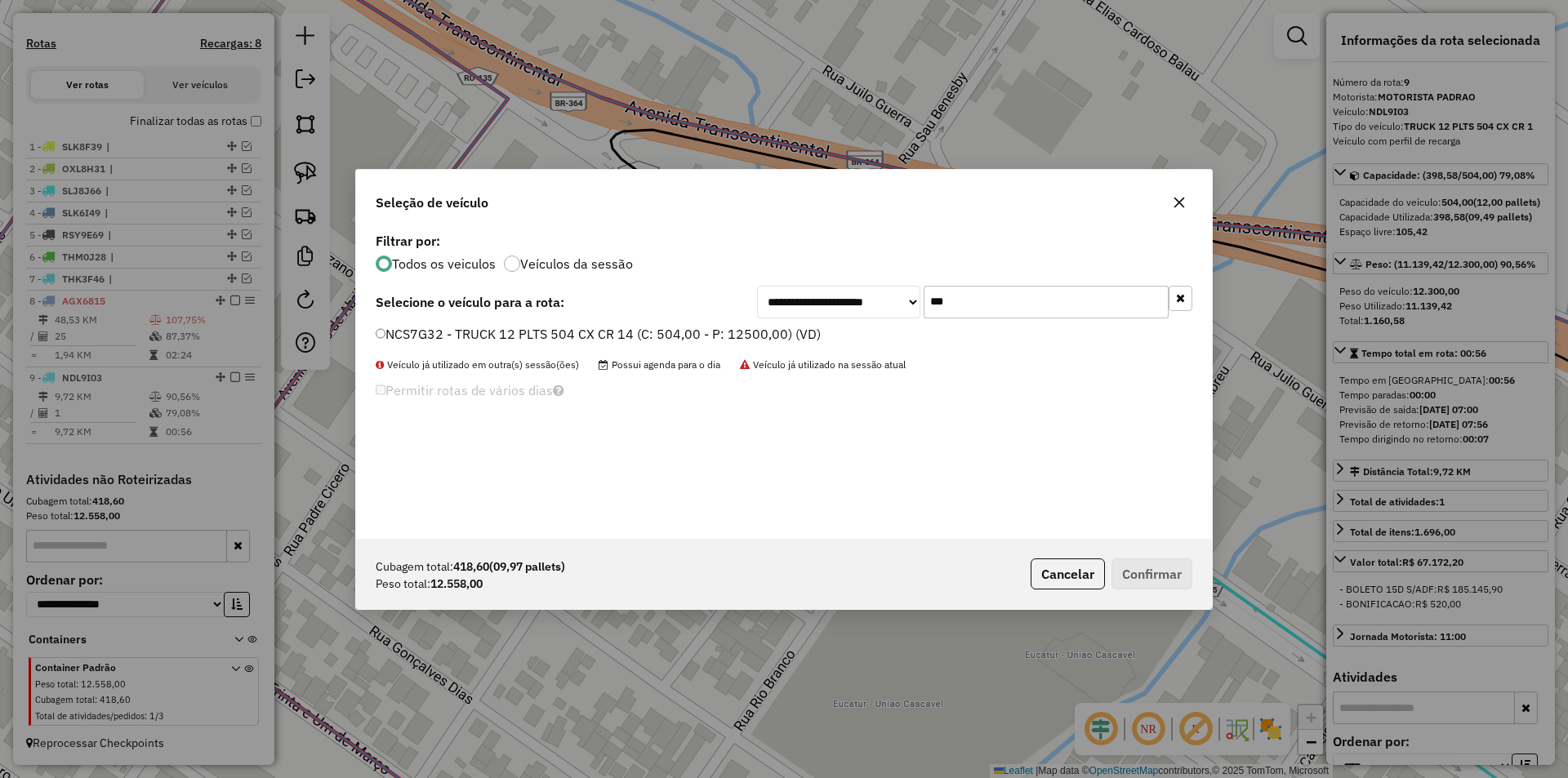
drag, startPoint x: 971, startPoint y: 302, endPoint x: 851, endPoint y: 328, distance: 122.8
click at [851, 328] on div "**********" at bounding box center [784, 384] width 856 height 310
type input "***"
click at [378, 325] on label "SLJ8I96 - TRUCK 12 PLTS 504 CX CR 16 (C: 504,00 - P: 13190,00) (VD)" at bounding box center [594, 333] width 438 height 19
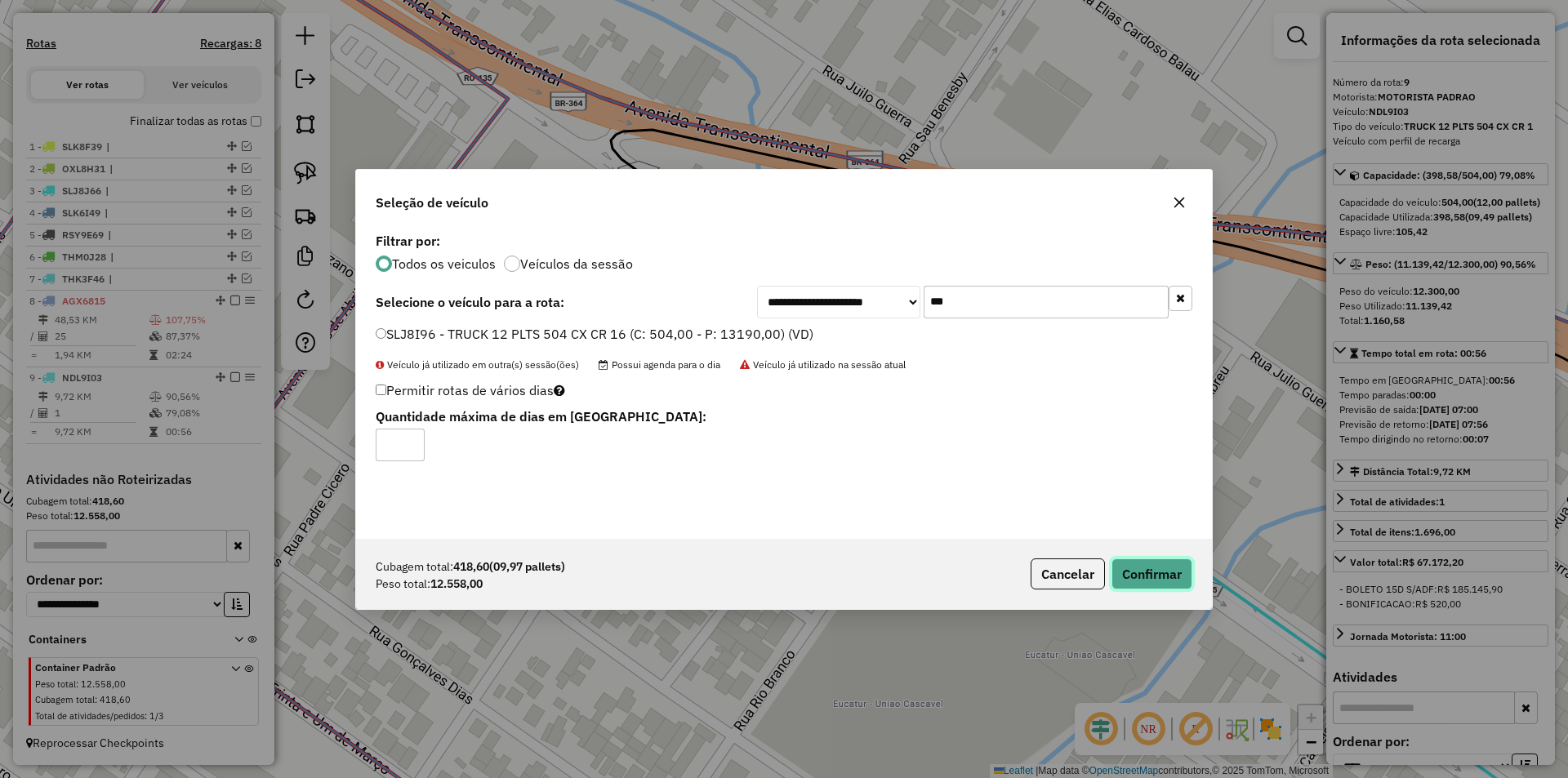
click at [1156, 569] on button "Confirmar" at bounding box center [1152, 574] width 81 height 31
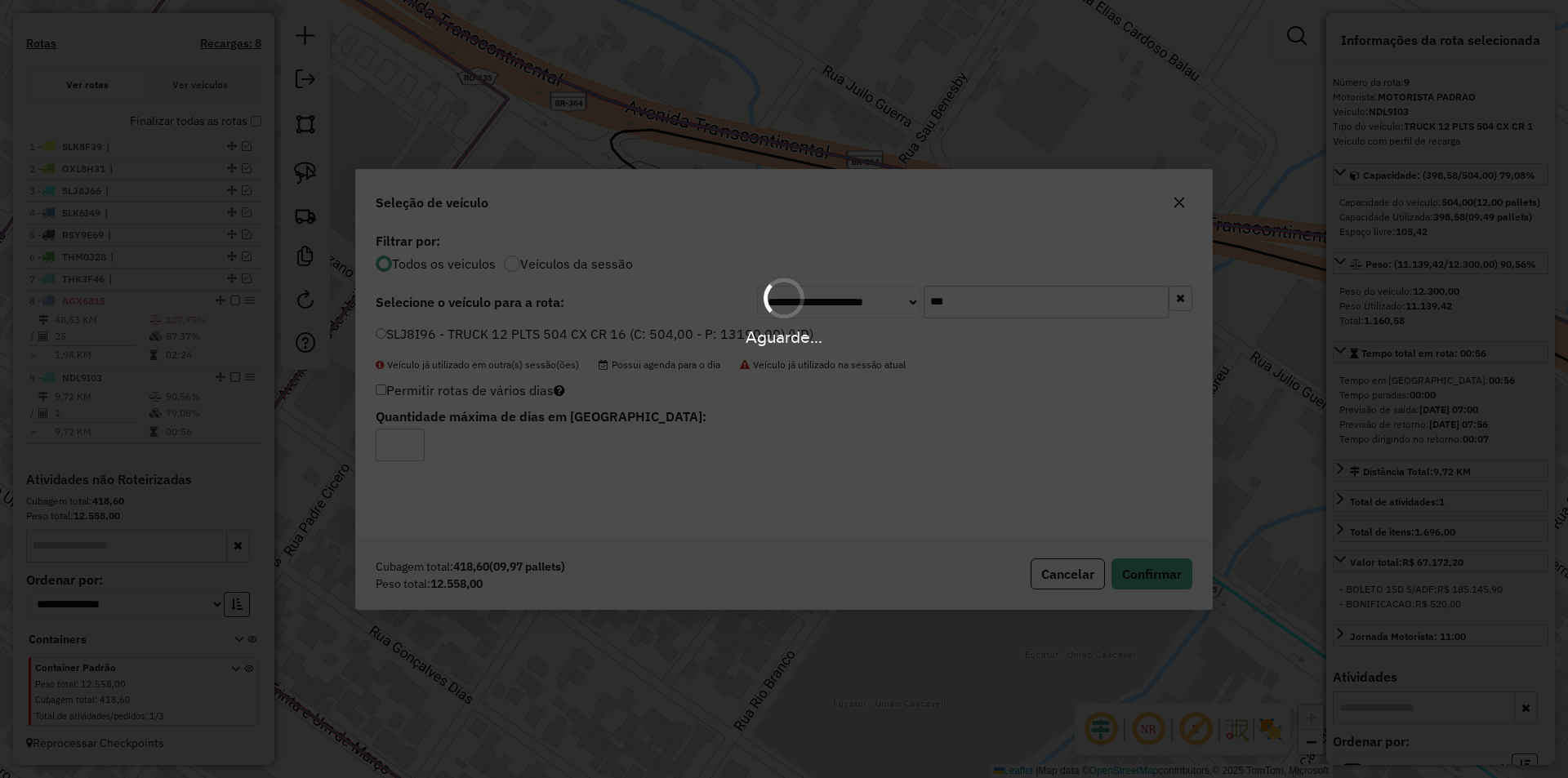
scroll to position [309, 0]
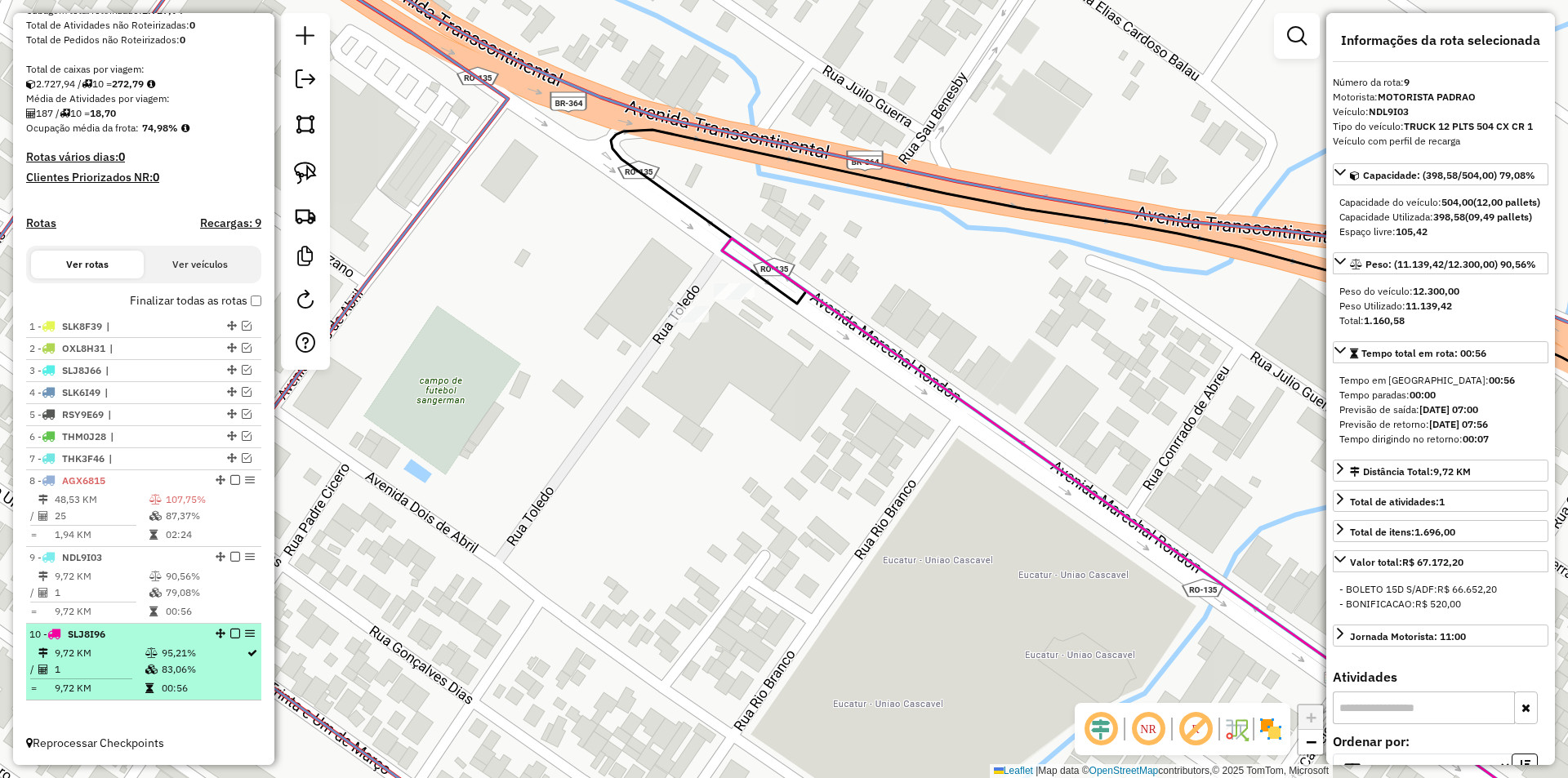
click at [231, 631] on em at bounding box center [235, 633] width 10 height 10
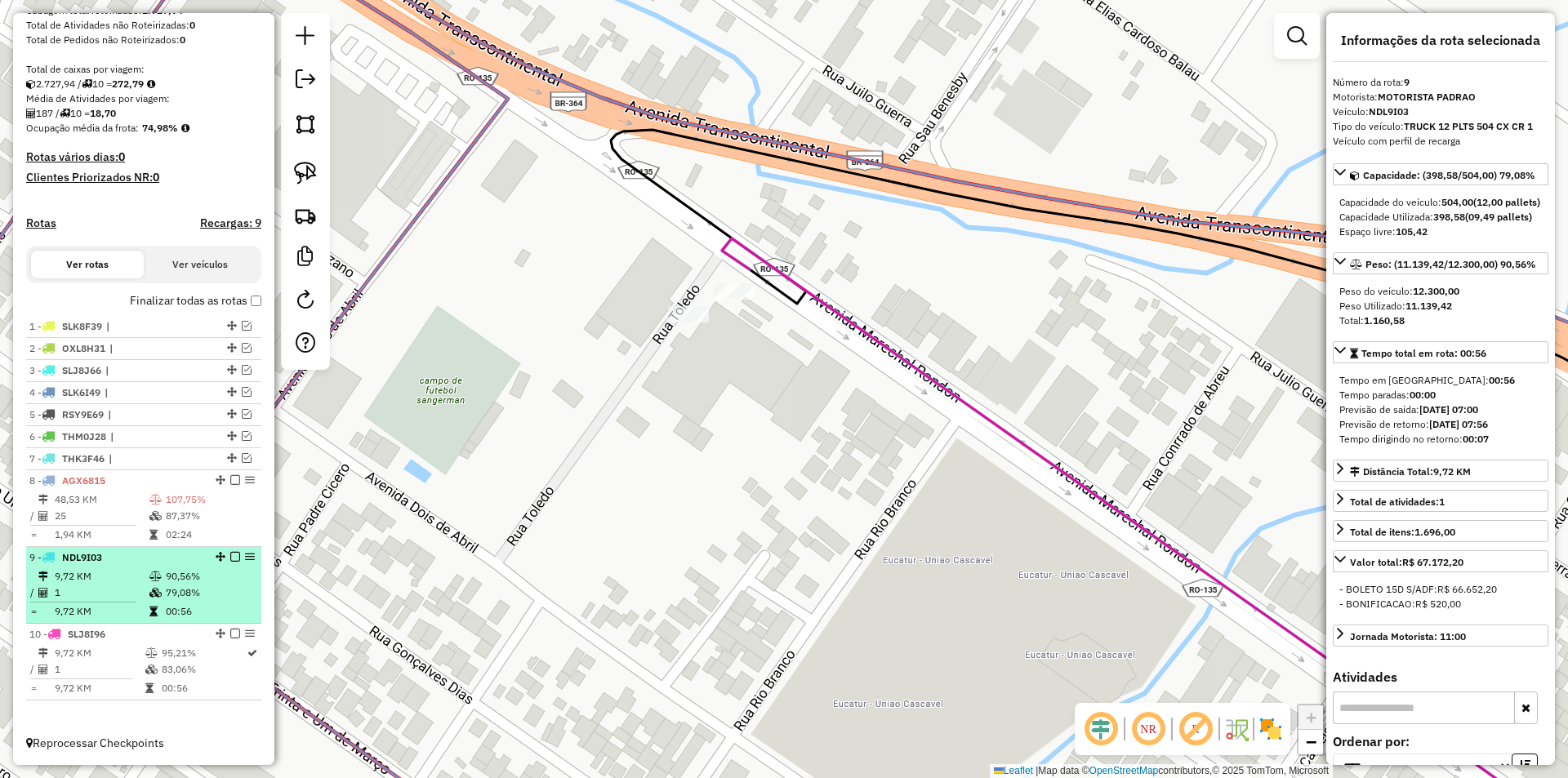
scroll to position [254, 0]
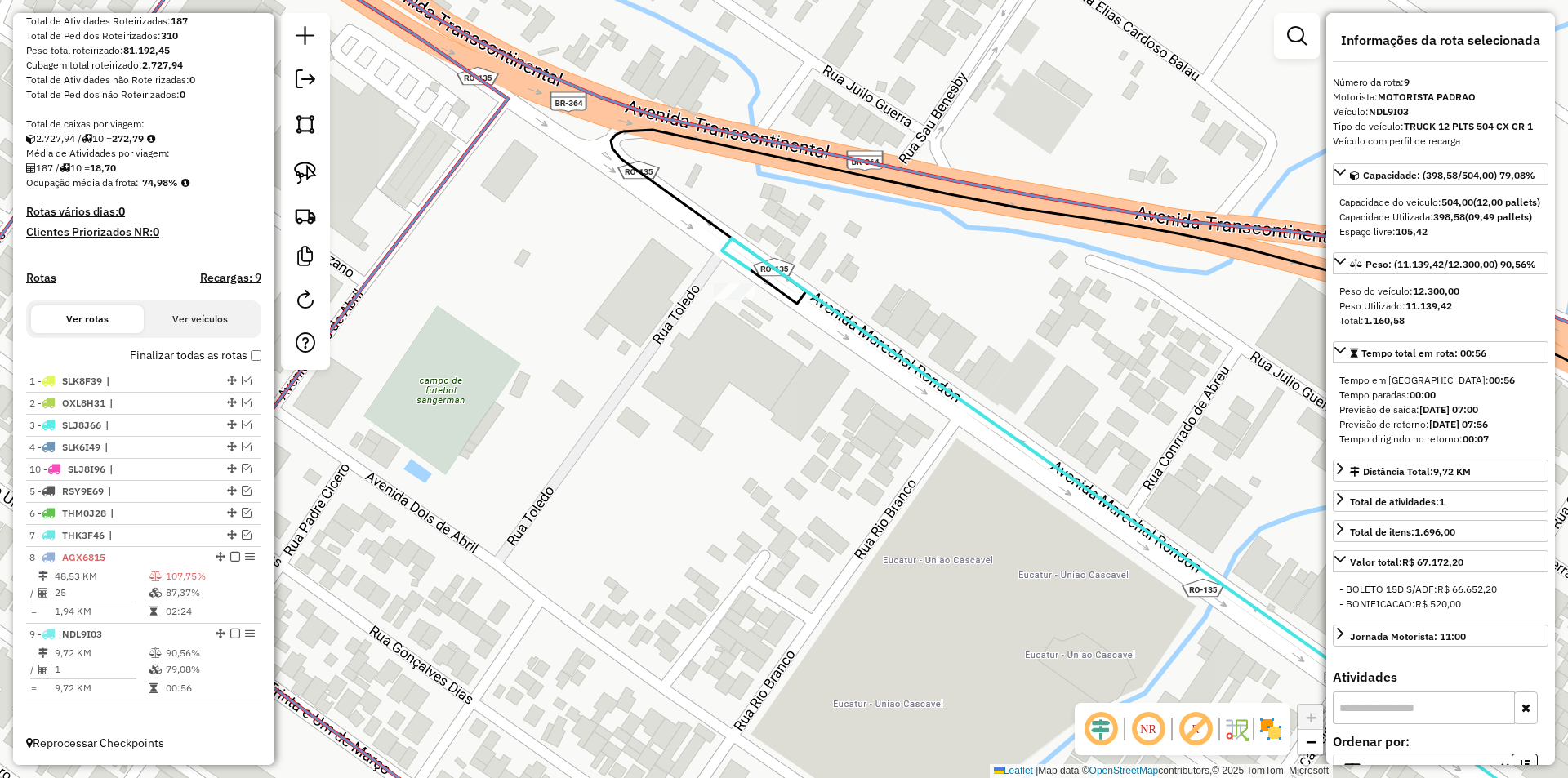
drag, startPoint x: 226, startPoint y: 688, endPoint x: 177, endPoint y: 467, distance: 226.4
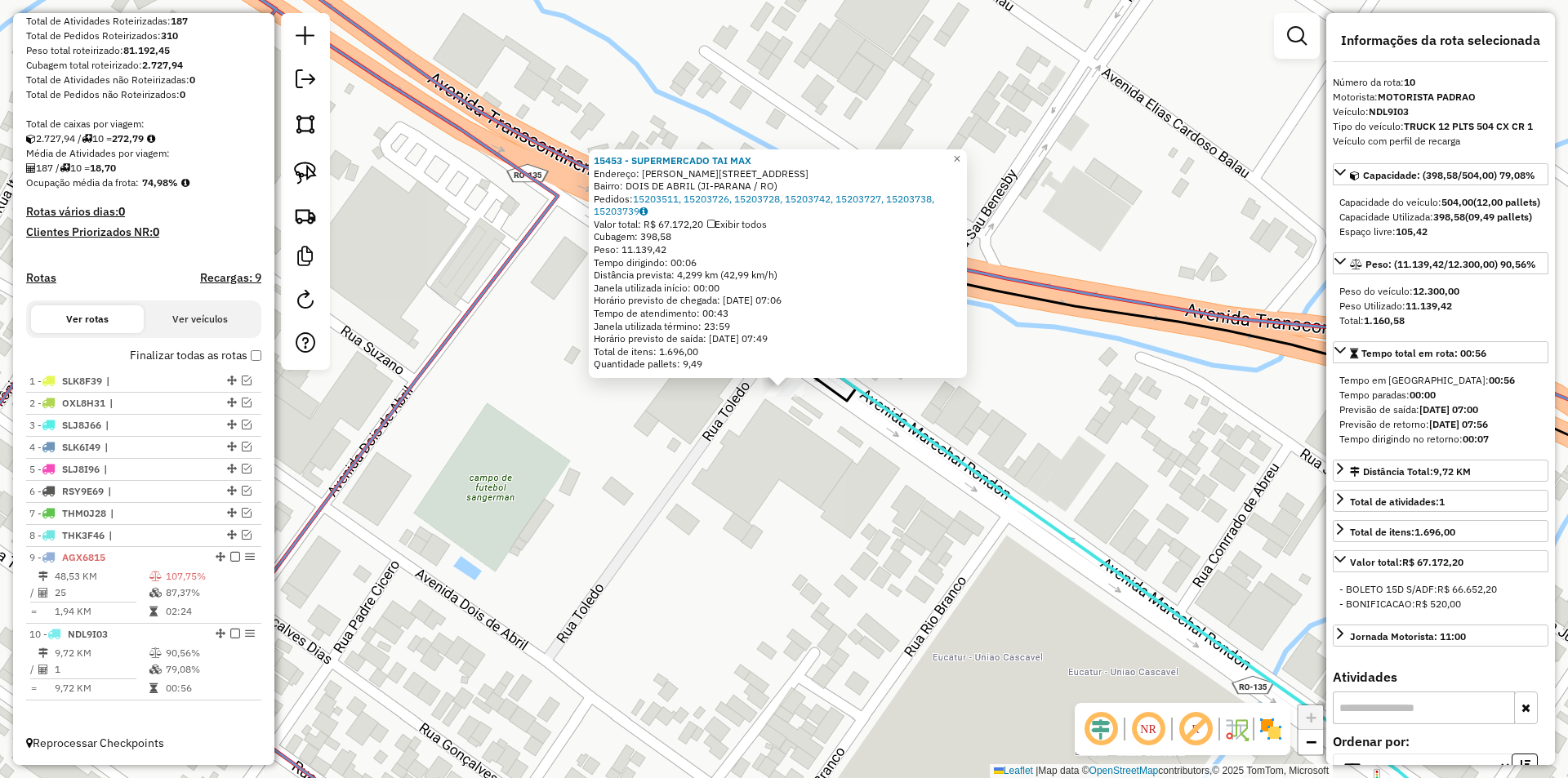
click at [1054, 406] on div "15453 - SUPERMERCADO TAI MAX Endereço: R MARECHAL RONDON 3017 3017 Bairro: DOIS…" at bounding box center [784, 389] width 1568 height 778
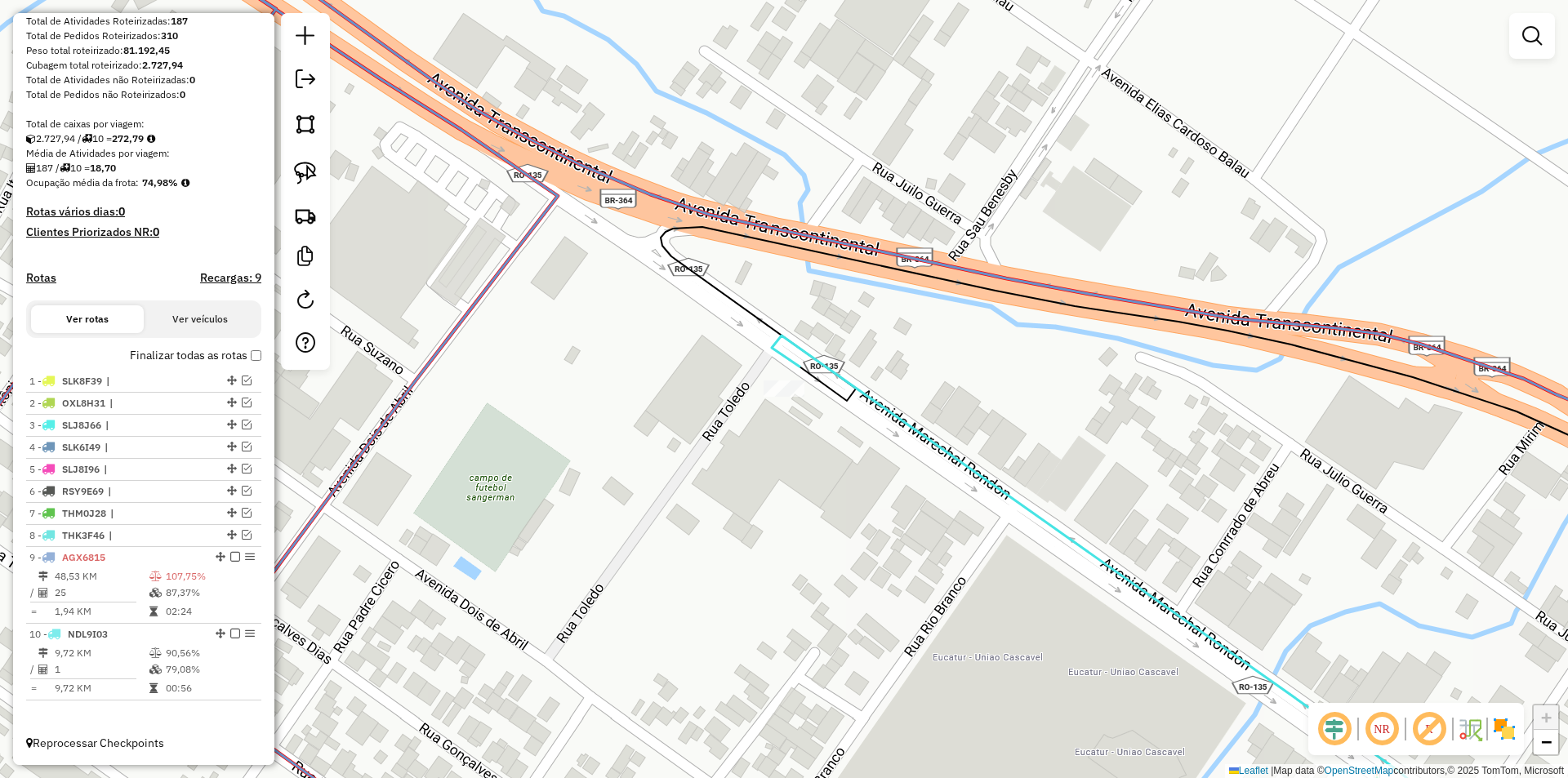
drag, startPoint x: 836, startPoint y: 511, endPoint x: 805, endPoint y: 527, distance: 34.9
click at [836, 518] on div "Janela de atendimento Grade de atendimento Capacidade Transportadoras Veículos …" at bounding box center [784, 389] width 1568 height 778
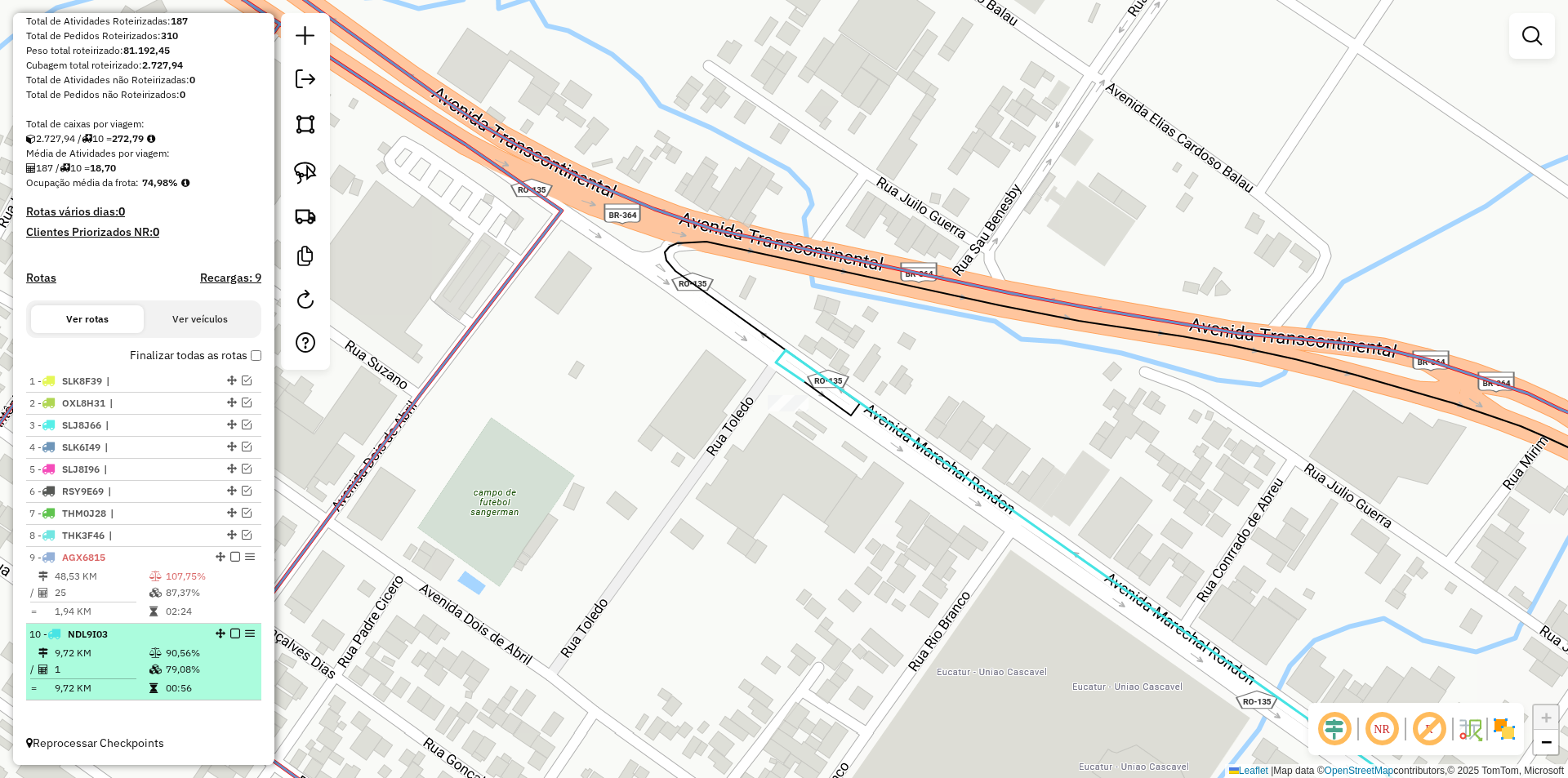
click at [231, 632] on em at bounding box center [235, 633] width 10 height 10
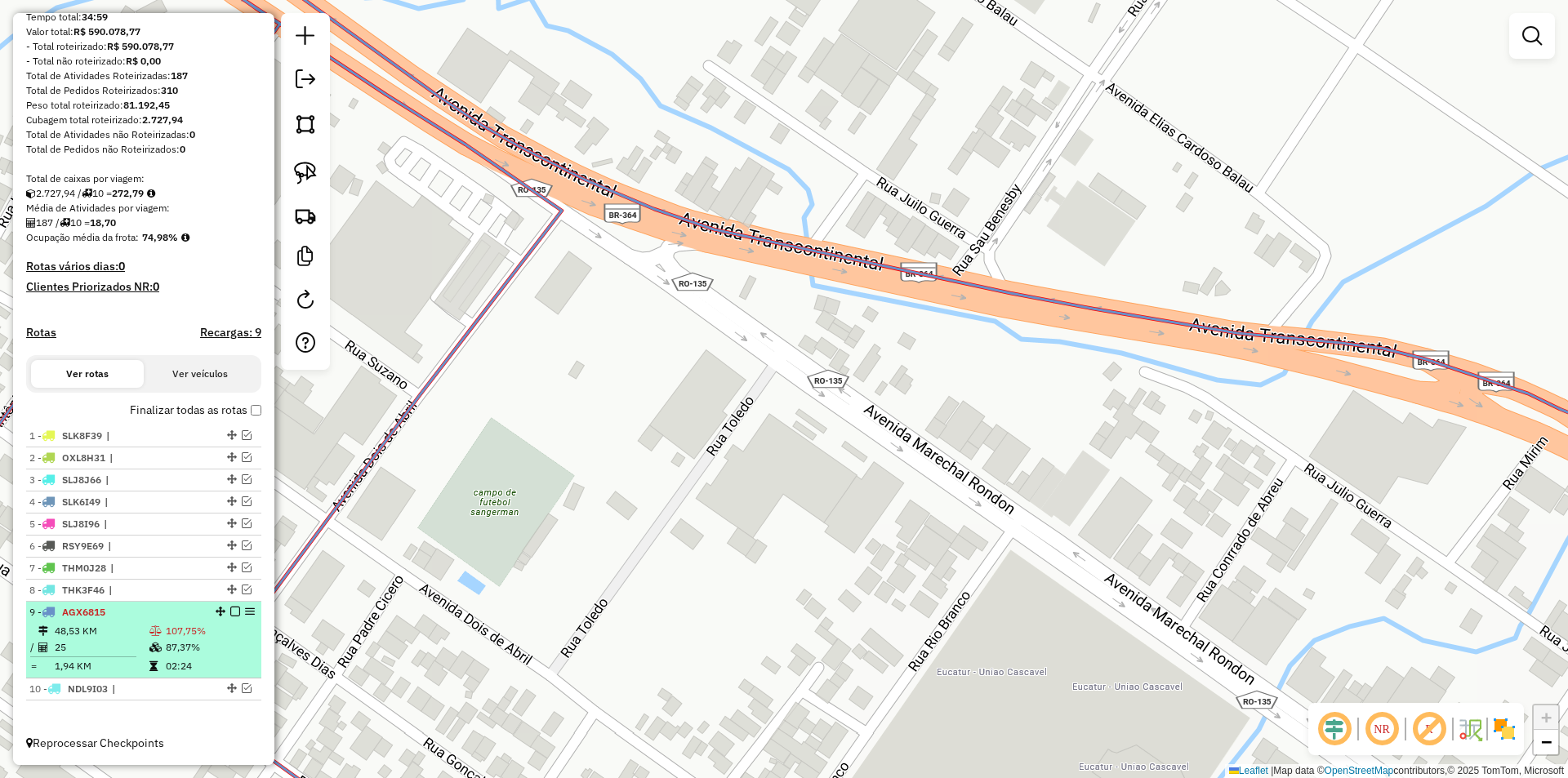
scroll to position [200, 0]
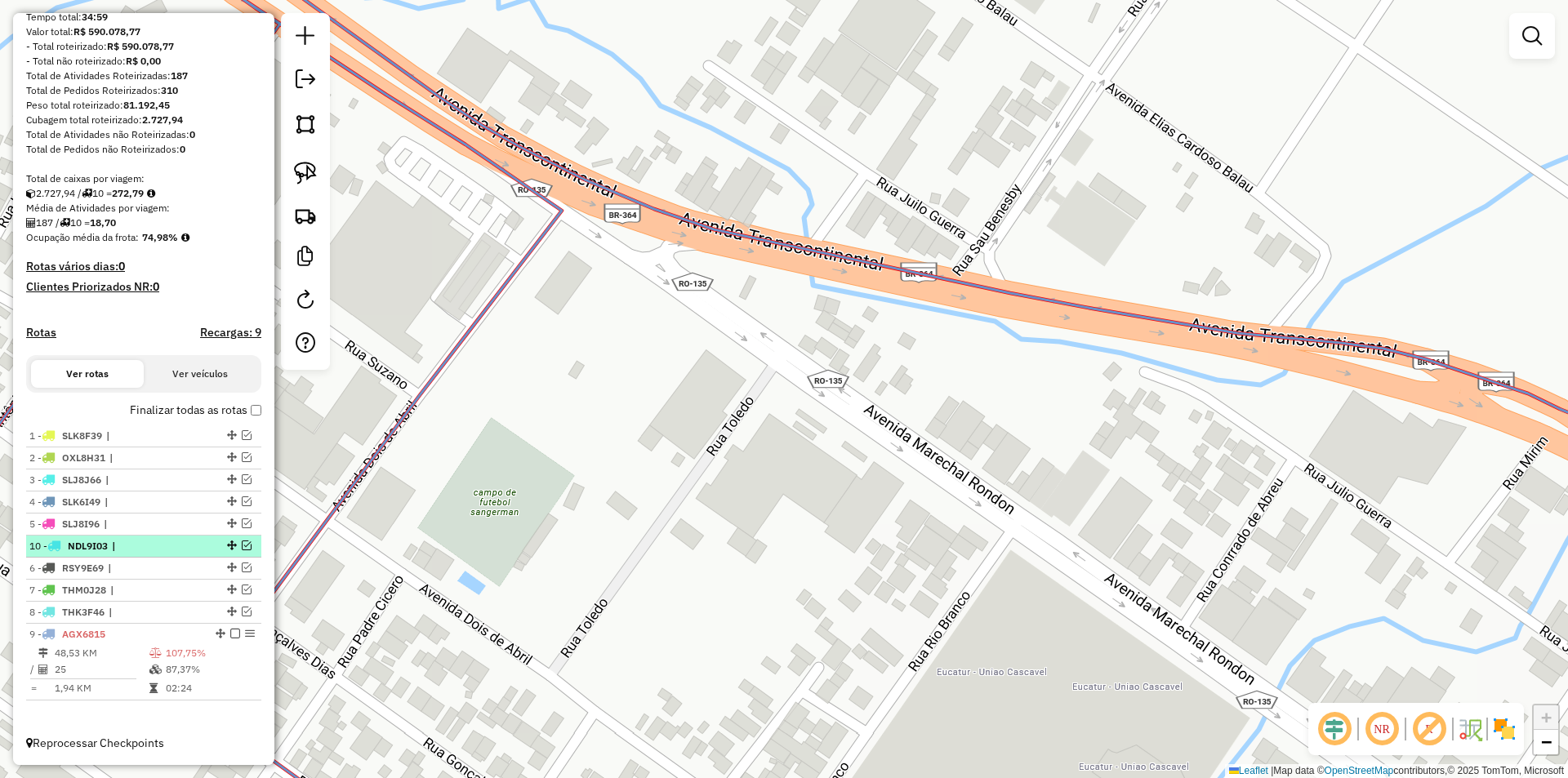
drag, startPoint x: 225, startPoint y: 687, endPoint x: 197, endPoint y: 541, distance: 148.7
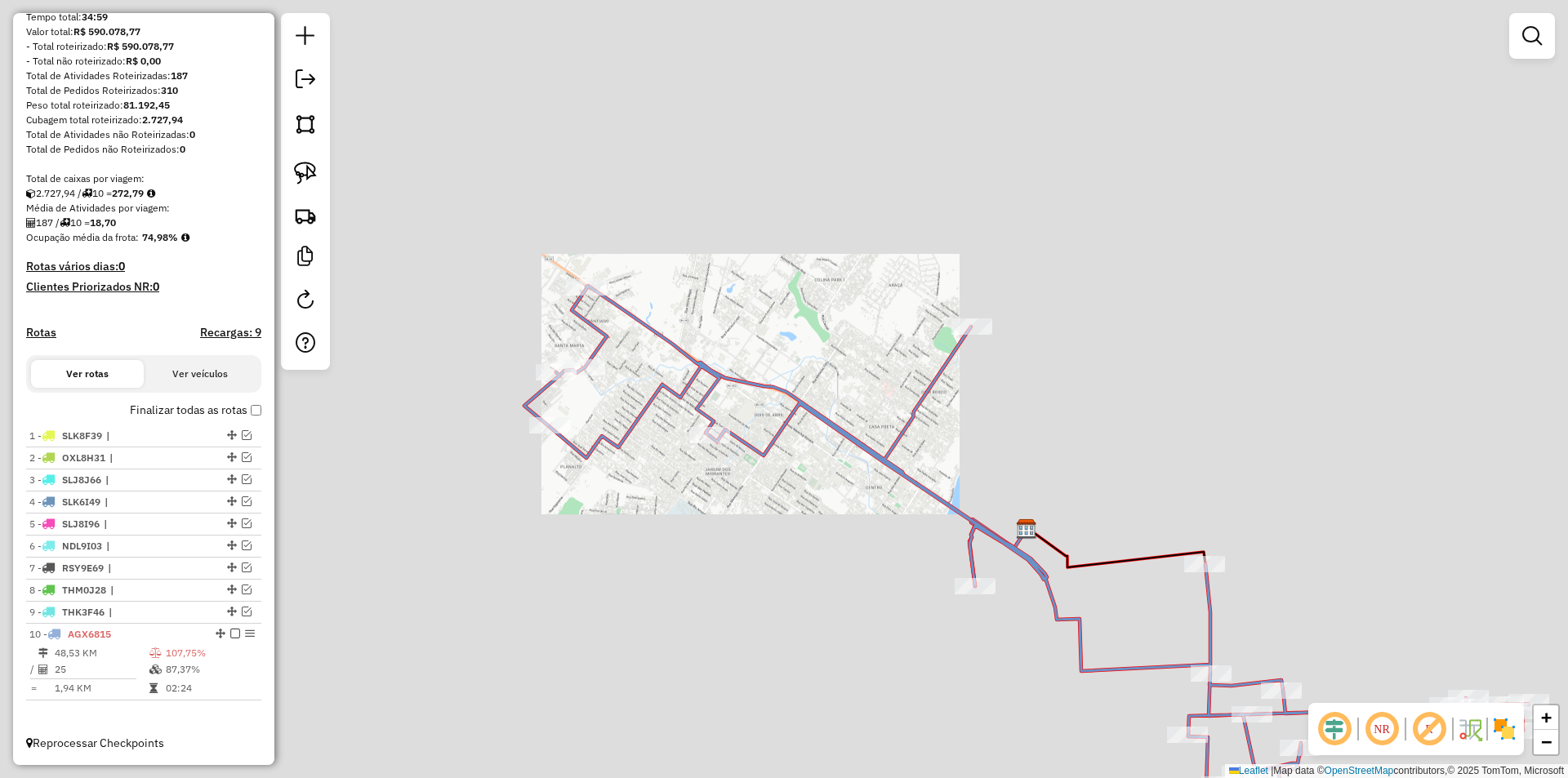
click at [730, 395] on div "Janela de atendimento Grade de atendimento Capacidade Transportadoras Veículos …" at bounding box center [784, 389] width 1568 height 778
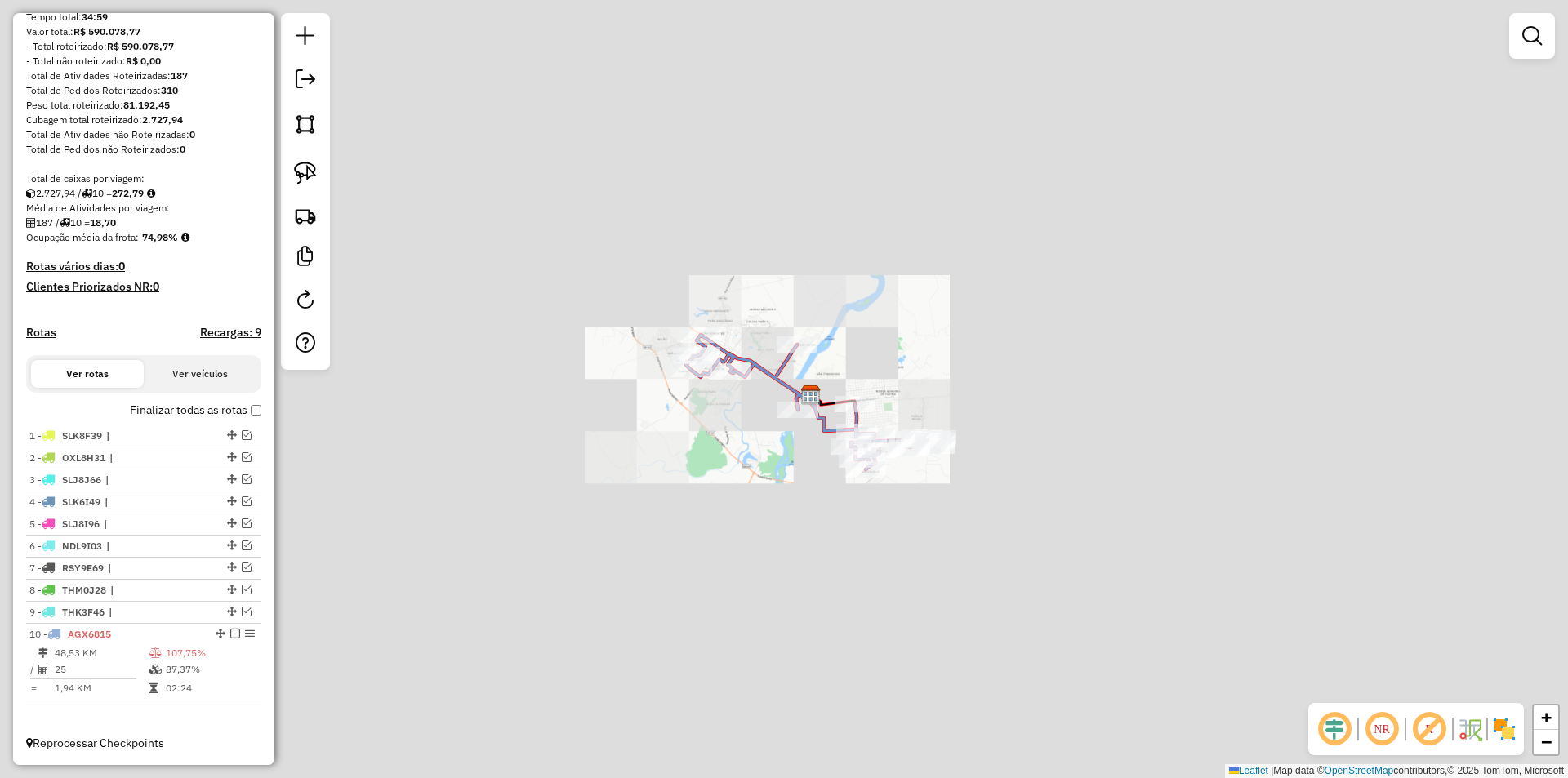
click at [884, 313] on div "Janela de atendimento Grade de atendimento Capacidade Transportadoras Veículos …" at bounding box center [784, 389] width 1568 height 778
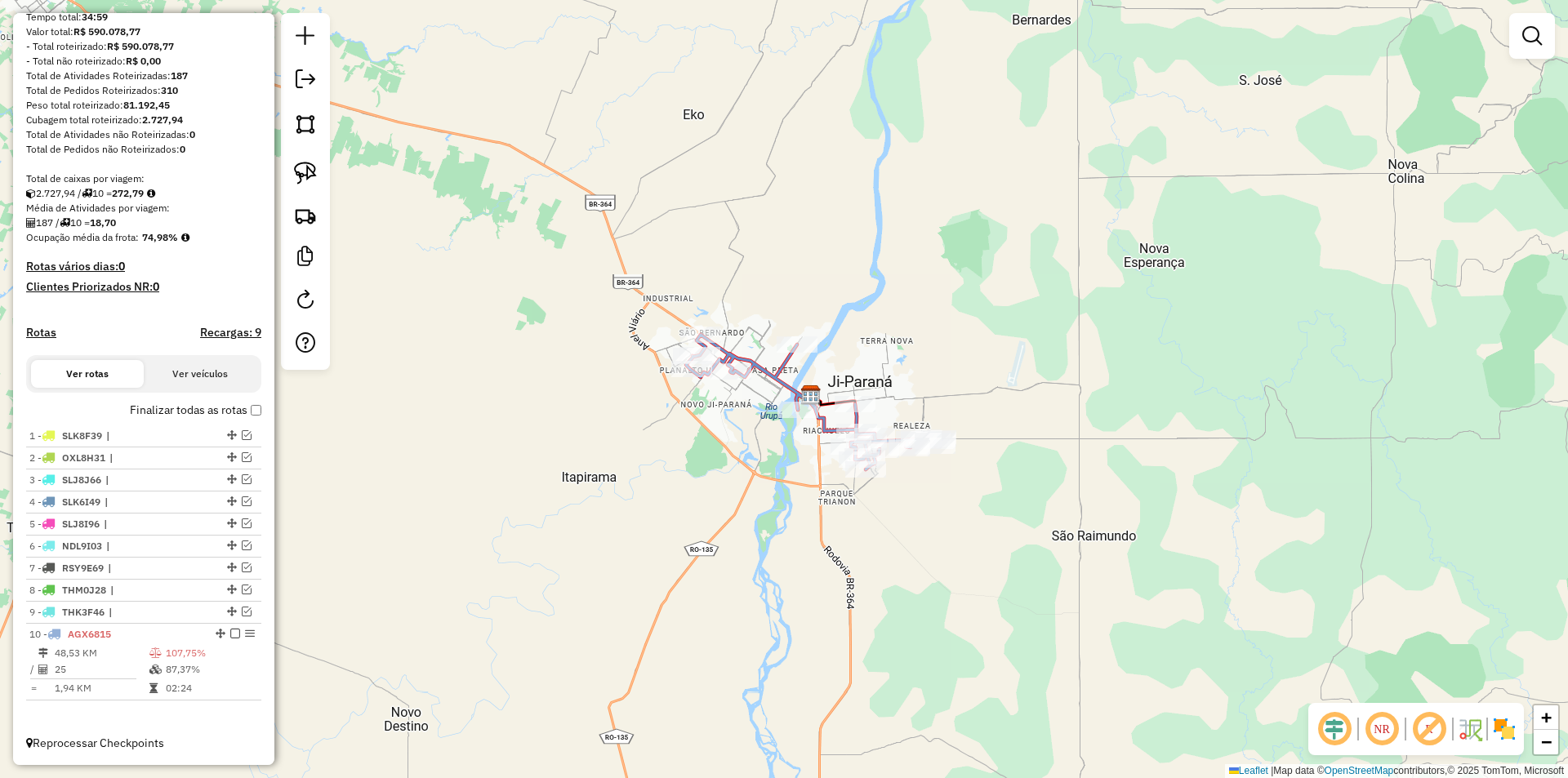
click at [914, 328] on div "Janela de atendimento Grade de atendimento Capacidade Transportadoras Veículos …" at bounding box center [784, 389] width 1568 height 778
select select "*********"
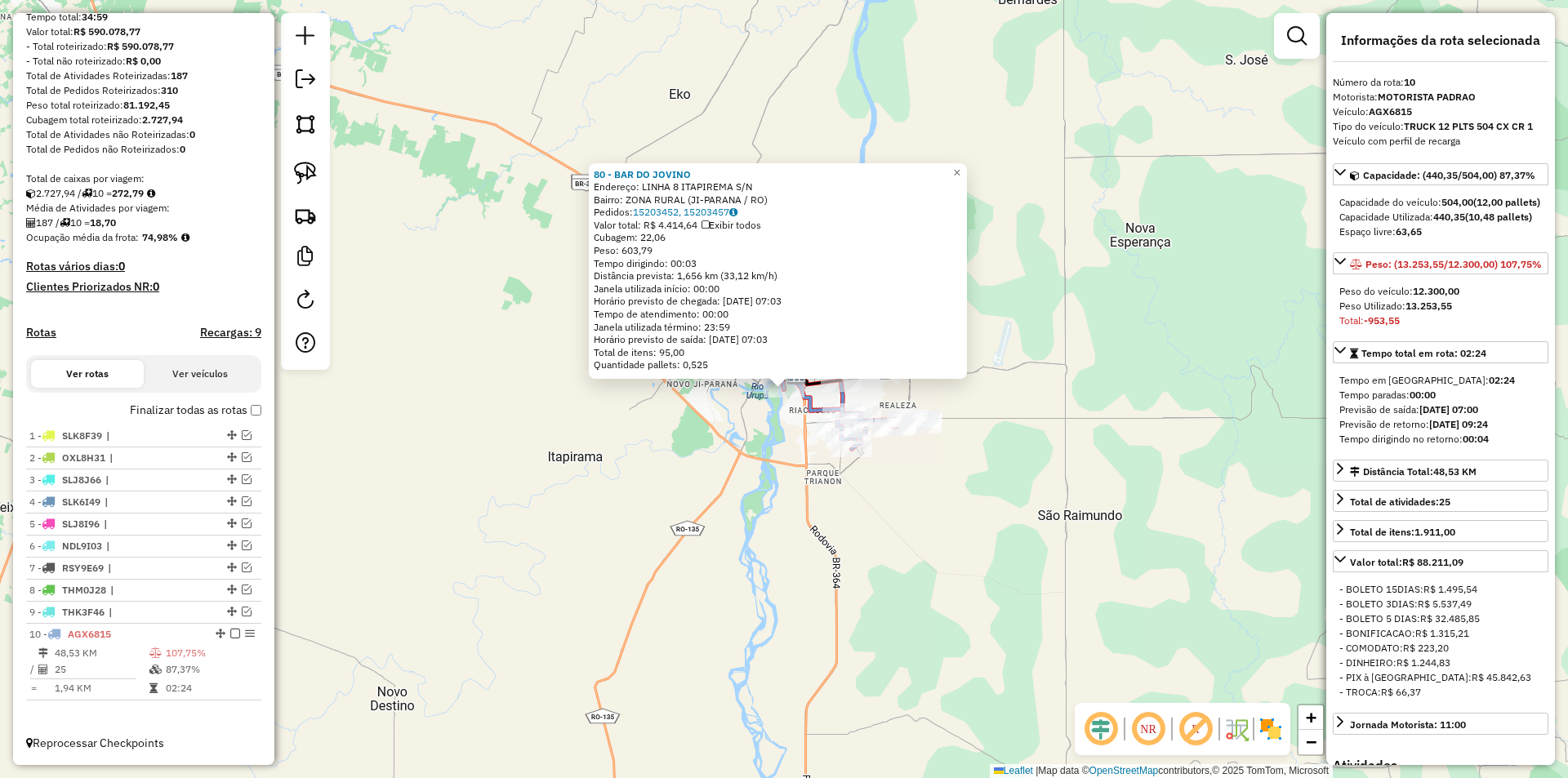
click at [712, 464] on div "80 - BAR DO JOVINO Endereço: LINHA 8 ITAPIREMA S/N Bairro: ZONA RURAL (JI-PARAN…" at bounding box center [784, 389] width 1568 height 778
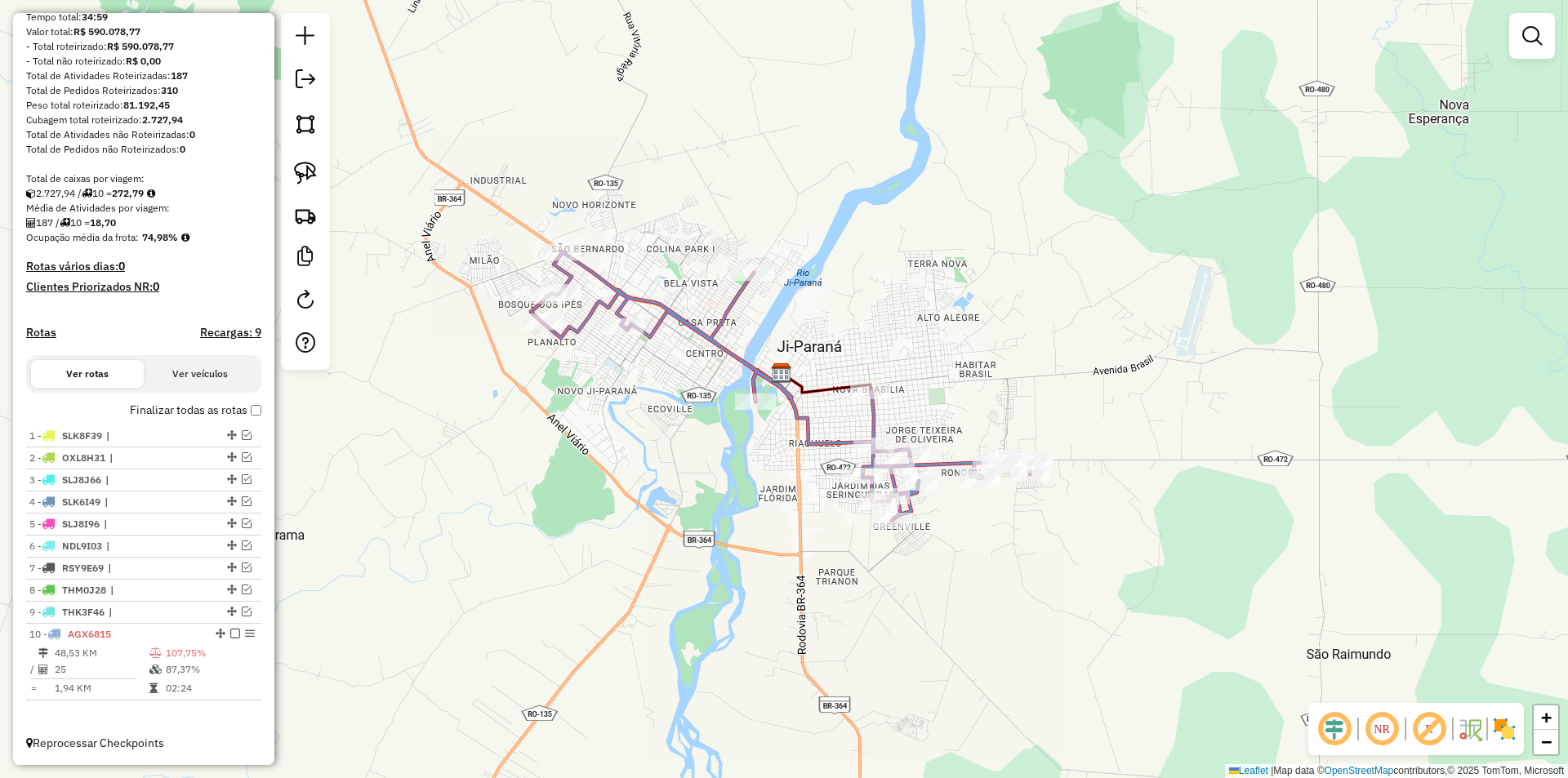
click at [847, 446] on icon at bounding box center [782, 386] width 502 height 268
select select "*********"
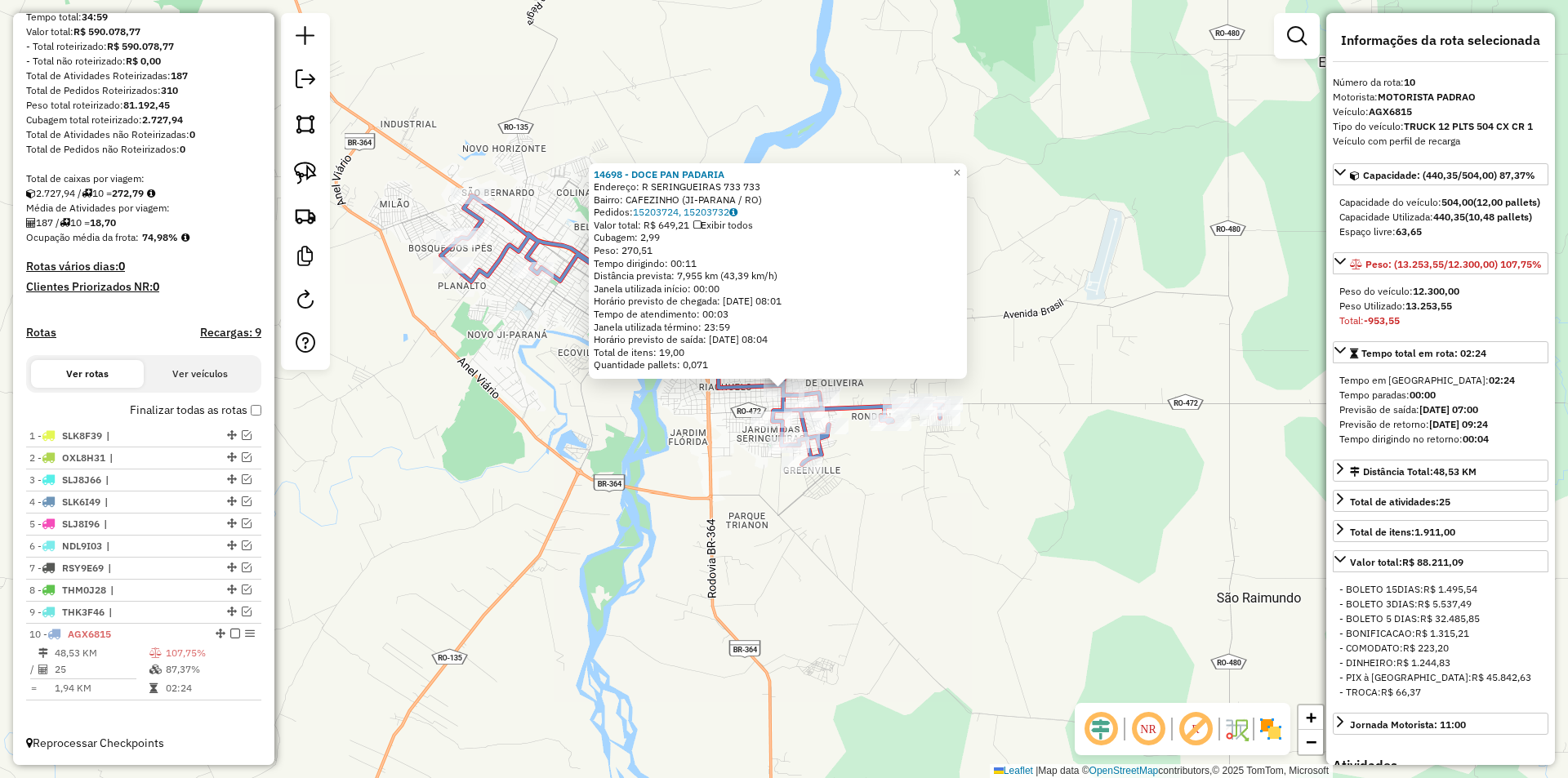
click at [1034, 427] on div "14698 - DOCE PAN PADARIA Endereço: R SERINGUEIRAS 733 733 Bairro: CAFEZINHO (JI…" at bounding box center [784, 389] width 1568 height 778
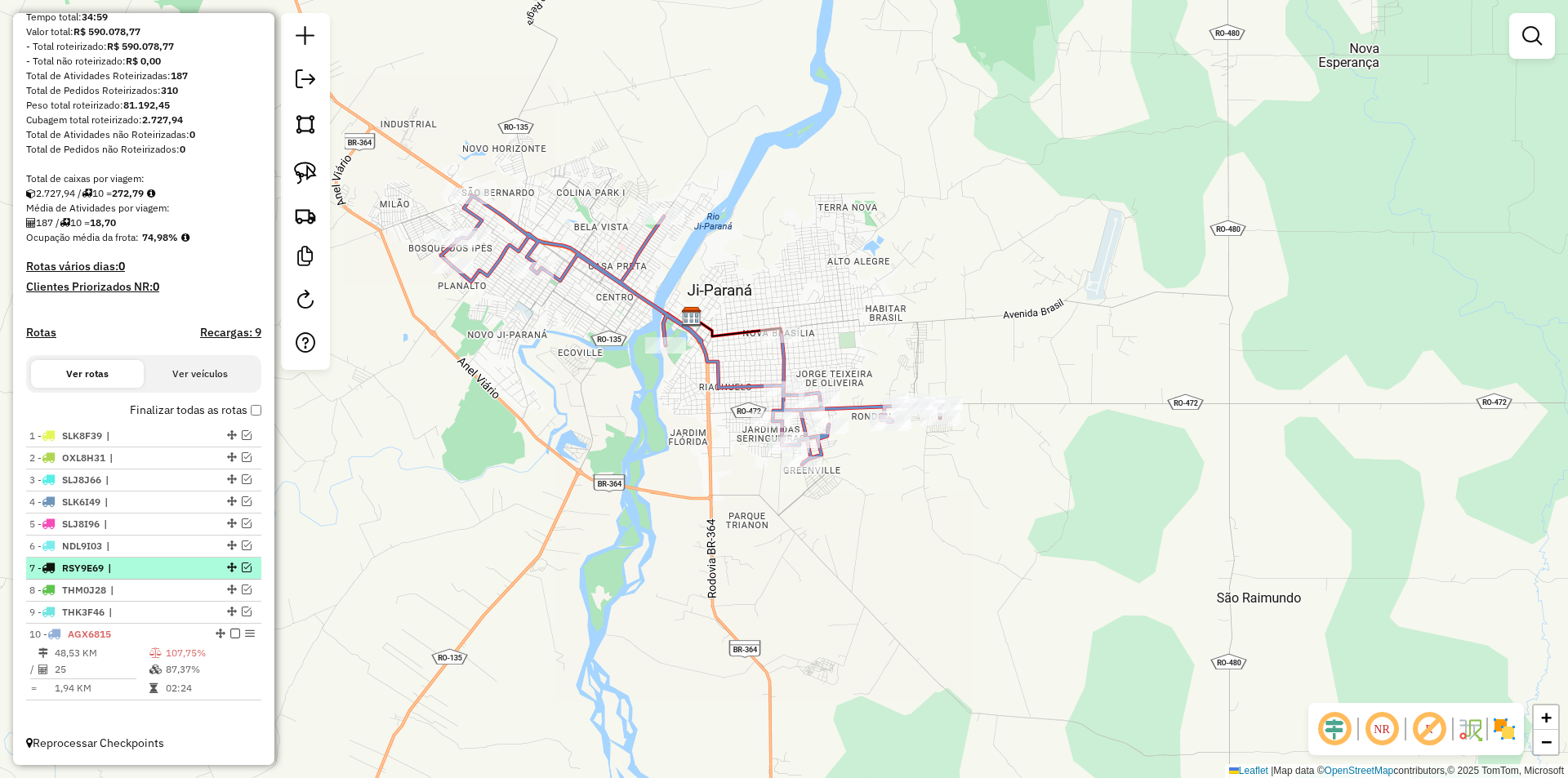
click at [242, 565] on em at bounding box center [246, 567] width 10 height 10
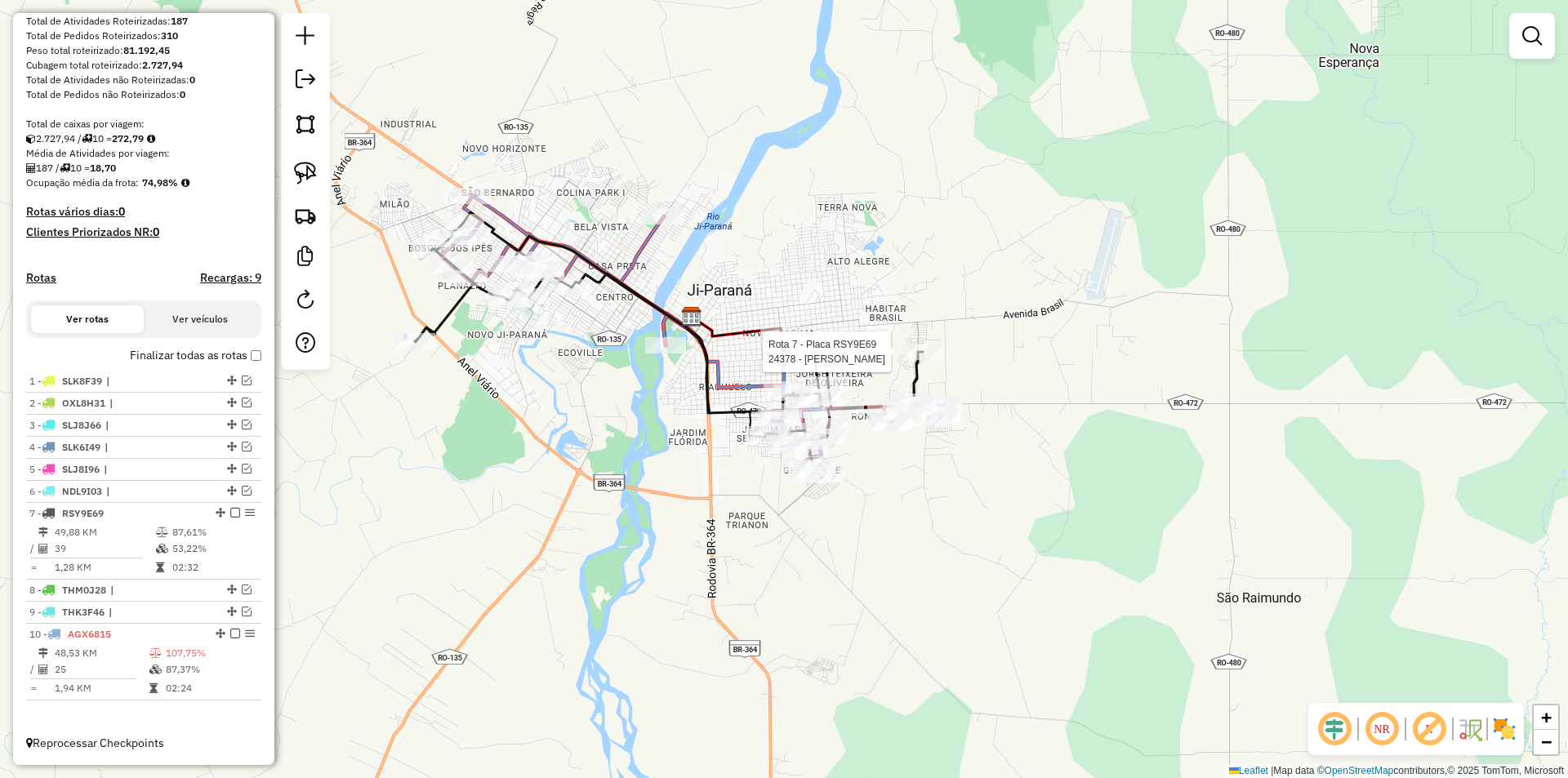
select select "*********"
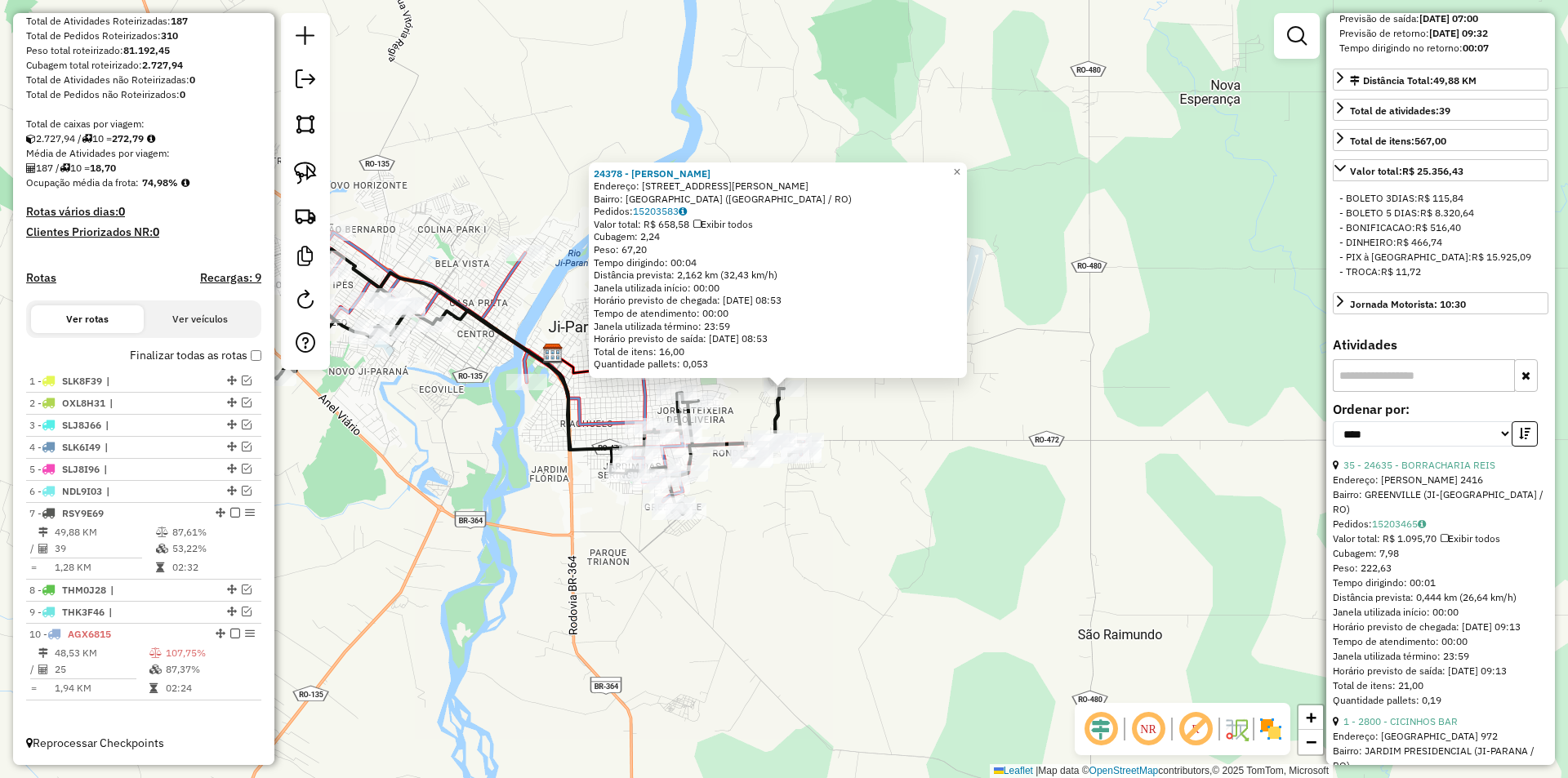
scroll to position [408, 0]
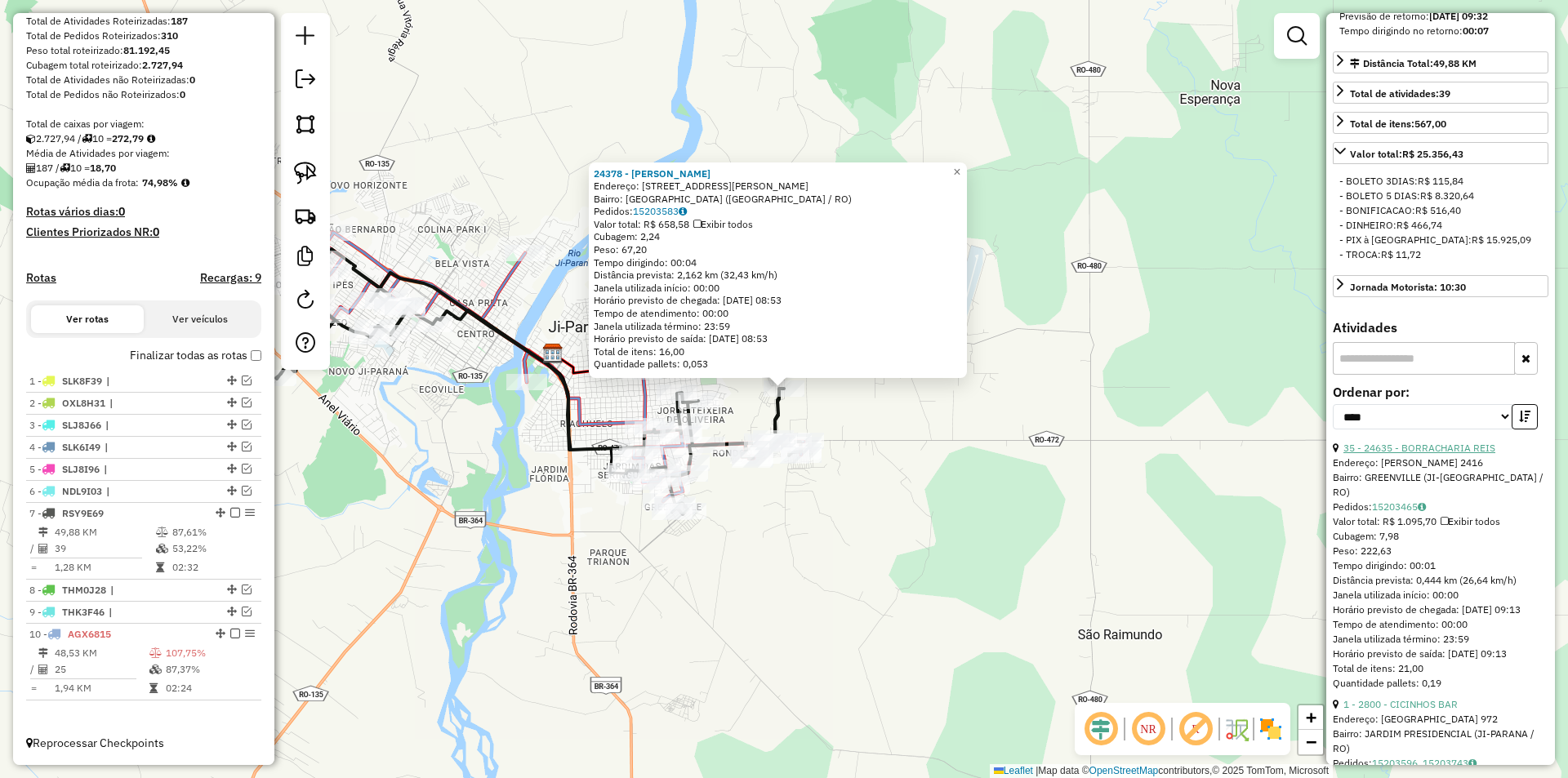
click at [1413, 454] on link "35 - 24635 - BORRACHARIA REIS" at bounding box center [1419, 448] width 152 height 12
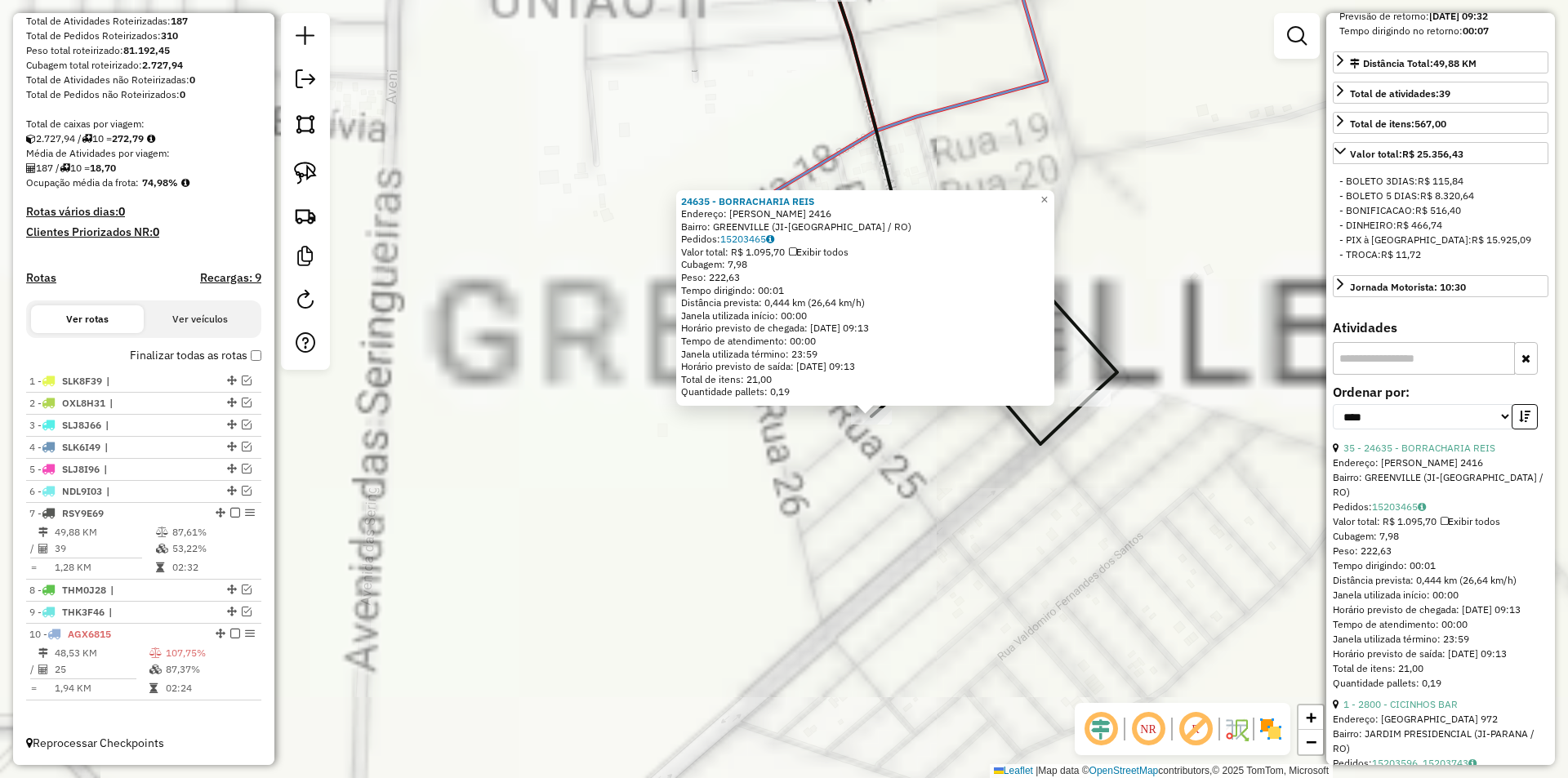
drag, startPoint x: 764, startPoint y: 458, endPoint x: 776, endPoint y: 481, distance: 25.9
click at [776, 481] on div "24635 - BORRACHARIA REIS Endereço: Valdir Wosniak 2416 Bairro: GREENVILLE (JI-P…" at bounding box center [784, 389] width 1568 height 778
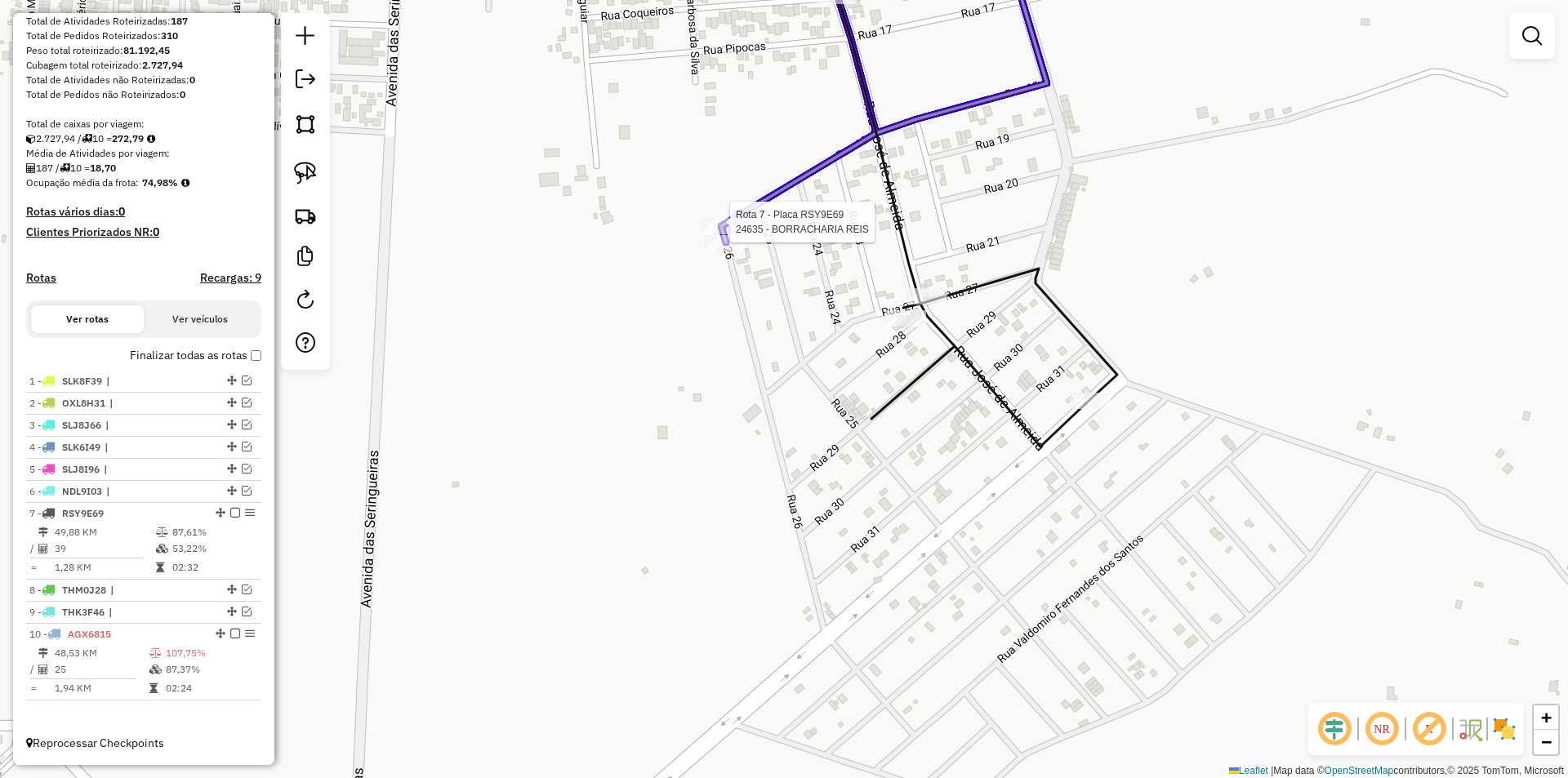
click at [729, 230] on div at bounding box center [720, 226] width 41 height 16
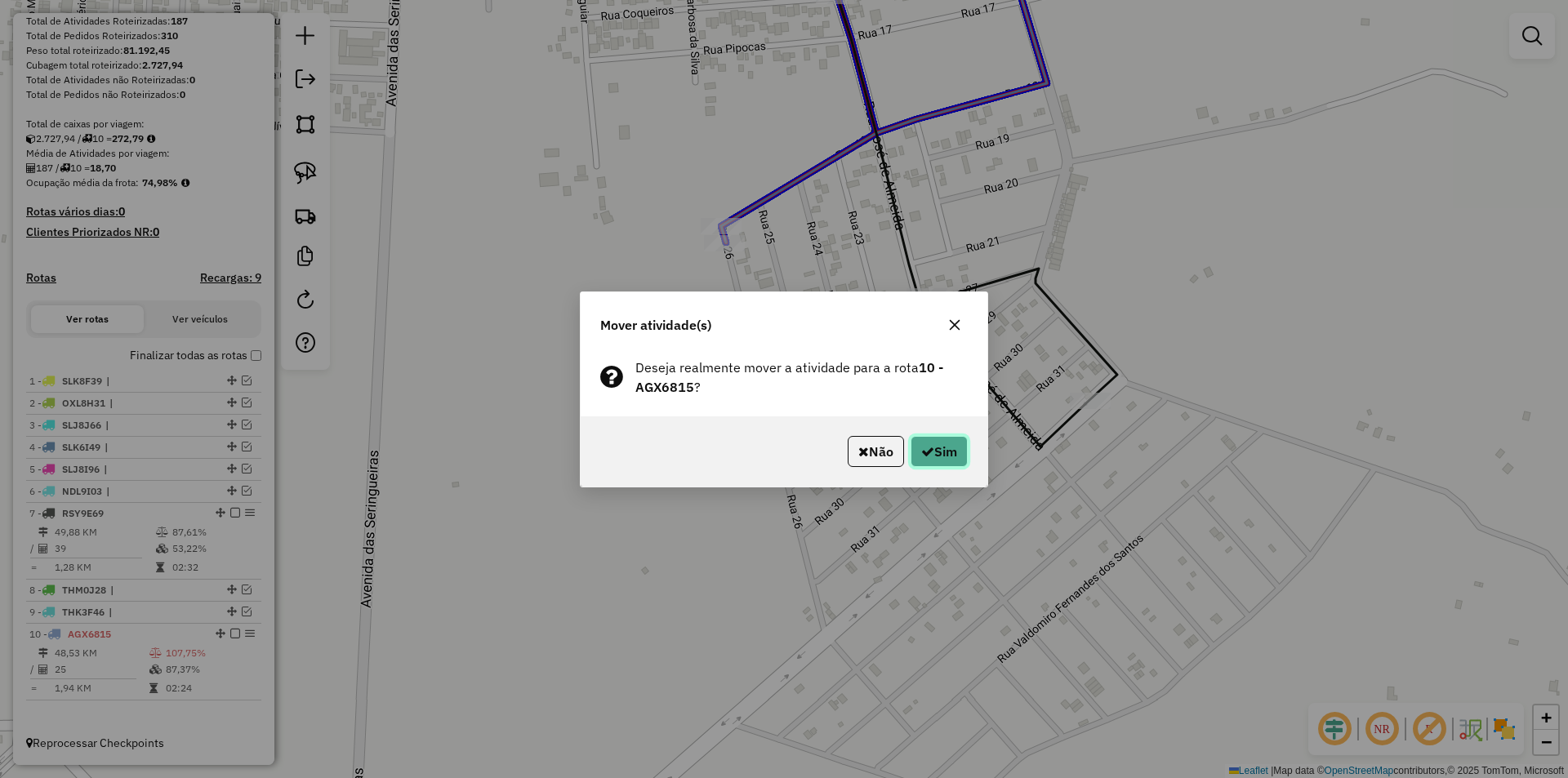
click at [923, 445] on icon "button" at bounding box center [927, 451] width 13 height 13
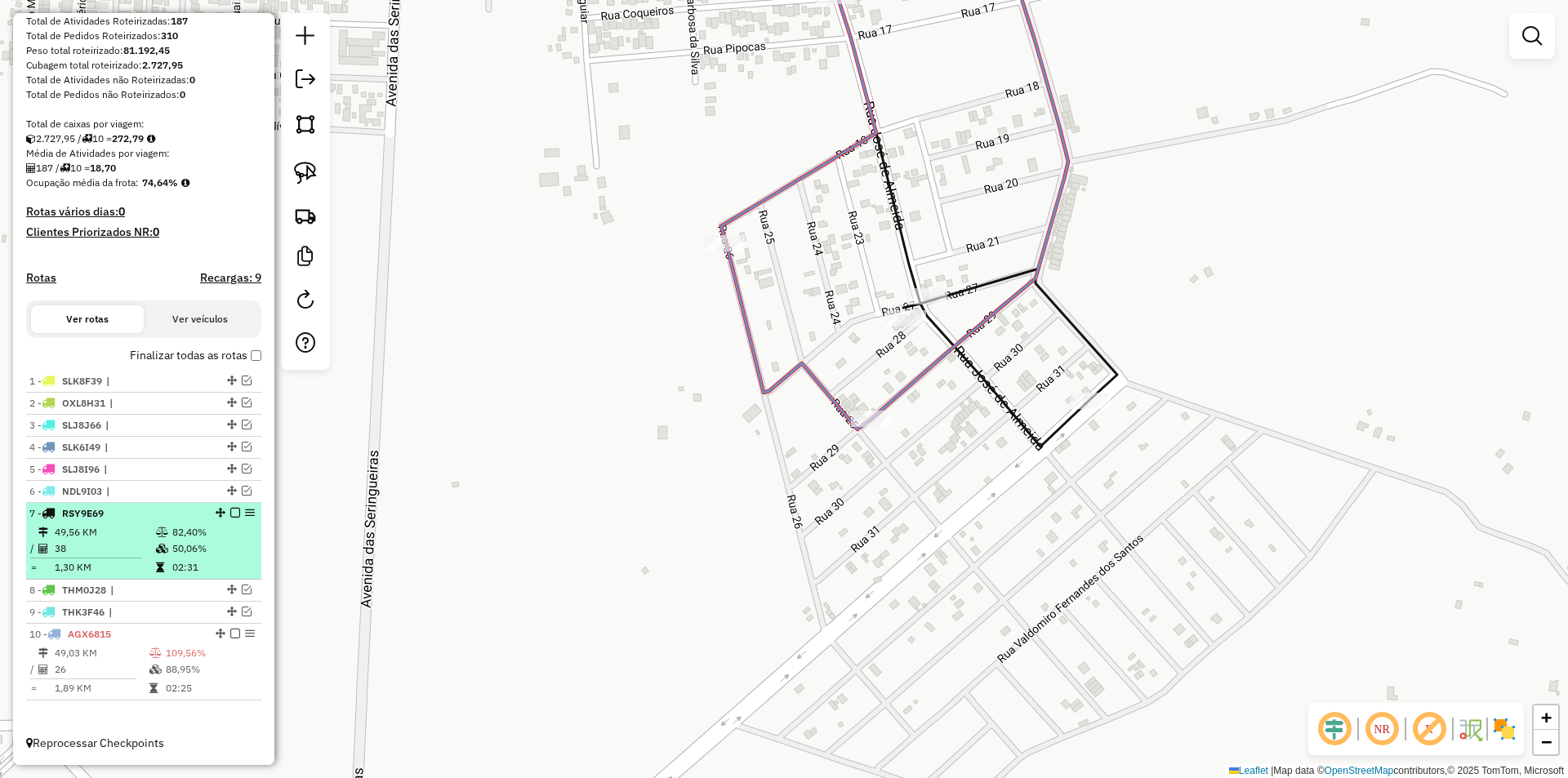
click at [231, 513] on em at bounding box center [235, 513] width 10 height 10
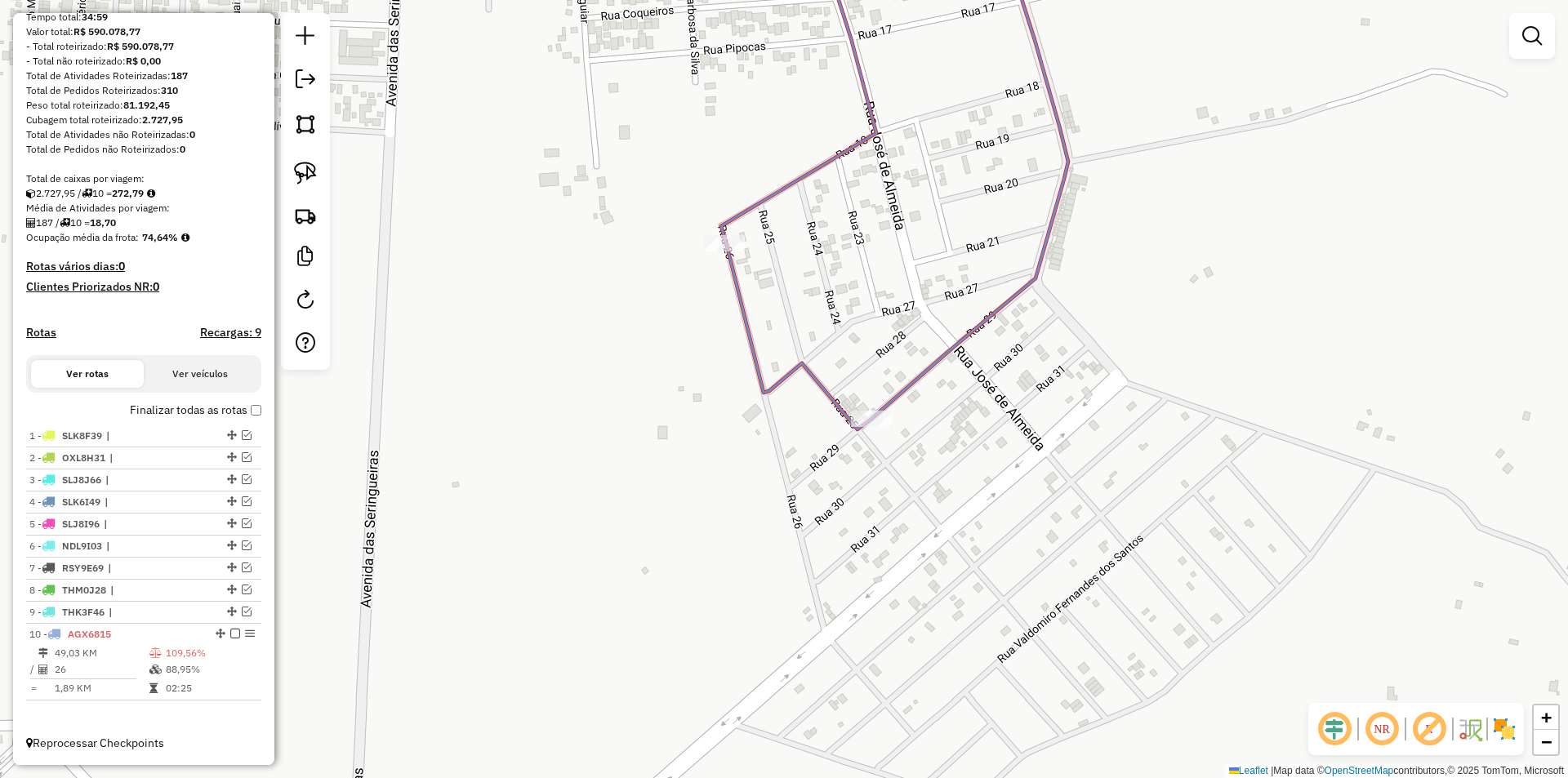
scroll to position [200, 0]
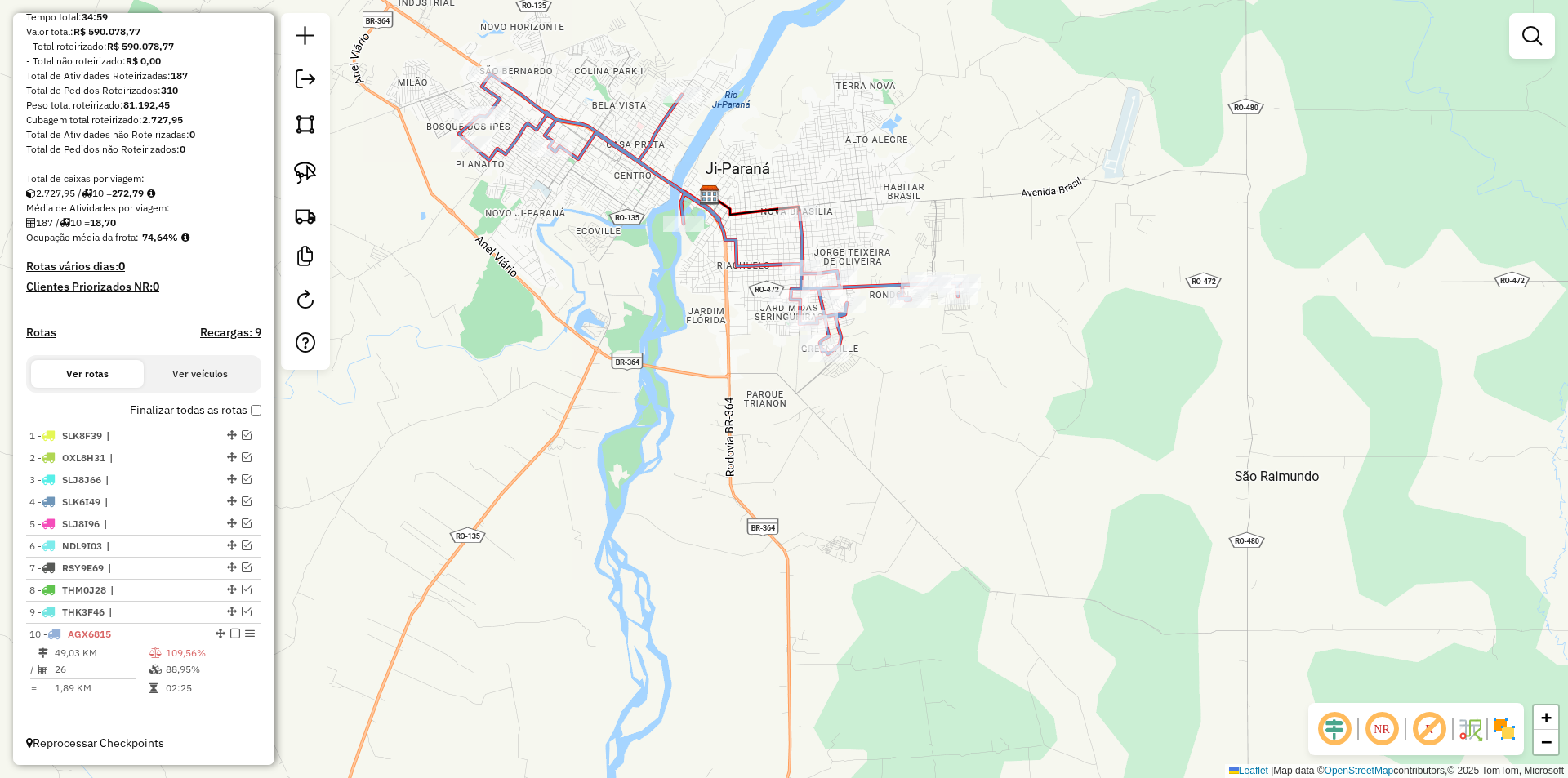
click at [861, 454] on div "Janela de atendimento Grade de atendimento Capacidade Transportadoras Veículos …" at bounding box center [784, 389] width 1568 height 778
select select "*********"
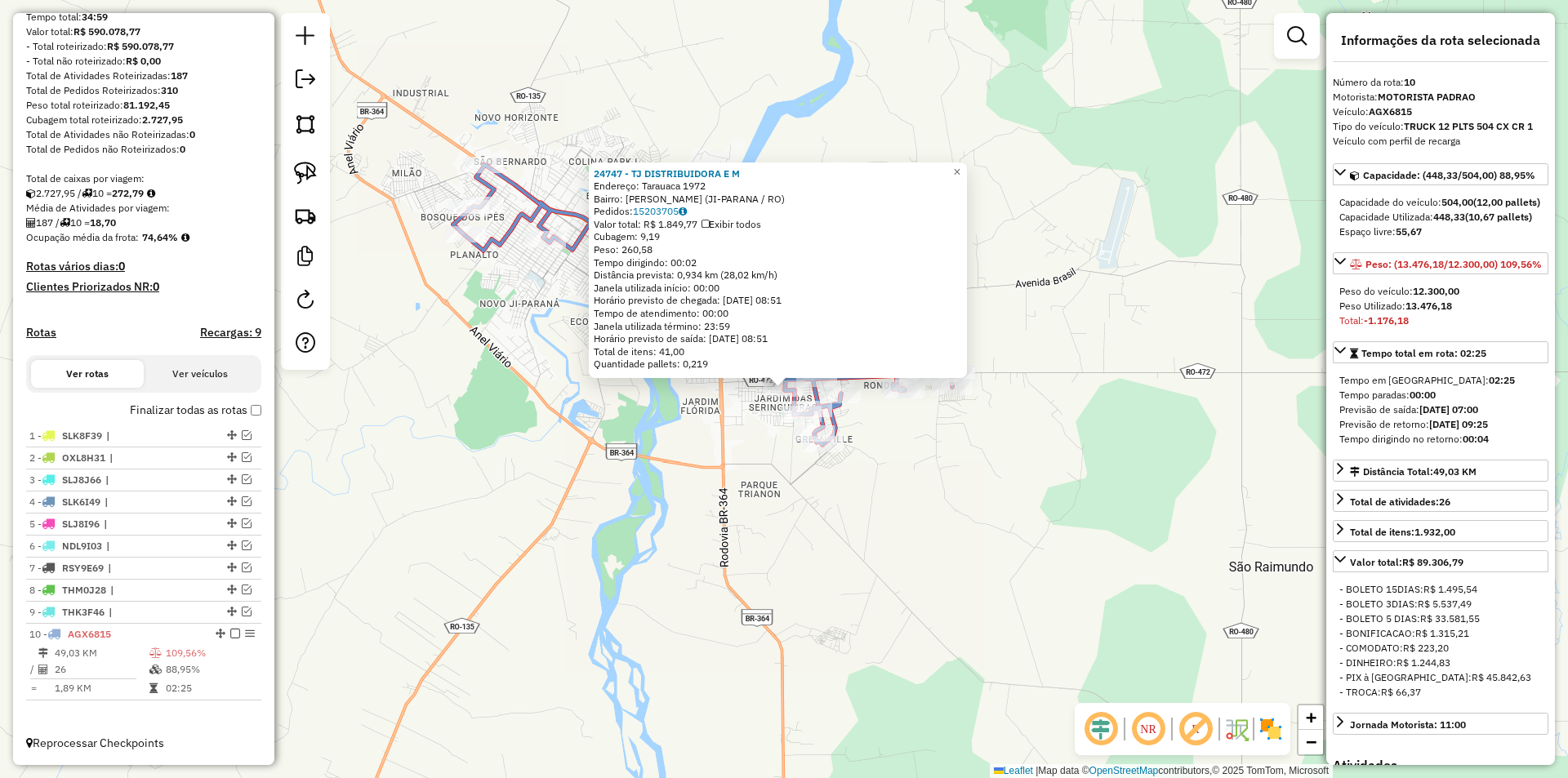
click at [848, 452] on div "24747 - TJ DISTRIBUIDORA E M Endereço: Tarauaca 1972 Bairro: MARIO ANDREAZZA (J…" at bounding box center [784, 389] width 1568 height 778
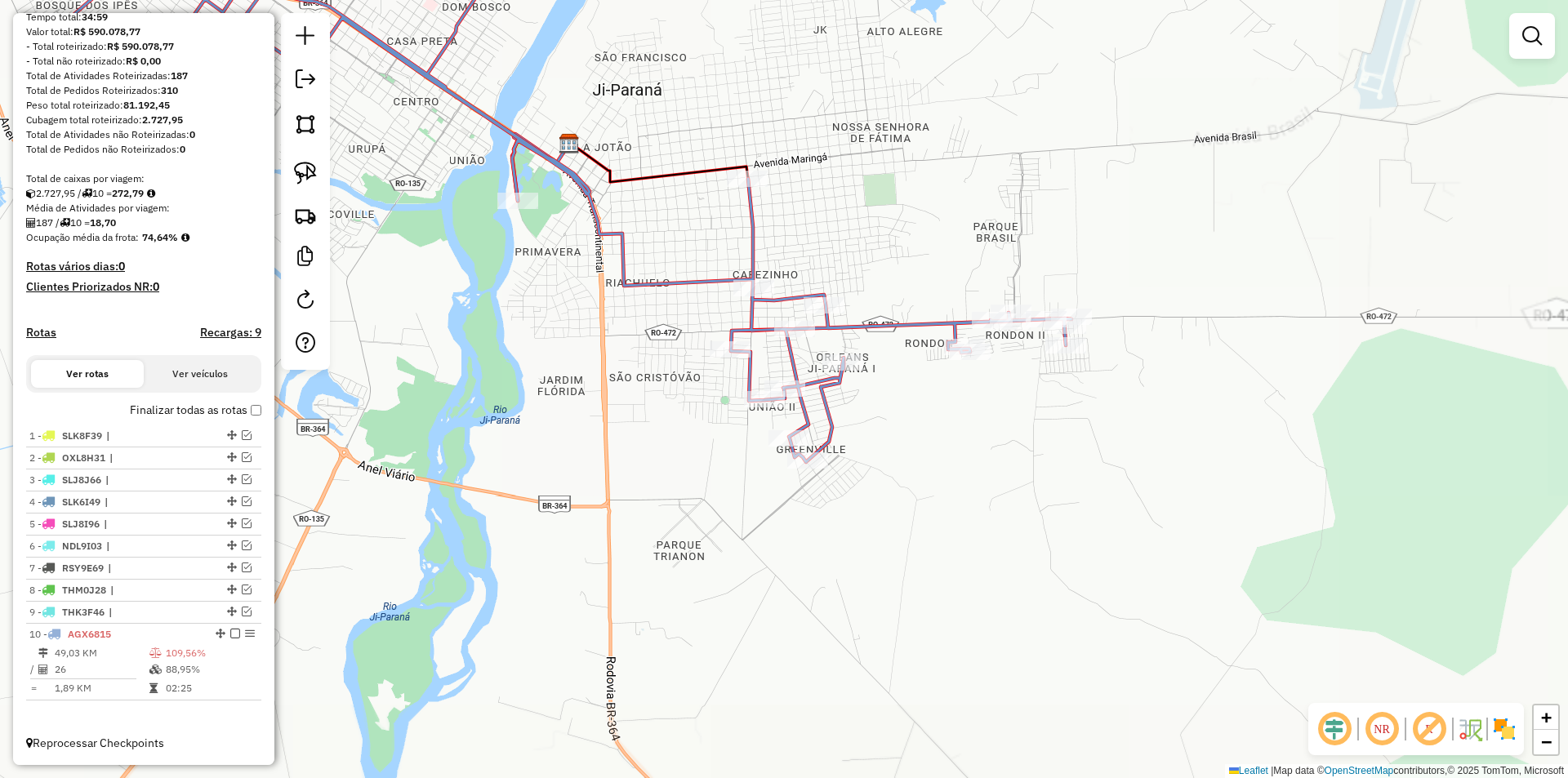
drag, startPoint x: 692, startPoint y: 495, endPoint x: 730, endPoint y: 519, distance: 44.9
click at [730, 518] on div "Janela de atendimento Grade de atendimento Capacidade Transportadoras Veículos …" at bounding box center [784, 389] width 1568 height 778
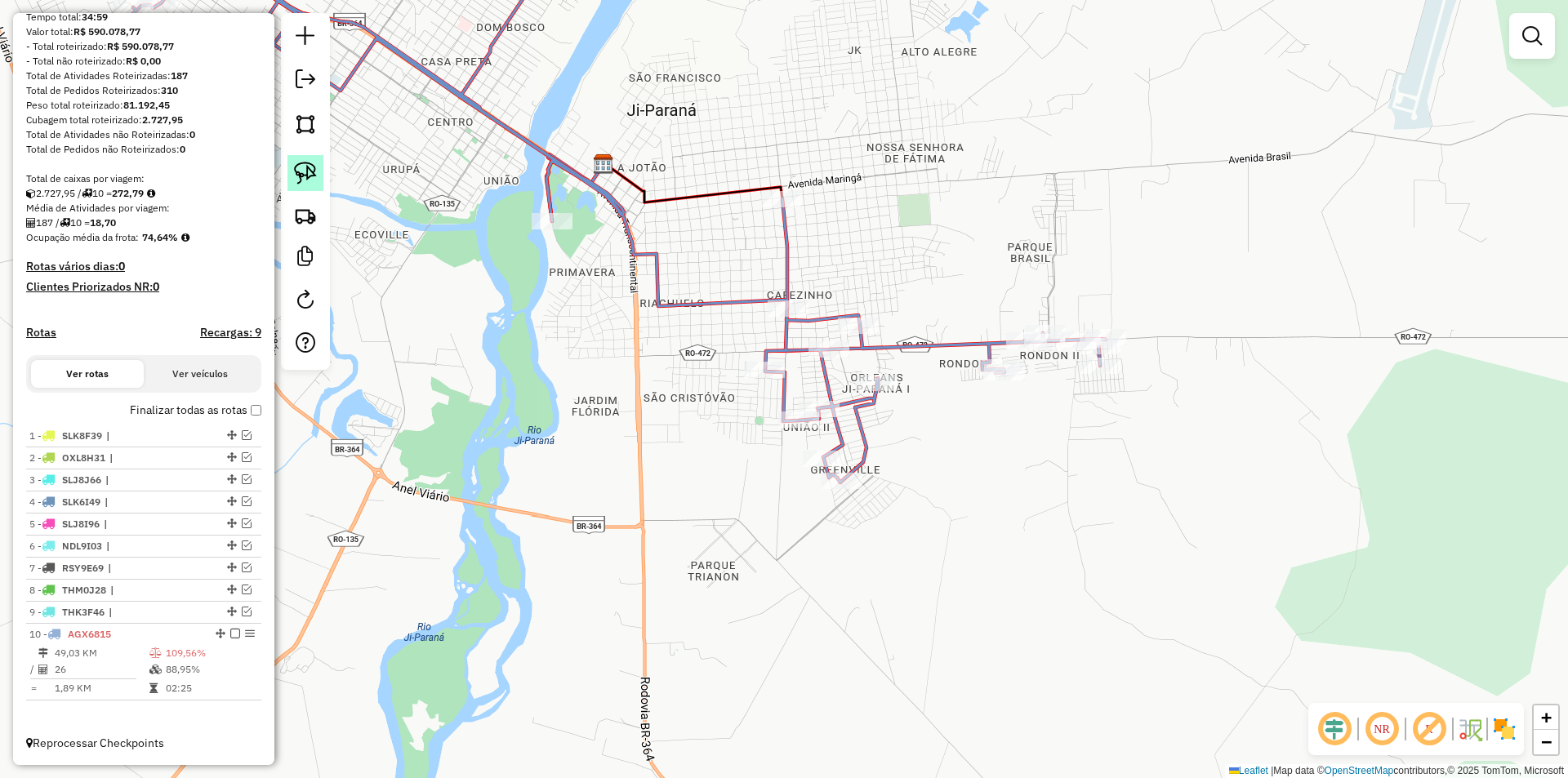
click at [317, 175] on link at bounding box center [305, 172] width 36 height 36
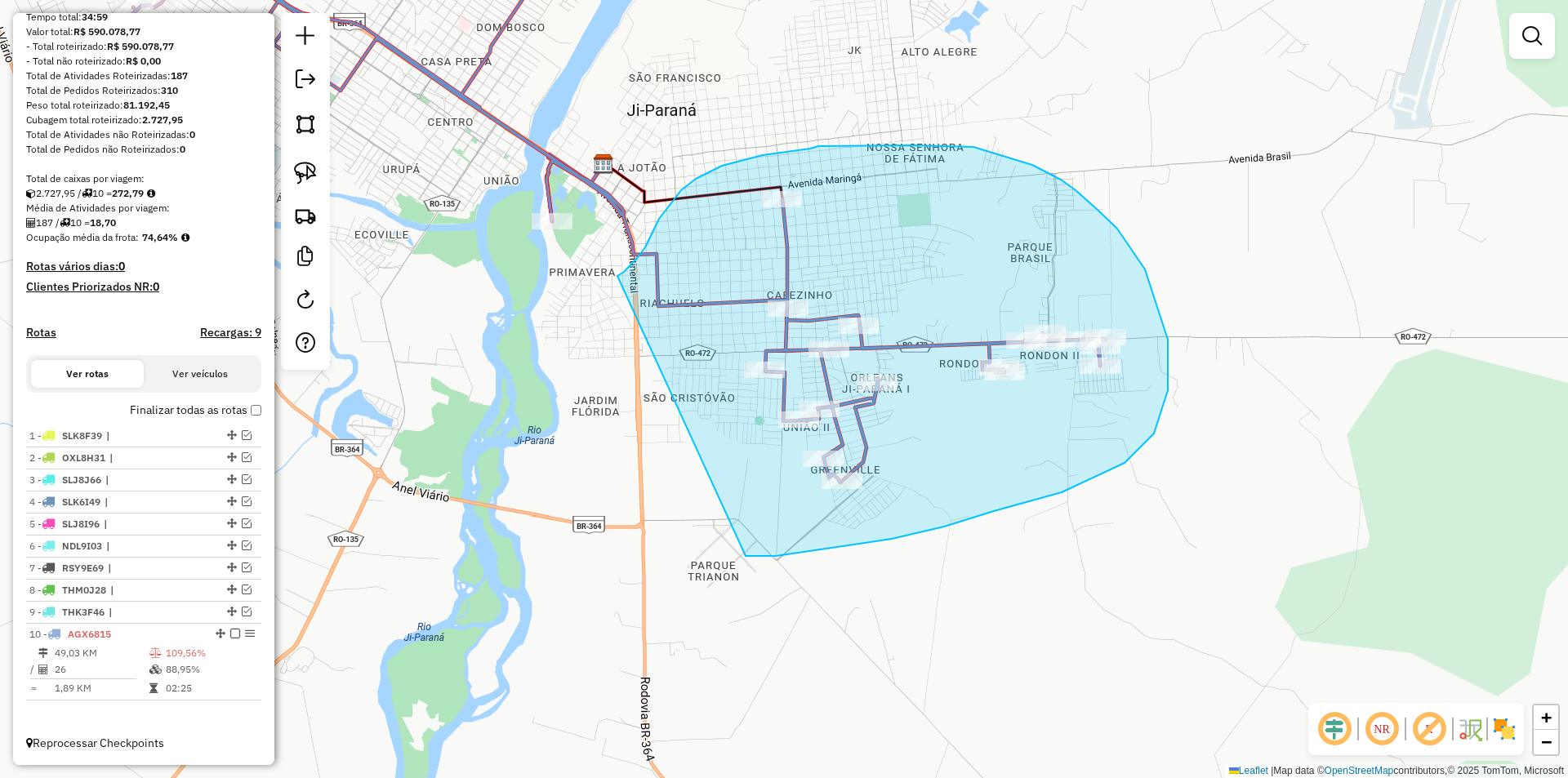
drag, startPoint x: 659, startPoint y: 219, endPoint x: 745, endPoint y: 535, distance: 327.5
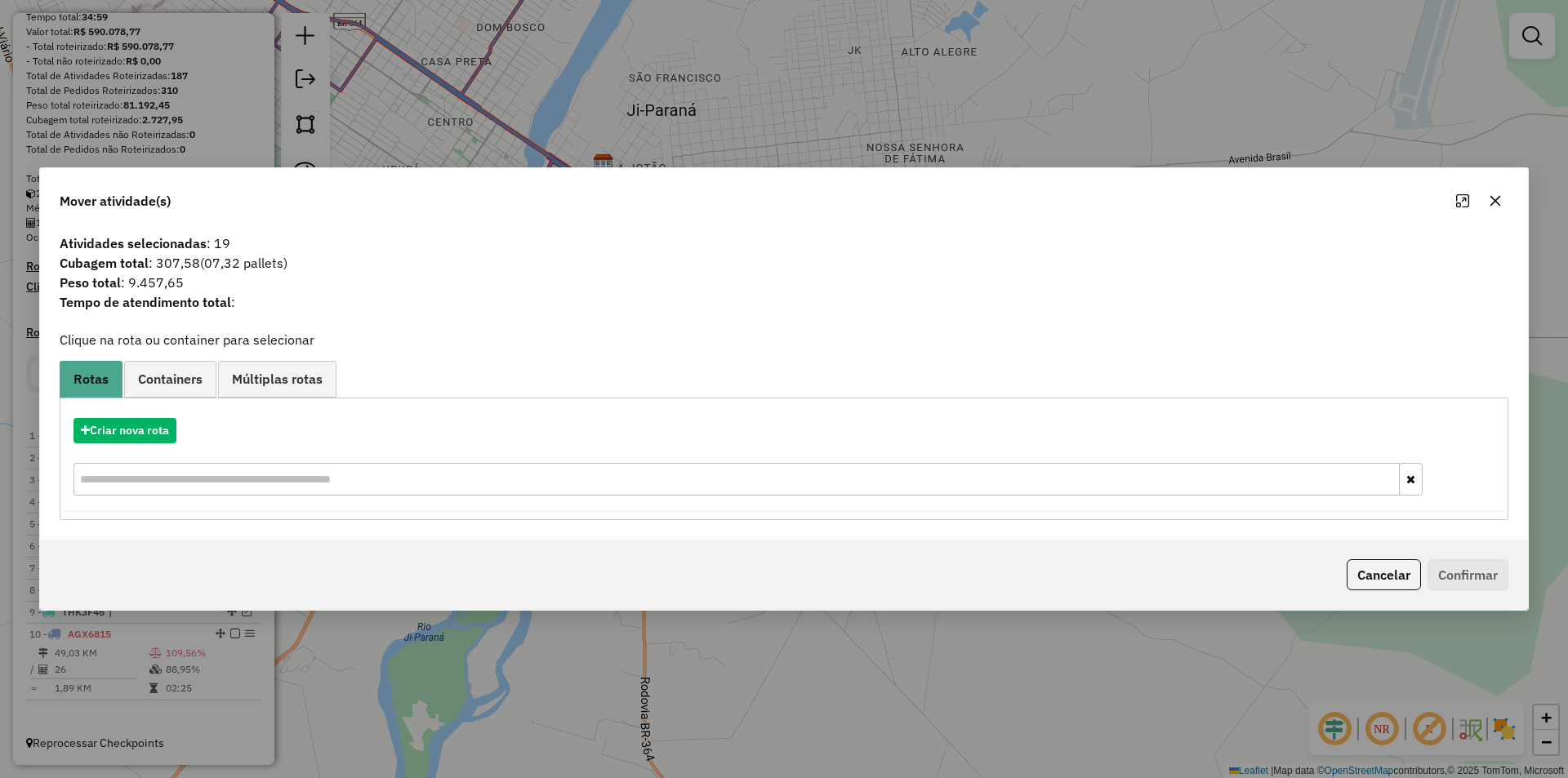
click at [1489, 194] on icon "button" at bounding box center [1495, 200] width 13 height 13
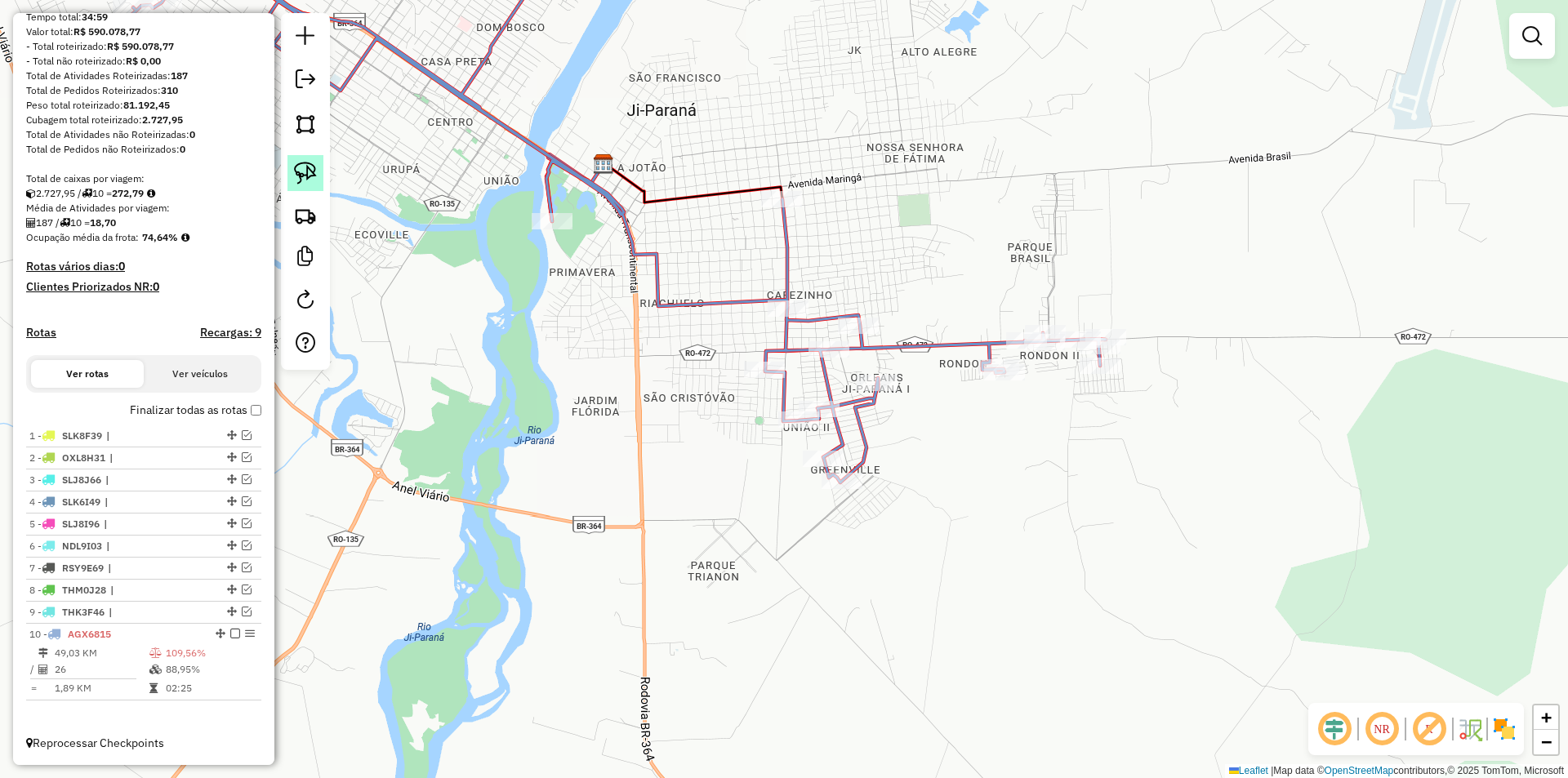
click at [311, 166] on img at bounding box center [305, 173] width 23 height 23
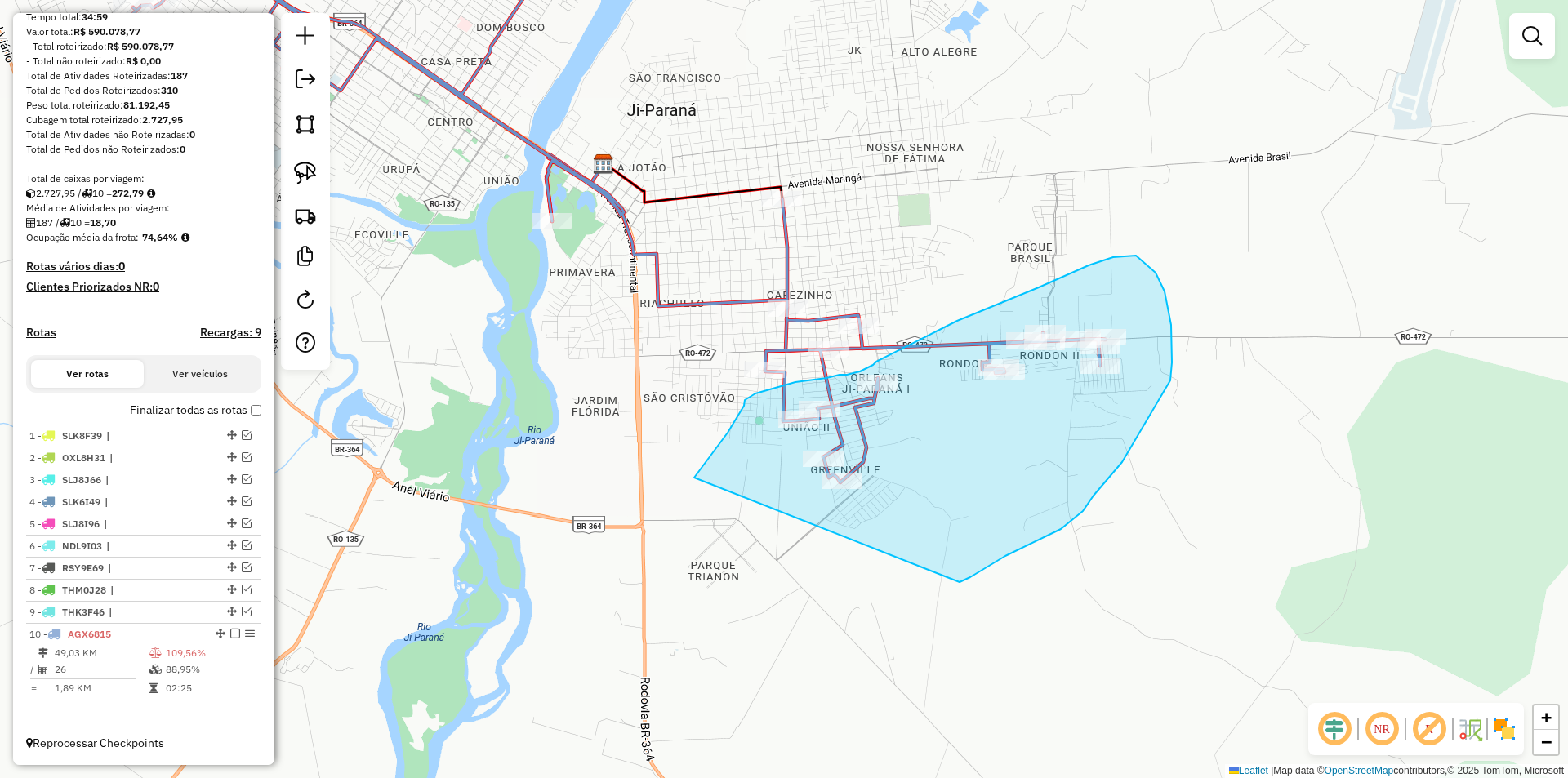
drag, startPoint x: 695, startPoint y: 476, endPoint x: 959, endPoint y: 582, distance: 284.5
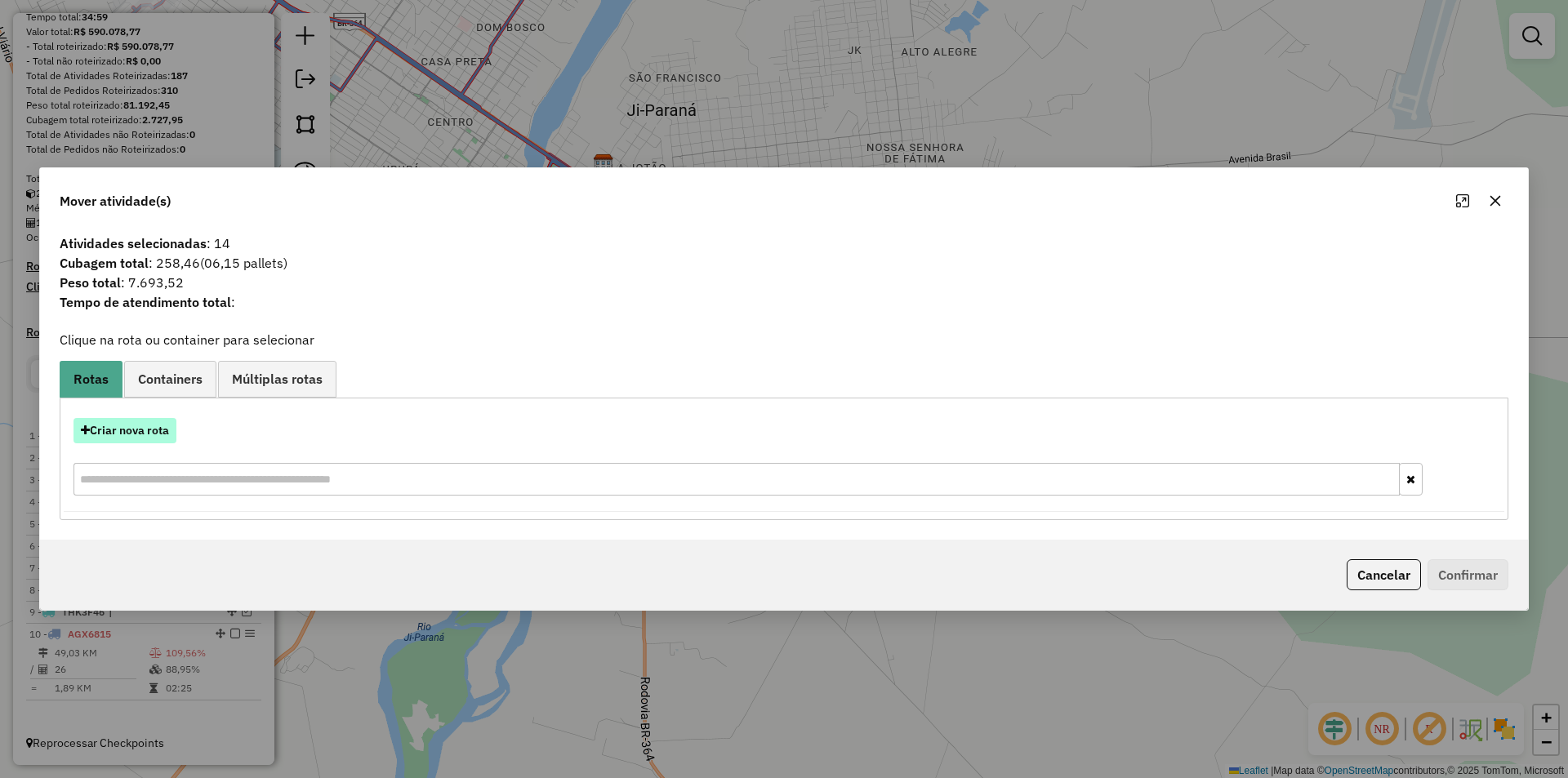
click at [124, 422] on button "Criar nova rota" at bounding box center [124, 431] width 103 height 26
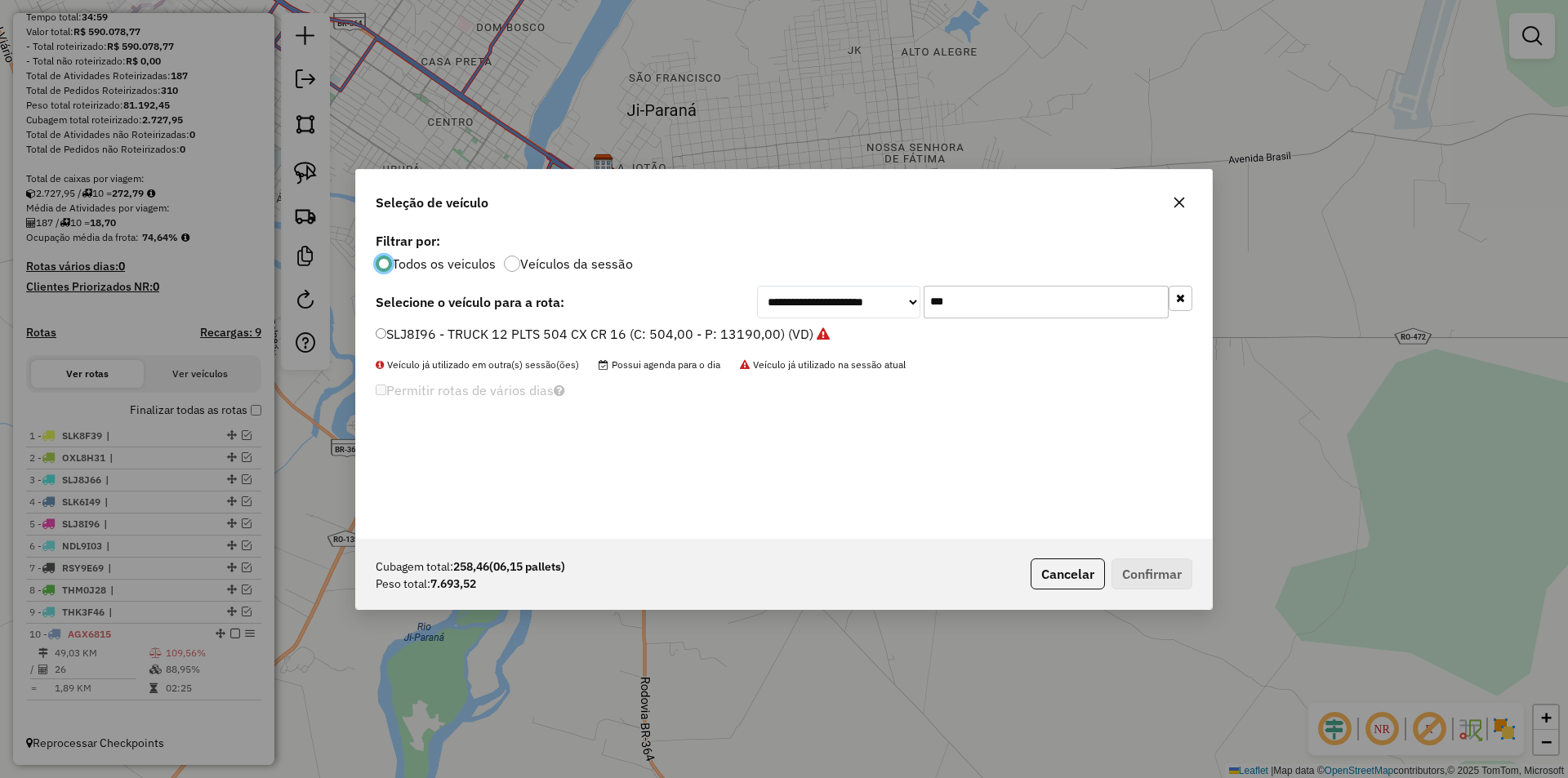
scroll to position [9, 5]
click at [898, 314] on div "**********" at bounding box center [974, 302] width 435 height 33
type input "***"
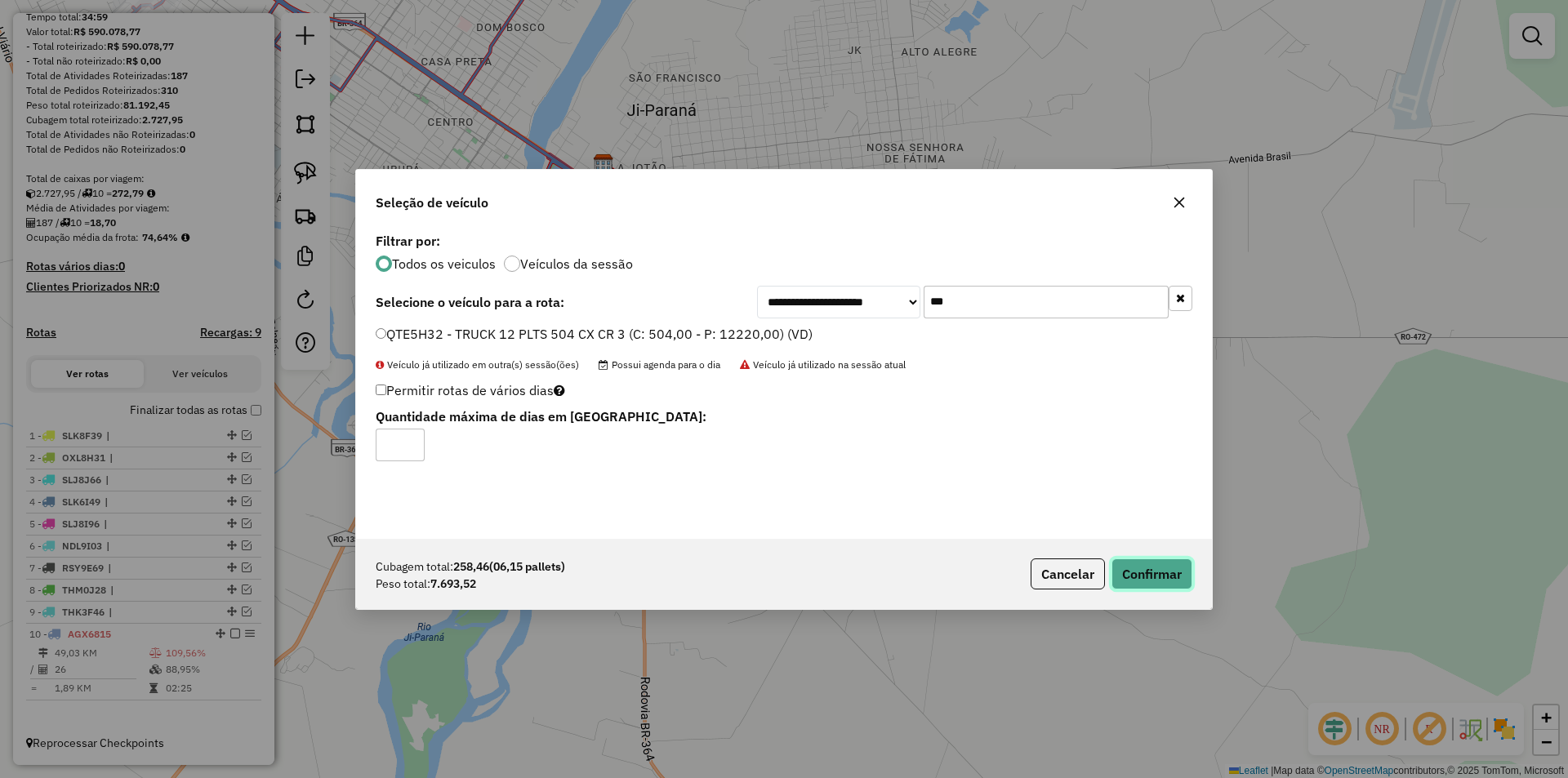
click at [1123, 560] on button "Confirmar" at bounding box center [1152, 574] width 81 height 31
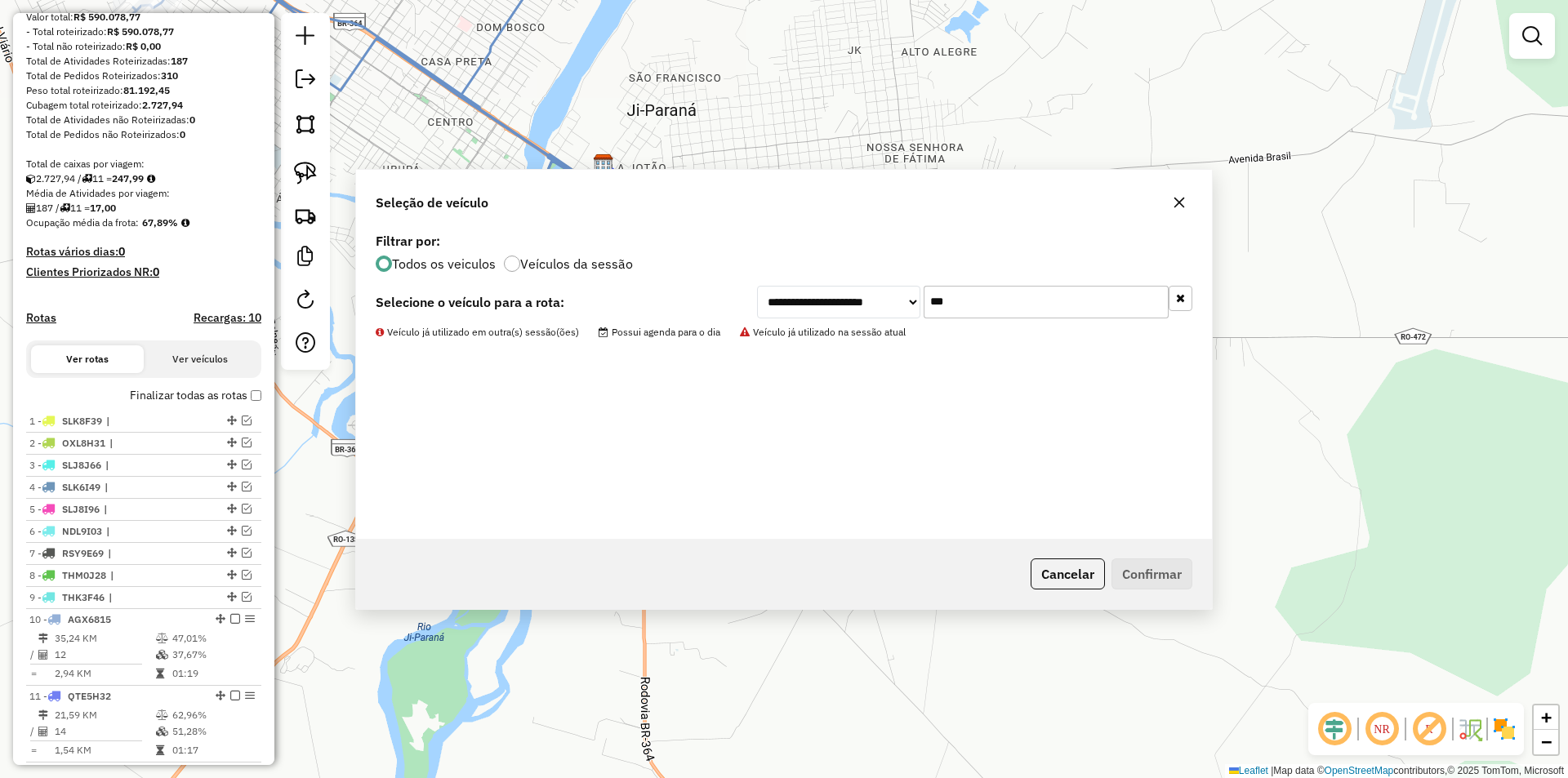
scroll to position [276, 0]
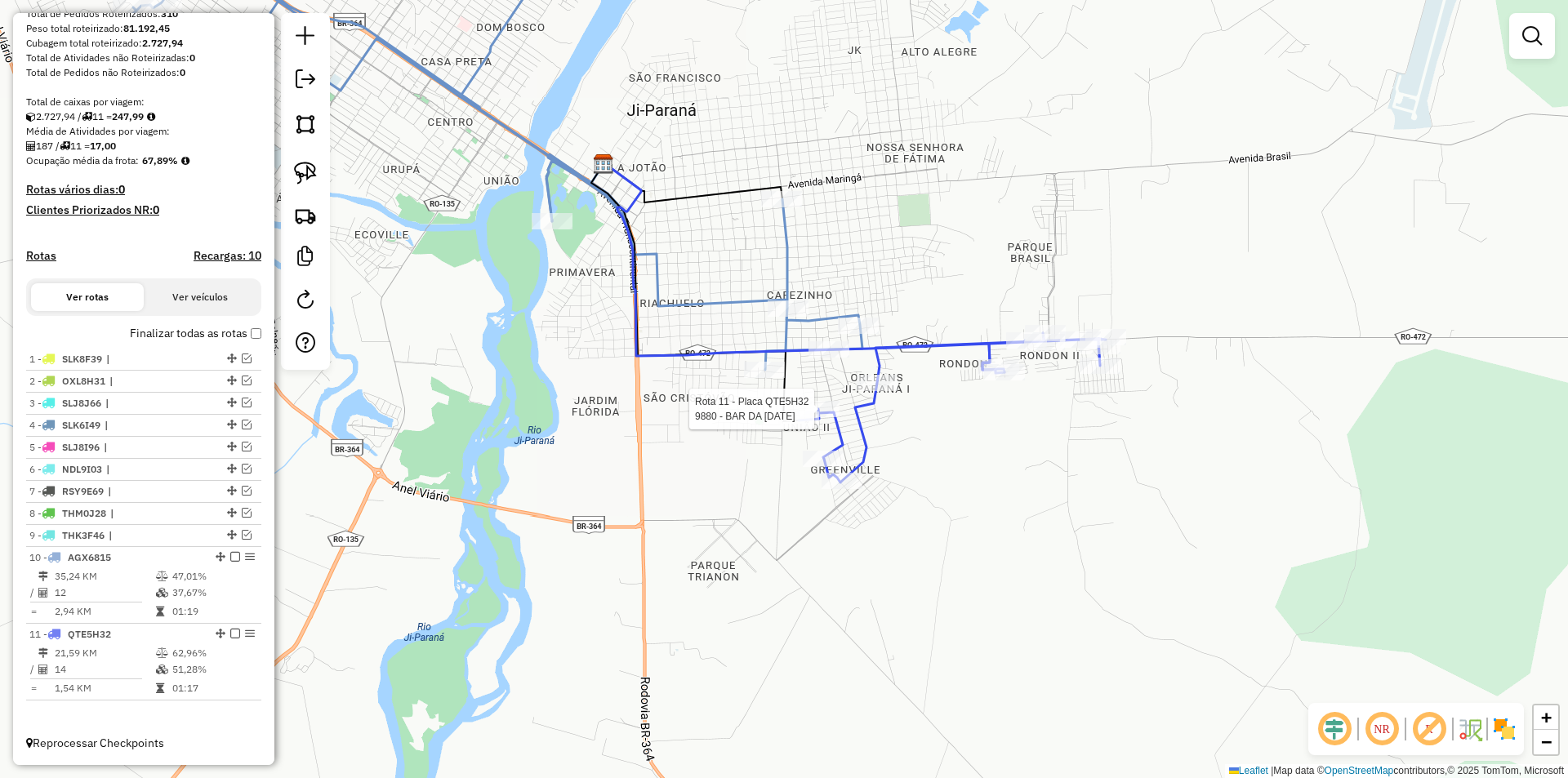
select select "*********"
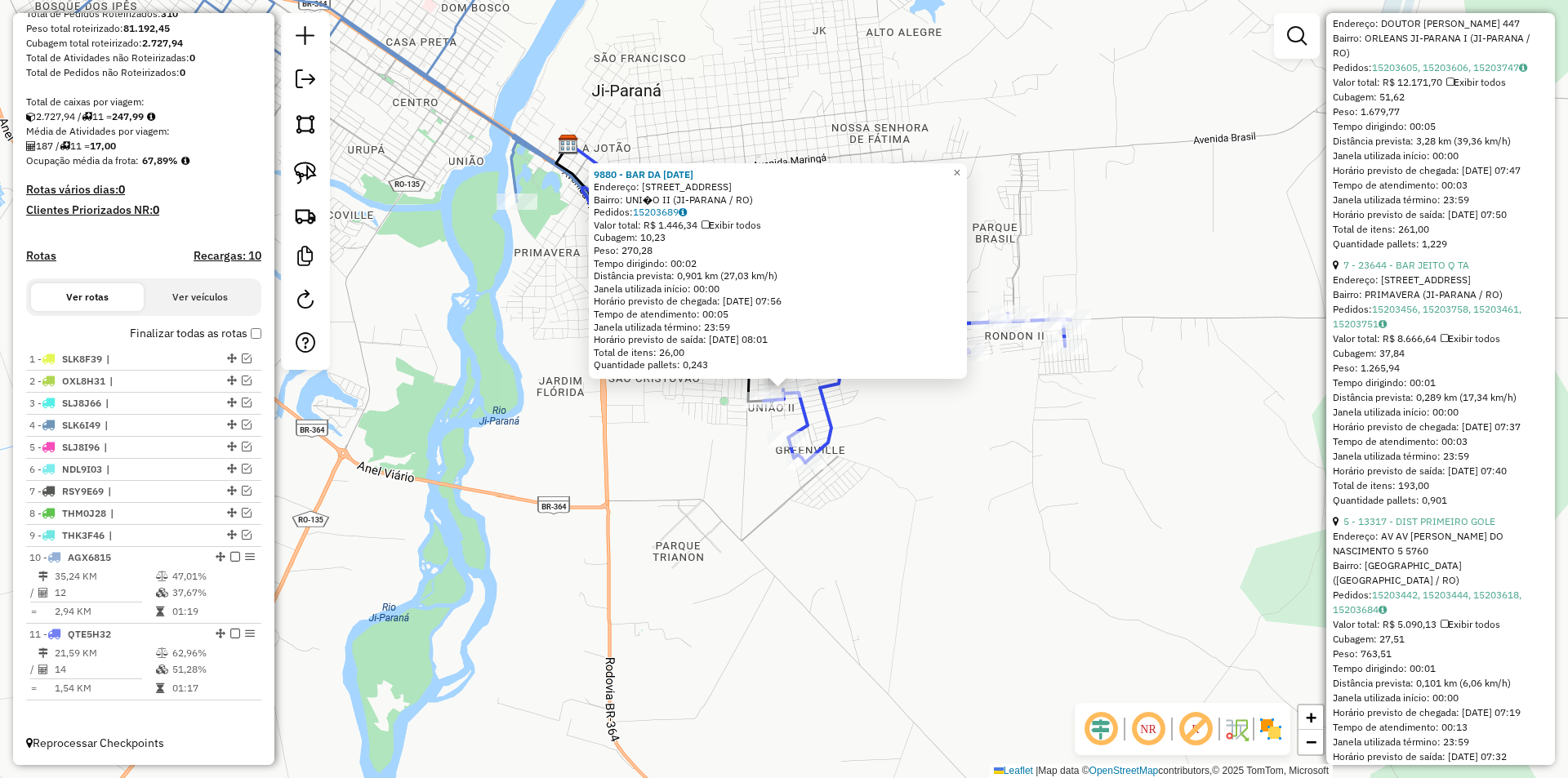
scroll to position [898, 0]
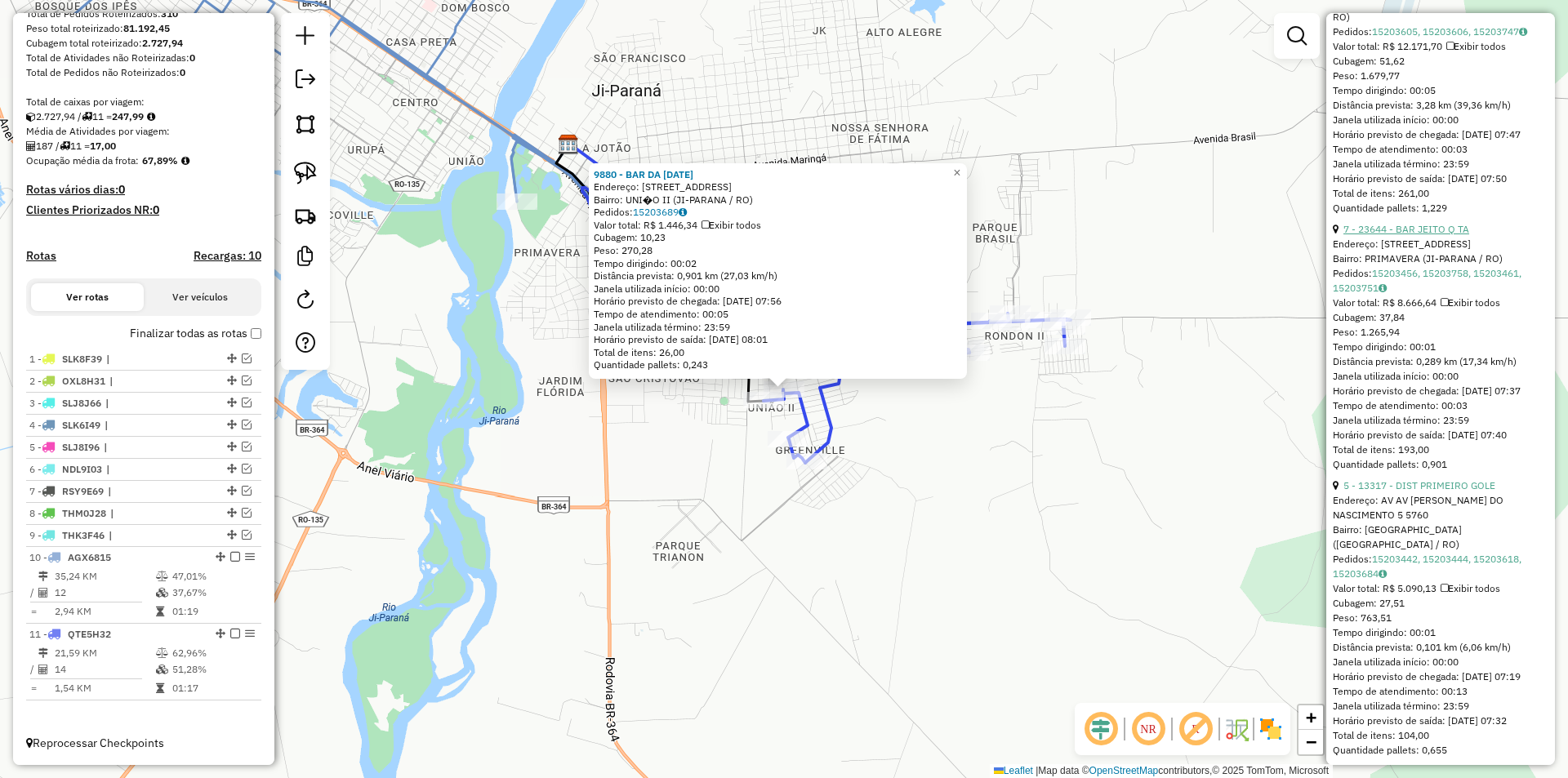
click at [1437, 235] on link "7 - 23644 - BAR JEITO Q TA" at bounding box center [1405, 229] width 125 height 12
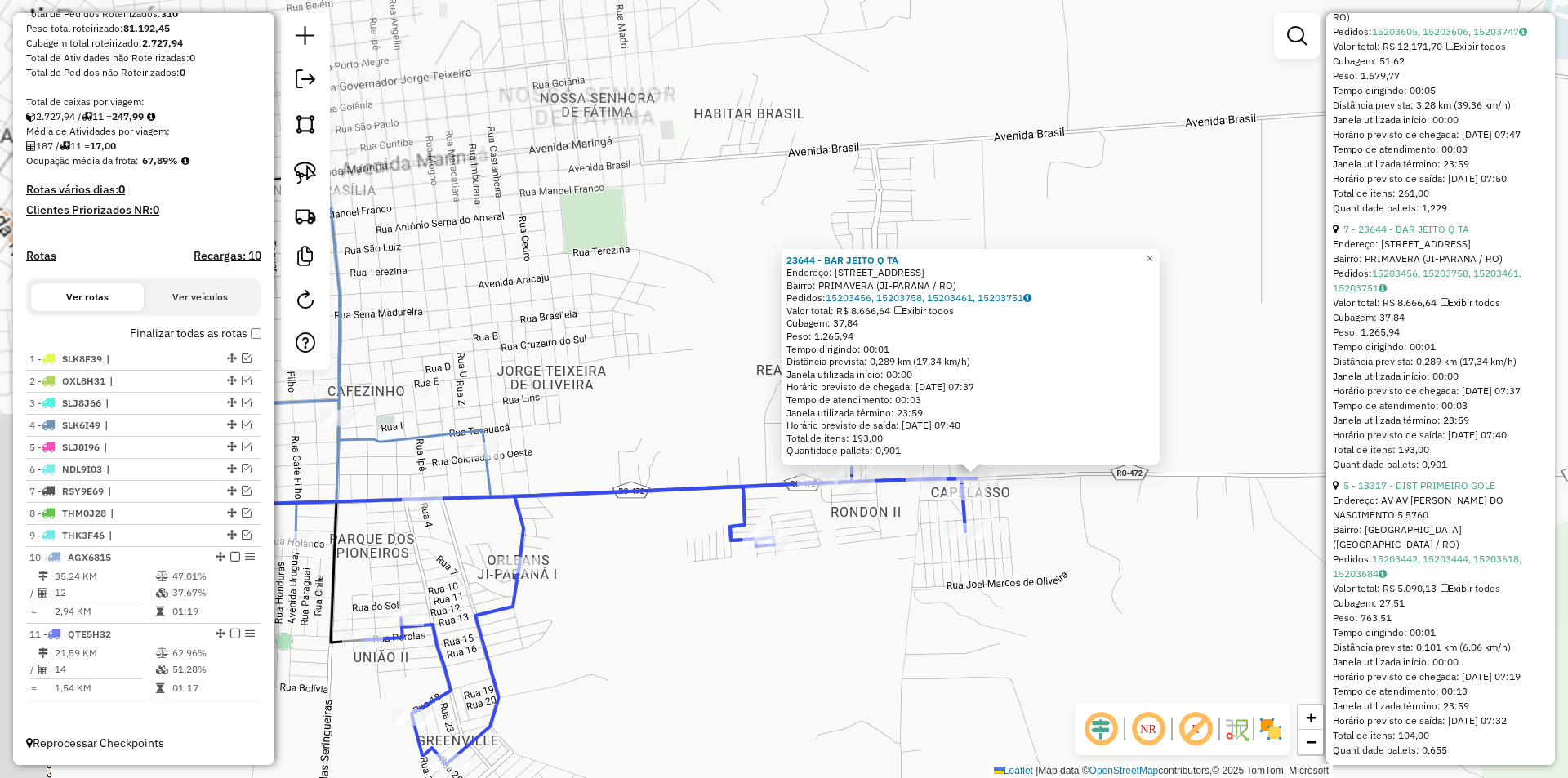
drag, startPoint x: 841, startPoint y: 473, endPoint x: 1130, endPoint y: 624, distance: 326.1
click at [1130, 624] on div "23644 - BAR JEITO Q TA Endereço: AVENIDA EDSON LIMA NASCIMEN 6461 Bairro: PRIMA…" at bounding box center [784, 389] width 1568 height 778
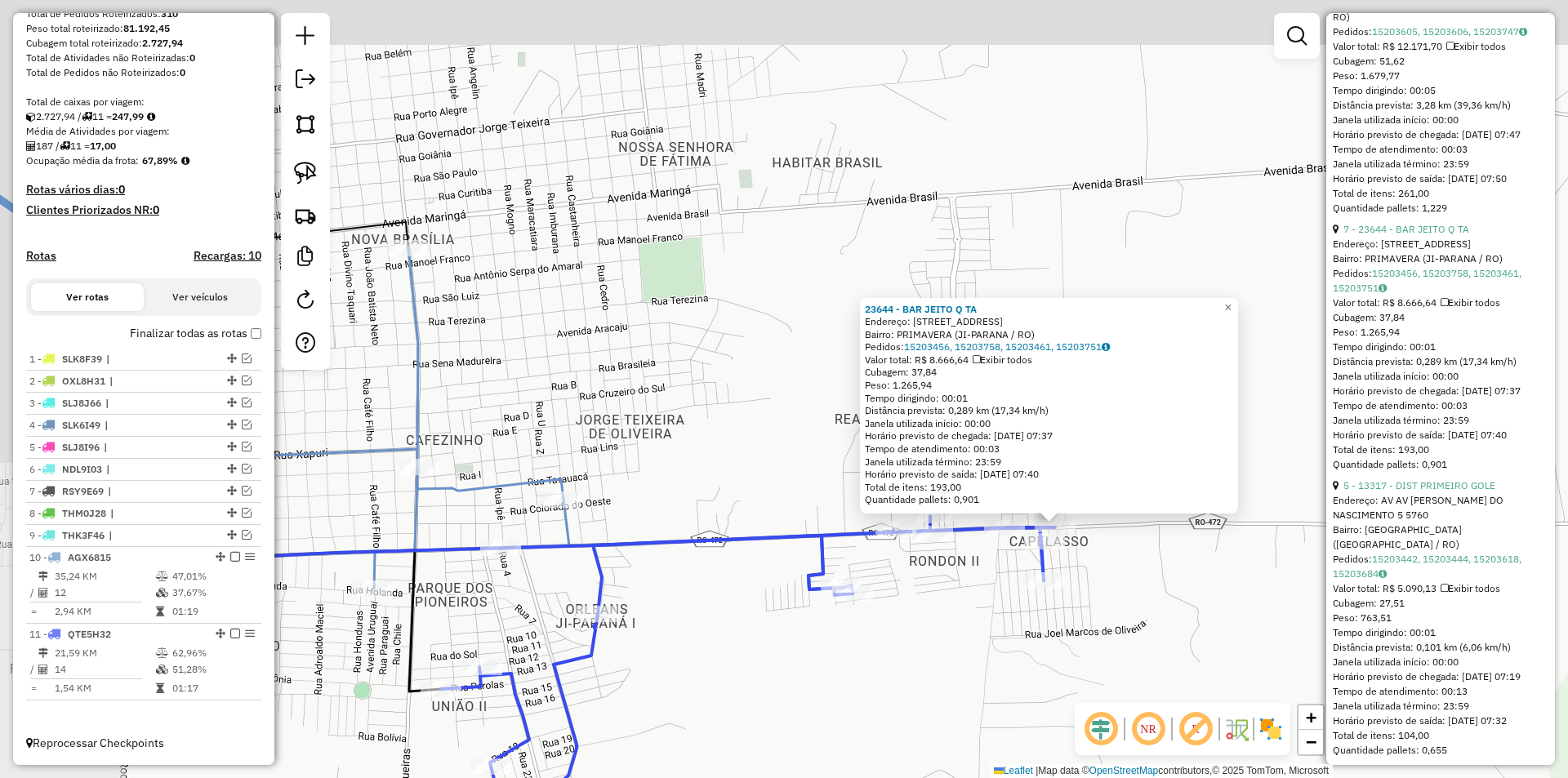
click at [1130, 624] on div "23644 - BAR JEITO Q TA Endereço: AVENIDA EDSON LIMA NASCIMEN 6461 Bairro: PRIMA…" at bounding box center [784, 389] width 1568 height 778
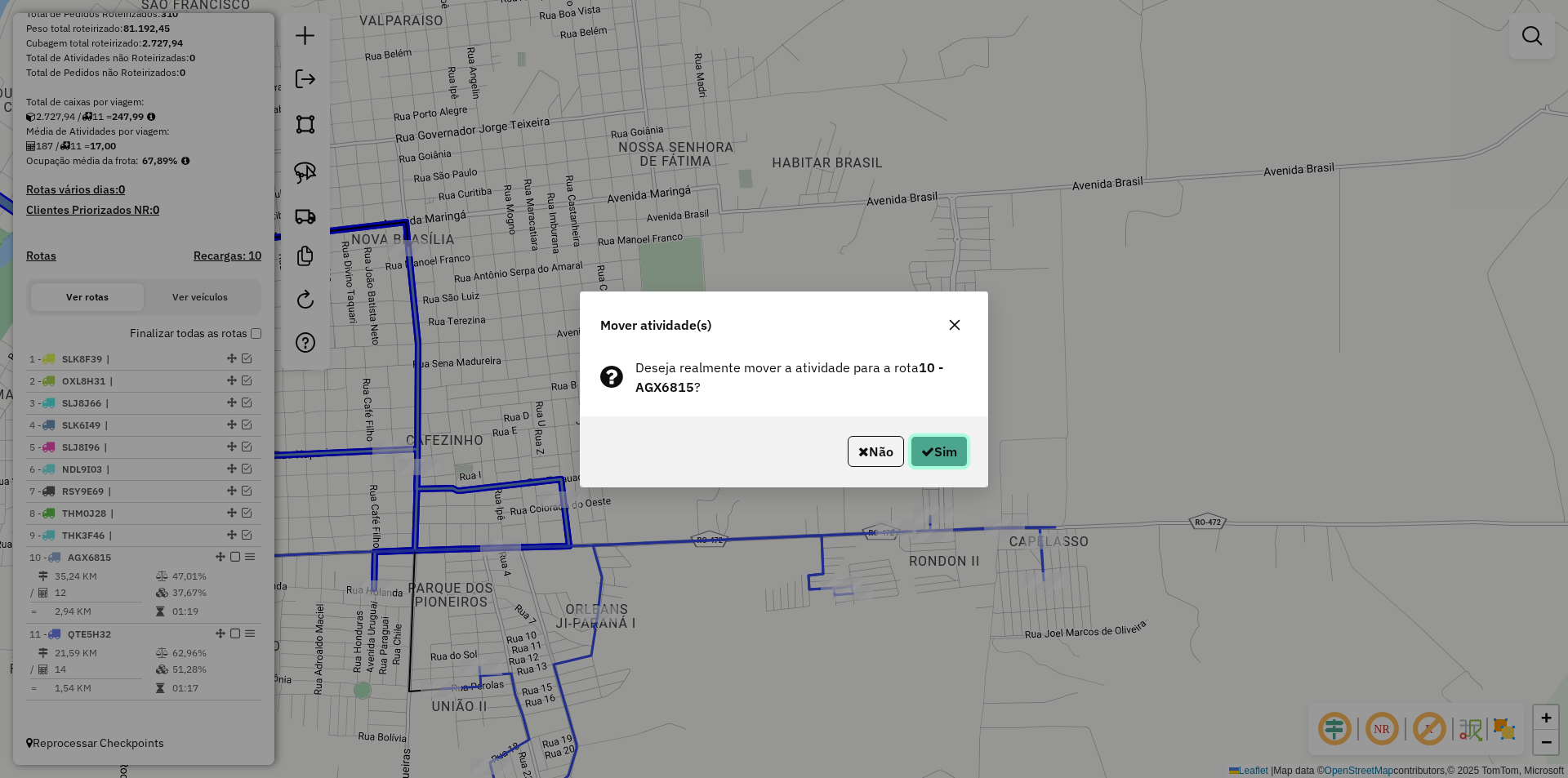
click at [917, 448] on button "Sim" at bounding box center [939, 451] width 57 height 31
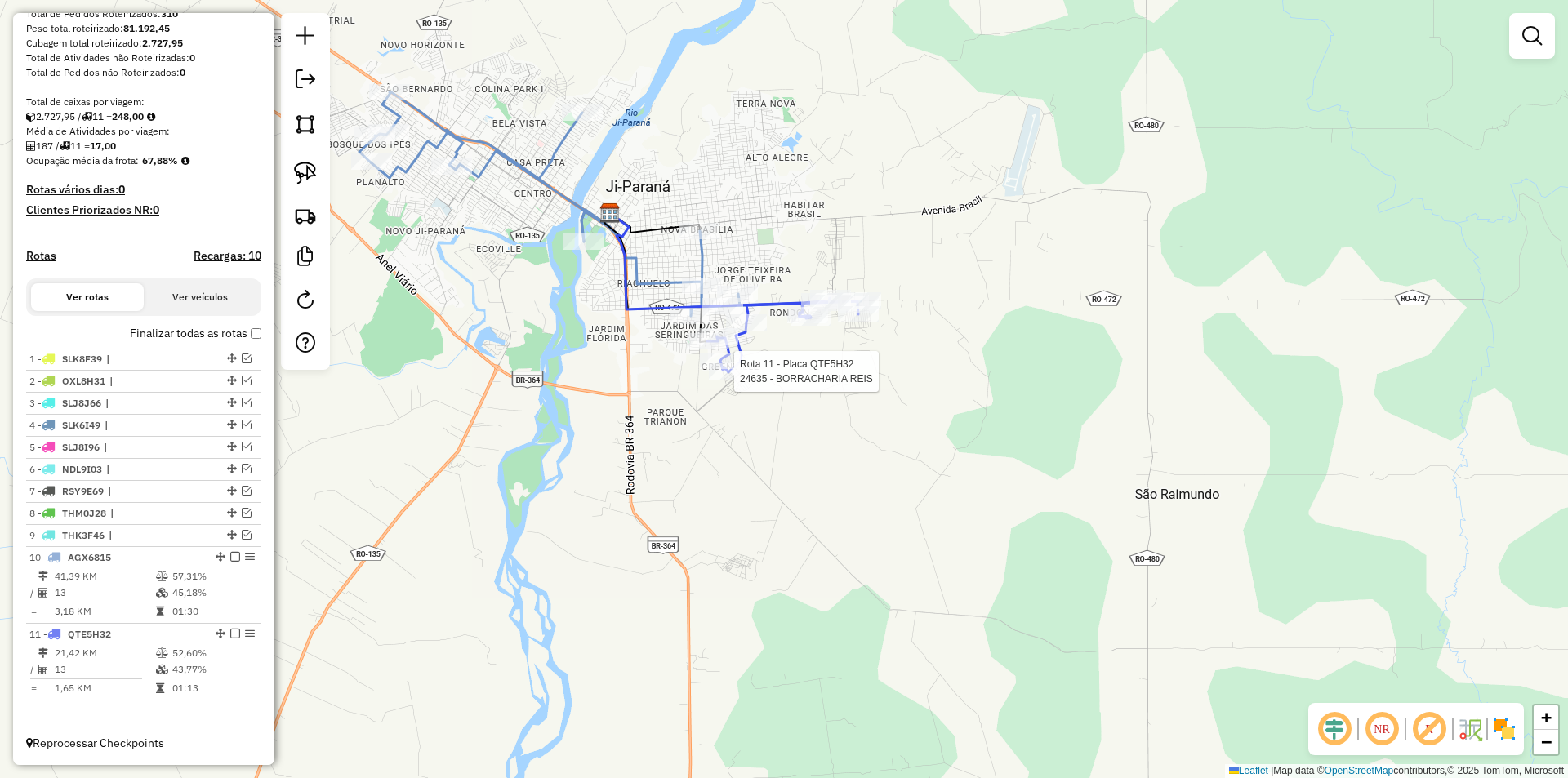
select select "*********"
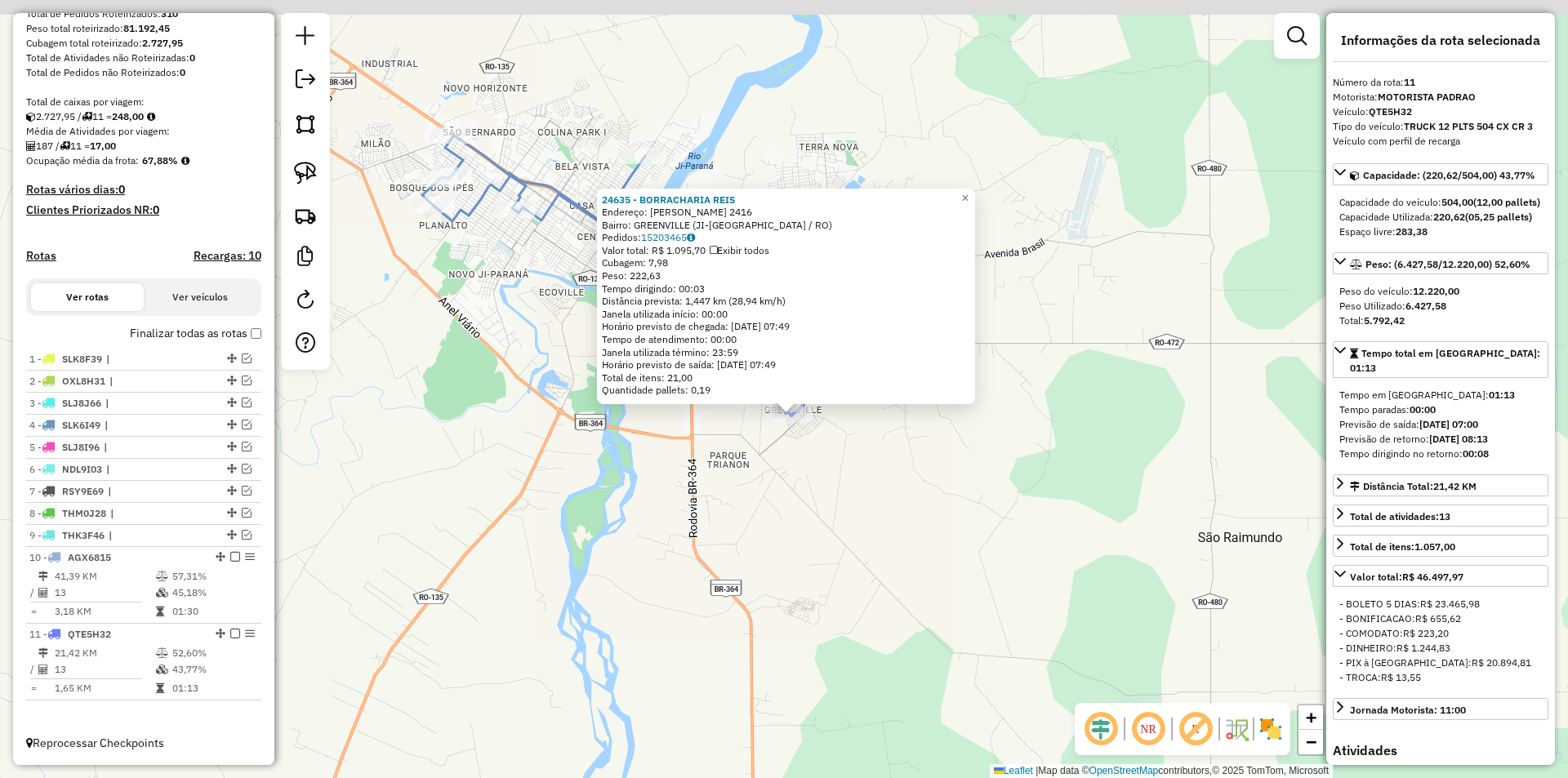
drag, startPoint x: 929, startPoint y: 485, endPoint x: 945, endPoint y: 524, distance: 42.2
click at [945, 524] on div "24635 - BORRACHARIA REIS Endereço: Valdir Wosniak 2416 Bairro: GREENVILLE (JI-P…" at bounding box center [784, 389] width 1568 height 778
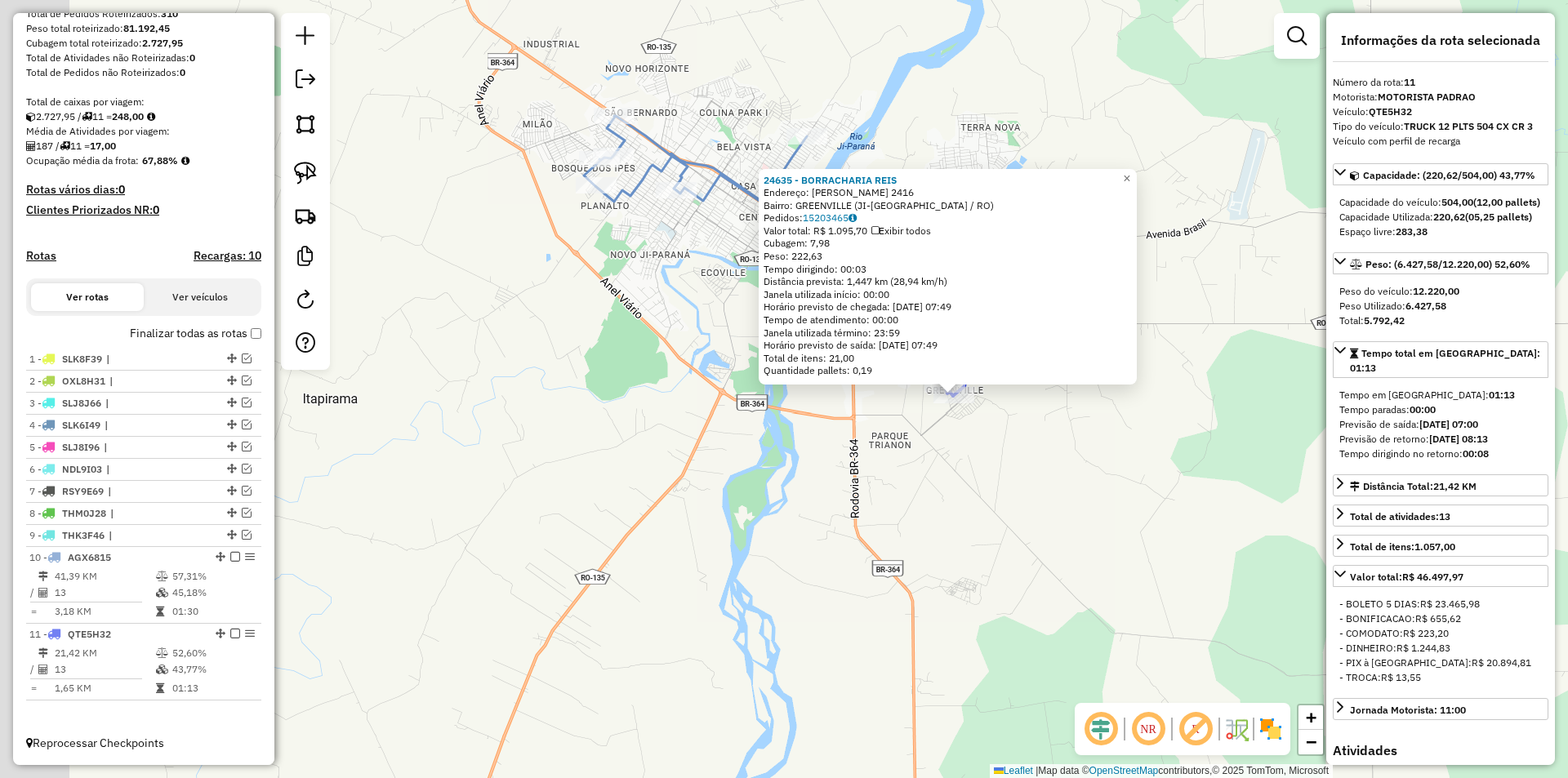
drag, startPoint x: 845, startPoint y: 544, endPoint x: 989, endPoint y: 513, distance: 147.3
click at [989, 513] on div "24635 - BORRACHARIA REIS Endereço: Valdir Wosniak 2416 Bairro: GREENVILLE (JI-P…" at bounding box center [784, 389] width 1568 height 778
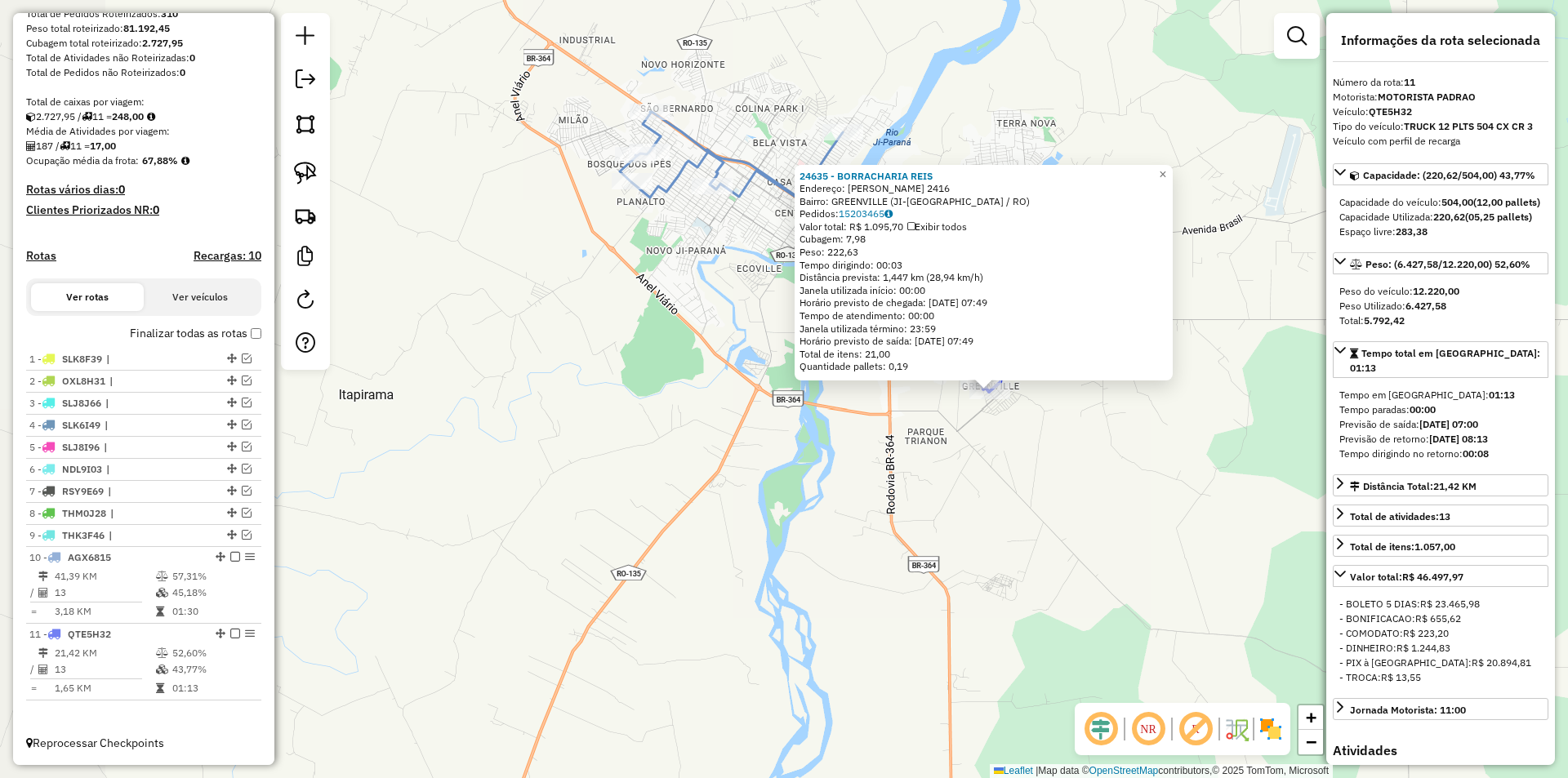
click at [987, 513] on div "24635 - BORRACHARIA REIS Endereço: Valdir Wosniak 2416 Bairro: GREENVILLE (JI-P…" at bounding box center [784, 389] width 1568 height 778
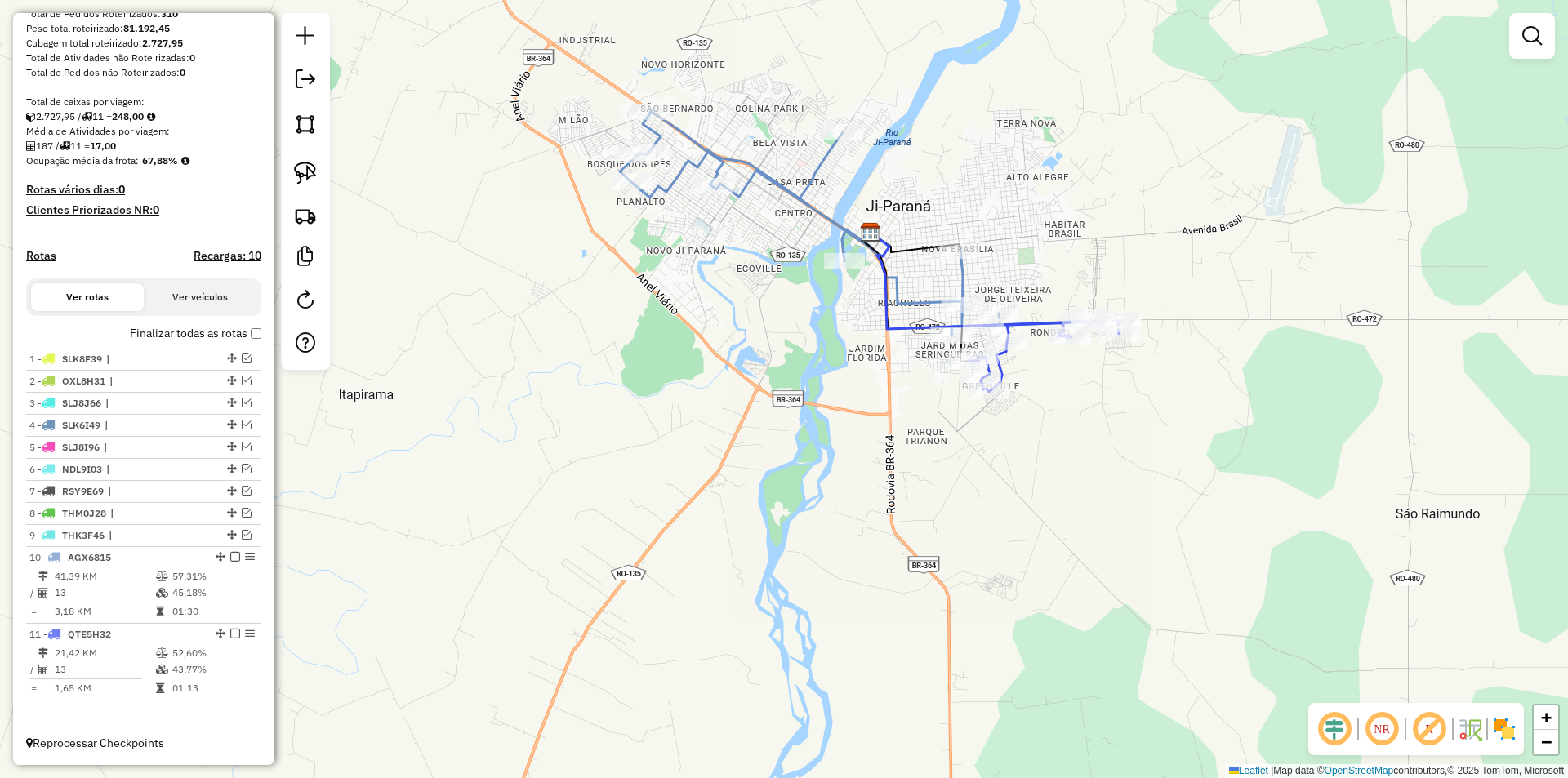
drag, startPoint x: 726, startPoint y: 436, endPoint x: 736, endPoint y: 460, distance: 26.0
click at [735, 460] on div "Janela de atendimento Grade de atendimento Capacidade Transportadoras Veículos …" at bounding box center [784, 389] width 1568 height 778
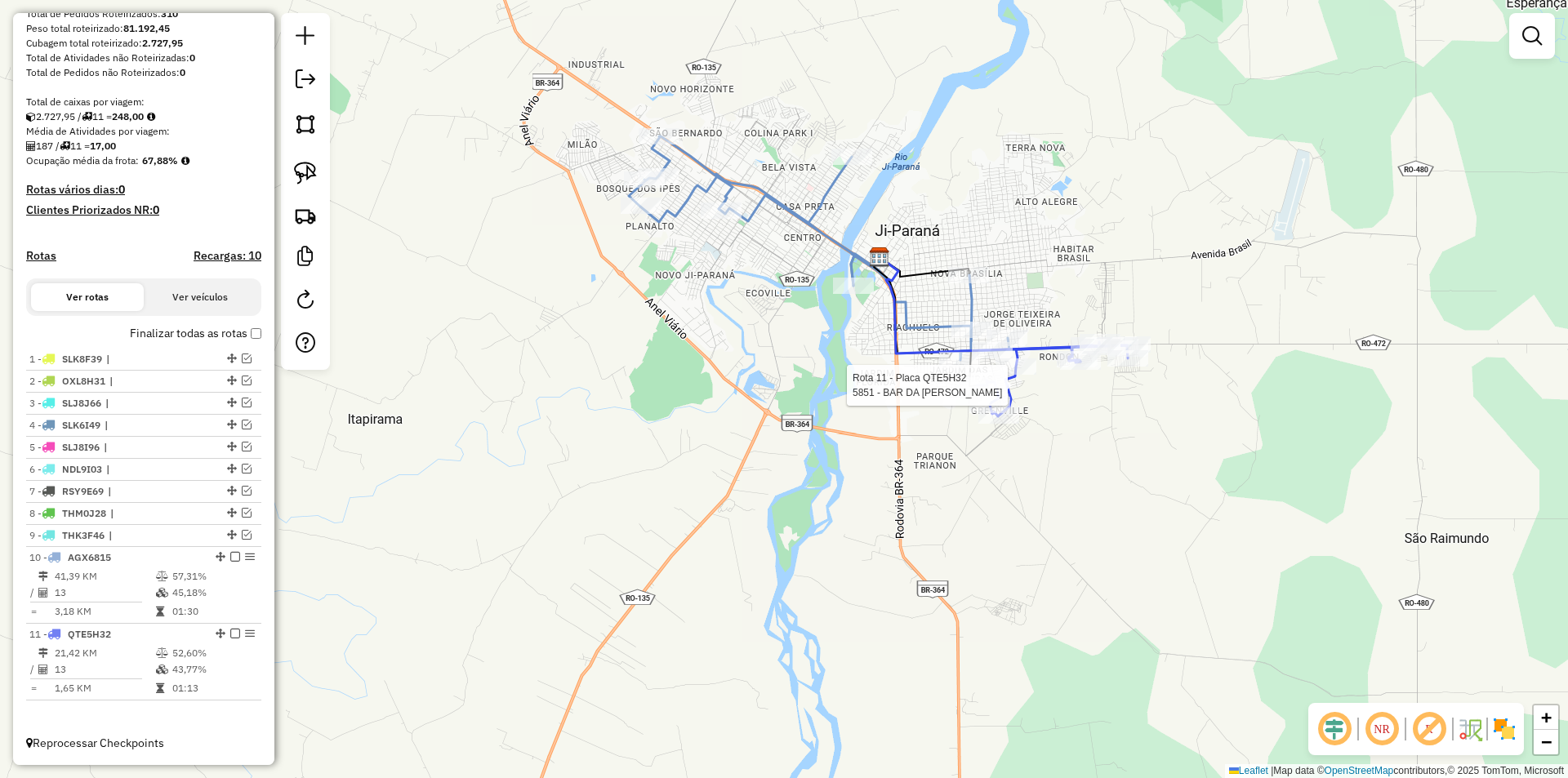
select select "*********"
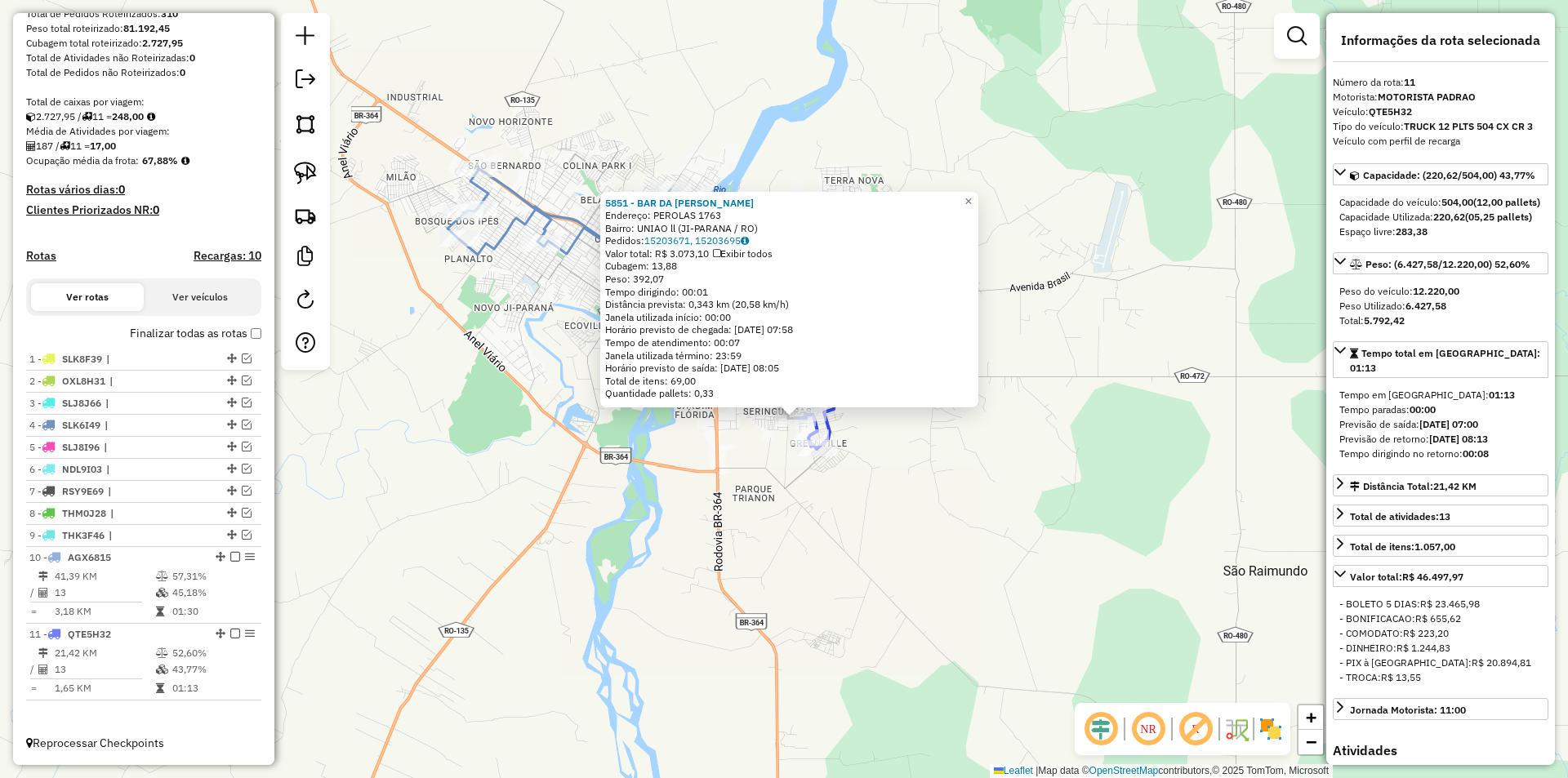
drag, startPoint x: 979, startPoint y: 504, endPoint x: 987, endPoint y: 529, distance: 26.2
click at [987, 529] on div "5851 - BAR DA OLIVIA Endereço: PEROLAS 1763 Bairro: UNIAO ll (JI-PARANA / RO) P…" at bounding box center [784, 389] width 1568 height 778
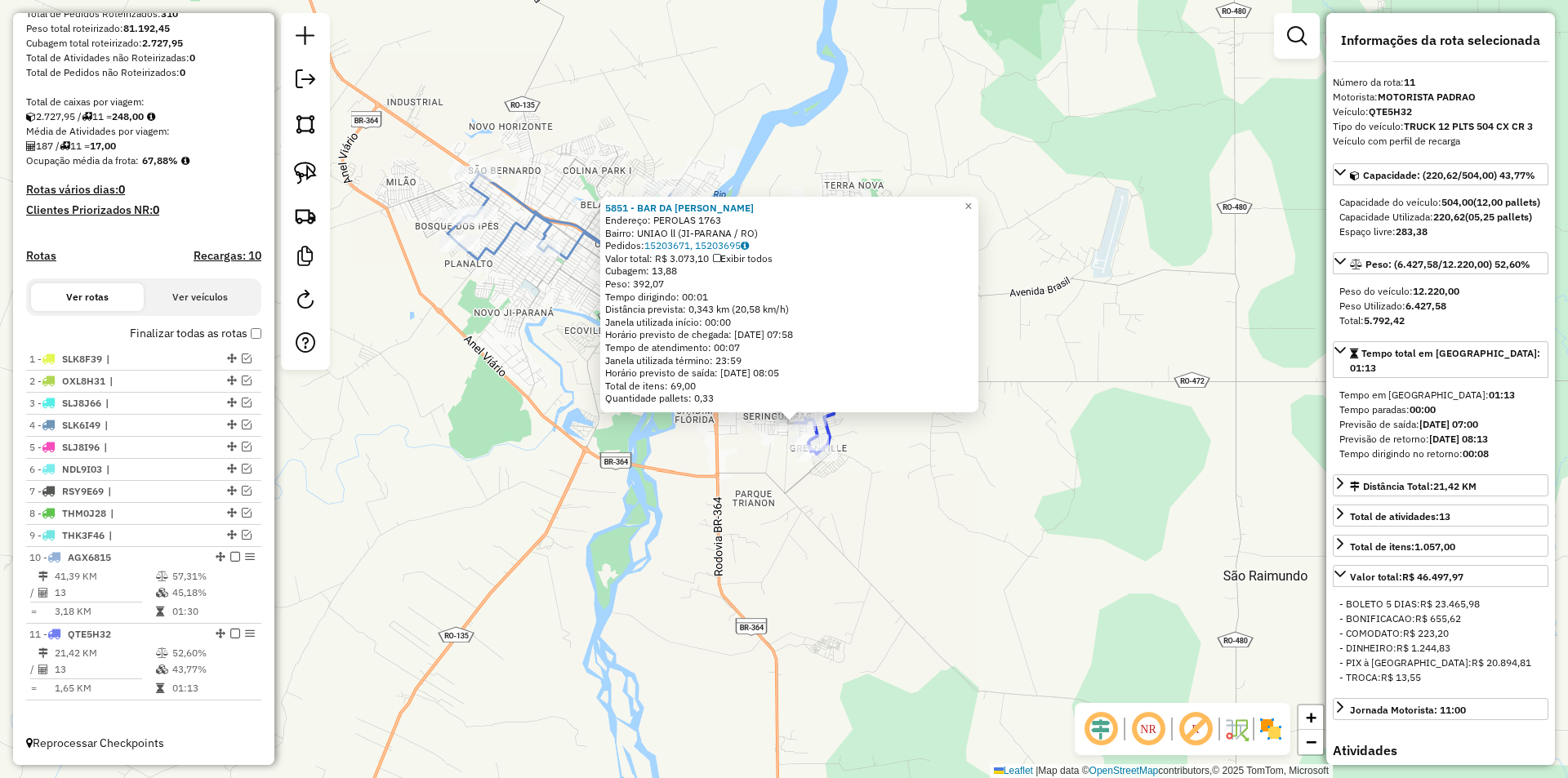
click at [987, 530] on div "5851 - BAR DA OLIVIA Endereço: PEROLAS 1763 Bairro: UNIAO ll (JI-PARANA / RO) P…" at bounding box center [784, 389] width 1568 height 778
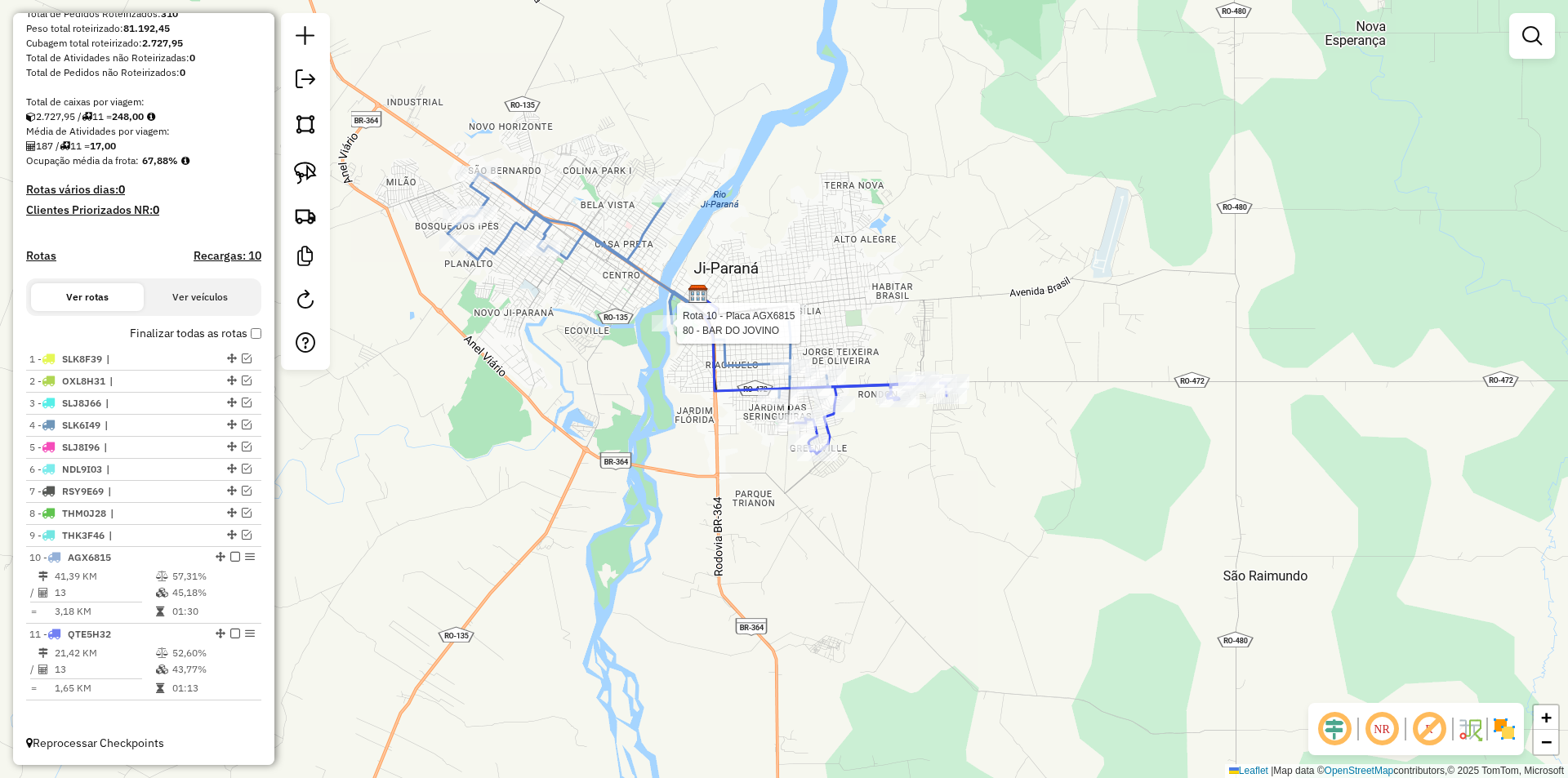
select select "*********"
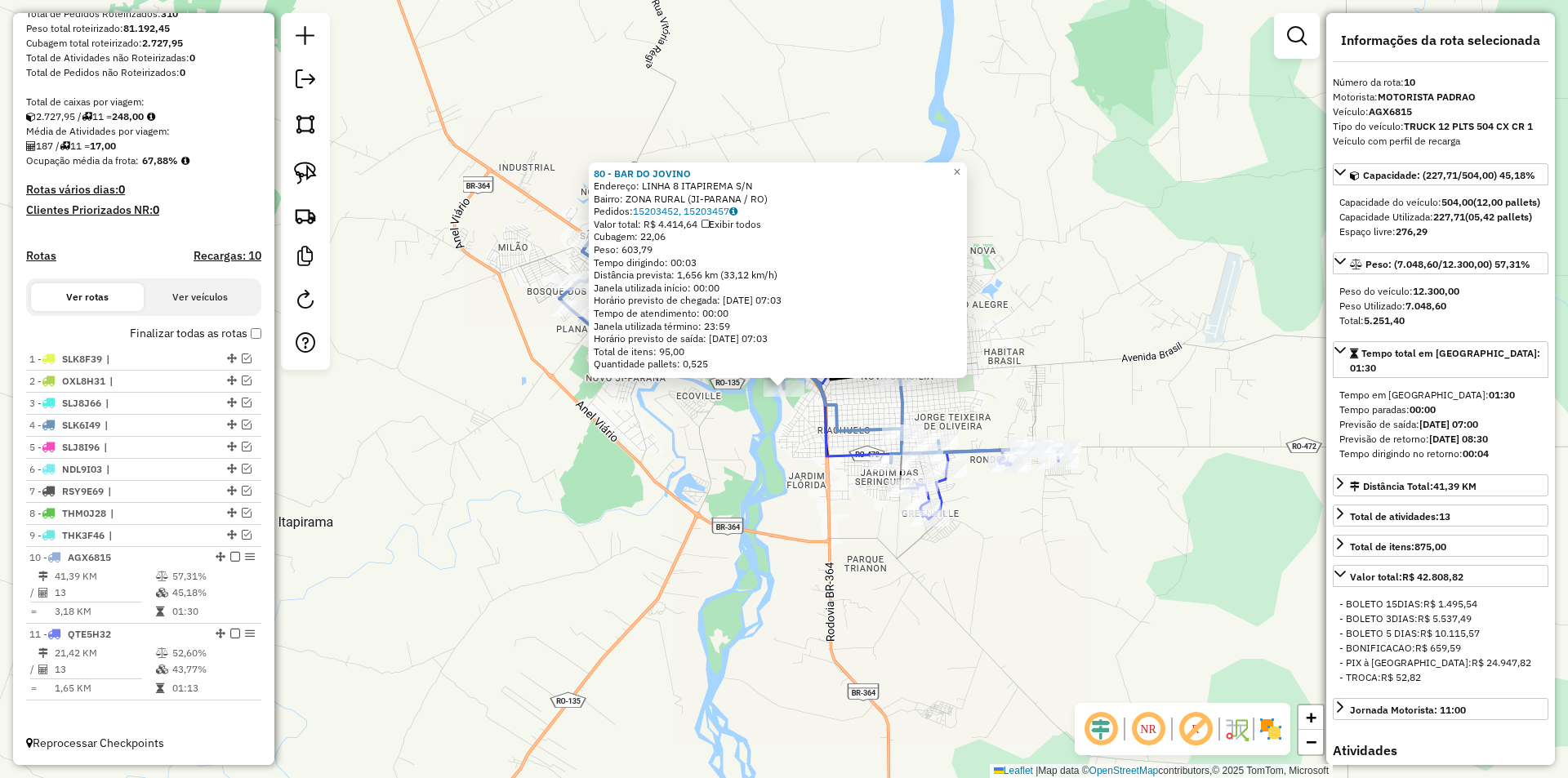
click at [1141, 253] on div "80 - BAR DO JOVINO Endereço: LINHA 8 ITAPIREMA S/N Bairro: ZONA RURAL (JI-PARAN…" at bounding box center [784, 389] width 1568 height 778
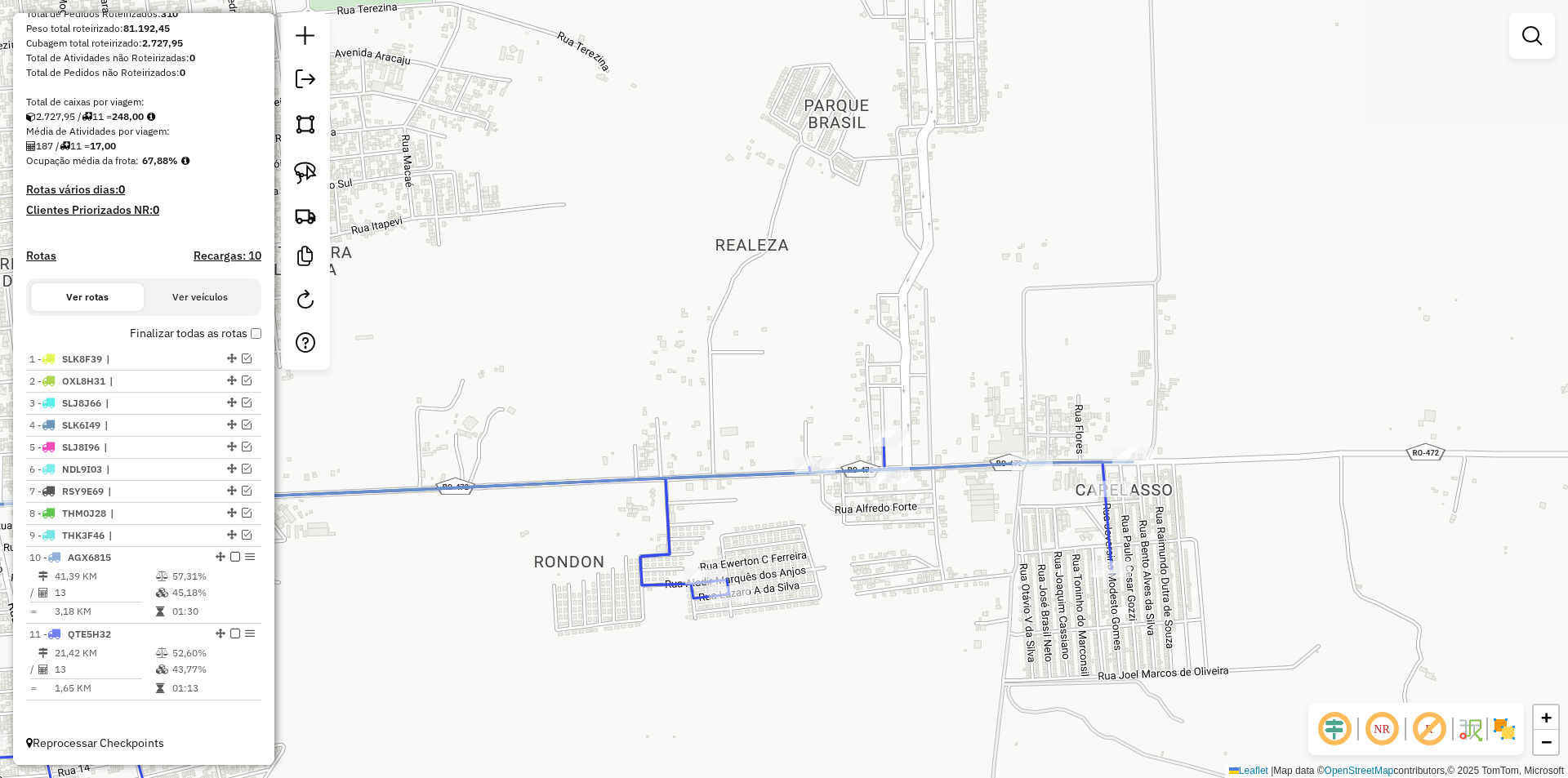
drag, startPoint x: 1133, startPoint y: 412, endPoint x: 1109, endPoint y: 461, distance: 54.6
click at [1109, 461] on div "Rota 10 - Placa AGX6815 23644 - BAR JEITO Q TA Janela de atendimento Grade de a…" at bounding box center [784, 389] width 1568 height 778
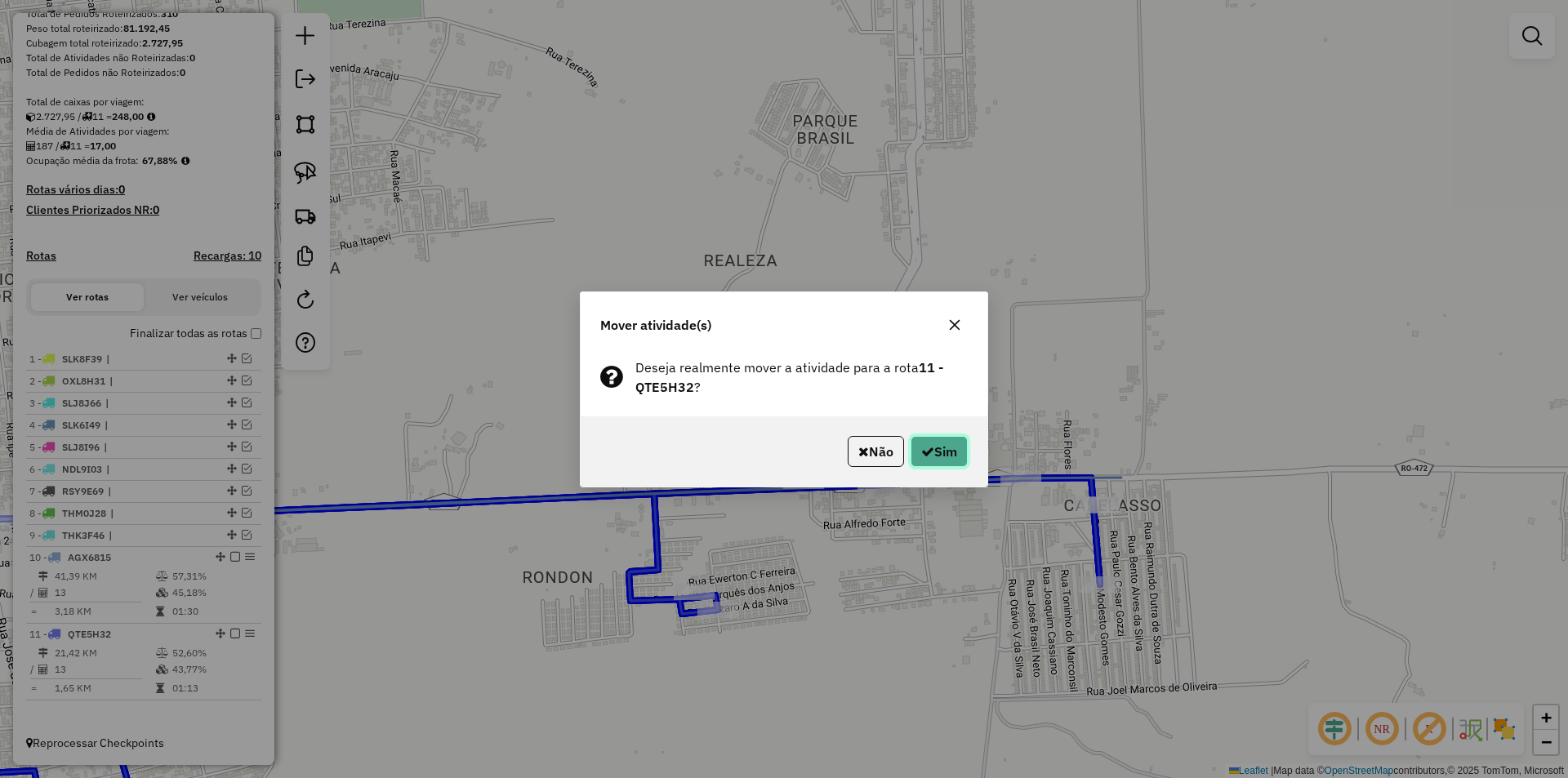
click at [935, 457] on button "Sim" at bounding box center [939, 451] width 57 height 31
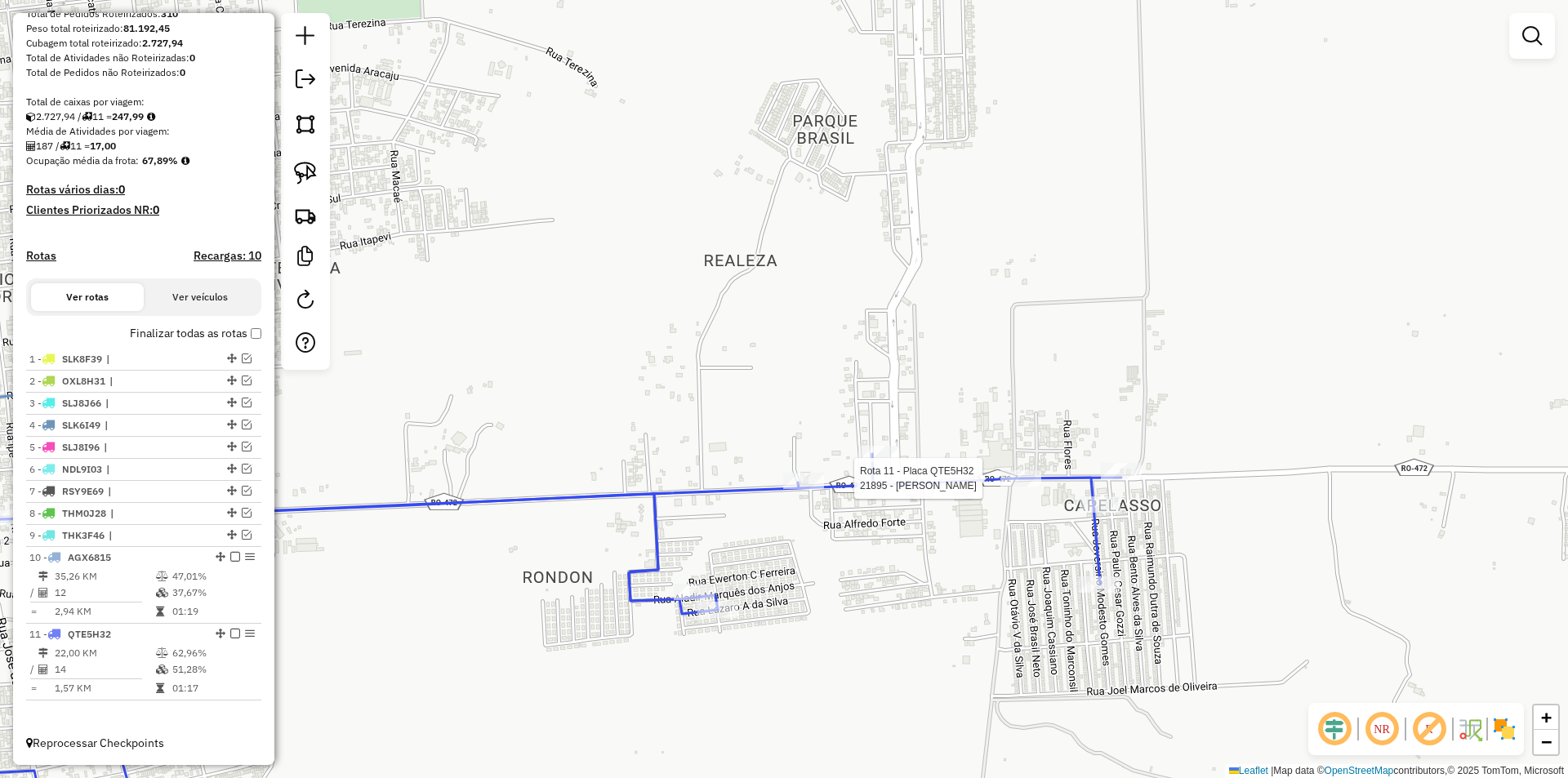
select select "*********"
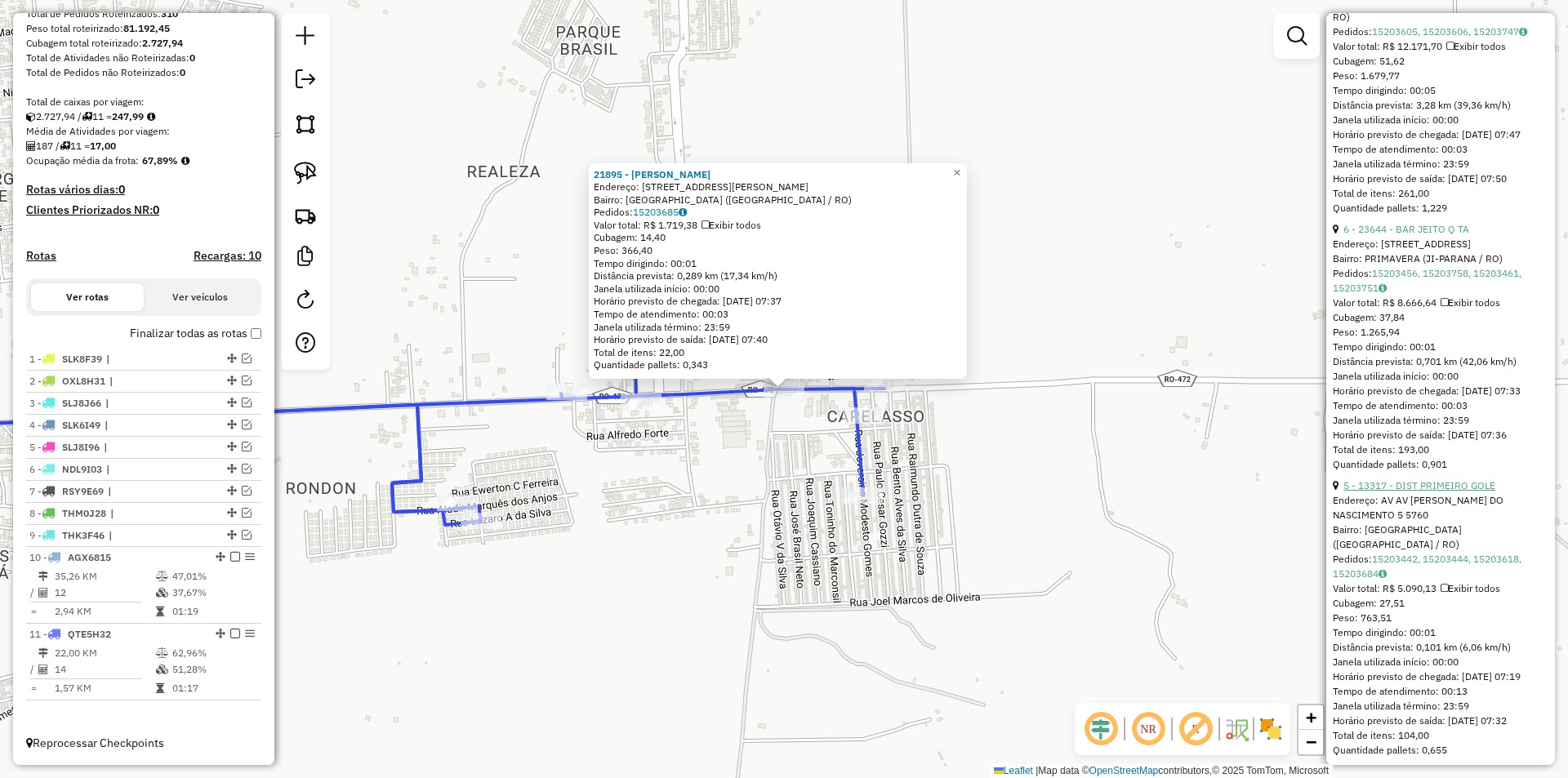
click at [1435, 492] on link "5 - 13317 - DIST PRIMEIRO GOLE" at bounding box center [1419, 485] width 152 height 12
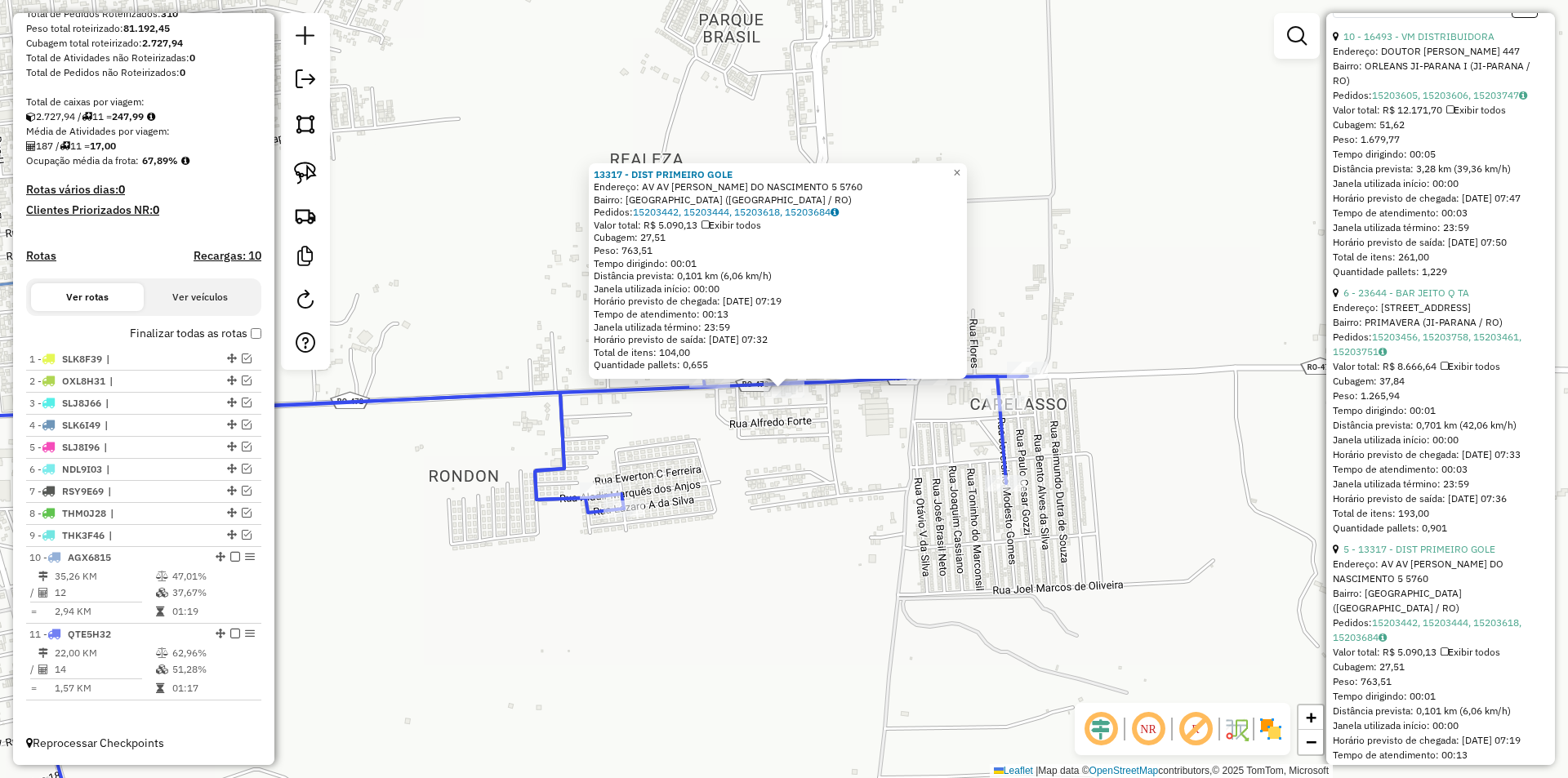
scroll to position [816, 0]
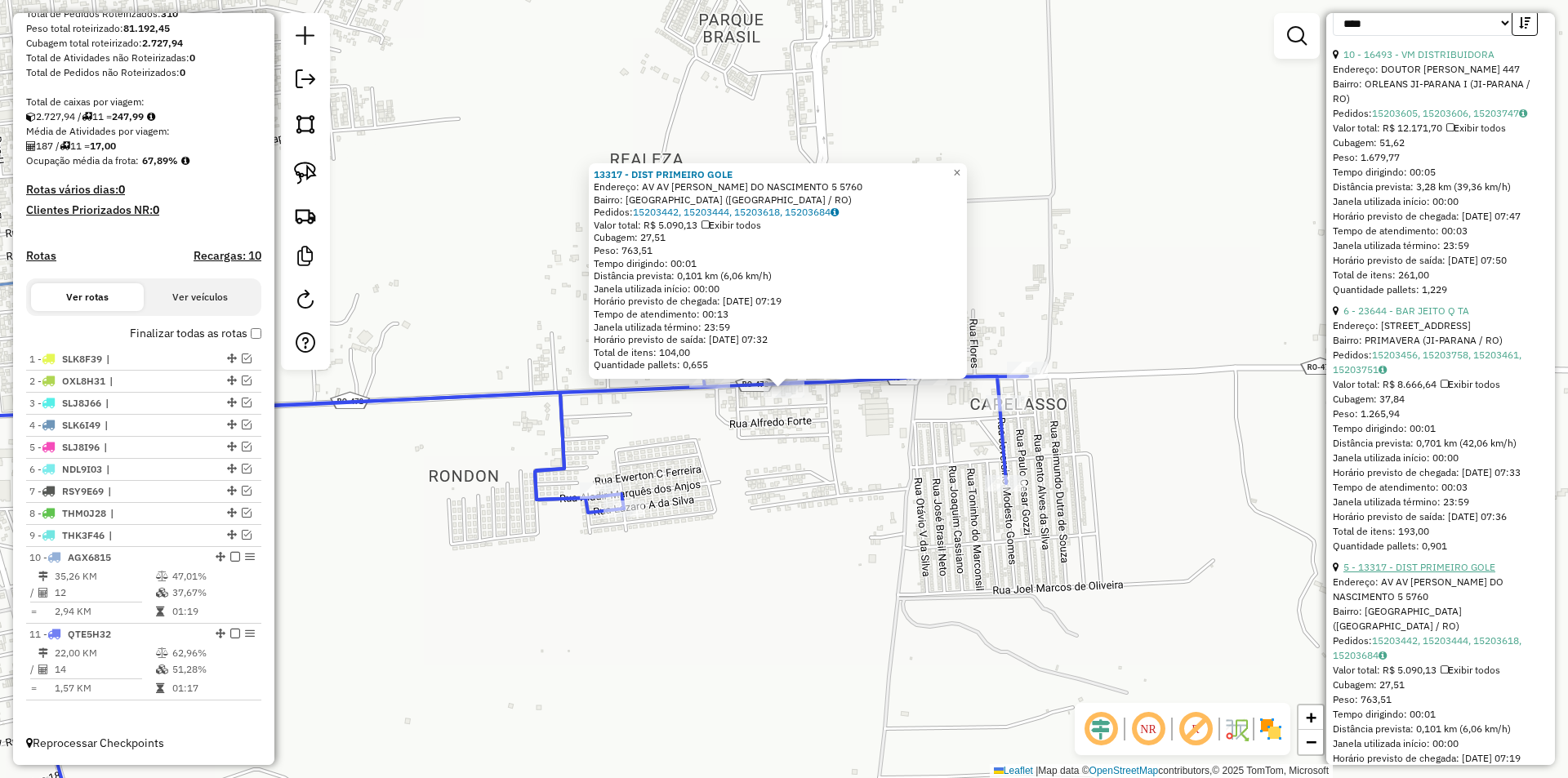
click at [1430, 573] on link "5 - 13317 - DIST PRIMEIRO GOLE" at bounding box center [1419, 567] width 152 height 12
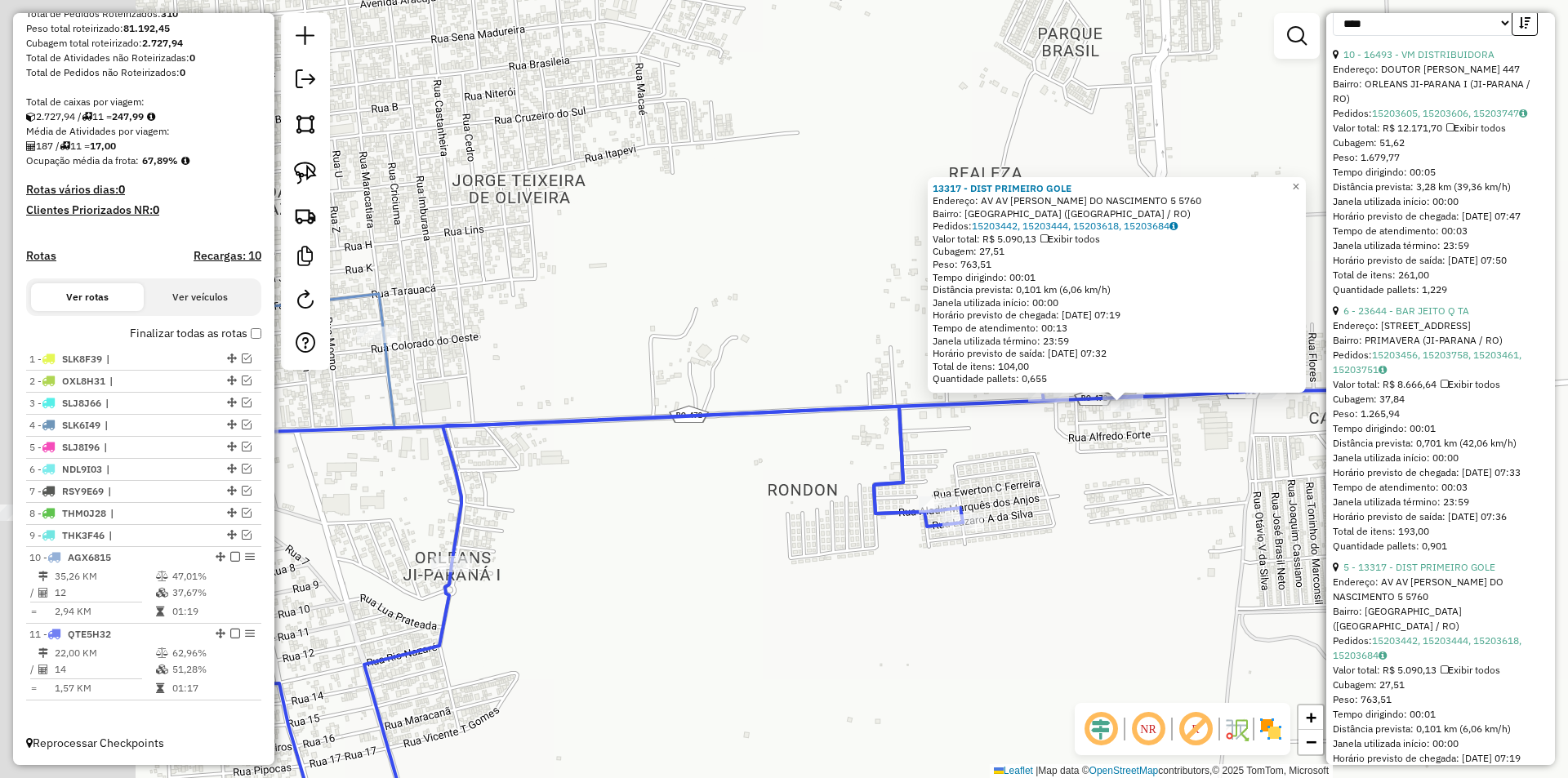
drag, startPoint x: 753, startPoint y: 488, endPoint x: 1110, endPoint y: 498, distance: 357.1
click at [1110, 501] on div "13317 - DIST PRIMEIRO GOLE Endereço: AV AV EDISON LIMA DO NASCIMENTO 5 5760 Bai…" at bounding box center [784, 389] width 1568 height 778
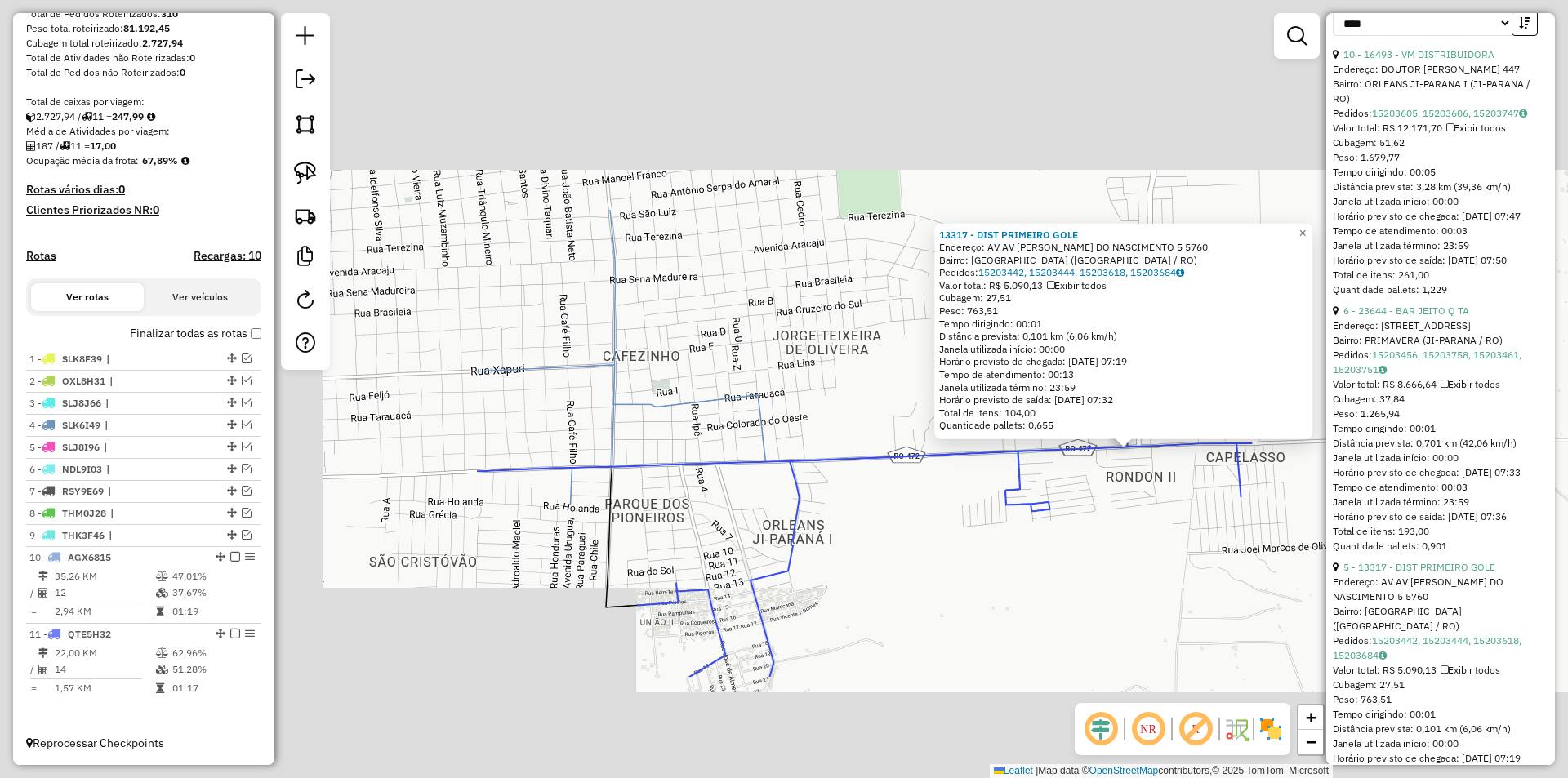
click at [1109, 518] on div "13317 - DIST PRIMEIRO GOLE Endereço: AV AV EDISON LIMA DO NASCIMENTO 5 5760 Bai…" at bounding box center [784, 389] width 1568 height 778
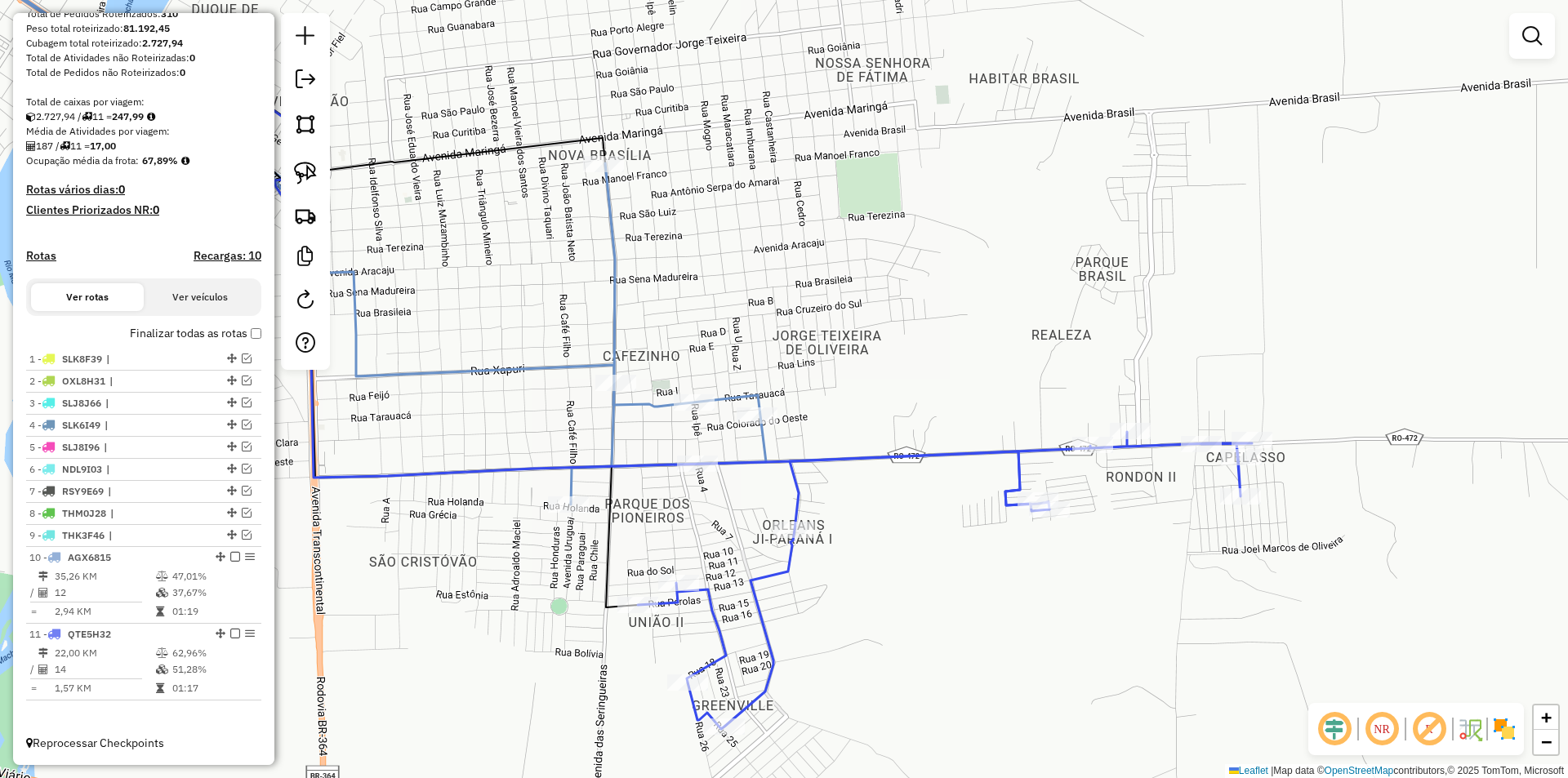
drag, startPoint x: 1107, startPoint y: 473, endPoint x: 699, endPoint y: 415, distance: 412.1
click at [699, 415] on div "Janela de atendimento Grade de atendimento Capacidade Transportadoras Veículos …" at bounding box center [784, 389] width 1568 height 778
select select "*********"
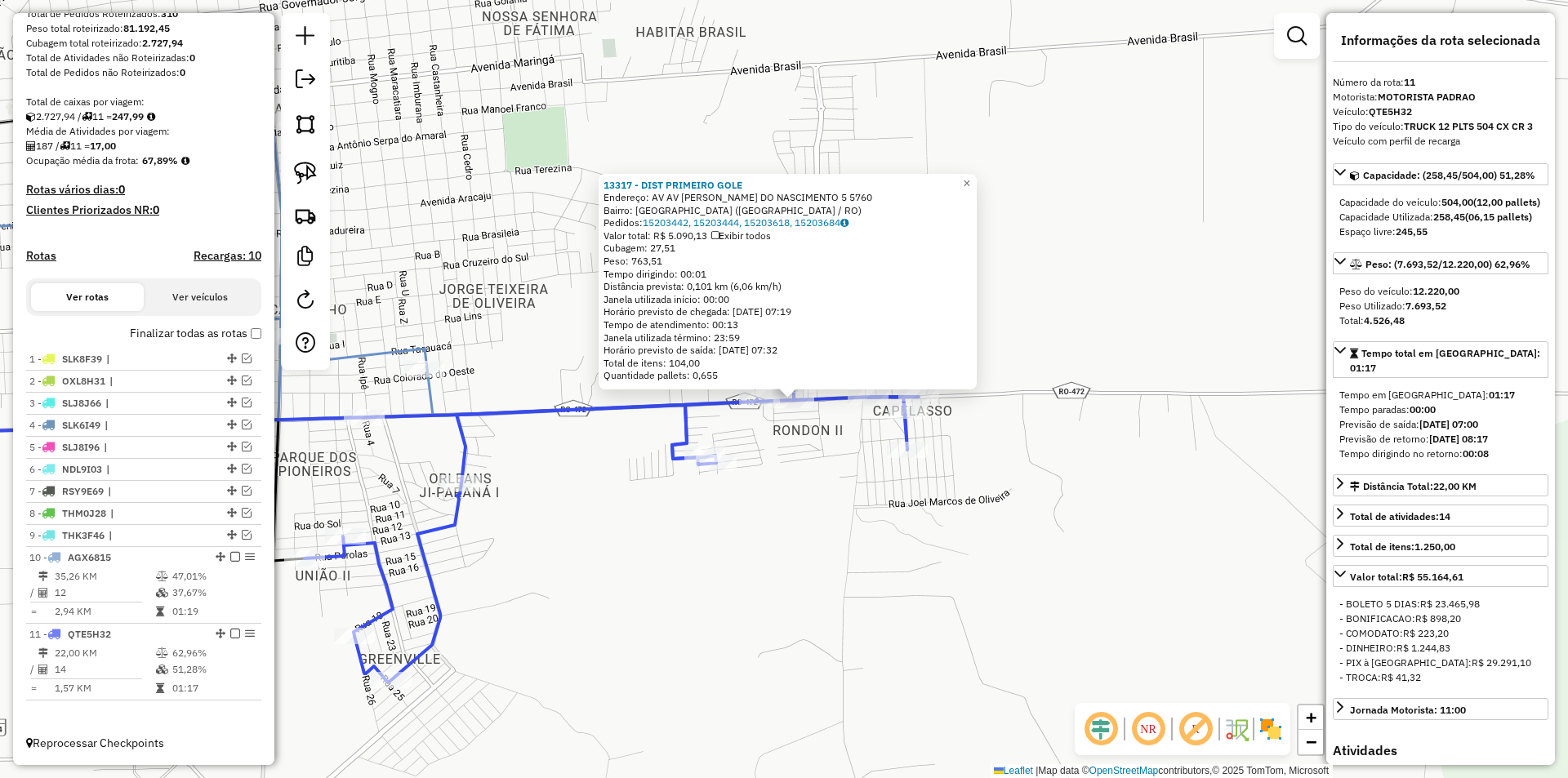
drag, startPoint x: 813, startPoint y: 449, endPoint x: 897, endPoint y: 472, distance: 87.1
click at [897, 472] on div "13317 - DIST PRIMEIRO GOLE Endereço: AV AV EDISON LIMA DO NASCIMENTO 5 5760 Bai…" at bounding box center [784, 389] width 1568 height 778
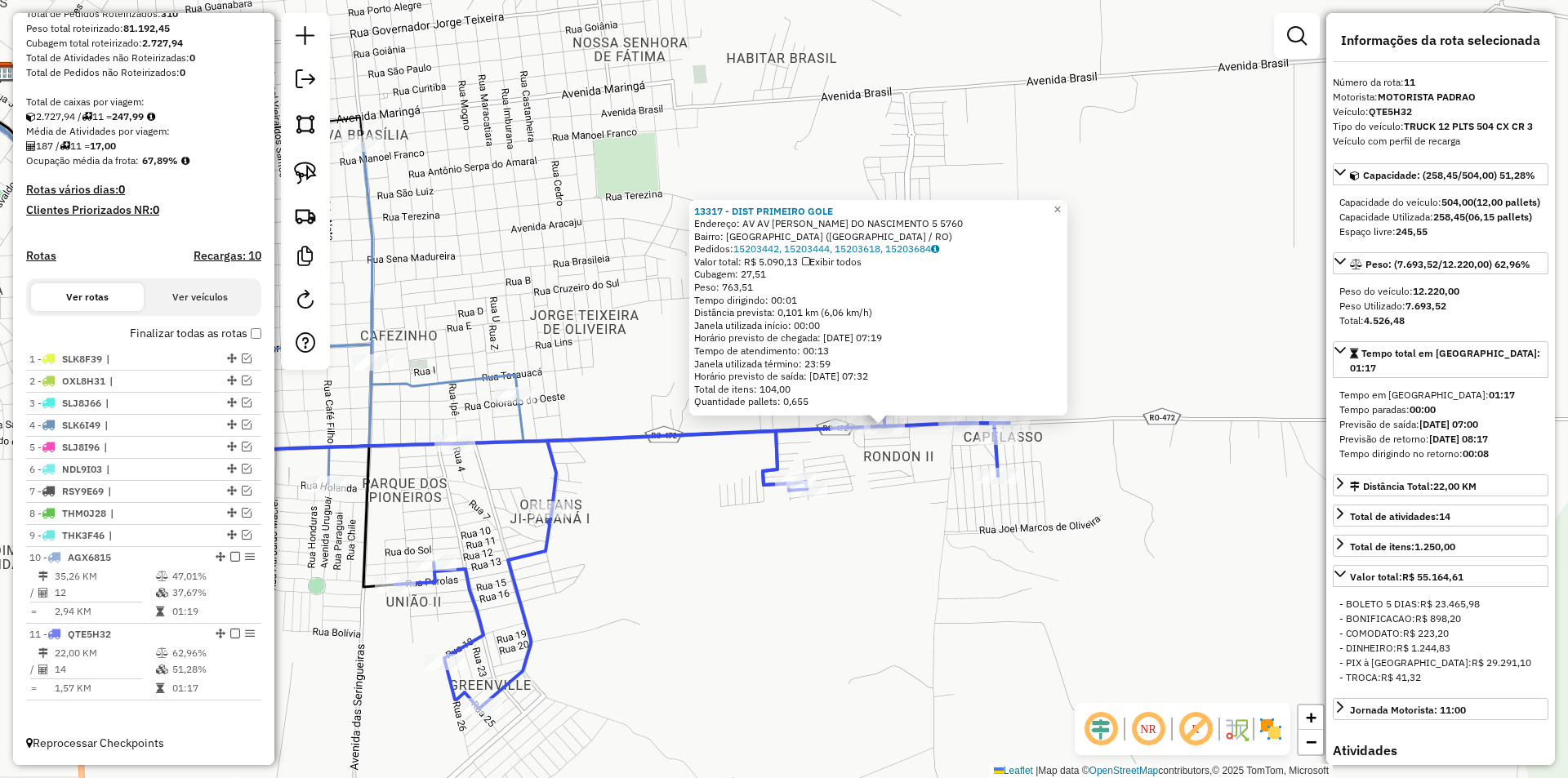
click at [897, 472] on div "13317 - DIST PRIMEIRO GOLE Endereço: AV AV EDISON LIMA DO NASCIMENTO 5 5760 Bai…" at bounding box center [784, 389] width 1568 height 778
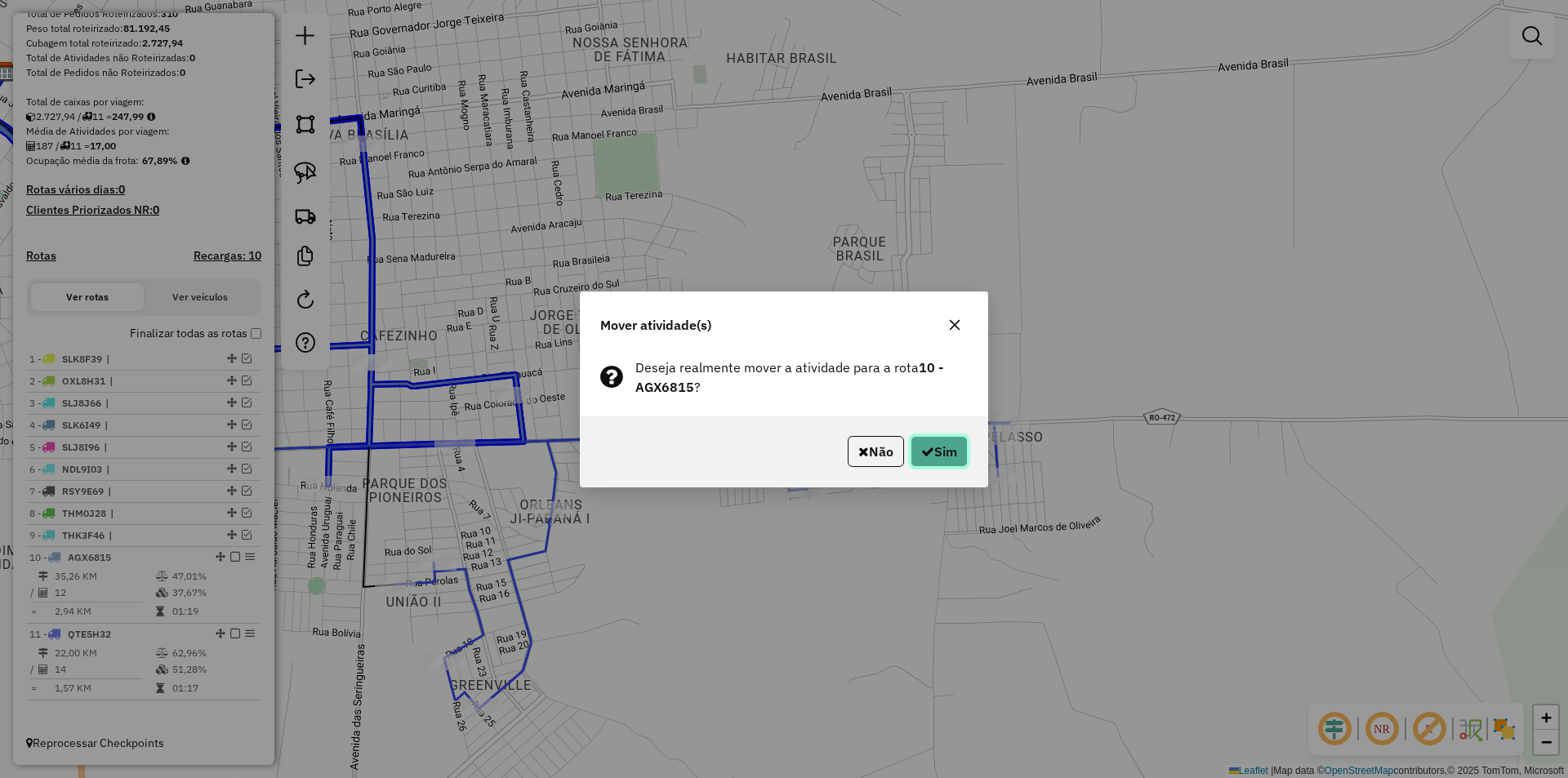
click at [935, 445] on button "Sim" at bounding box center [939, 451] width 57 height 31
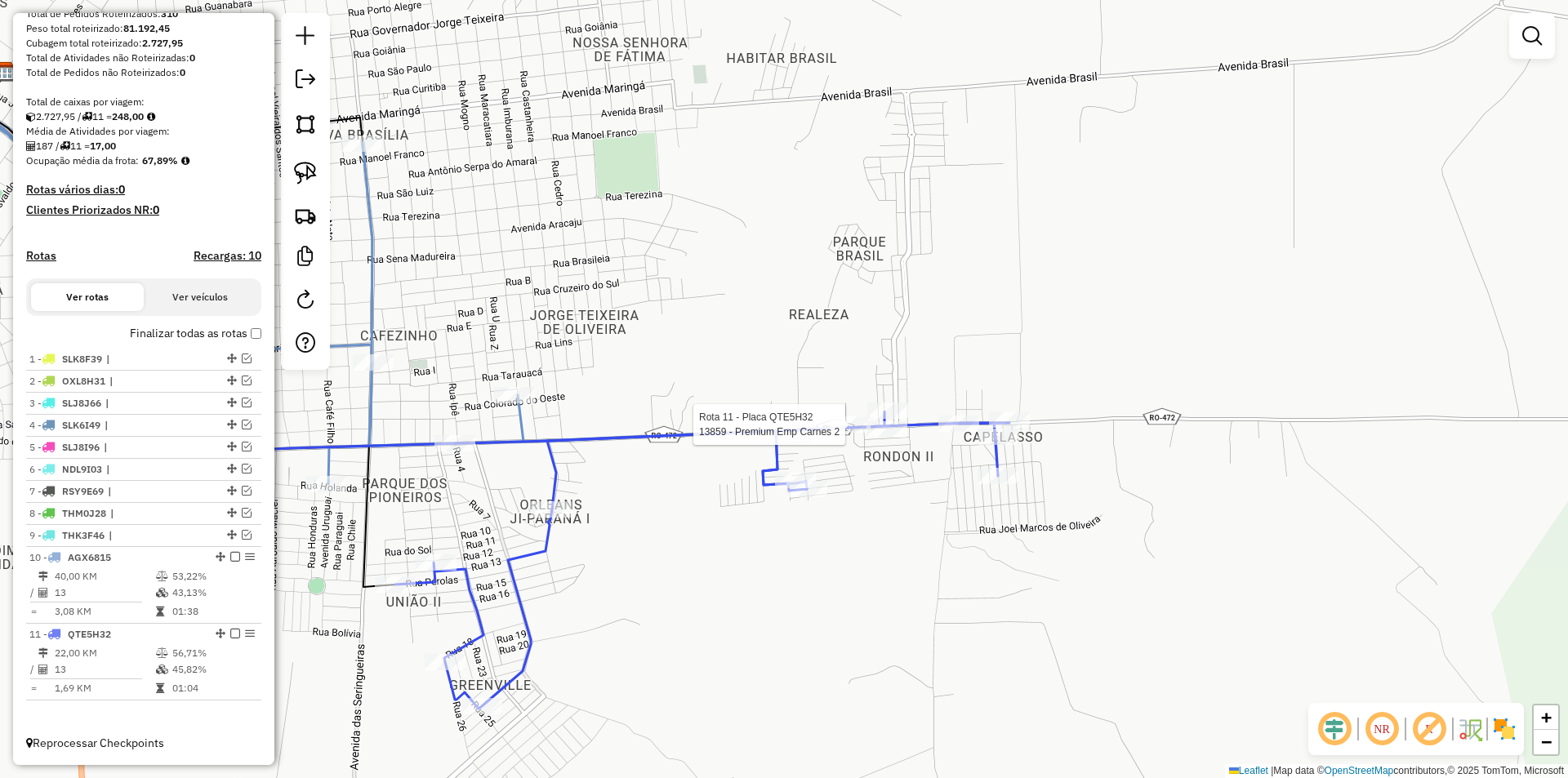
select select "*********"
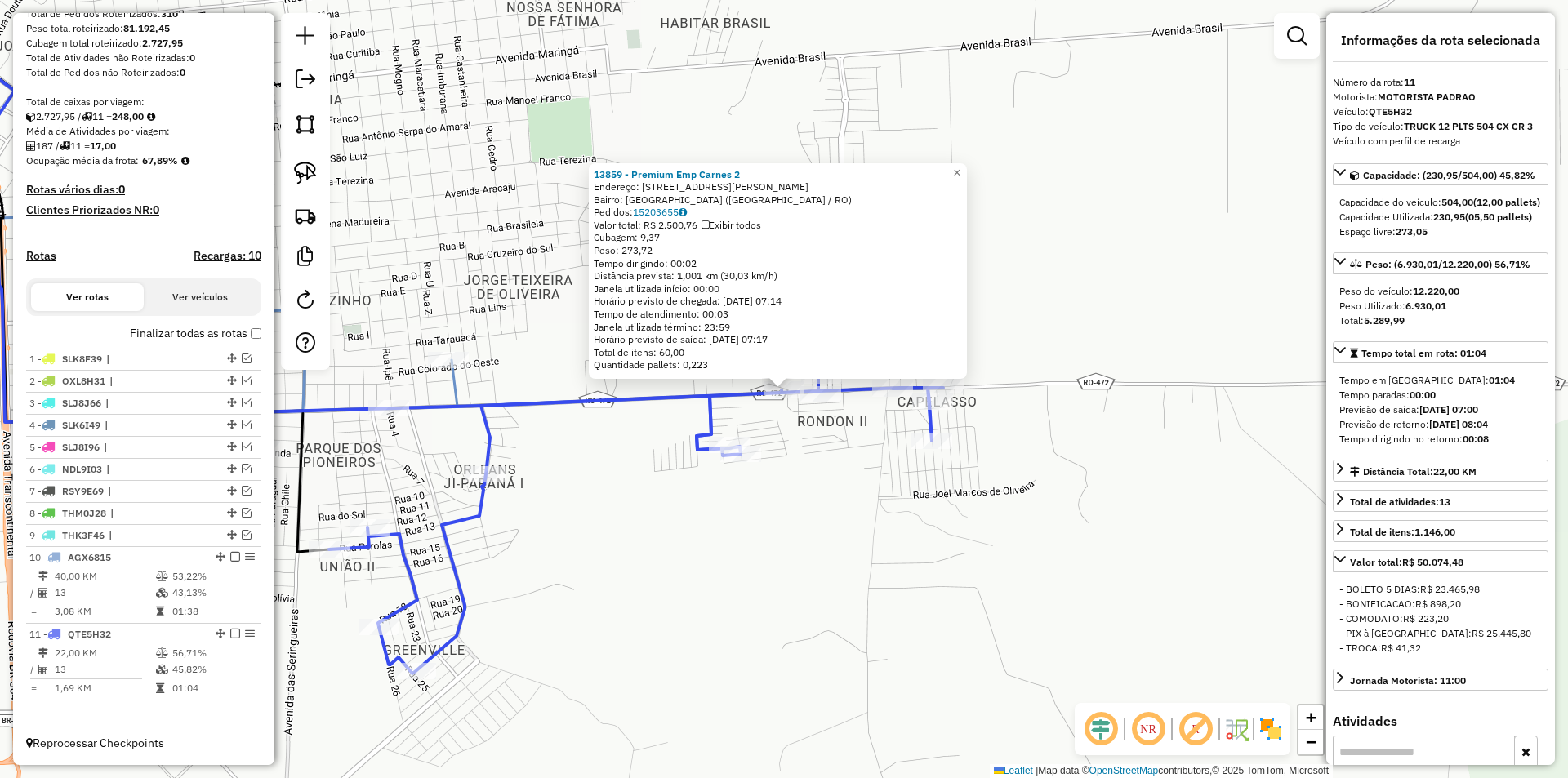
click at [880, 492] on div "13859 - Premium Emp Carnes 2 Endereço: Avenida Edson Lima do Nascimen 5489 Bair…" at bounding box center [784, 389] width 1568 height 778
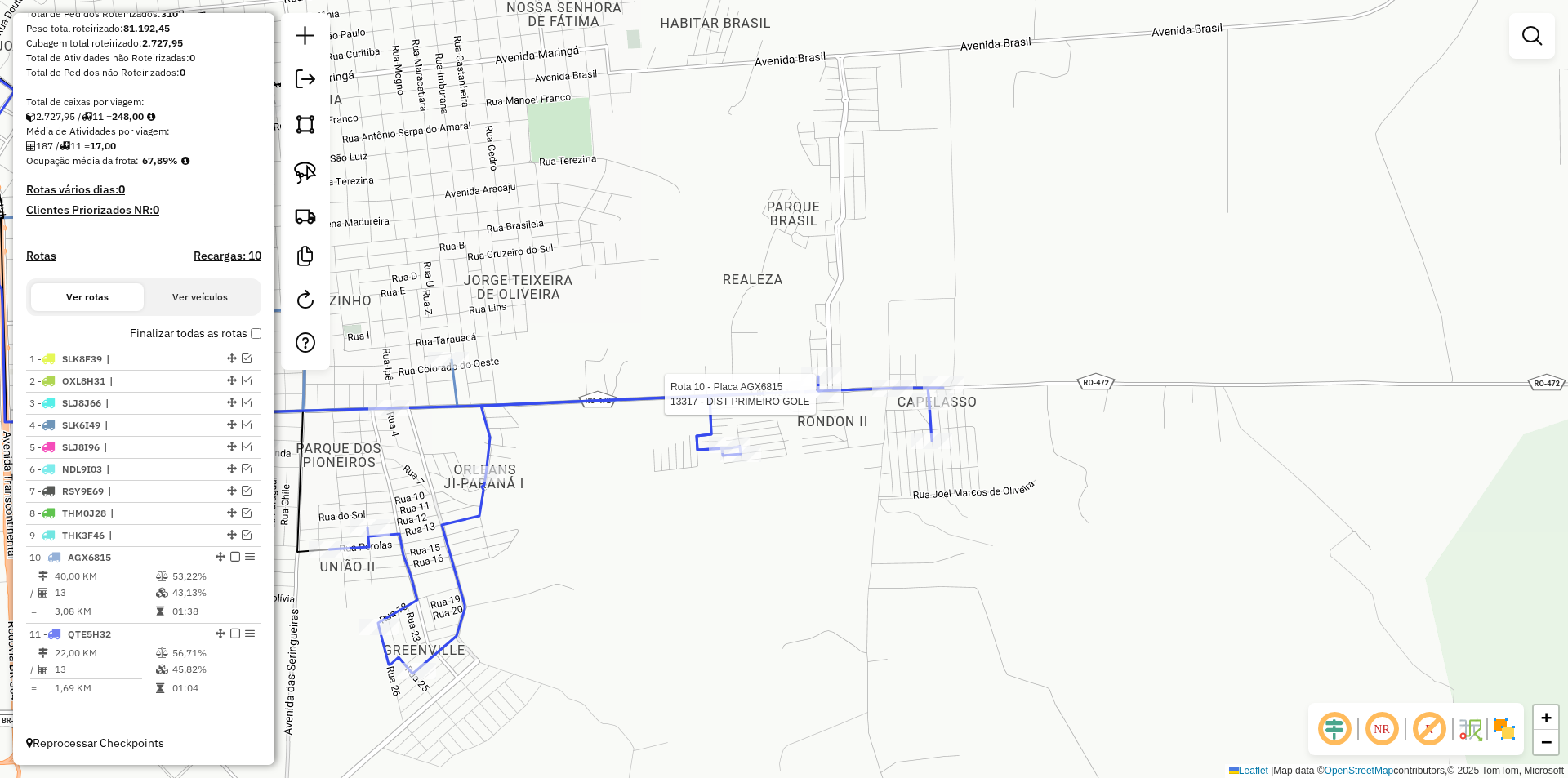
select select "*********"
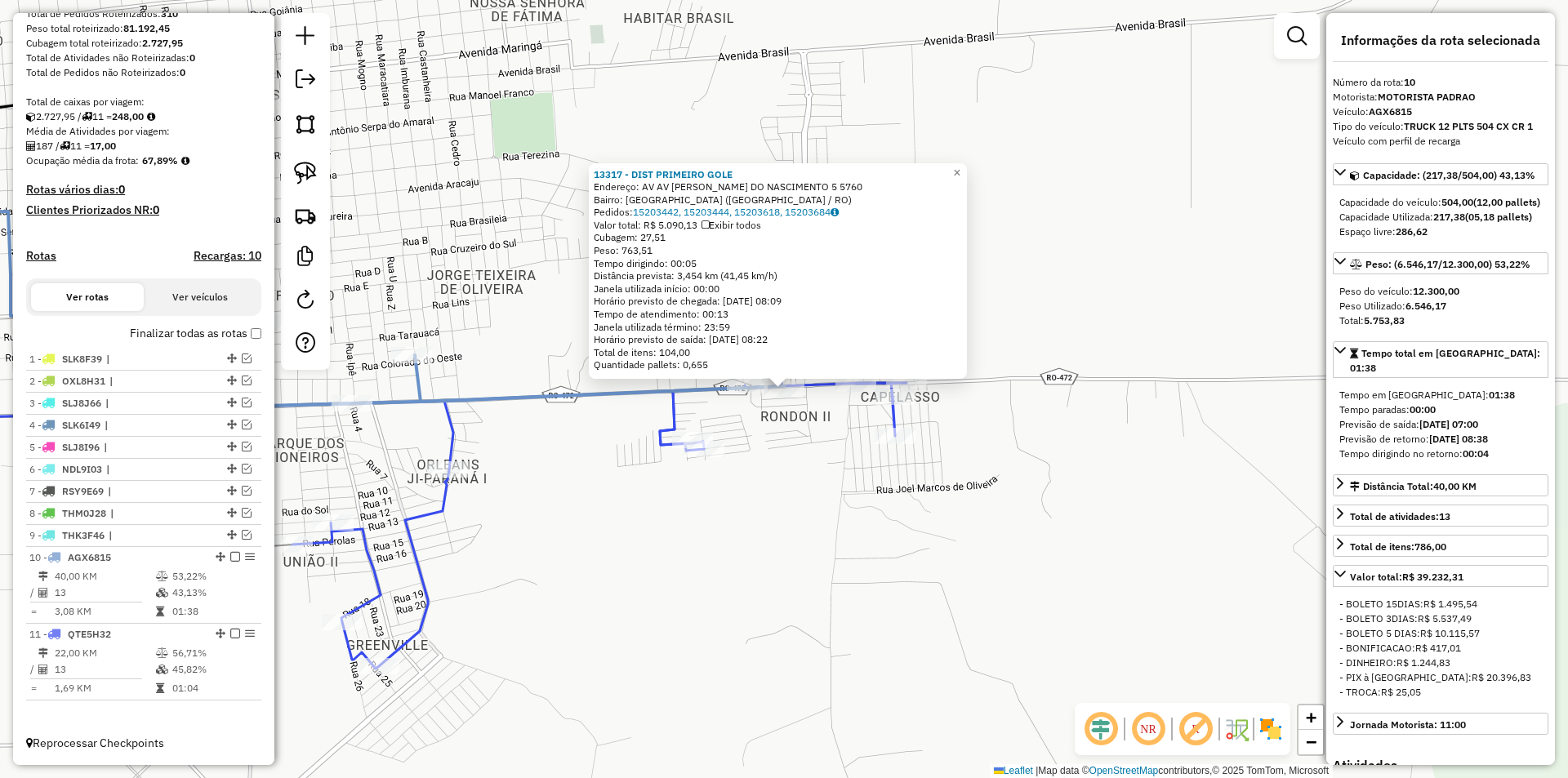
click at [1185, 264] on div "13317 - DIST PRIMEIRO GOLE Endereço: AV AV EDISON LIMA DO NASCIMENTO 5 5760 Bai…" at bounding box center [784, 389] width 1568 height 778
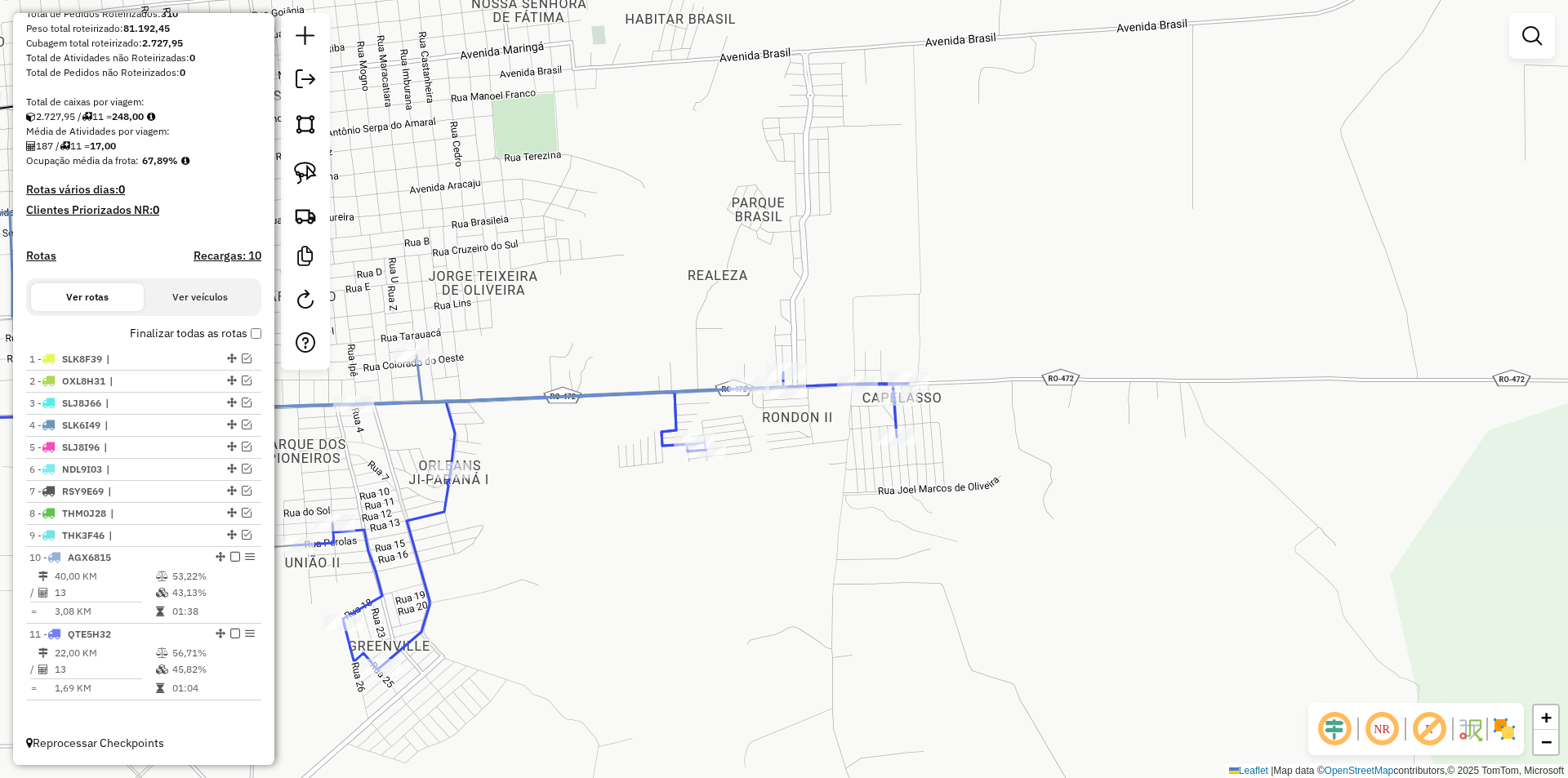
drag, startPoint x: 1122, startPoint y: 367, endPoint x: 1260, endPoint y: 318, distance: 146.4
click at [1244, 328] on div "Janela de atendimento Grade de atendimento Capacidade Transportadoras Veículos …" at bounding box center [784, 389] width 1568 height 778
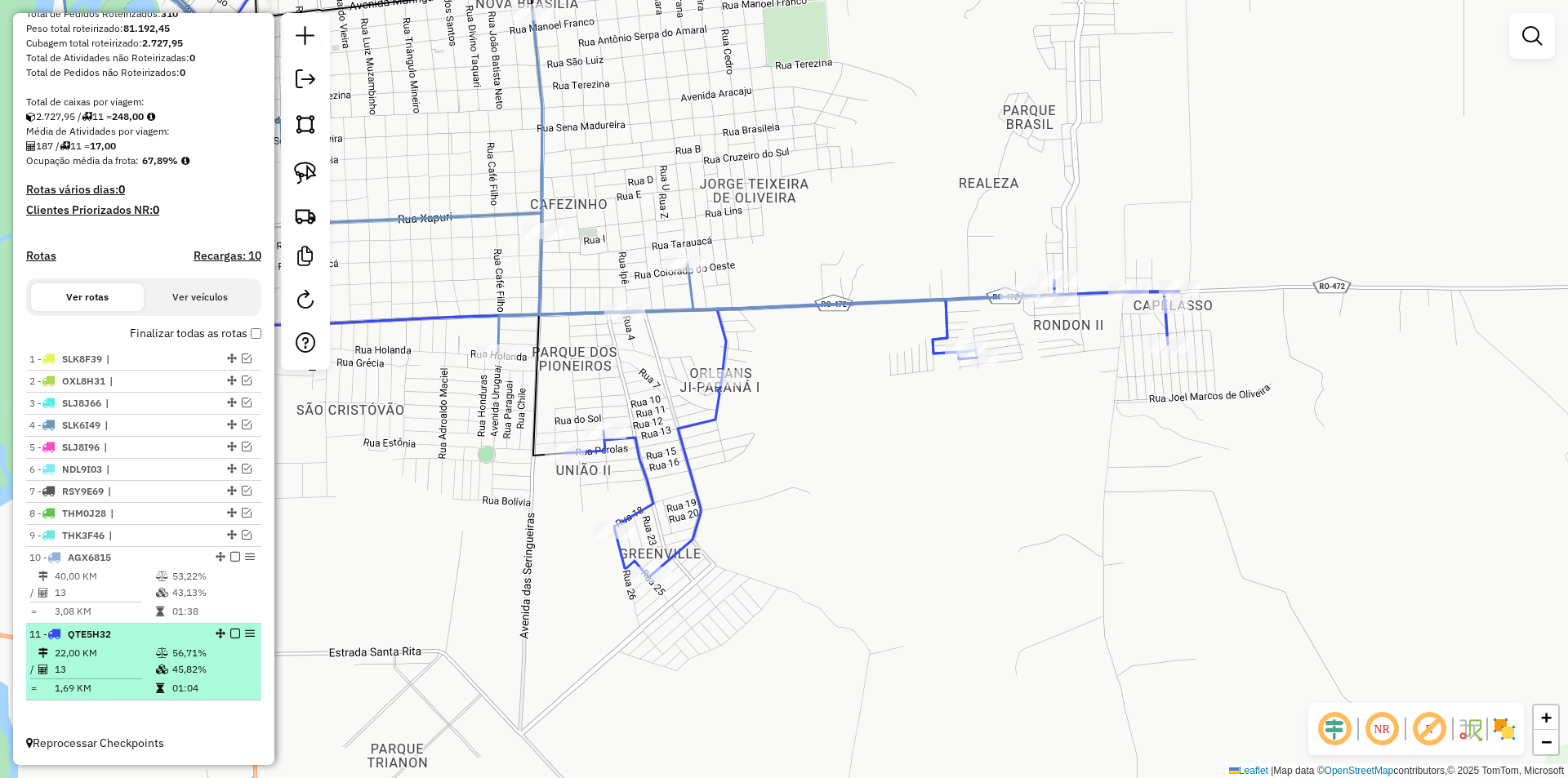
click at [232, 634] on em at bounding box center [235, 633] width 10 height 10
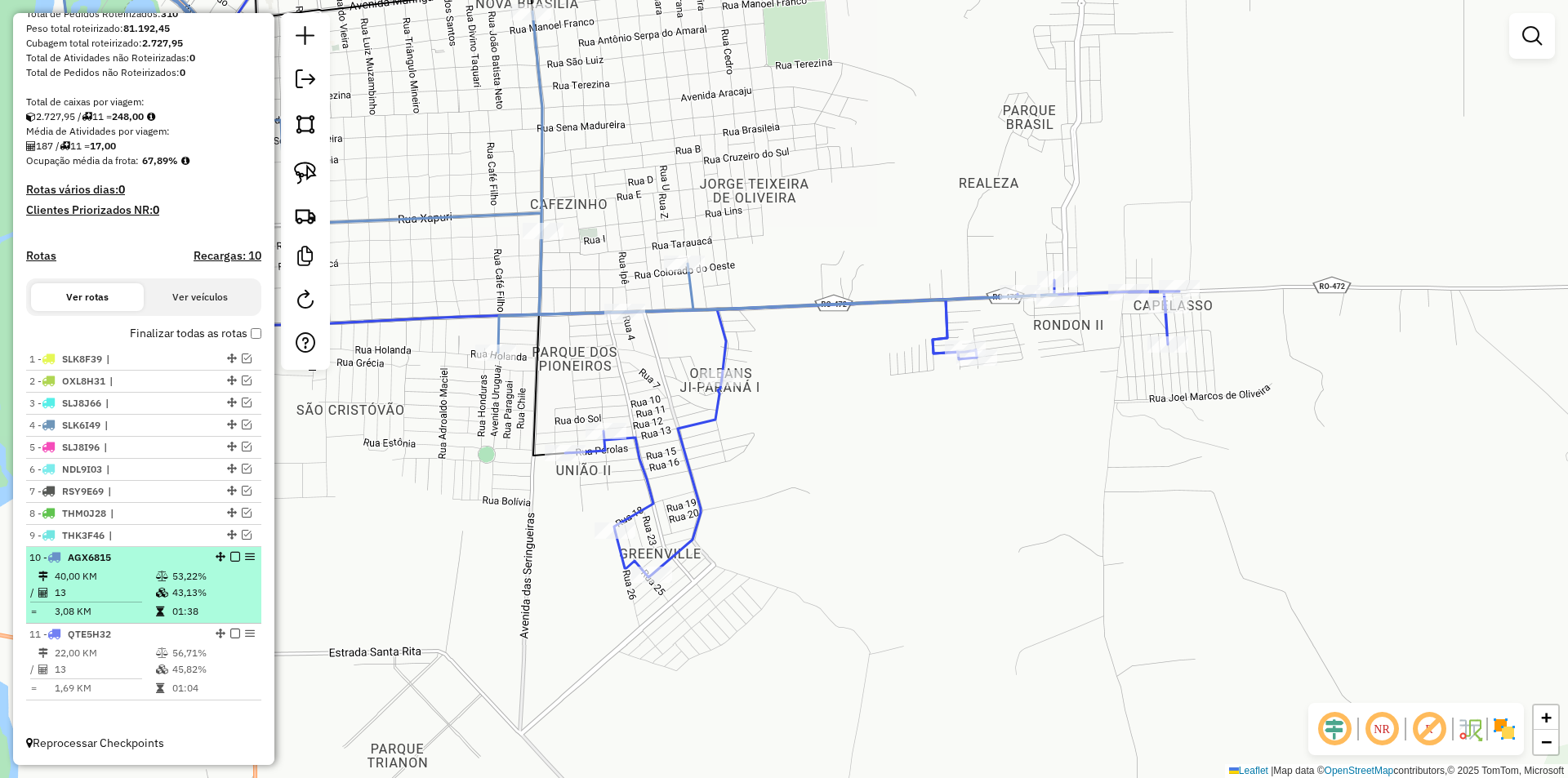
scroll to position [222, 0]
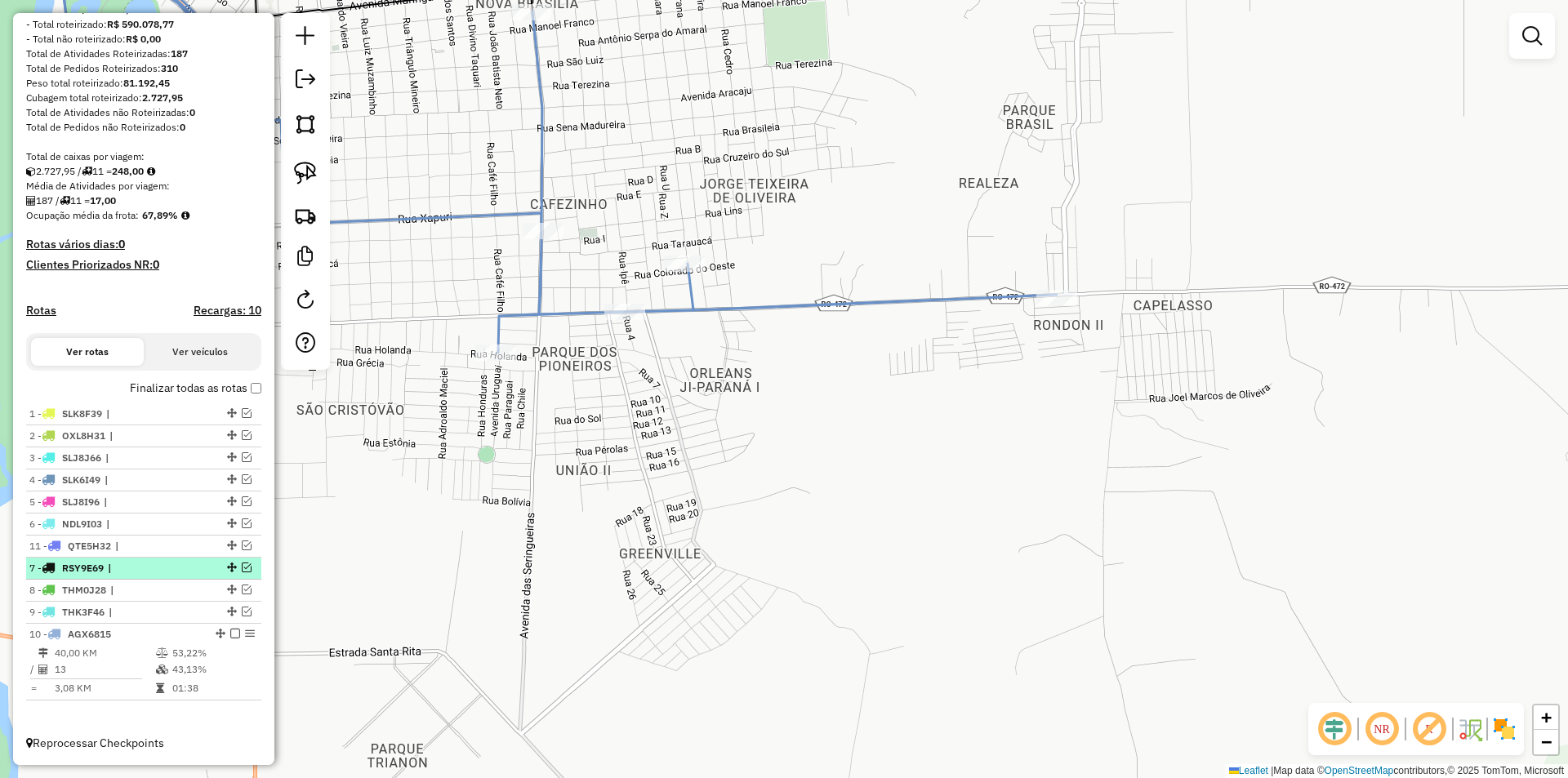
drag, startPoint x: 224, startPoint y: 688, endPoint x: 190, endPoint y: 546, distance: 146.0
select select "*********"
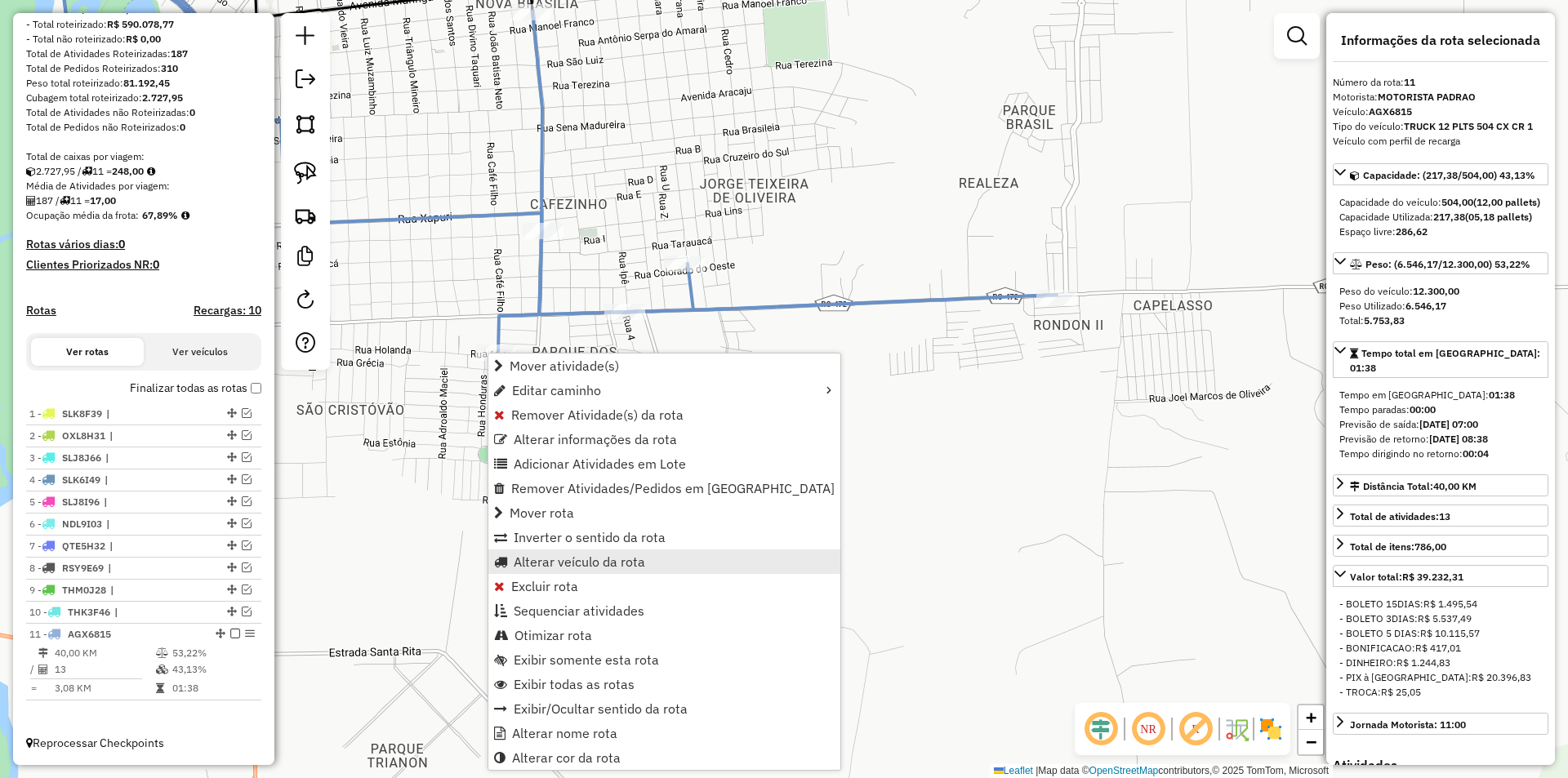
click at [569, 563] on span "Alterar veículo da rota" at bounding box center [579, 562] width 132 height 13
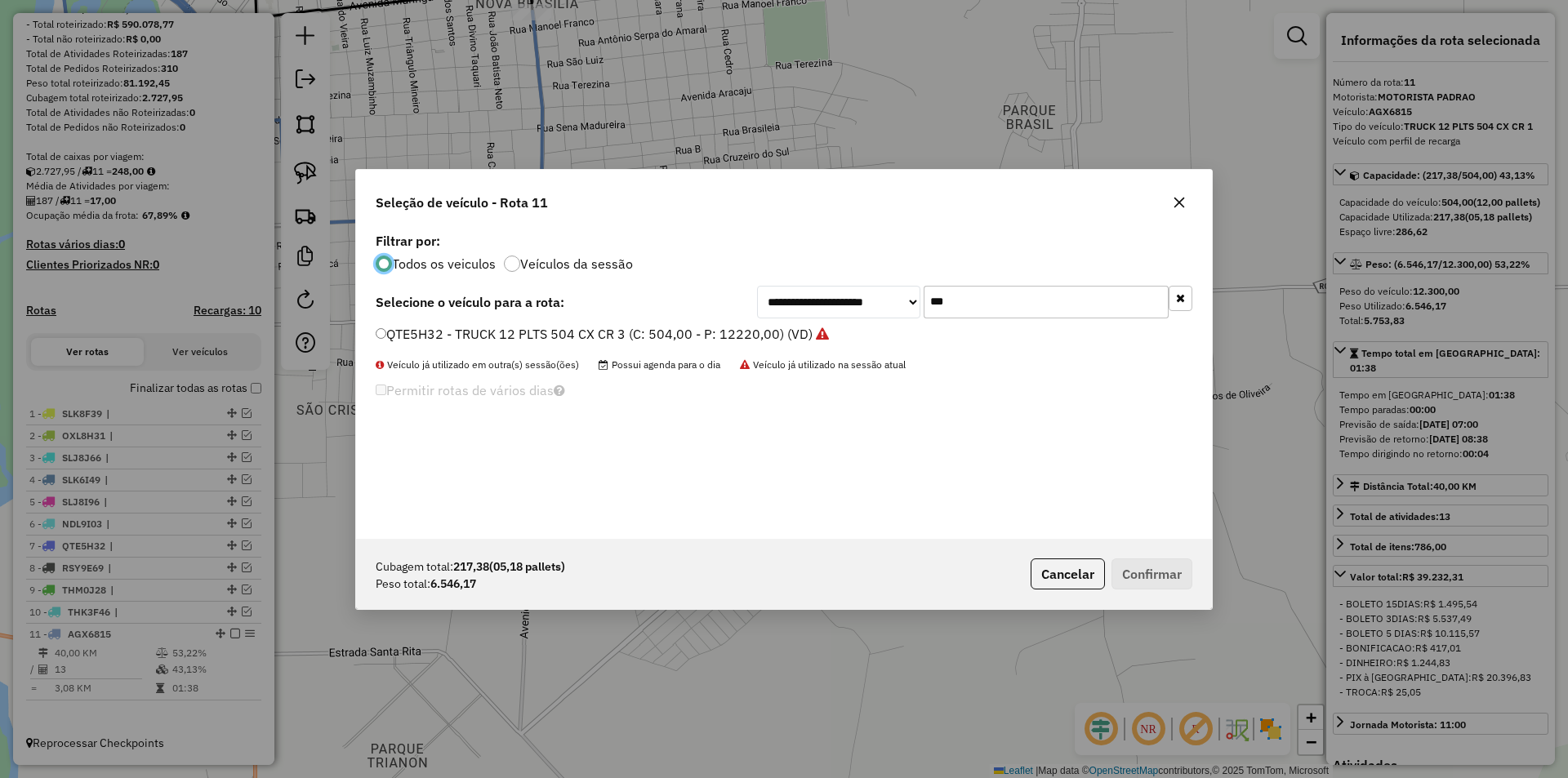
scroll to position [9, 5]
drag, startPoint x: 957, startPoint y: 305, endPoint x: 891, endPoint y: 301, distance: 66.1
click at [891, 301] on div "**********" at bounding box center [974, 302] width 435 height 33
type input "***"
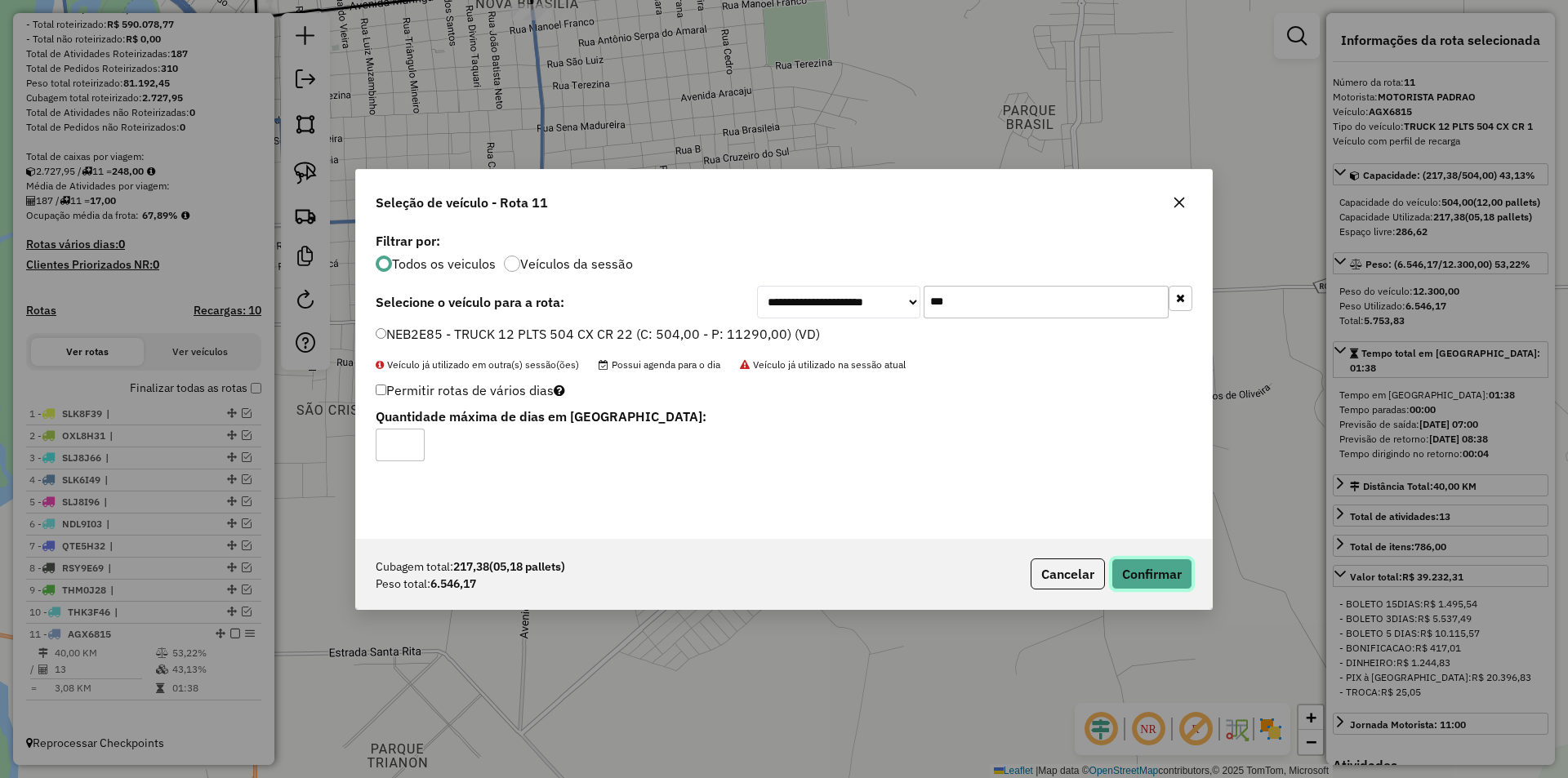
click at [1181, 566] on button "Confirmar" at bounding box center [1152, 574] width 81 height 31
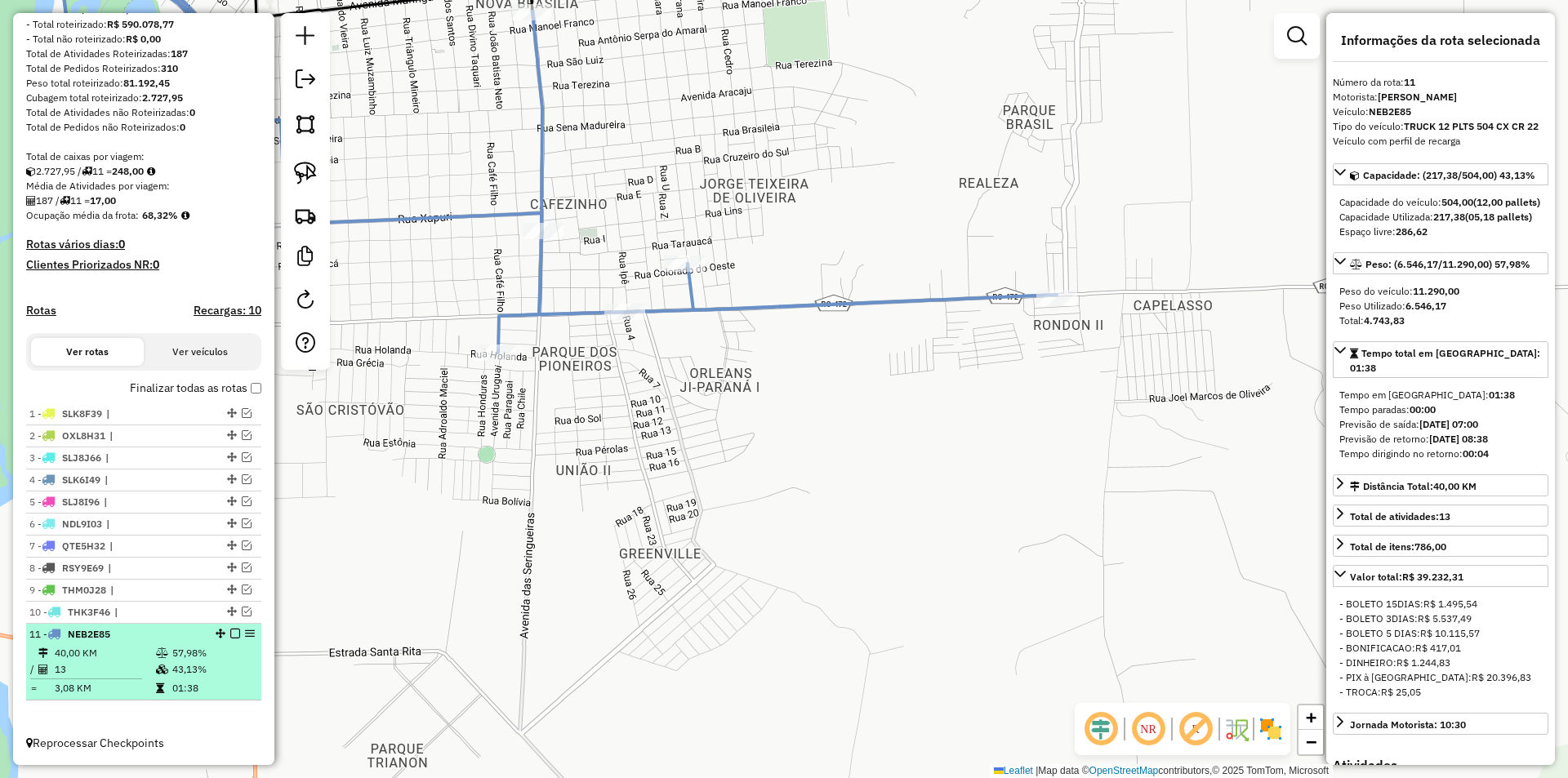
click at [231, 634] on em at bounding box center [235, 633] width 10 height 10
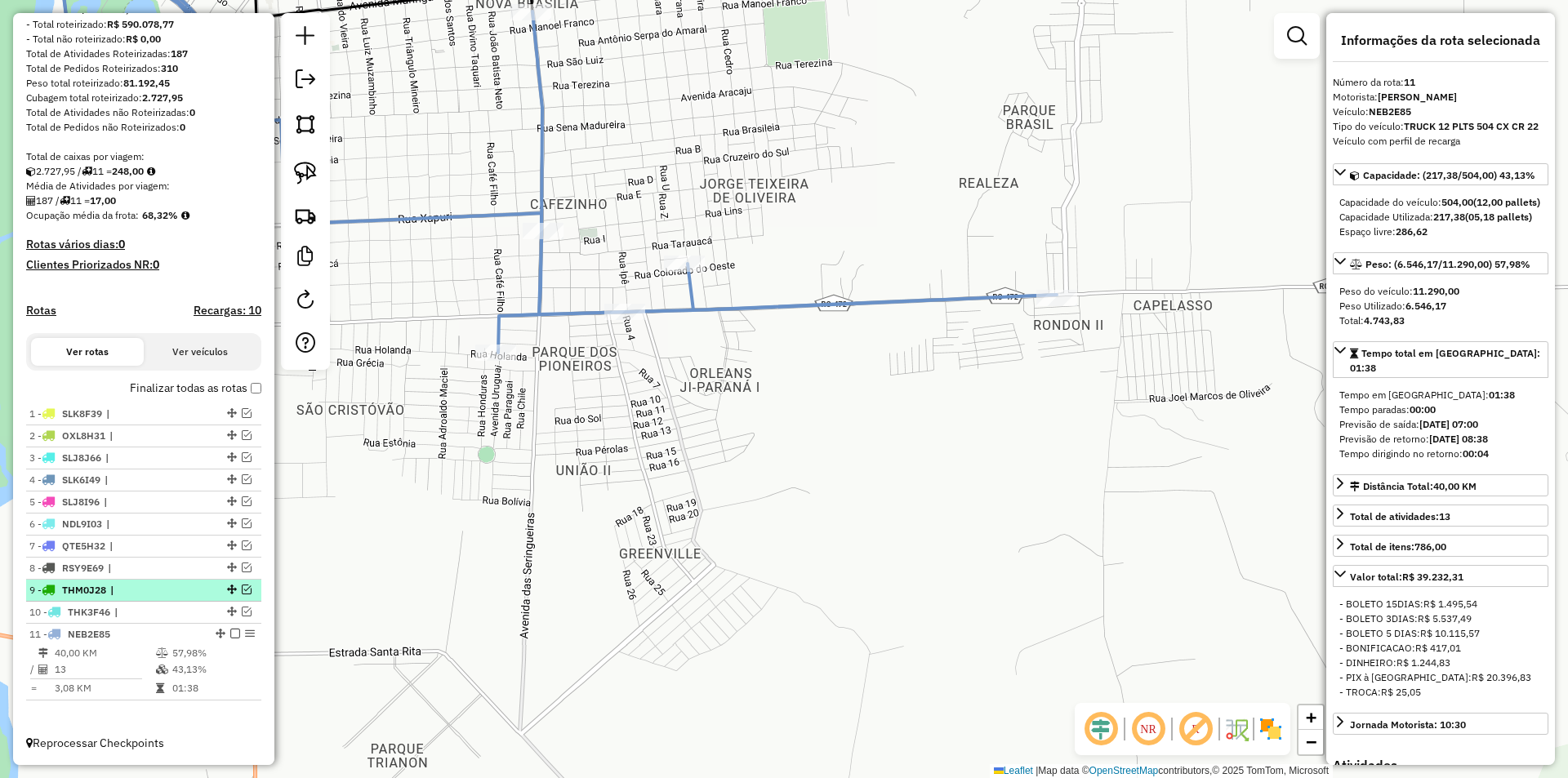
scroll to position [167, 0]
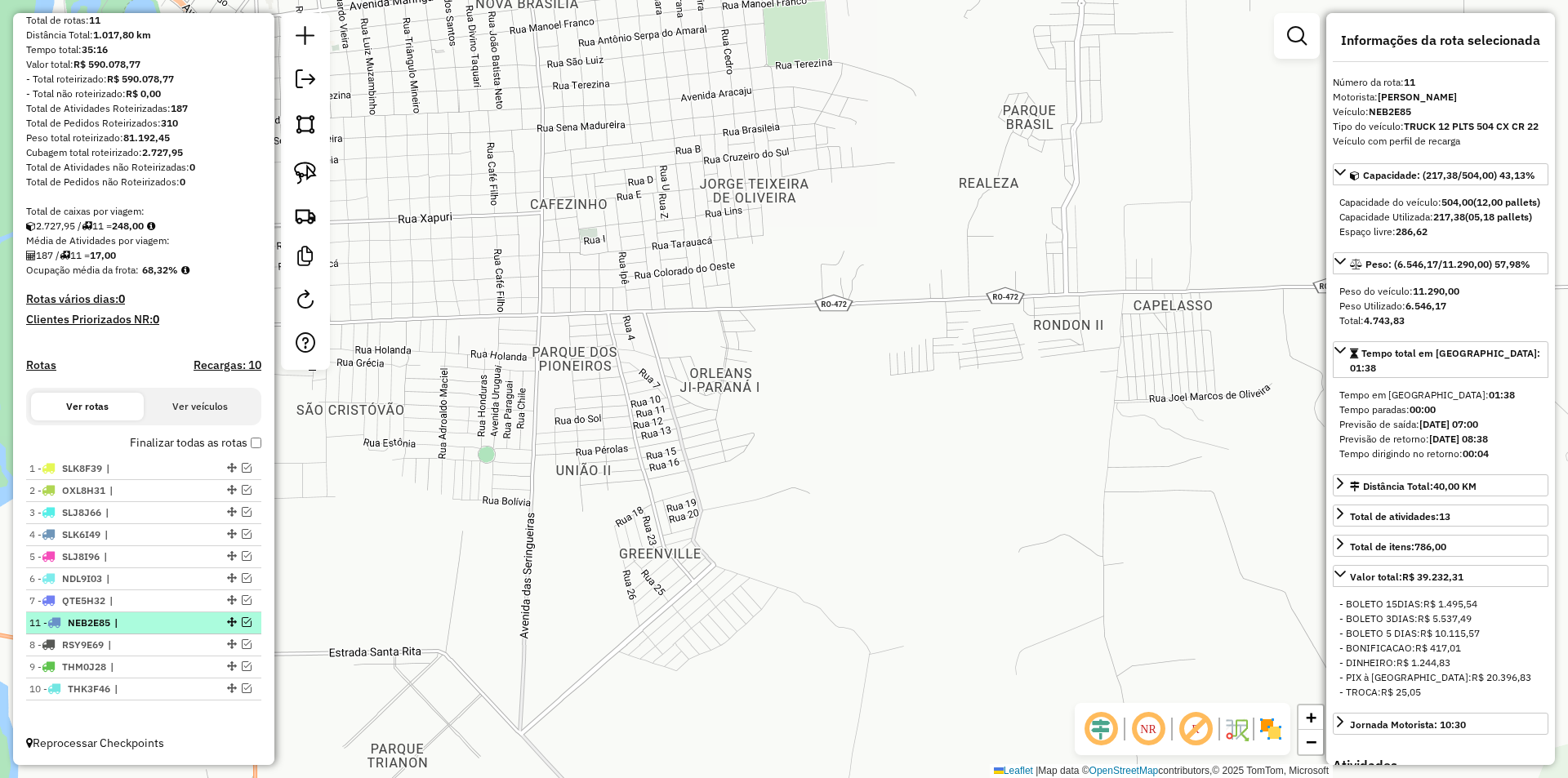
drag, startPoint x: 225, startPoint y: 686, endPoint x: 207, endPoint y: 615, distance: 73.2
click at [579, 447] on div "Janela de atendimento Grade de atendimento Capacidade Transportadoras Veículos …" at bounding box center [784, 389] width 1568 height 778
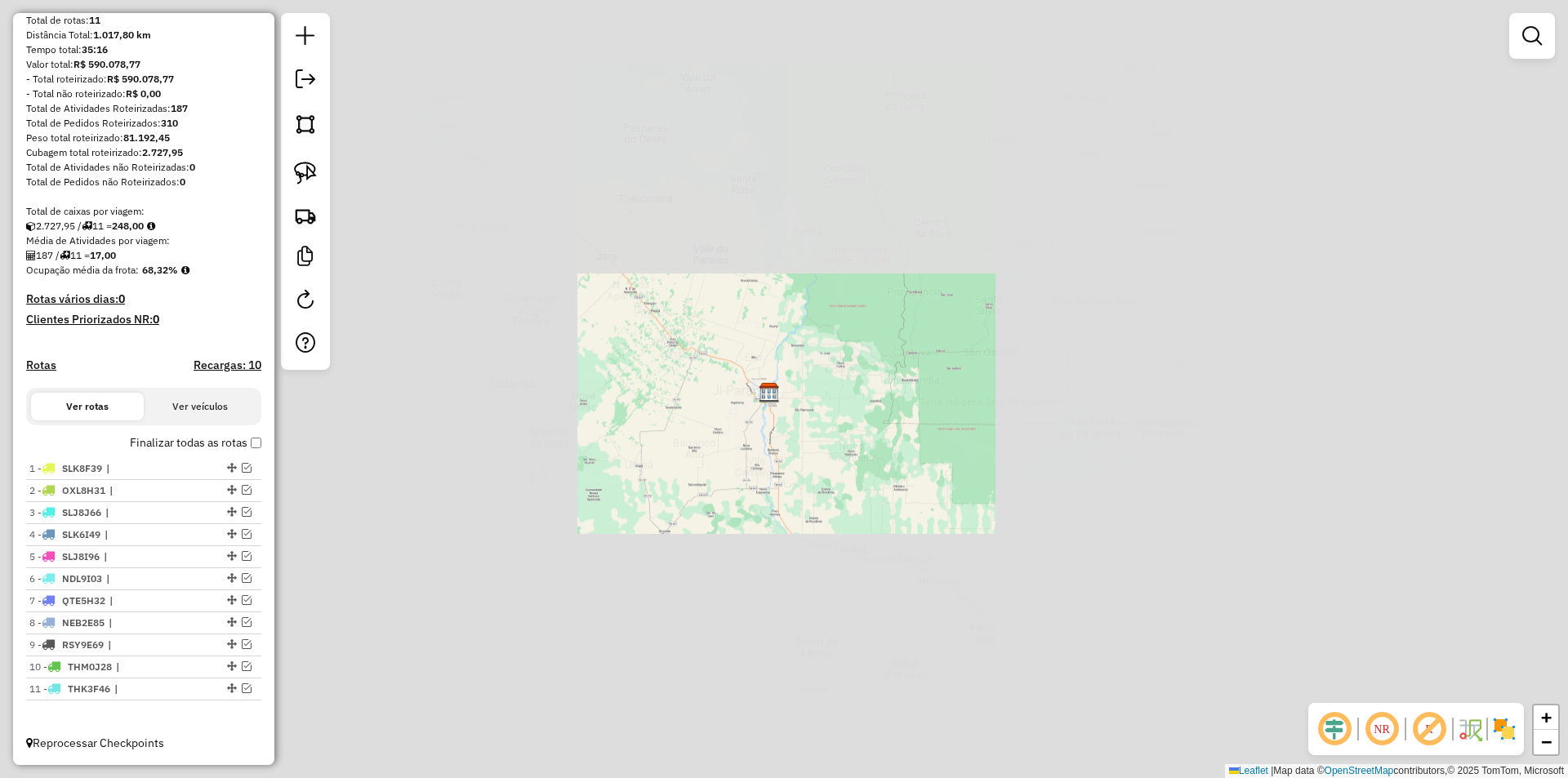
click at [806, 435] on div "Janela de atendimento Grade de atendimento Capacidade Transportadoras Veículos …" at bounding box center [784, 389] width 1568 height 778
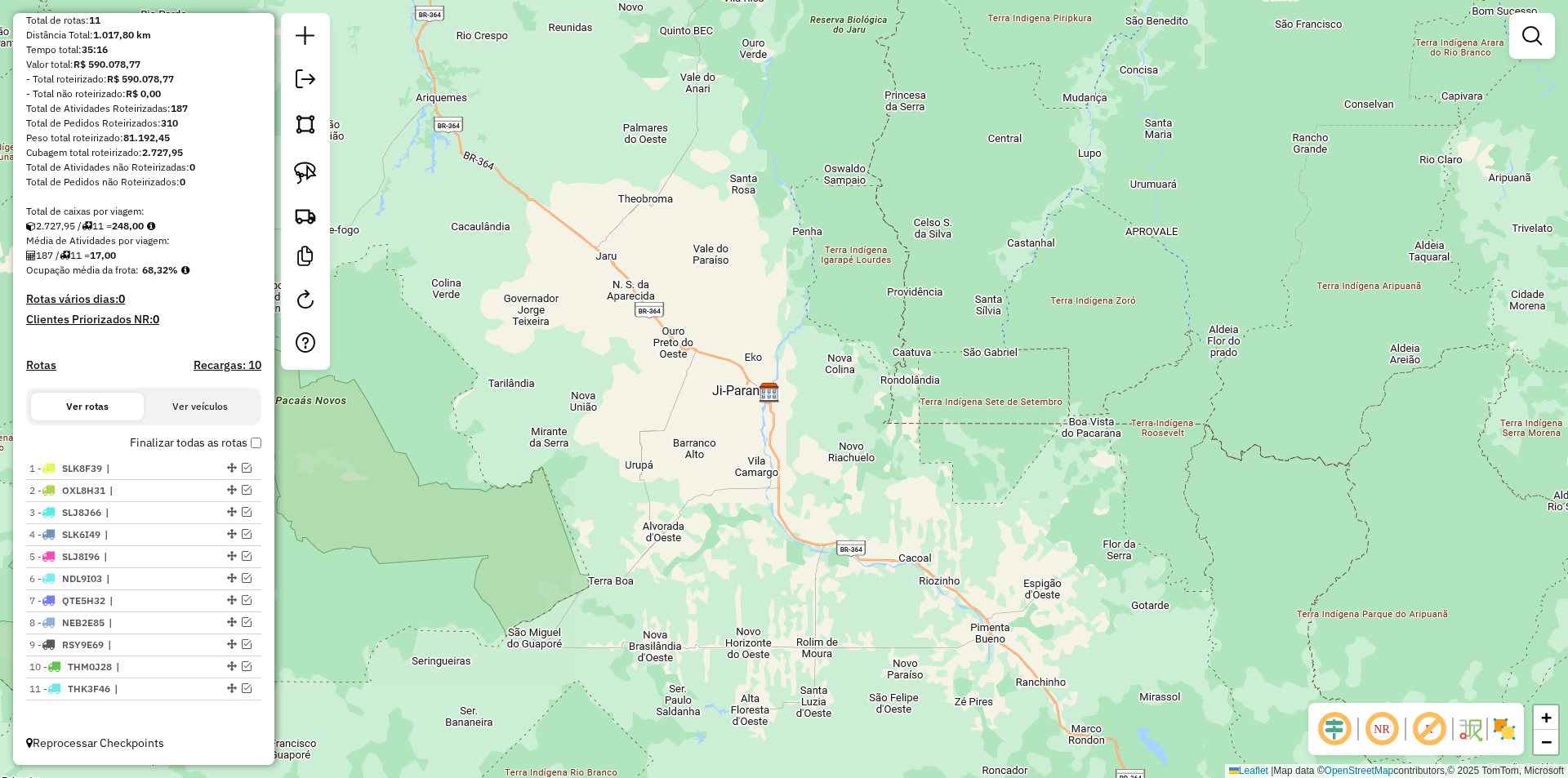
drag, startPoint x: 792, startPoint y: 435, endPoint x: 806, endPoint y: 376, distance: 60.6
click at [804, 394] on div "Janela de atendimento Grade de atendimento Capacidade Transportadoras Veículos …" at bounding box center [784, 389] width 1568 height 778
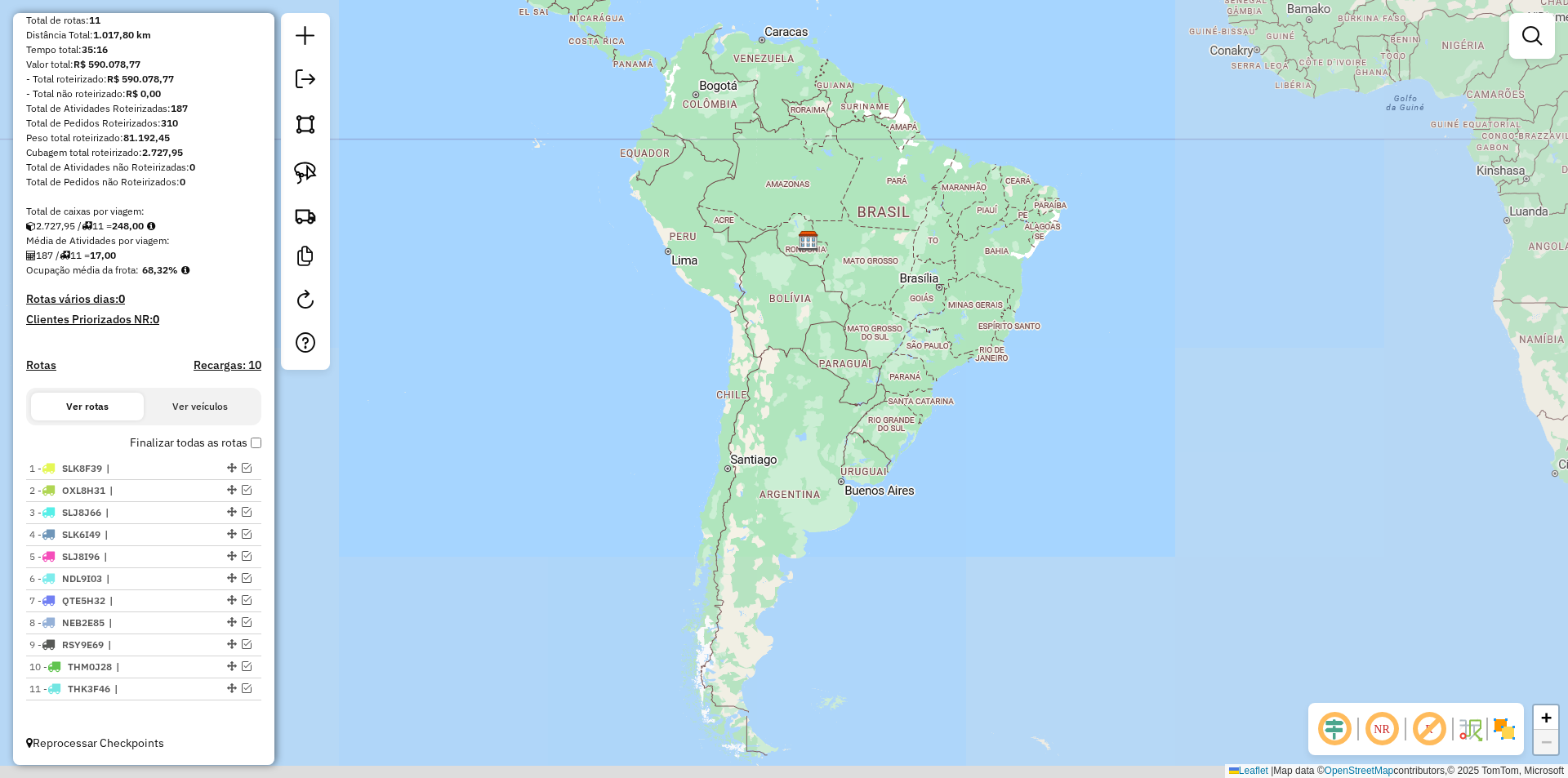
drag, startPoint x: 830, startPoint y: 378, endPoint x: 818, endPoint y: 283, distance: 95.8
click at [818, 283] on div "Janela de atendimento Grade de atendimento Capacidade Transportadoras Veículos …" at bounding box center [784, 389] width 1568 height 778
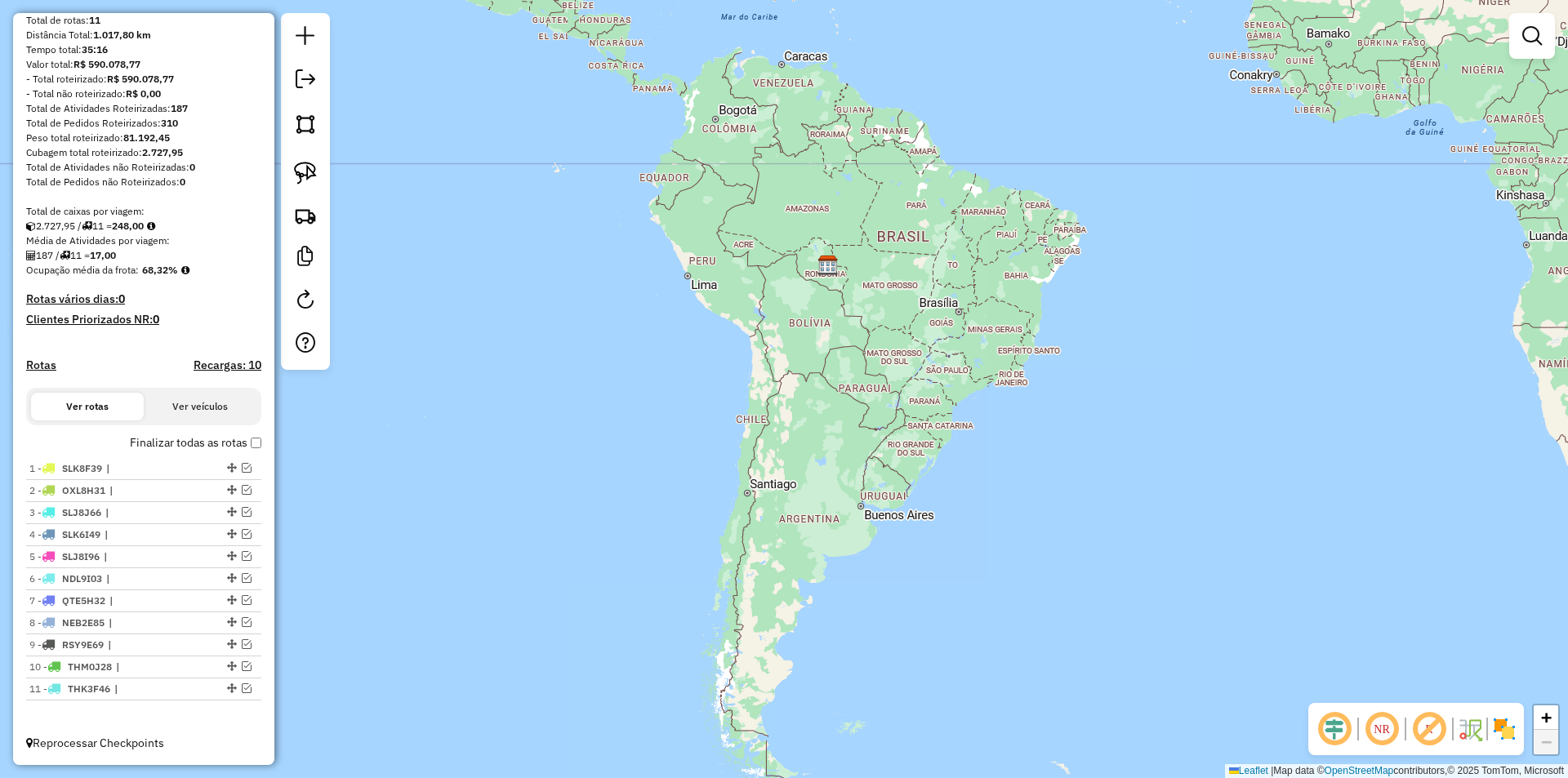
drag, startPoint x: 820, startPoint y: 283, endPoint x: 843, endPoint y: 356, distance: 76.5
click at [843, 356] on div "Janela de atendimento Grade de atendimento Capacidade Transportadoras Veículos …" at bounding box center [784, 389] width 1568 height 778
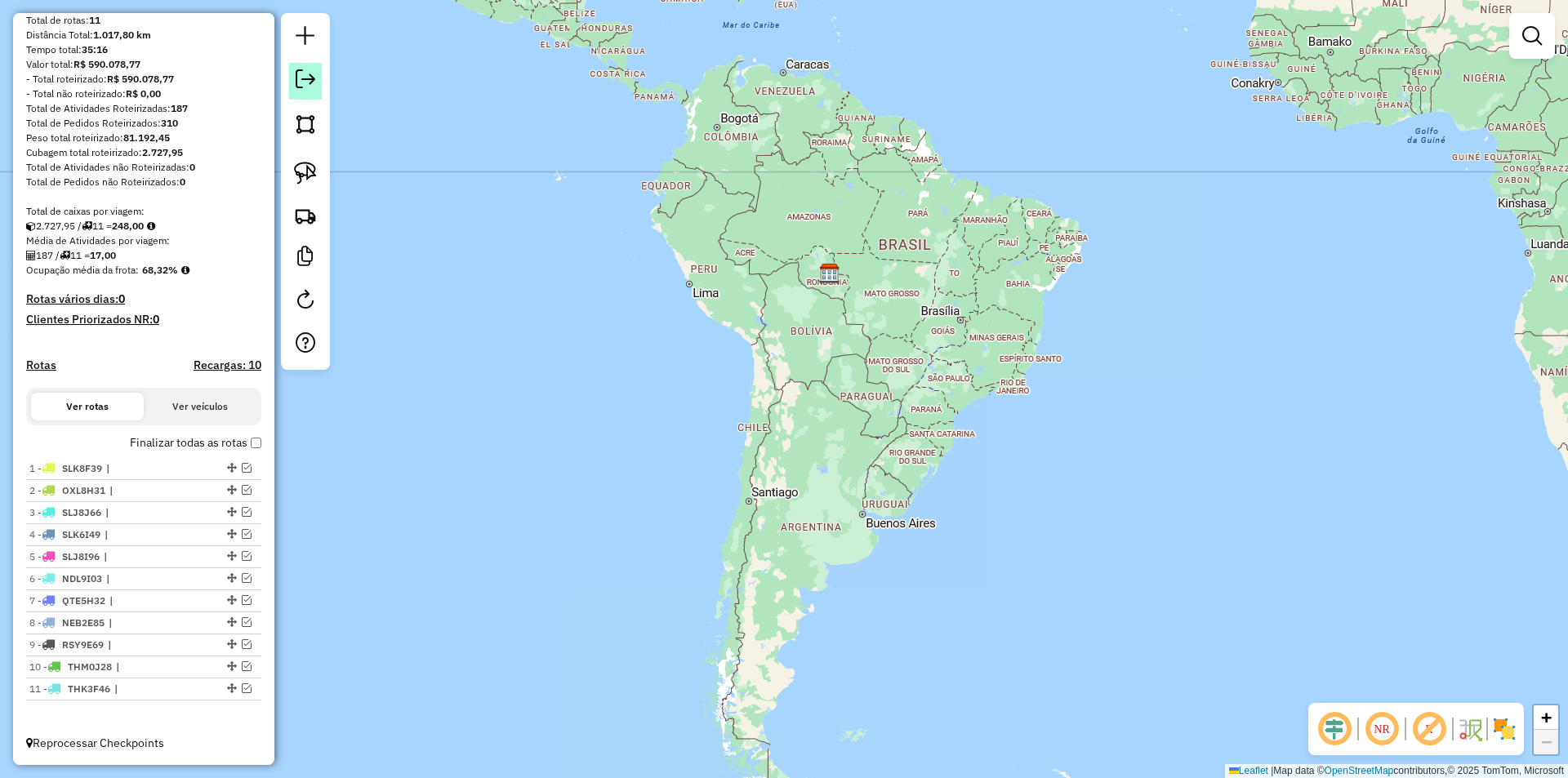
click at [309, 78] on em at bounding box center [305, 79] width 19 height 19
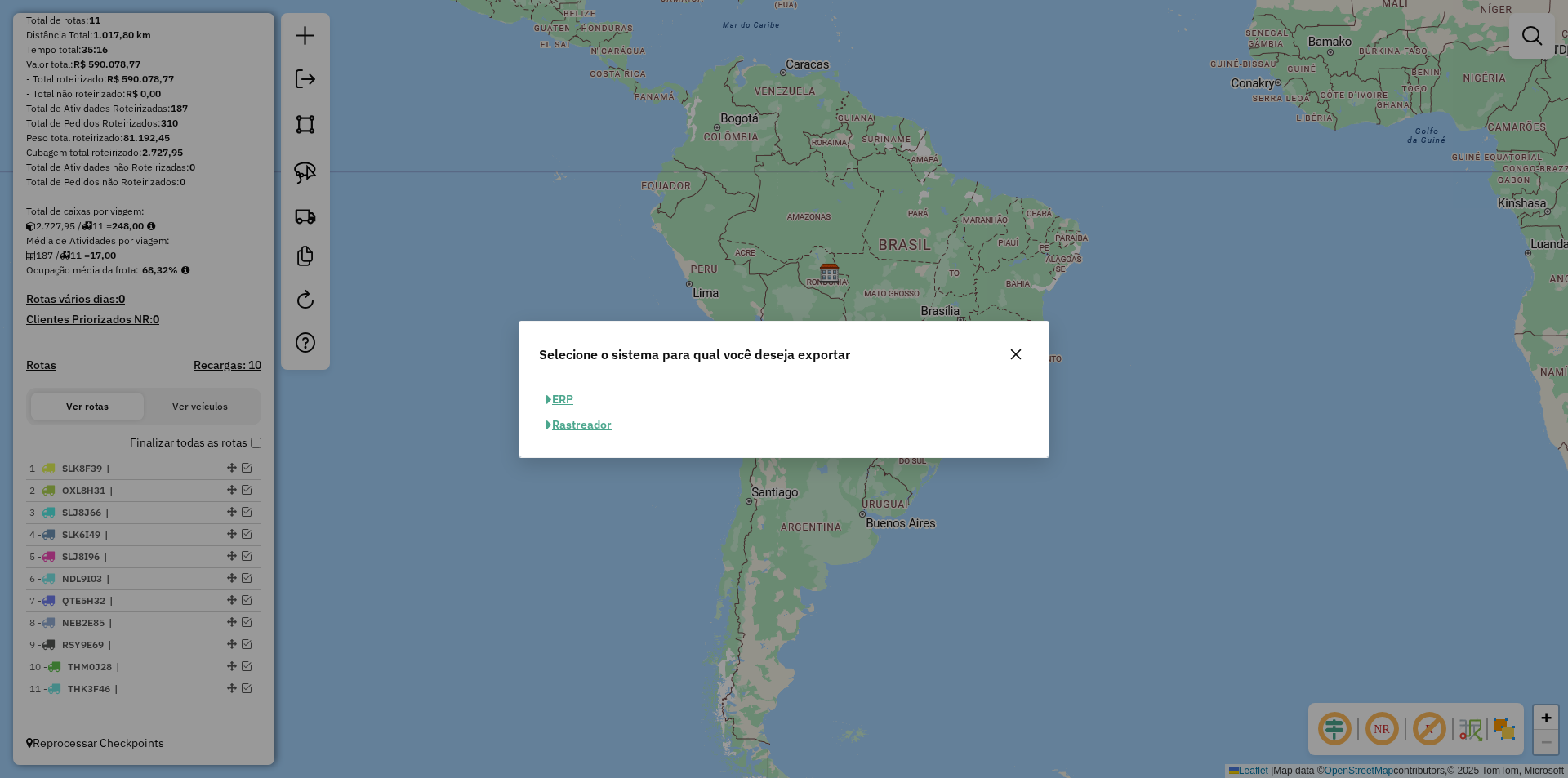
click at [564, 400] on button "ERP" at bounding box center [559, 400] width 41 height 26
select select "**"
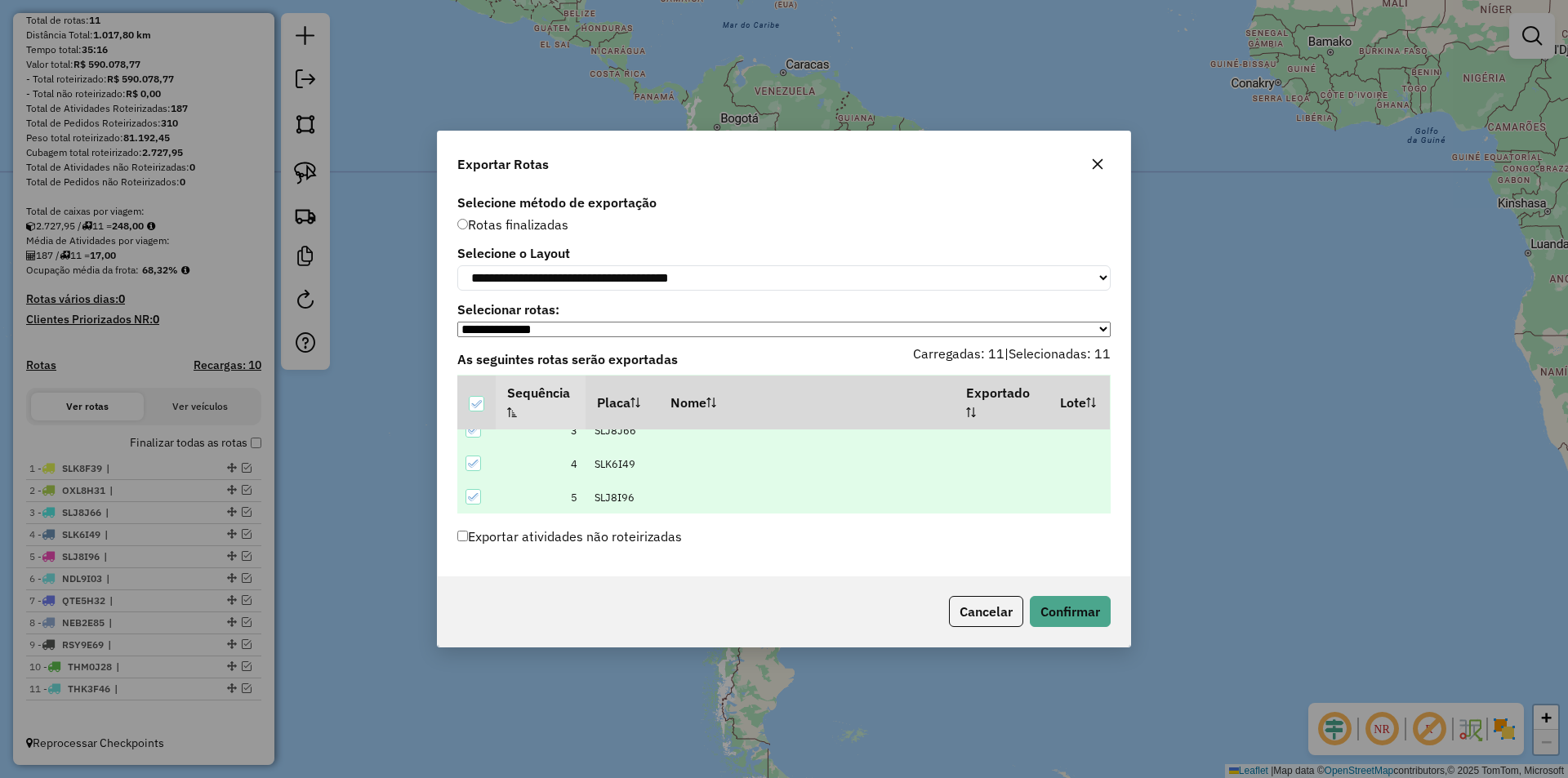
scroll to position [81, 0]
click at [1063, 609] on button "Confirmar" at bounding box center [1070, 611] width 81 height 31
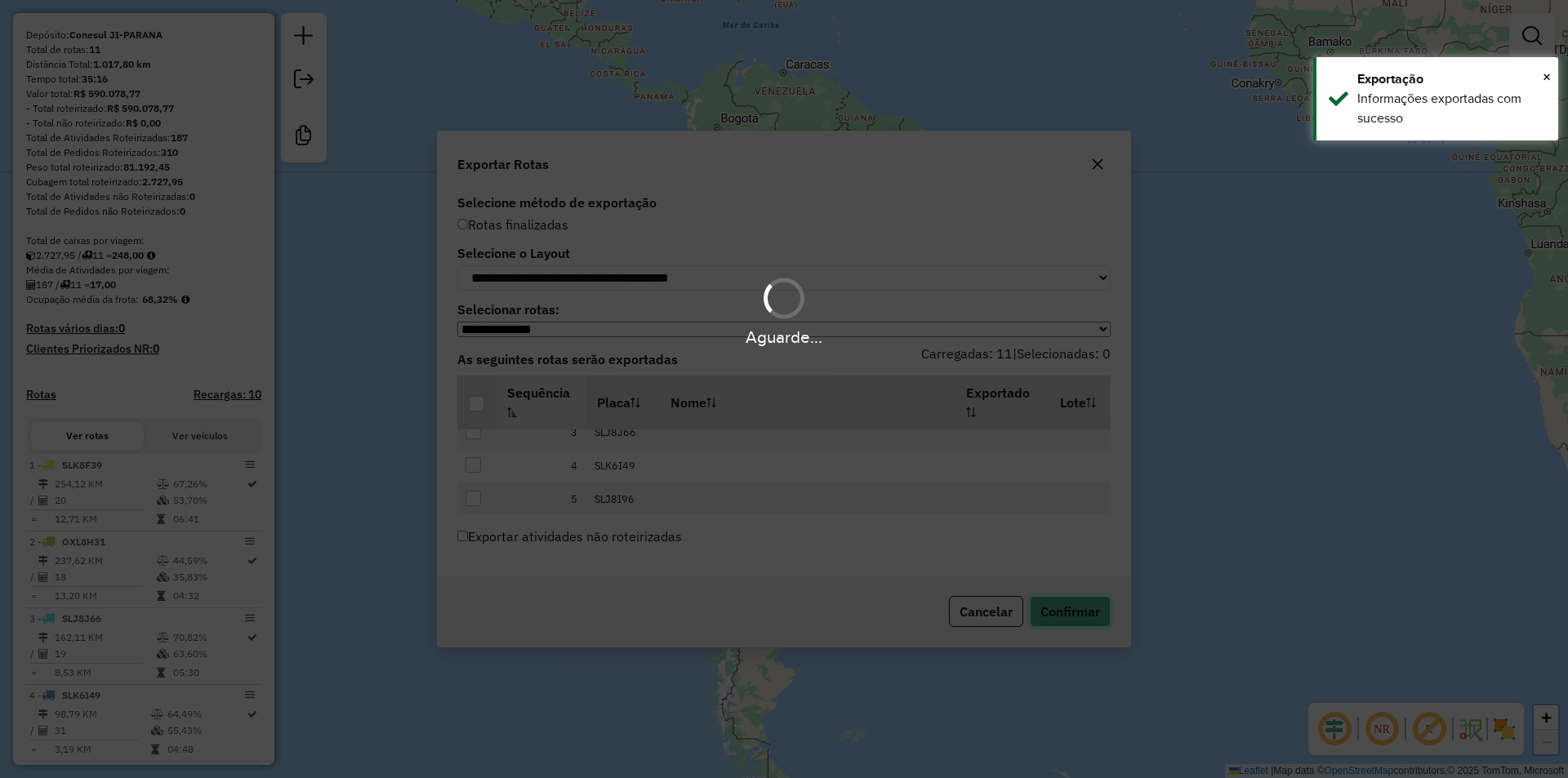
scroll to position [533, 0]
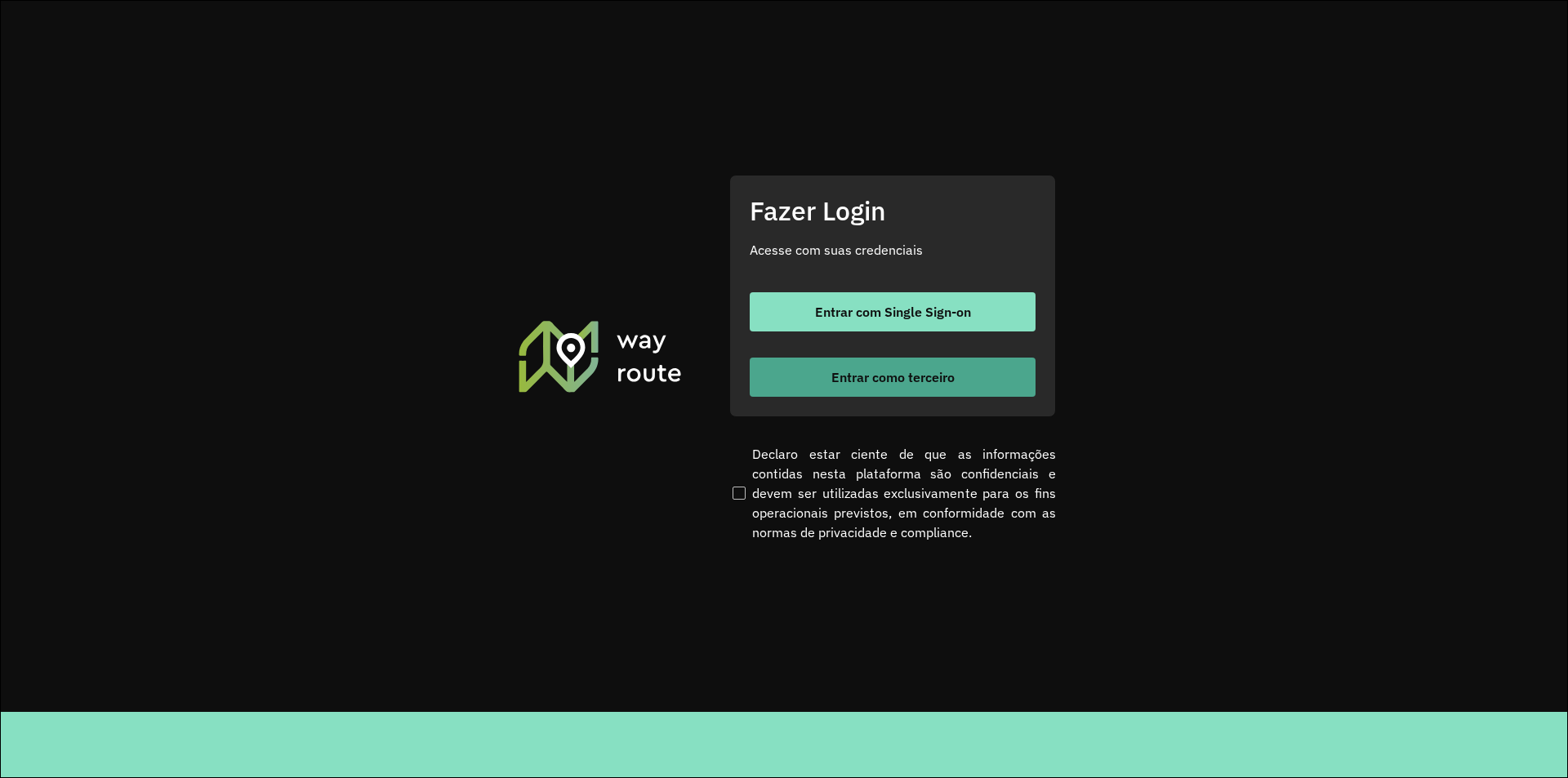
click at [898, 376] on span "Entrar como terceiro" at bounding box center [892, 377] width 124 height 13
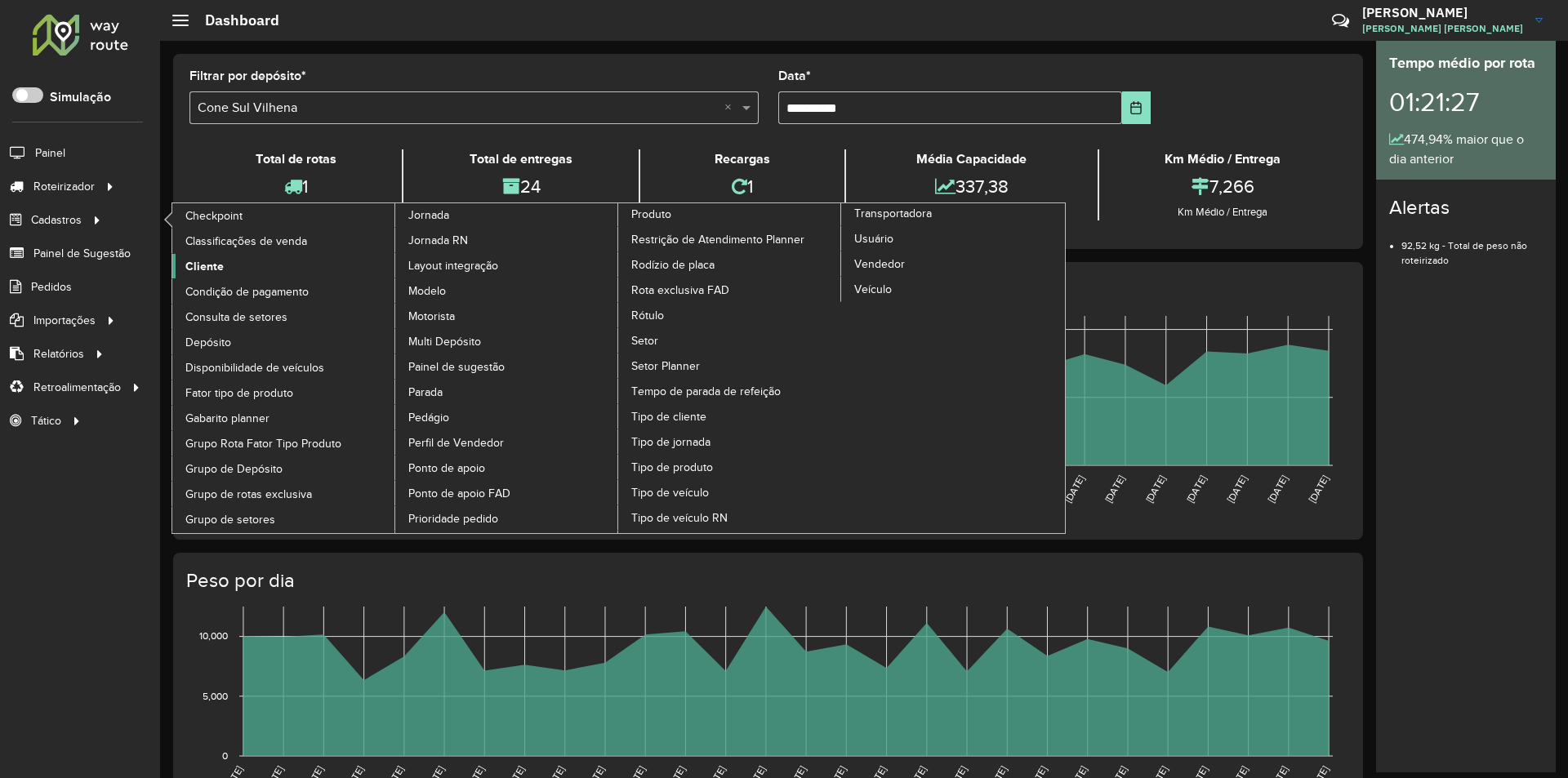
click at [209, 262] on span "Cliente" at bounding box center [204, 266] width 38 height 17
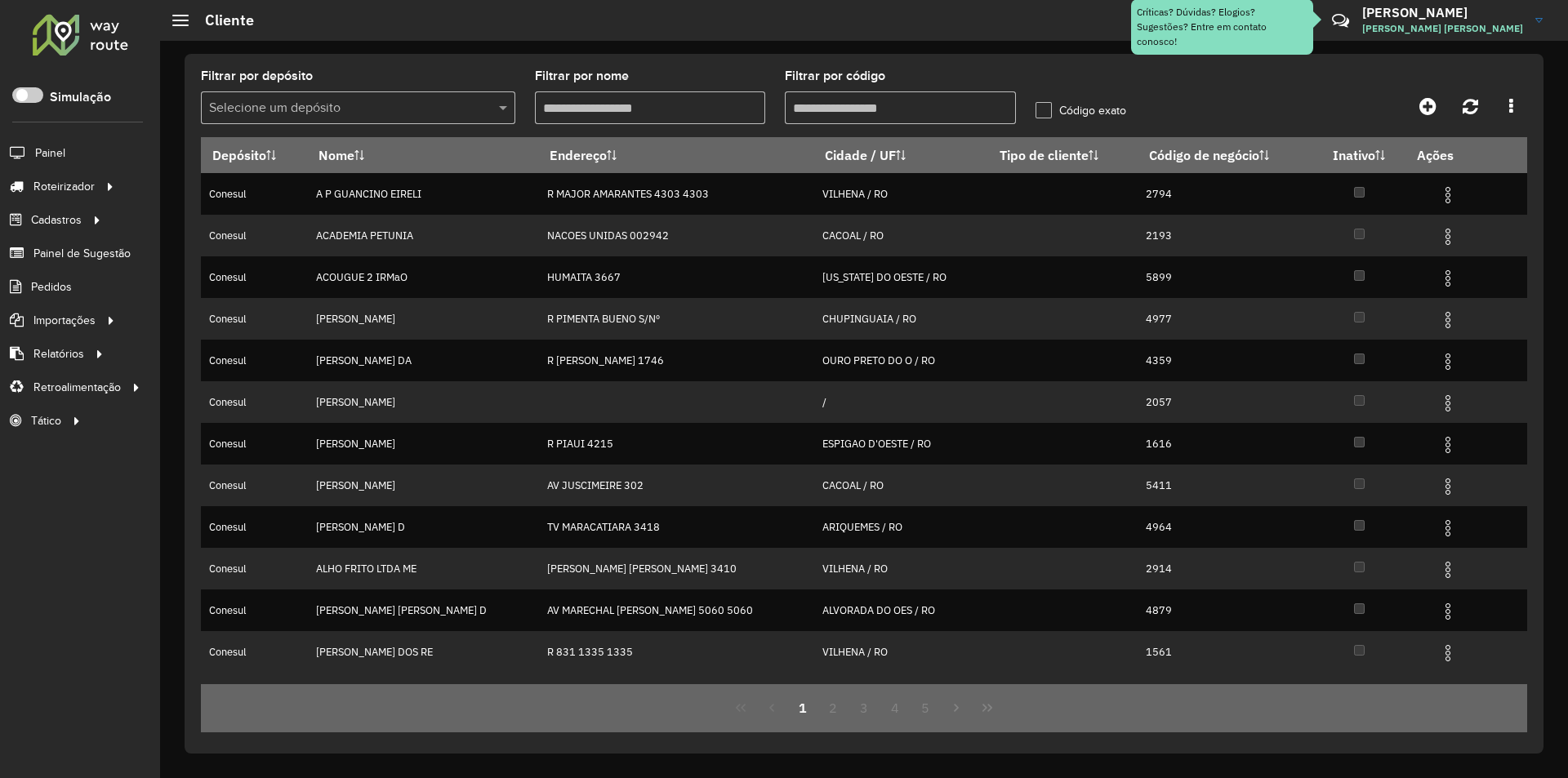
click at [881, 103] on input "Filtrar por código" at bounding box center [900, 108] width 231 height 33
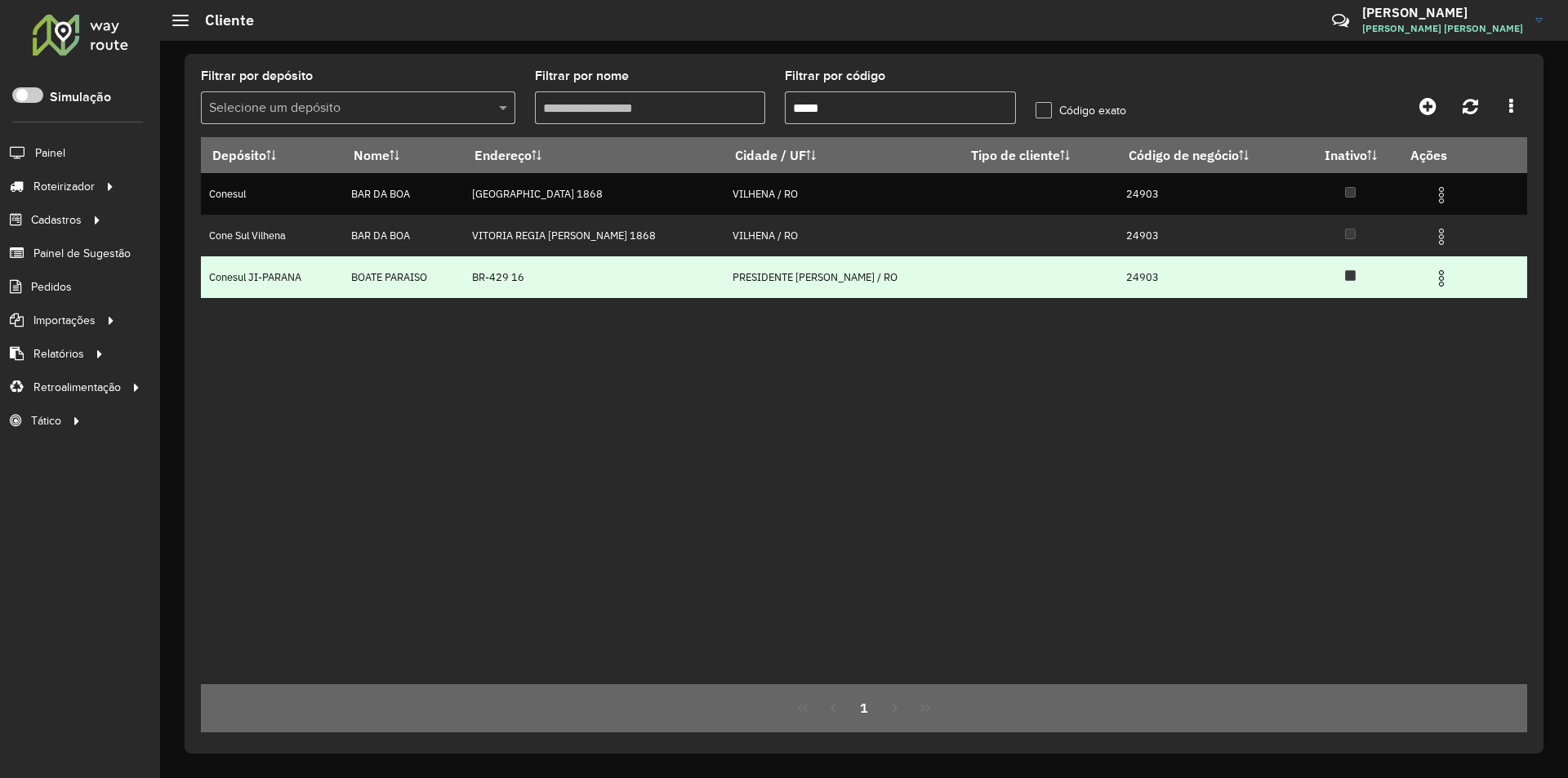
type input "*****"
click at [1432, 277] on img at bounding box center [1441, 277] width 19 height 19
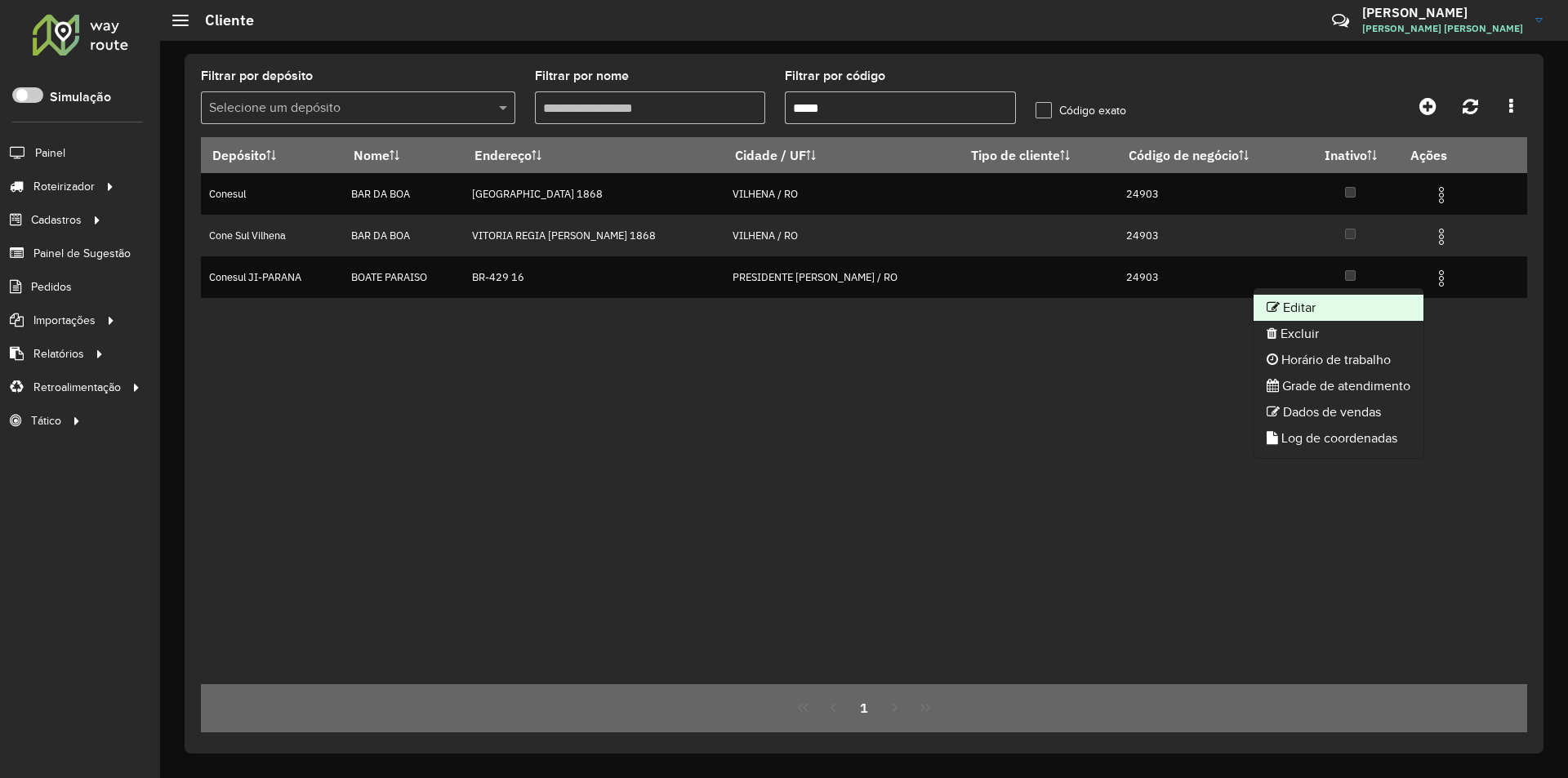
click at [1303, 312] on li "Editar" at bounding box center [1338, 308] width 170 height 27
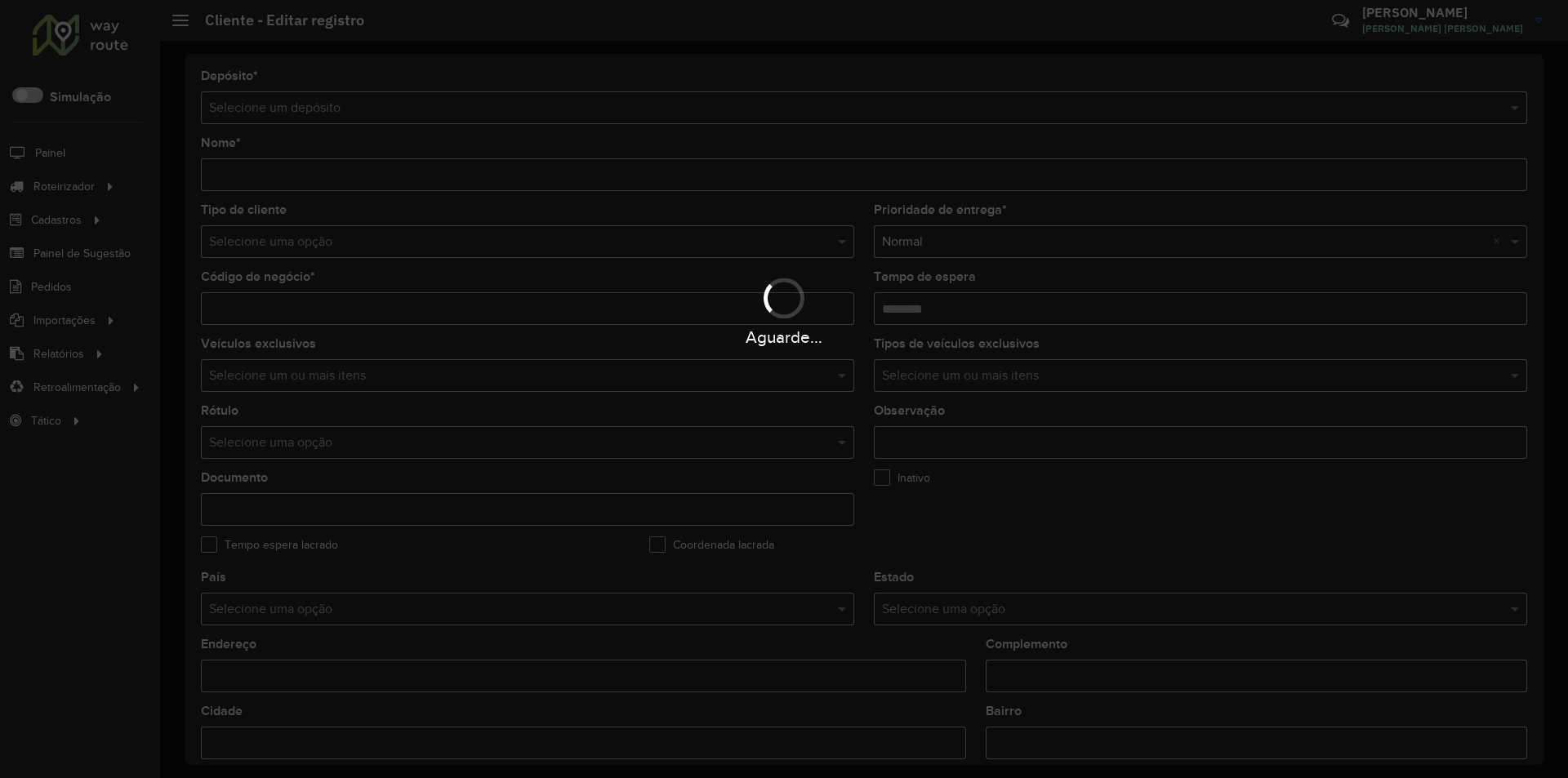
type input "**********"
type input "*****"
type input "********"
type input "*********"
type input "**********"
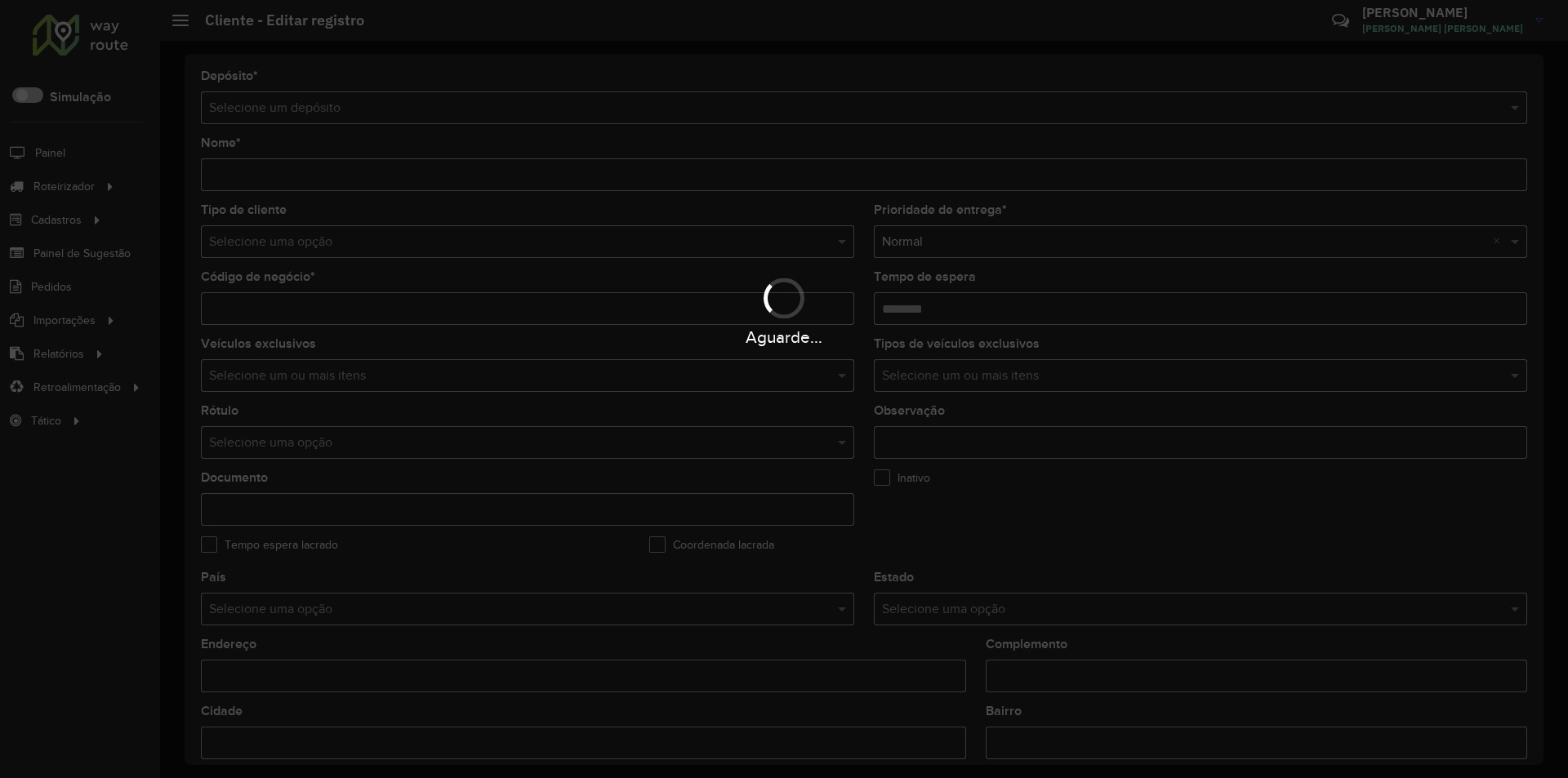
type input "**********"
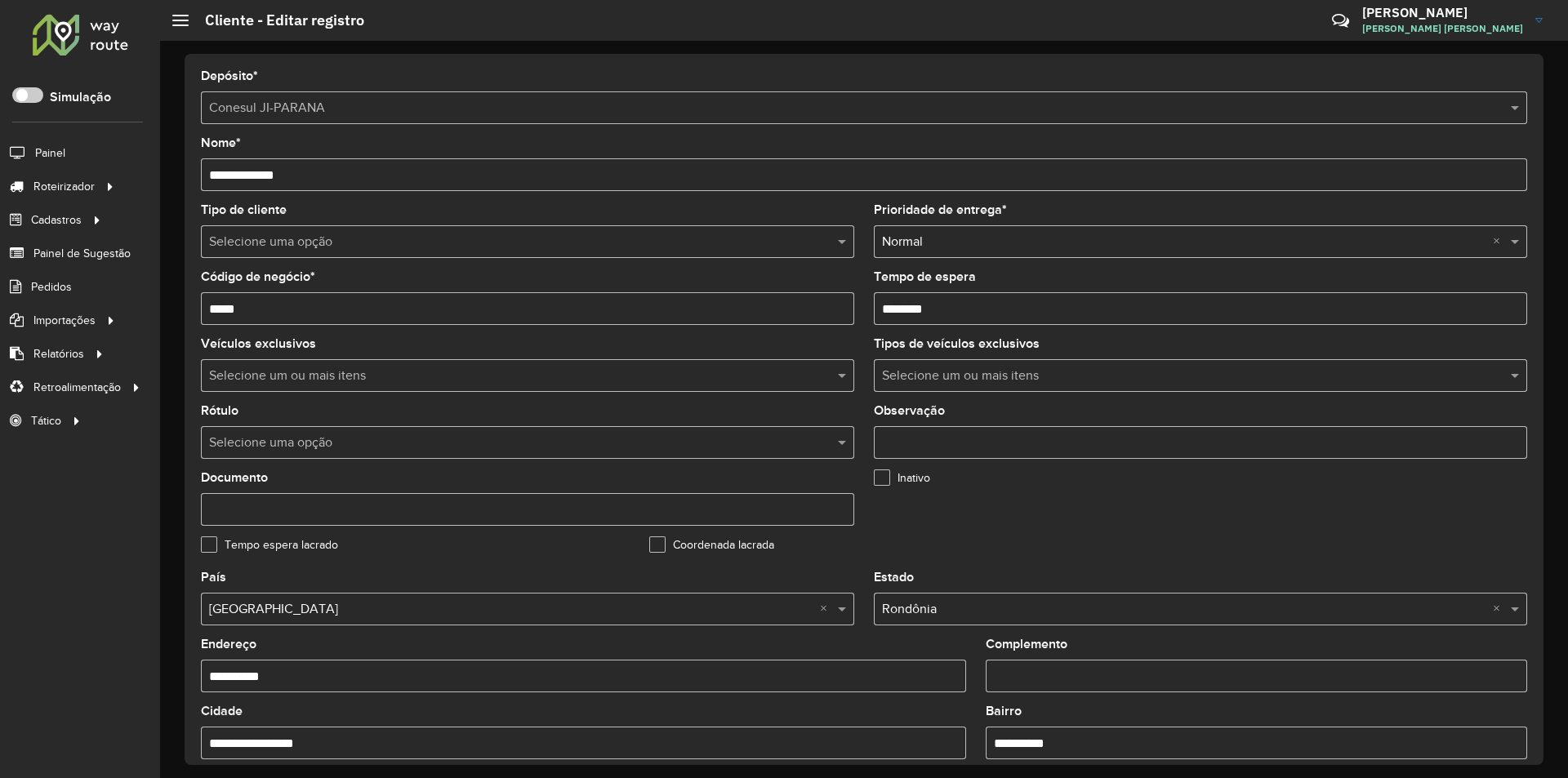
scroll to position [437, 0]
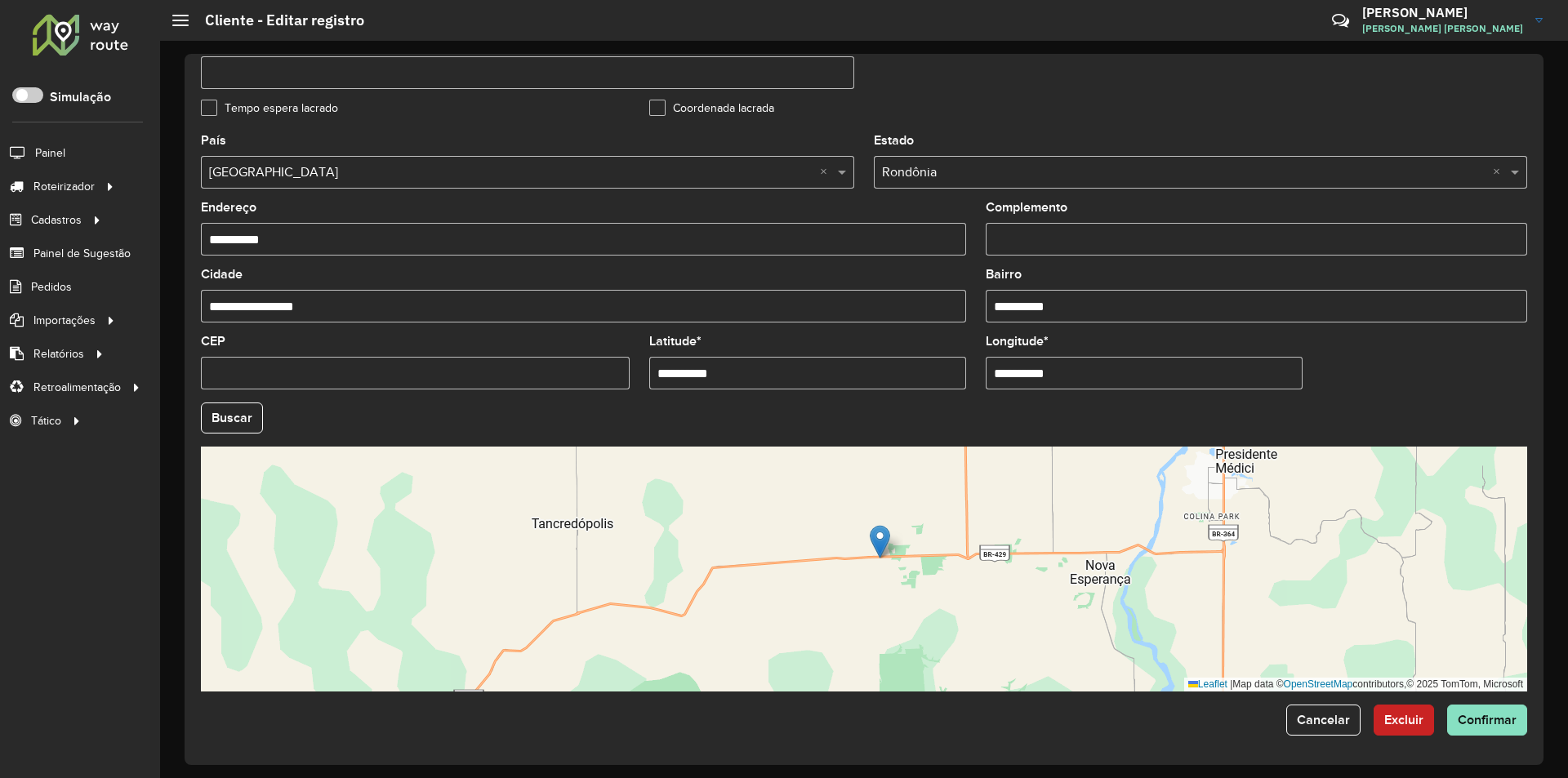
drag, startPoint x: 1033, startPoint y: 586, endPoint x: 1000, endPoint y: 596, distance: 34.5
click at [1000, 596] on div "Leaflet | Map data © OpenStreetMap contributors,© 2025 TomTom, Microsoft" at bounding box center [863, 569] width 1326 height 245
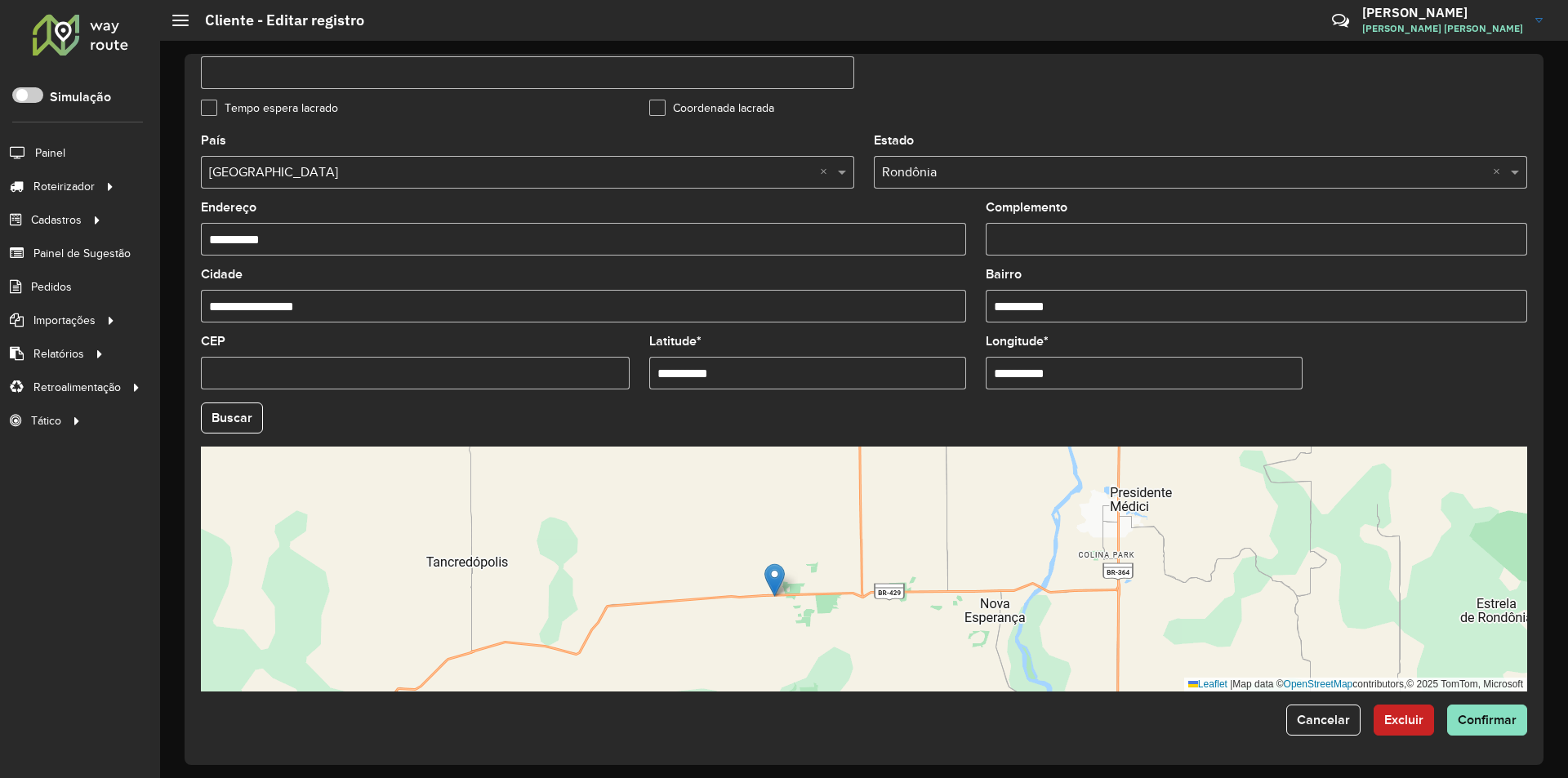
drag, startPoint x: 1011, startPoint y: 586, endPoint x: 915, endPoint y: 549, distance: 102.9
click at [1009, 586] on div "Leaflet | Map data © OpenStreetMap contributors,© 2025 TomTom, Microsoft" at bounding box center [863, 569] width 1326 height 245
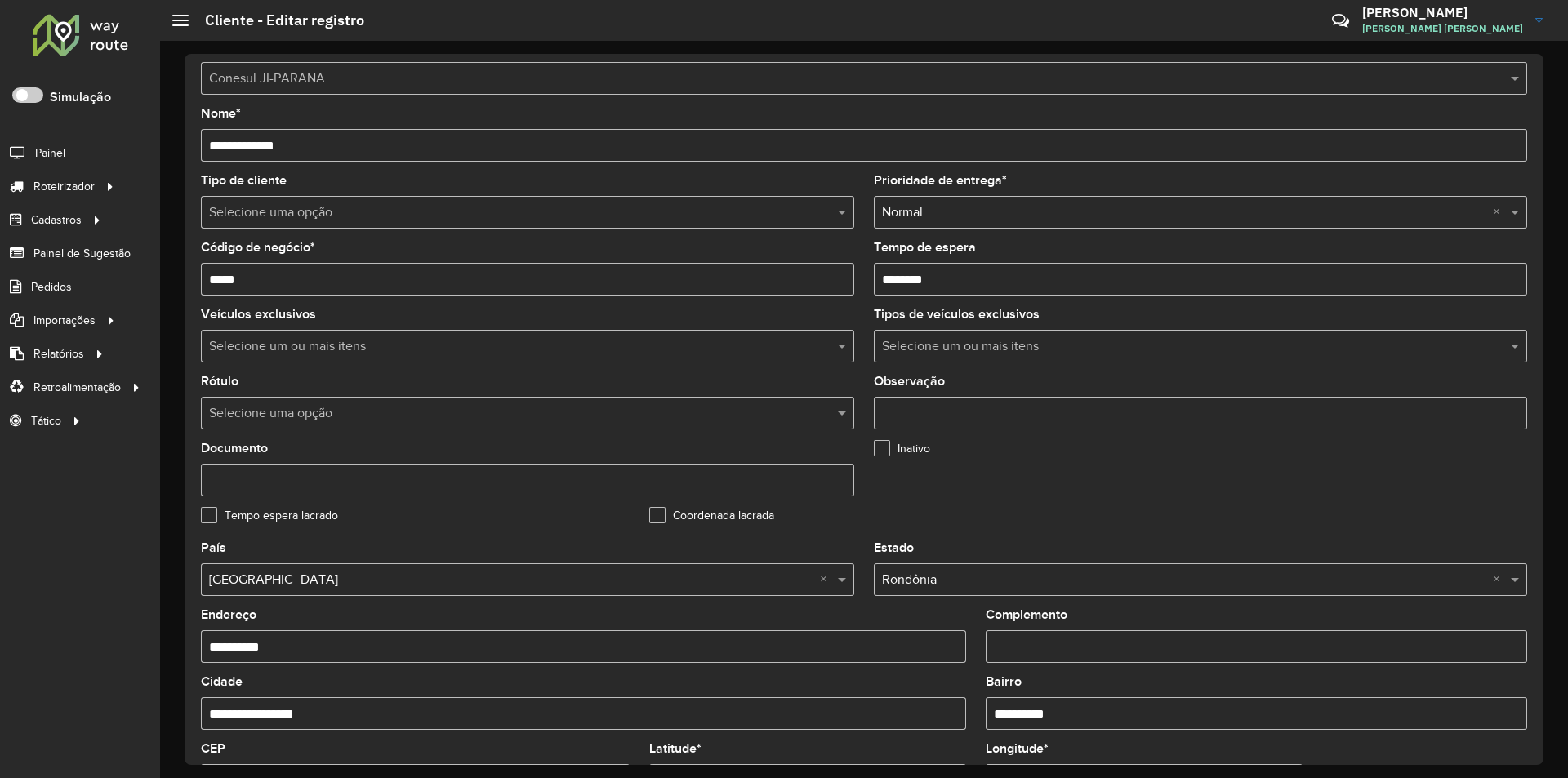
scroll to position [28, 0]
click at [533, 520] on div "Tempo espera lacrado" at bounding box center [415, 520] width 428 height 19
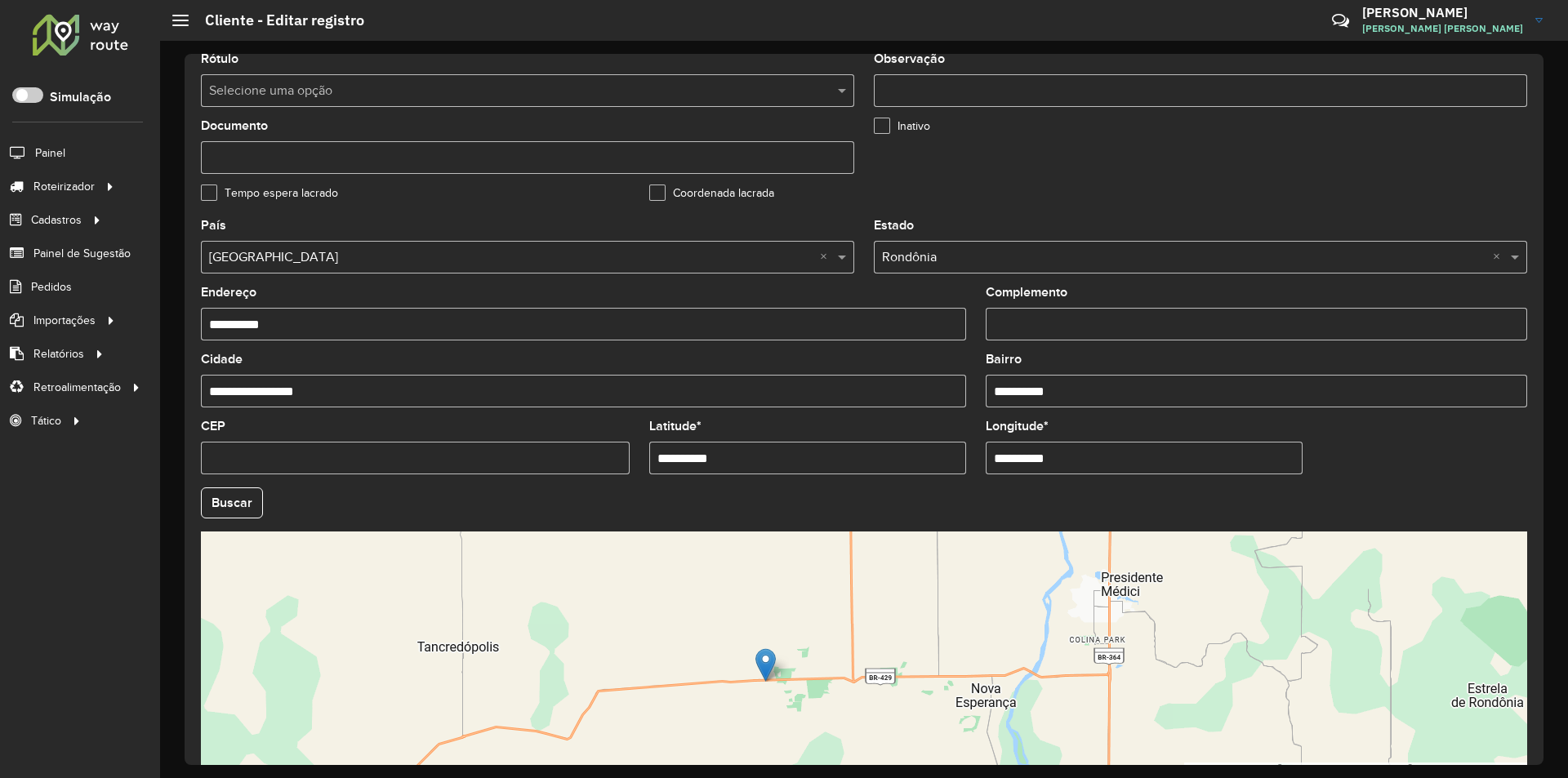
scroll to position [437, 0]
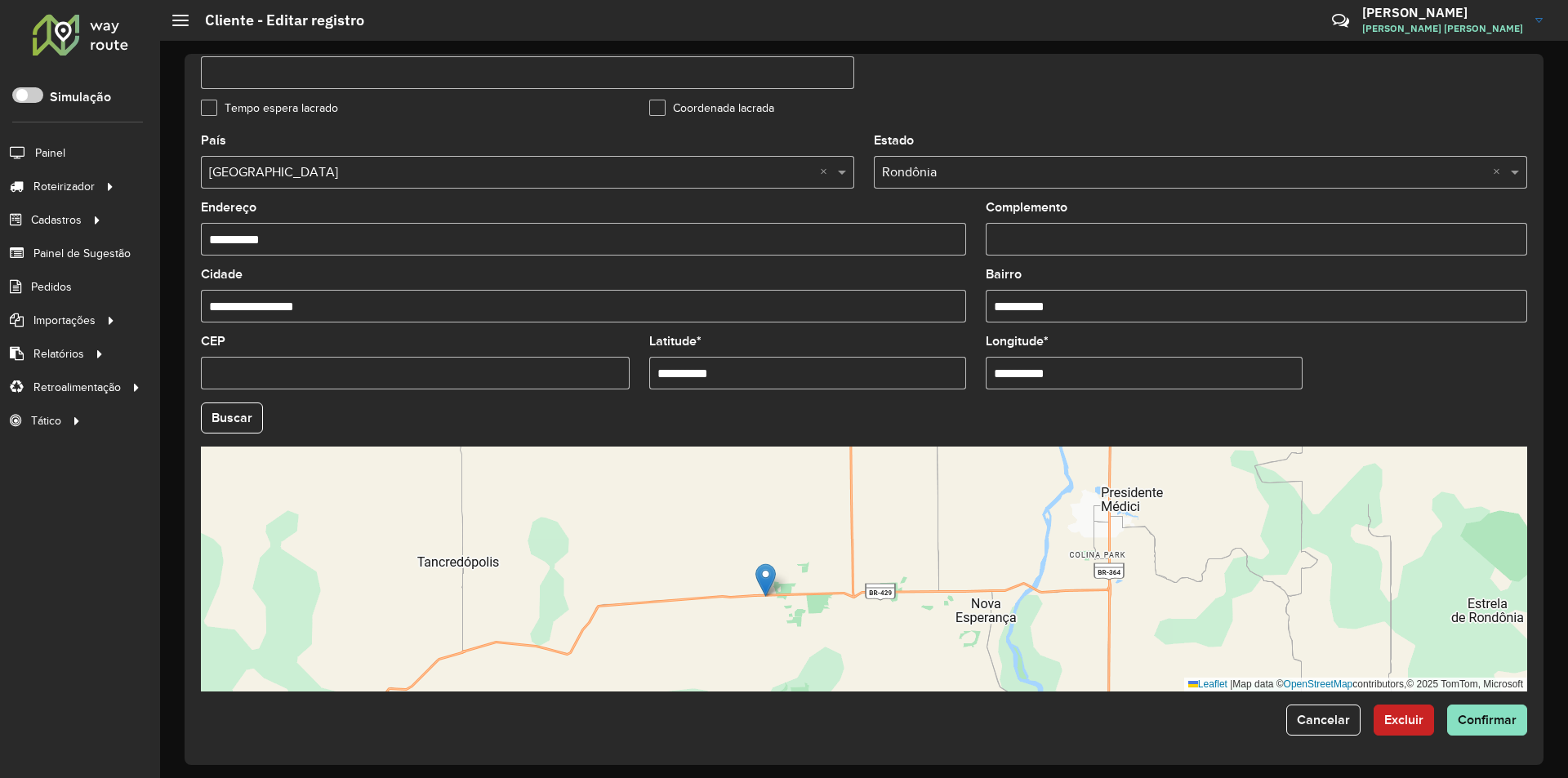
drag, startPoint x: 730, startPoint y: 381, endPoint x: 578, endPoint y: 404, distance: 153.7
click at [578, 404] on formly-group "**********" at bounding box center [864, 413] width 1346 height 556
paste input "text"
type input "**********"
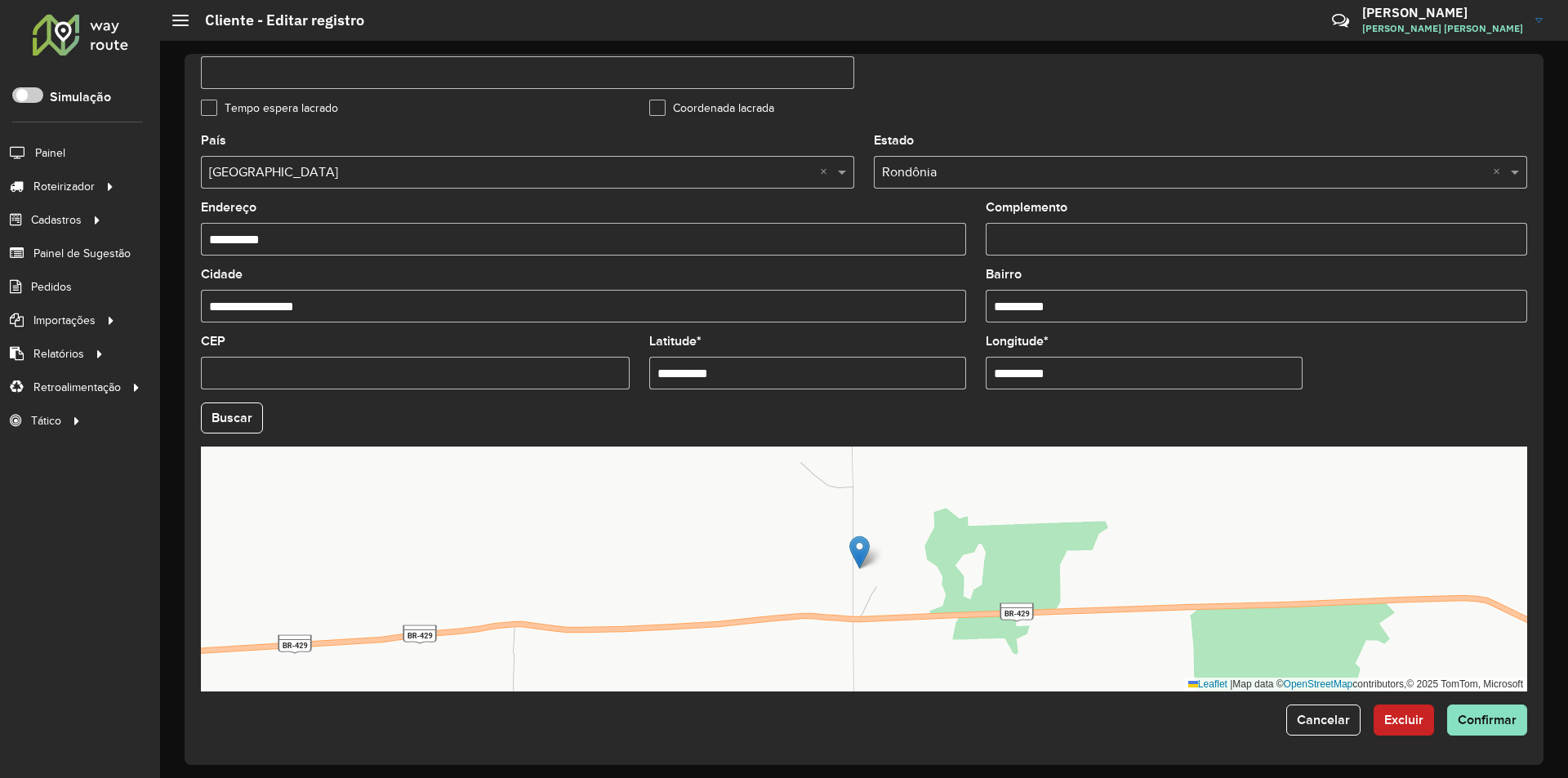
click at [460, 376] on input "CEP" at bounding box center [415, 373] width 428 height 33
drag, startPoint x: 1054, startPoint y: 382, endPoint x: 885, endPoint y: 410, distance: 171.3
click at [886, 410] on formly-group "**********" at bounding box center [864, 413] width 1346 height 556
paste input "text"
type input "**********"
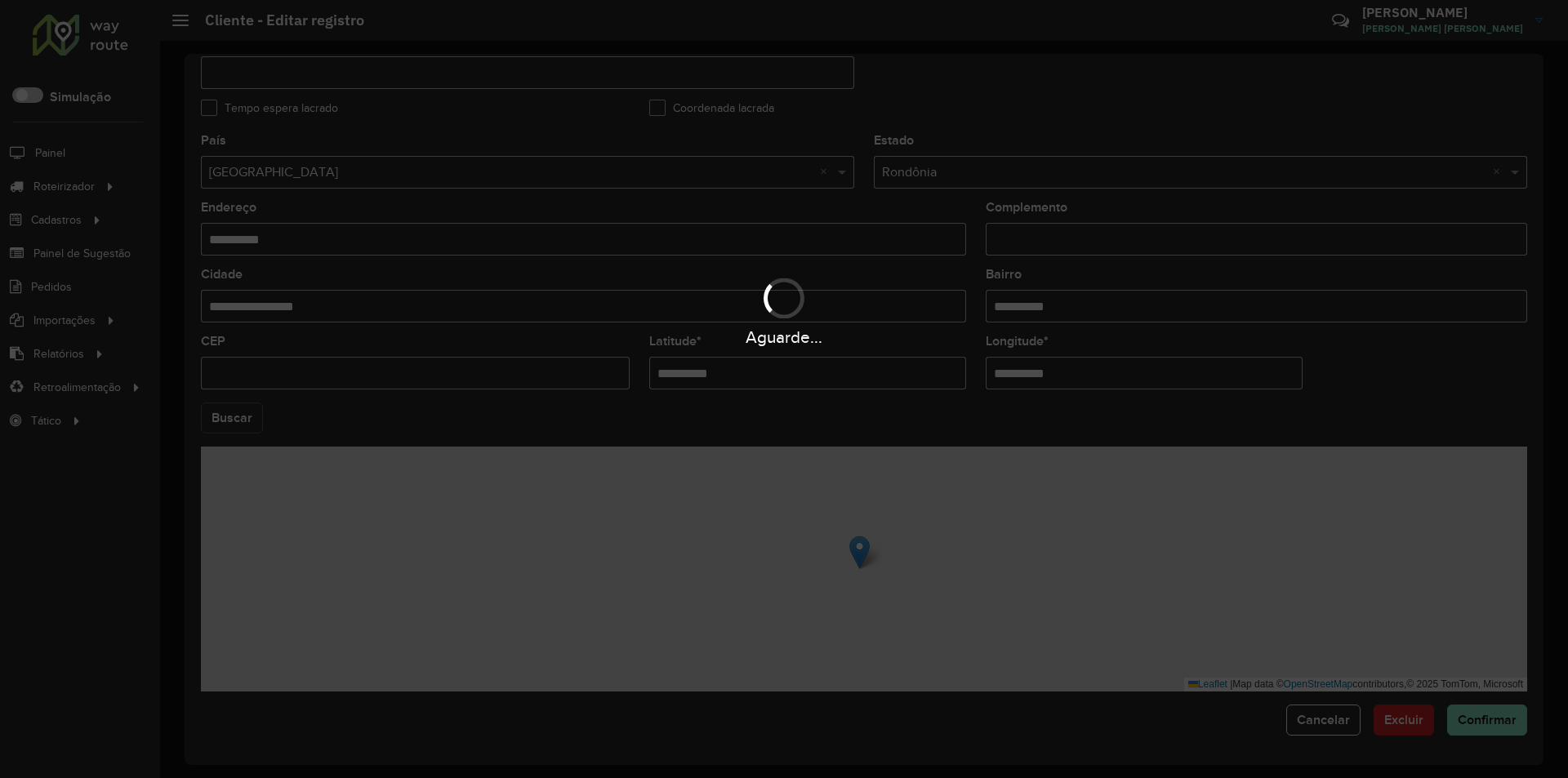
click at [235, 421] on hb-app "Aguarde... Pop-up bloqueado! Seu navegador bloqueou automáticamente a abertura …" at bounding box center [784, 389] width 1568 height 778
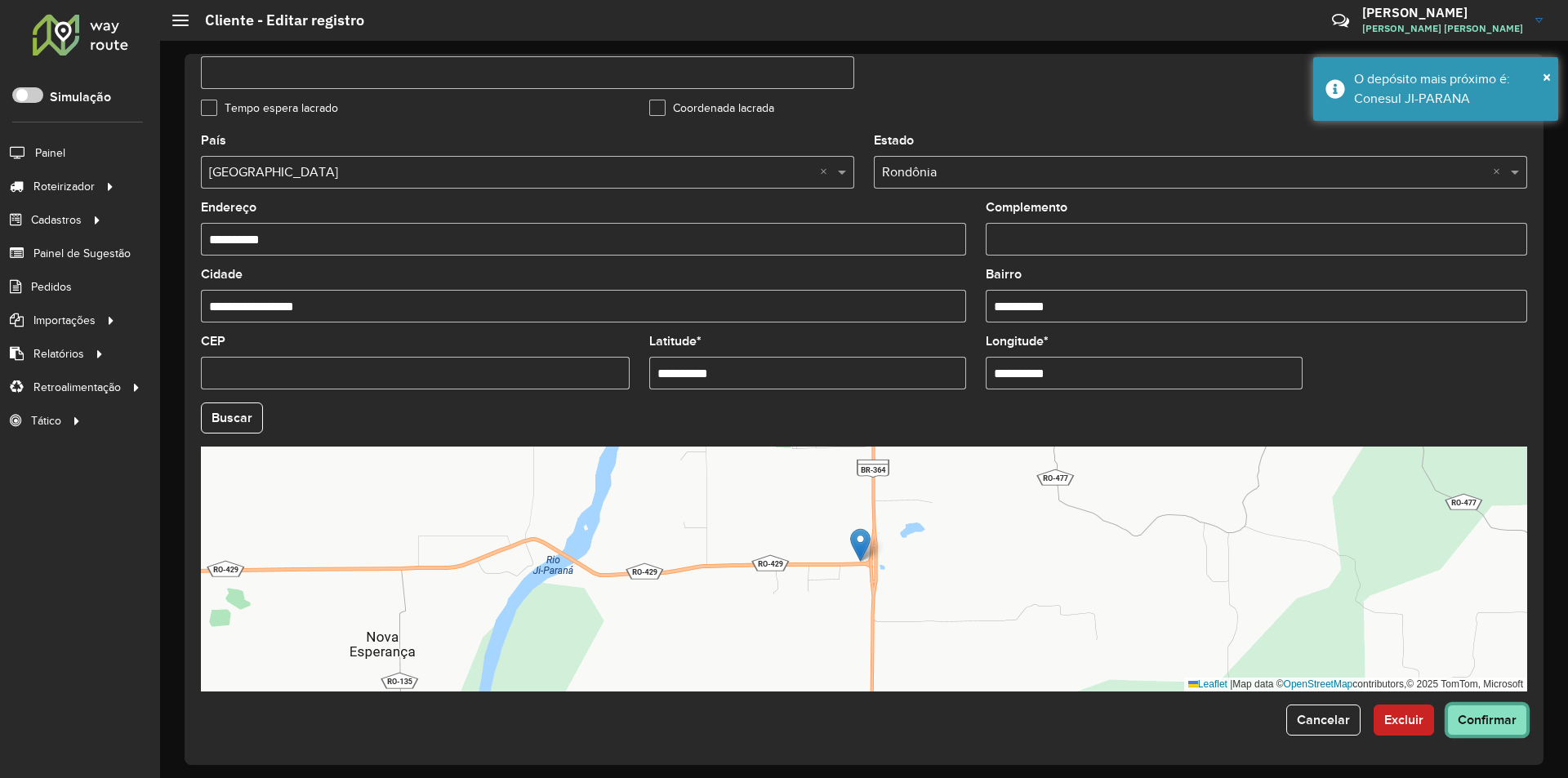
click at [1450, 718] on button "Confirmar" at bounding box center [1487, 720] width 80 height 31
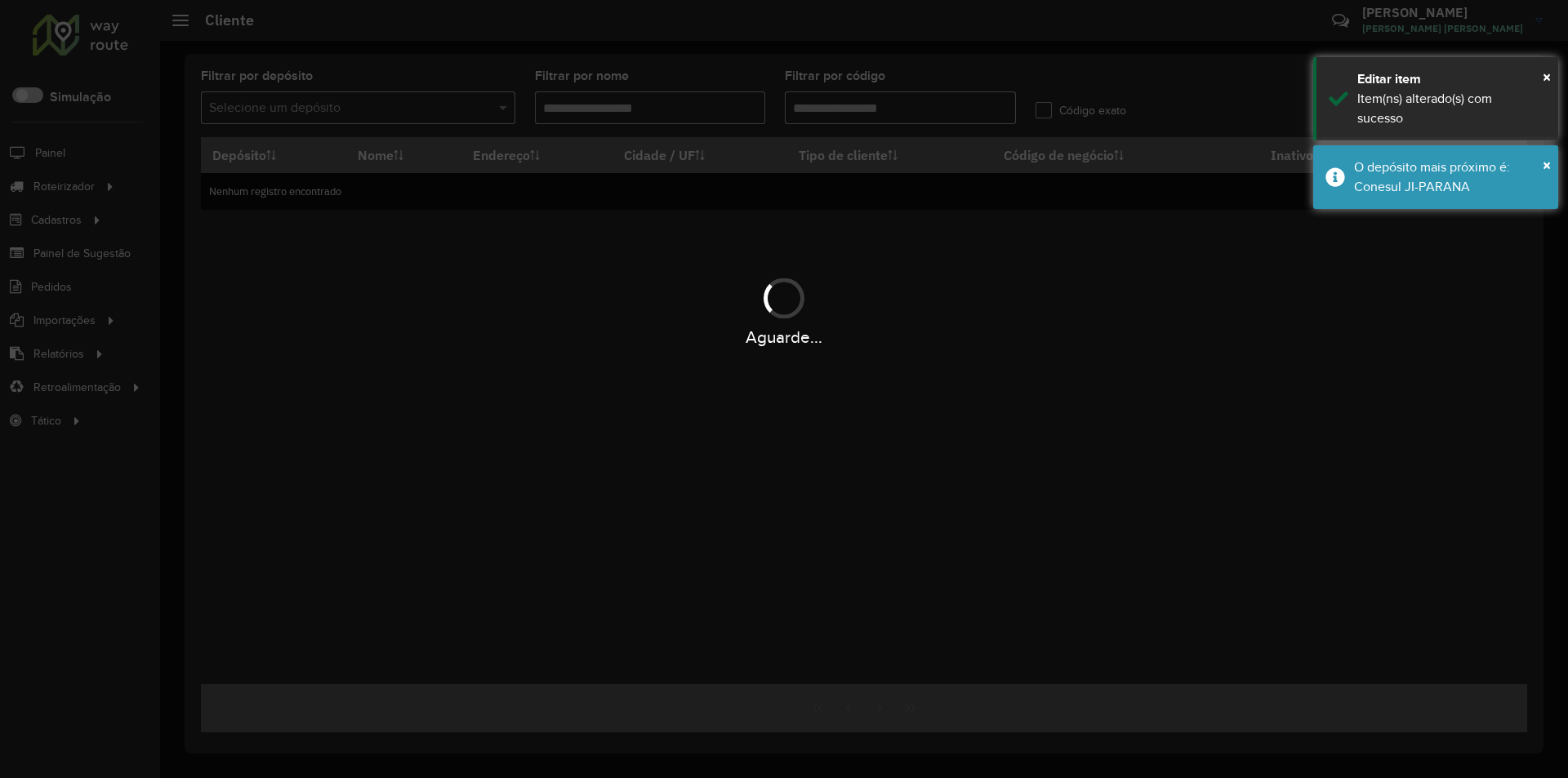
type input "*****"
